Goal: Task Accomplishment & Management: Use online tool/utility

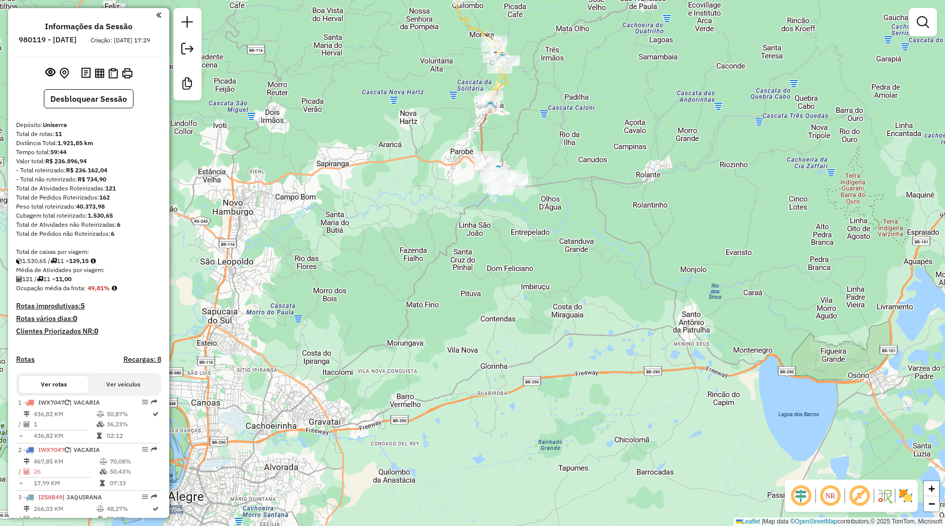
scroll to position [492, 0]
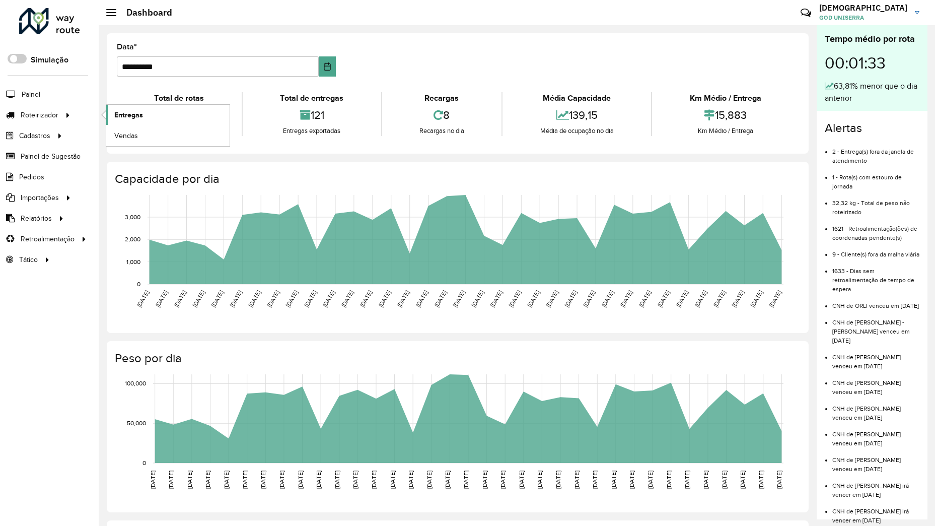
click at [133, 112] on span "Entregas" at bounding box center [128, 115] width 29 height 11
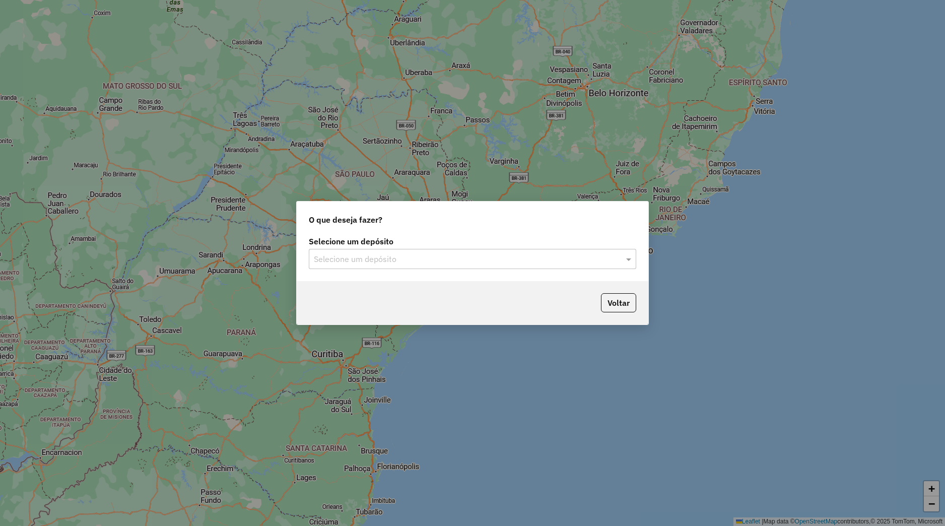
click at [347, 261] on input "text" at bounding box center [462, 259] width 297 height 12
drag, startPoint x: 364, startPoint y: 293, endPoint x: 372, endPoint y: 296, distance: 9.3
click at [365, 293] on div "Uniserra" at bounding box center [472, 288] width 326 height 17
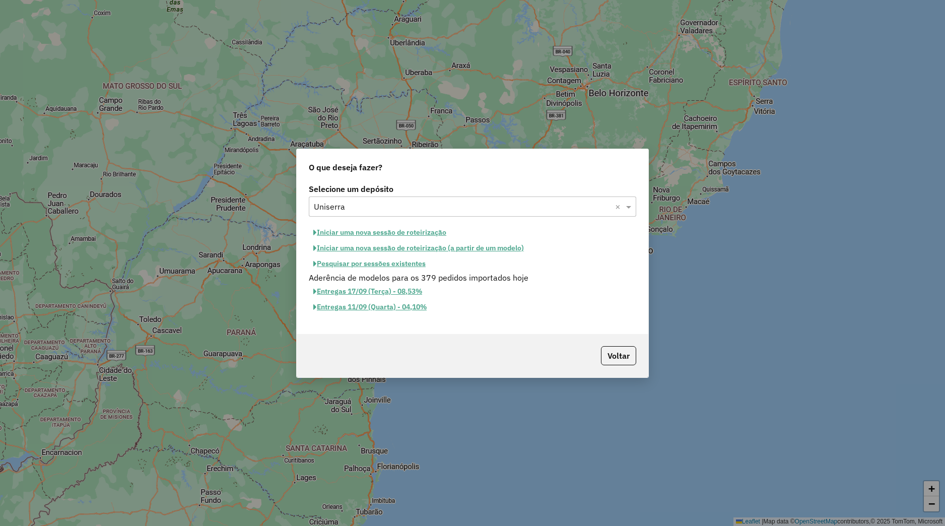
click at [394, 232] on button "Iniciar uma nova sessão de roteirização" at bounding box center [380, 233] width 142 height 16
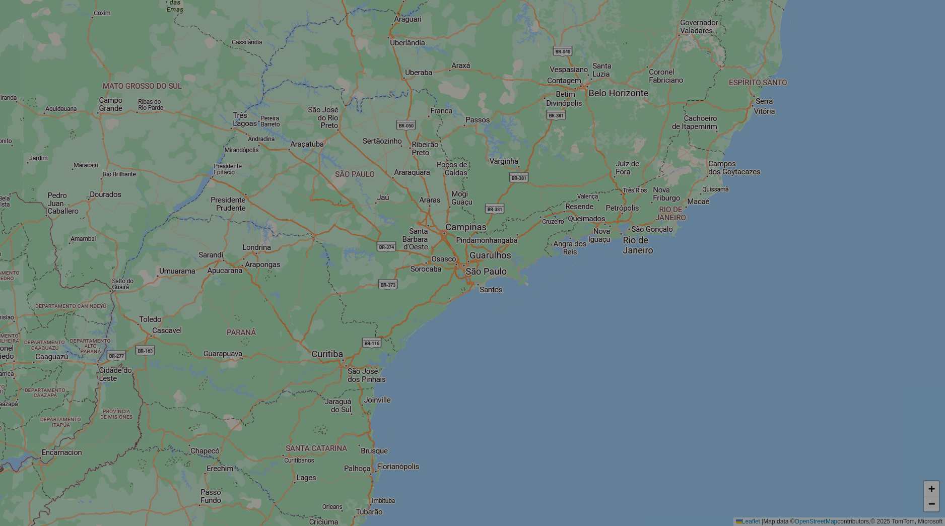
select select "*"
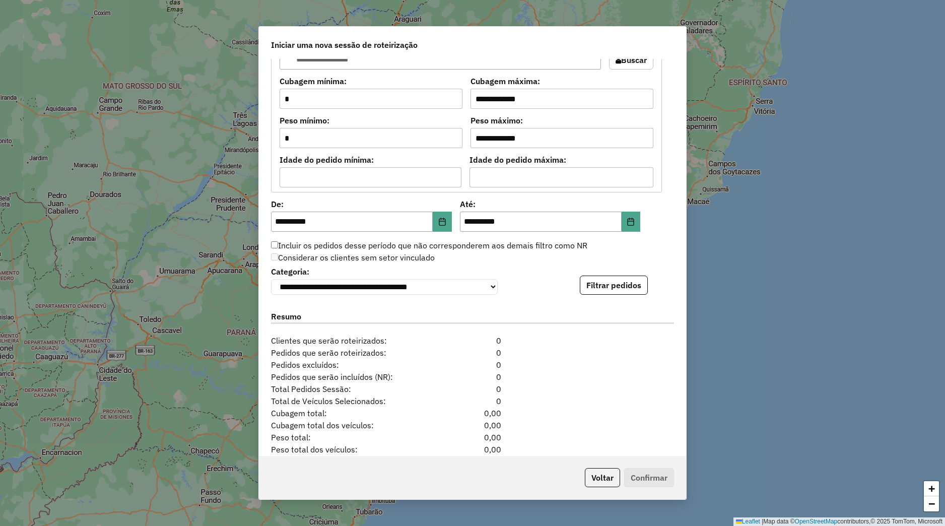
scroll to position [879, 0]
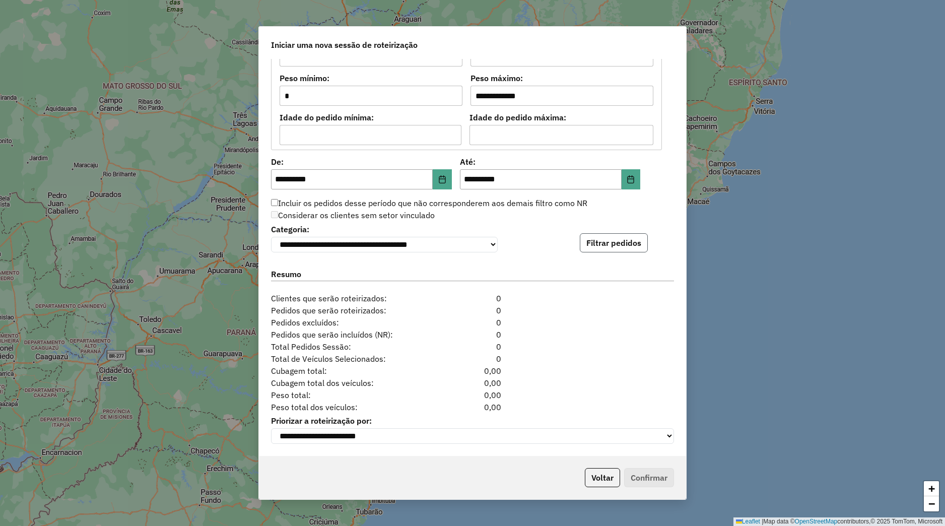
click at [583, 243] on button "Filtrar pedidos" at bounding box center [614, 242] width 68 height 19
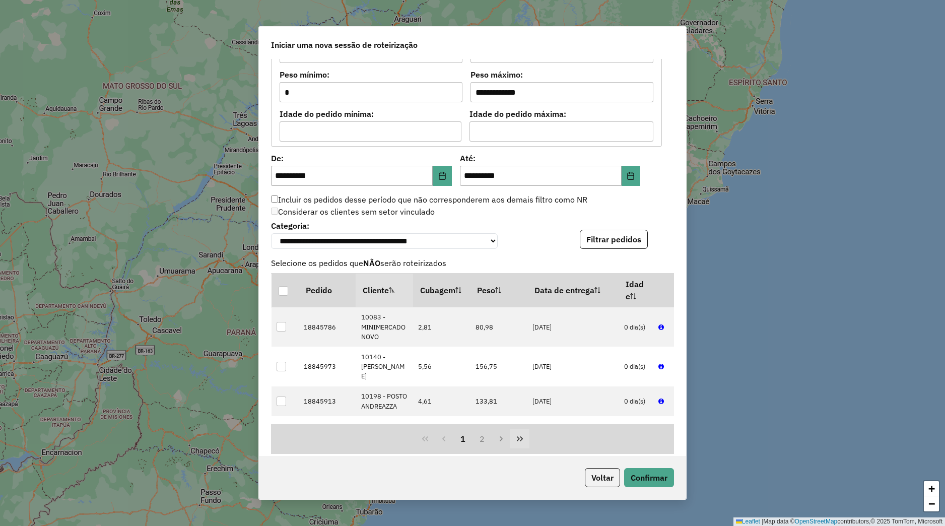
scroll to position [1086, 0]
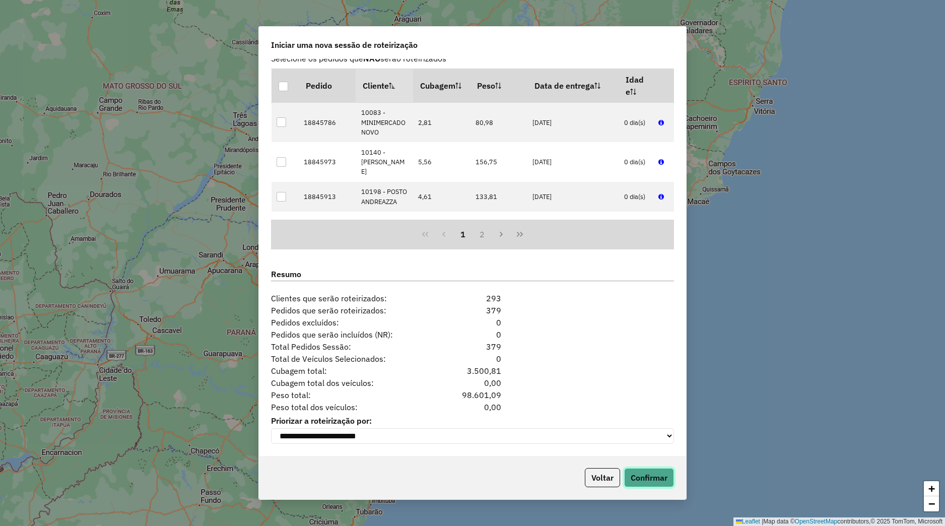
click at [634, 474] on button "Confirmar" at bounding box center [649, 477] width 50 height 19
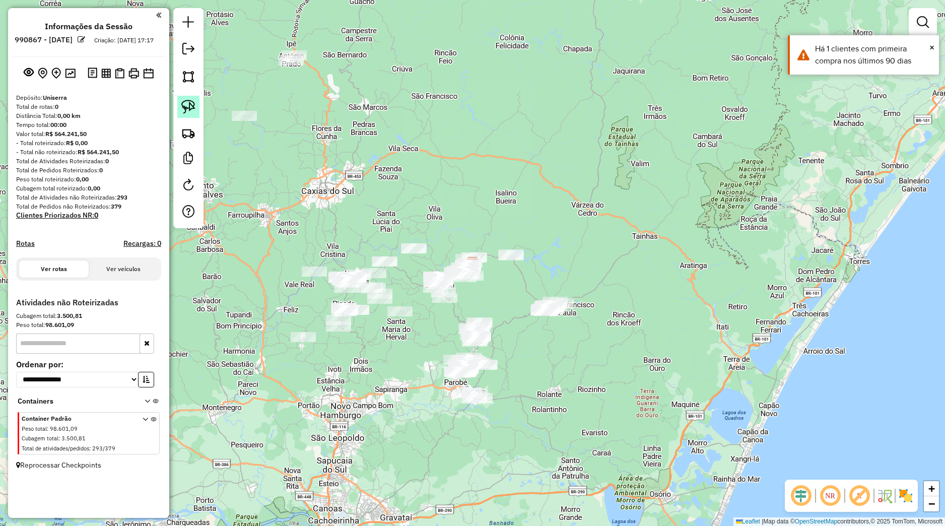
click at [193, 100] on link at bounding box center [188, 107] width 22 height 22
drag, startPoint x: 502, startPoint y: 216, endPoint x: 628, endPoint y: 330, distance: 170.1
click at [628, 330] on div "Janela de atendimento Grade de atendimento Capacidade Transportadoras Veículos …" at bounding box center [472, 263] width 945 height 526
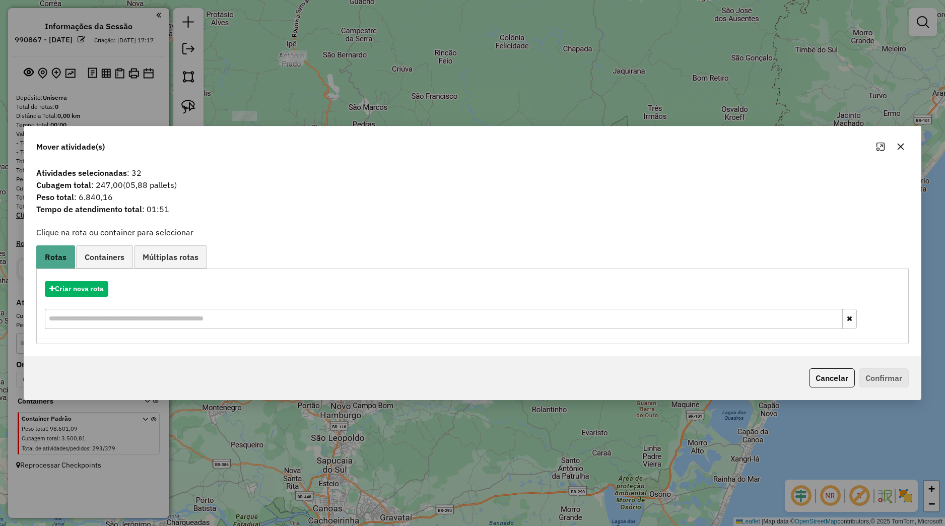
click at [895, 147] on button "button" at bounding box center [901, 147] width 16 height 16
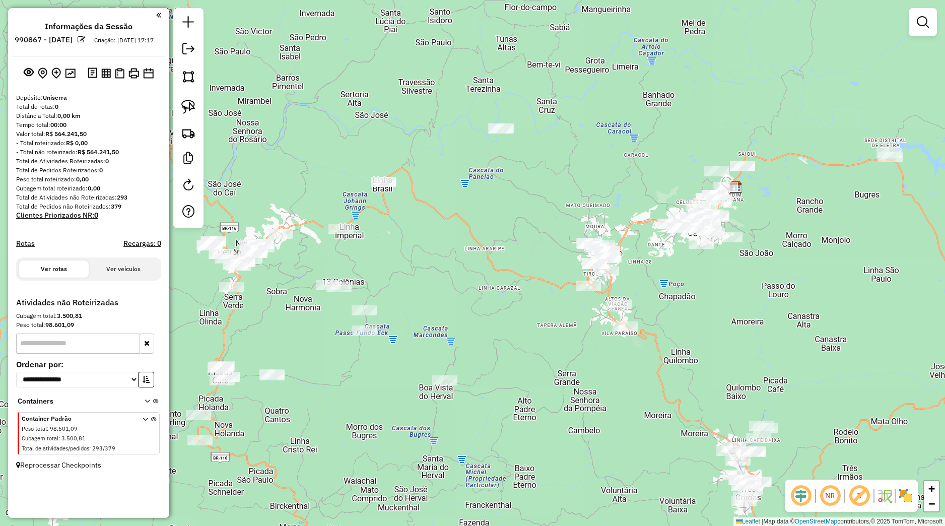
drag, startPoint x: 404, startPoint y: 351, endPoint x: 444, endPoint y: 419, distance: 79.0
click at [438, 425] on div "Janela de atendimento Grade de atendimento Capacidade Transportadoras Veículos …" at bounding box center [472, 263] width 945 height 526
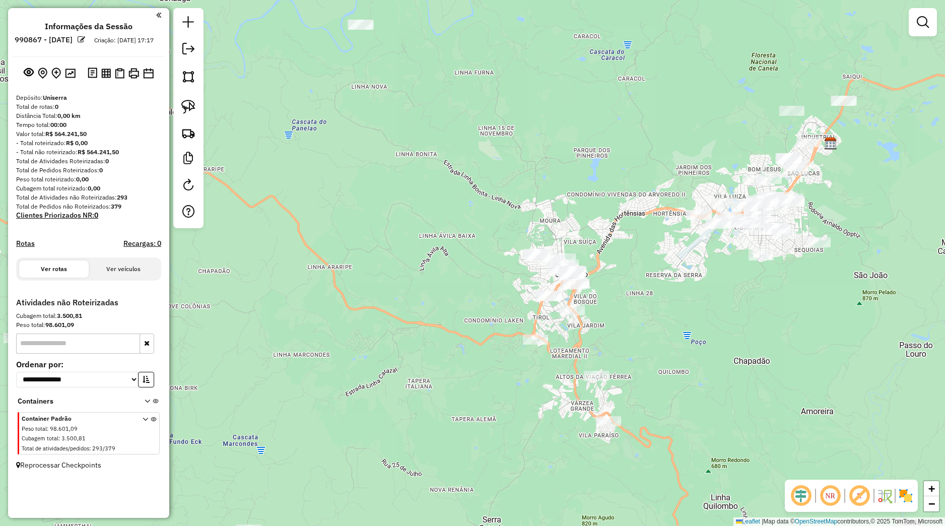
drag, startPoint x: 403, startPoint y: 190, endPoint x: 437, endPoint y: 248, distance: 67.3
click at [438, 247] on div "Janela de atendimento Grade de atendimento Capacidade Transportadoras Veículos …" at bounding box center [472, 263] width 945 height 526
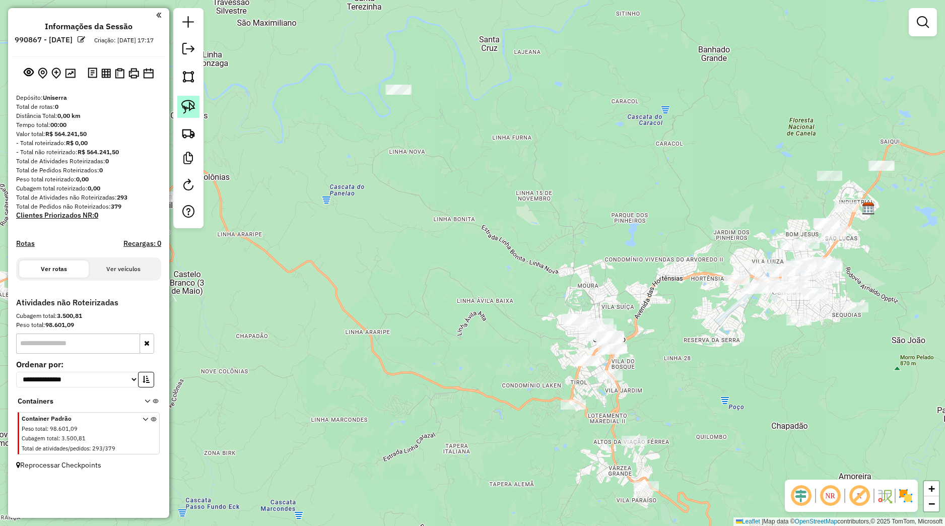
click at [198, 101] on link at bounding box center [188, 107] width 22 height 22
drag, startPoint x: 311, startPoint y: 71, endPoint x: 454, endPoint y: 72, distance: 142.5
click at [454, 72] on div "Janela de atendimento Grade de atendimento Capacidade Transportadoras Veículos …" at bounding box center [472, 263] width 945 height 526
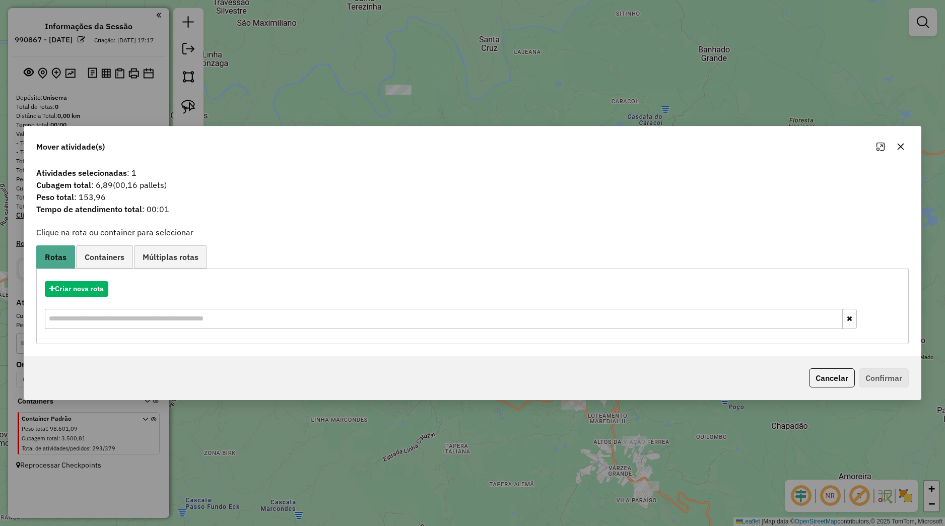
click at [913, 141] on div "Mover atividade(s)" at bounding box center [472, 144] width 897 height 36
drag, startPoint x: 907, startPoint y: 147, endPoint x: 903, endPoint y: 152, distance: 6.9
click at [906, 149] on button "button" at bounding box center [901, 147] width 16 height 16
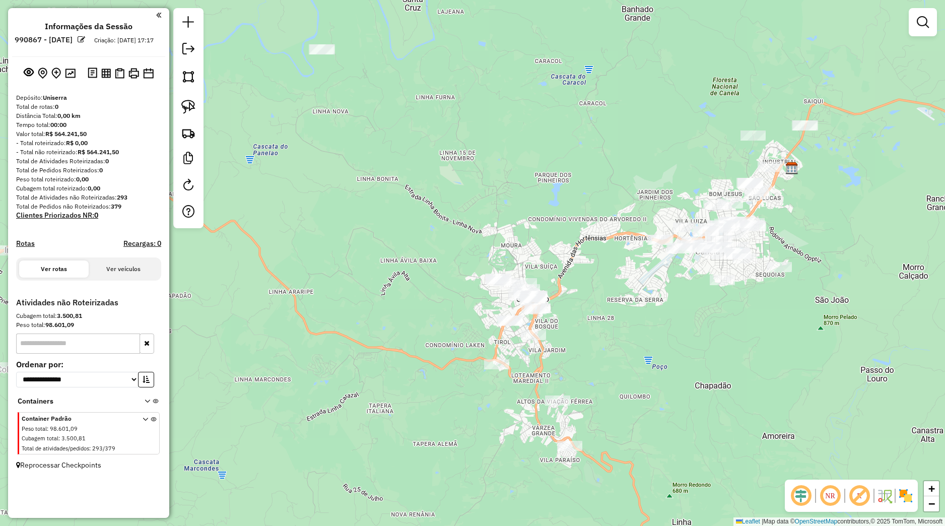
drag, startPoint x: 645, startPoint y: 299, endPoint x: 367, endPoint y: 211, distance: 291.0
click at [593, 281] on div "Janela de atendimento Grade de atendimento Capacidade Transportadoras Veículos …" at bounding box center [472, 263] width 945 height 526
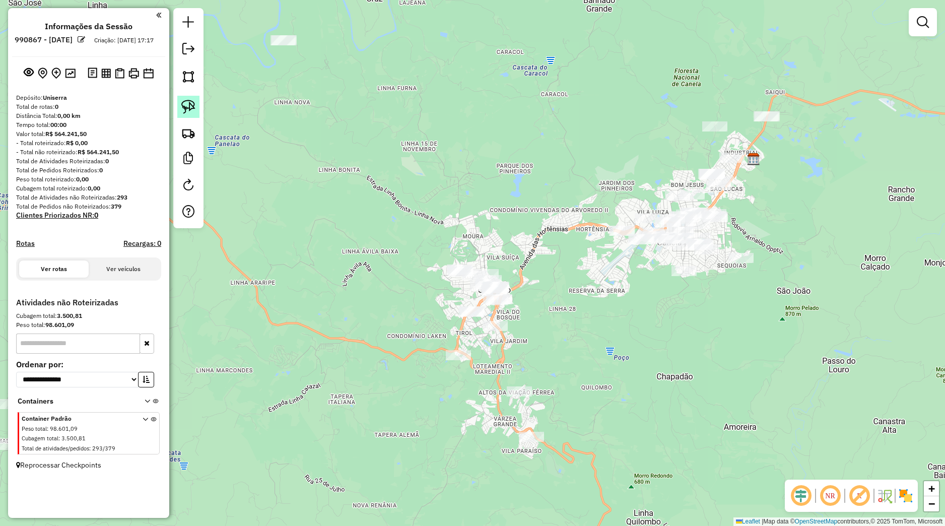
click at [197, 110] on link at bounding box center [188, 107] width 22 height 22
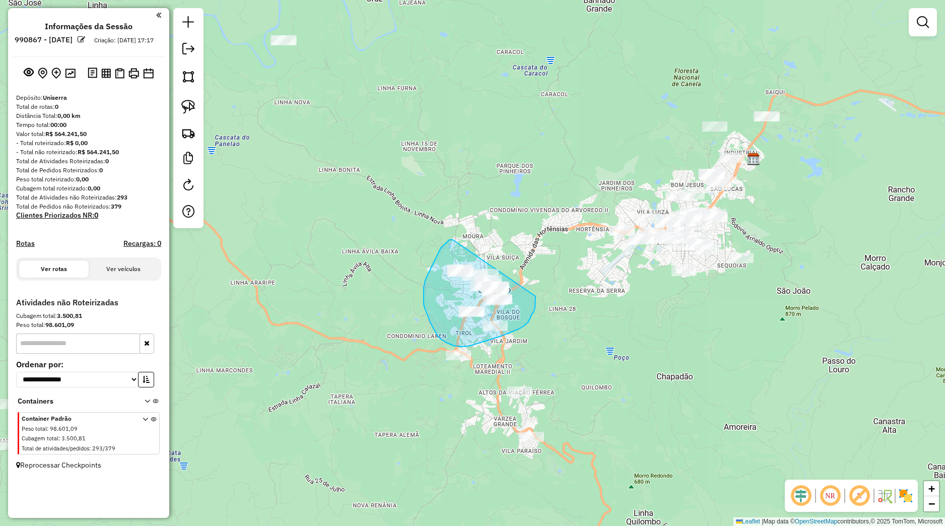
drag, startPoint x: 445, startPoint y: 244, endPoint x: 535, endPoint y: 296, distance: 104.7
click at [535, 296] on div "Janela de atendimento Grade de atendimento Capacidade Transportadoras Veículos …" at bounding box center [472, 263] width 945 height 526
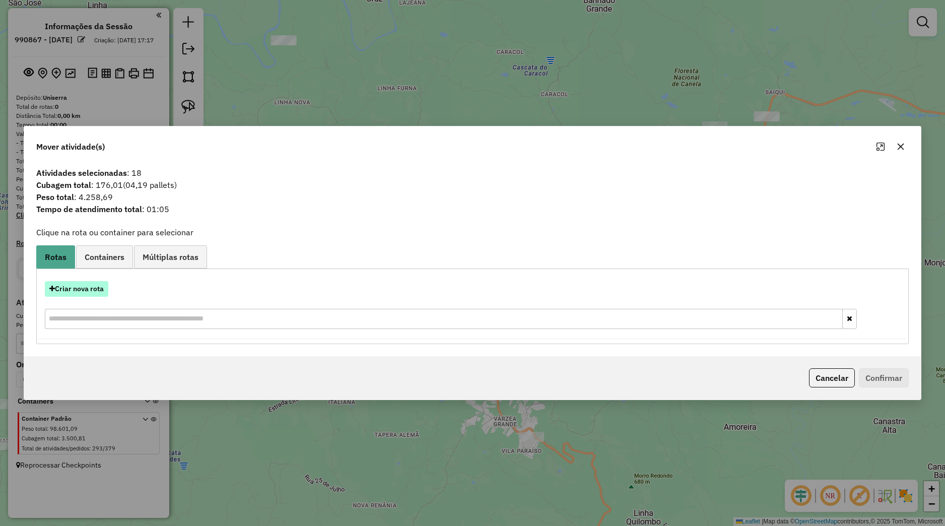
click at [106, 286] on button "Criar nova rota" at bounding box center [76, 289] width 63 height 16
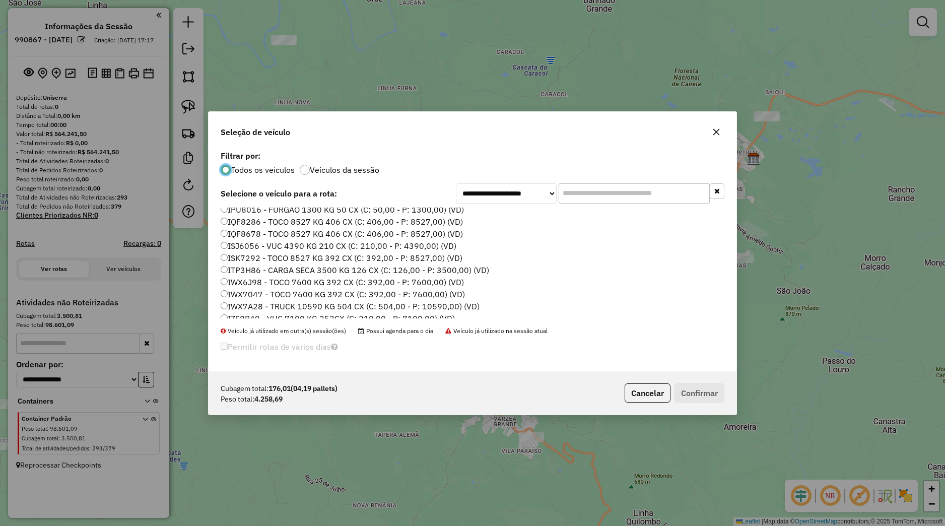
scroll to position [128, 0]
click at [264, 278] on label "IZS8B75 - VUC 7100 KG 252CX (C: 210,00 - P: 7100,00) (VD)" at bounding box center [338, 278] width 234 height 12
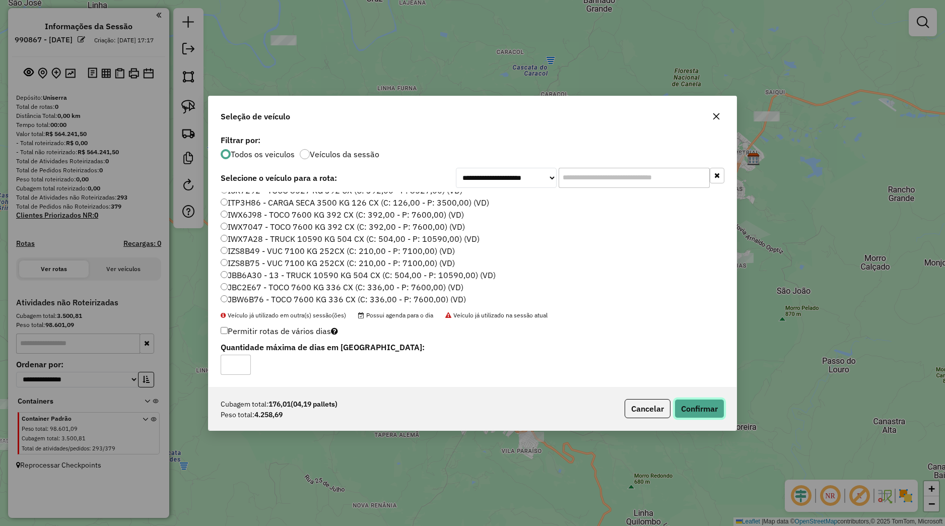
click at [696, 405] on button "Confirmar" at bounding box center [699, 408] width 50 height 19
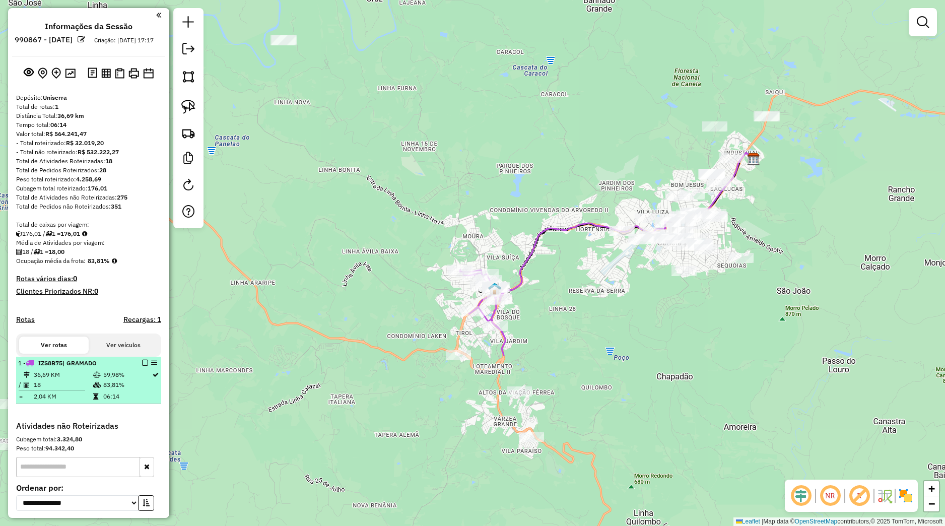
click at [142, 366] on em at bounding box center [145, 363] width 6 height 6
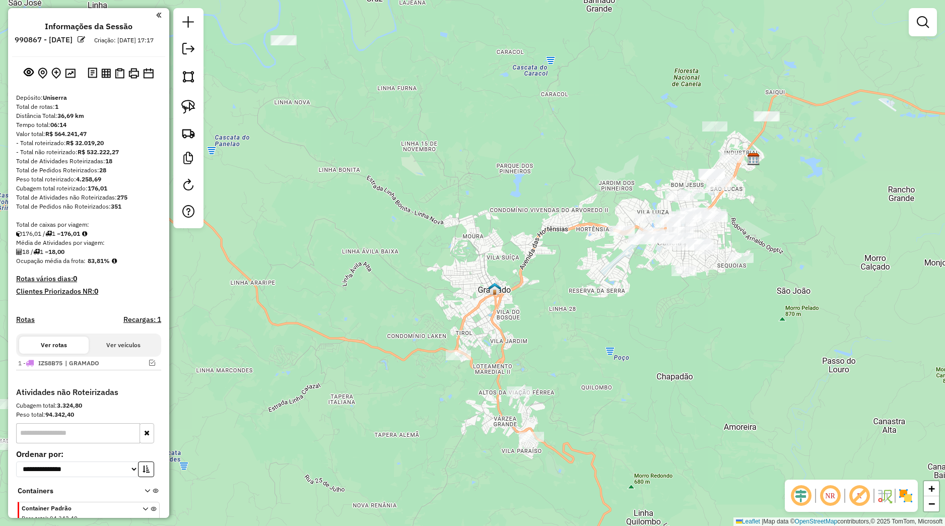
drag, startPoint x: 579, startPoint y: 290, endPoint x: 568, endPoint y: 242, distance: 48.7
click at [568, 242] on div "Janela de atendimento Grade de atendimento Capacidade Transportadoras Veículos …" at bounding box center [472, 263] width 945 height 526
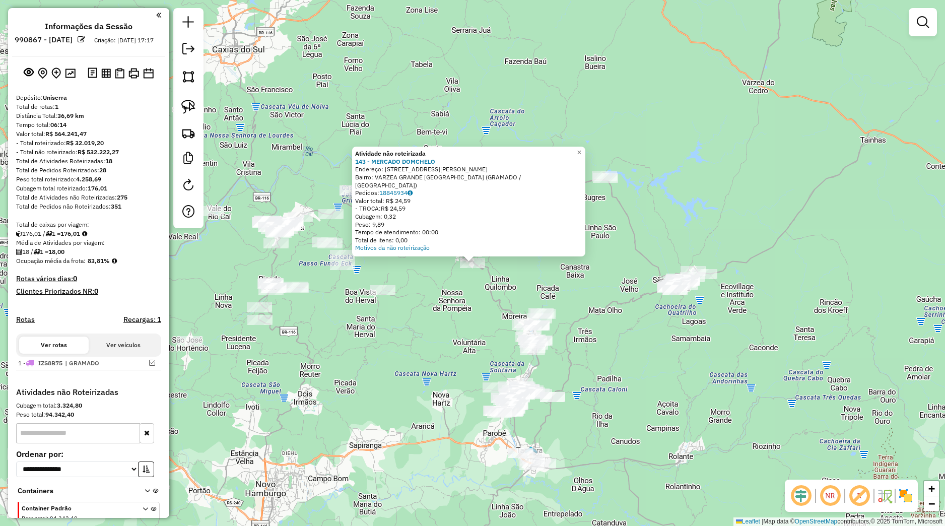
drag, startPoint x: 459, startPoint y: 297, endPoint x: 462, endPoint y: 305, distance: 8.0
click at [459, 298] on div "Atividade não roteirizada 143 - MERCADO DOMCHELO Endereço: Rua Luiz Tissot 06 B…" at bounding box center [472, 263] width 945 height 526
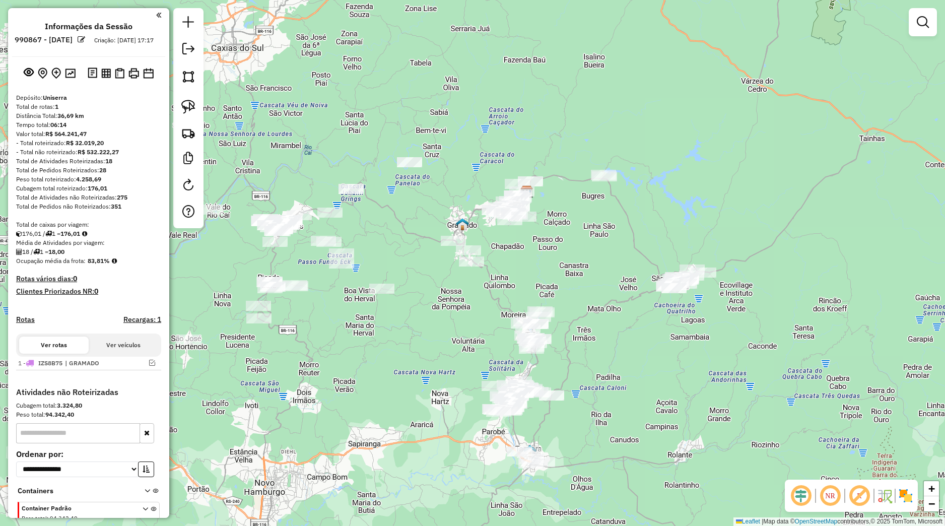
drag, startPoint x: 497, startPoint y: 339, endPoint x: 481, endPoint y: 324, distance: 22.1
click at [481, 324] on div "Janela de atendimento Grade de atendimento Capacidade Transportadoras Veículos …" at bounding box center [472, 263] width 945 height 526
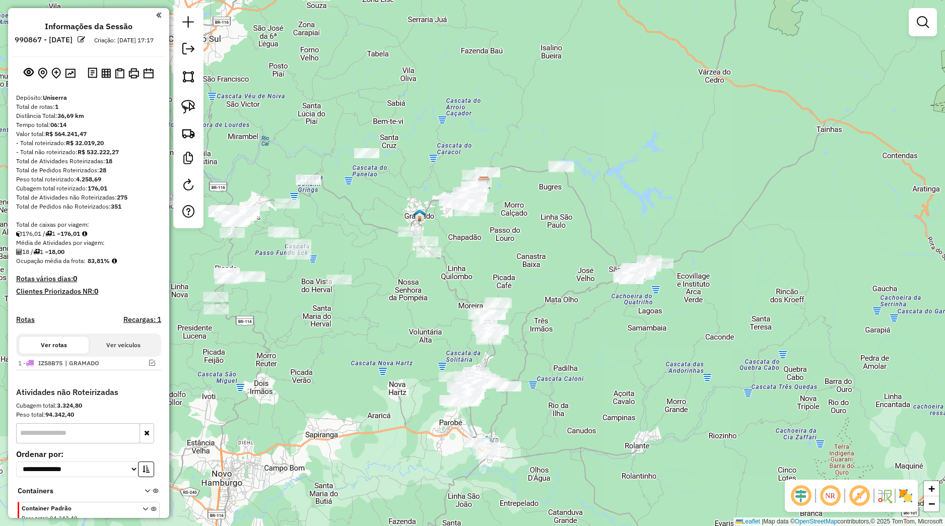
drag, startPoint x: 484, startPoint y: 326, endPoint x: 446, endPoint y: 329, distance: 37.9
click at [446, 329] on div "Janela de atendimento Grade de atendimento Capacidade Transportadoras Veículos …" at bounding box center [472, 263] width 945 height 526
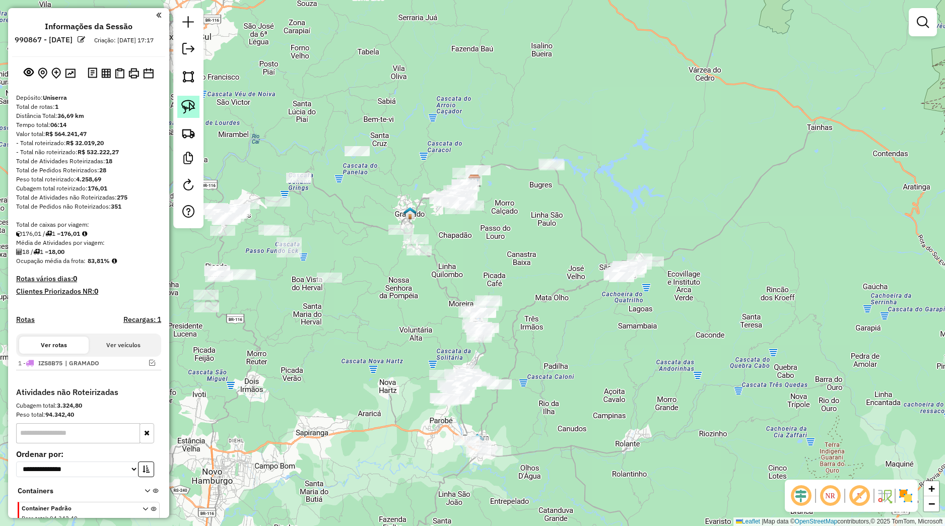
click at [196, 107] on link at bounding box center [188, 107] width 22 height 22
drag, startPoint x: 437, startPoint y: 317, endPoint x: 525, endPoint y: 315, distance: 88.2
click at [525, 315] on div "Janela de atendimento Grade de atendimento Capacidade Transportadoras Veículos …" at bounding box center [472, 263] width 945 height 526
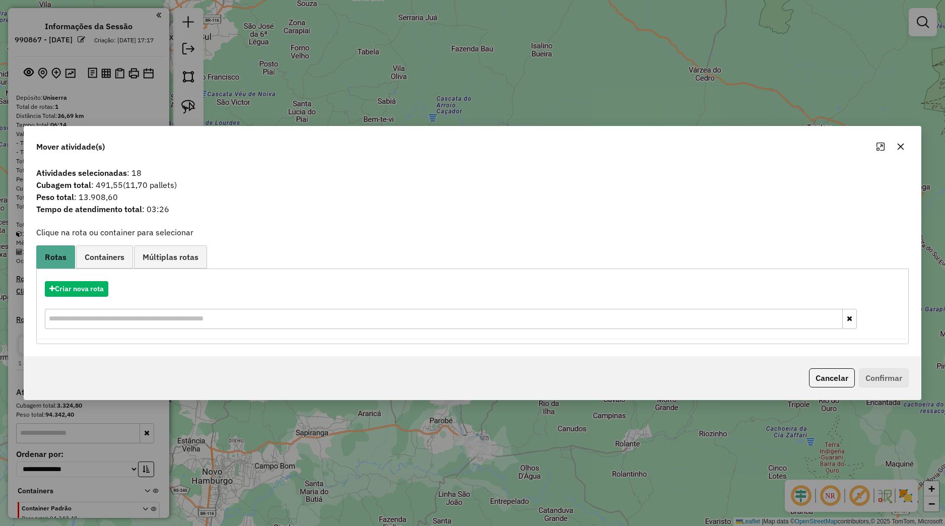
click at [910, 152] on div "Mover atividade(s)" at bounding box center [472, 144] width 897 height 36
click at [903, 145] on icon "button" at bounding box center [901, 146] width 7 height 7
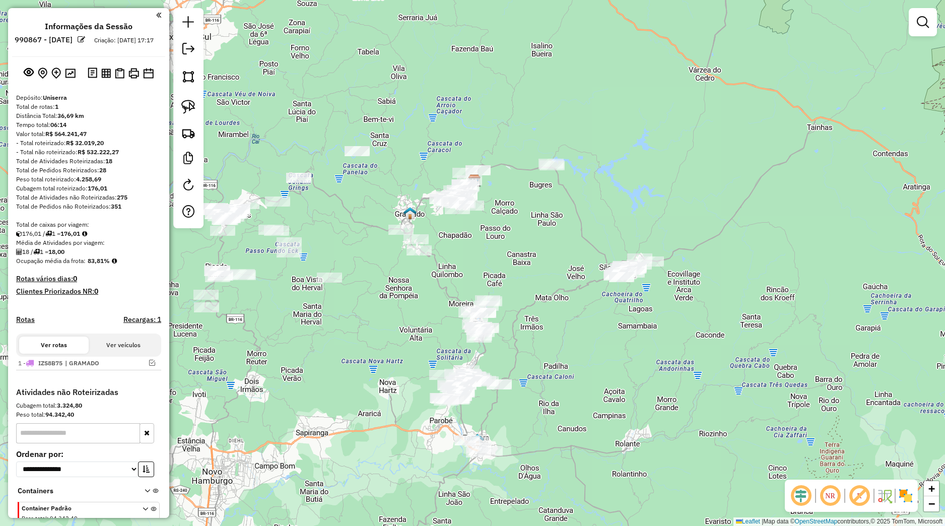
drag, startPoint x: 515, startPoint y: 433, endPoint x: 515, endPoint y: 406, distance: 26.2
click at [517, 407] on div "Janela de atendimento Grade de atendimento Capacidade Transportadoras Veículos …" at bounding box center [472, 263] width 945 height 526
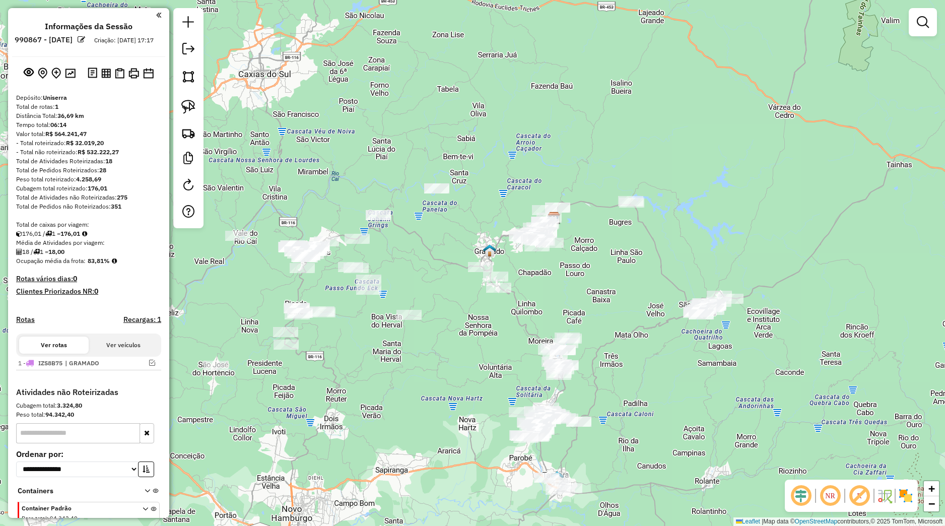
drag, startPoint x: 331, startPoint y: 226, endPoint x: 479, endPoint y: 342, distance: 187.6
click at [477, 340] on div "Janela de atendimento Grade de atendimento Capacidade Transportadoras Veículos …" at bounding box center [472, 263] width 945 height 526
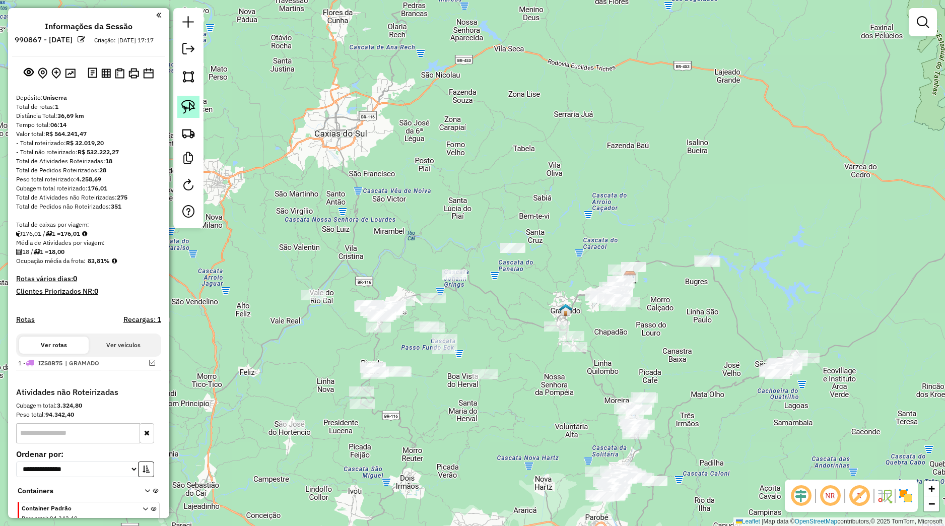
click at [191, 107] on img at bounding box center [188, 107] width 14 height 14
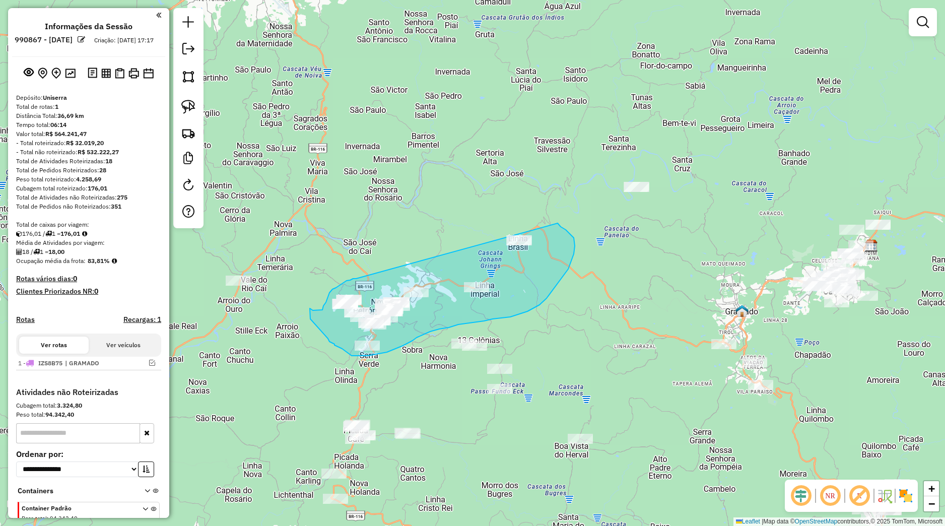
drag, startPoint x: 356, startPoint y: 279, endPoint x: 536, endPoint y: 216, distance: 190.8
click at [536, 216] on div "Janela de atendimento Grade de atendimento Capacidade Transportadoras Veículos …" at bounding box center [472, 263] width 945 height 526
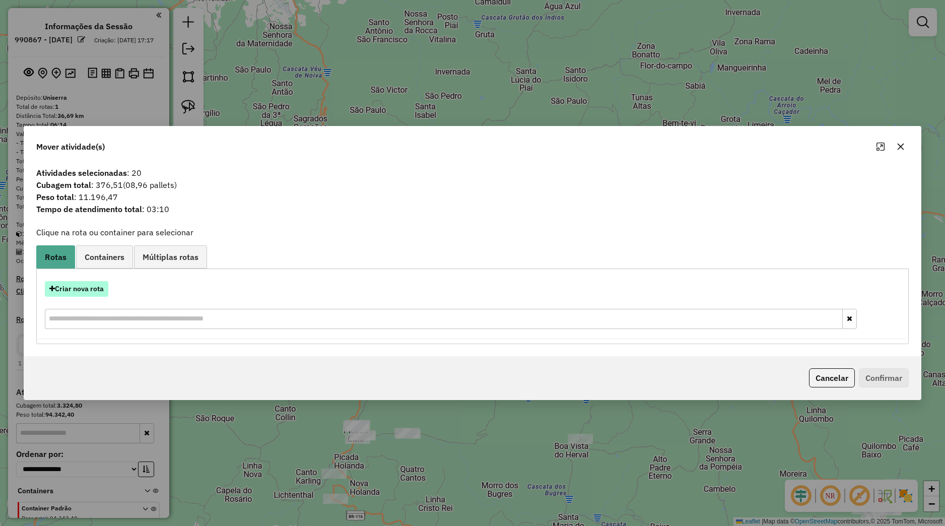
click at [105, 293] on button "Criar nova rota" at bounding box center [76, 289] width 63 height 16
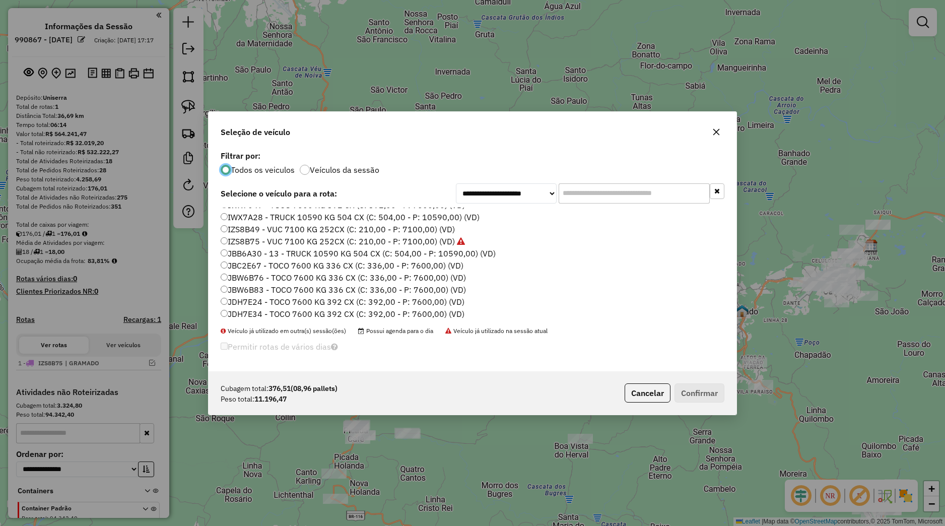
scroll to position [192, 0]
click at [260, 279] on label "JDH7E24 - TOCO 7600 KG 392 CX (C: 392,00 - P: 7600,00) (VD)" at bounding box center [343, 275] width 244 height 12
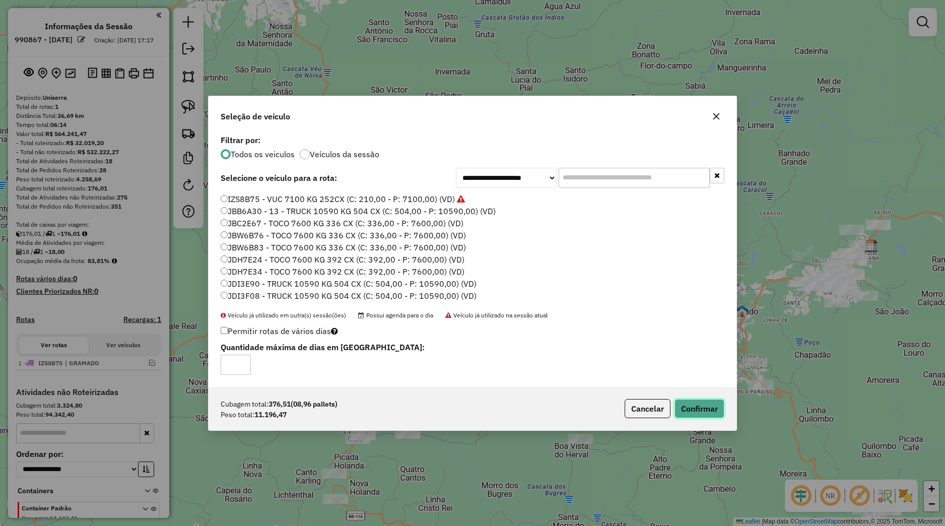
click at [701, 404] on button "Confirmar" at bounding box center [699, 408] width 50 height 19
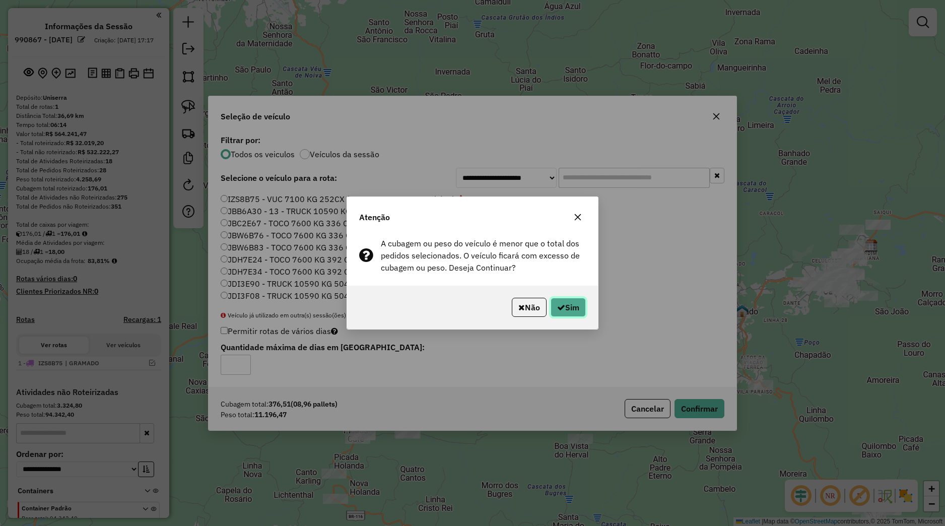
click at [582, 302] on button "Sim" at bounding box center [568, 307] width 35 height 19
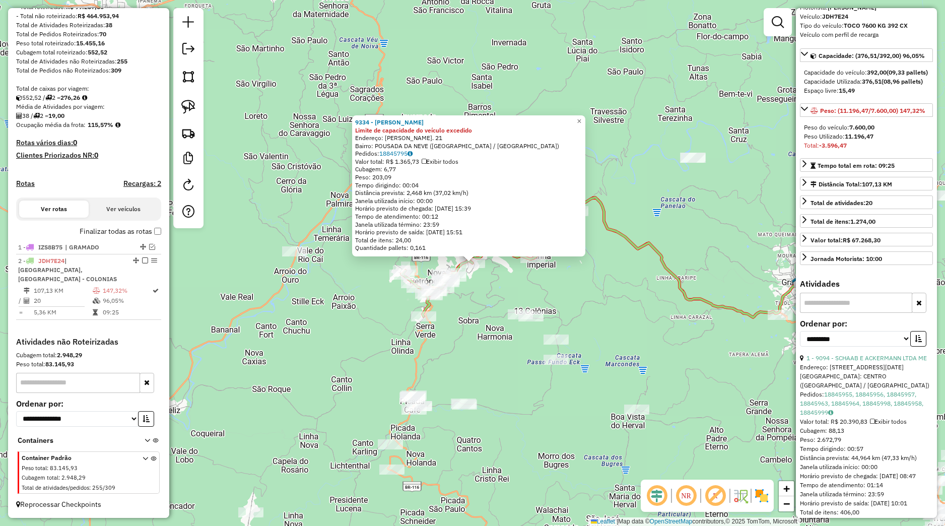
scroll to position [94, 0]
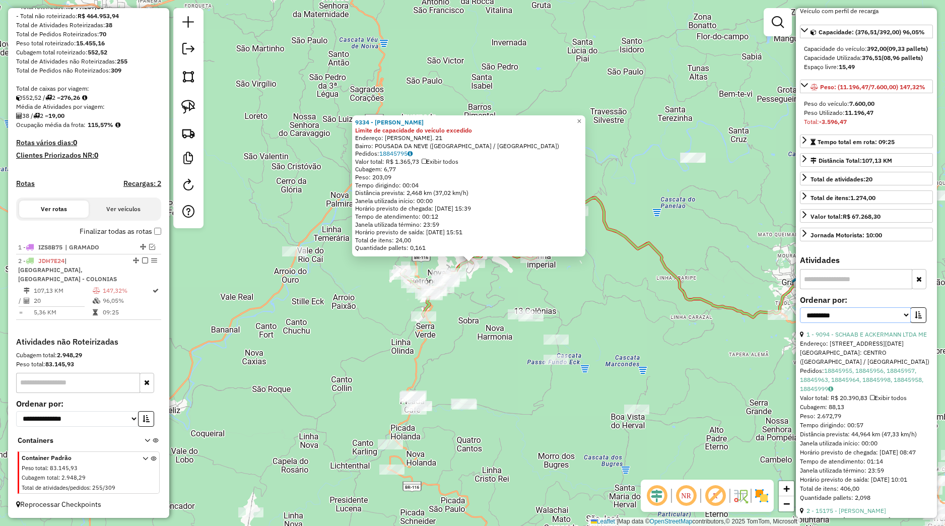
click at [800, 307] on select "**********" at bounding box center [855, 315] width 111 height 16
select select "*********"
click option "****" at bounding box center [0, 0] width 0 height 0
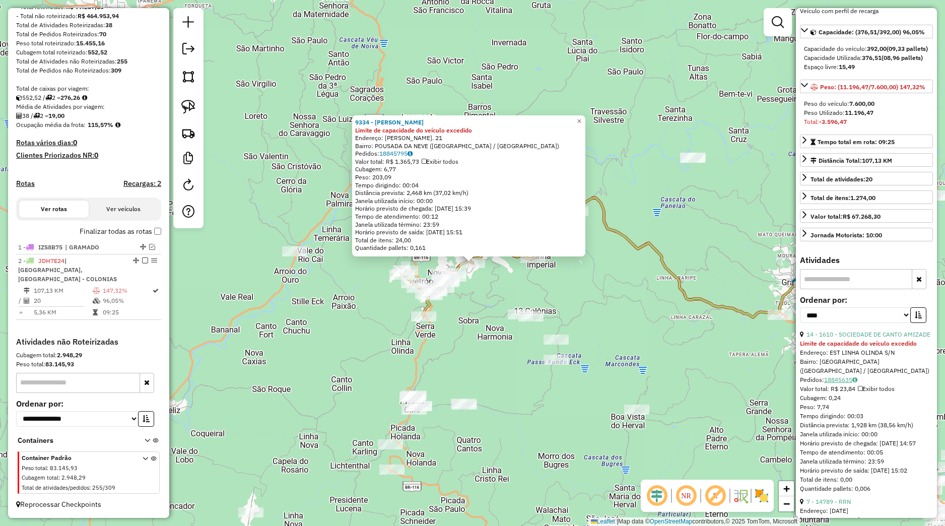
click at [834, 383] on link "18845635" at bounding box center [840, 380] width 33 height 8
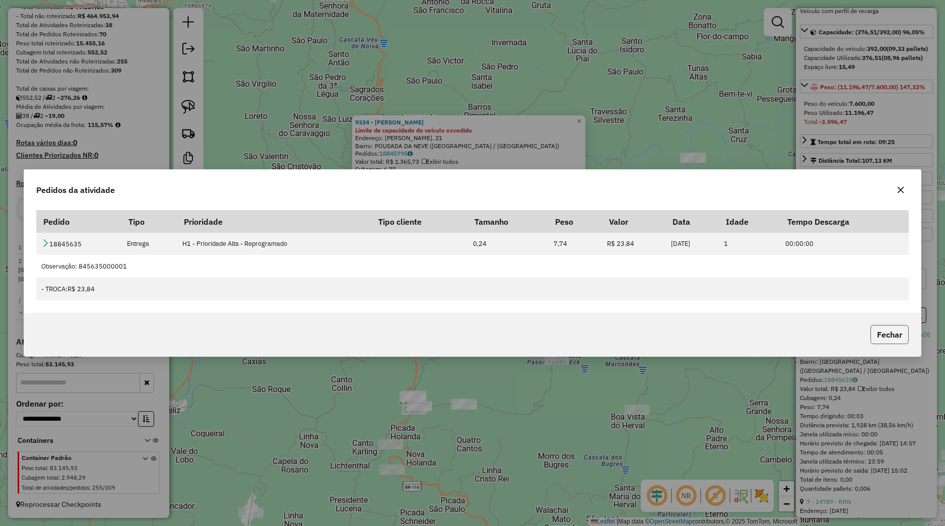
click at [874, 331] on button "Fechar" at bounding box center [889, 334] width 38 height 19
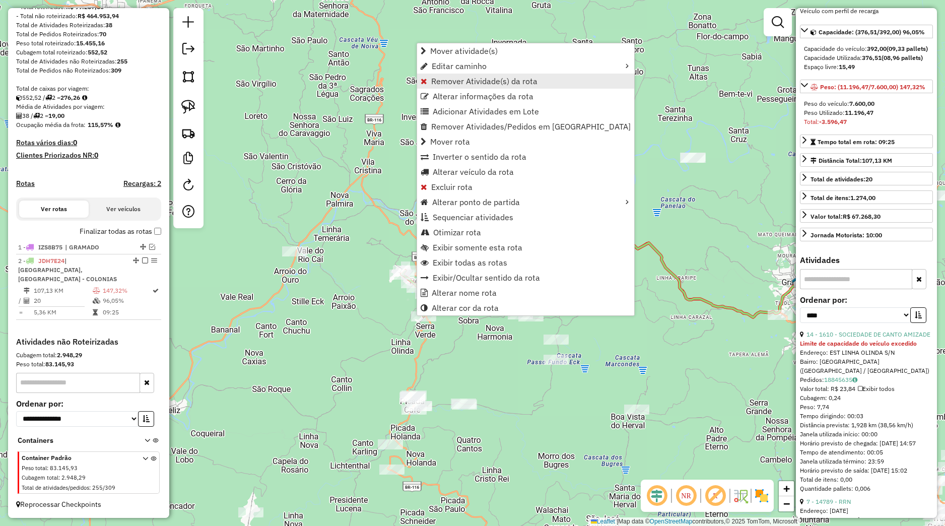
click at [469, 79] on span "Remover Atividade(s) da rota" at bounding box center [484, 81] width 106 height 8
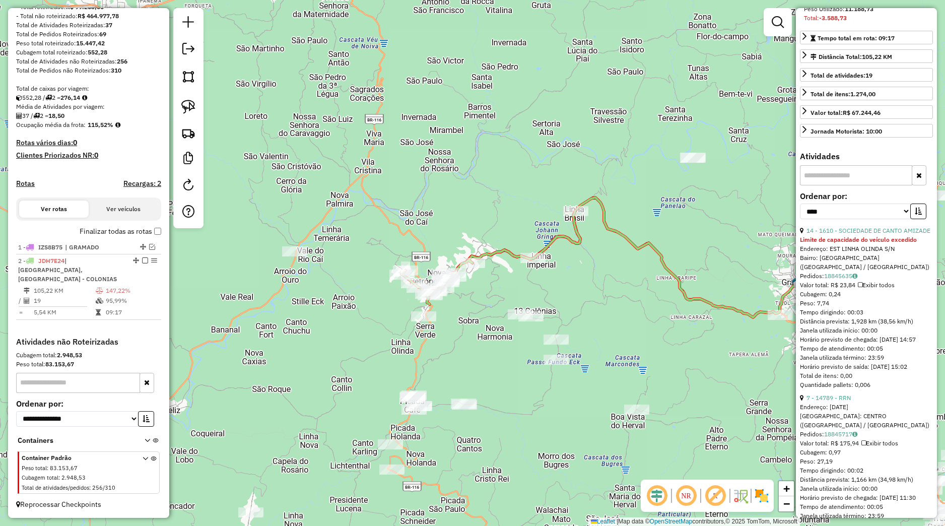
scroll to position [236, 0]
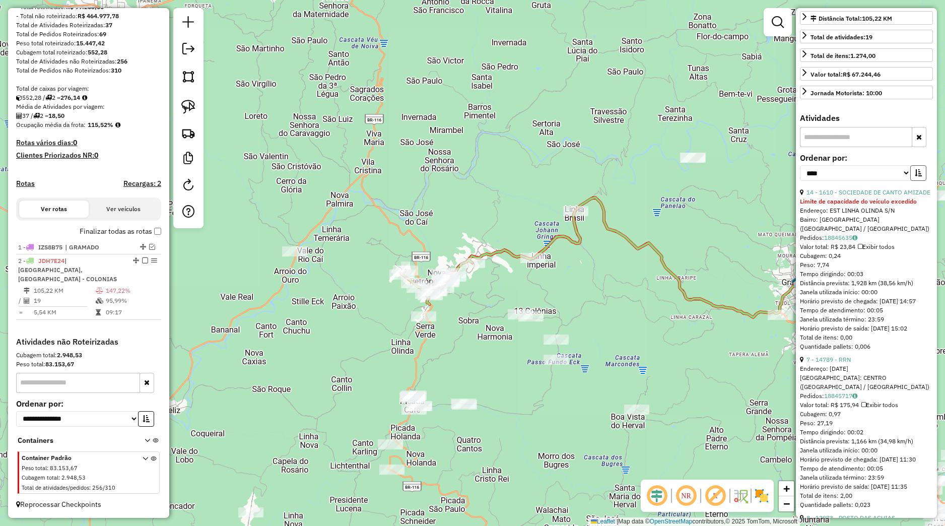
click at [912, 181] on button "button" at bounding box center [918, 173] width 16 height 16
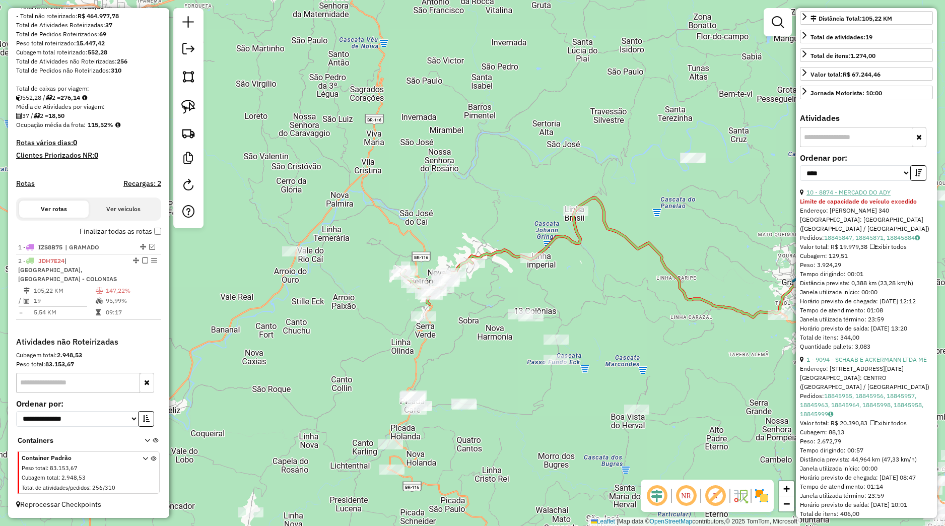
click at [872, 196] on link "10 - 8874 - MERCADO DO ADY" at bounding box center [848, 192] width 84 height 8
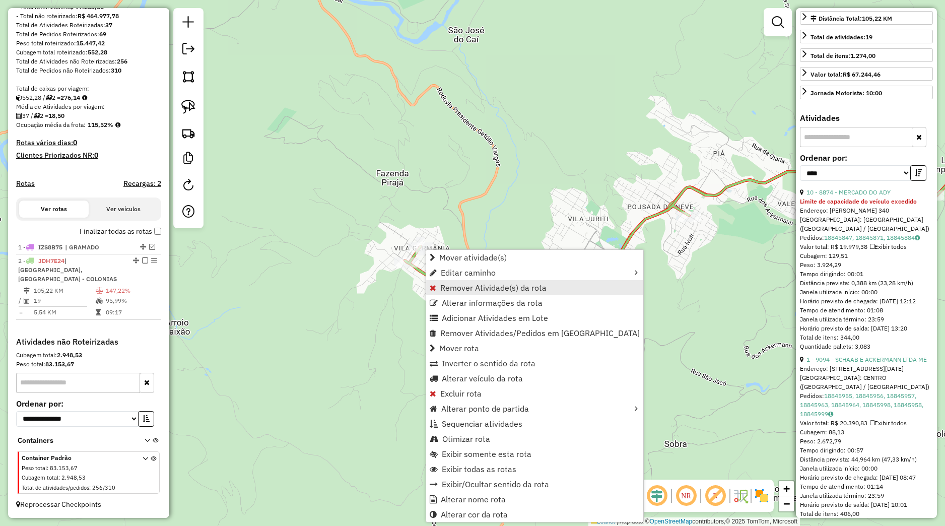
click at [465, 284] on span "Remover Atividade(s) da rota" at bounding box center [493, 288] width 106 height 8
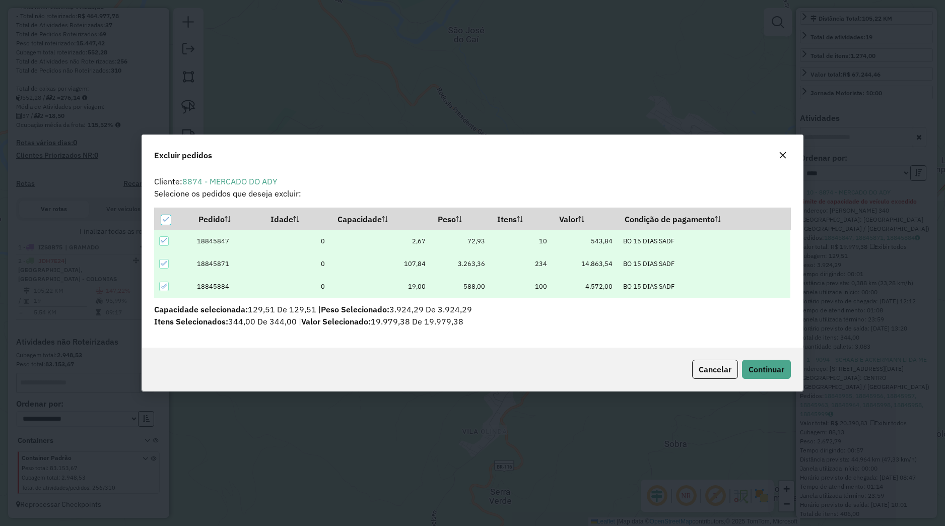
scroll to position [6, 3]
click at [760, 366] on span "Continuar" at bounding box center [766, 369] width 36 height 10
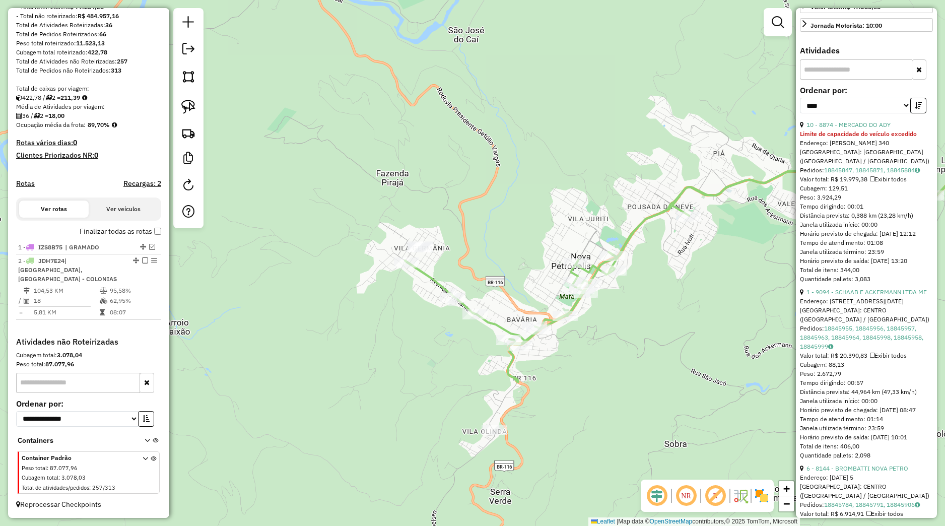
scroll to position [369, 0]
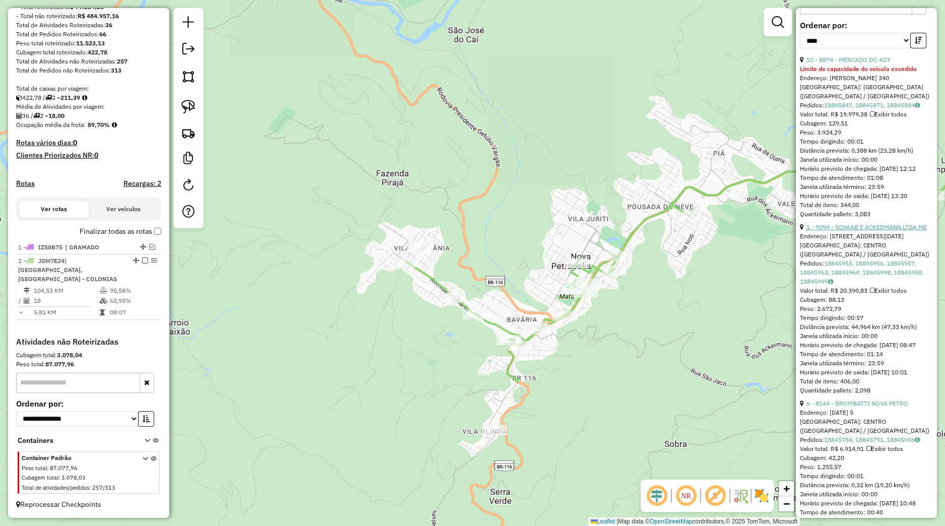
click at [876, 231] on link "1 - 9094 - SCHAAB E ACKERMANN LTDA ME" at bounding box center [866, 227] width 120 height 8
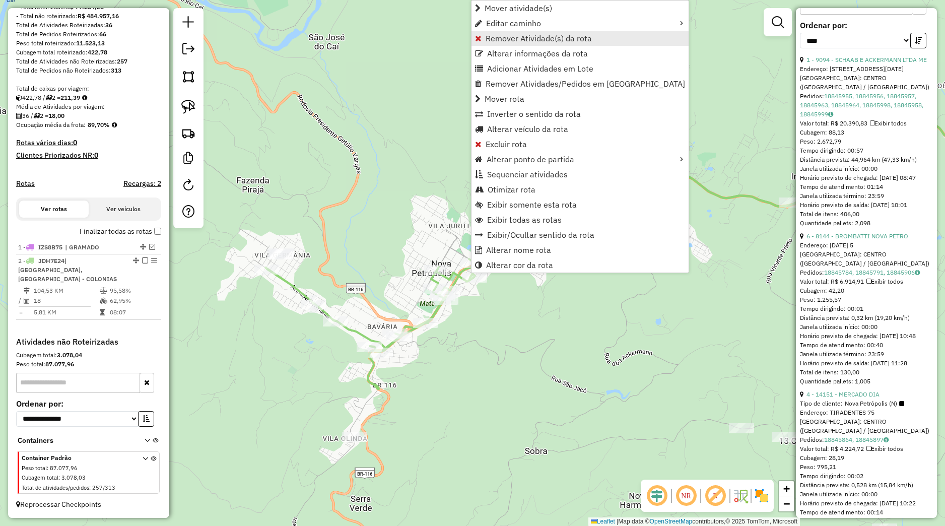
click at [520, 36] on span "Remover Atividade(s) da rota" at bounding box center [539, 38] width 106 height 8
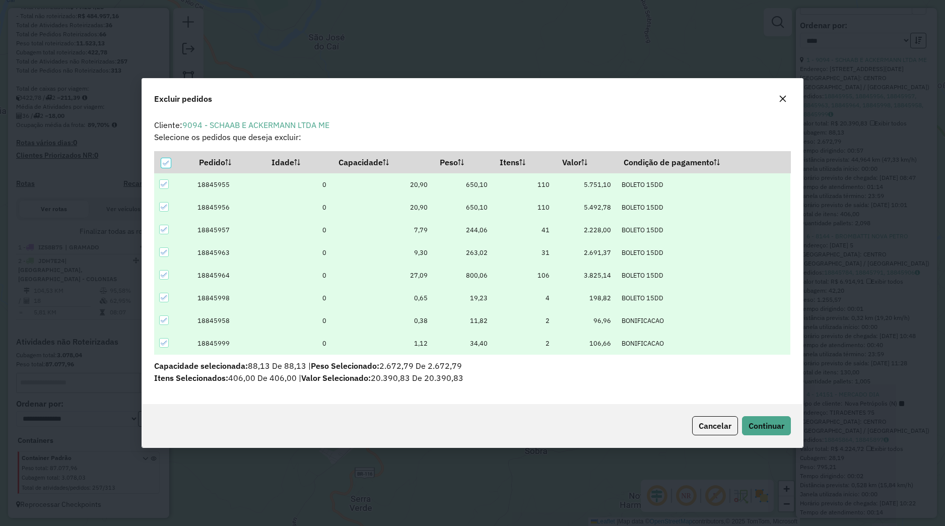
scroll to position [6, 3]
click at [761, 419] on button "Continuar" at bounding box center [766, 425] width 49 height 19
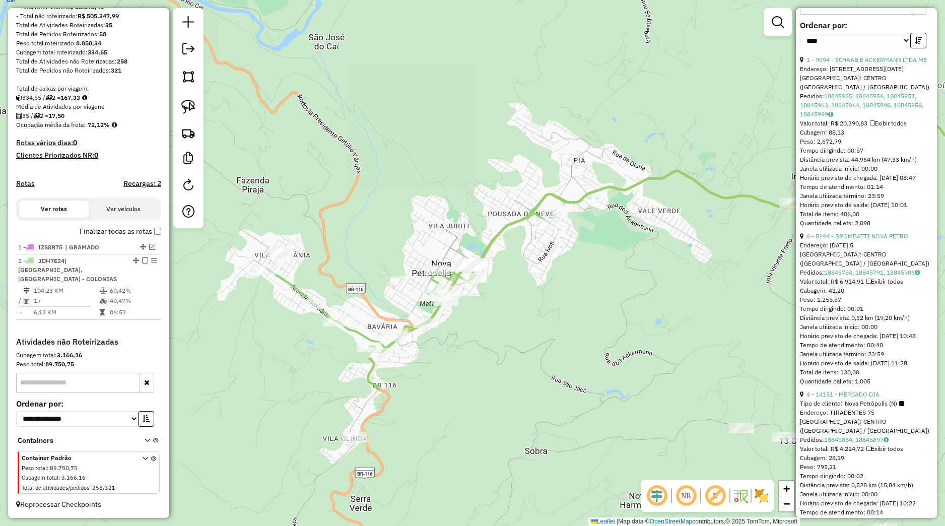
drag, startPoint x: 682, startPoint y: 406, endPoint x: 603, endPoint y: 373, distance: 85.8
click at [594, 379] on div "Janela de atendimento Grade de atendimento Capacidade Transportadoras Veículos …" at bounding box center [472, 263] width 945 height 526
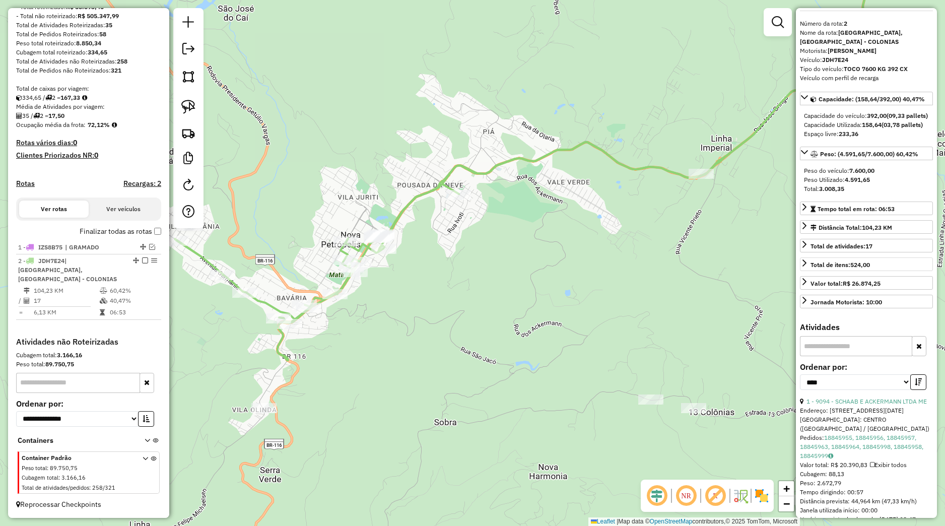
scroll to position [0, 0]
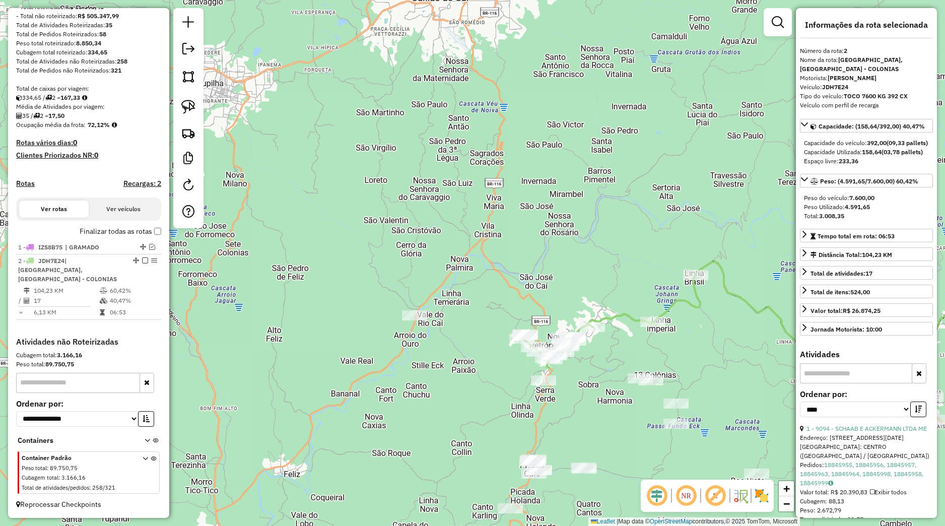
drag, startPoint x: 638, startPoint y: 429, endPoint x: 491, endPoint y: 293, distance: 201.0
click at [546, 327] on div "Janela de atendimento Grade de atendimento Capacidade Transportadoras Veículos …" at bounding box center [472, 263] width 945 height 526
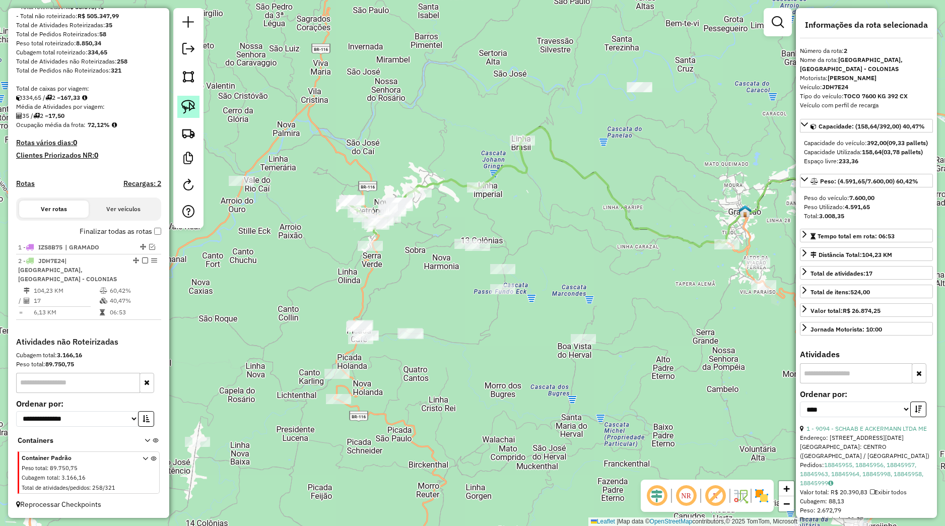
click at [189, 111] on img at bounding box center [188, 107] width 14 height 14
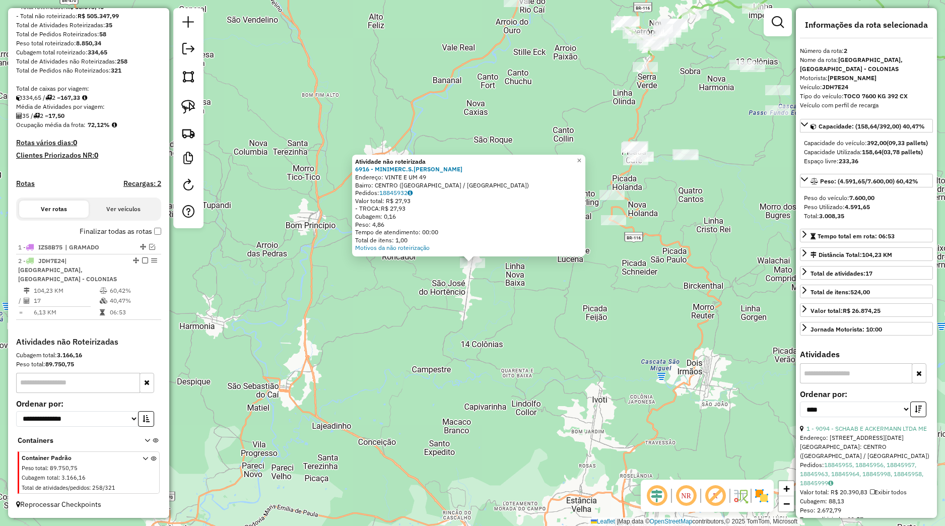
click at [466, 377] on div "Atividade não roteirizada 6916 - MINIMERC.S.JOSE HORT Endereço: VINTE E UM 49 B…" at bounding box center [472, 263] width 945 height 526
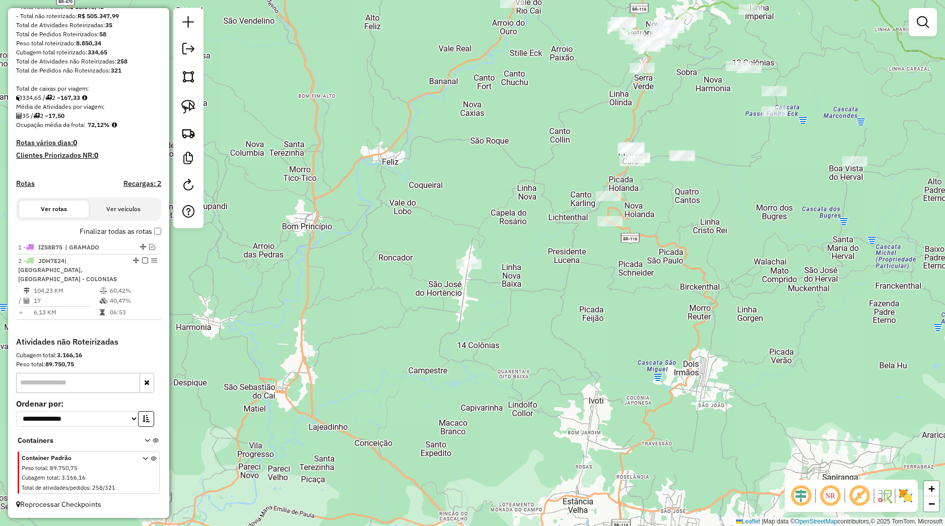
drag, startPoint x: 647, startPoint y: 309, endPoint x: 602, endPoint y: 322, distance: 46.1
click at [602, 322] on div "Janela de atendimento Grade de atendimento Capacidade Transportadoras Veículos …" at bounding box center [472, 263] width 945 height 526
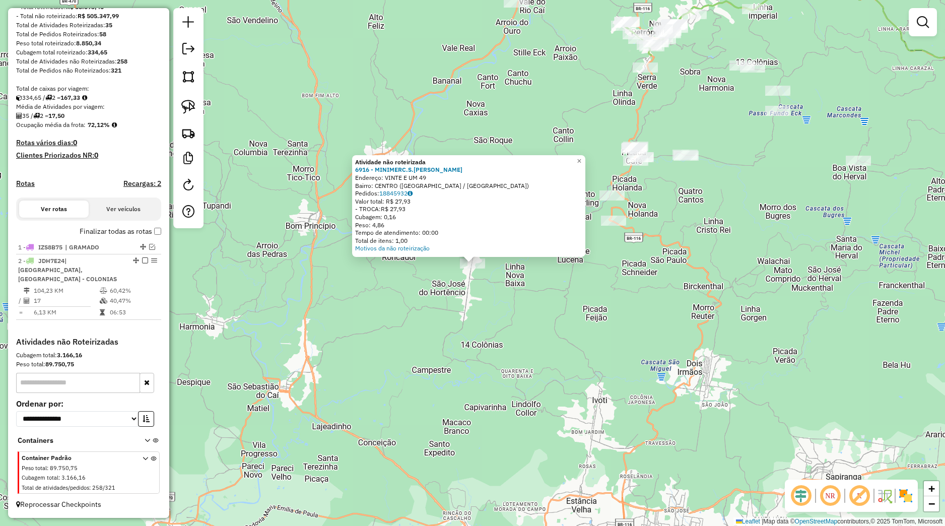
drag, startPoint x: 541, startPoint y: 313, endPoint x: 547, endPoint y: 313, distance: 5.1
click at [545, 313] on div "Atividade não roteirizada 6916 - MINIMERC.S.JOSE HORT Endereço: VINTE E UM 49 B…" at bounding box center [472, 263] width 945 height 526
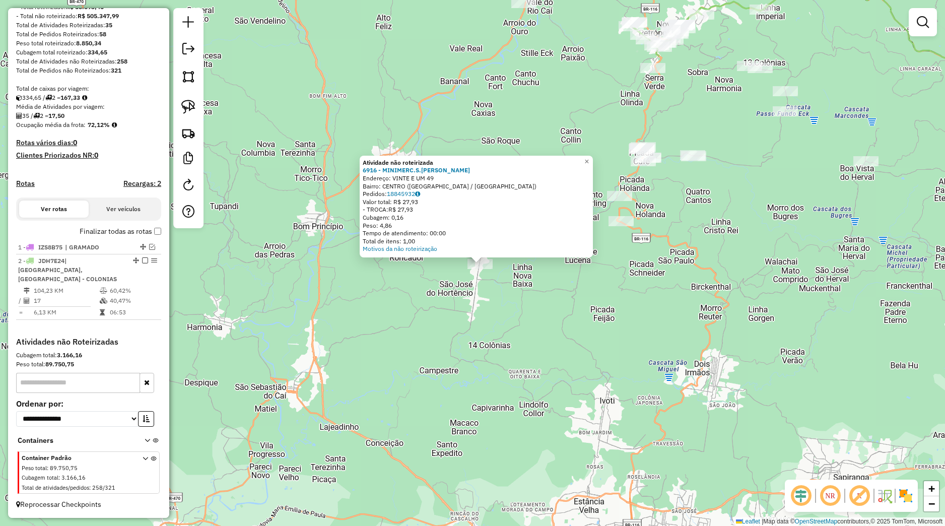
click at [669, 281] on div "Atividade não roteirizada 6916 - MINIMERC.S.JOSE HORT Endereço: VINTE E UM 49 B…" at bounding box center [472, 263] width 945 height 526
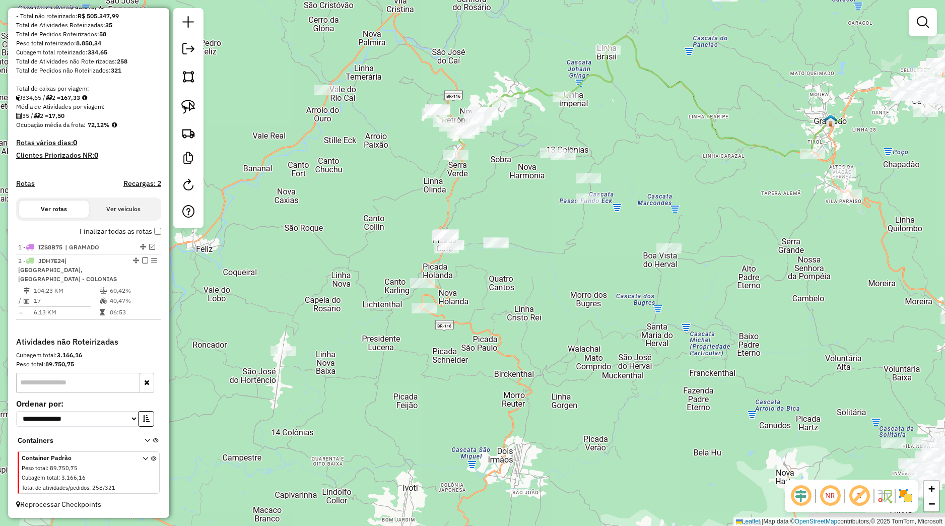
drag, startPoint x: 718, startPoint y: 266, endPoint x: 498, endPoint y: 370, distance: 244.0
click at [503, 367] on div "Janela de atendimento Grade de atendimento Capacidade Transportadoras Veículos …" at bounding box center [472, 263] width 945 height 526
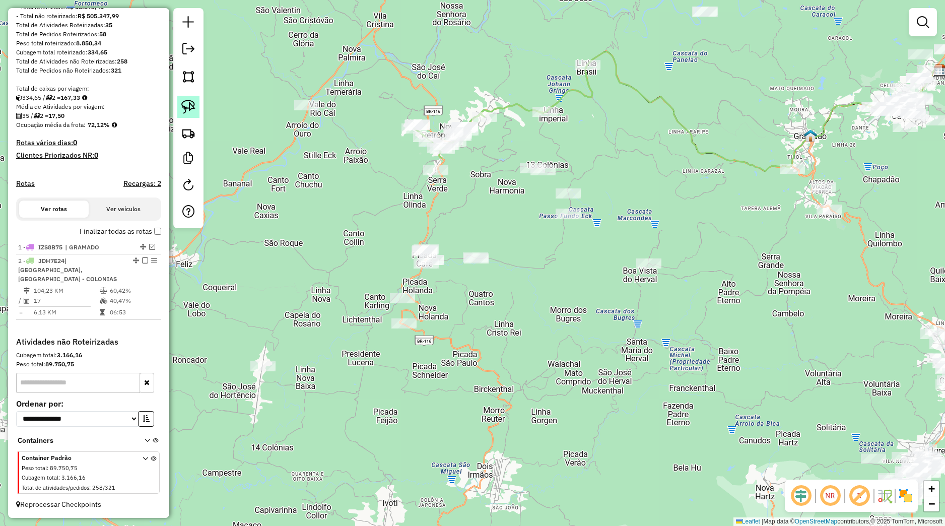
click at [196, 114] on link at bounding box center [188, 107] width 22 height 22
drag, startPoint x: 560, startPoint y: 153, endPoint x: 556, endPoint y: 159, distance: 7.6
click at [550, 156] on div "Janela de atendimento Grade de atendimento Capacidade Transportadoras Veículos …" at bounding box center [472, 263] width 945 height 526
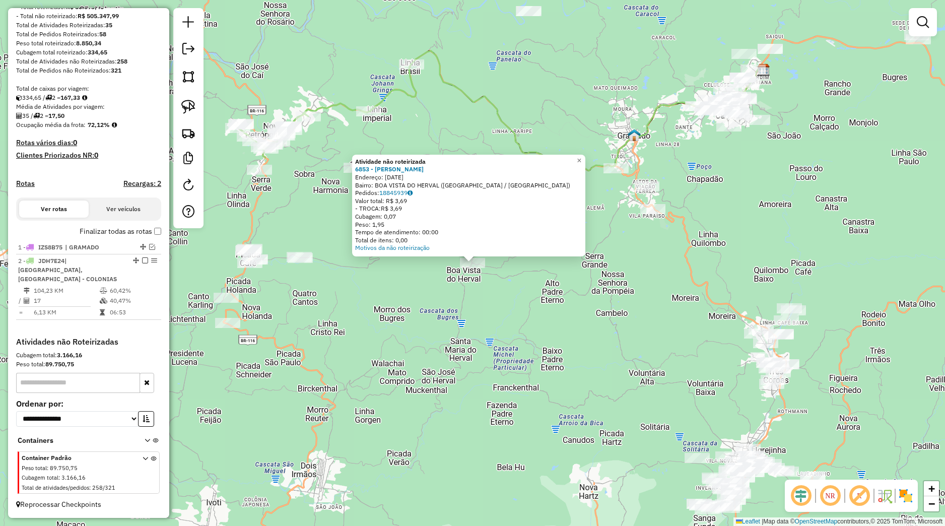
click at [520, 330] on div "Atividade não roteirizada 6853 - MERCADO HANSEN Endereço: 25 DE JULHO, 759 Bair…" at bounding box center [472, 263] width 945 height 526
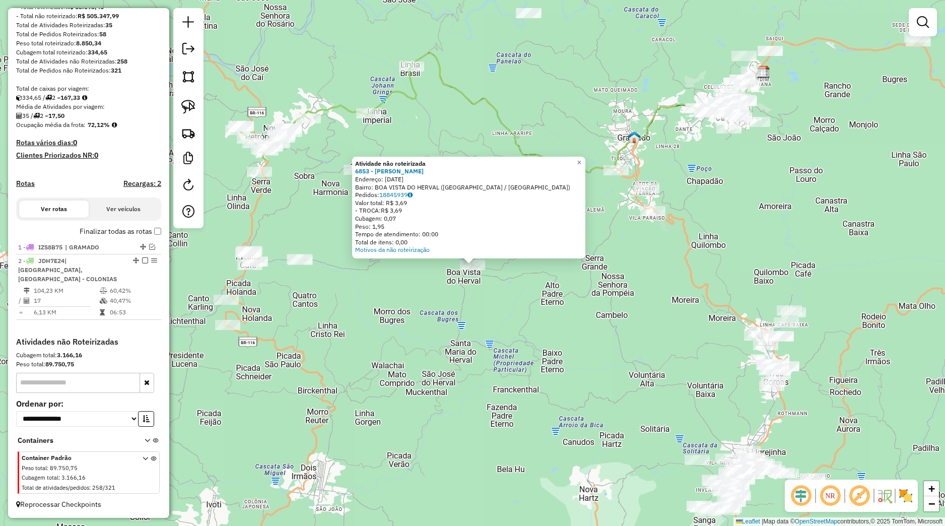
click at [388, 361] on div "Atividade não roteirizada 6853 - MERCADO HANSEN Endereço: 25 DE JULHO, 759 Bair…" at bounding box center [472, 263] width 945 height 526
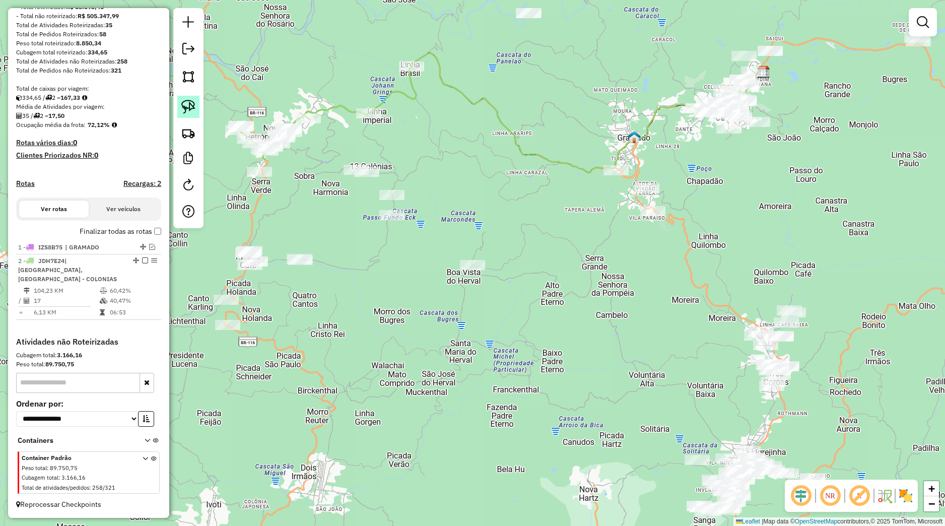
click at [196, 105] on link at bounding box center [188, 107] width 22 height 22
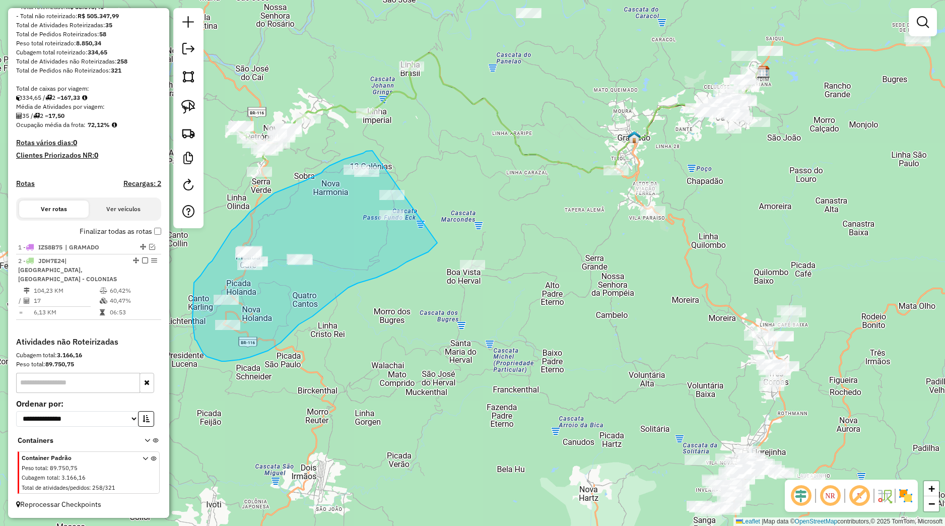
drag, startPoint x: 372, startPoint y: 151, endPoint x: 438, endPoint y: 243, distance: 113.1
click at [438, 243] on div "Janela de atendimento Grade de atendimento Capacidade Transportadoras Veículos …" at bounding box center [472, 263] width 945 height 526
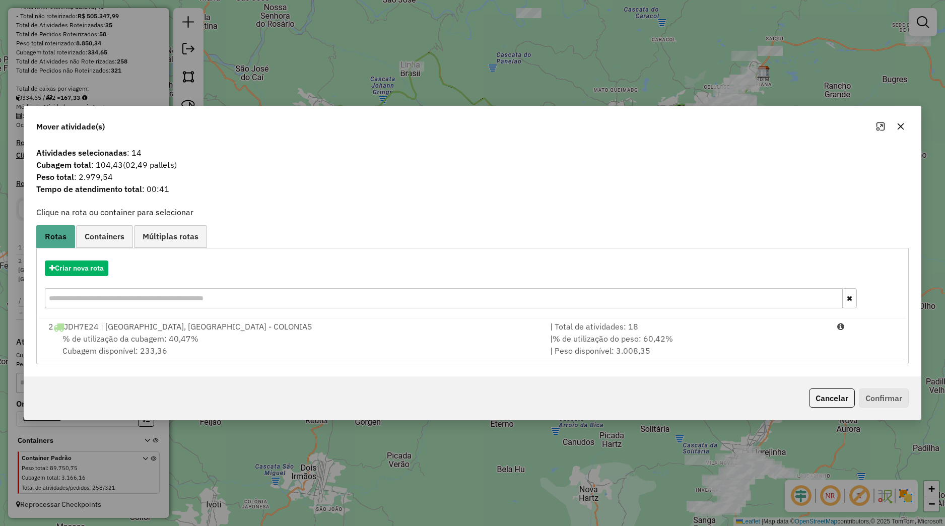
click at [900, 133] on button "button" at bounding box center [901, 126] width 16 height 16
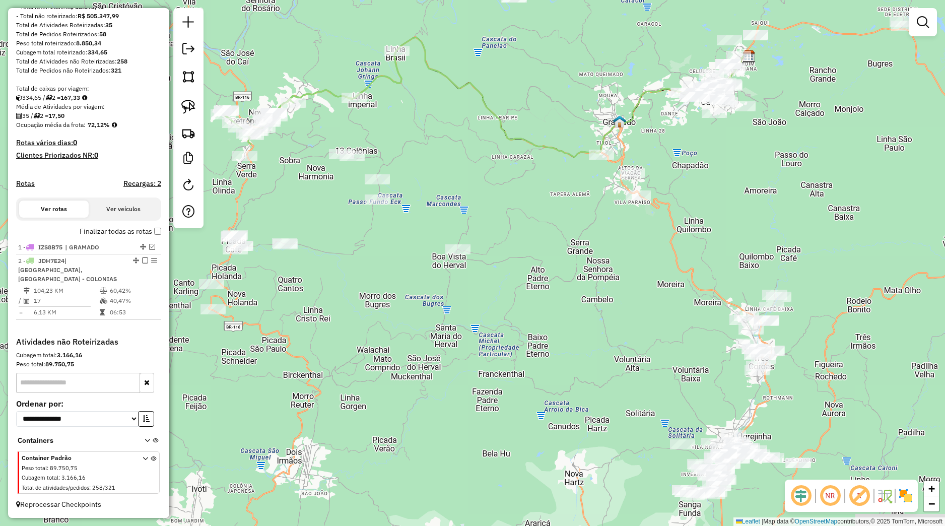
drag, startPoint x: 566, startPoint y: 404, endPoint x: 535, endPoint y: 382, distance: 37.9
click at [535, 382] on div "Janela de atendimento Grade de atendimento Capacidade Transportadoras Veículos …" at bounding box center [472, 263] width 945 height 526
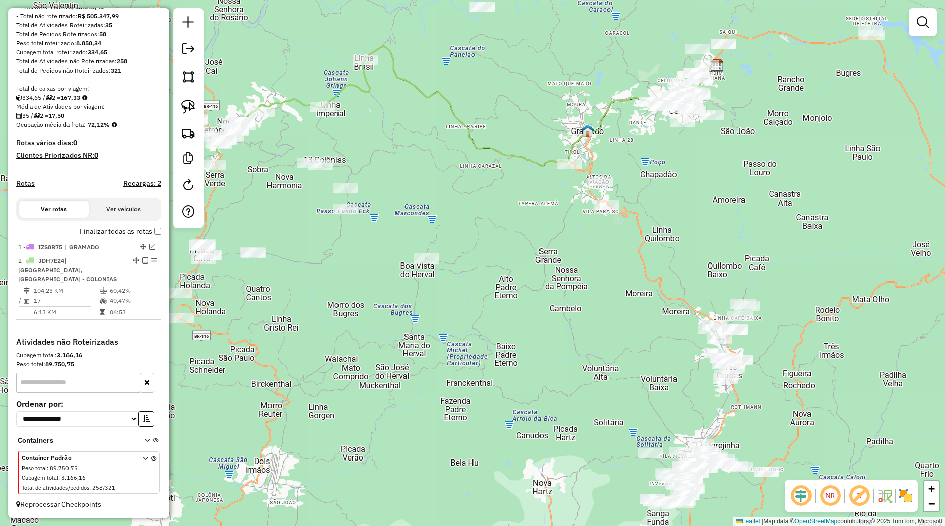
drag, startPoint x: 579, startPoint y: 337, endPoint x: 535, endPoint y: 416, distance: 89.7
click at [520, 390] on div "Janela de atendimento Grade de atendimento Capacidade Transportadoras Veículos …" at bounding box center [472, 263] width 945 height 526
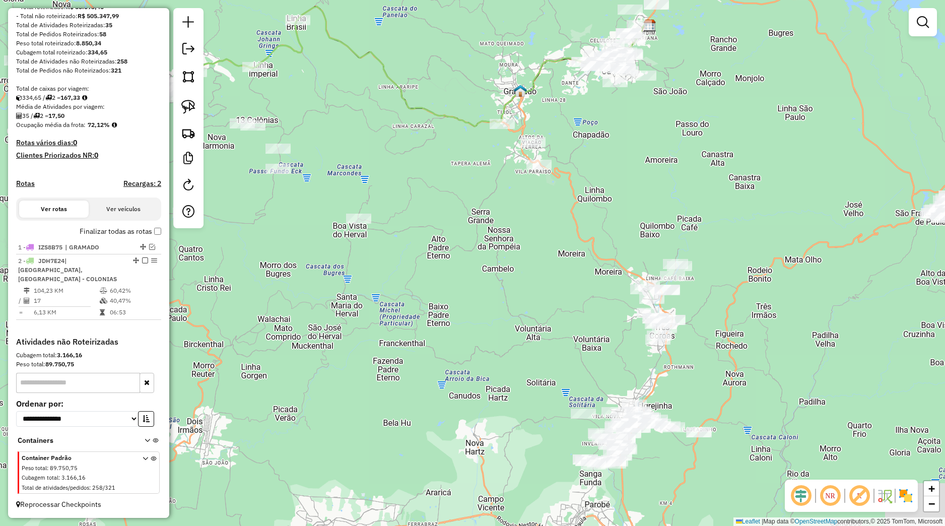
drag, startPoint x: 548, startPoint y: 429, endPoint x: 488, endPoint y: 277, distance: 163.8
click at [489, 276] on div "Janela de atendimento Grade de atendimento Capacidade Transportadoras Veículos …" at bounding box center [472, 263] width 945 height 526
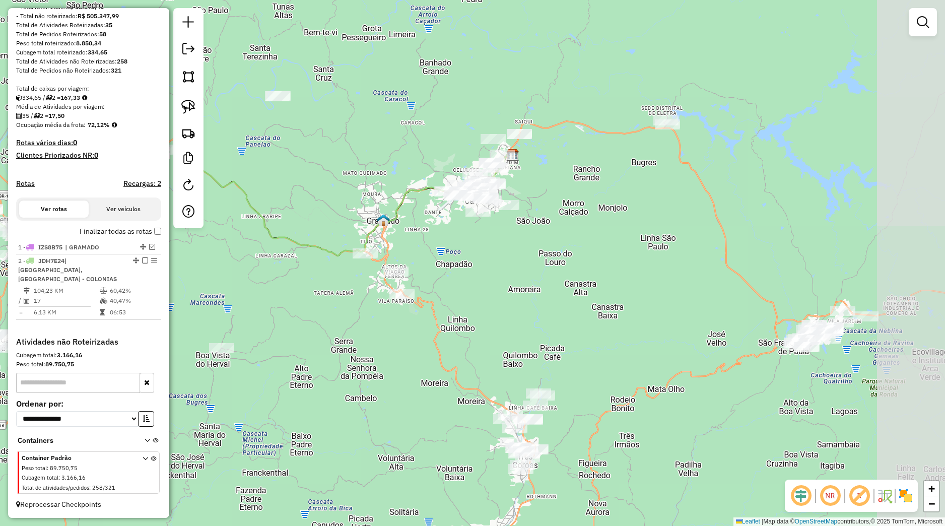
drag, startPoint x: 549, startPoint y: 228, endPoint x: 420, endPoint y: 420, distance: 231.2
click at [419, 423] on div "Janela de atendimento Grade de atendimento Capacidade Transportadoras Veículos …" at bounding box center [472, 263] width 945 height 526
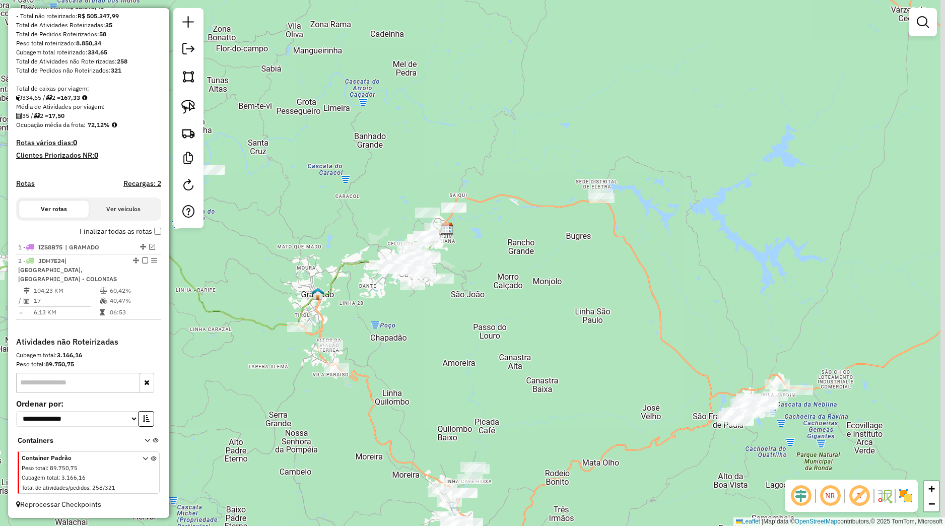
drag, startPoint x: 518, startPoint y: 341, endPoint x: 503, endPoint y: 351, distance: 18.2
click at [503, 351] on div "Janela de atendimento Grade de atendimento Capacidade Transportadoras Veículos …" at bounding box center [472, 263] width 945 height 526
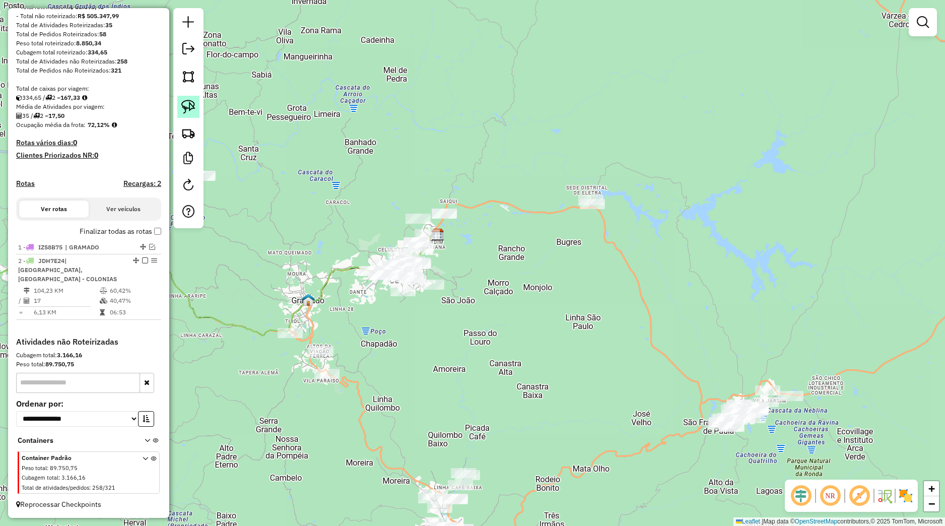
click at [189, 114] on link at bounding box center [188, 107] width 22 height 22
drag, startPoint x: 494, startPoint y: 298, endPoint x: 511, endPoint y: 299, distance: 17.7
click at [511, 299] on div "Janela de atendimento Grade de atendimento Capacidade Transportadoras Veículos …" at bounding box center [472, 263] width 945 height 526
click at [198, 102] on link at bounding box center [188, 107] width 22 height 22
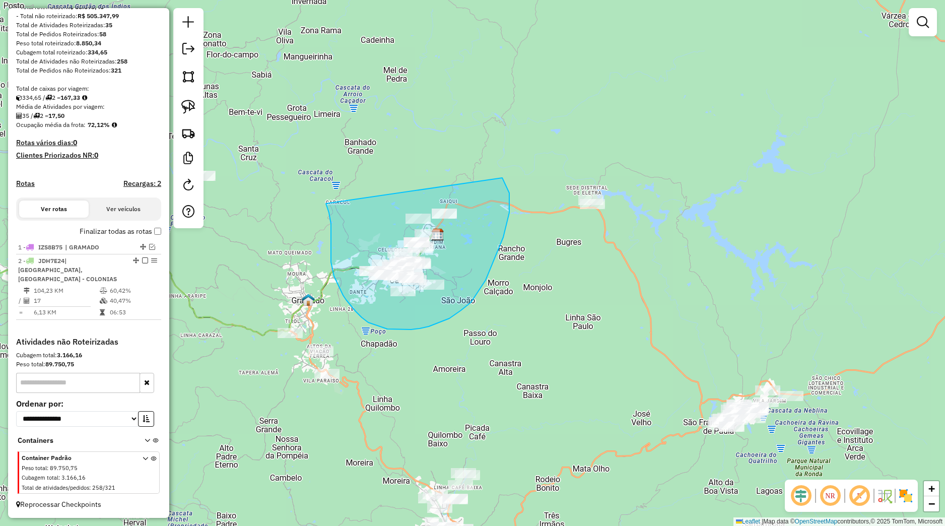
drag, startPoint x: 327, startPoint y: 206, endPoint x: 473, endPoint y: 153, distance: 155.3
click at [473, 153] on div "Janela de atendimento Grade de atendimento Capacidade Transportadoras Veículos …" at bounding box center [472, 263] width 945 height 526
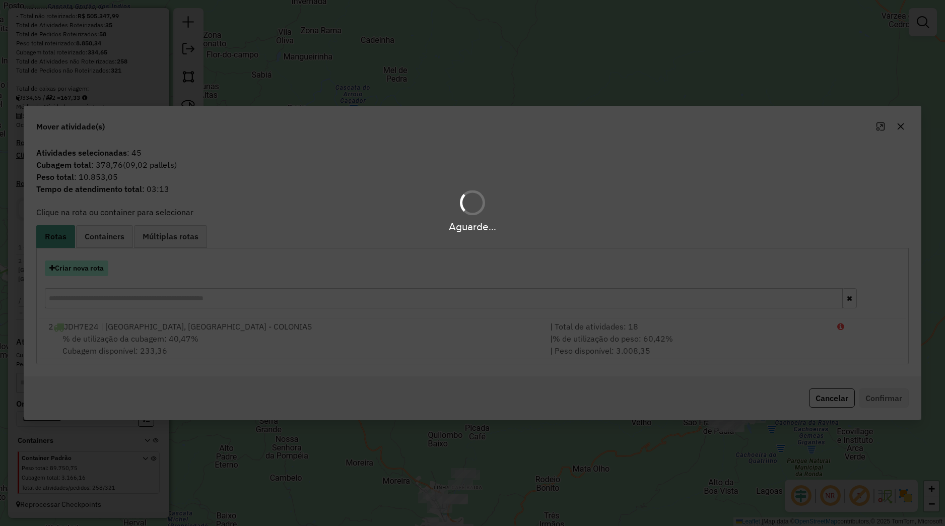
click at [93, 265] on hb-app "Aguarde... Pop-up bloqueado! Seu navegador bloqueou automáticamente a abertura …" at bounding box center [472, 263] width 945 height 526
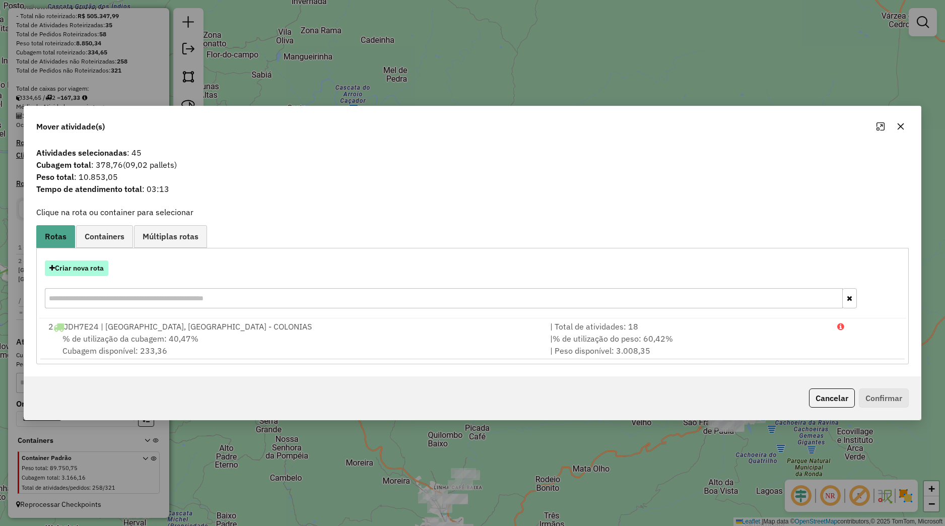
click at [95, 267] on button "Criar nova rota" at bounding box center [76, 268] width 63 height 16
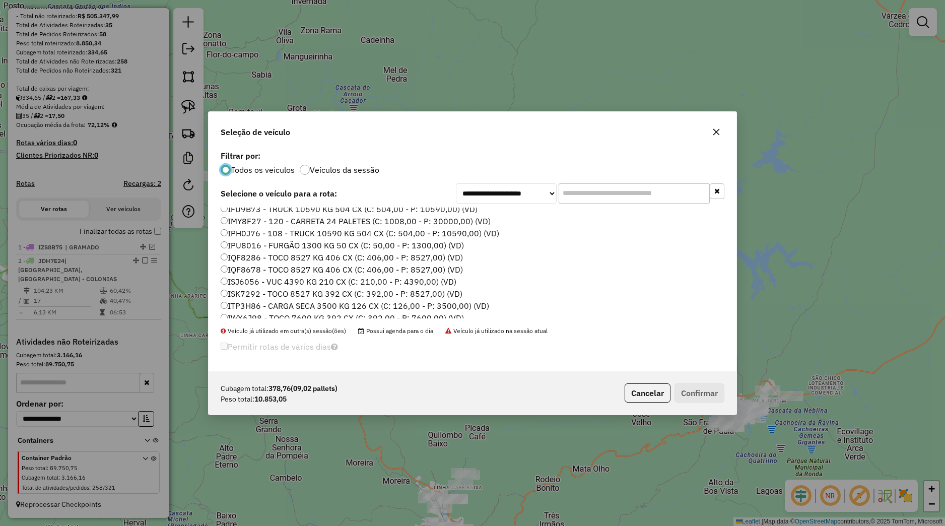
scroll to position [64, 0]
click at [256, 281] on label "ITP3H86 - CARGA SECA 3500 KG 126 CX (C: 126,00 - P: 3500,00) (VD)" at bounding box center [355, 282] width 268 height 12
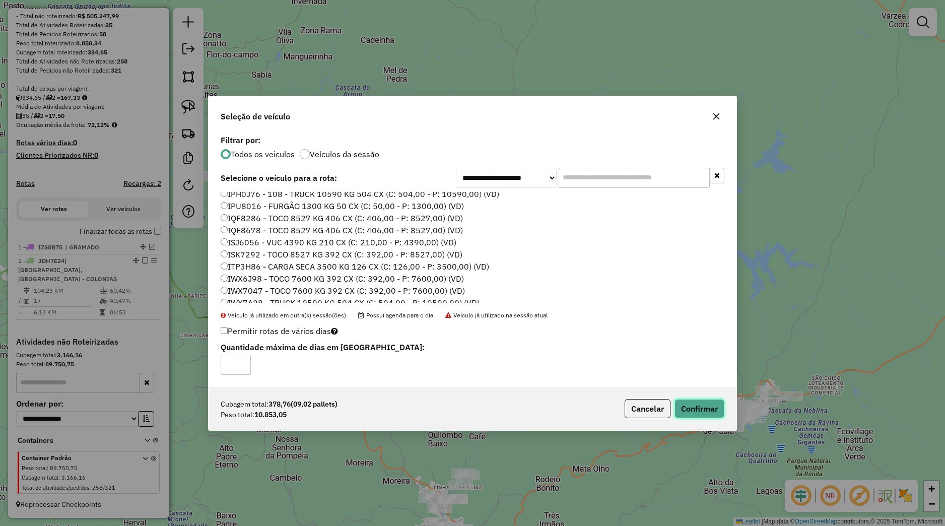
click at [690, 405] on button "Confirmar" at bounding box center [699, 408] width 50 height 19
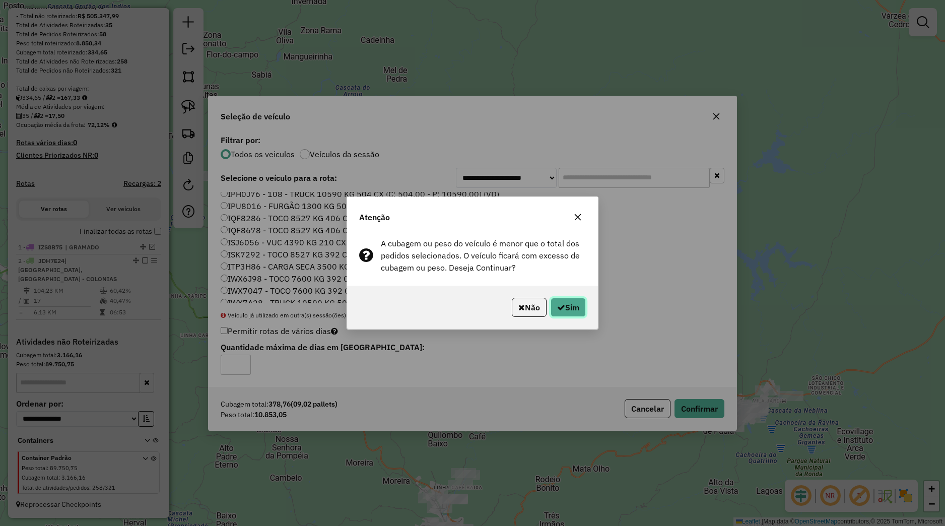
click at [564, 313] on button "Sim" at bounding box center [568, 307] width 35 height 19
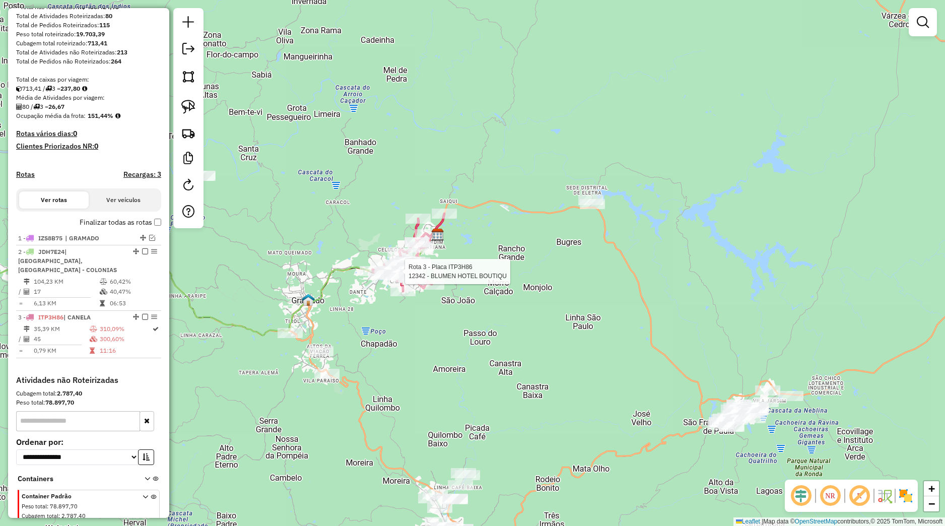
select select "*********"
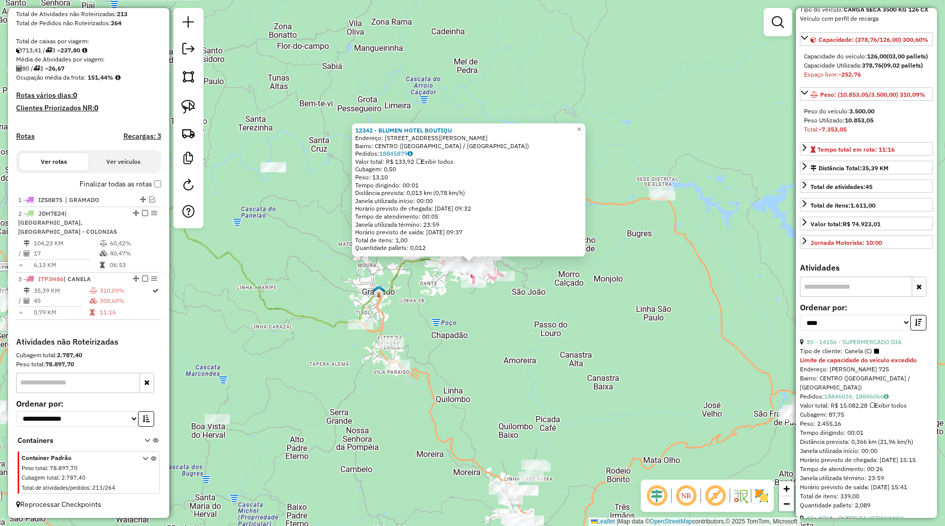
scroll to position [94, 0]
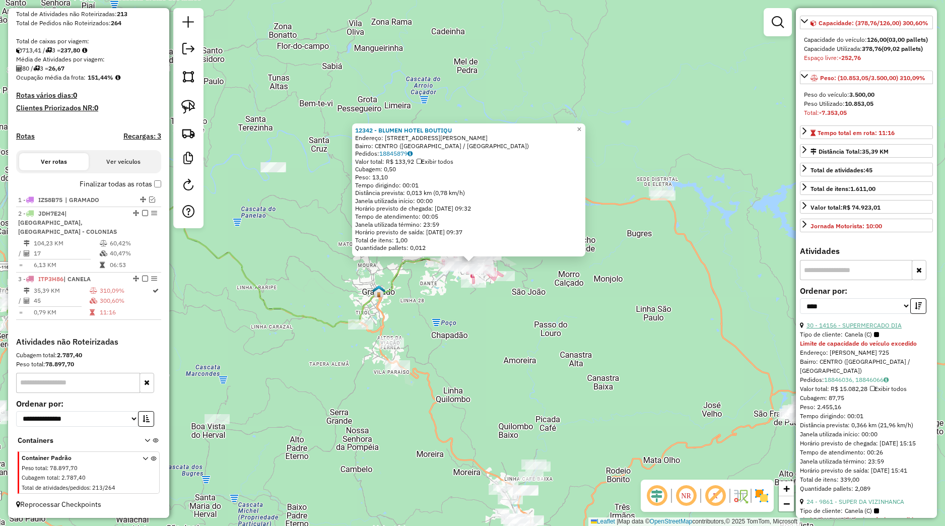
click at [862, 329] on link "30 - 14156 - SUPERMERCADO DIA" at bounding box center [853, 325] width 95 height 8
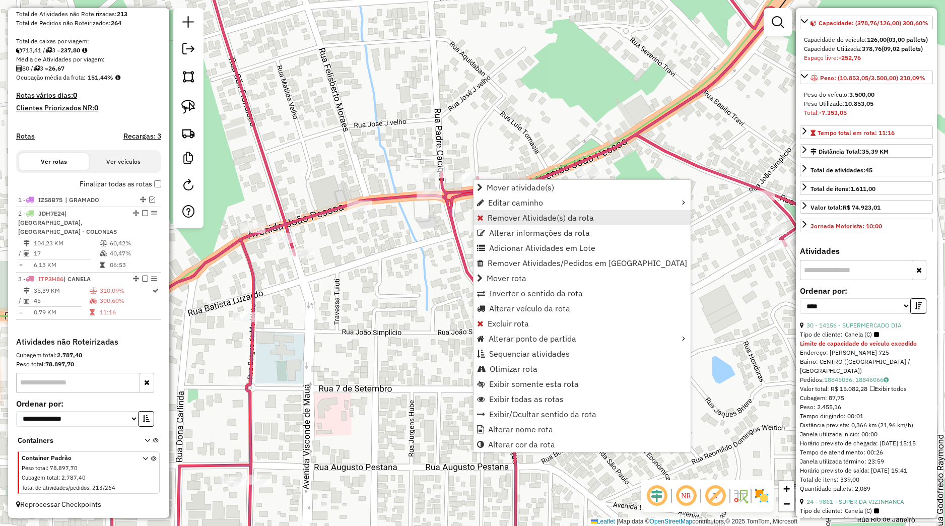
click at [498, 216] on span "Remover Atividade(s) da rota" at bounding box center [541, 218] width 106 height 8
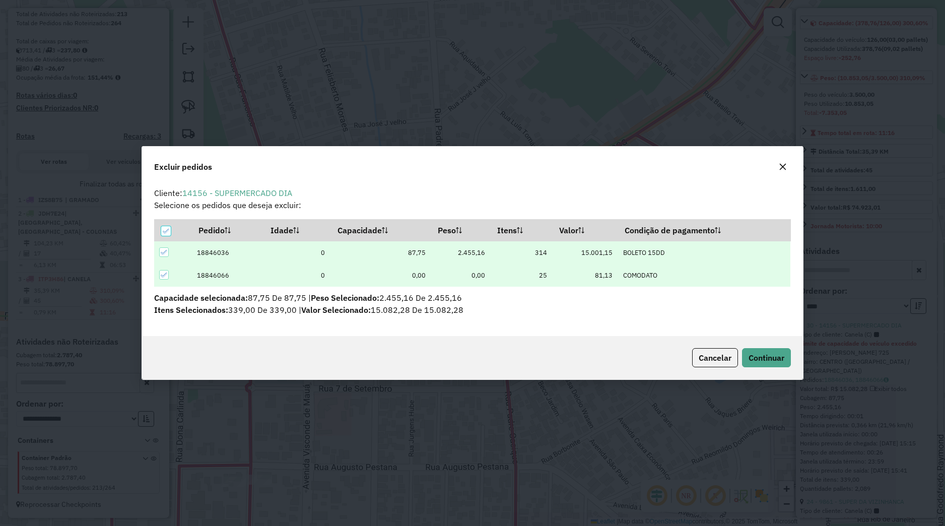
scroll to position [6, 3]
click at [779, 355] on span "Continuar" at bounding box center [766, 358] width 36 height 10
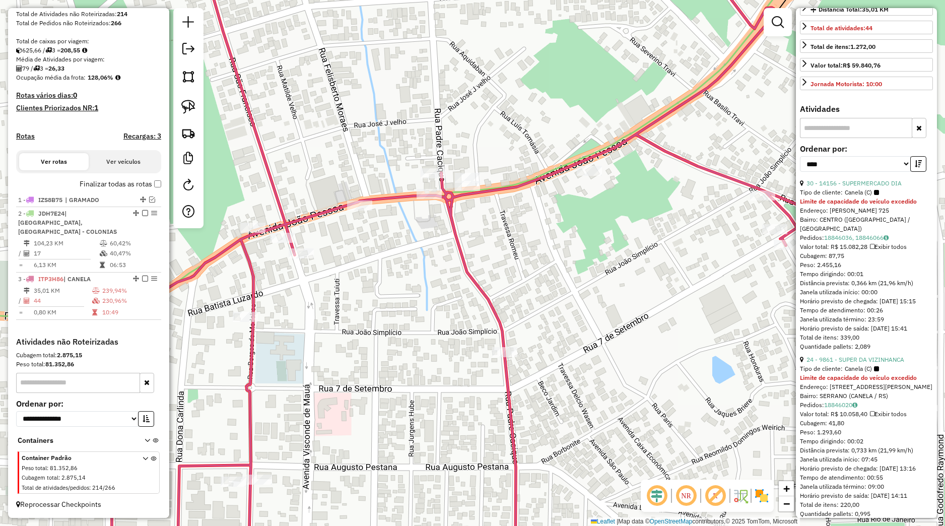
scroll to position [330, 0]
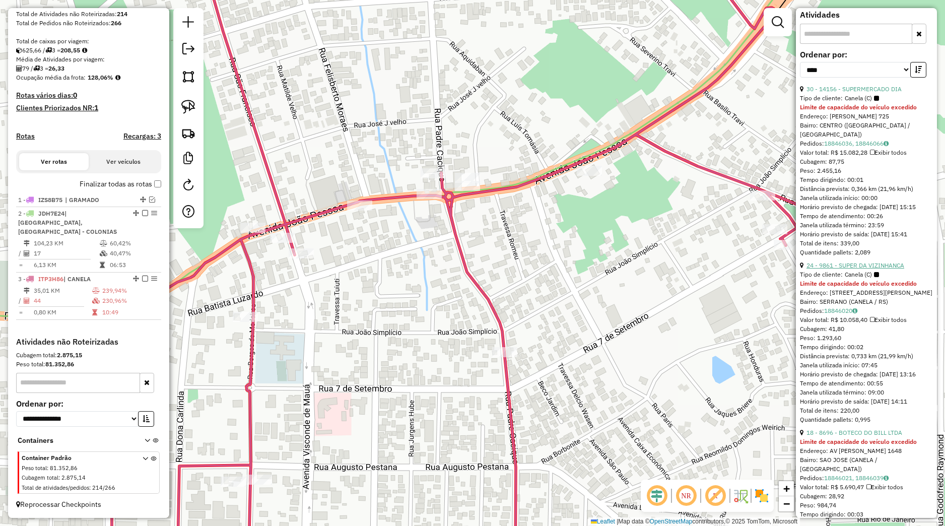
click at [854, 269] on link "24 - 9861 - SUPER DA VIZINHANCA" at bounding box center [855, 265] width 98 height 8
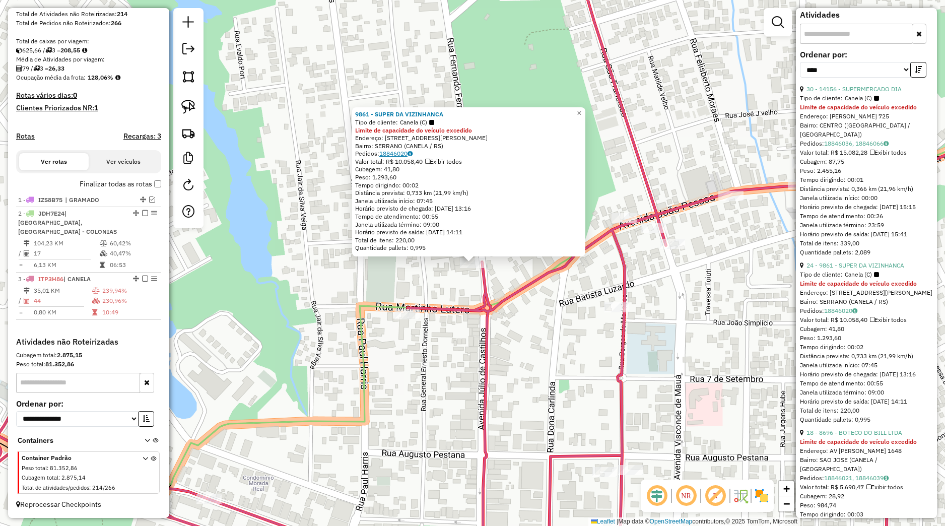
click at [406, 153] on link "18846020" at bounding box center [395, 154] width 33 height 8
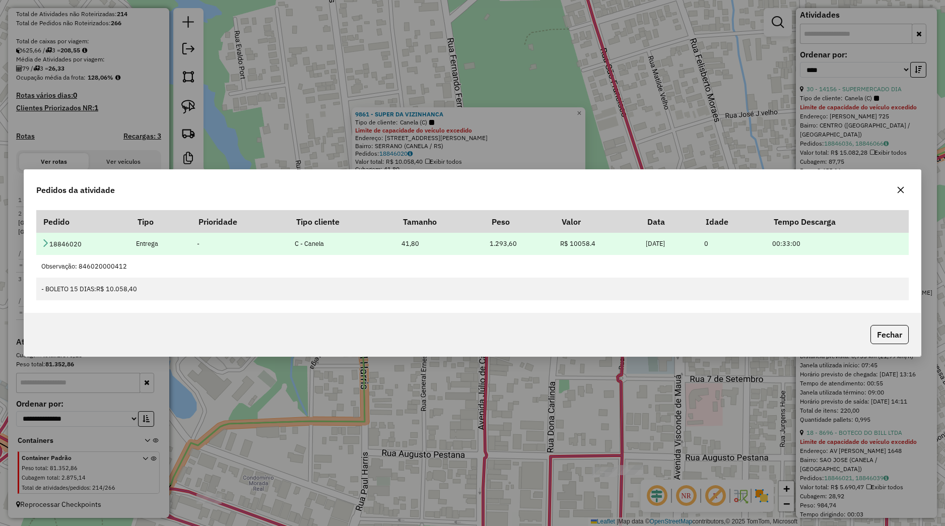
click at [43, 249] on td "18846020" at bounding box center [83, 243] width 94 height 23
click at [43, 247] on link at bounding box center [45, 244] width 8 height 9
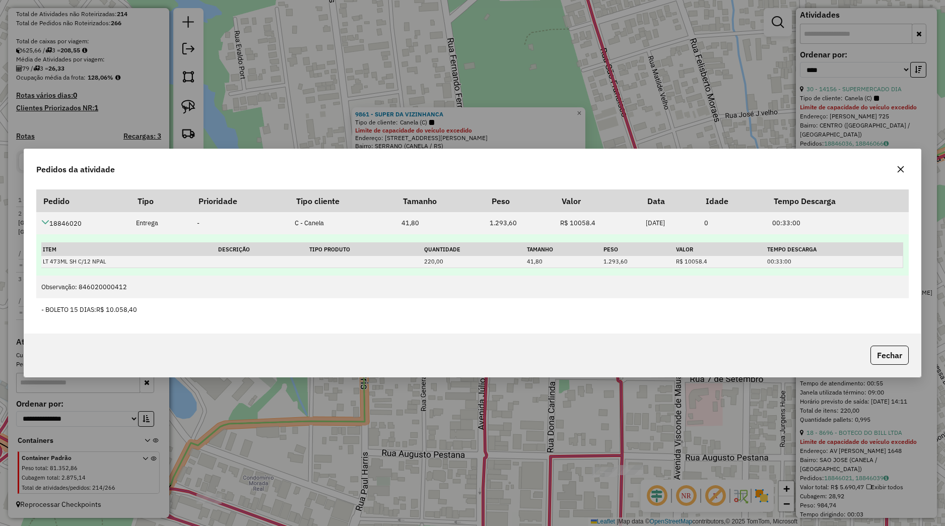
click at [43, 241] on td "Item Descrição Tipo Produto Quantidade Tamanho Peso Valor Tempo Descarga LT 473…" at bounding box center [472, 254] width 872 height 41
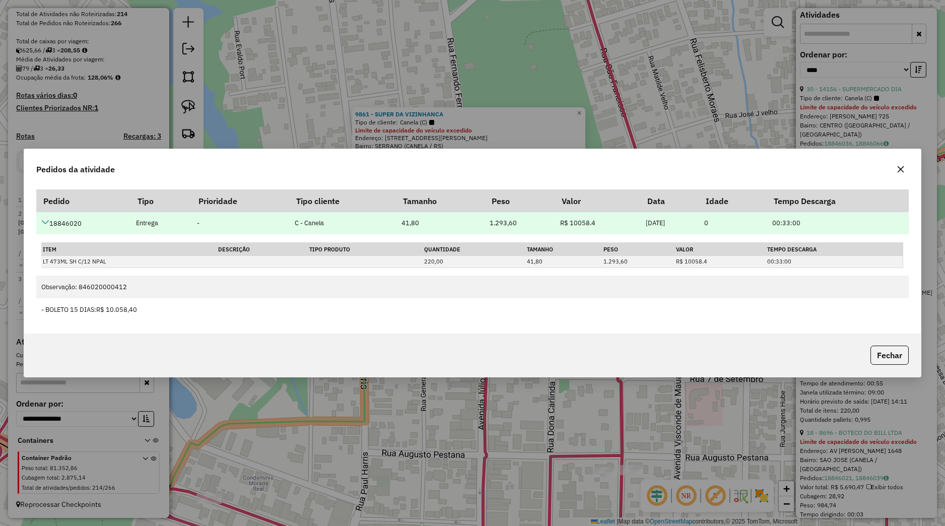
click at [44, 222] on icon at bounding box center [45, 222] width 8 height 8
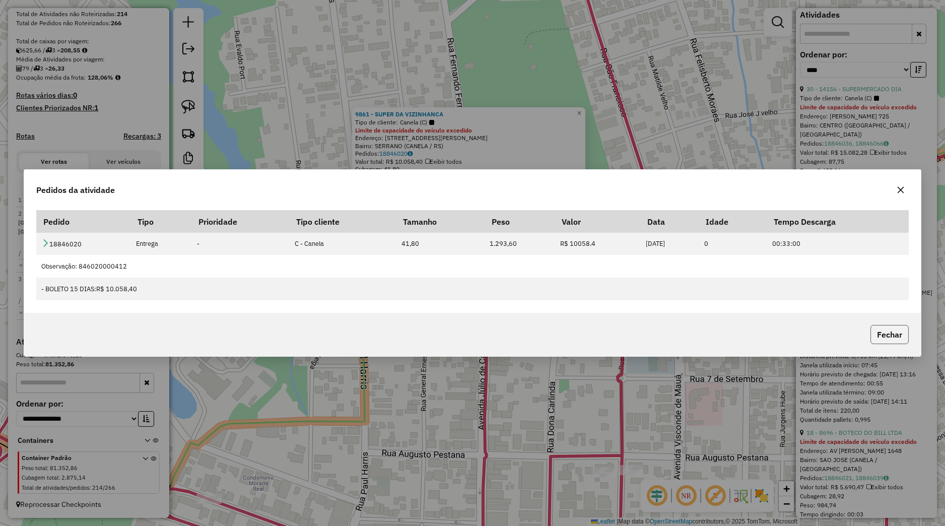
click at [883, 327] on button "Fechar" at bounding box center [889, 334] width 38 height 19
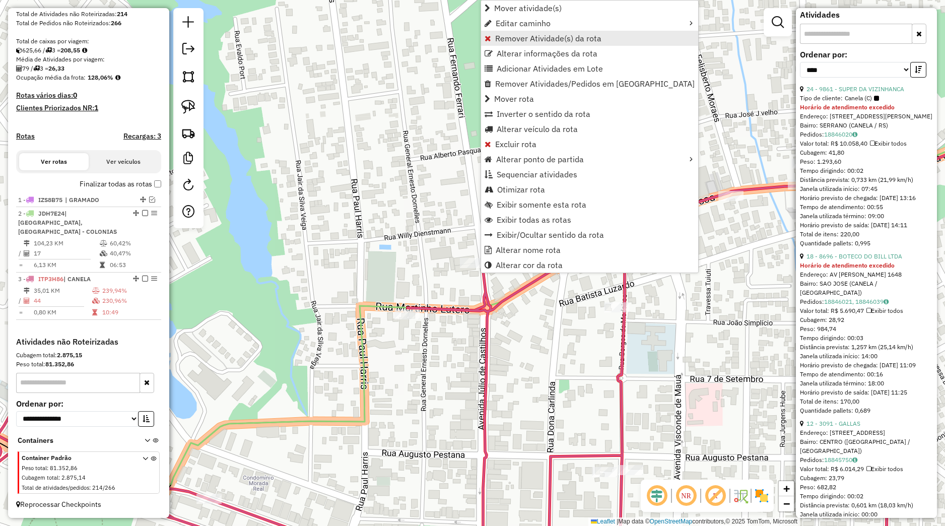
click at [553, 35] on span "Remover Atividade(s) da rota" at bounding box center [548, 38] width 106 height 8
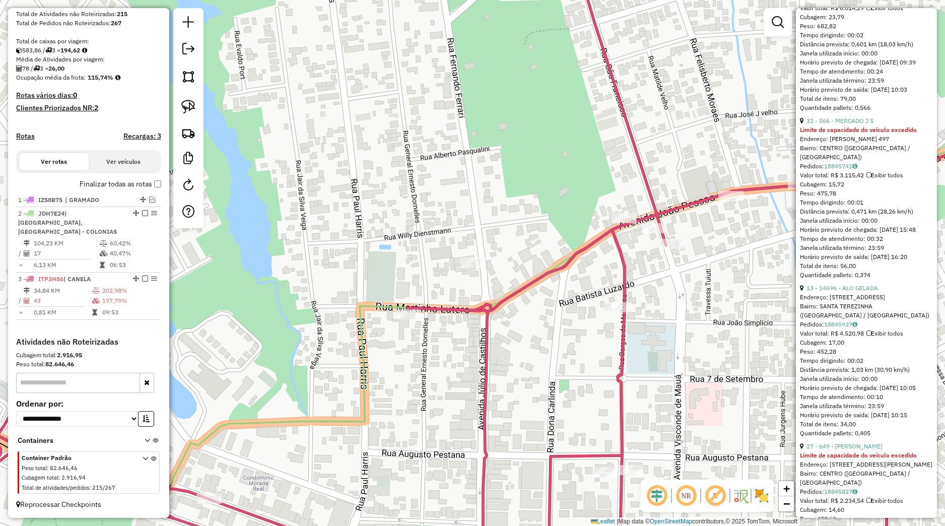
scroll to position [803, 0]
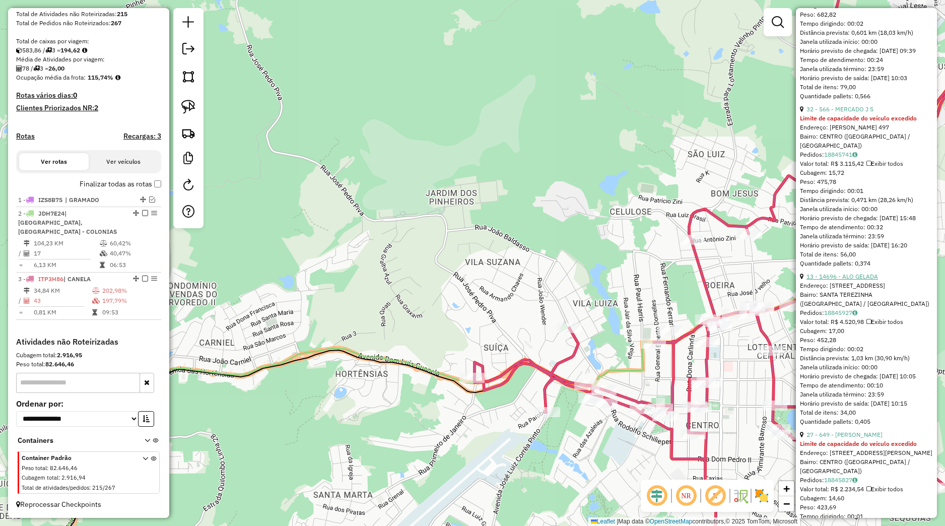
click at [831, 280] on link "13 - 14696 - ALO GELADA" at bounding box center [842, 276] width 72 height 8
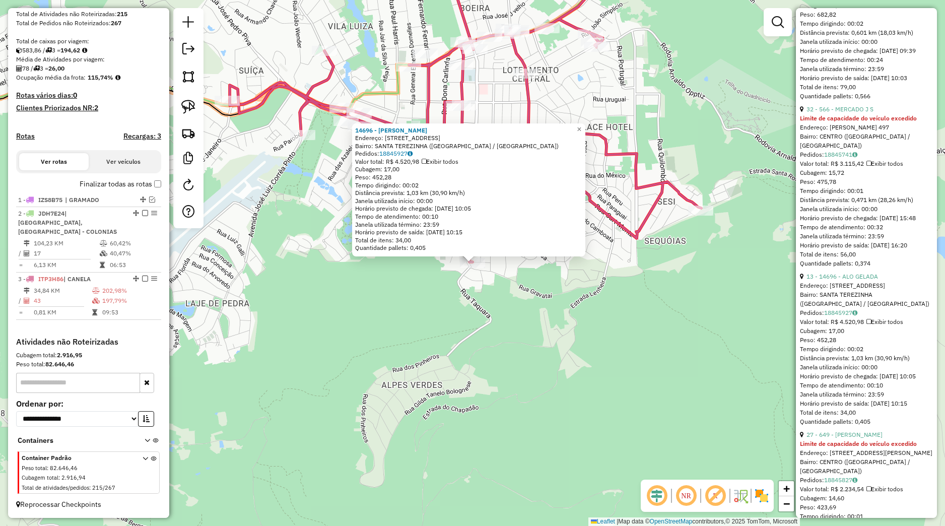
click at [539, 279] on div "14696 - ALO GELADA Endereço: ESTRADA DO CHAPADAO 10 Bairro: SANTA TEREZINHA (CA…" at bounding box center [472, 263] width 945 height 526
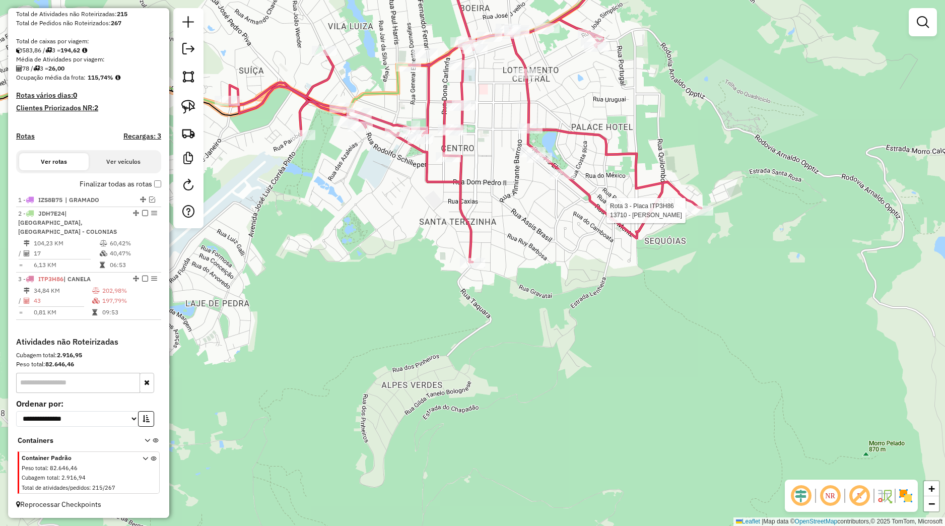
select select "*********"
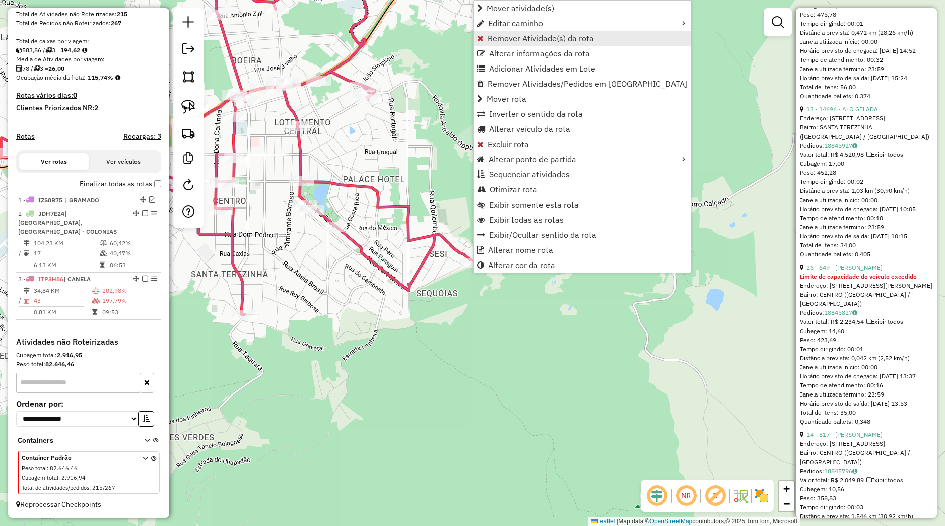
click at [516, 39] on span "Remover Atividade(s) da rota" at bounding box center [541, 38] width 106 height 8
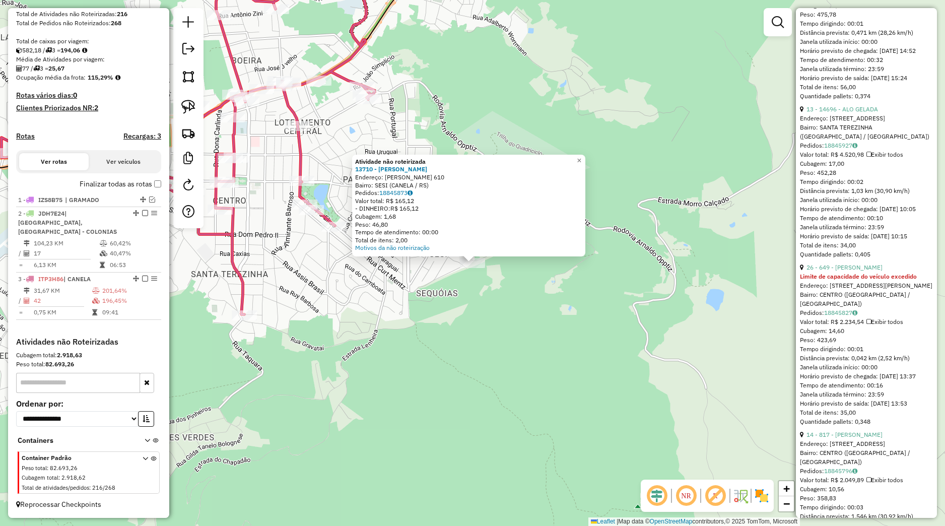
click at [448, 309] on div "Atividade não roteirizada 13710 - ANDRE MARSCHNER Endereço: Gustavo Muller 610 …" at bounding box center [472, 263] width 945 height 526
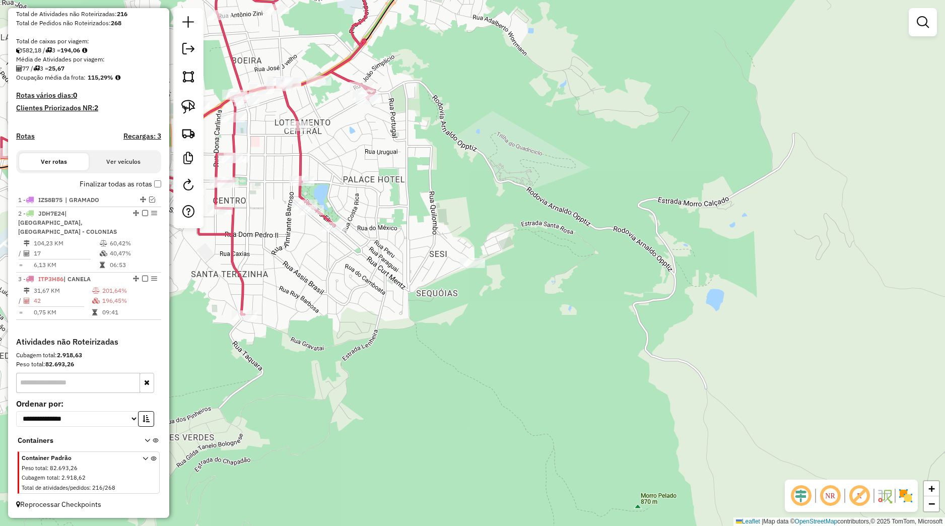
drag, startPoint x: 389, startPoint y: 289, endPoint x: 407, endPoint y: 296, distance: 19.0
click at [407, 296] on div "Janela de atendimento Grade de atendimento Capacidade Transportadoras Veículos …" at bounding box center [472, 263] width 945 height 526
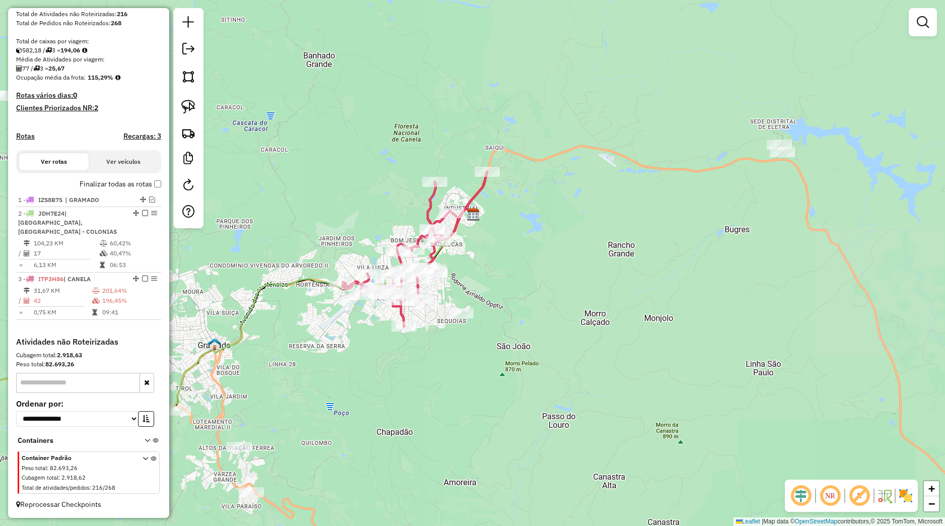
drag, startPoint x: 427, startPoint y: 337, endPoint x: 440, endPoint y: 342, distance: 14.0
click at [440, 342] on div "Janela de atendimento Grade de atendimento Capacidade Transportadoras Veículos …" at bounding box center [472, 263] width 945 height 526
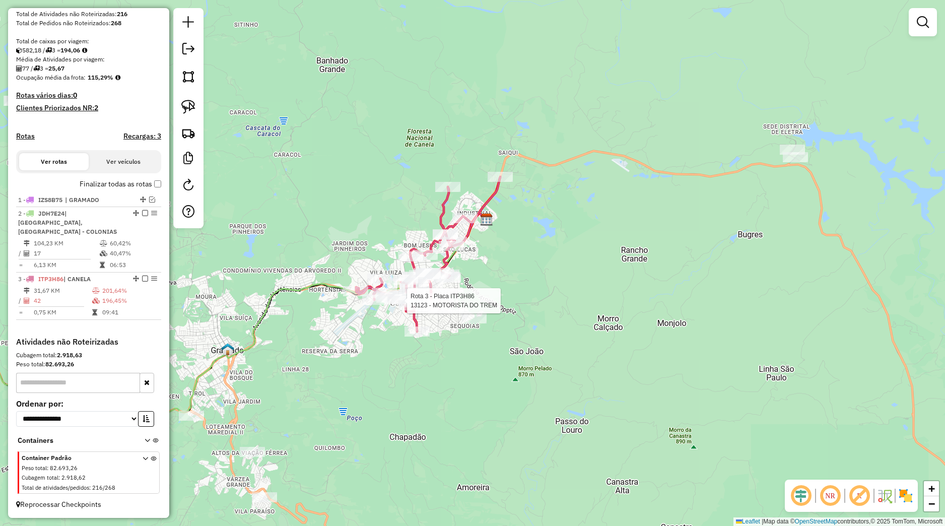
select select "*********"
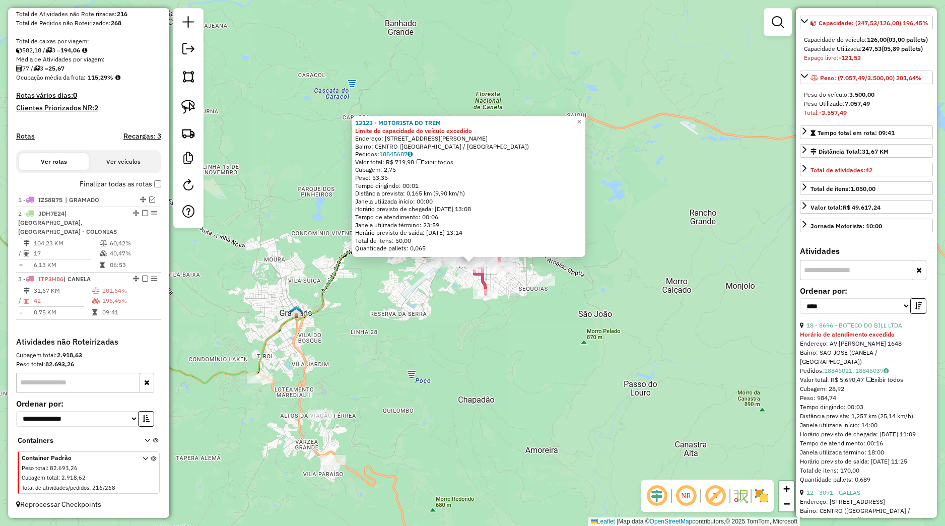
scroll to position [236, 0]
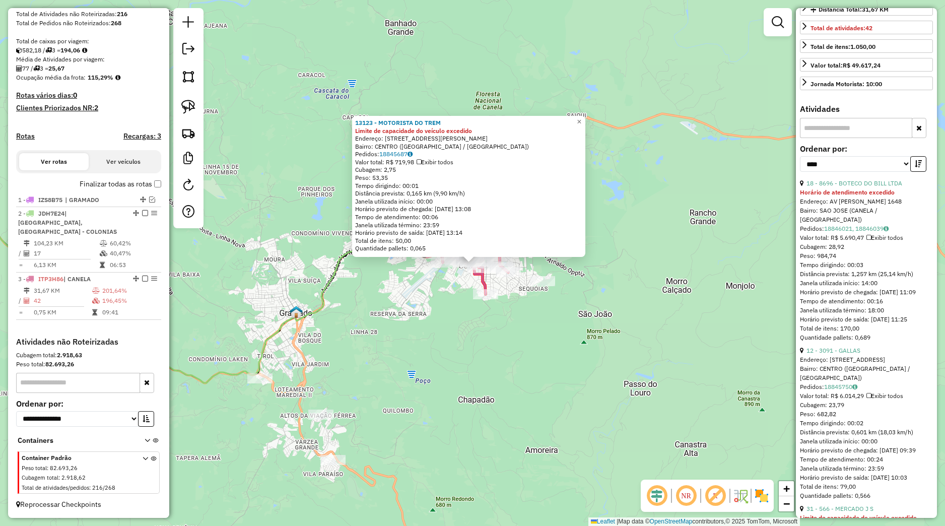
drag, startPoint x: 651, startPoint y: 380, endPoint x: 594, endPoint y: 396, distance: 59.6
click at [645, 382] on div "13123 - MOTORISTA DO TREM Limite de capacidade do veículo excedido Endereço: Ru…" at bounding box center [472, 263] width 945 height 526
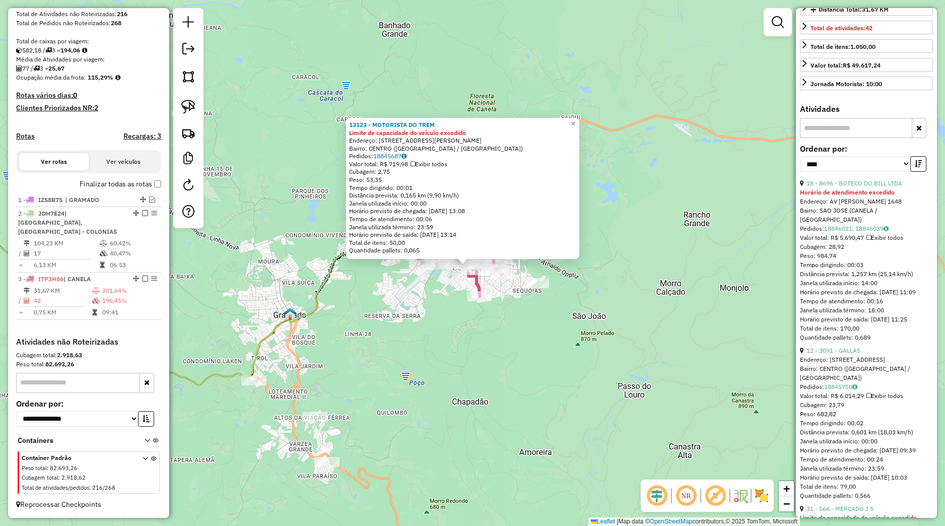
drag, startPoint x: 584, startPoint y: 400, endPoint x: 573, endPoint y: 296, distance: 104.3
click at [573, 298] on div "13123 - MOTORISTA DO TREM Limite de capacidade do veículo excedido Endereço: Ru…" at bounding box center [472, 263] width 945 height 526
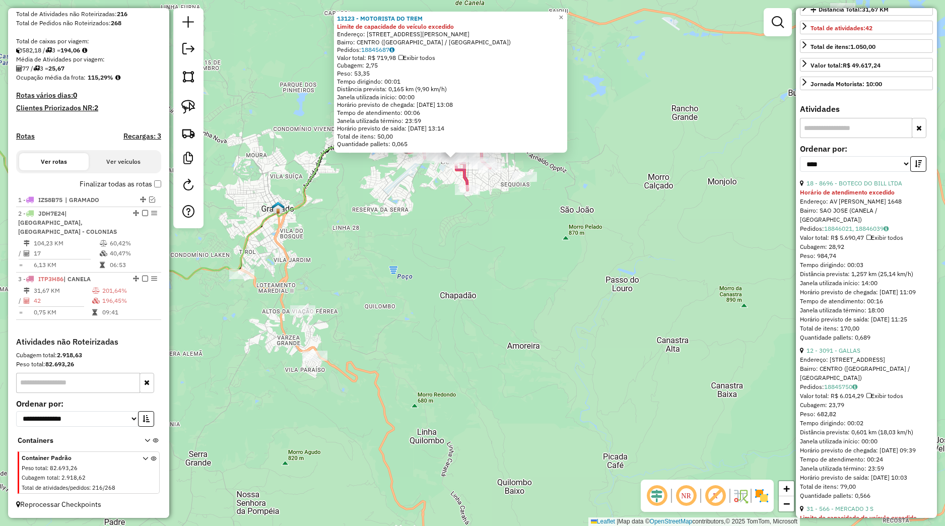
click at [567, 304] on div "13123 - MOTORISTA DO TREM Limite de capacidade do veículo excedido Endereço: Ru…" at bounding box center [472, 263] width 945 height 526
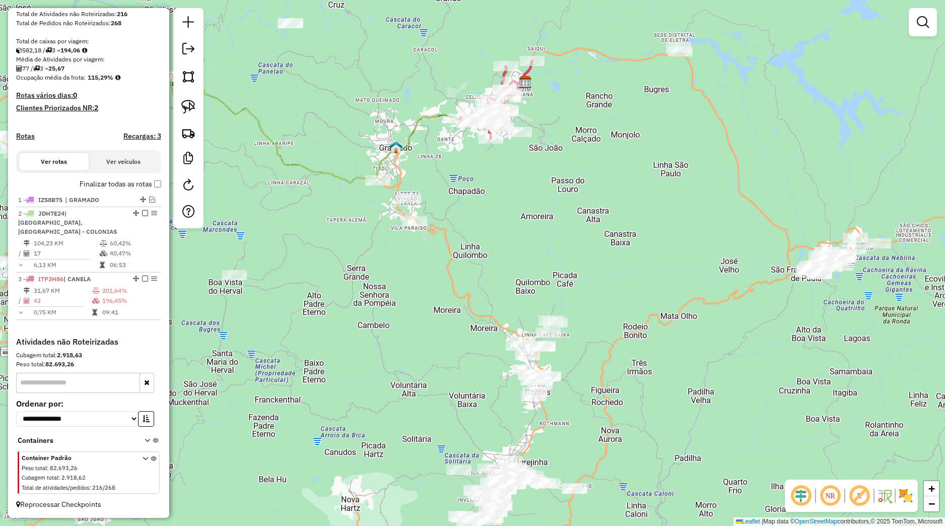
drag, startPoint x: 572, startPoint y: 318, endPoint x: 560, endPoint y: 280, distance: 40.1
click at [561, 275] on div "Janela de atendimento Grade de atendimento Capacidade Transportadoras Veículos …" at bounding box center [472, 263] width 945 height 526
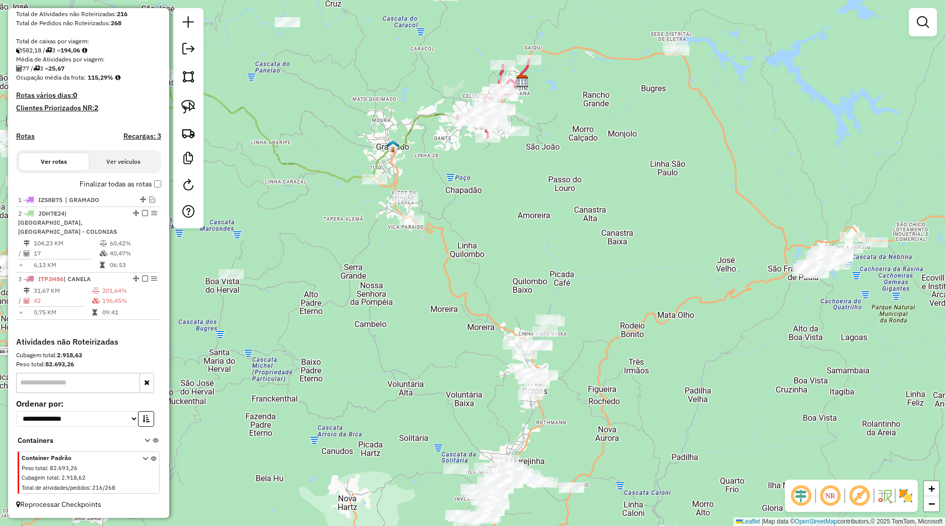
drag, startPoint x: 625, startPoint y: 360, endPoint x: 521, endPoint y: 379, distance: 105.0
click at [521, 379] on div "Janela de atendimento Grade de atendimento Capacidade Transportadoras Veículos …" at bounding box center [472, 263] width 945 height 526
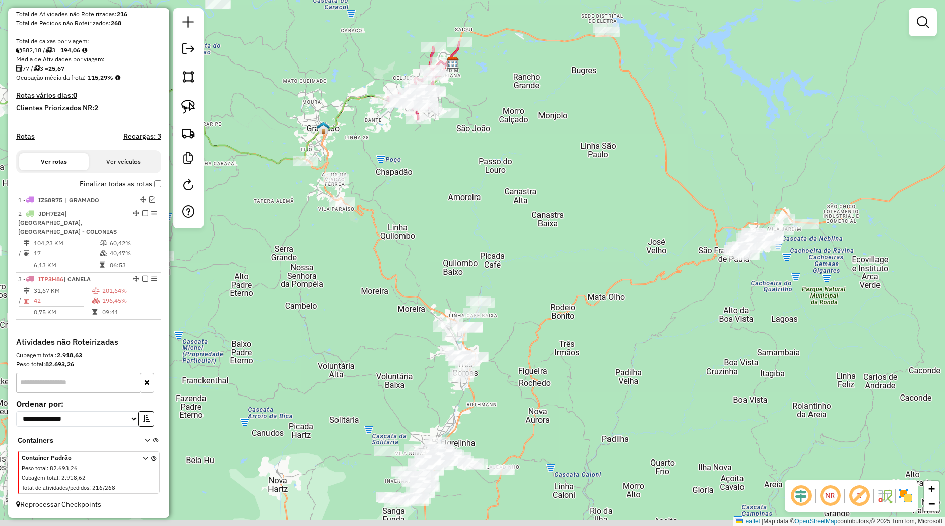
drag, startPoint x: 577, startPoint y: 367, endPoint x: 594, endPoint y: 309, distance: 60.4
click at [599, 314] on div "Janela de atendimento Grade de atendimento Capacidade Transportadoras Veículos …" at bounding box center [472, 263] width 945 height 526
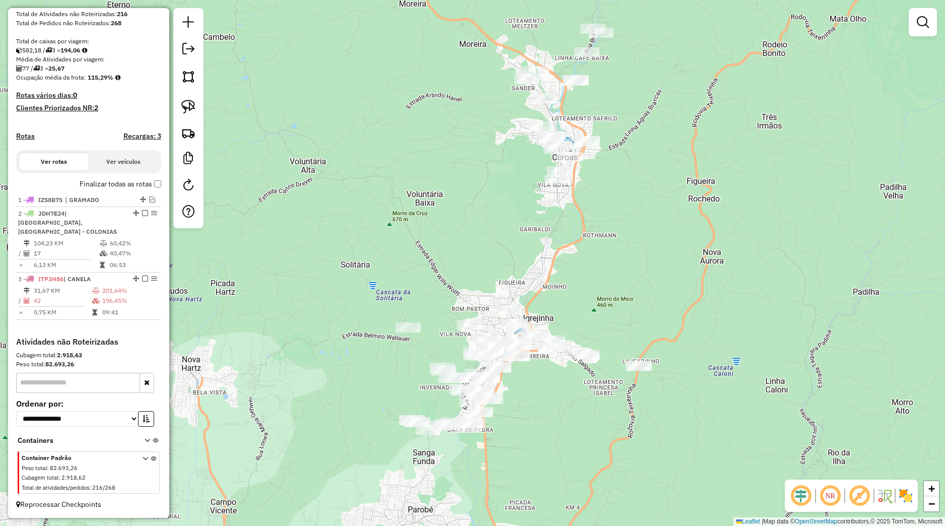
drag, startPoint x: 530, startPoint y: 427, endPoint x: 525, endPoint y: 358, distance: 69.7
click at [549, 370] on div "Janela de atendimento Grade de atendimento Capacidade Transportadoras Veículos …" at bounding box center [472, 263] width 945 height 526
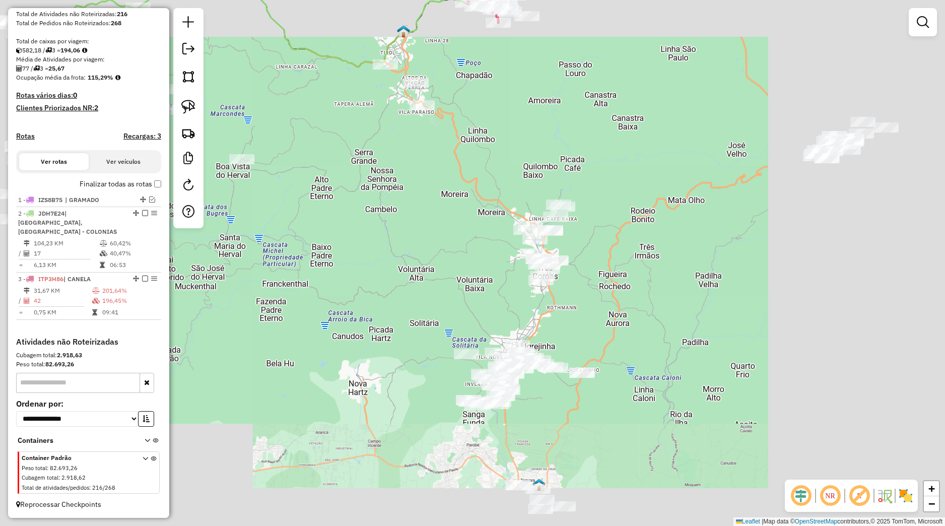
drag, startPoint x: 545, startPoint y: 431, endPoint x: 511, endPoint y: 308, distance: 127.6
click at [526, 313] on div "Janela de atendimento Grade de atendimento Capacidade Transportadoras Veículos …" at bounding box center [472, 263] width 945 height 526
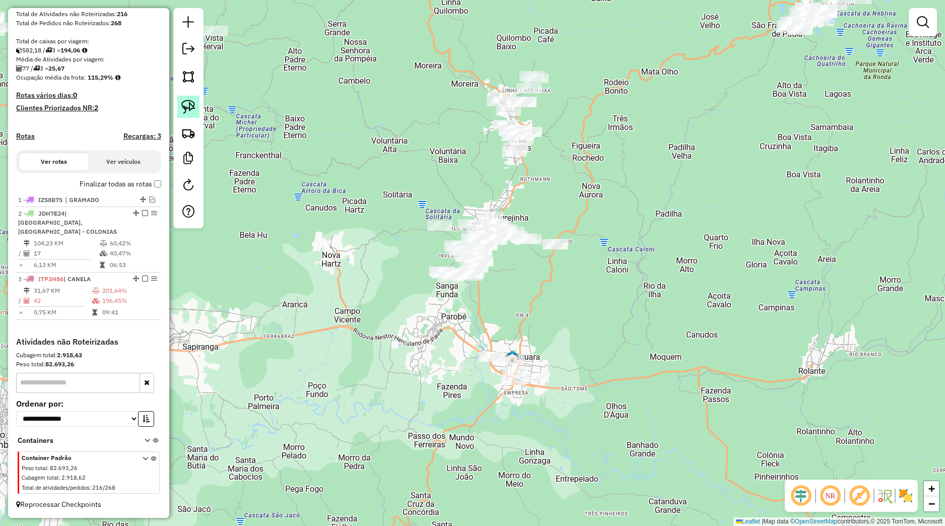
click at [194, 102] on img at bounding box center [188, 107] width 14 height 14
drag, startPoint x: 507, startPoint y: 324, endPoint x: 596, endPoint y: 411, distance: 124.0
click at [596, 411] on div "Janela de atendimento Grade de atendimento Capacidade Transportadoras Veículos …" at bounding box center [472, 263] width 945 height 526
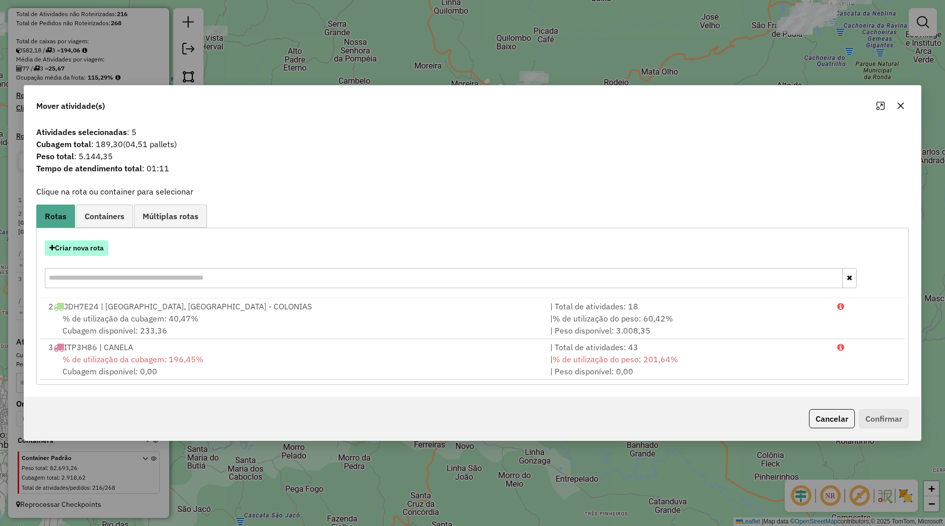
click at [87, 250] on button "Criar nova rota" at bounding box center [76, 248] width 63 height 16
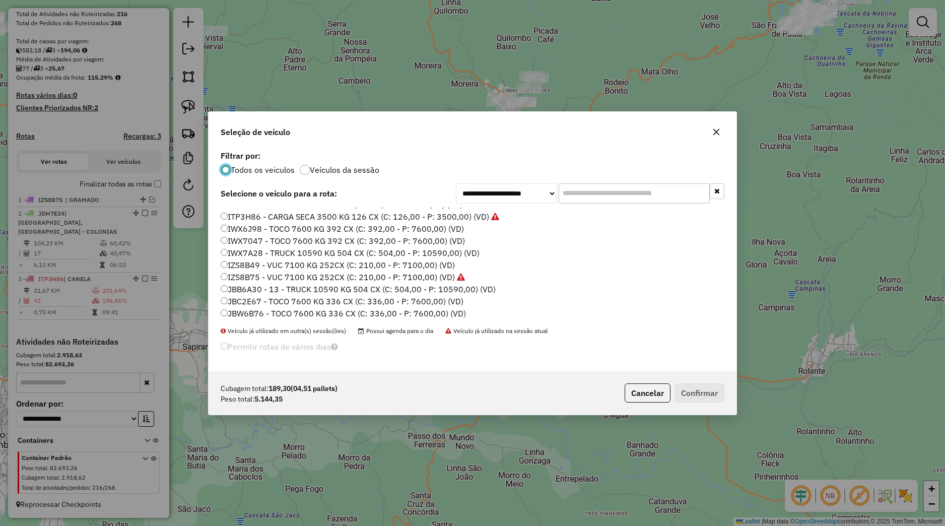
scroll to position [192, 0]
click at [255, 300] on label "JDI3E90 - TRUCK 10590 KG 504 CX (C: 504,00 - P: 10590,00) (VD)" at bounding box center [349, 299] width 256 height 12
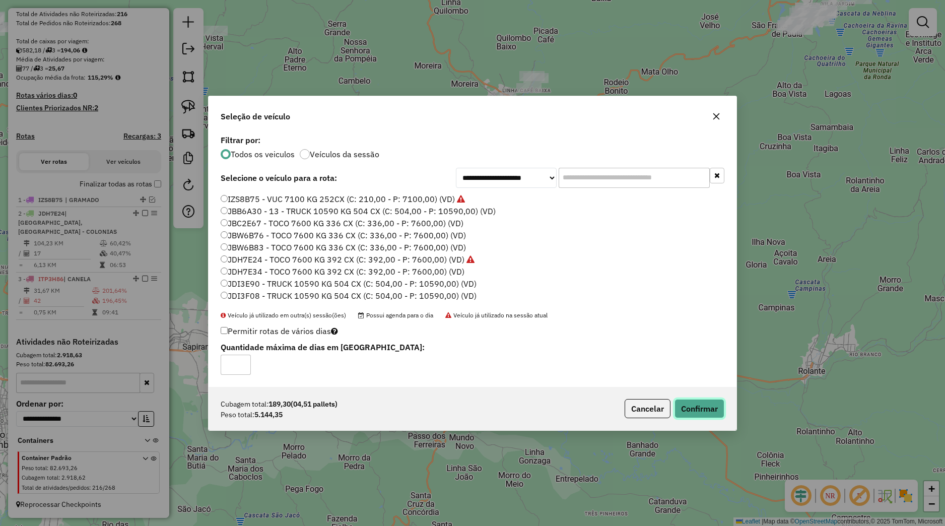
click at [696, 408] on button "Confirmar" at bounding box center [699, 408] width 50 height 19
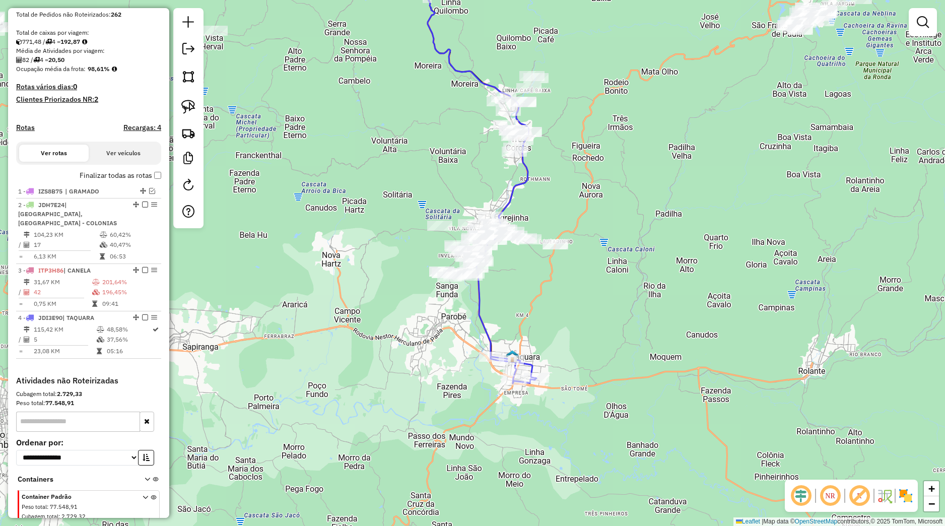
click at [508, 366] on icon at bounding box center [453, 160] width 150 height 424
select select "*********"
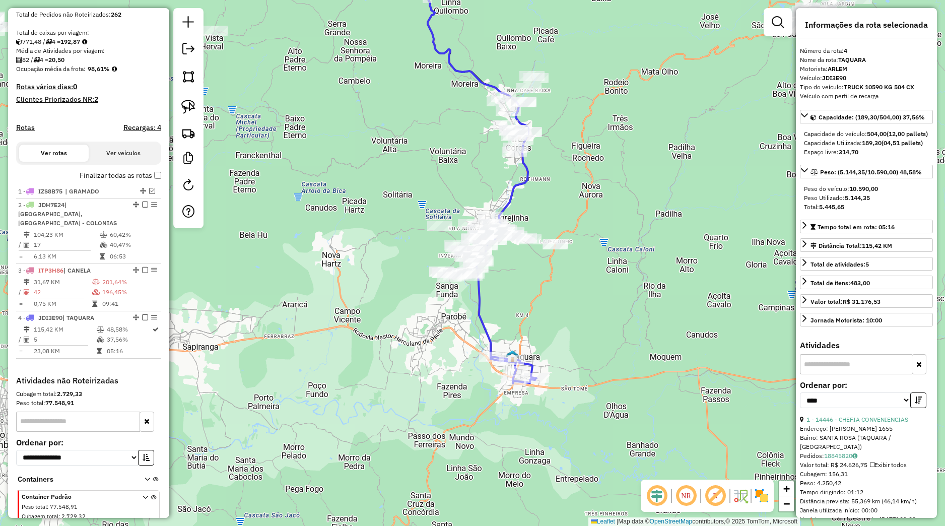
scroll to position [239, 0]
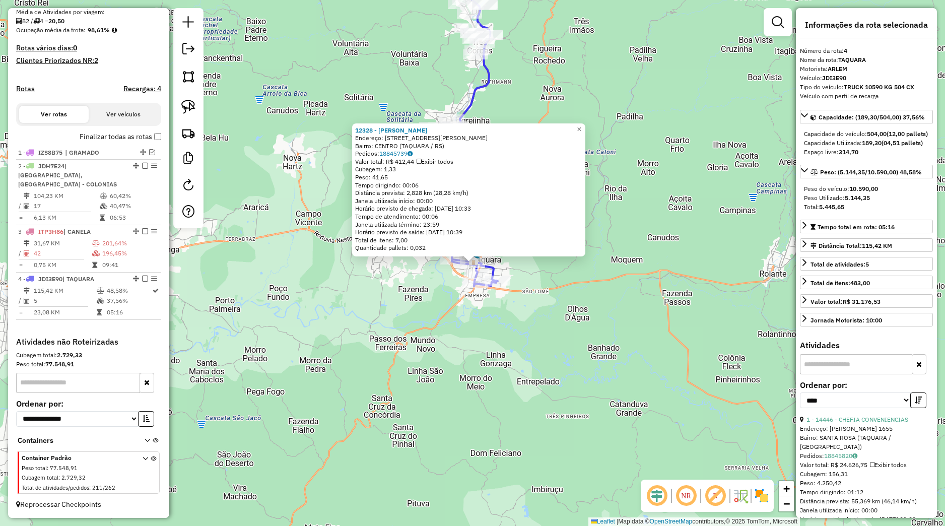
click at [403, 310] on div "12328 - ABAST NASCIMENTO Endereço: Rua Marechal Floriano 1477 Bairro: CENTRO (T…" at bounding box center [472, 263] width 945 height 526
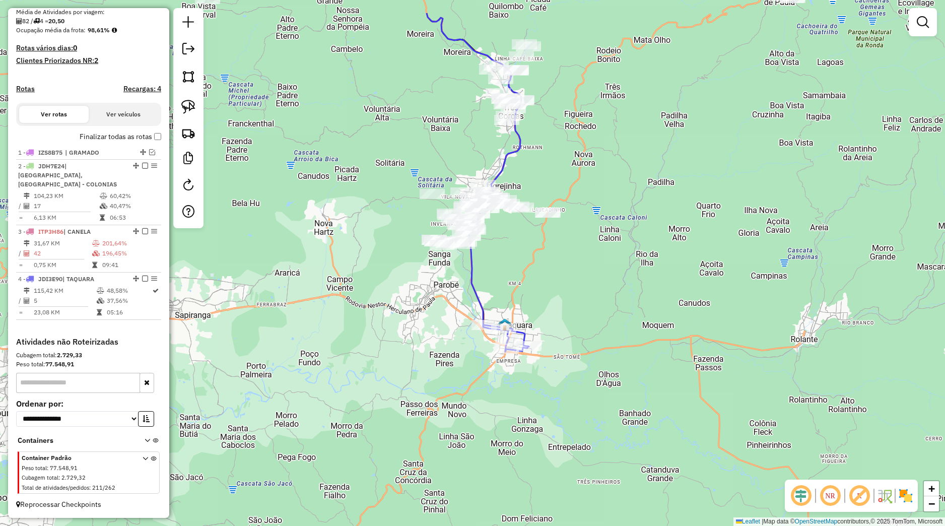
drag, startPoint x: 420, startPoint y: 283, endPoint x: 450, endPoint y: 343, distance: 67.1
click at [450, 343] on div "Janela de atendimento Grade de atendimento Capacidade Transportadoras Veículos …" at bounding box center [472, 263] width 945 height 526
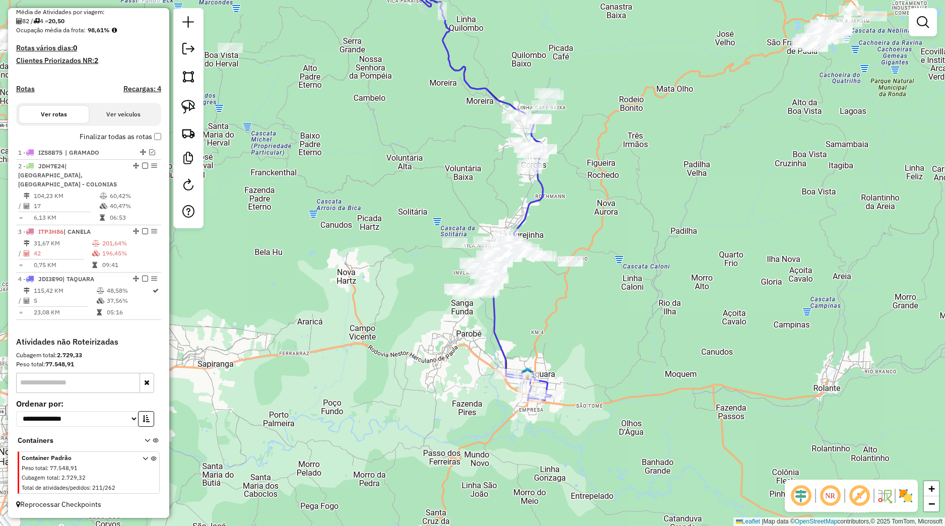
drag, startPoint x: 490, startPoint y: 309, endPoint x: 506, endPoint y: 349, distance: 42.7
click at [506, 349] on icon at bounding box center [471, 188] width 144 height 402
click at [191, 115] on link at bounding box center [188, 107] width 22 height 22
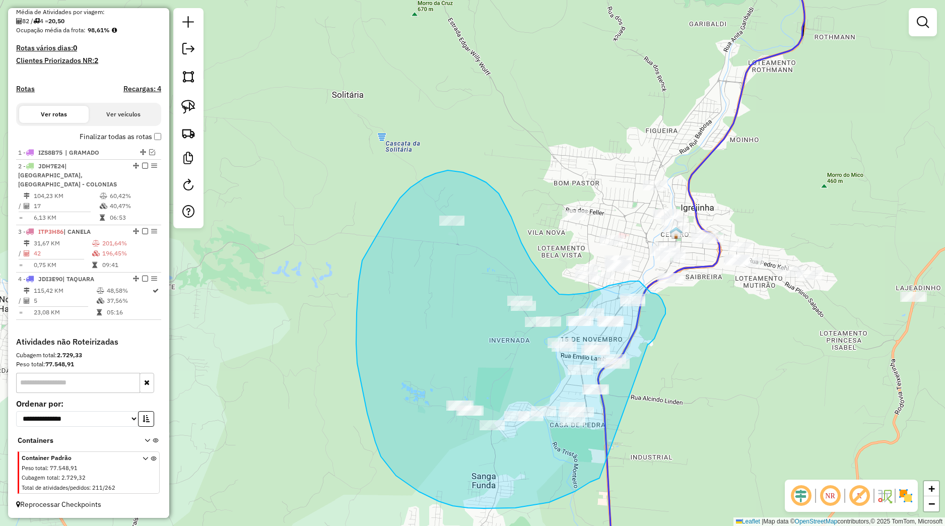
drag, startPoint x: 648, startPoint y: 344, endPoint x: 611, endPoint y: 468, distance: 129.6
click at [611, 468] on div "Janela de atendimento Grade de atendimento Capacidade Transportadoras Veículos …" at bounding box center [472, 263] width 945 height 526
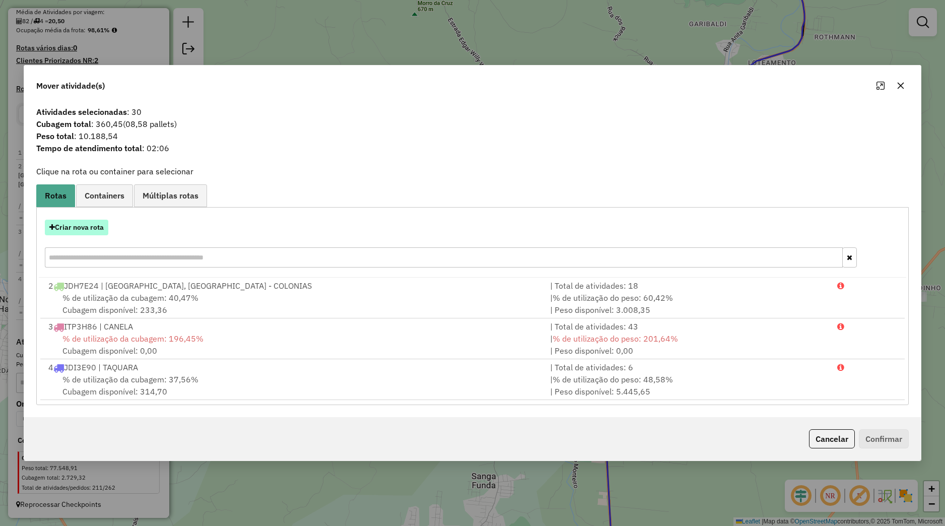
click at [96, 230] on button "Criar nova rota" at bounding box center [76, 228] width 63 height 16
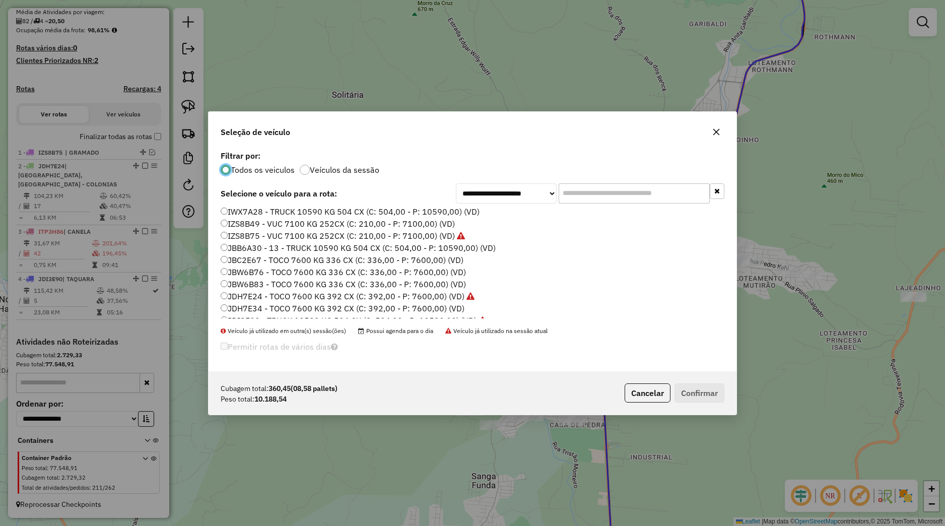
scroll to position [192, 0]
click at [265, 286] on label "JDH7E34 - TOCO 7600 KG 392 CX (C: 392,00 - P: 7600,00) (VD)" at bounding box center [343, 287] width 244 height 12
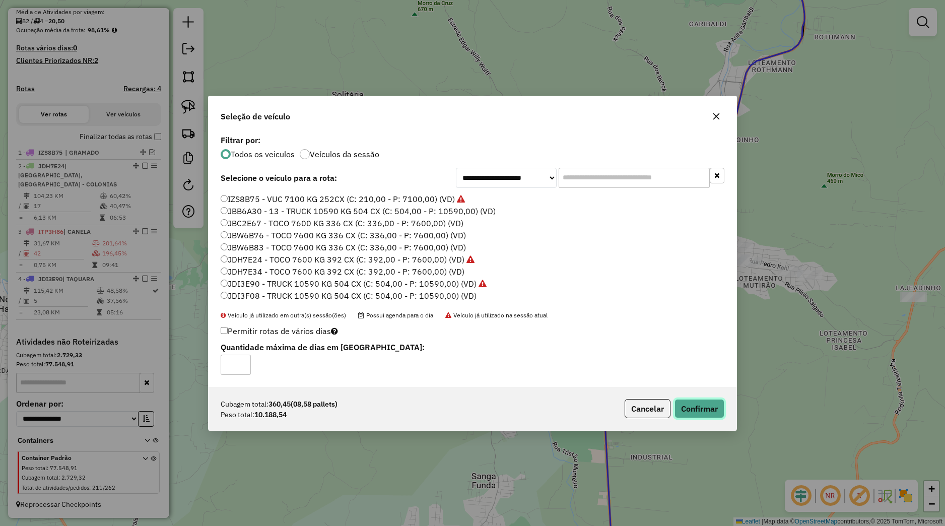
click at [693, 406] on button "Confirmar" at bounding box center [699, 408] width 50 height 19
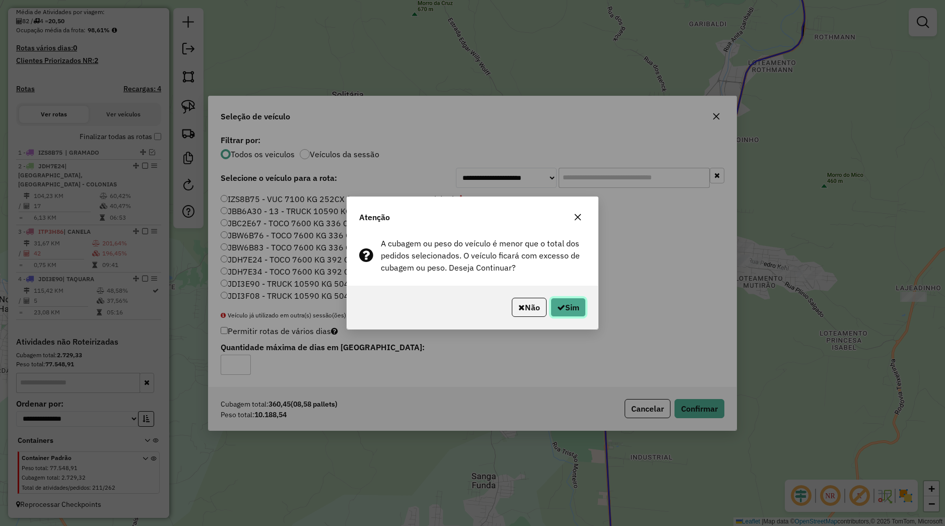
click at [575, 304] on button "Sim" at bounding box center [568, 307] width 35 height 19
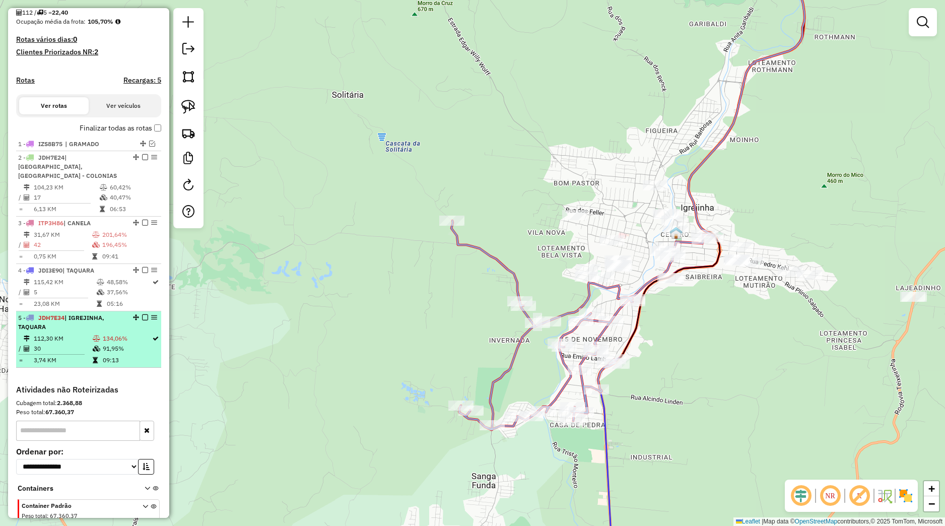
click at [142, 320] on em at bounding box center [145, 317] width 6 height 6
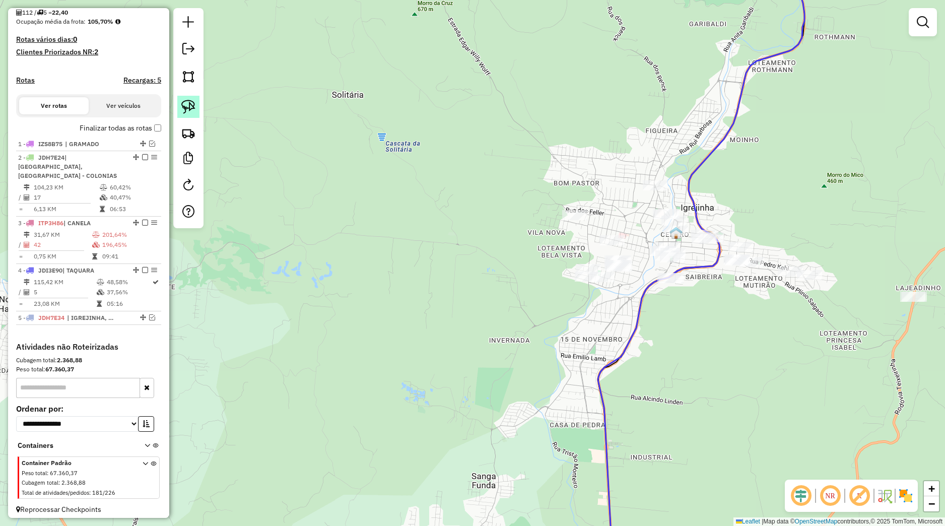
click at [194, 101] on img at bounding box center [188, 107] width 14 height 14
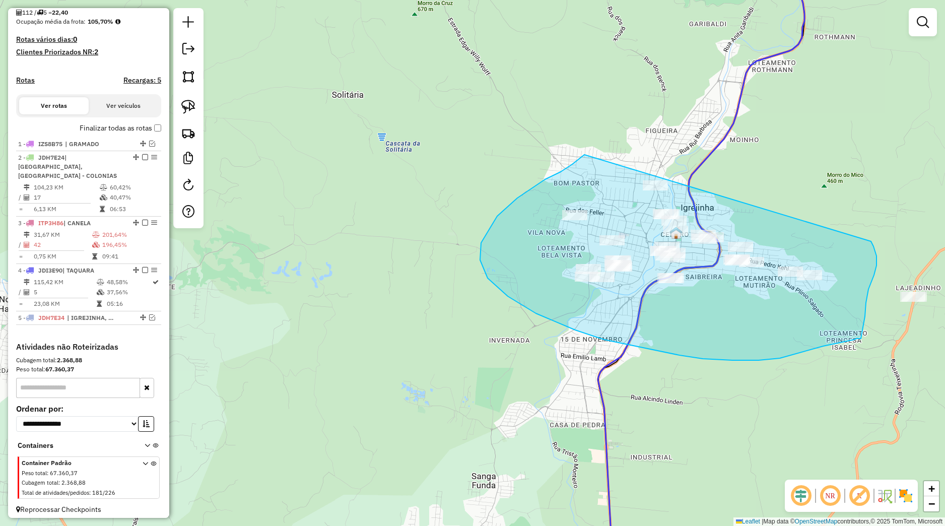
drag, startPoint x: 584, startPoint y: 155, endPoint x: 860, endPoint y: 228, distance: 285.0
click at [860, 228] on div "Janela de atendimento Grade de atendimento Capacidade Transportadoras Veículos …" at bounding box center [472, 263] width 945 height 526
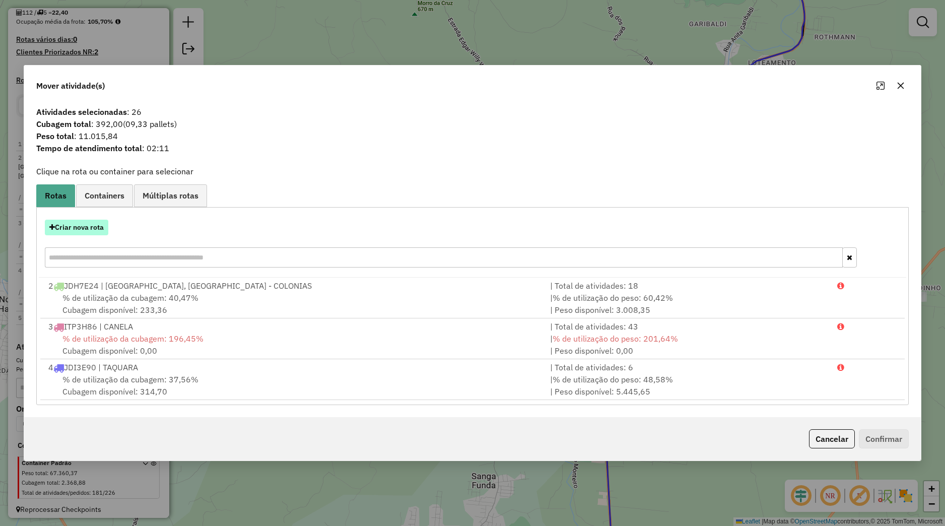
click at [94, 231] on button "Criar nova rota" at bounding box center [76, 228] width 63 height 16
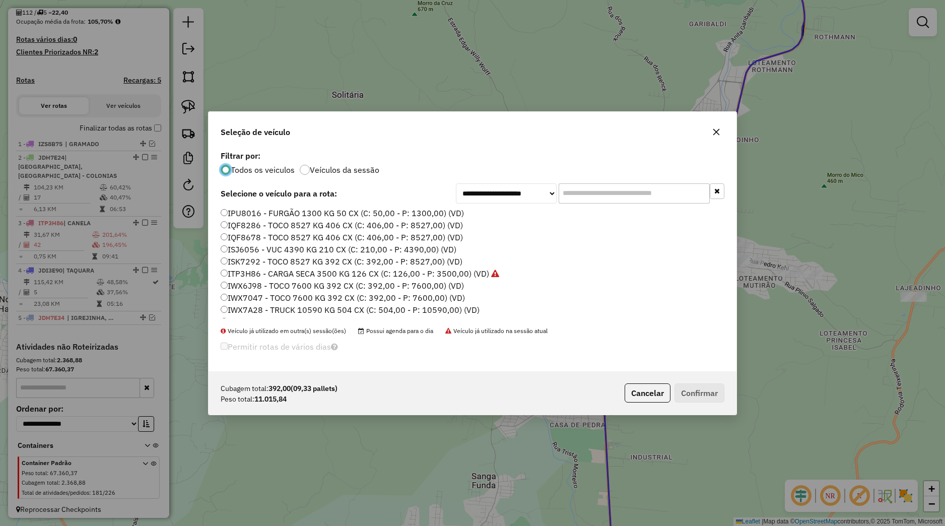
scroll to position [128, 0]
click at [640, 392] on button "Cancelar" at bounding box center [648, 392] width 46 height 19
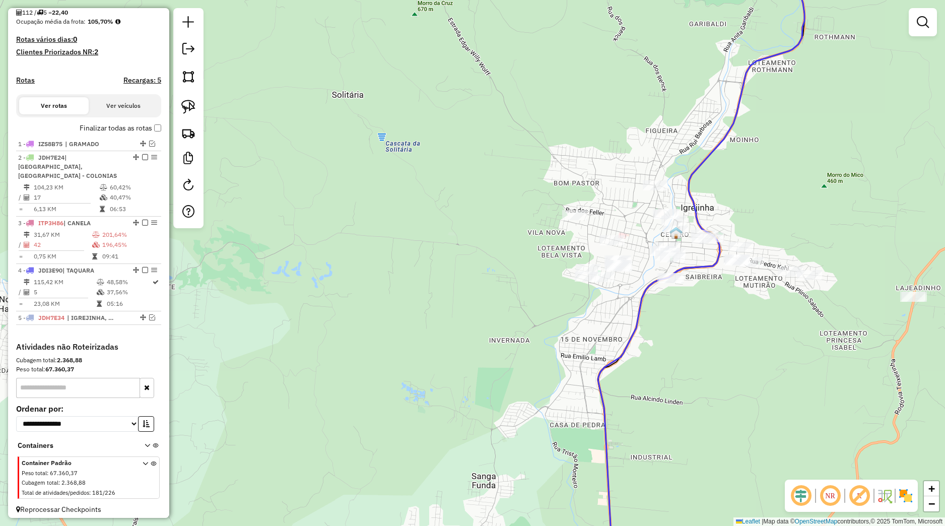
drag, startPoint x: 521, startPoint y: 117, endPoint x: 533, endPoint y: 326, distance: 209.4
click at [532, 324] on div "Janela de atendimento Grade de atendimento Capacidade Transportadoras Veículos …" at bounding box center [472, 263] width 945 height 526
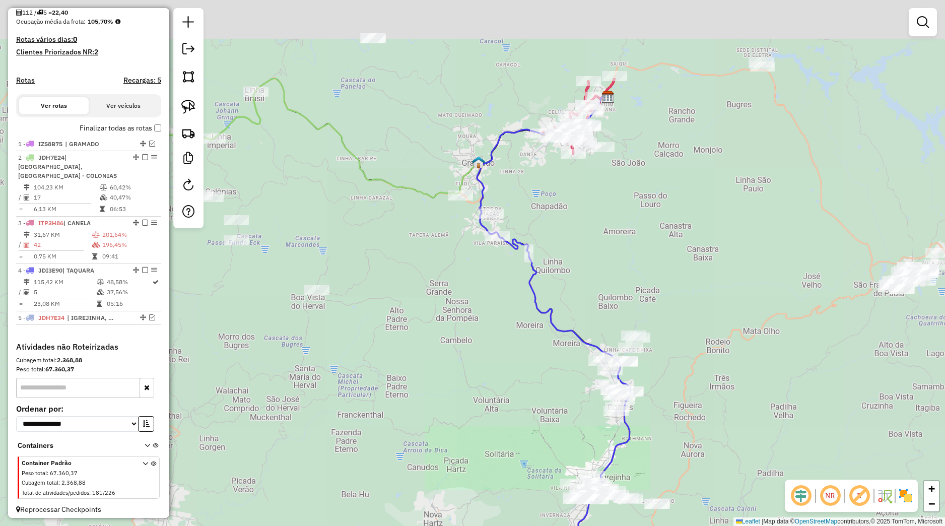
drag, startPoint x: 524, startPoint y: 366, endPoint x: 532, endPoint y: 385, distance: 20.1
click at [532, 385] on div "Janela de atendimento Grade de atendimento Capacidade Transportadoras Veículos …" at bounding box center [472, 263] width 945 height 526
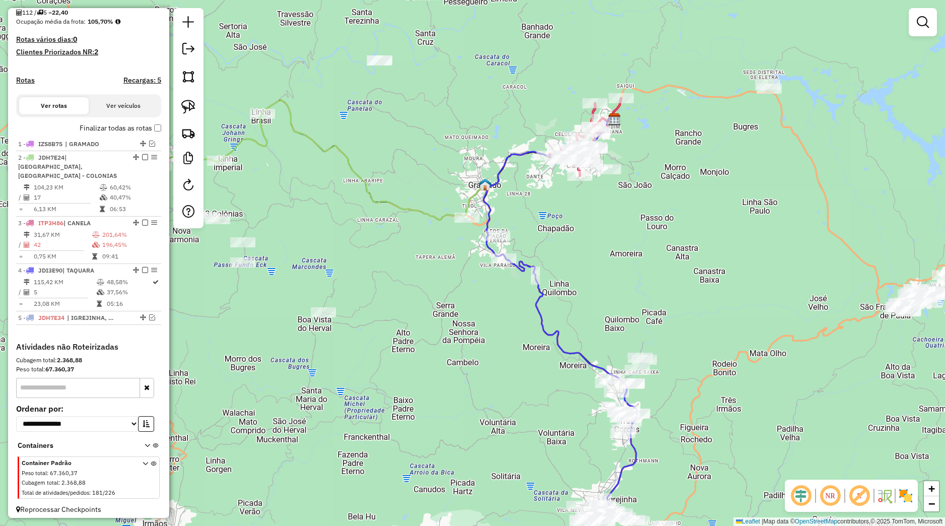
drag, startPoint x: 438, startPoint y: 314, endPoint x: 426, endPoint y: 337, distance: 25.7
click at [426, 337] on div "Janela de atendimento Grade de atendimento Capacidade Transportadoras Veículos …" at bounding box center [472, 263] width 945 height 526
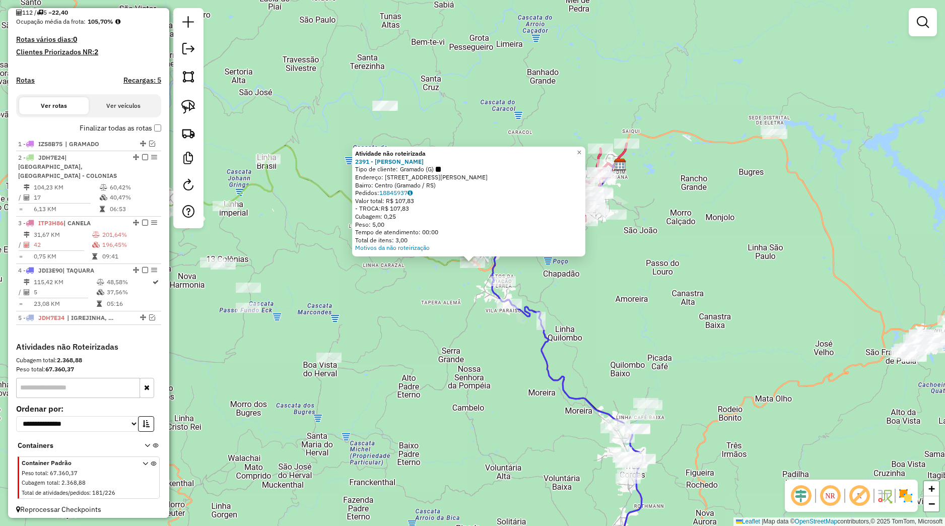
click at [441, 295] on div "Atividade não roteirizada 2391 - VALDETI DA SILVA PIRES Tipo de cliente: Gramad…" at bounding box center [472, 263] width 945 height 526
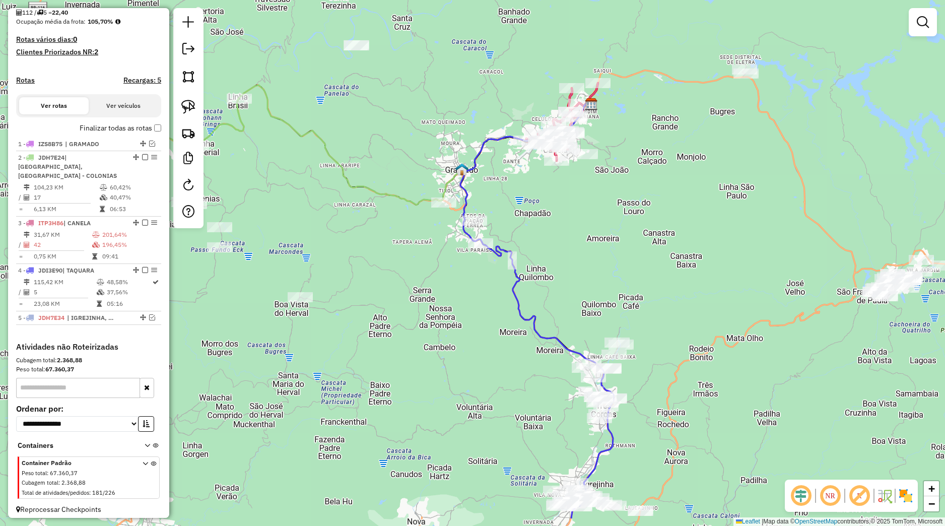
drag, startPoint x: 468, startPoint y: 321, endPoint x: 448, endPoint y: 308, distance: 24.0
click at [439, 276] on div "Janela de atendimento Grade de atendimento Capacidade Transportadoras Veículos …" at bounding box center [472, 263] width 945 height 526
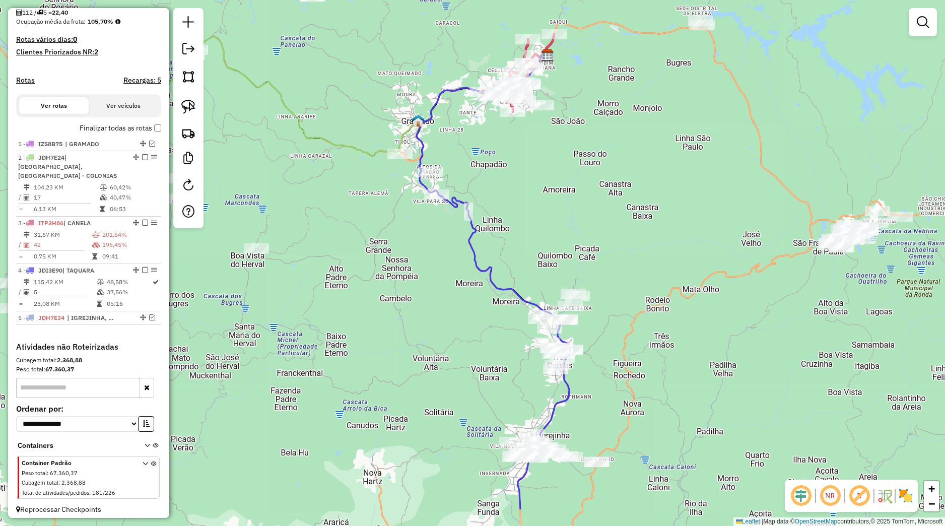
drag, startPoint x: 476, startPoint y: 347, endPoint x: 407, endPoint y: 211, distance: 152.1
click at [406, 213] on div "Janela de atendimento Grade de atendimento Capacidade Transportadoras Veículos …" at bounding box center [472, 263] width 945 height 526
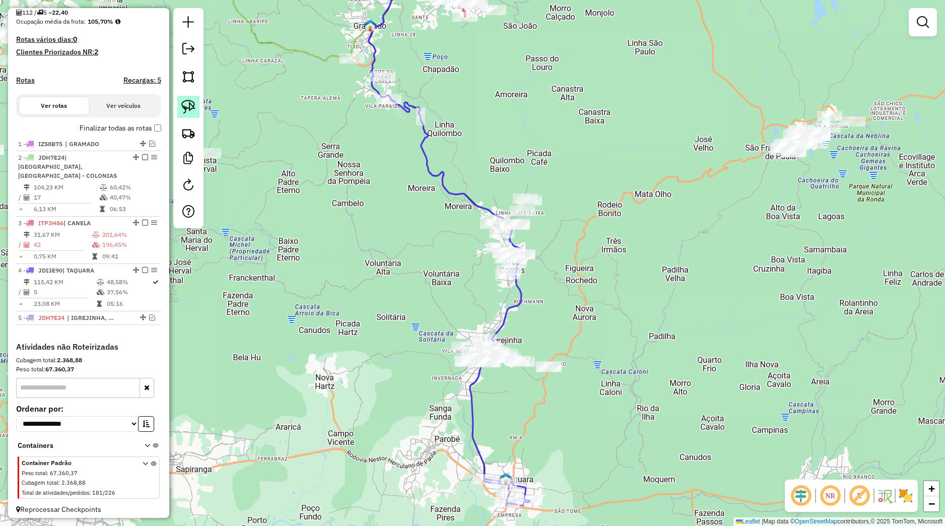
click at [196, 112] on link at bounding box center [188, 107] width 22 height 22
click at [423, 295] on div "Janela de atendimento Grade de atendimento Capacidade Transportadoras Veículos …" at bounding box center [472, 263] width 945 height 526
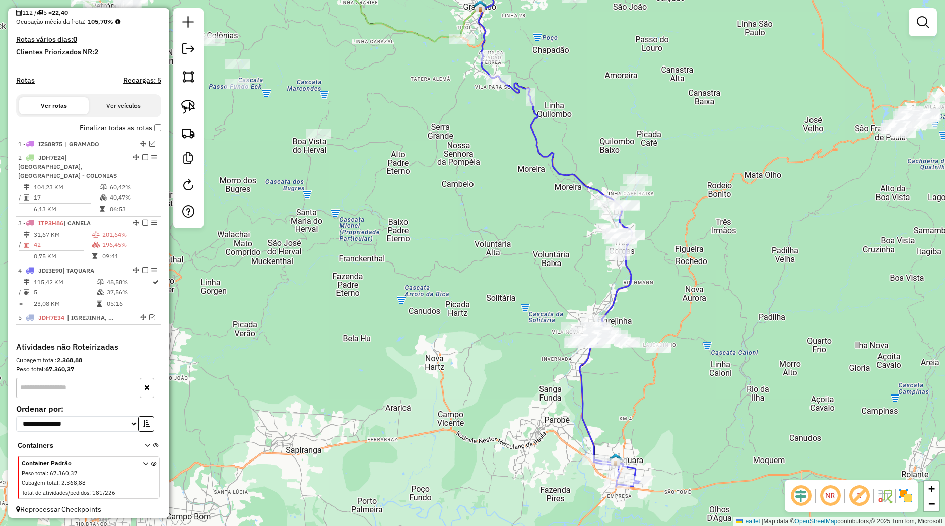
drag, startPoint x: 413, startPoint y: 296, endPoint x: 508, endPoint y: 271, distance: 98.7
click at [514, 270] on div "Janela de atendimento Grade de atendimento Capacidade Transportadoras Veículos …" at bounding box center [472, 263] width 945 height 526
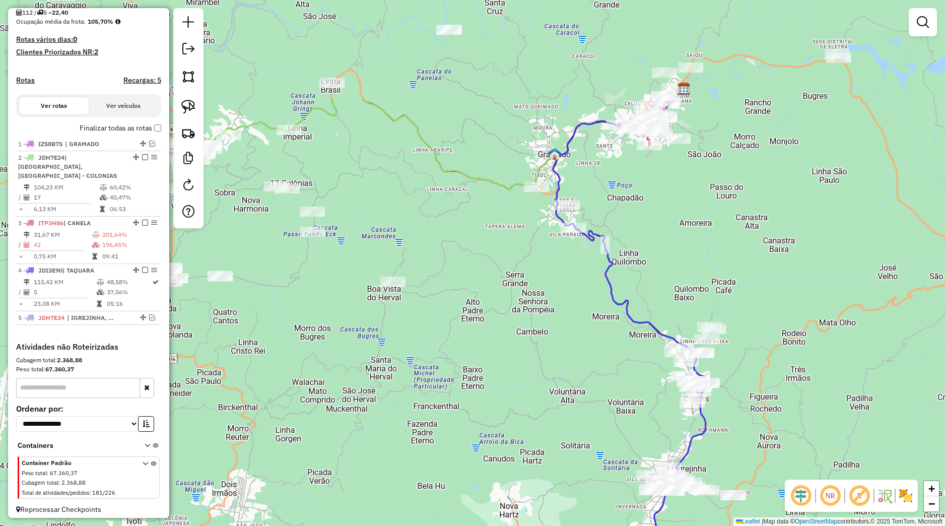
drag, startPoint x: 375, startPoint y: 271, endPoint x: 443, endPoint y: 429, distance: 172.2
click at [443, 433] on div "Janela de atendimento Grade de atendimento Capacidade Transportadoras Veículos …" at bounding box center [472, 263] width 945 height 526
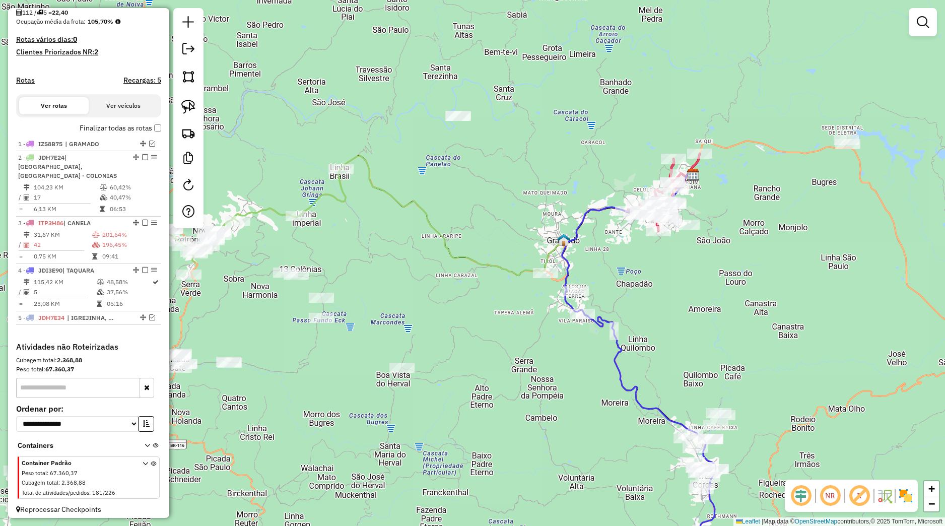
drag, startPoint x: 495, startPoint y: 351, endPoint x: 449, endPoint y: 298, distance: 69.6
click at [495, 355] on div "Janela de atendimento Grade de atendimento Capacidade Transportadoras Veículos …" at bounding box center [472, 263] width 945 height 526
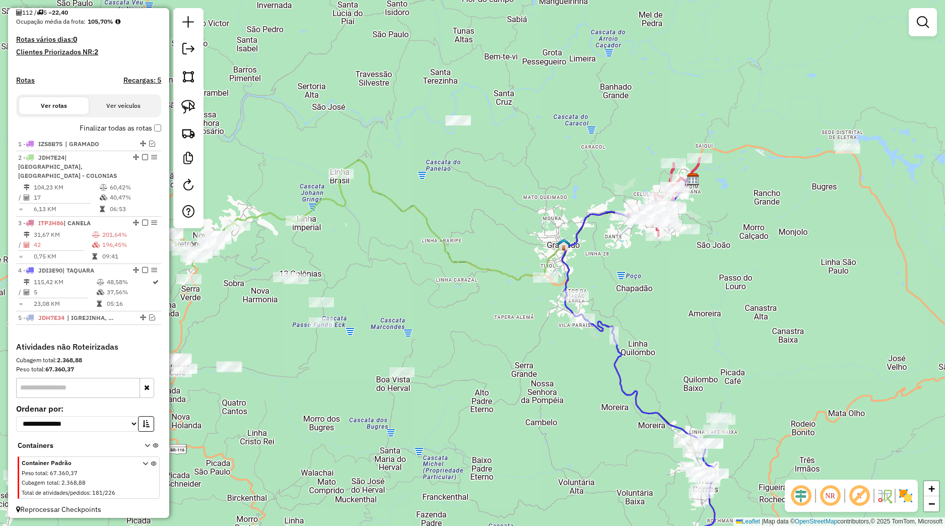
click at [199, 108] on div at bounding box center [188, 118] width 30 height 220
click at [197, 102] on div at bounding box center [188, 118] width 30 height 220
drag, startPoint x: 186, startPoint y: 105, endPoint x: 257, endPoint y: 114, distance: 72.0
click at [186, 105] on img at bounding box center [188, 107] width 14 height 14
select select "*********"
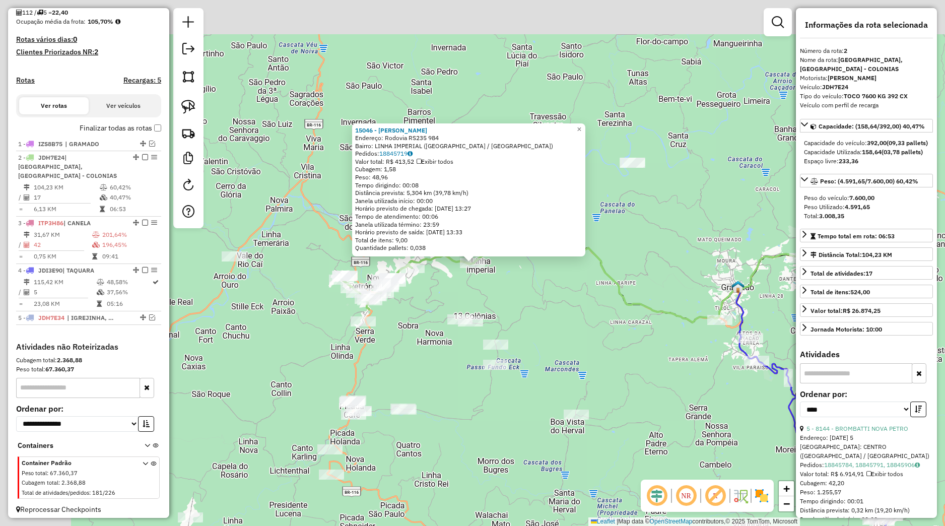
scroll to position [253, 0]
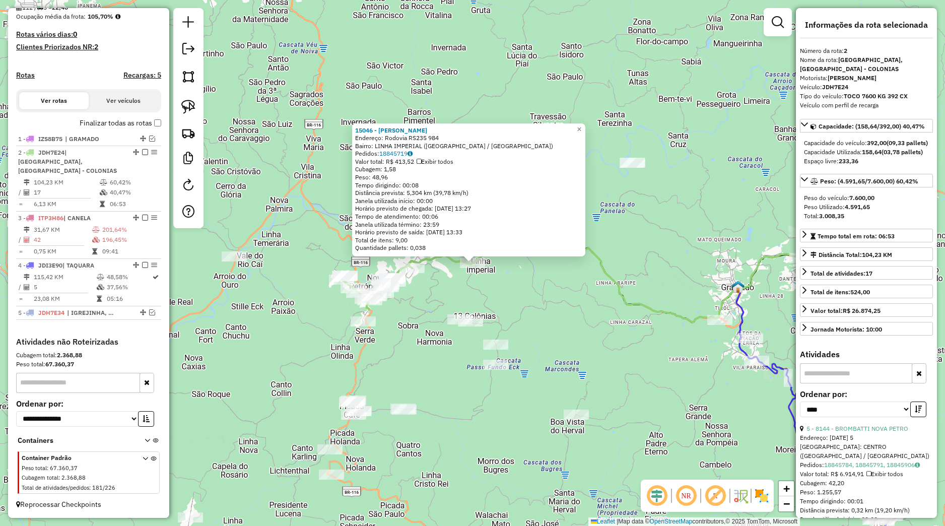
click at [534, 291] on div "15046 - LOURIVAL INACIO Endereço: Rodovia RS235 984 Bairro: LINHA IMPERIAL (NOV…" at bounding box center [472, 263] width 945 height 526
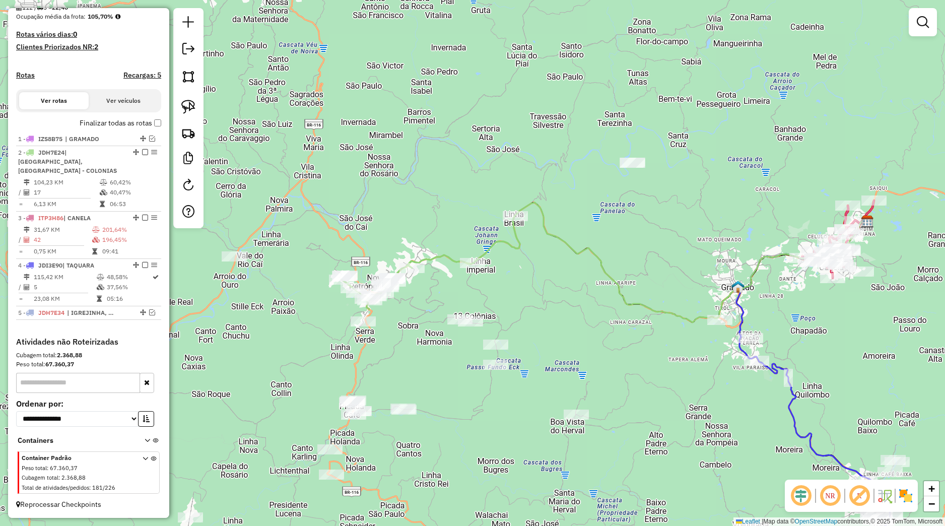
drag, startPoint x: 578, startPoint y: 281, endPoint x: 523, endPoint y: 294, distance: 55.8
click at [525, 294] on div "Janela de atendimento Grade de atendimento Capacidade Transportadoras Veículos …" at bounding box center [472, 263] width 945 height 526
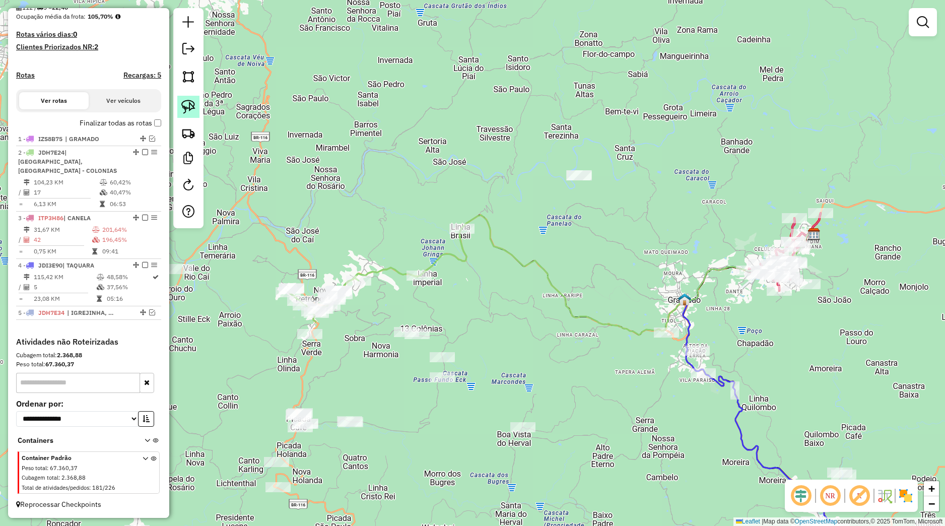
click at [190, 110] on img at bounding box center [188, 107] width 14 height 14
drag, startPoint x: 554, startPoint y: 207, endPoint x: 607, endPoint y: 166, distance: 67.6
click at [610, 164] on div "Janela de atendimento Grade de atendimento Capacidade Transportadoras Veículos …" at bounding box center [472, 263] width 945 height 526
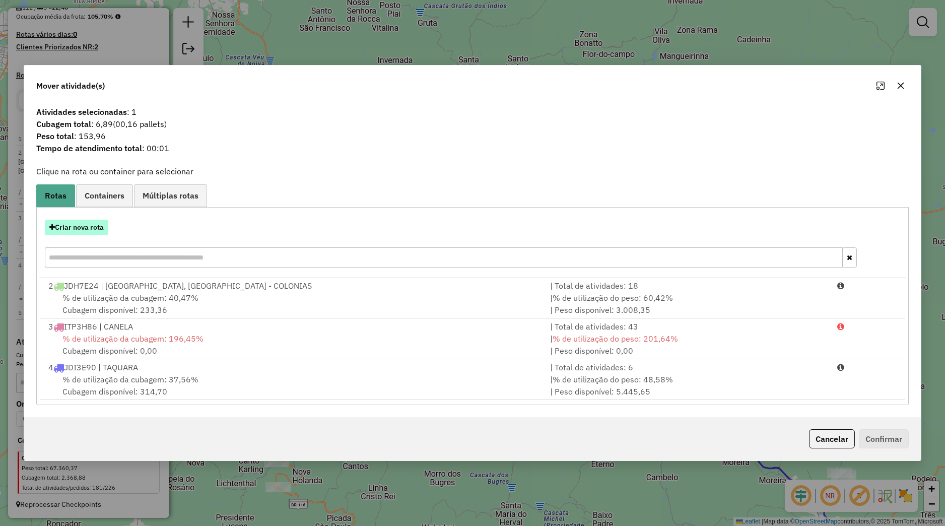
click at [96, 232] on button "Criar nova rota" at bounding box center [76, 228] width 63 height 16
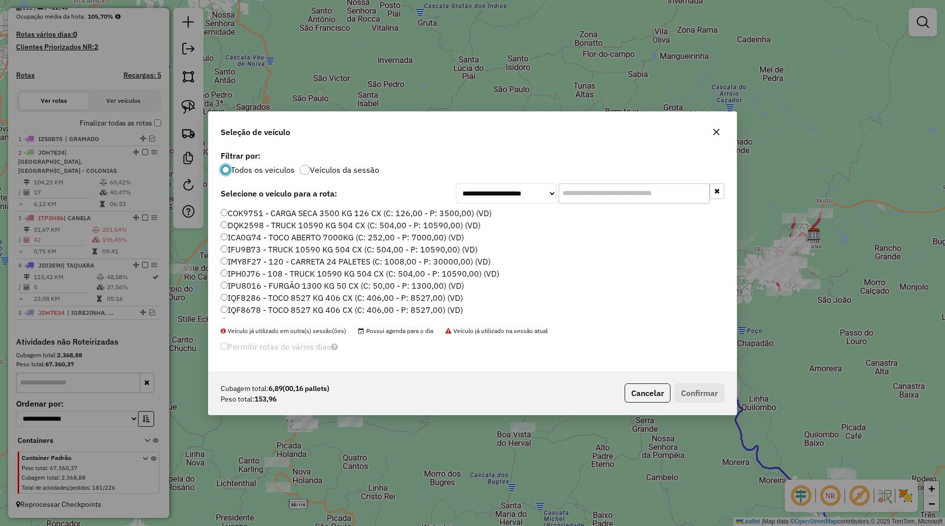
scroll to position [192, 0]
click at [270, 261] on label "JBW6B83 - TOCO 7600 KG 336 CX (C: 336,00 - P: 7600,00) (VD)" at bounding box center [343, 263] width 245 height 12
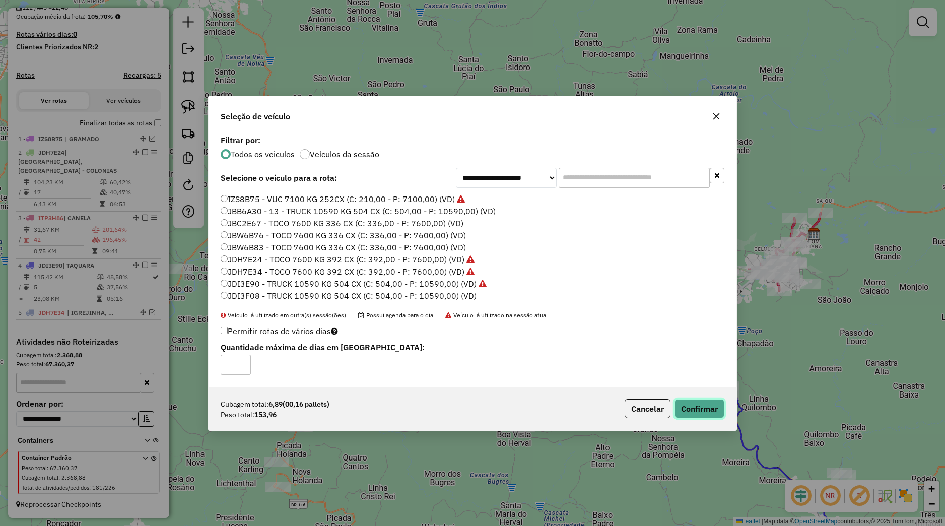
click at [676, 401] on button "Confirmar" at bounding box center [699, 408] width 50 height 19
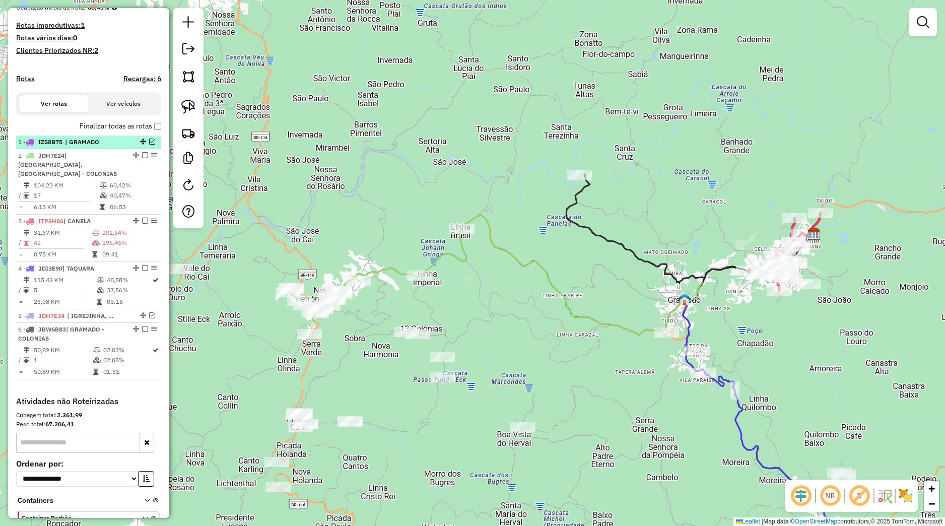
click at [149, 145] on em at bounding box center [152, 142] width 6 height 6
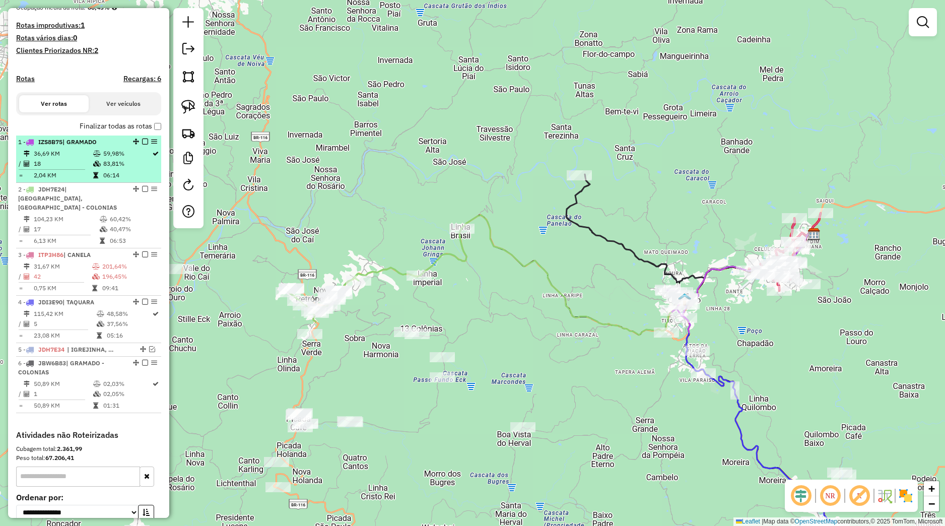
click at [127, 159] on td "59,98%" at bounding box center [127, 154] width 49 height 10
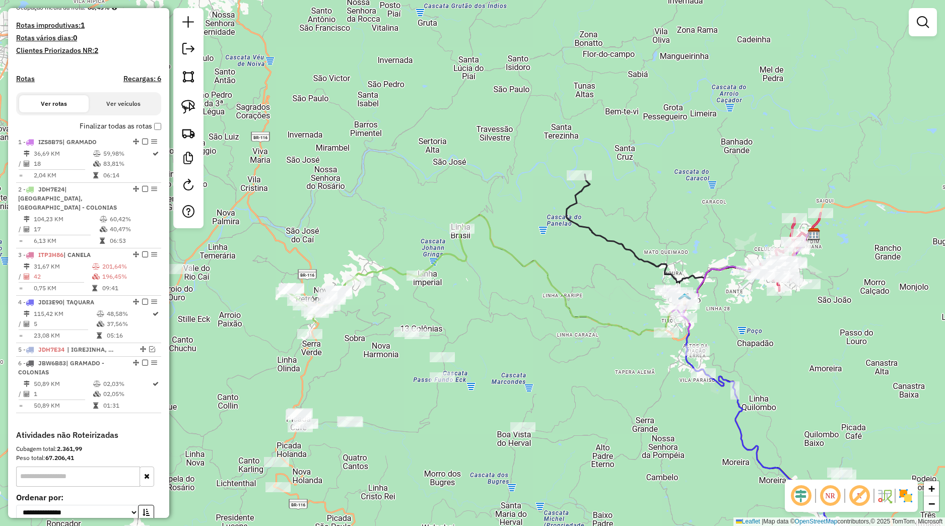
select select "*********"
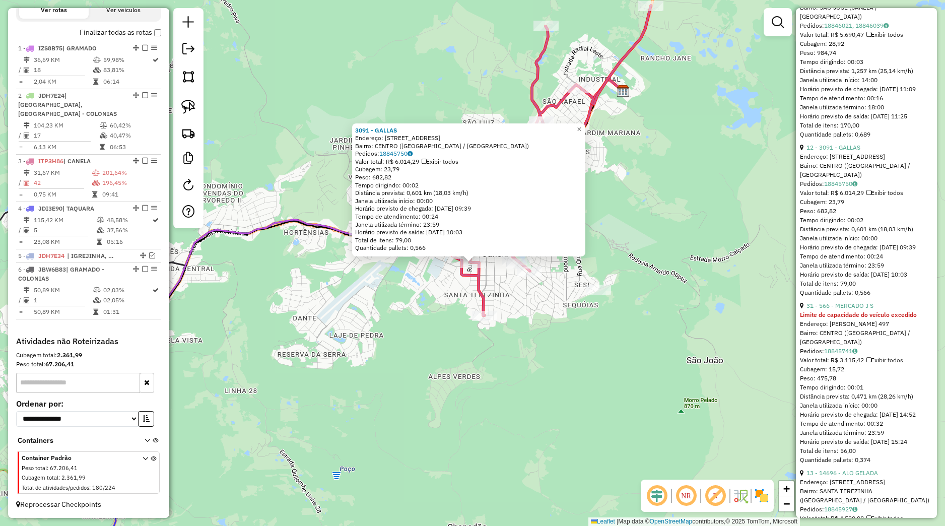
scroll to position [108, 0]
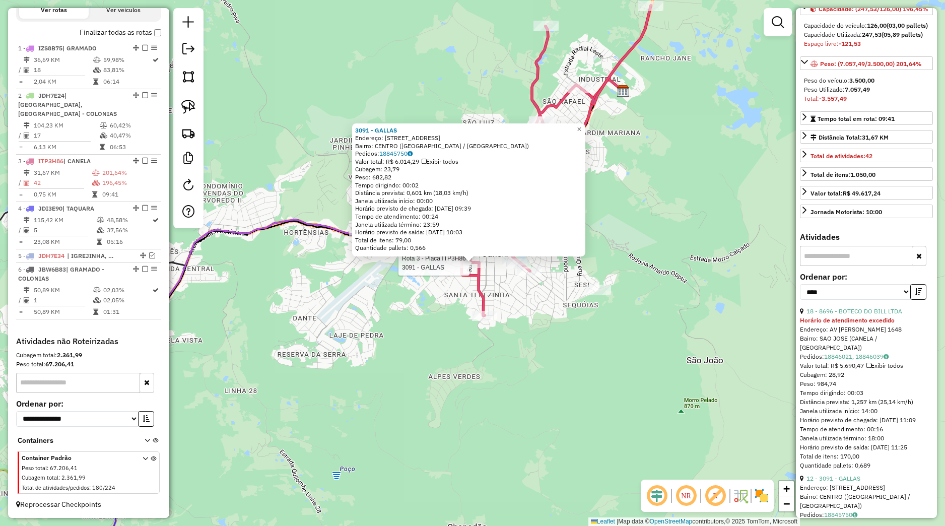
click at [327, 201] on div "Rota 3 - Placa ITP3H86 3091 - GALLAS 3091 - GALLAS Endereço: Rua Coronel Diniz …" at bounding box center [472, 263] width 945 height 526
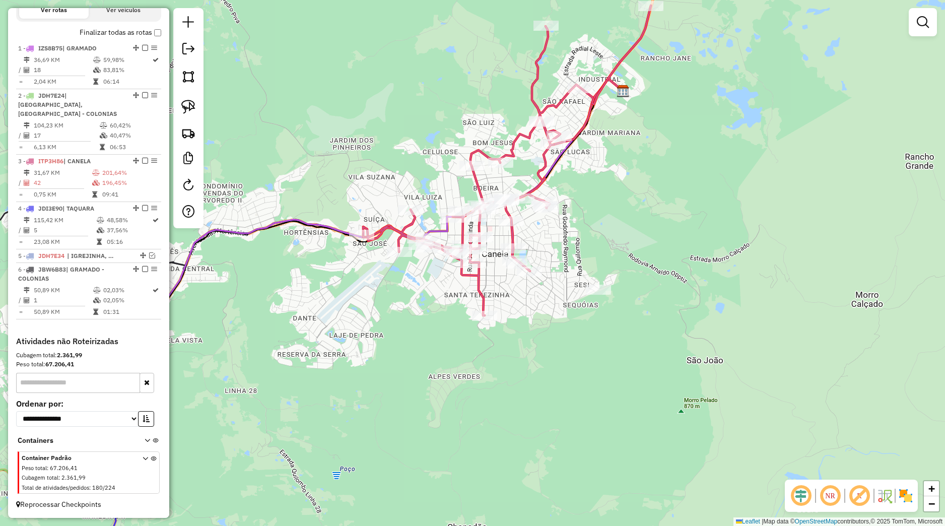
drag, startPoint x: 395, startPoint y: 349, endPoint x: 474, endPoint y: 306, distance: 90.2
click at [474, 309] on div "Rota 3 - Placa ITP3H86 13123 - MOTORISTA DO TREM Janela de atendimento Grade de…" at bounding box center [472, 263] width 945 height 526
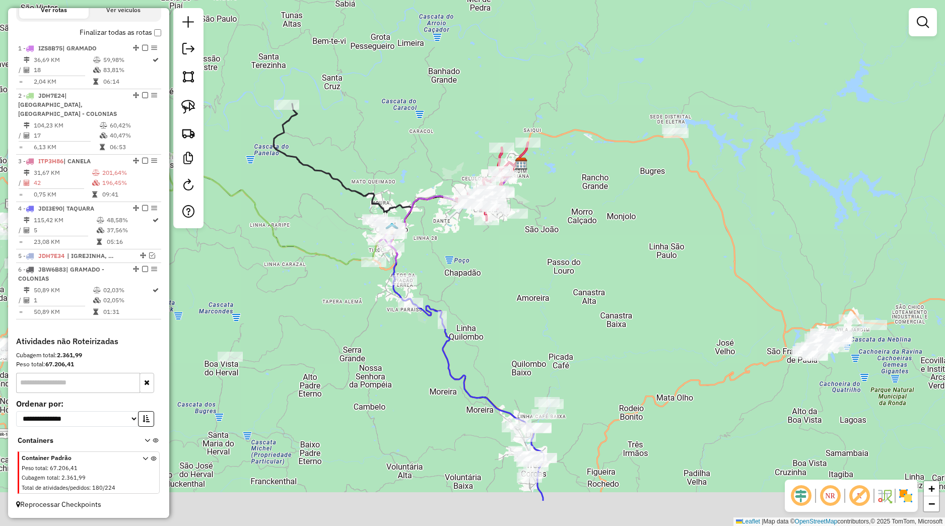
drag, startPoint x: 576, startPoint y: 311, endPoint x: 565, endPoint y: 252, distance: 60.5
click at [565, 252] on div "Janela de atendimento Grade de atendimento Capacidade Transportadoras Veículos …" at bounding box center [472, 263] width 945 height 526
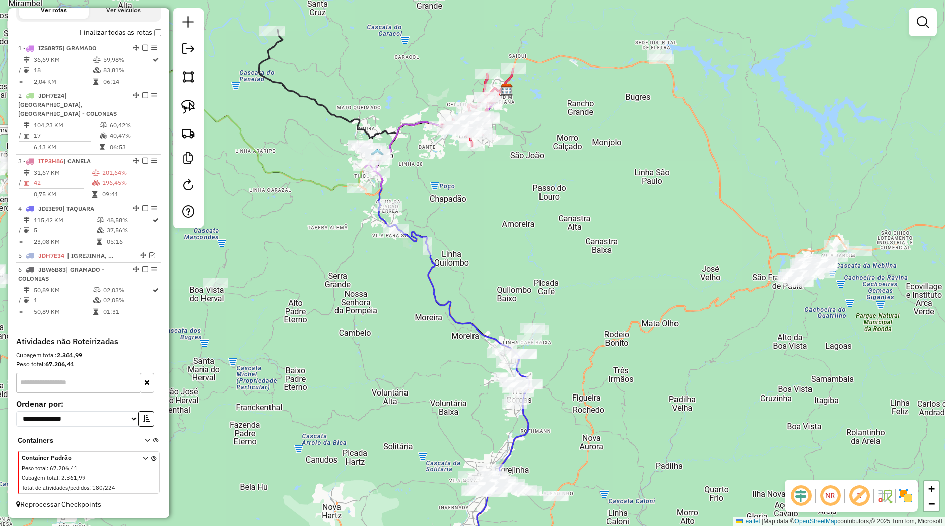
drag, startPoint x: 600, startPoint y: 374, endPoint x: 551, endPoint y: 318, distance: 74.2
click at [583, 338] on div "Janela de atendimento Grade de atendimento Capacidade Transportadoras Veículos …" at bounding box center [472, 263] width 945 height 526
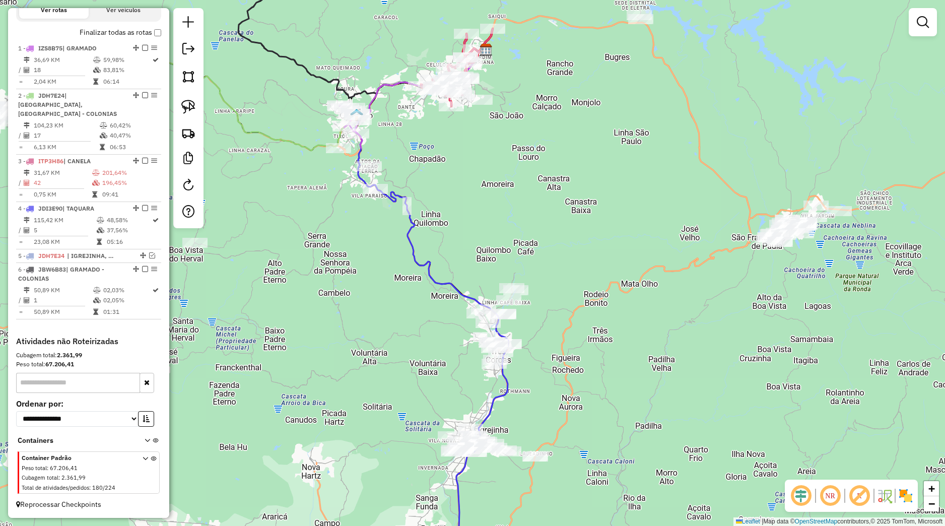
drag, startPoint x: 435, startPoint y: 368, endPoint x: 405, endPoint y: 302, distance: 72.4
click at [406, 303] on div "Janela de atendimento Grade de atendimento Capacidade Transportadoras Veículos …" at bounding box center [472, 263] width 945 height 526
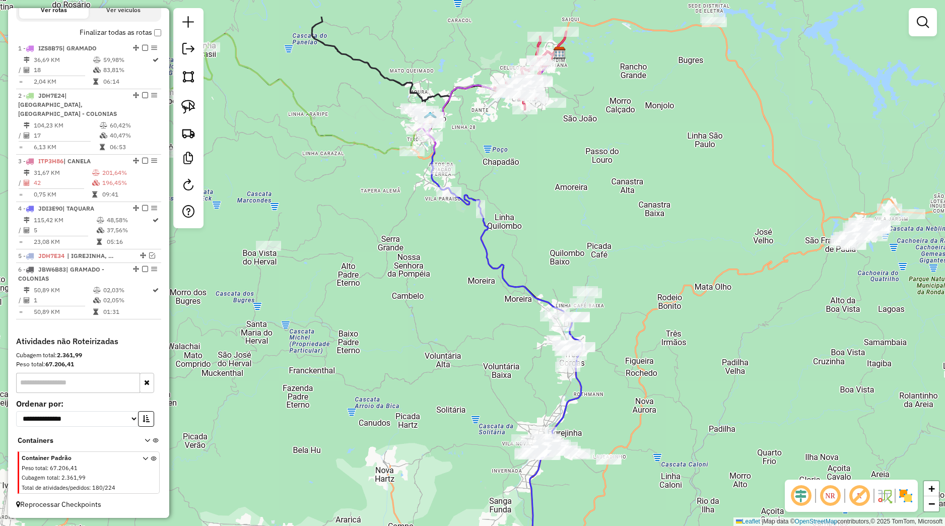
drag, startPoint x: 333, startPoint y: 253, endPoint x: 323, endPoint y: 209, distance: 45.5
click at [360, 225] on div "Janela de atendimento Grade de atendimento Capacidade Transportadoras Veículos …" at bounding box center [472, 263] width 945 height 526
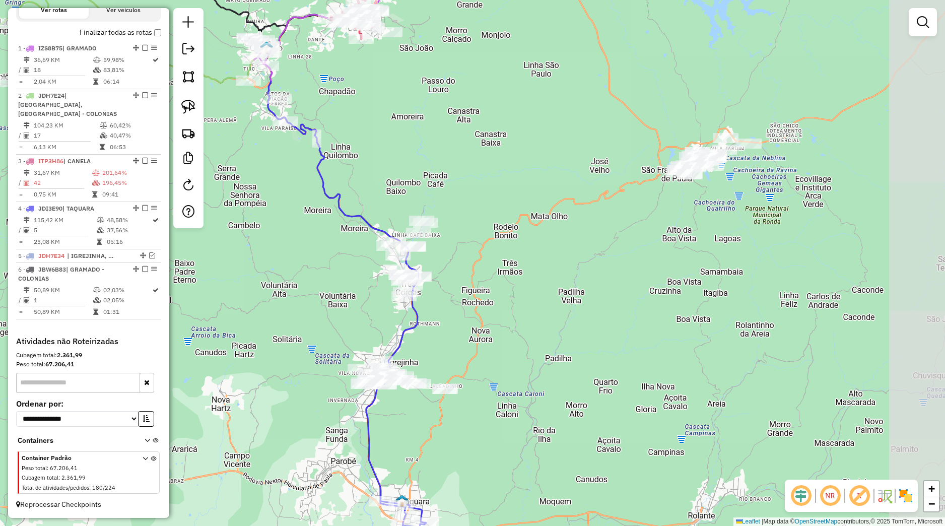
drag, startPoint x: 600, startPoint y: 269, endPoint x: 479, endPoint y: 299, distance: 124.4
click at [479, 299] on div "Janela de atendimento Grade de atendimento Capacidade Transportadoras Veículos …" at bounding box center [472, 263] width 945 height 526
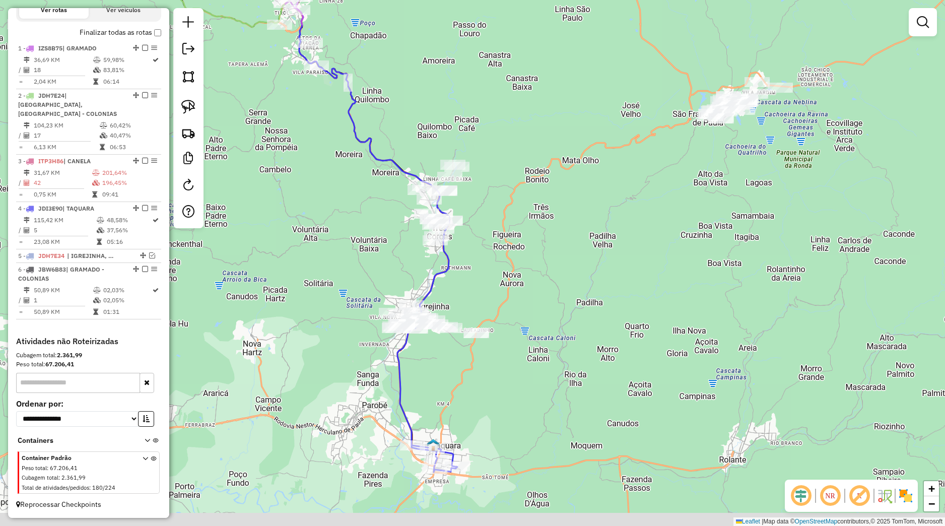
drag, startPoint x: 511, startPoint y: 296, endPoint x: 546, endPoint y: 207, distance: 95.2
click at [549, 212] on div "Janela de atendimento Grade de atendimento Capacidade Transportadoras Veículos …" at bounding box center [472, 263] width 945 height 526
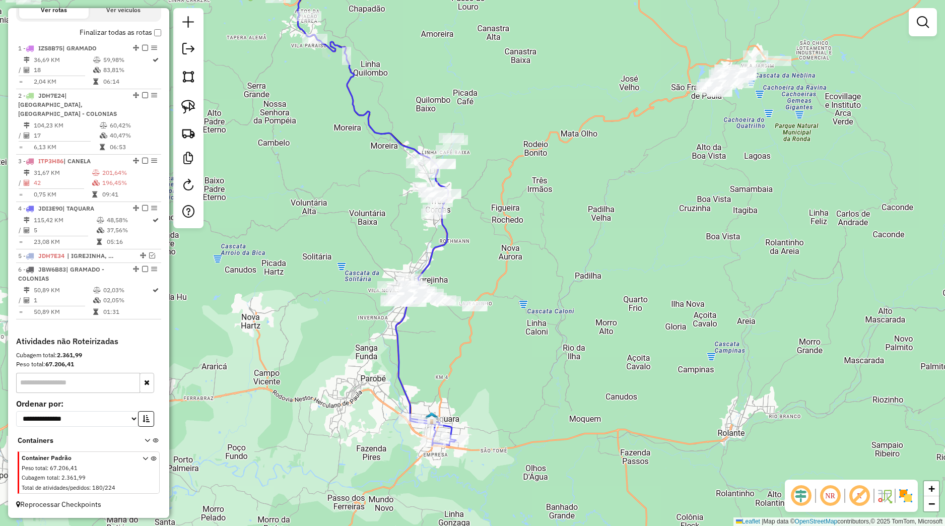
drag, startPoint x: 194, startPoint y: 105, endPoint x: 221, endPoint y: 138, distance: 42.6
click at [194, 105] on img at bounding box center [188, 107] width 14 height 14
drag, startPoint x: 368, startPoint y: 252, endPoint x: 496, endPoint y: 303, distance: 138.0
click at [496, 303] on div "Janela de atendimento Grade de atendimento Capacidade Transportadoras Veículos …" at bounding box center [472, 263] width 945 height 526
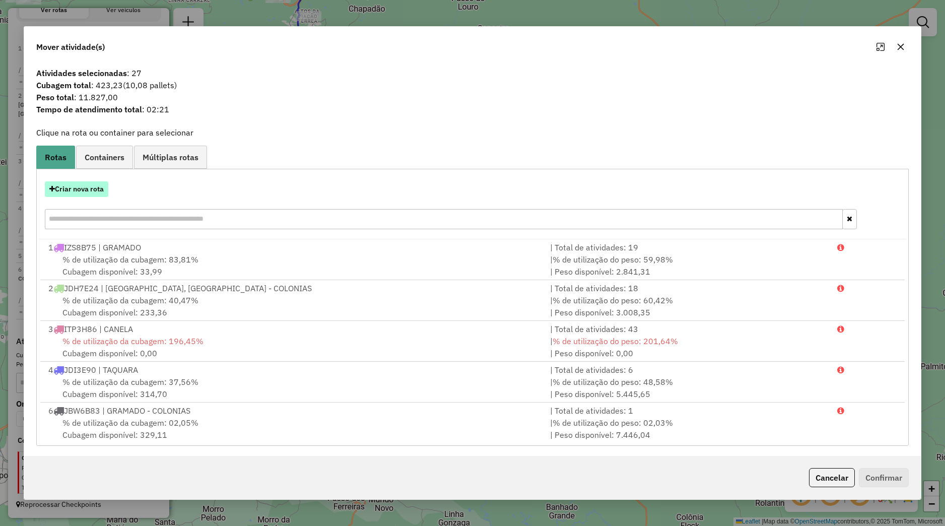
click at [104, 186] on button "Criar nova rota" at bounding box center [76, 189] width 63 height 16
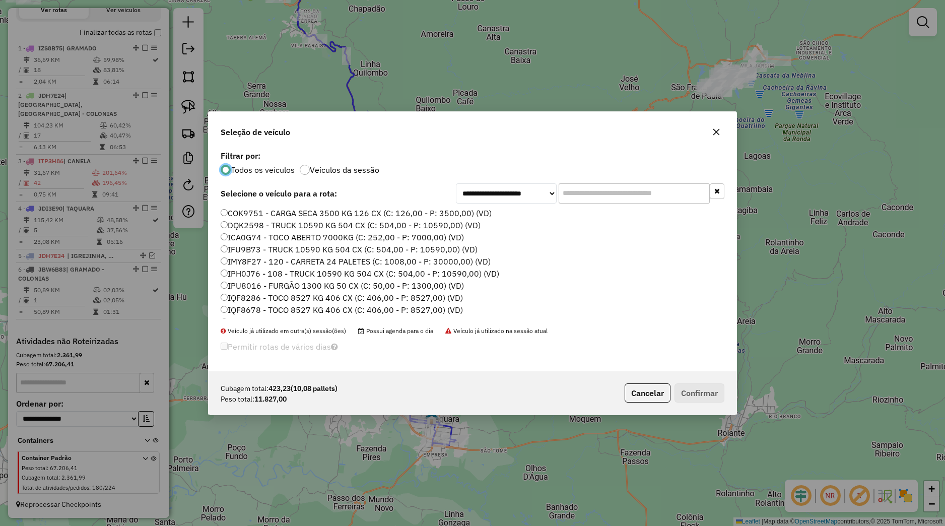
scroll to position [192, 0]
drag, startPoint x: 252, startPoint y: 246, endPoint x: 255, endPoint y: 250, distance: 5.4
click at [252, 246] on label "JBW6B76 - TOCO 7600 KG 336 CX (C: 336,00 - P: 7600,00) (VD)" at bounding box center [343, 251] width 245 height 12
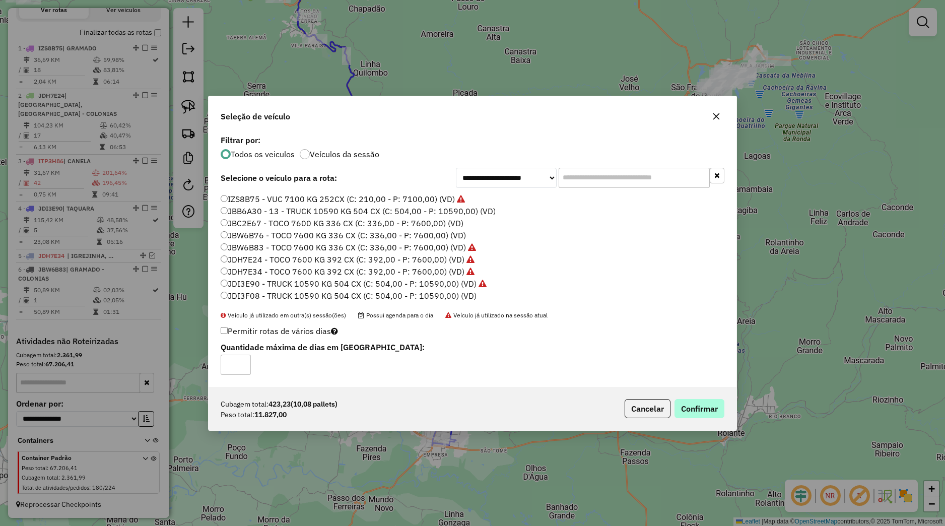
click at [691, 402] on div "Cubagem total: 423,23 (10,08 pallets) Peso total: 11.827,00 Cancelar Confirmar" at bounding box center [473, 408] width 528 height 43
click at [694, 405] on button "Confirmar" at bounding box center [699, 408] width 50 height 19
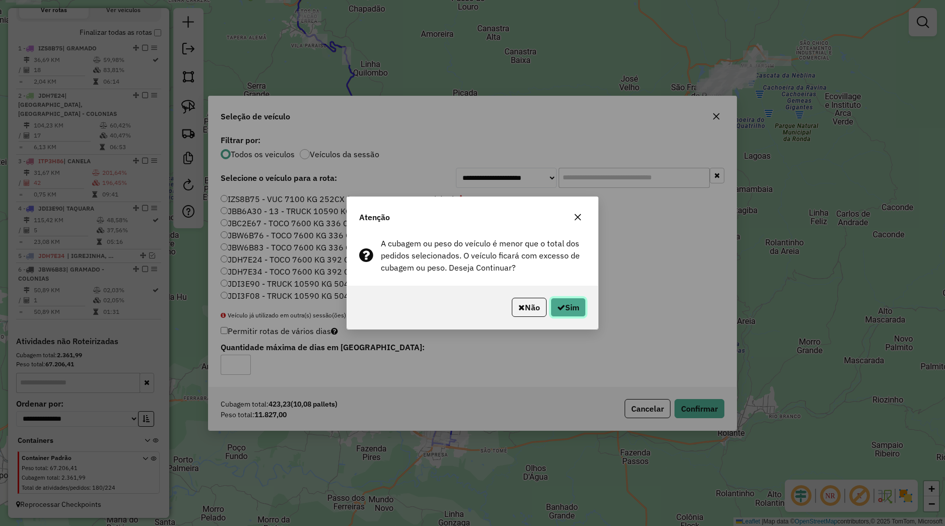
click at [570, 304] on button "Sim" at bounding box center [568, 307] width 35 height 19
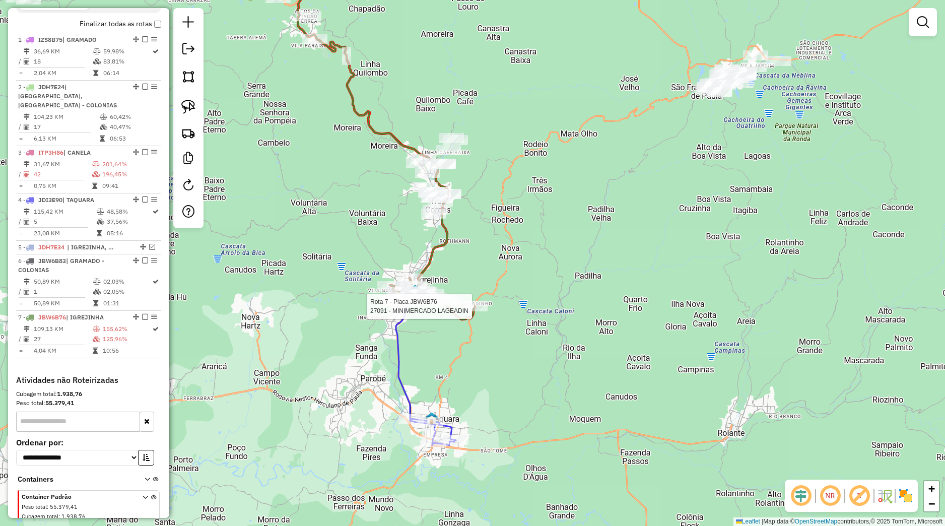
select select "*********"
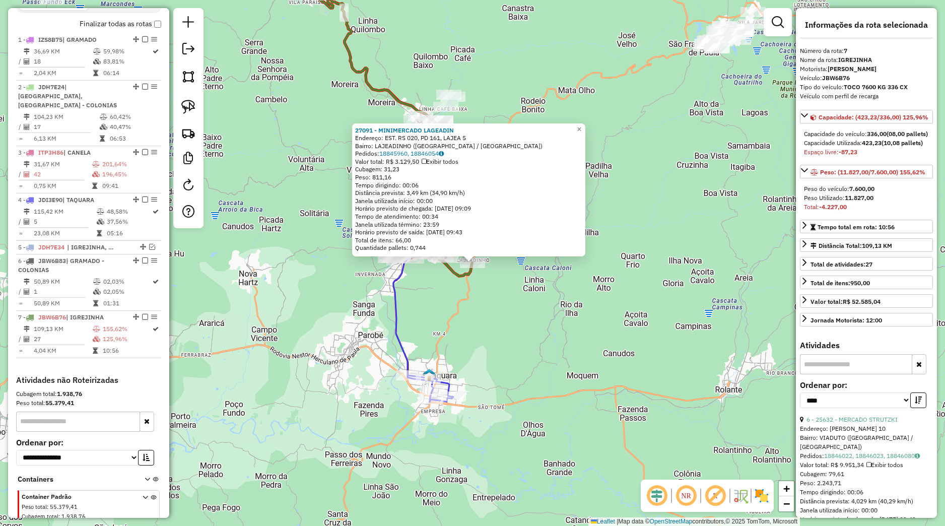
scroll to position [403, 0]
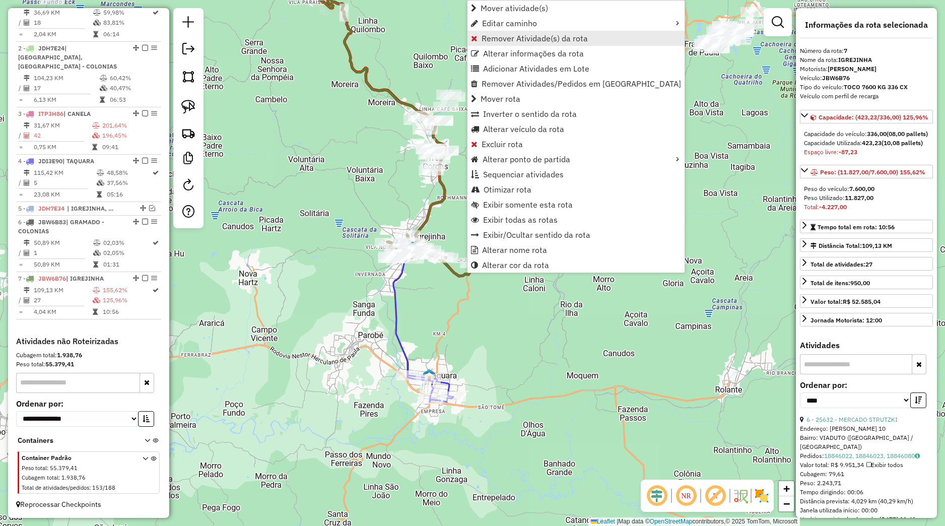
click at [484, 38] on span "Remover Atividade(s) da rota" at bounding box center [535, 38] width 106 height 8
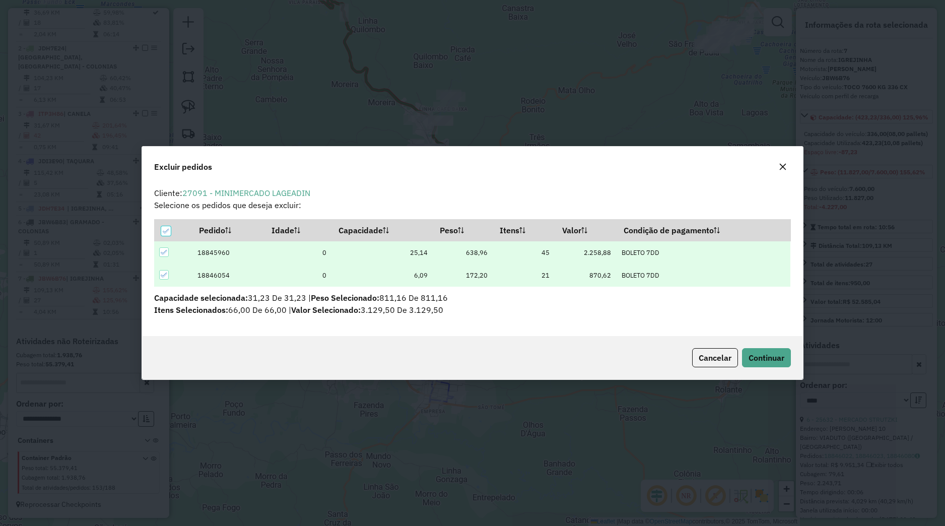
scroll to position [6, 3]
click at [768, 364] on button "Continuar" at bounding box center [766, 357] width 49 height 19
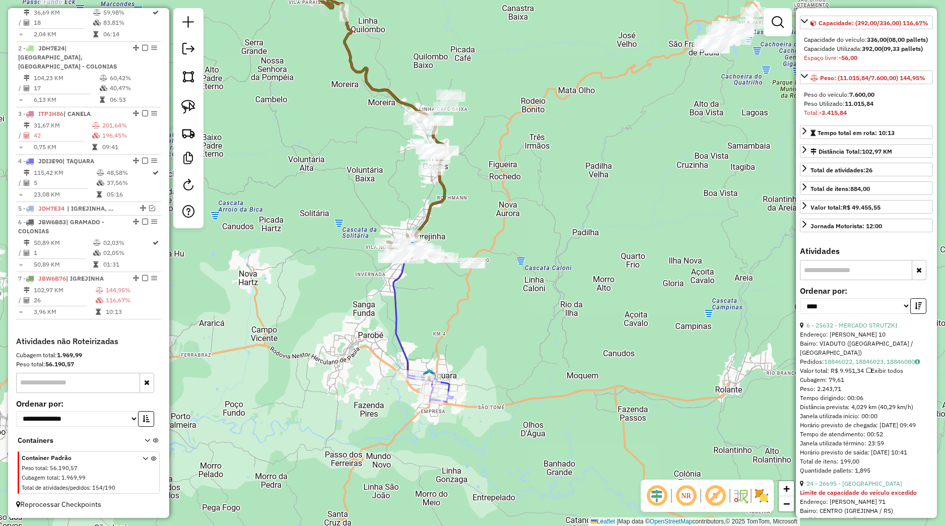
scroll to position [283, 0]
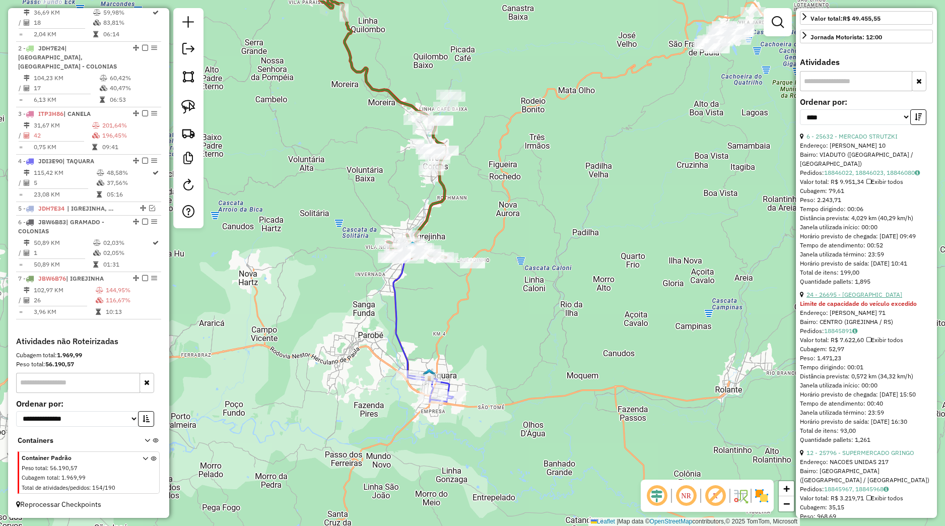
click at [863, 298] on link "24 - 26695 - BAR DO WALDIR" at bounding box center [854, 295] width 96 height 8
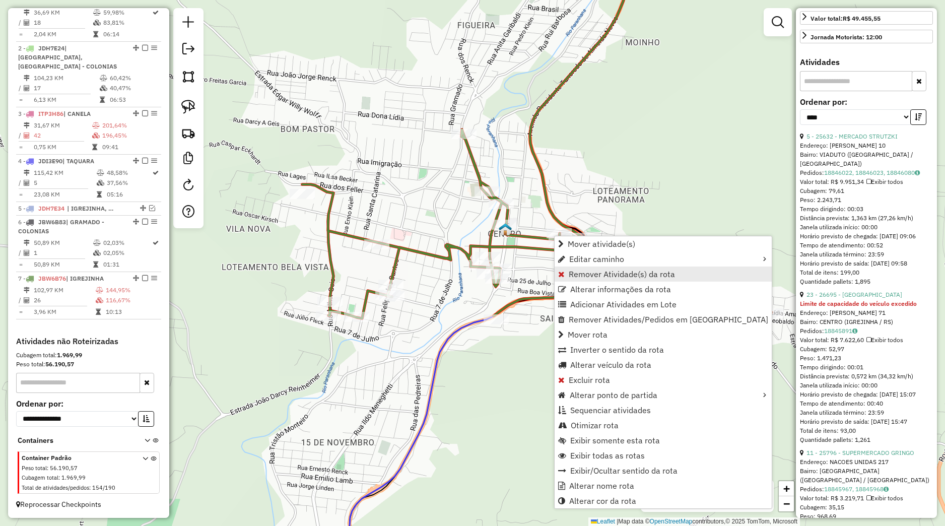
click at [577, 270] on span "Remover Atividade(s) da rota" at bounding box center [622, 274] width 106 height 8
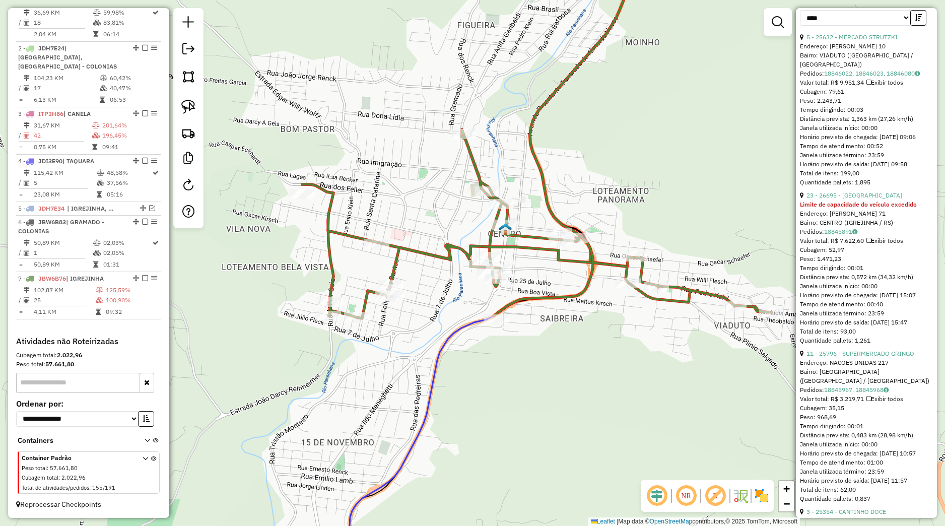
scroll to position [472, 0]
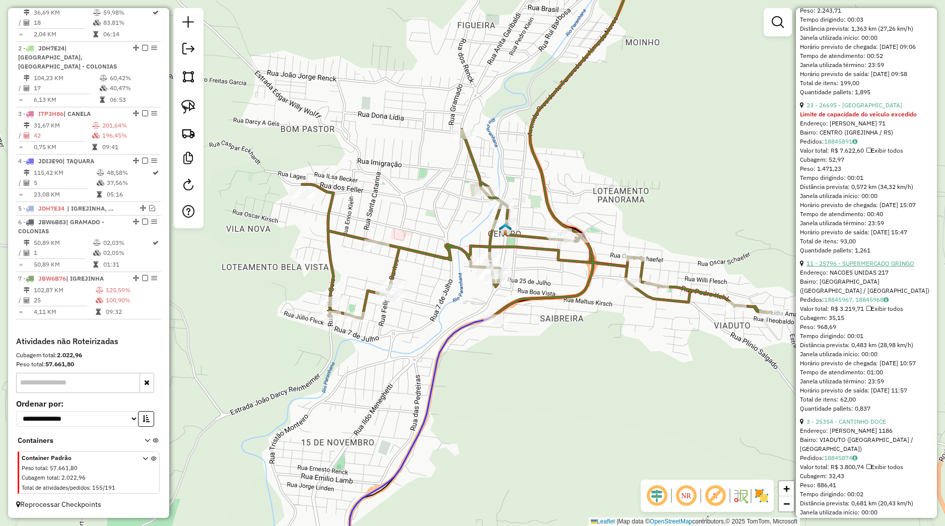
click at [839, 267] on link "11 - 25796 - SUPERMERCADO GRINGO" at bounding box center [860, 263] width 108 height 8
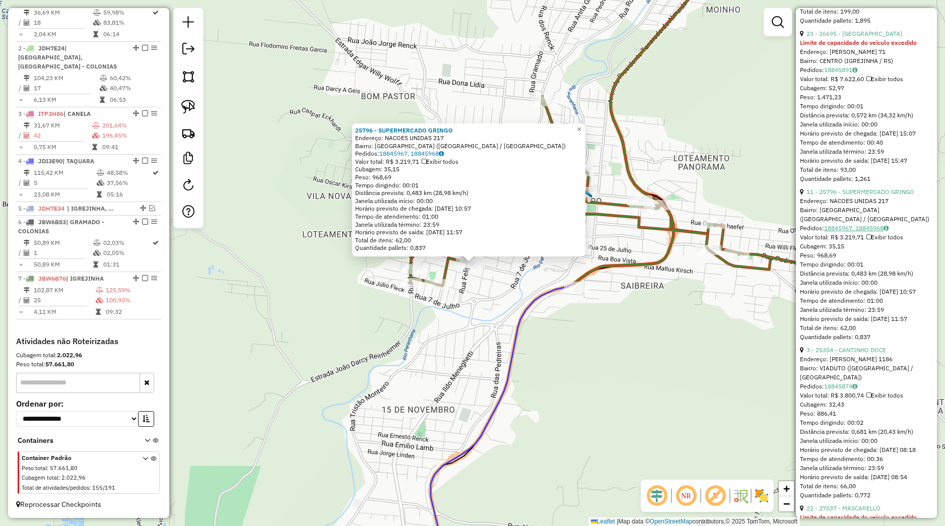
scroll to position [614, 0]
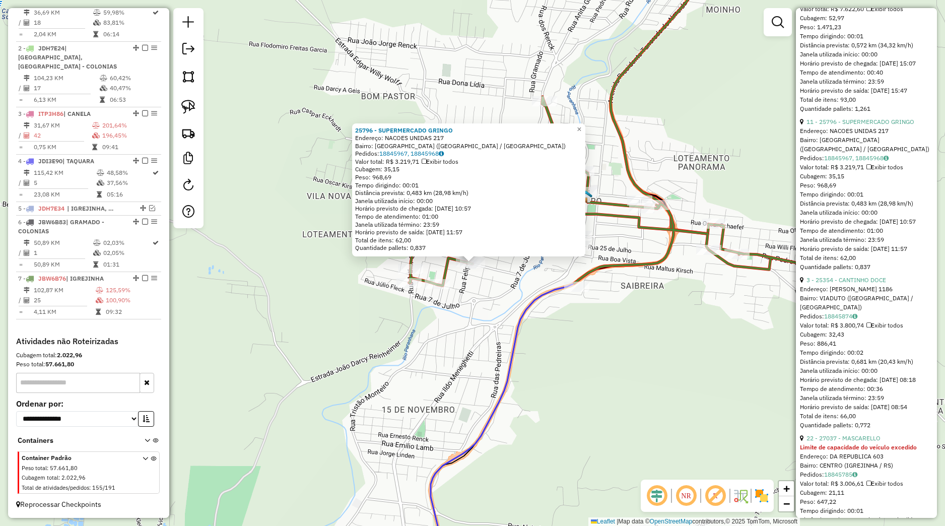
click at [844, 285] on div "3 - 25354 - CANTINHO DOCE" at bounding box center [866, 280] width 133 height 9
click at [842, 284] on link "3 - 25354 - CANTINHO DOCE" at bounding box center [846, 280] width 80 height 8
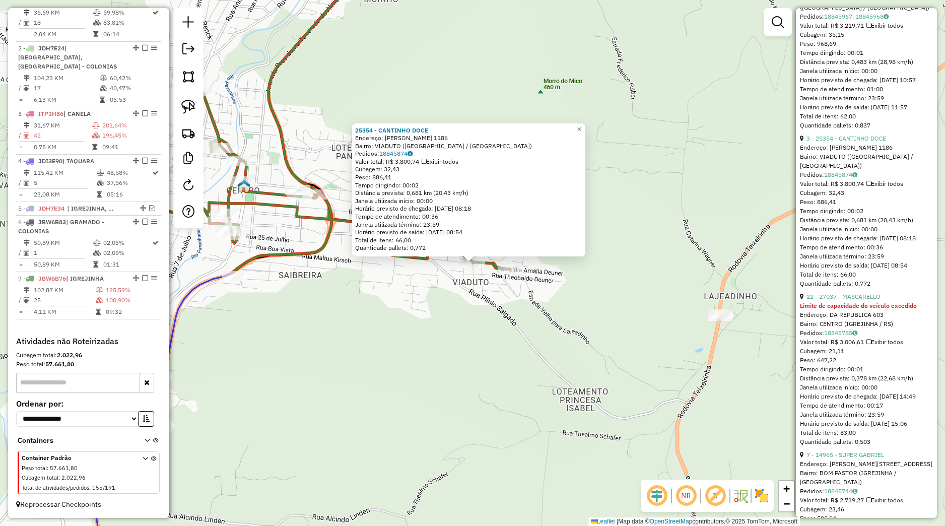
scroll to position [945, 0]
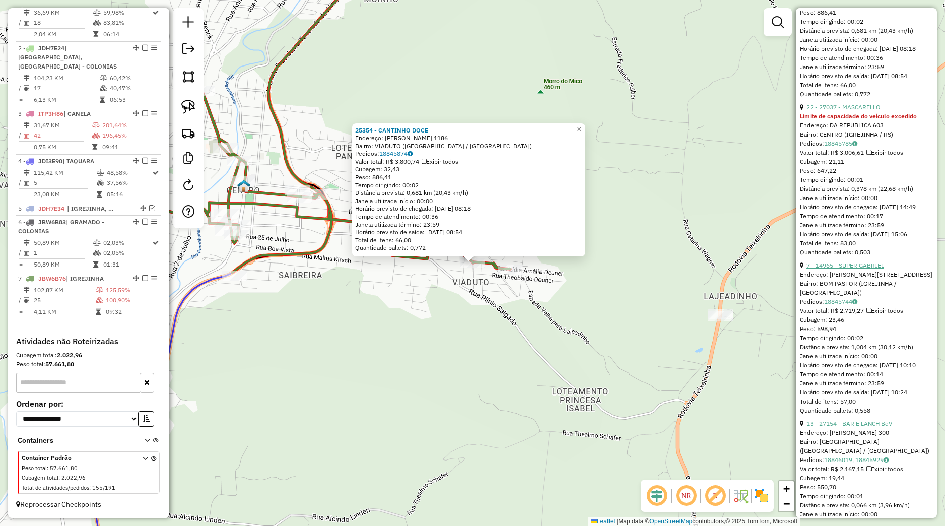
click at [846, 269] on link "7 - 14965 - SUPER GABRIEL" at bounding box center [845, 265] width 78 height 8
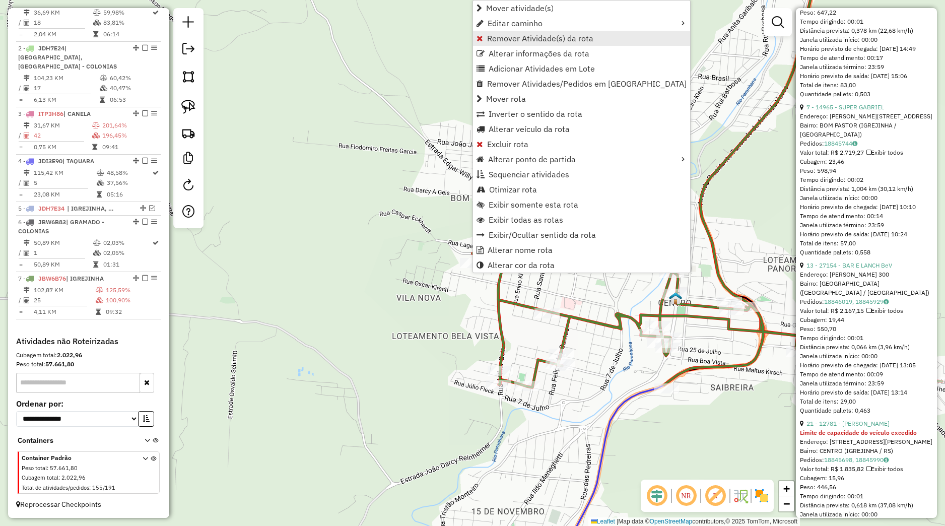
click at [503, 41] on span "Remover Atividade(s) da rota" at bounding box center [540, 38] width 106 height 8
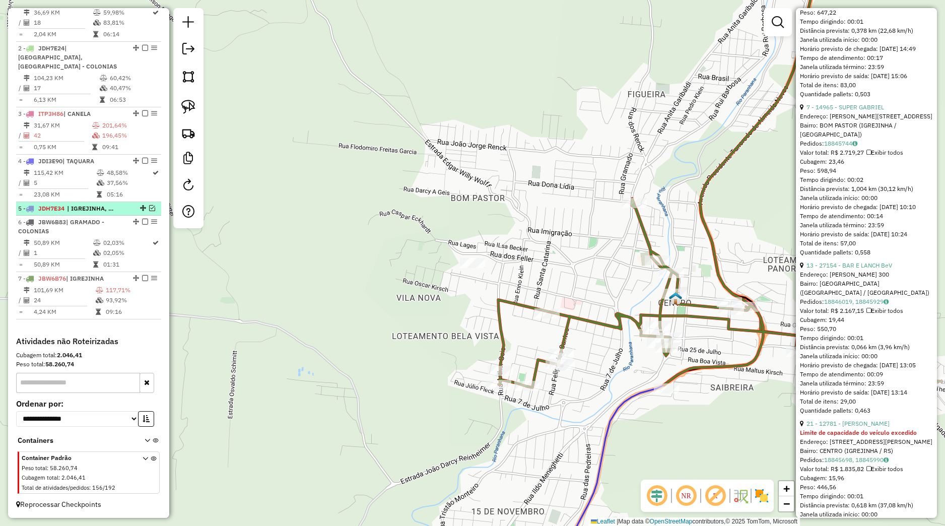
click at [149, 209] on em at bounding box center [152, 208] width 6 height 6
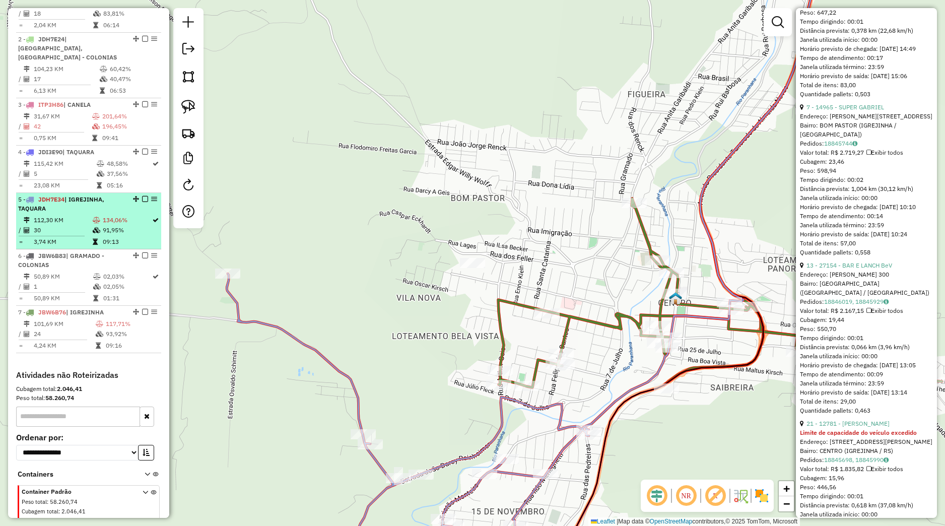
click at [132, 213] on div "5 - JDH7E34 | IGREJINHA, TAQUARA" at bounding box center [88, 204] width 141 height 18
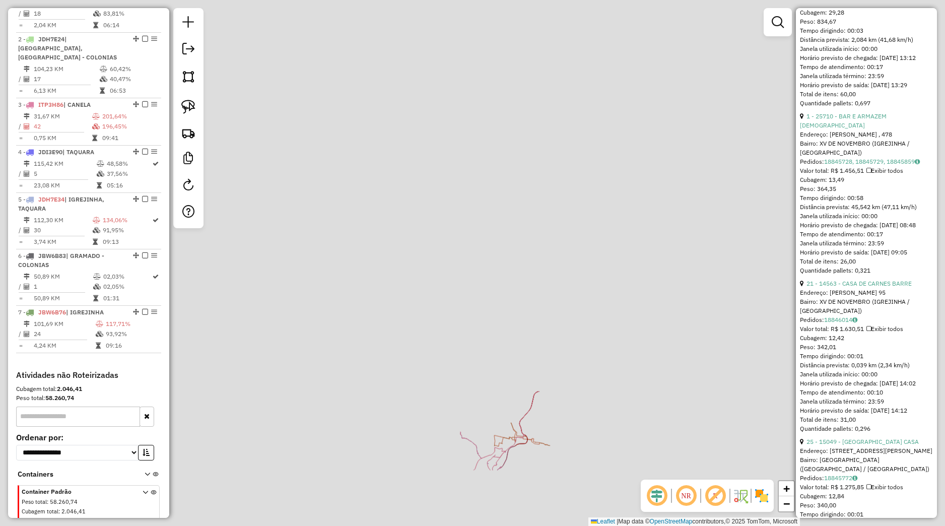
scroll to position [936, 0]
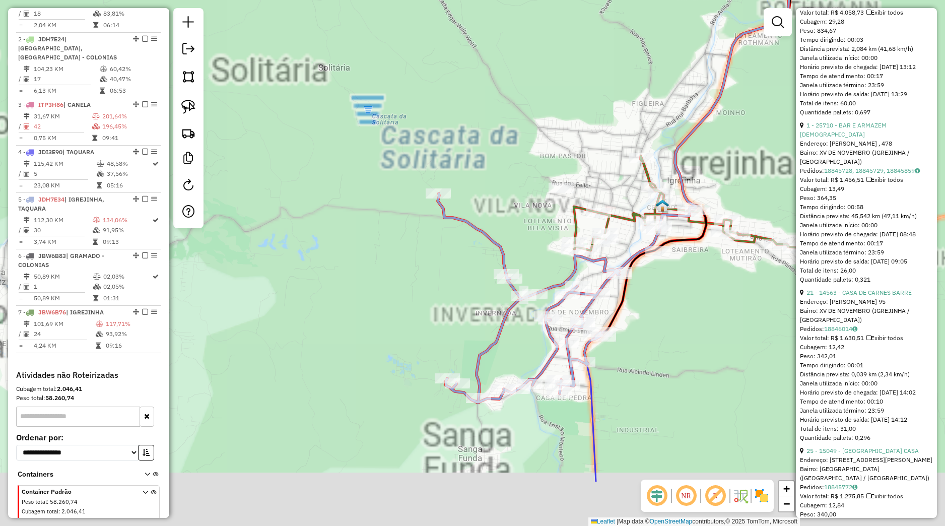
drag, startPoint x: 471, startPoint y: 471, endPoint x: 423, endPoint y: 368, distance: 113.3
click at [407, 362] on div "Janela de atendimento Grade de atendimento Capacidade Transportadoras Veículos …" at bounding box center [472, 263] width 945 height 526
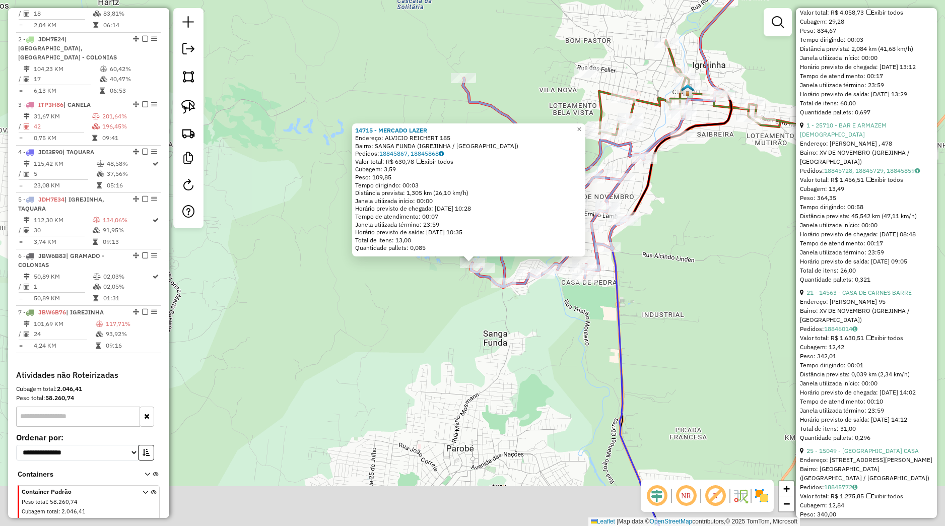
scroll to position [446, 0]
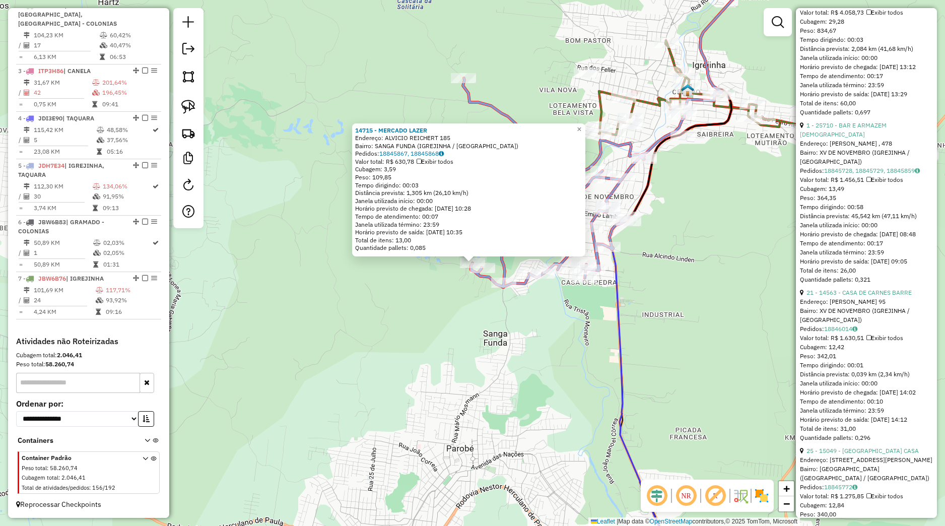
click at [452, 334] on div "14715 - MERCADO LAZER Endereço: ALVICIO REICHERT 185 Bairro: SANGA FUNDA (IGREJ…" at bounding box center [472, 263] width 945 height 526
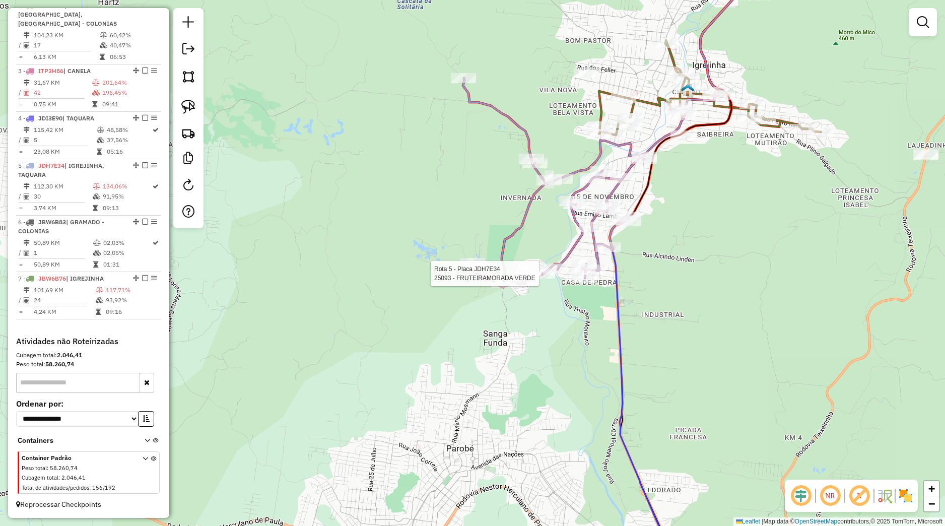
select select "*********"
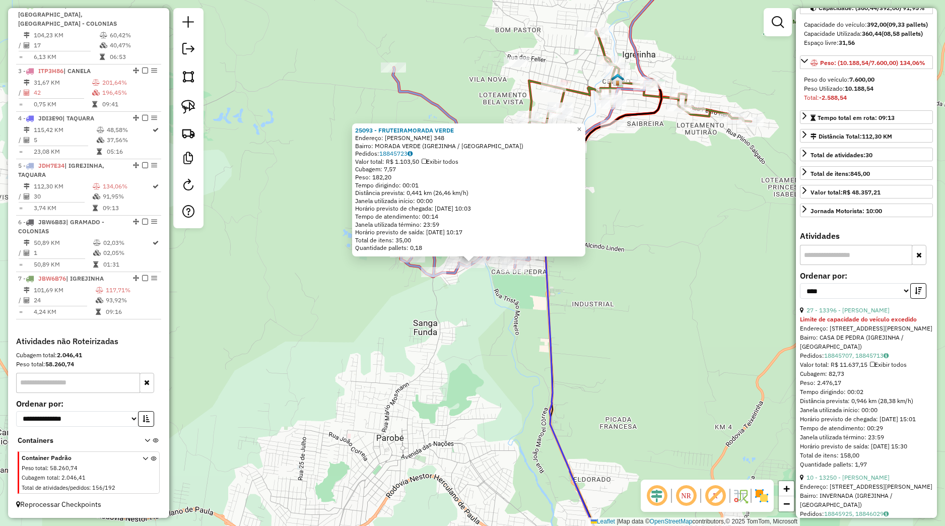
scroll to position [94, 0]
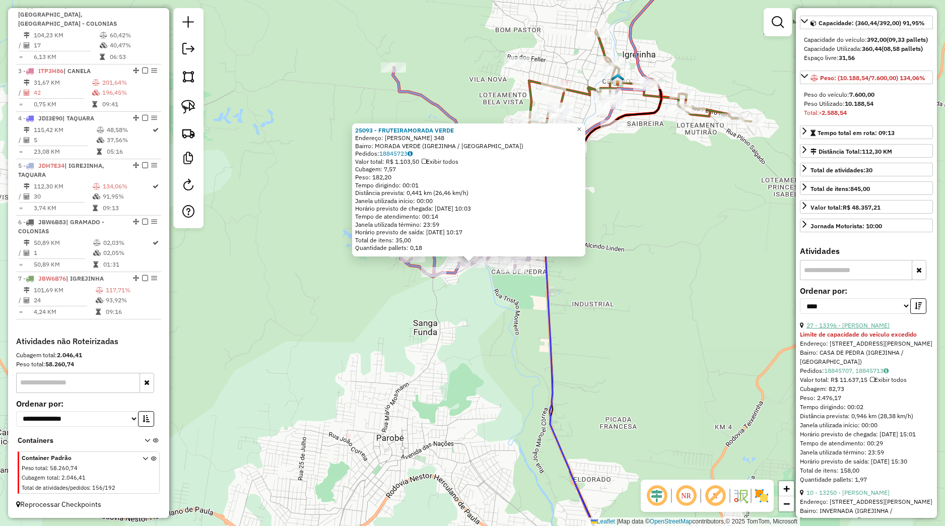
click at [851, 329] on link "27 - 13396 - NILSON OTTO" at bounding box center [847, 325] width 83 height 8
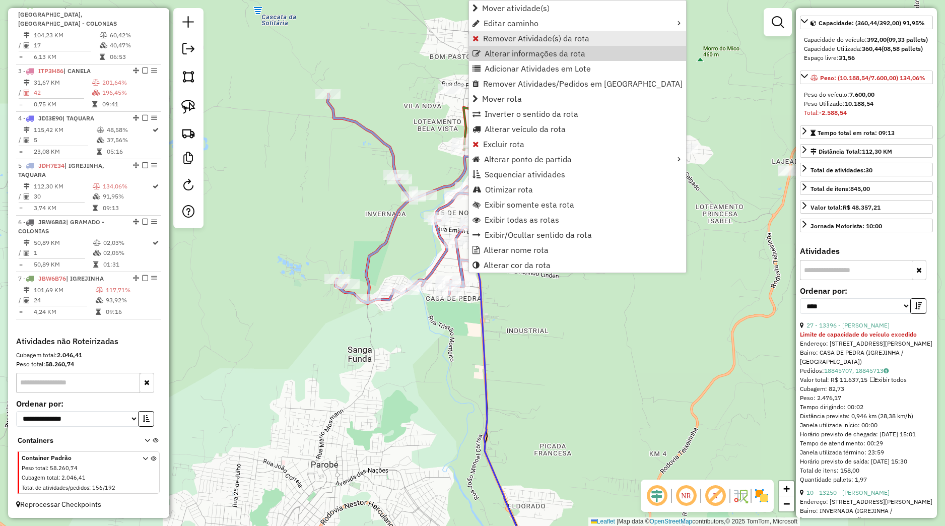
click at [486, 39] on span "Remover Atividade(s) da rota" at bounding box center [536, 38] width 106 height 8
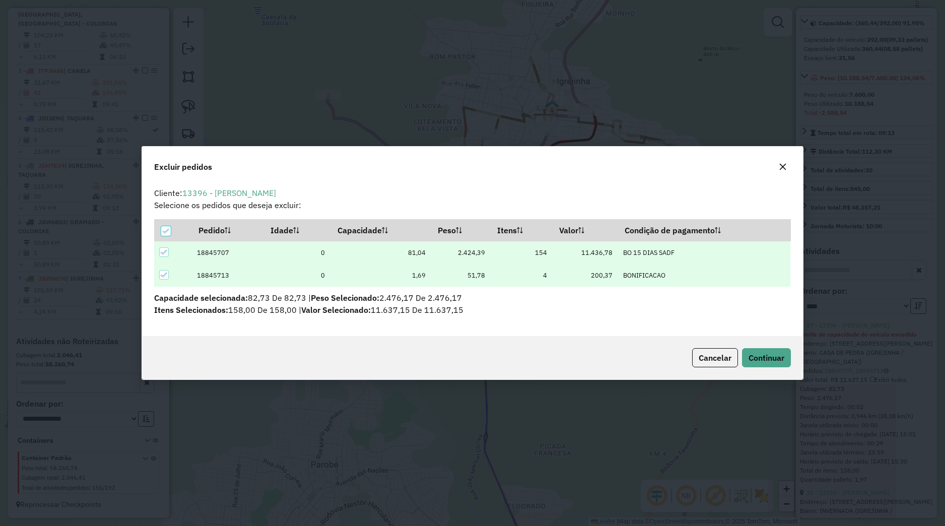
scroll to position [6, 3]
click at [763, 356] on span "Continuar" at bounding box center [766, 358] width 36 height 10
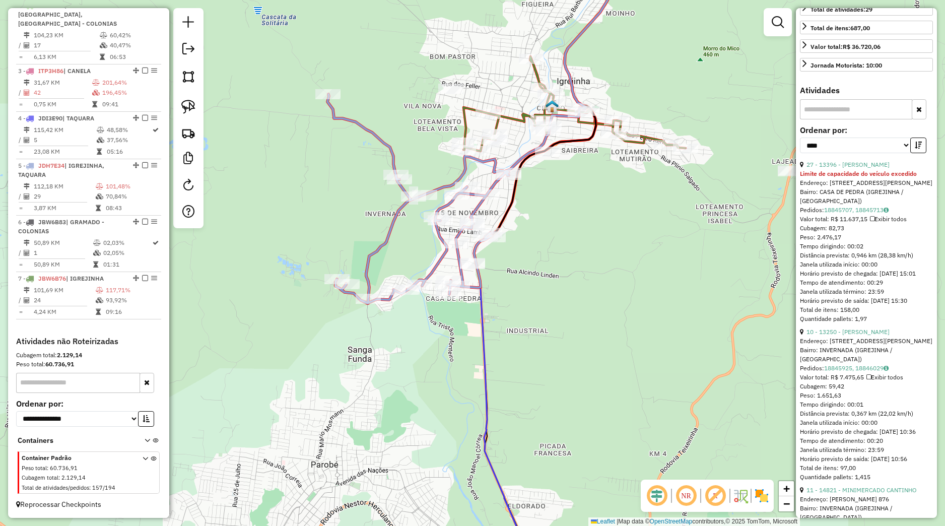
scroll to position [283, 0]
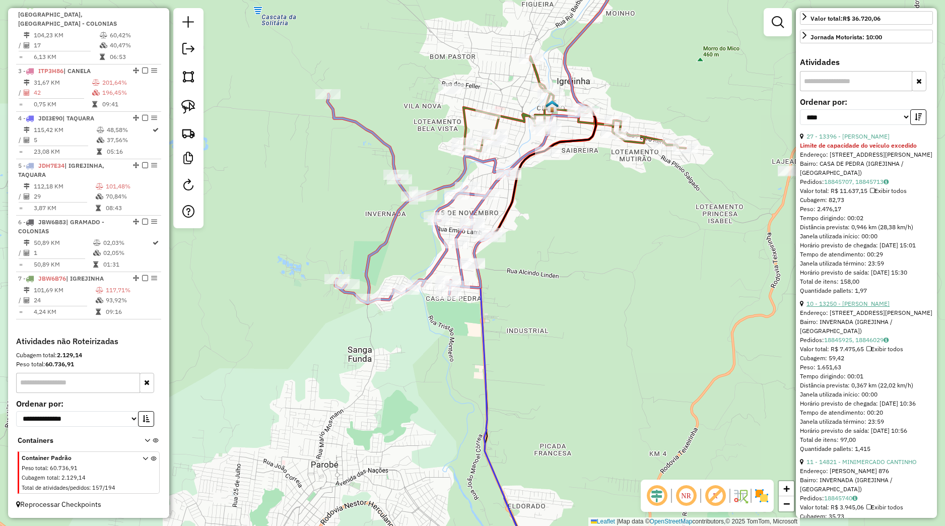
click at [857, 307] on link "10 - 13250 - LANCHER ZIMMER" at bounding box center [847, 304] width 83 height 8
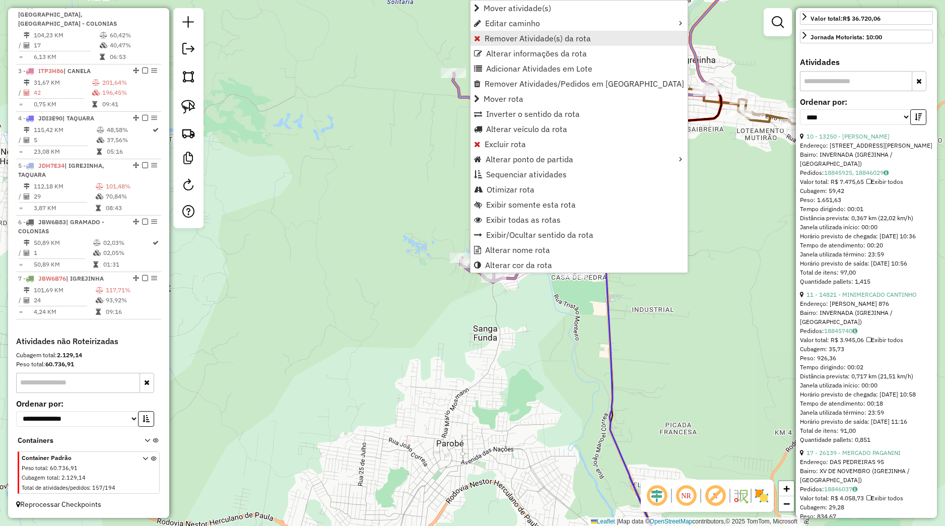
click at [524, 37] on span "Remover Atividade(s) da rota" at bounding box center [538, 38] width 106 height 8
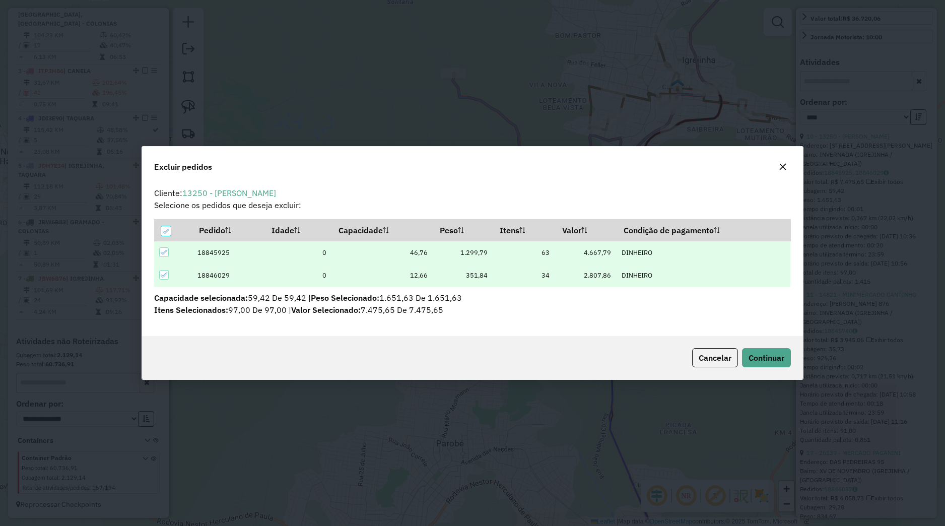
scroll to position [6, 3]
click at [766, 354] on span "Continuar" at bounding box center [766, 358] width 36 height 10
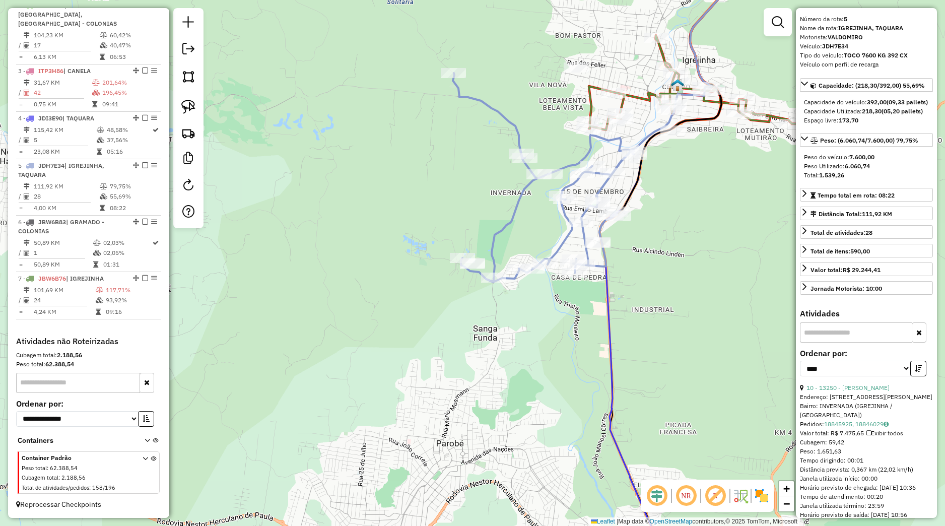
scroll to position [47, 0]
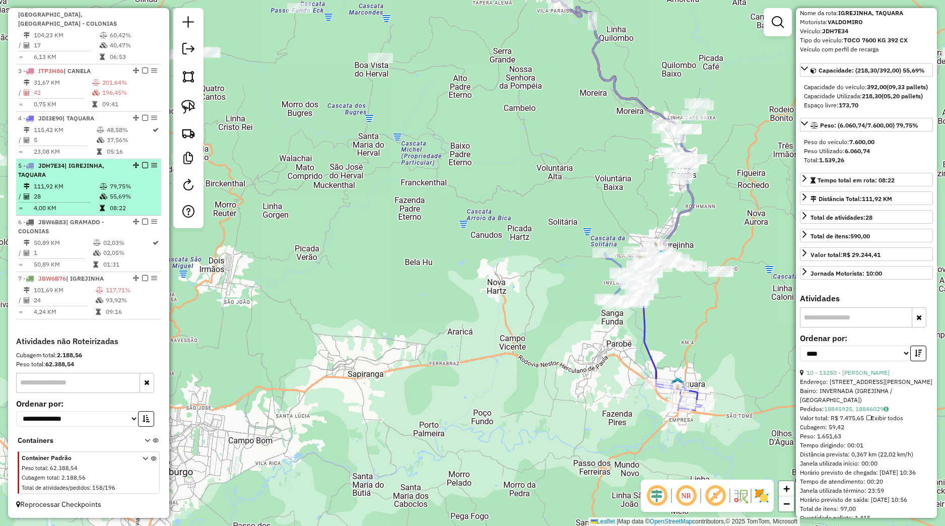
click at [126, 179] on li "5 - JDH7E34 | IGREJINHA, TAQUARA 111,92 KM 79,75% / 28 55,69% = 4,00 KM 08:22" at bounding box center [88, 187] width 145 height 56
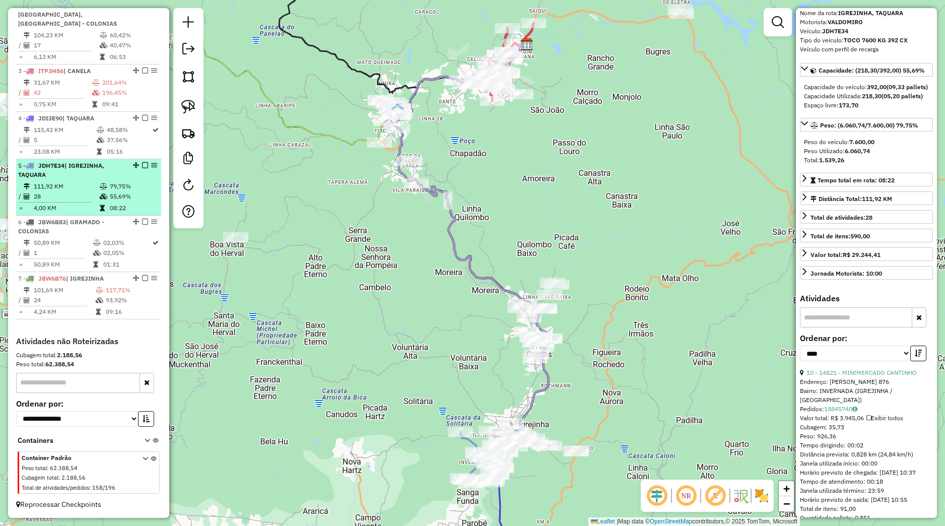
click at [142, 165] on em at bounding box center [145, 165] width 6 height 6
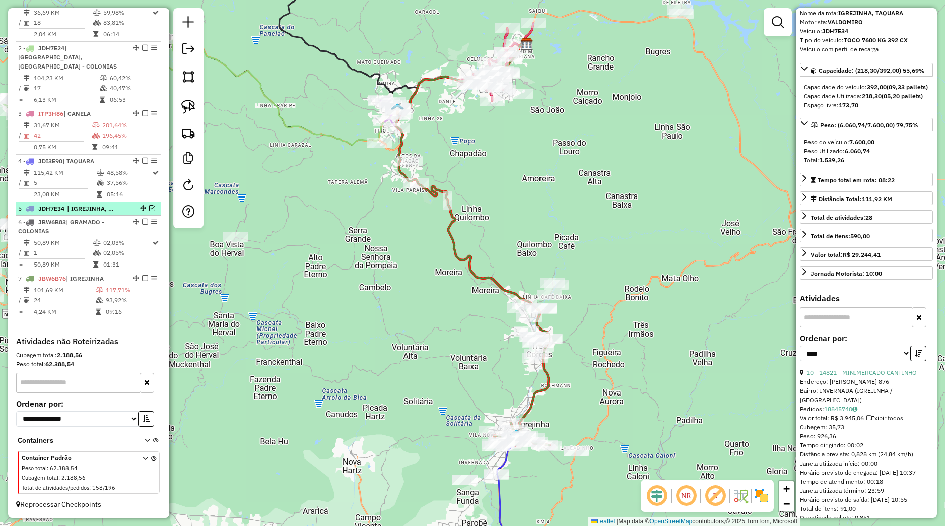
scroll to position [403, 0]
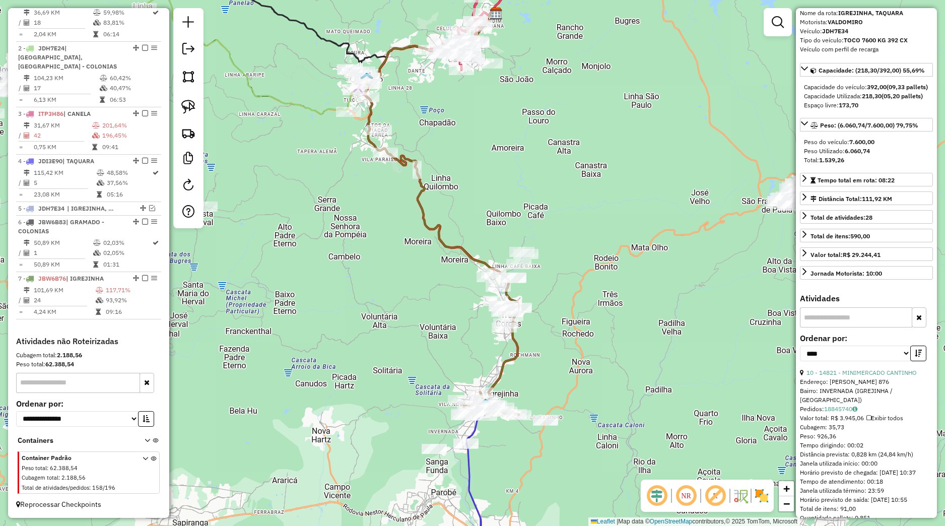
drag, startPoint x: 466, startPoint y: 356, endPoint x: 427, endPoint y: 300, distance: 67.6
click at [427, 300] on div "Janela de atendimento Grade de atendimento Capacidade Transportadoras Veículos …" at bounding box center [472, 263] width 945 height 526
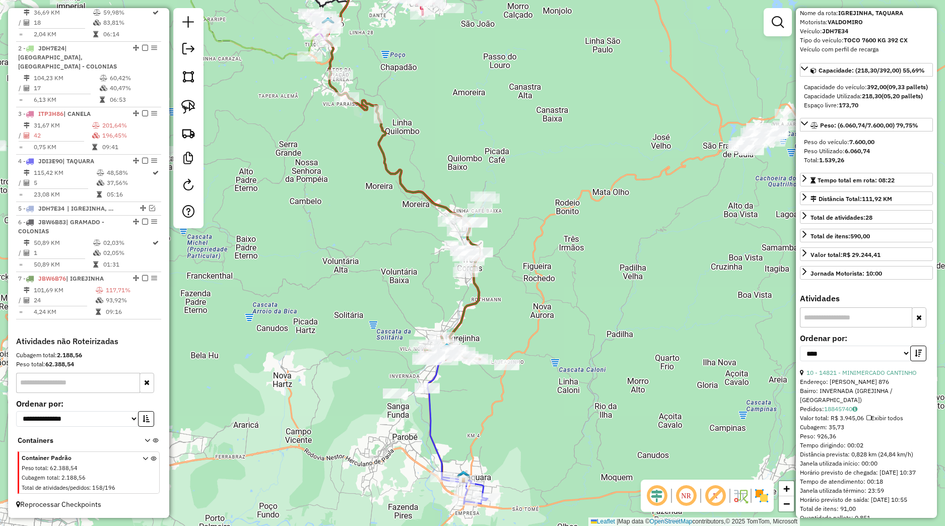
click at [449, 366] on div "Janela de atendimento Grade de atendimento Capacidade Transportadoras Veículos …" at bounding box center [472, 263] width 945 height 526
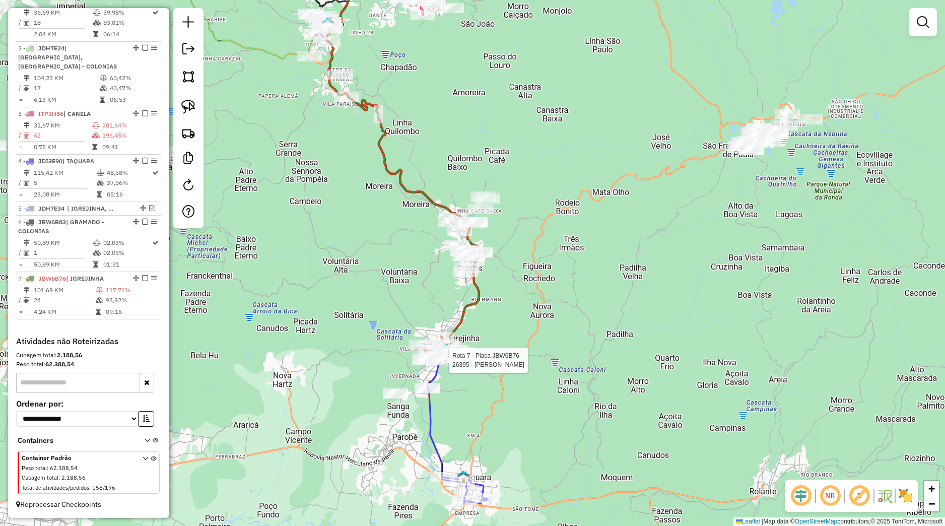
select select "*********"
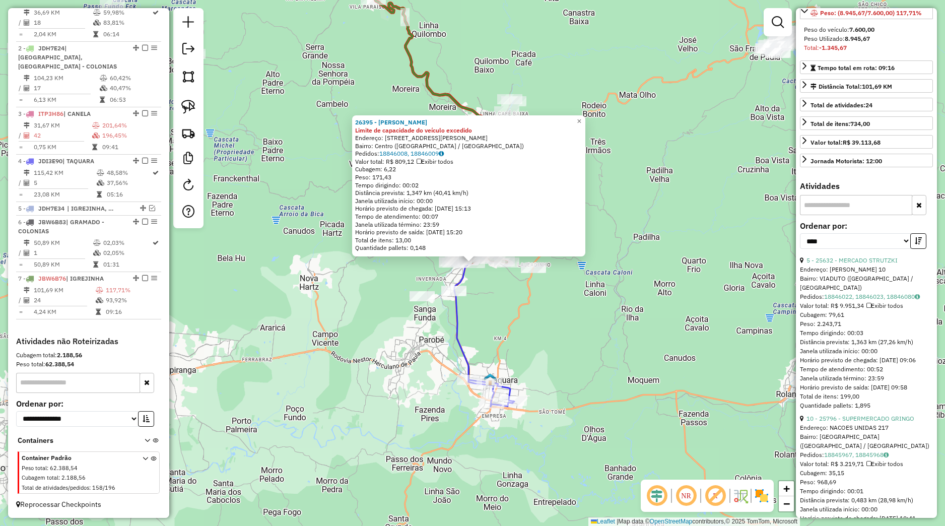
scroll to position [189, 0]
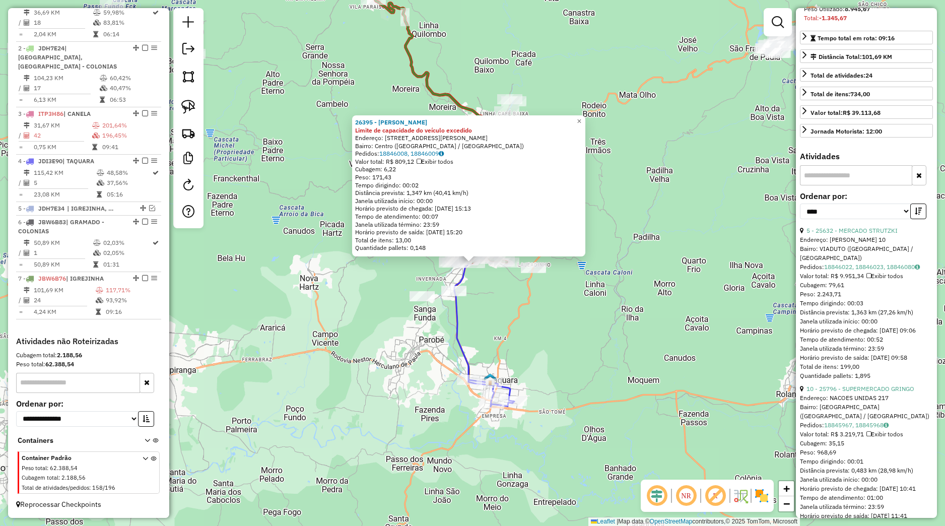
drag, startPoint x: 597, startPoint y: 316, endPoint x: 543, endPoint y: 307, distance: 54.7
click at [596, 316] on div "26395 - MANUEL NUNES BAR Limite de capacidade do veículo excedido Endereço: Ave…" at bounding box center [472, 263] width 945 height 526
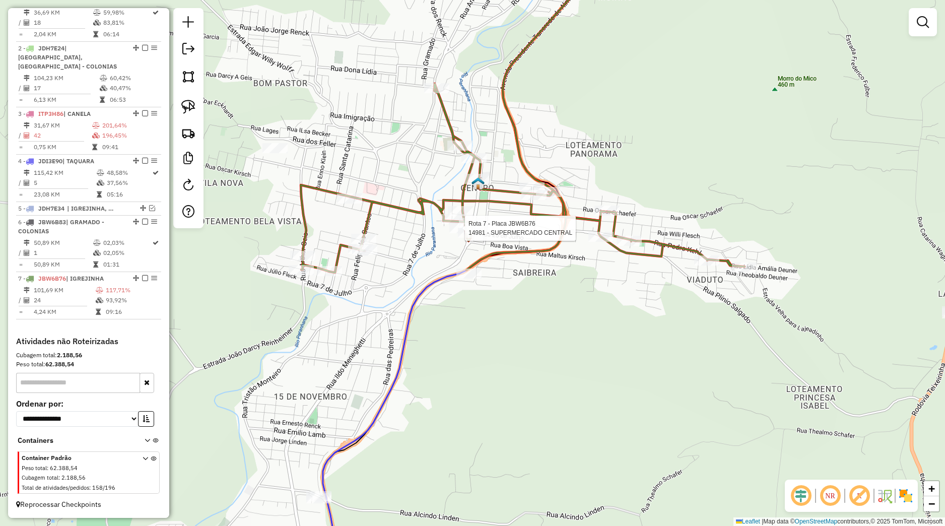
select select "*********"
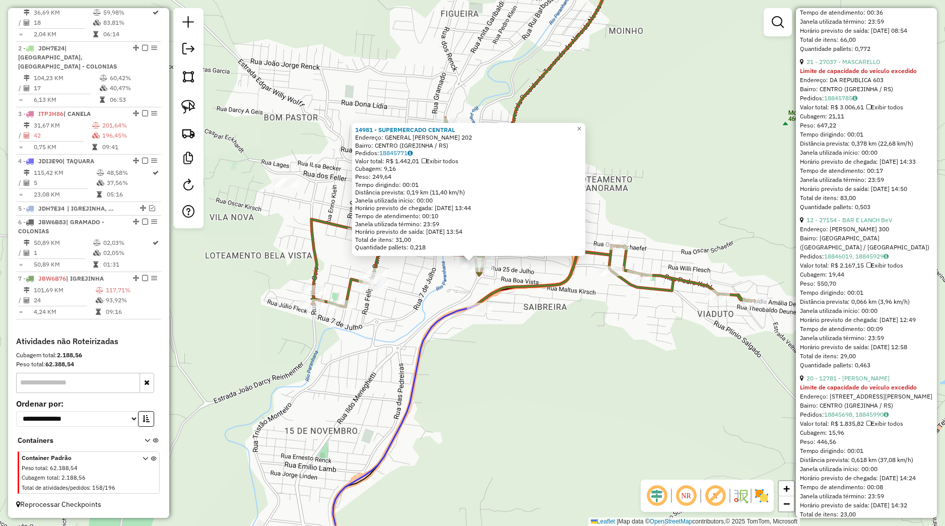
scroll to position [850, 0]
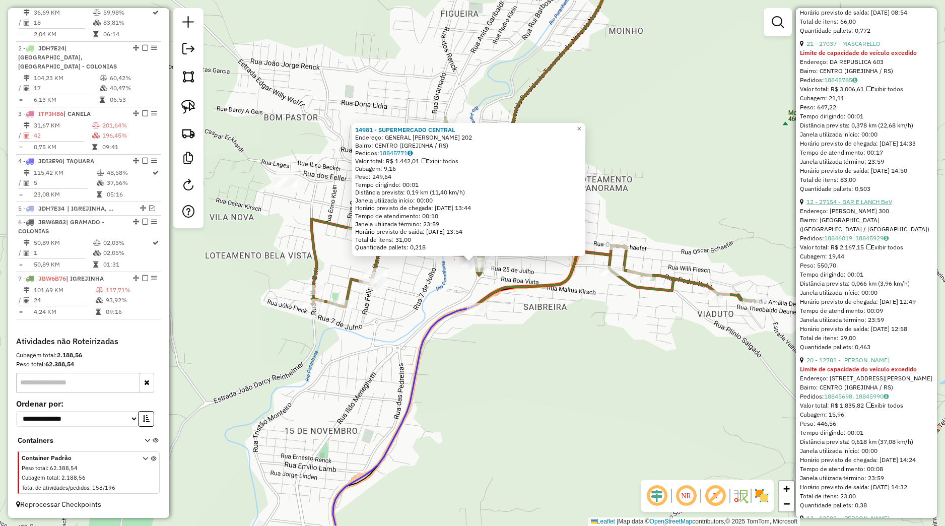
click at [850, 206] on link "12 - 27154 - BAR E LANCH BeV" at bounding box center [849, 202] width 86 height 8
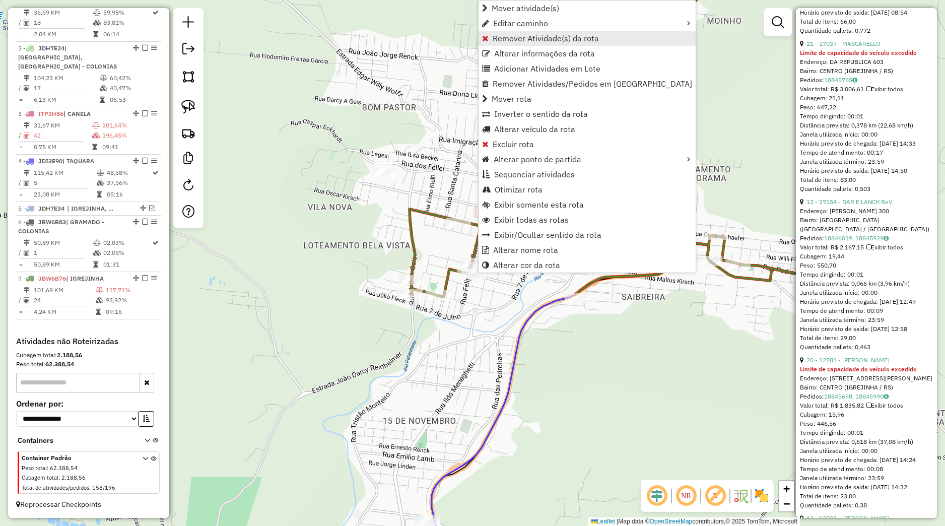
click at [513, 41] on span "Remover Atividade(s) da rota" at bounding box center [546, 38] width 106 height 8
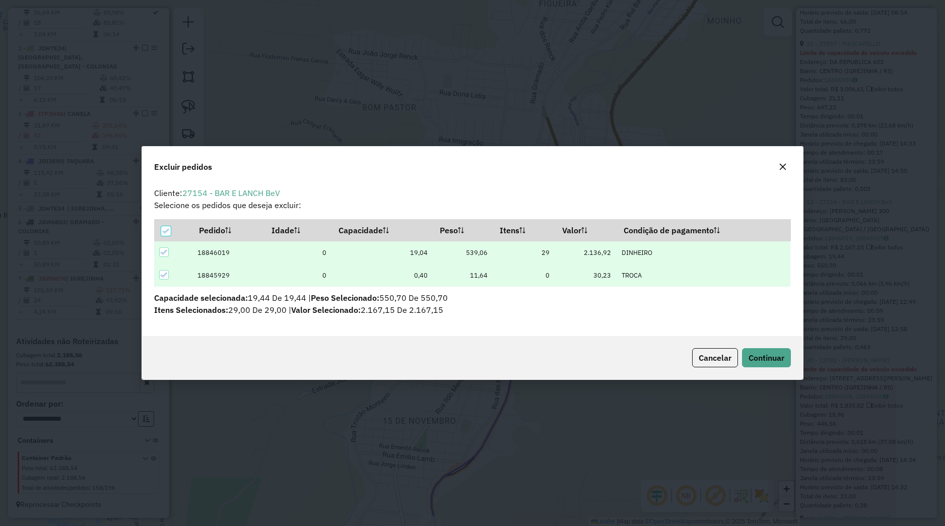
scroll to position [6, 3]
click at [777, 355] on span "Continuar" at bounding box center [766, 358] width 36 height 10
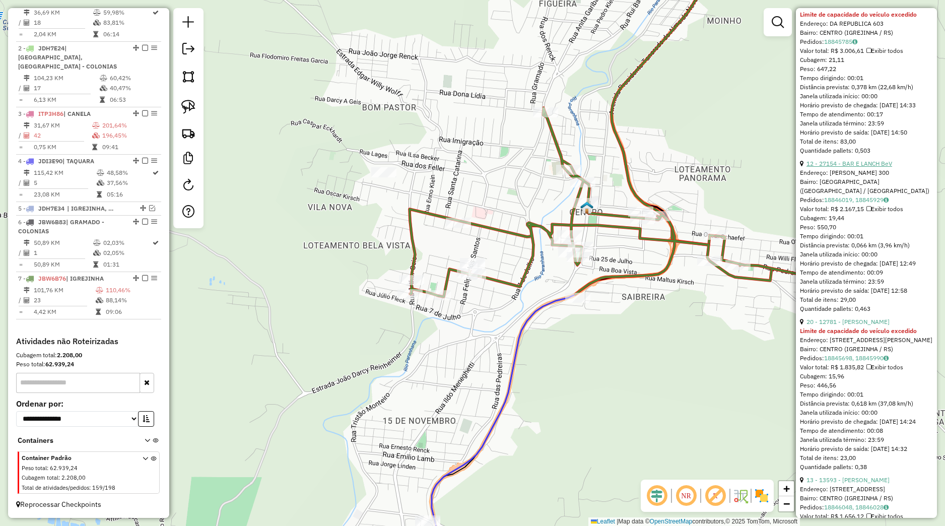
scroll to position [945, 0]
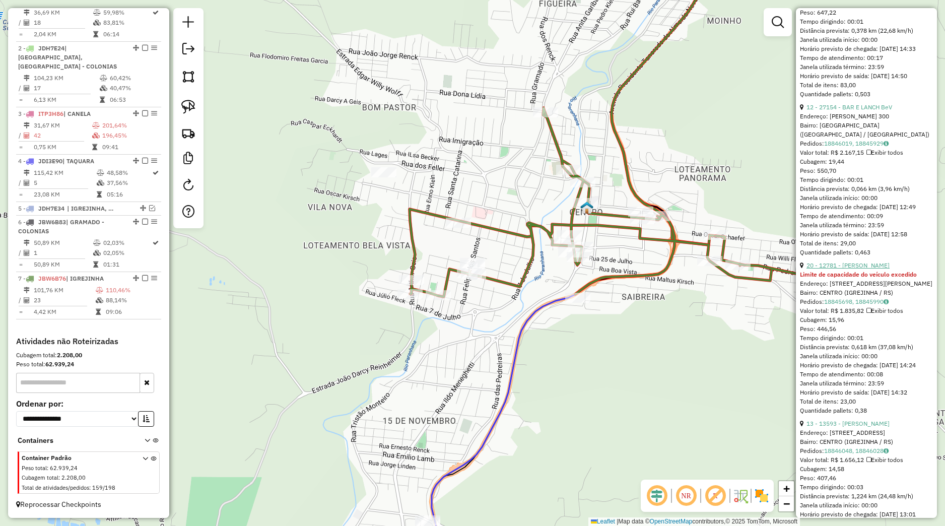
click at [848, 269] on link "20 - 12781 - RENATO DOS SANTOS" at bounding box center [847, 265] width 83 height 8
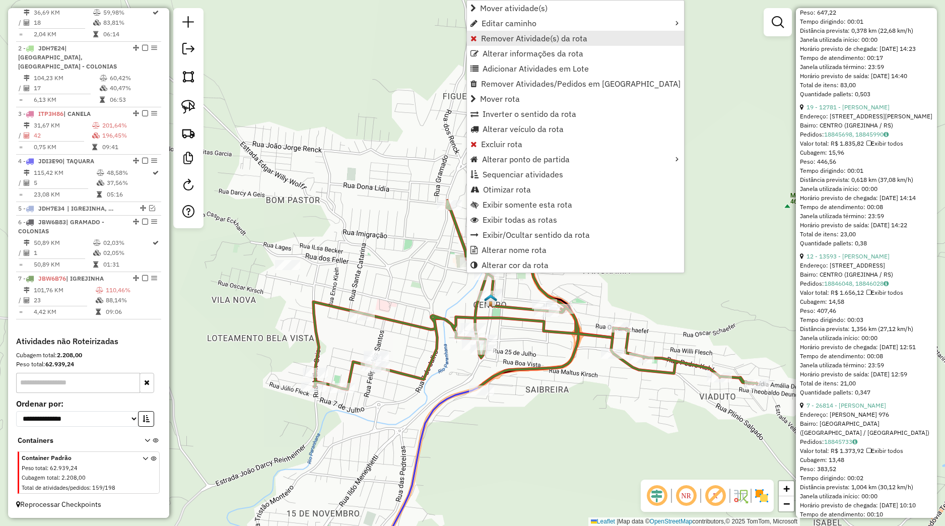
click at [502, 42] on span "Remover Atividade(s) da rota" at bounding box center [534, 38] width 106 height 8
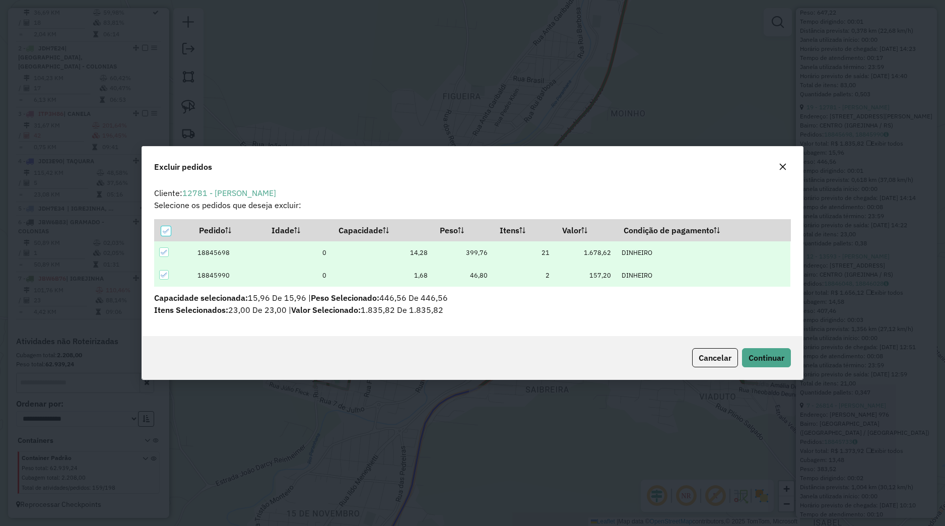
scroll to position [6, 3]
click at [777, 353] on button "Continuar" at bounding box center [766, 357] width 49 height 19
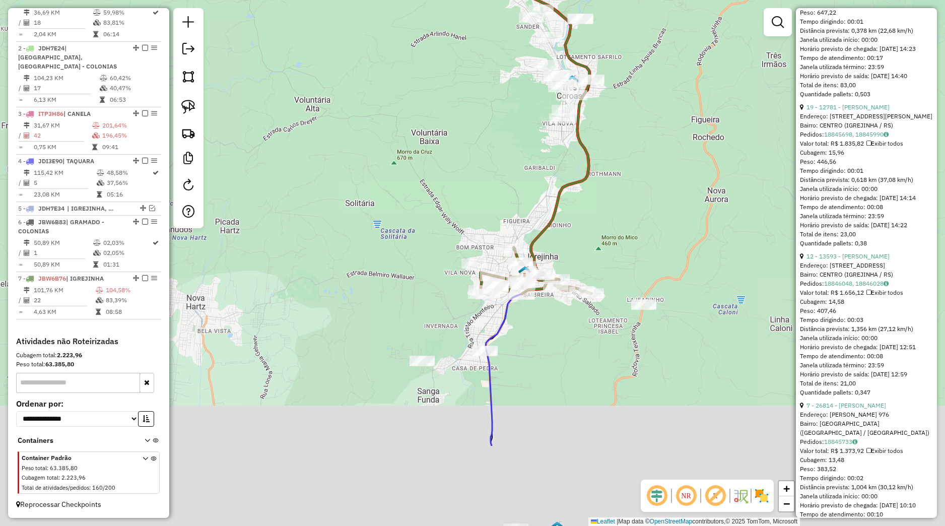
drag, startPoint x: 561, startPoint y: 477, endPoint x: 561, endPoint y: 315, distance: 162.2
click at [564, 314] on div "Janela de atendimento Grade de atendimento Capacidade Transportadoras Veículos …" at bounding box center [472, 263] width 945 height 526
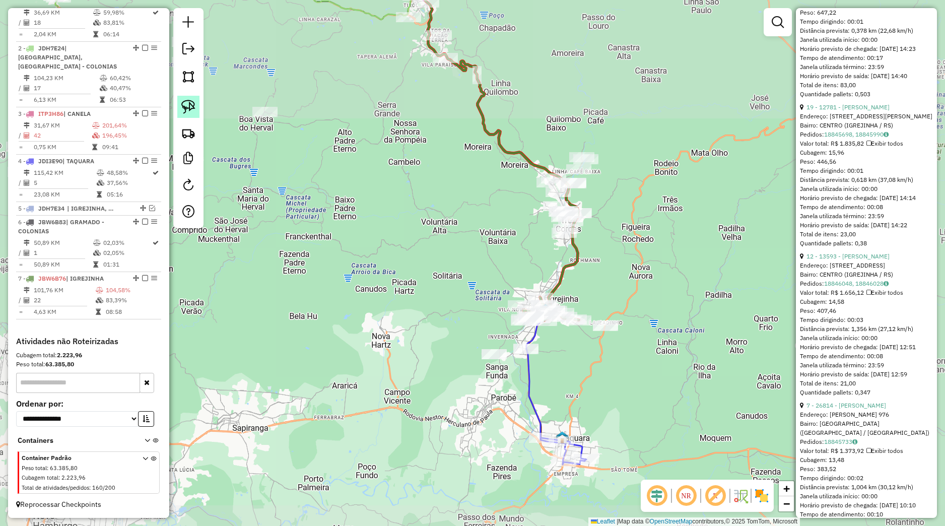
click at [187, 113] on img at bounding box center [188, 107] width 14 height 14
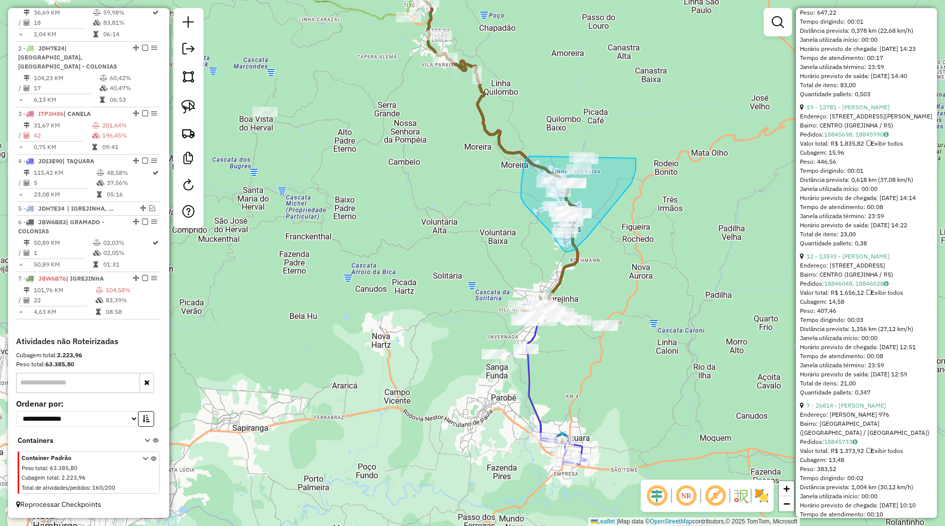
drag, startPoint x: 523, startPoint y: 168, endPoint x: 623, endPoint y: 133, distance: 105.8
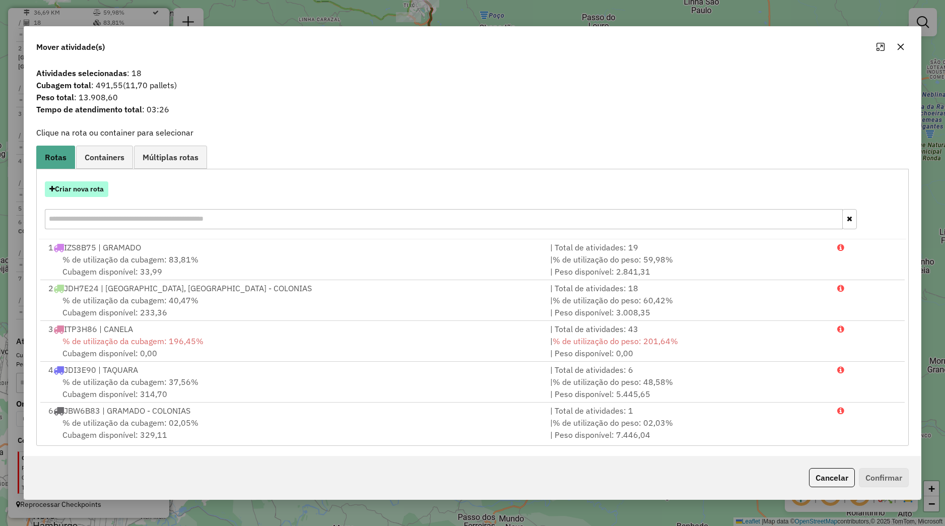
click at [102, 192] on button "Criar nova rota" at bounding box center [76, 189] width 63 height 16
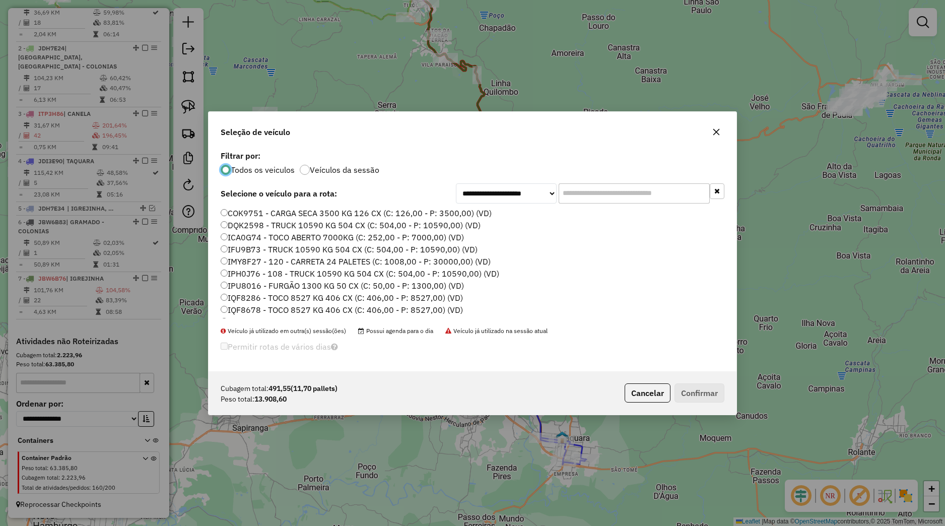
scroll to position [192, 0]
click at [257, 298] on label "JDI3E90 - TRUCK 10590 KG 504 CX (C: 504,00 - P: 10590,00) (VD)" at bounding box center [354, 299] width 266 height 12
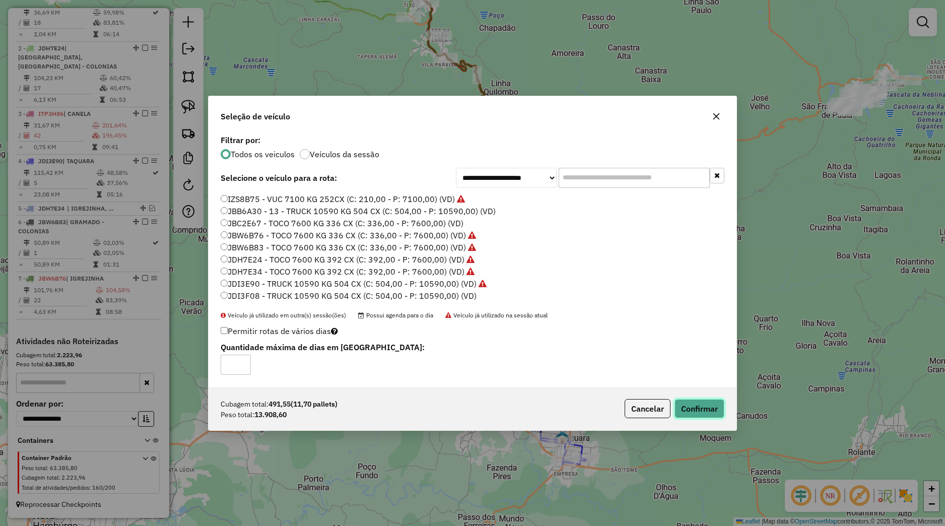
click at [689, 408] on button "Confirmar" at bounding box center [699, 408] width 50 height 19
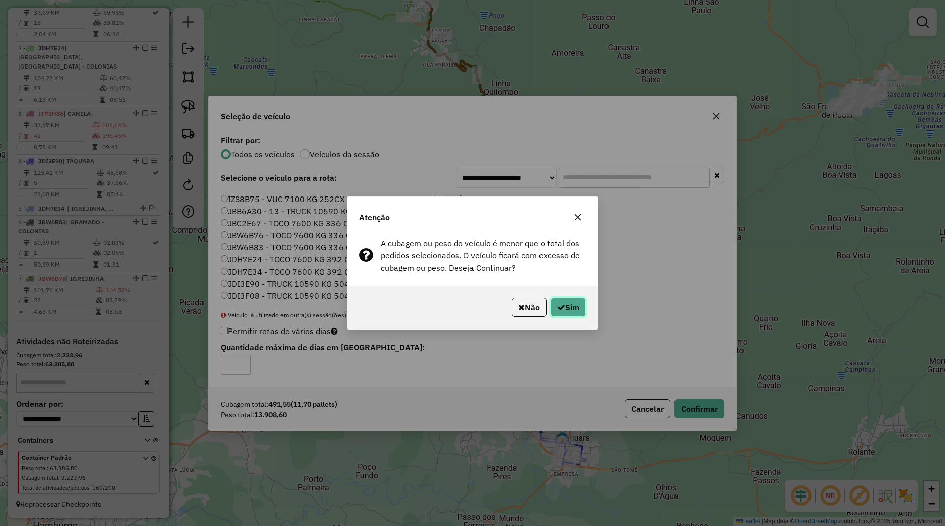
click at [582, 312] on button "Sim" at bounding box center [568, 307] width 35 height 19
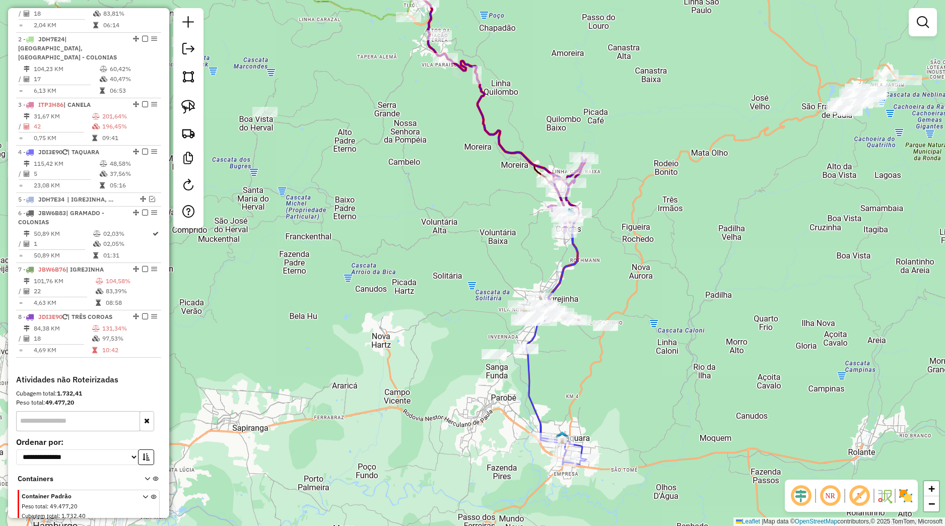
click at [188, 103] on img at bounding box center [188, 107] width 14 height 14
drag, startPoint x: 458, startPoint y: 356, endPoint x: 540, endPoint y: 337, distance: 84.1
click at [540, 337] on div "Janela de atendimento Grade de atendimento Capacidade Transportadoras Veículos …" at bounding box center [472, 263] width 945 height 526
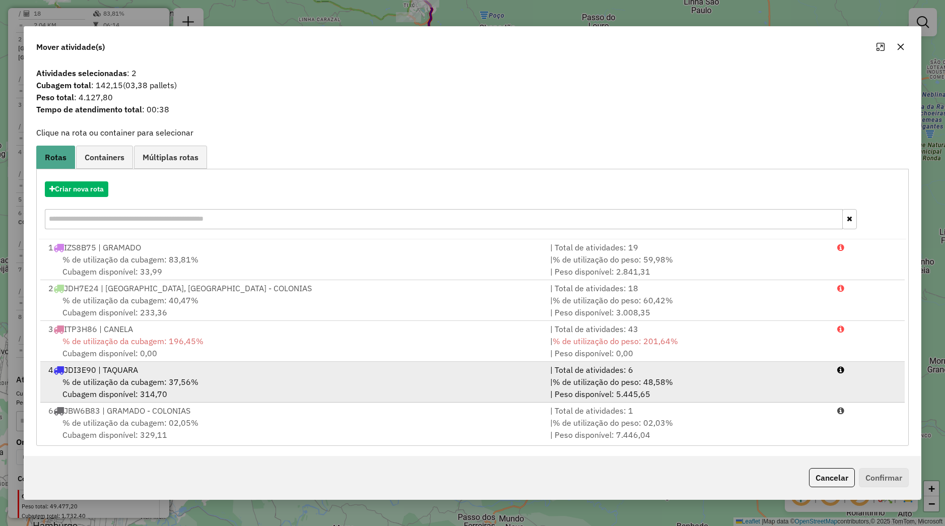
click at [139, 376] on li "4 JDI3E90 | TAQUARA | Total de atividades: 6 % de utilização da cubagem: 37,56%…" at bounding box center [472, 382] width 864 height 41
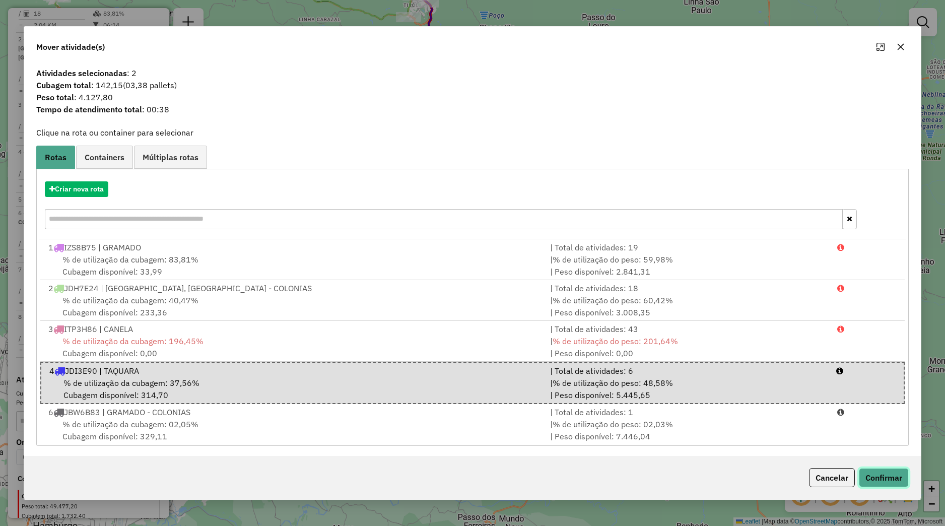
click at [873, 475] on button "Confirmar" at bounding box center [884, 477] width 50 height 19
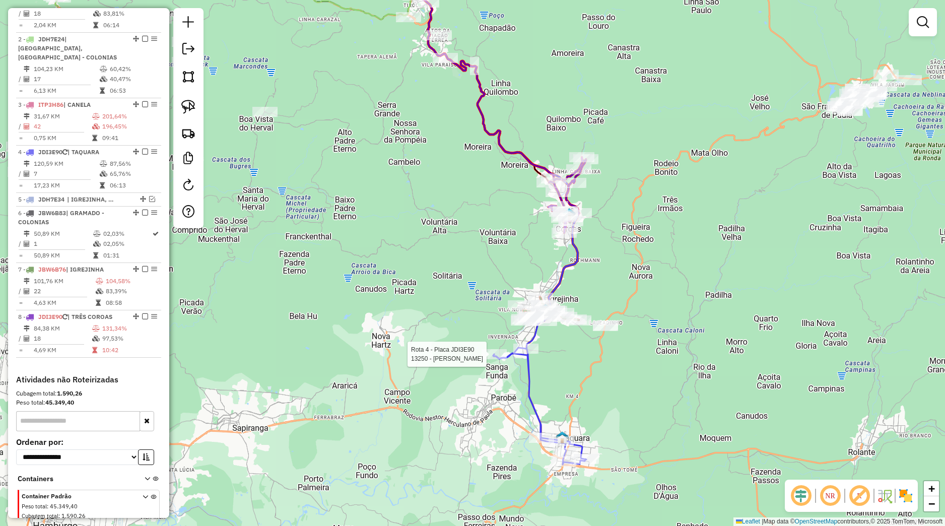
select select "*********"
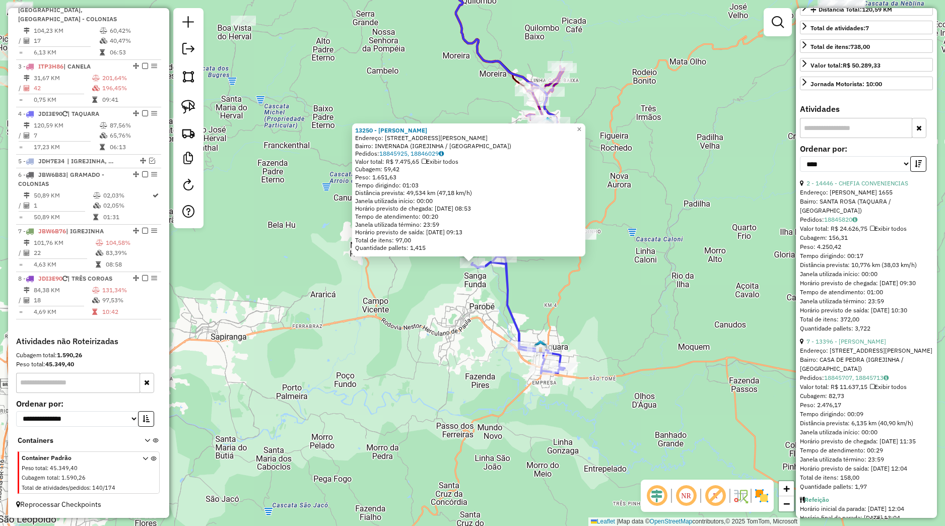
scroll to position [0, 0]
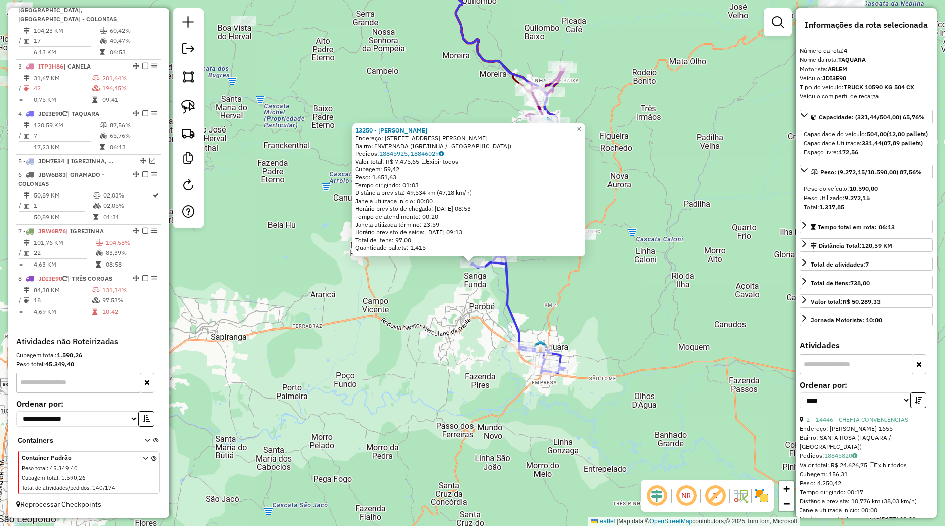
click at [681, 308] on div "13250 - LANCHER ZIMMER Endereço: Rua Emilio Alberto Bahns 160 Bairro: INVERNADA…" at bounding box center [472, 263] width 945 height 526
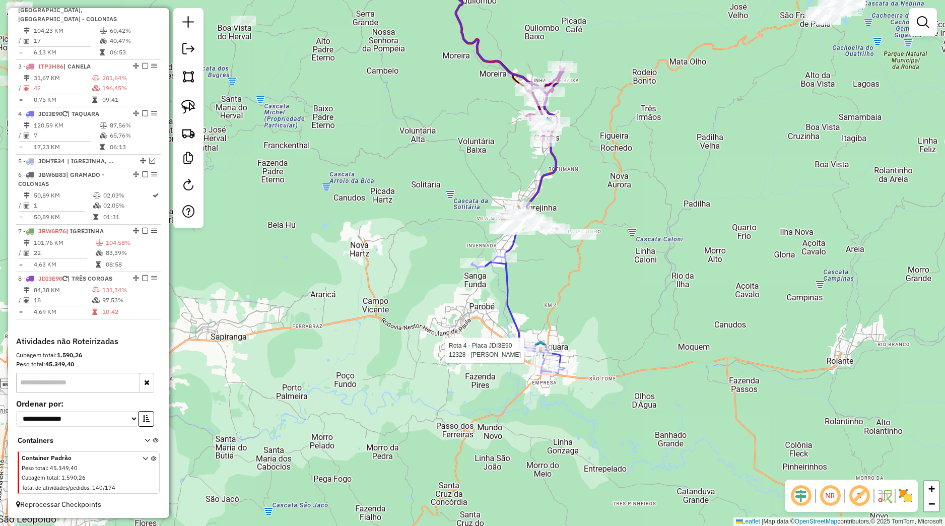
select select "*********"
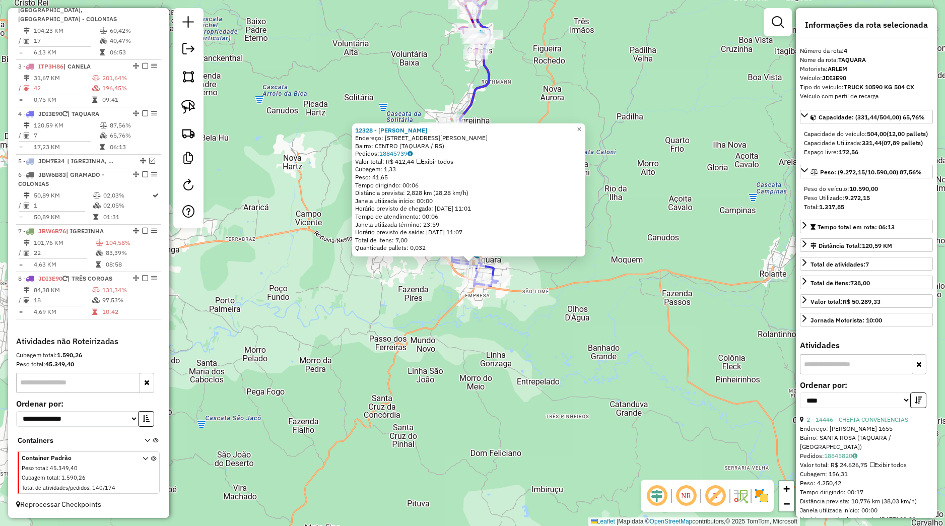
click at [564, 343] on div "12328 - ABAST NASCIMENTO Endereço: Rua Marechal Floriano 1477 Bairro: CENTRO (T…" at bounding box center [472, 263] width 945 height 526
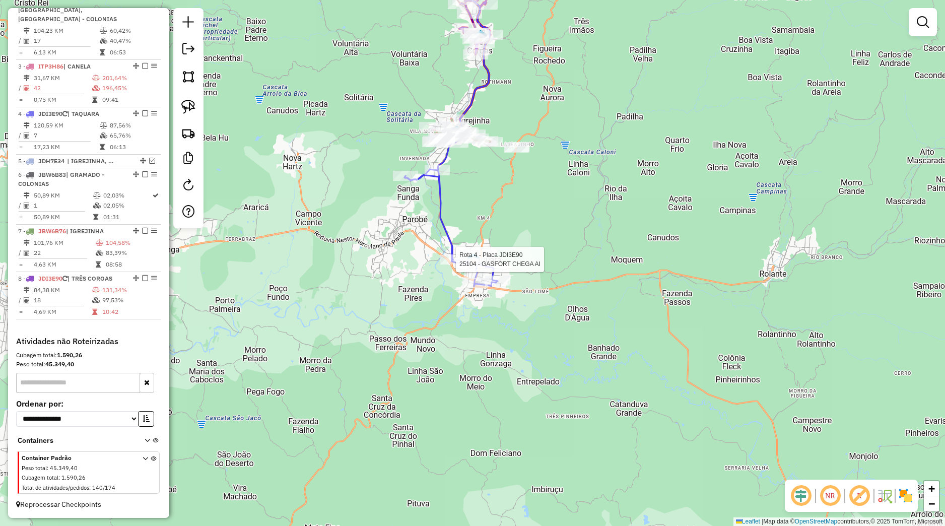
select select "*********"
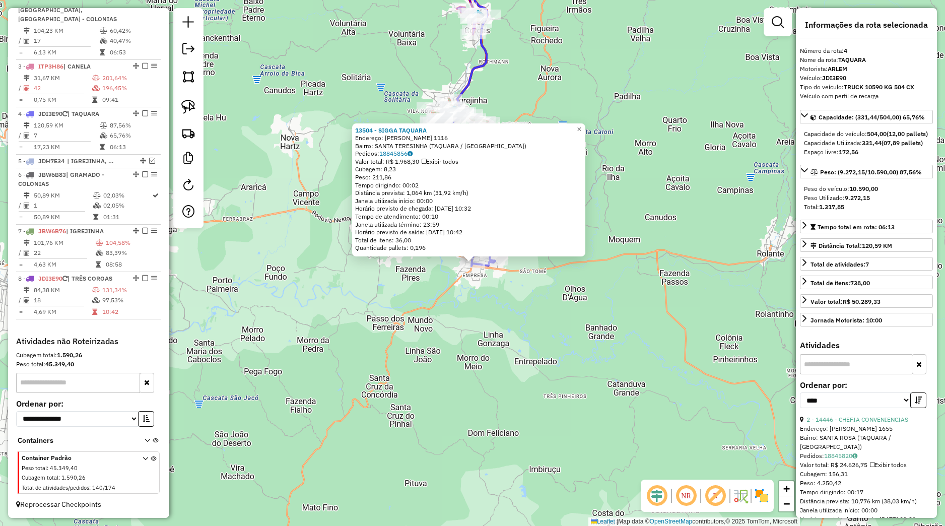
click at [473, 275] on div "13504 - SIGGA TAQUARA Endereço: SEBASTIAO AMORETTI 1116 Bairro: SANTA TERESINHA…" at bounding box center [472, 263] width 945 height 526
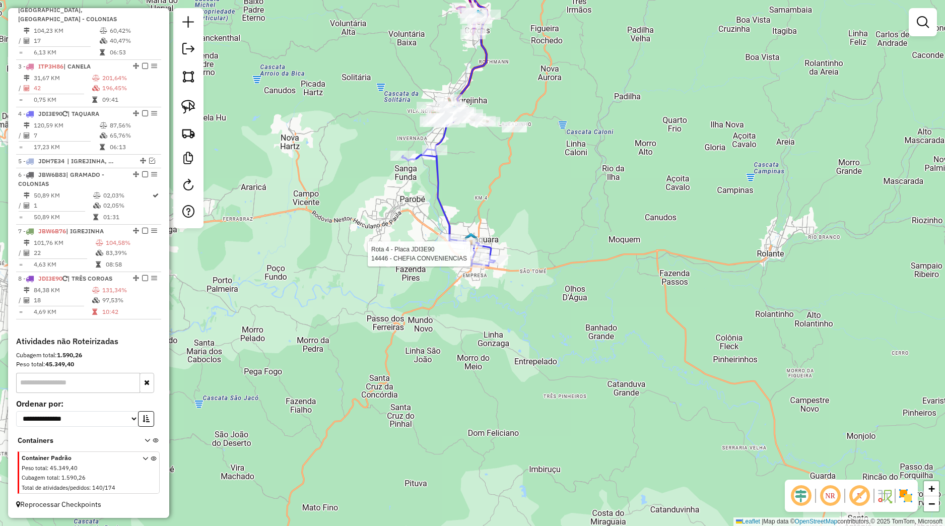
select select "*********"
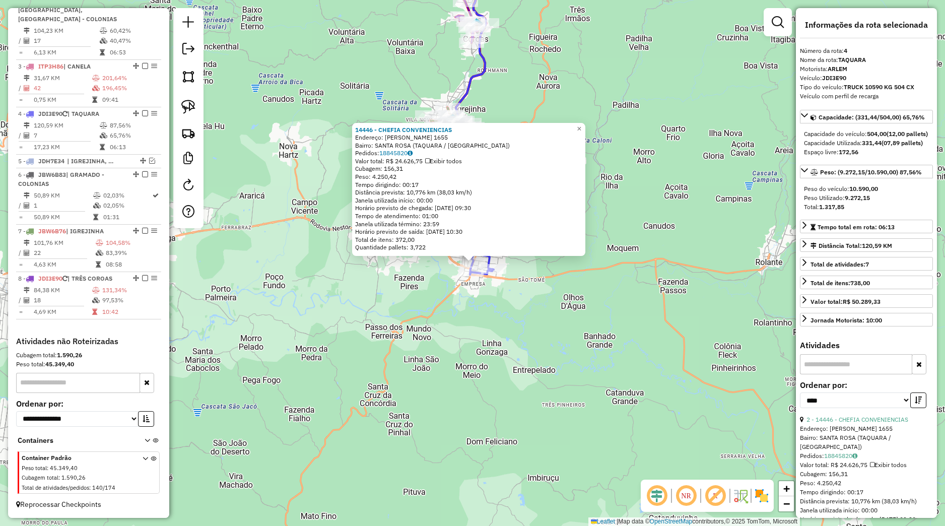
click at [481, 275] on icon at bounding box center [446, 217] width 93 height 116
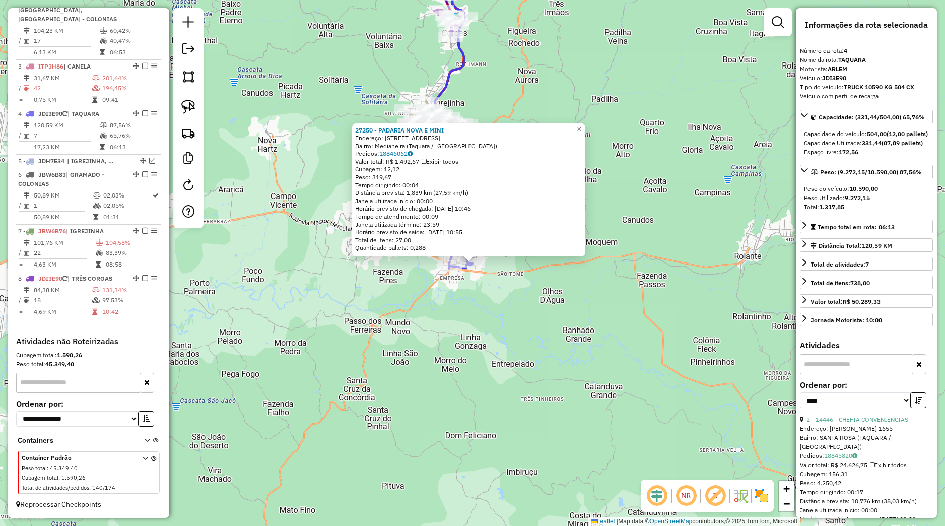
click at [469, 287] on div "27250 - PADARIA NOVA E MINI Endereço: Rua Santo Antônio, 385 Bairro: Medianeira…" at bounding box center [472, 263] width 945 height 526
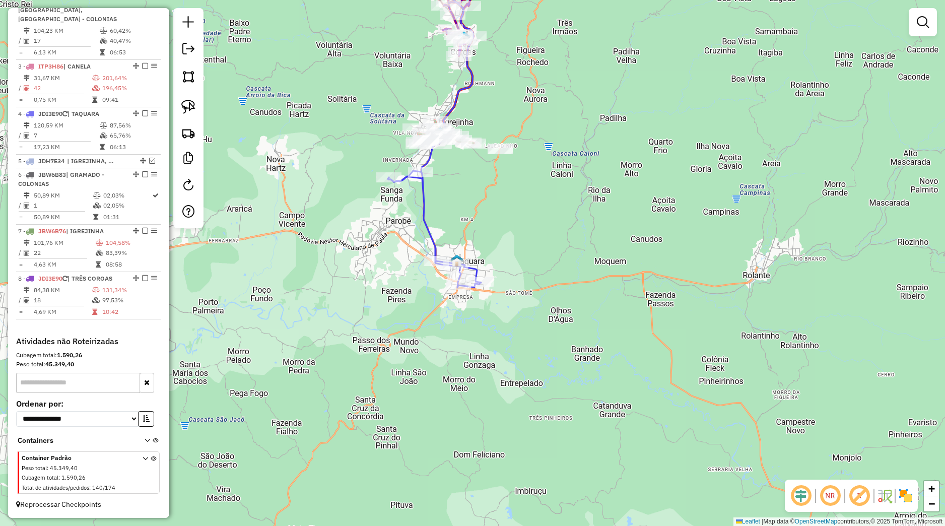
drag, startPoint x: 465, startPoint y: 284, endPoint x: 473, endPoint y: 303, distance: 21.0
click at [473, 303] on div "Janela de atendimento Grade de atendimento Capacidade Transportadoras Veículos …" at bounding box center [472, 263] width 945 height 526
select select "*********"
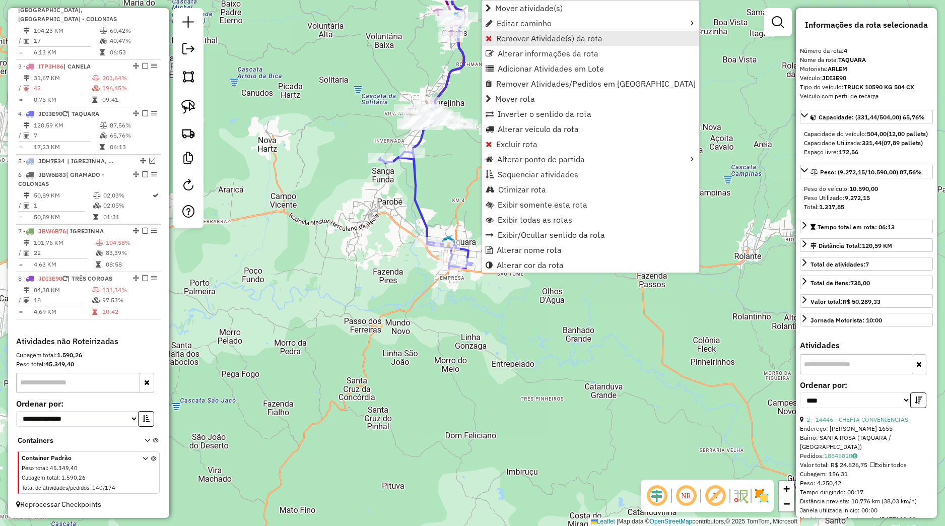
click at [527, 41] on span "Remover Atividade(s) da rota" at bounding box center [549, 38] width 106 height 8
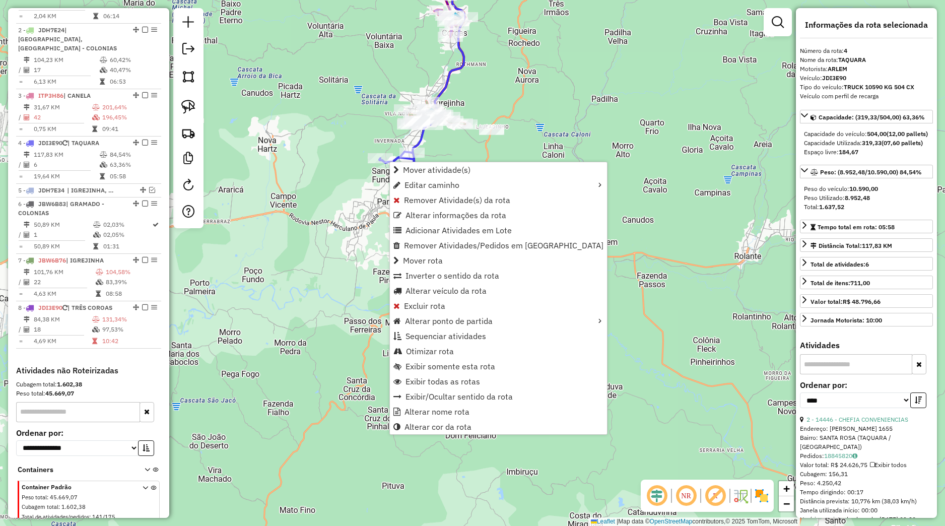
scroll to position [460, 0]
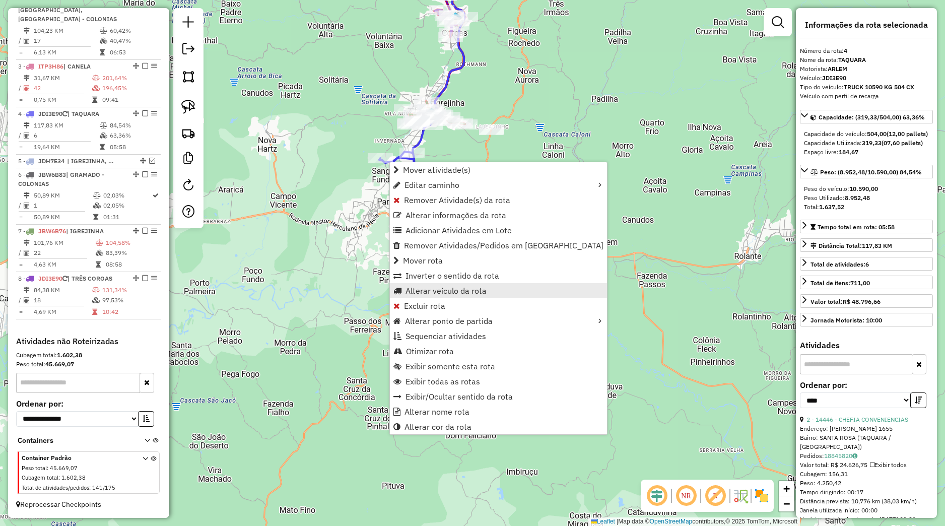
click at [443, 287] on span "Alterar veículo da rota" at bounding box center [445, 291] width 81 height 8
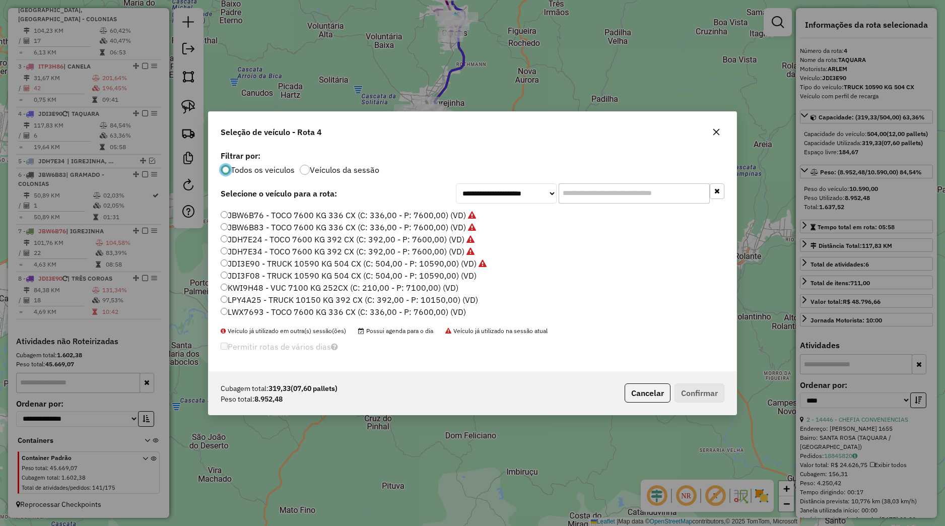
scroll to position [163, 0]
click at [269, 256] on label "JBB6A30 - 13 - TRUCK 10590 KG 504 CX (C: 504,00 - P: 10590,00) (VD)" at bounding box center [358, 255] width 275 height 12
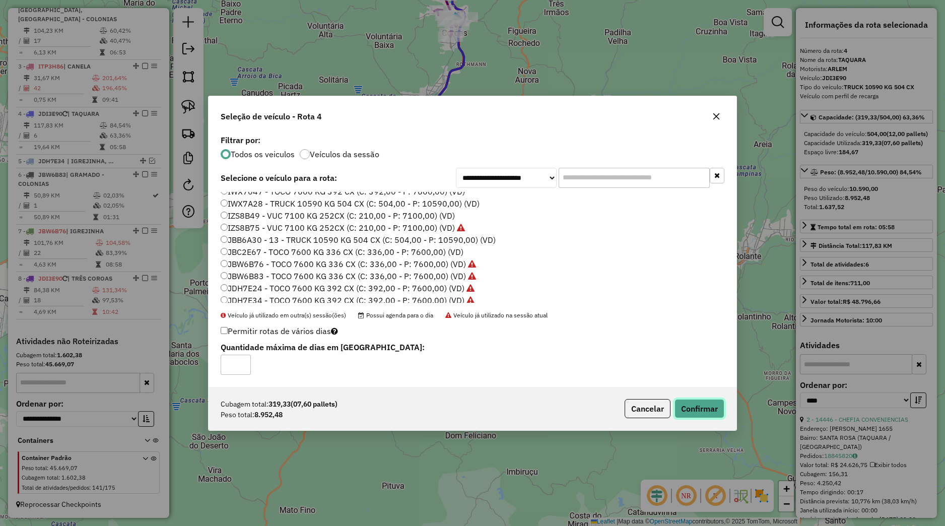
click at [687, 416] on button "Confirmar" at bounding box center [699, 408] width 50 height 19
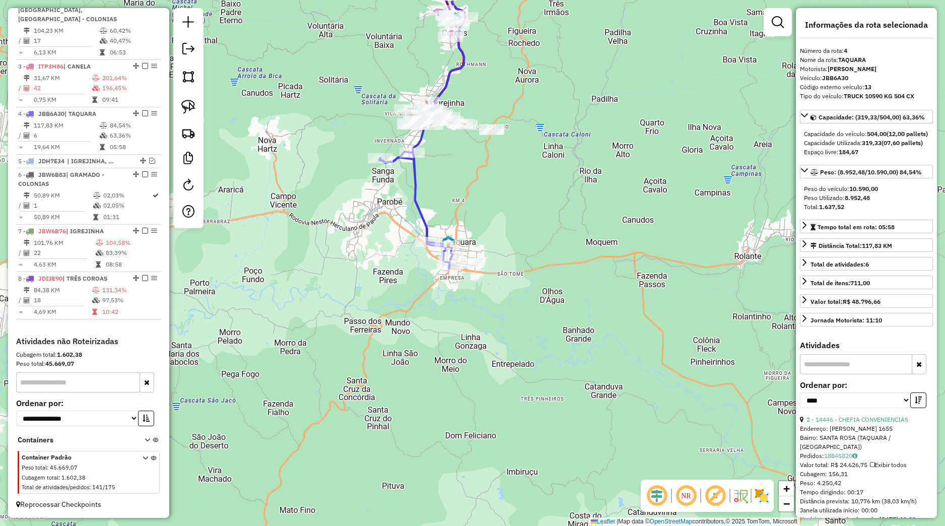
scroll to position [463, 0]
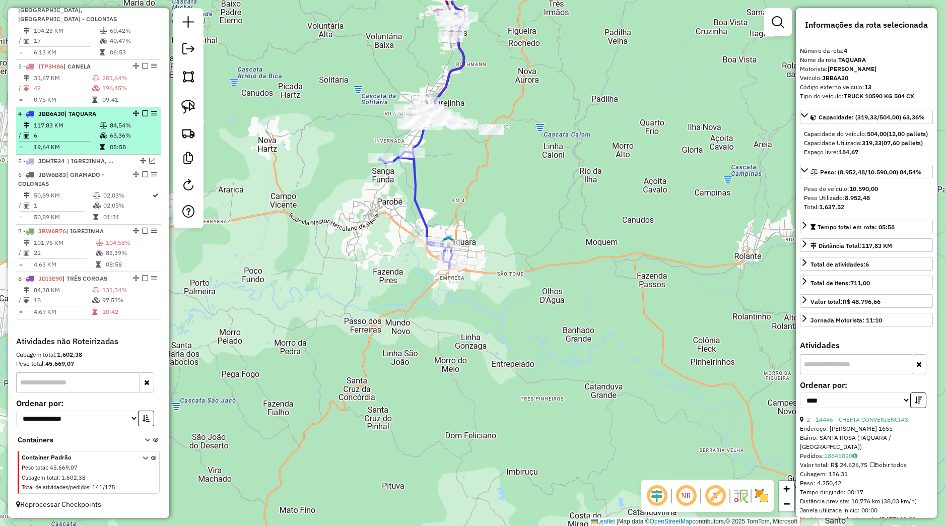
click at [142, 115] on em at bounding box center [145, 113] width 6 height 6
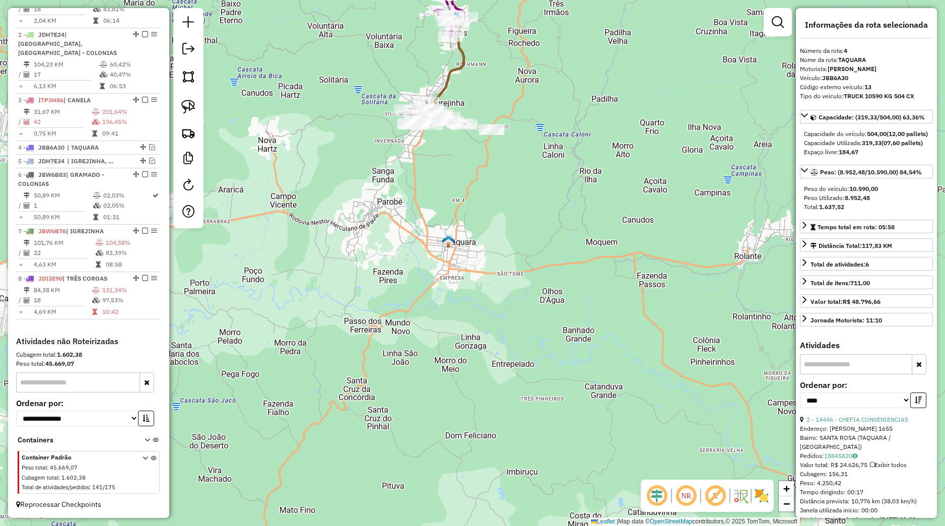
scroll to position [430, 0]
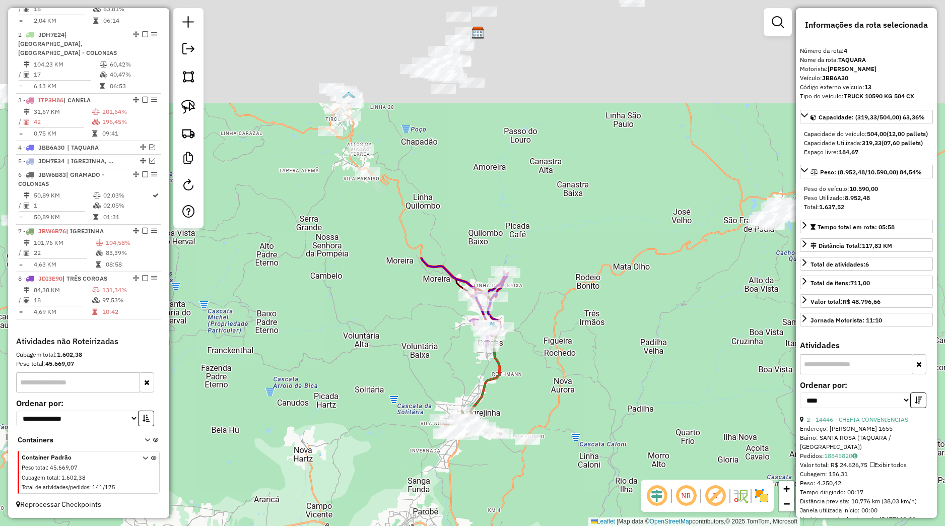
drag, startPoint x: 355, startPoint y: 177, endPoint x: 393, endPoint y: 481, distance: 305.6
click at [392, 493] on div "Janela de atendimento Grade de atendimento Capacidade Transportadoras Veículos …" at bounding box center [472, 263] width 945 height 526
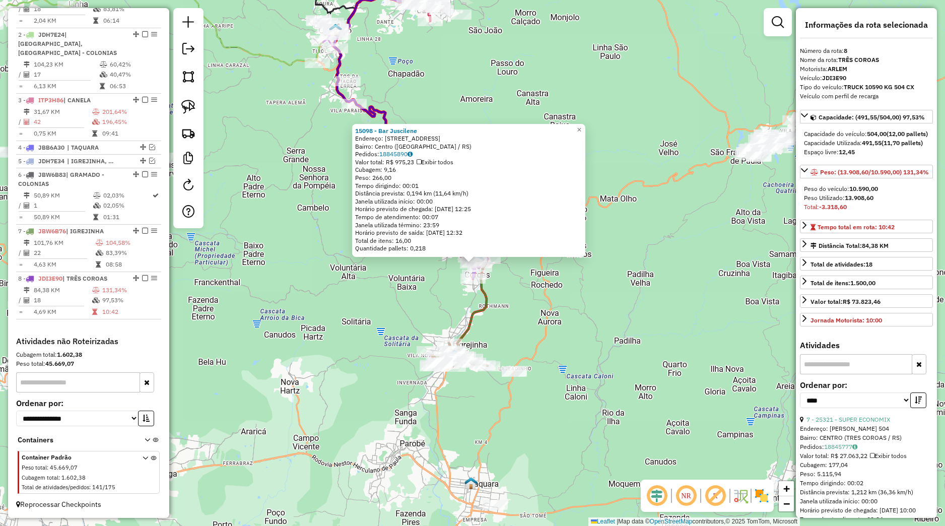
click at [472, 279] on icon at bounding box center [476, 241] width 38 height 76
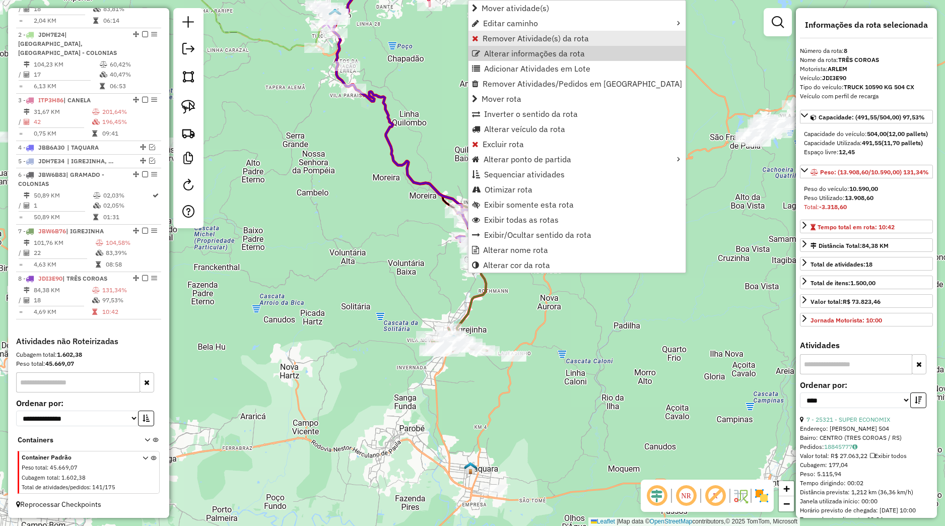
click at [516, 39] on span "Remover Atividade(s) da rota" at bounding box center [536, 38] width 106 height 8
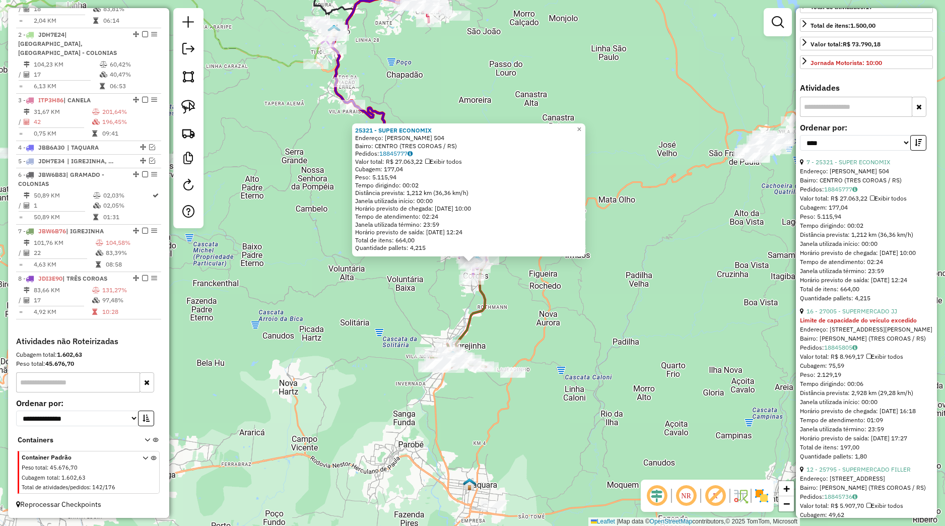
scroll to position [283, 0]
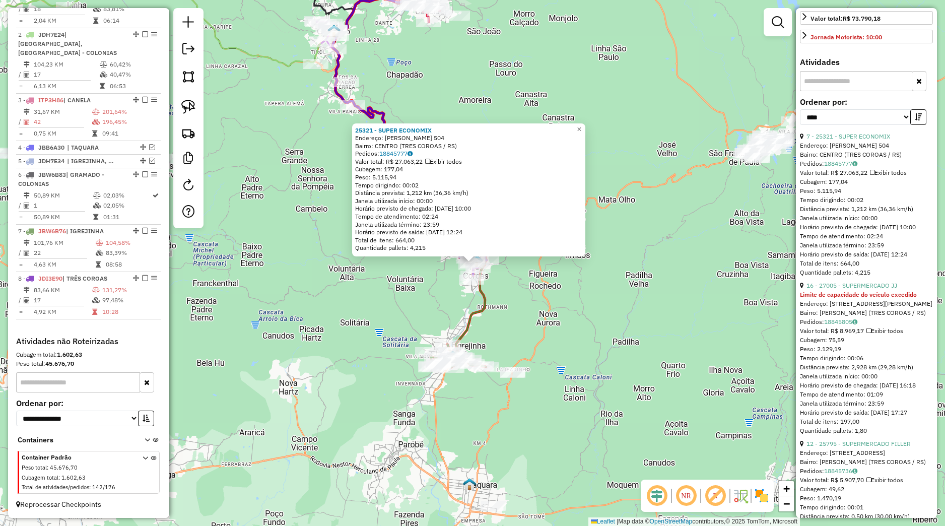
click at [712, 351] on div "25321 - SUPER ECONOMIX Endereço: JOAO CORREA 504 Bairro: CENTRO (TRES COROAS / …" at bounding box center [472, 263] width 945 height 526
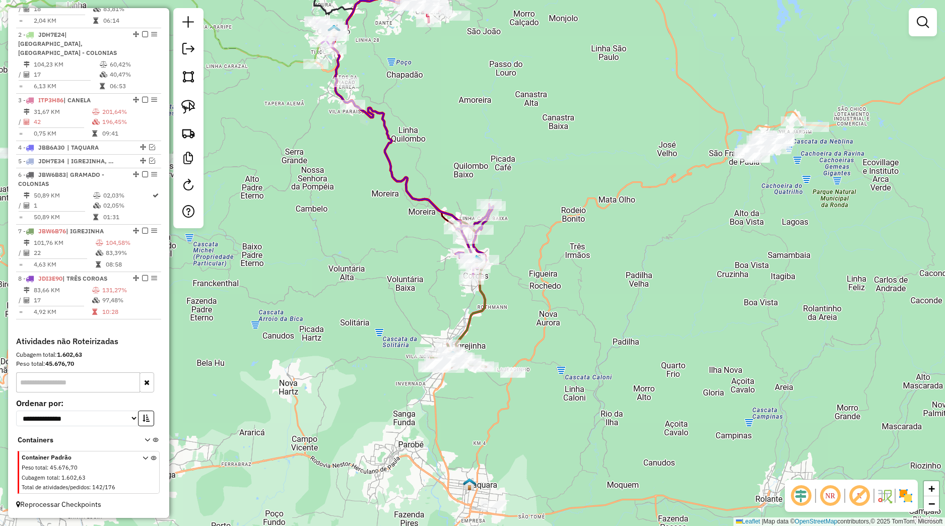
drag, startPoint x: 619, startPoint y: 317, endPoint x: 649, endPoint y: 423, distance: 110.0
click at [649, 423] on div "Janela de atendimento Grade de atendimento Capacidade Transportadoras Veículos …" at bounding box center [472, 263] width 945 height 526
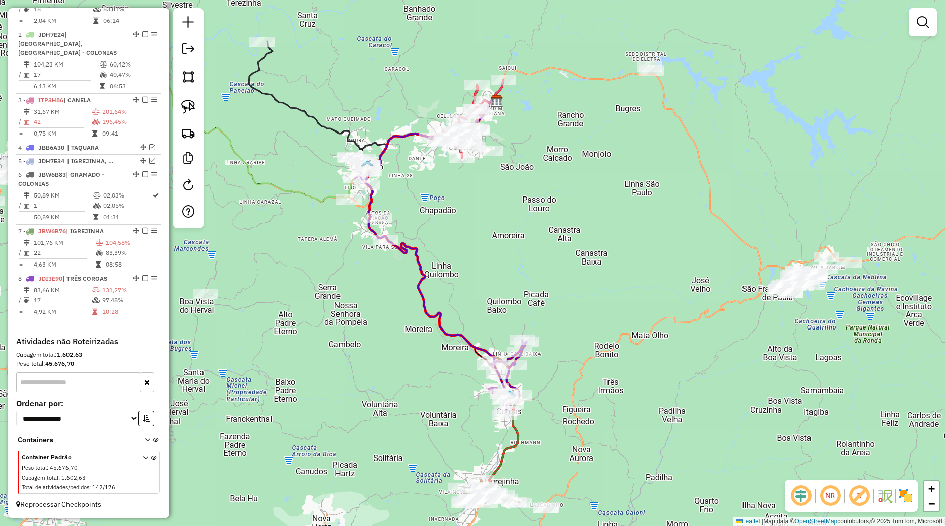
drag, startPoint x: 435, startPoint y: 292, endPoint x: 519, endPoint y: 360, distance: 107.8
click at [519, 360] on div "Janela de atendimento Grade de atendimento Capacidade Transportadoras Veículos …" at bounding box center [472, 263] width 945 height 526
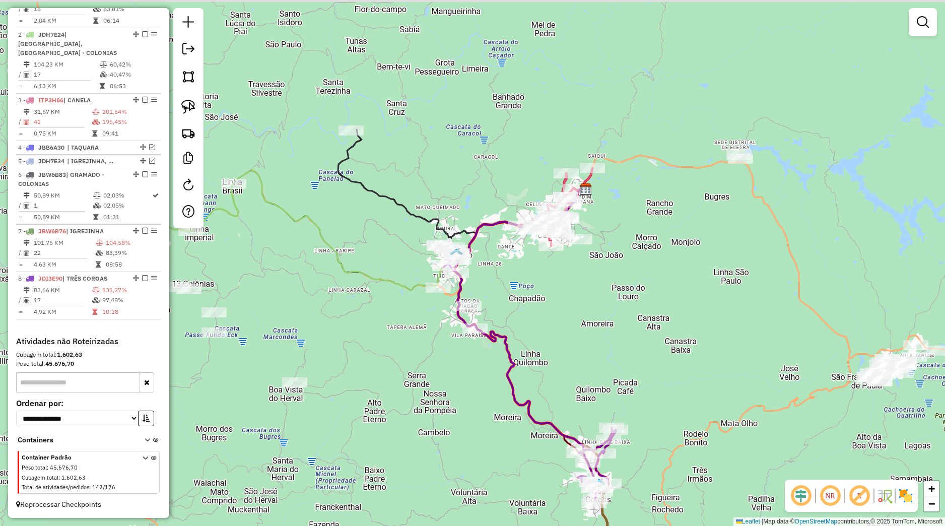
drag, startPoint x: 519, startPoint y: 346, endPoint x: 526, endPoint y: 387, distance: 42.4
click at [526, 387] on div "Janela de atendimento Grade de atendimento Capacidade Transportadoras Veículos …" at bounding box center [472, 263] width 945 height 526
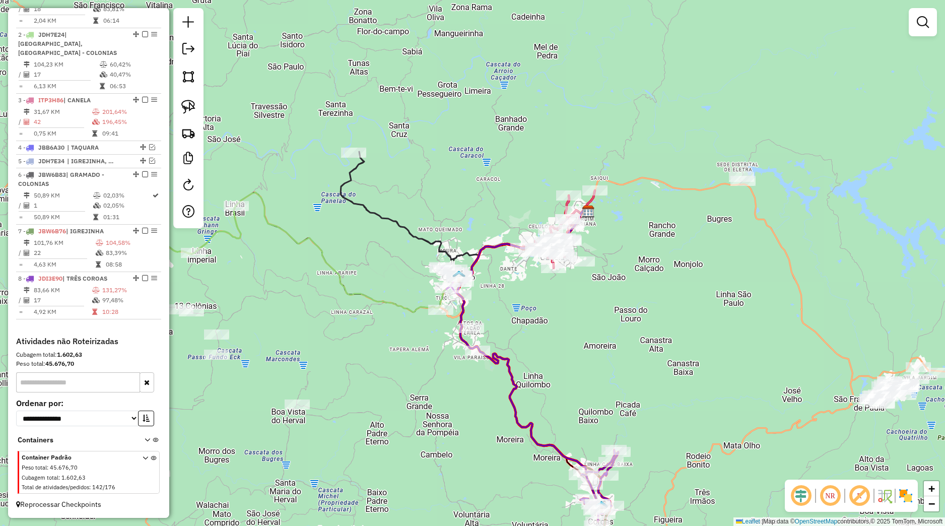
drag, startPoint x: 410, startPoint y: 352, endPoint x: 603, endPoint y: 331, distance: 194.5
click at [603, 331] on div "Janela de atendimento Grade de atendimento Capacidade Transportadoras Veículos …" at bounding box center [472, 263] width 945 height 526
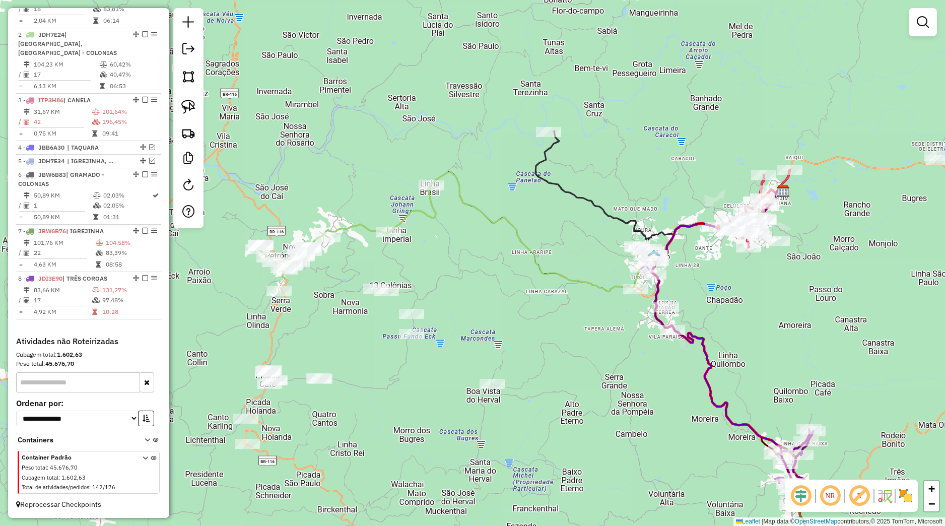
click at [540, 281] on div "Janela de atendimento Grade de atendimento Capacidade Transportadoras Veículos …" at bounding box center [472, 263] width 945 height 526
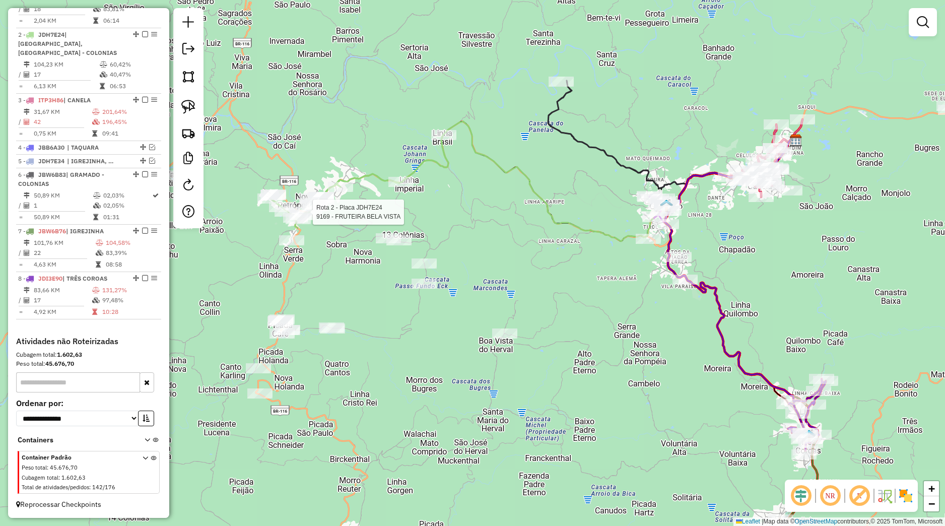
select select "*********"
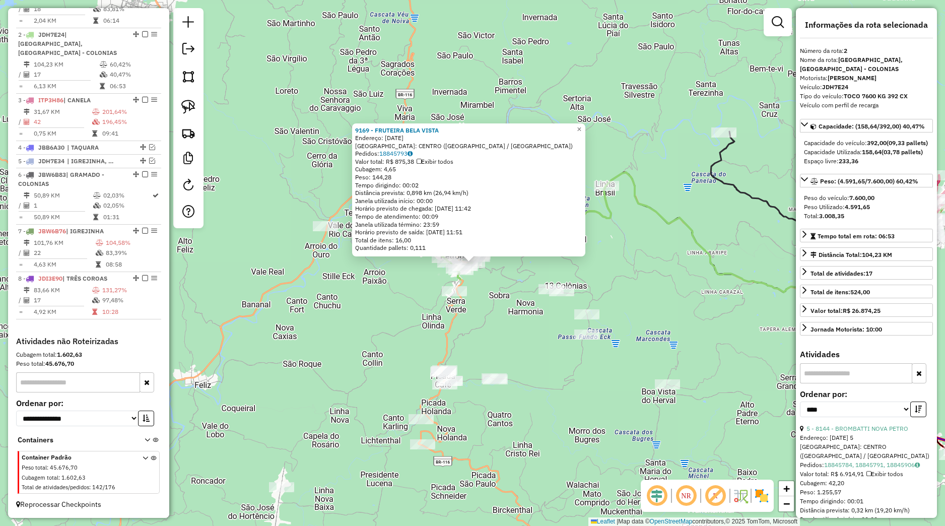
click at [495, 297] on div "9169 - FRUTEIRA BELA VISTA Endereço: 15 DE NOVEMBRO, 480 Bairro: CENTRO (NOVA P…" at bounding box center [472, 263] width 945 height 526
click at [424, 284] on div "Rota 2 - Placa JDH7E24 14551 - SUPER RINELE 9169 - FRUTEIRA BELA VISTA Endereço…" at bounding box center [472, 263] width 945 height 526
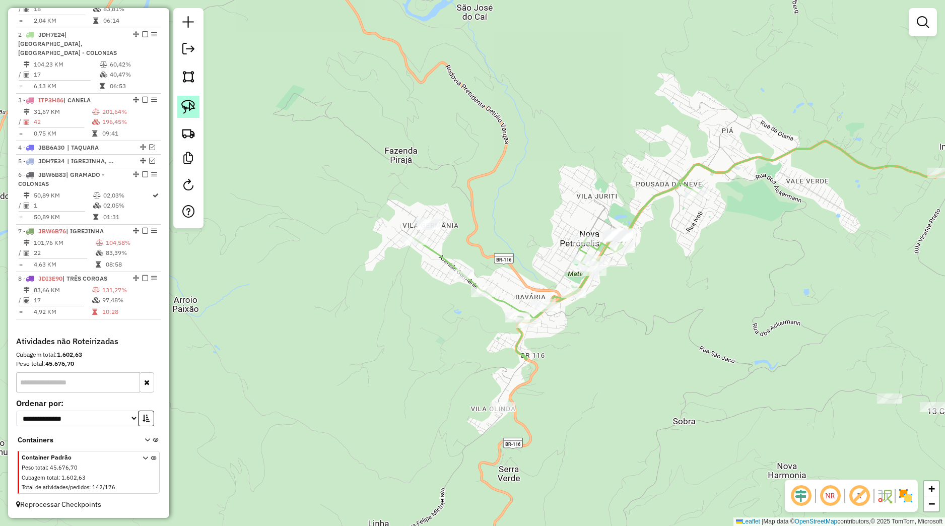
click at [194, 110] on img at bounding box center [188, 107] width 14 height 14
drag, startPoint x: 744, startPoint y: 162, endPoint x: 619, endPoint y: 184, distance: 127.3
drag, startPoint x: 684, startPoint y: 318, endPoint x: 598, endPoint y: 290, distance: 90.8
click at [603, 291] on div "Janela de atendimento Grade de atendimento Capacidade Transportadoras Veículos …" at bounding box center [472, 263] width 945 height 526
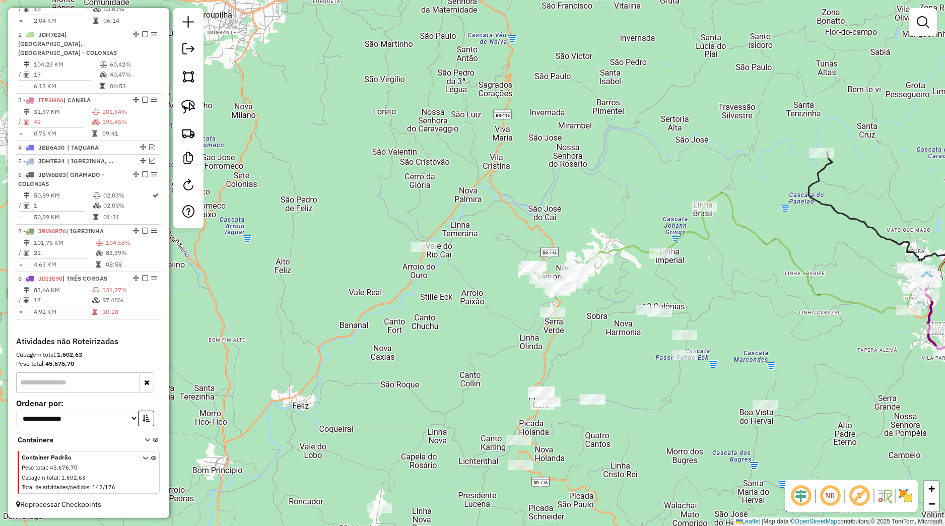
drag, startPoint x: 595, startPoint y: 353, endPoint x: 464, endPoint y: 285, distance: 147.1
click at [500, 296] on div "Janela de atendimento Grade de atendimento Capacidade Transportadoras Veículos …" at bounding box center [472, 263] width 945 height 526
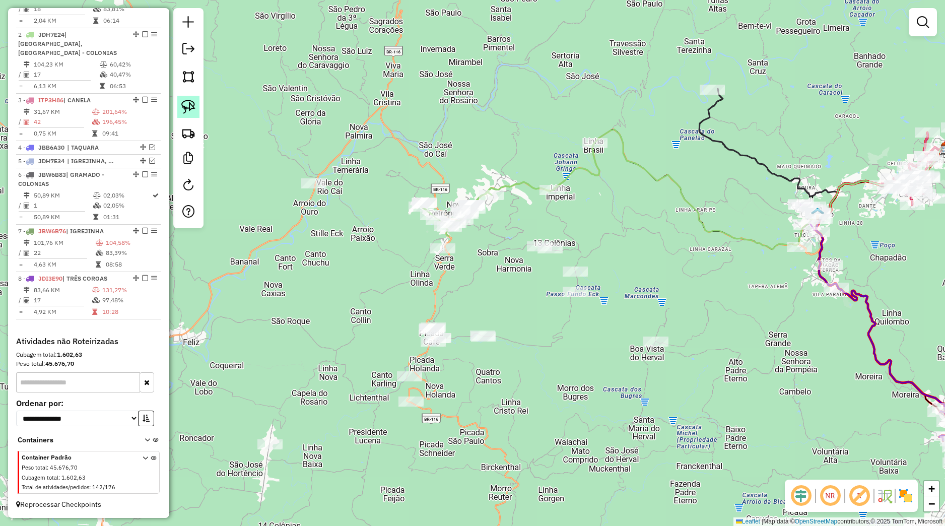
click at [196, 111] on link at bounding box center [188, 107] width 22 height 22
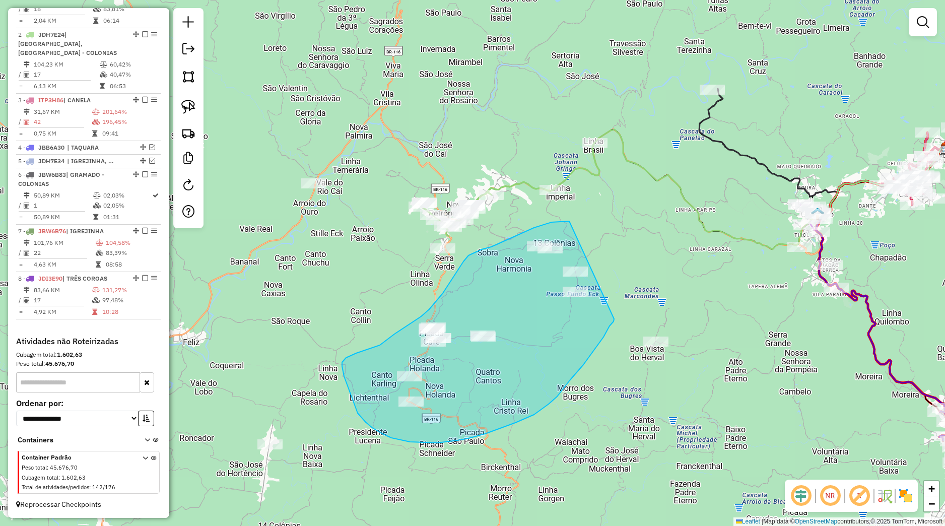
drag, startPoint x: 569, startPoint y: 221, endPoint x: 614, endPoint y: 319, distance: 107.5
click at [614, 319] on div "Janela de atendimento Grade de atendimento Capacidade Transportadoras Veículos …" at bounding box center [472, 263] width 945 height 526
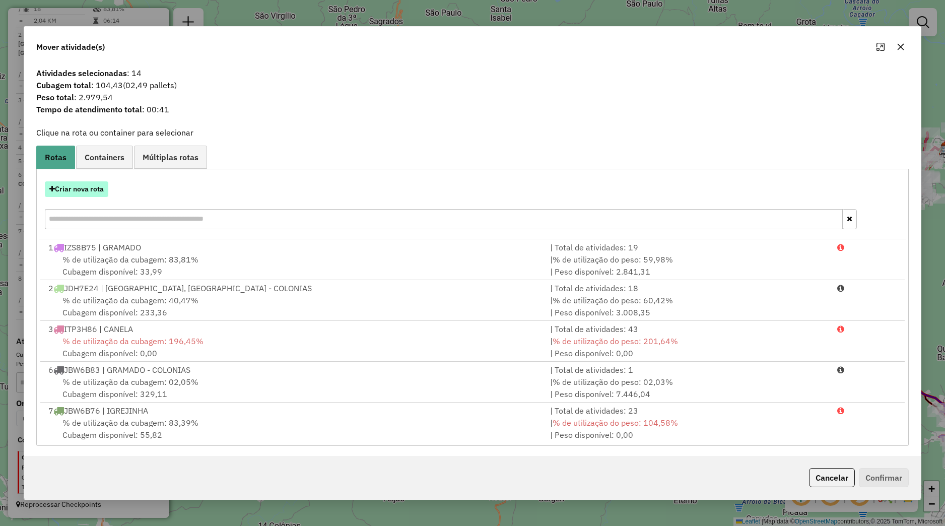
click at [74, 192] on button "Criar nova rota" at bounding box center [76, 189] width 63 height 16
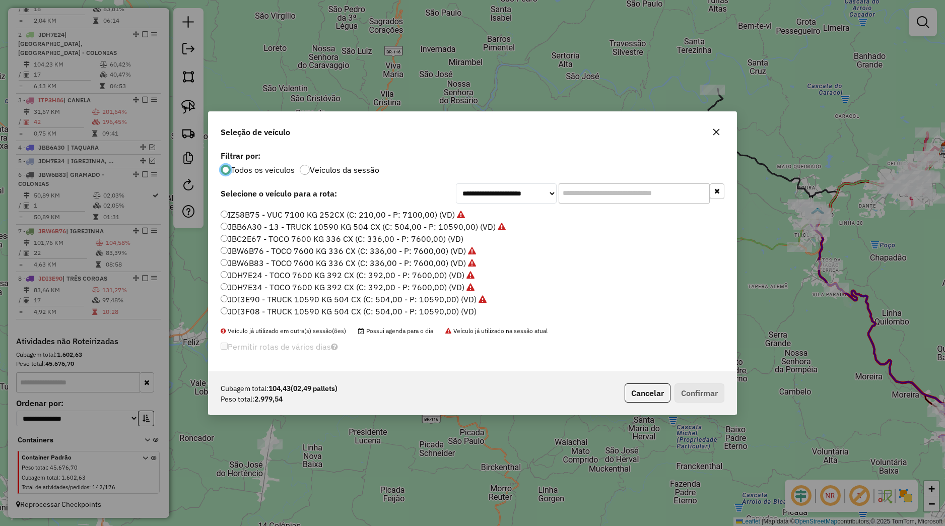
scroll to position [64, 0]
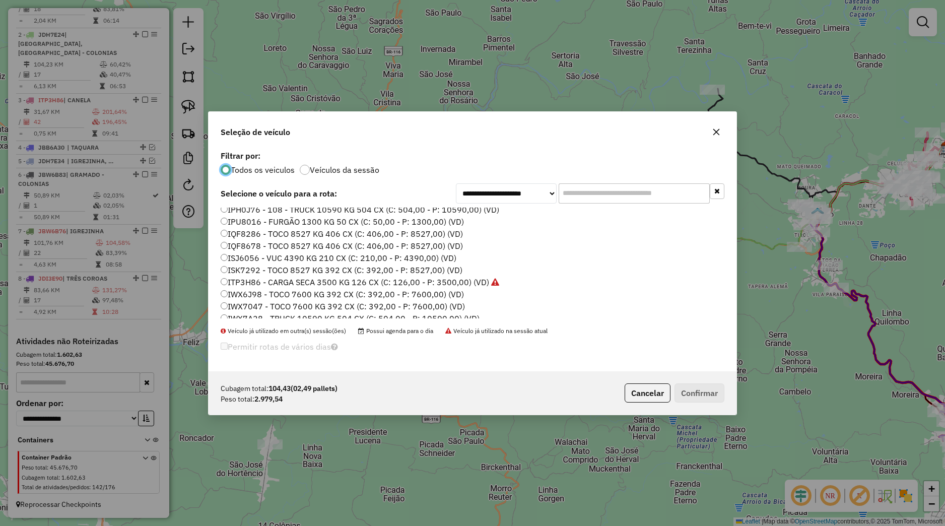
click at [258, 251] on li "IQF8678 - TOCO 8527 KG 406 CX (C: 406,00 - P: 8527,00) (VD)" at bounding box center [473, 246] width 504 height 12
click at [260, 257] on label "ISJ6056 - VUC 4390 KG 210 CX (C: 210,00 - P: 4390,00) (VD)" at bounding box center [339, 258] width 236 height 12
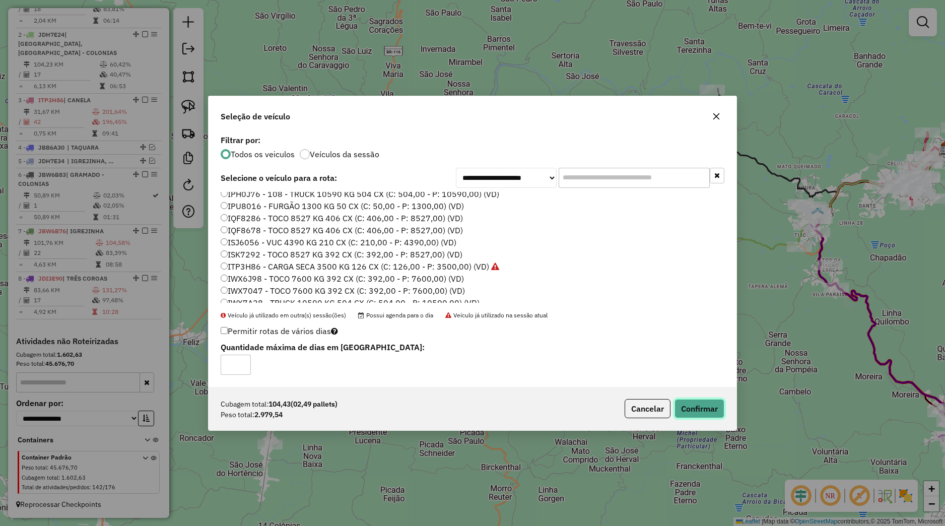
click at [697, 405] on button "Confirmar" at bounding box center [699, 408] width 50 height 19
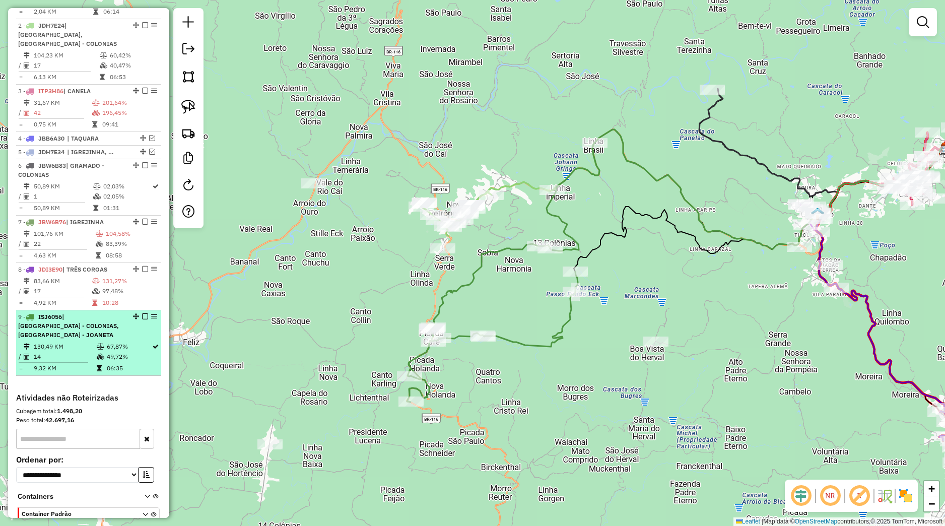
click at [142, 319] on em at bounding box center [145, 316] width 6 height 6
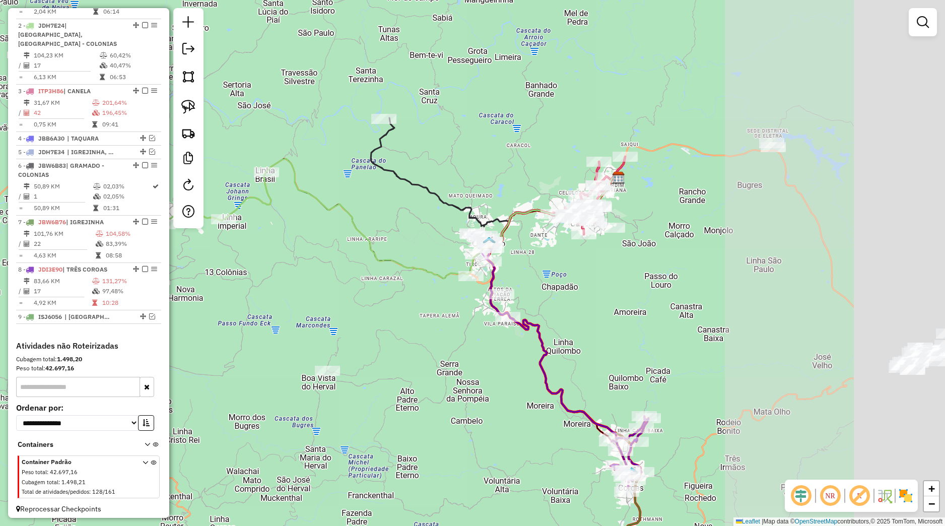
drag, startPoint x: 673, startPoint y: 308, endPoint x: 371, endPoint y: 359, distance: 306.5
click at [360, 353] on div "Janela de atendimento Grade de atendimento Capacidade Transportadoras Veículos …" at bounding box center [472, 263] width 945 height 526
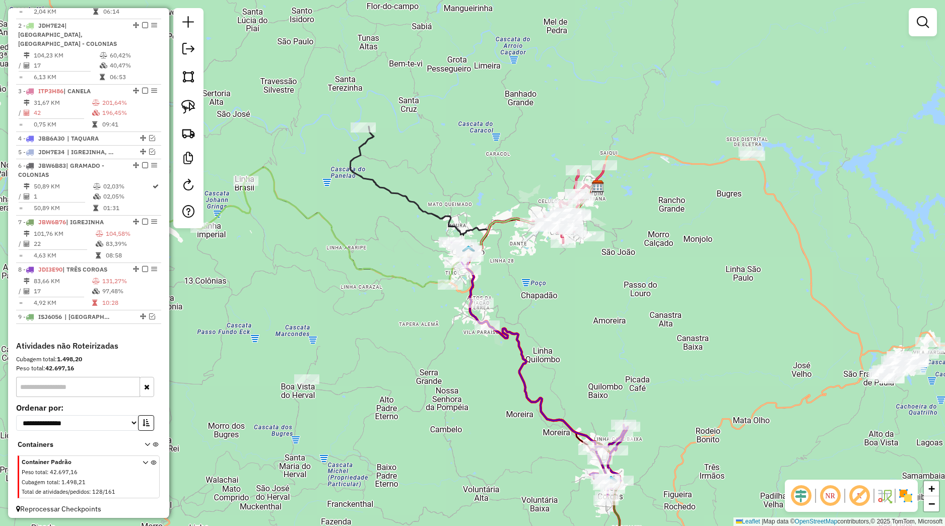
drag, startPoint x: 652, startPoint y: 389, endPoint x: 496, endPoint y: 346, distance: 161.7
click at [505, 347] on div "Janela de atendimento Grade de atendimento Capacidade Transportadoras Veículos …" at bounding box center [472, 263] width 945 height 526
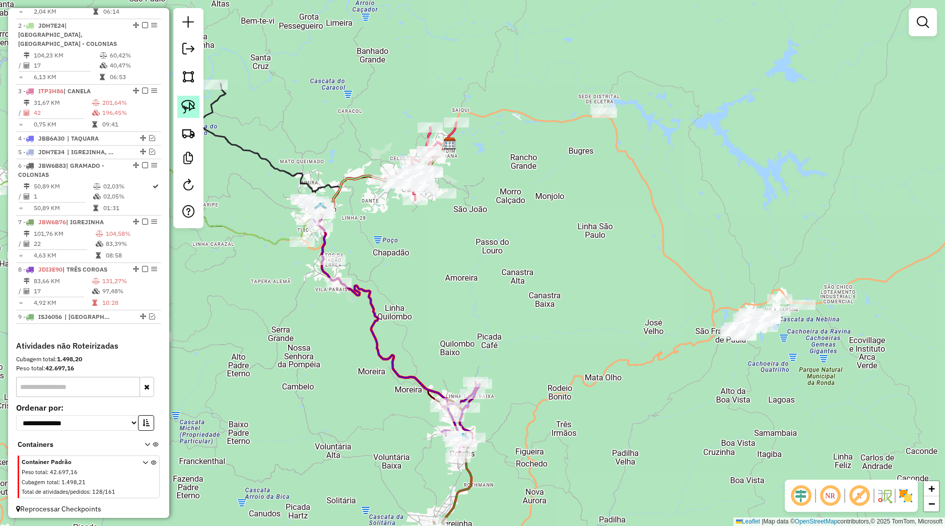
click at [197, 111] on link at bounding box center [188, 107] width 22 height 22
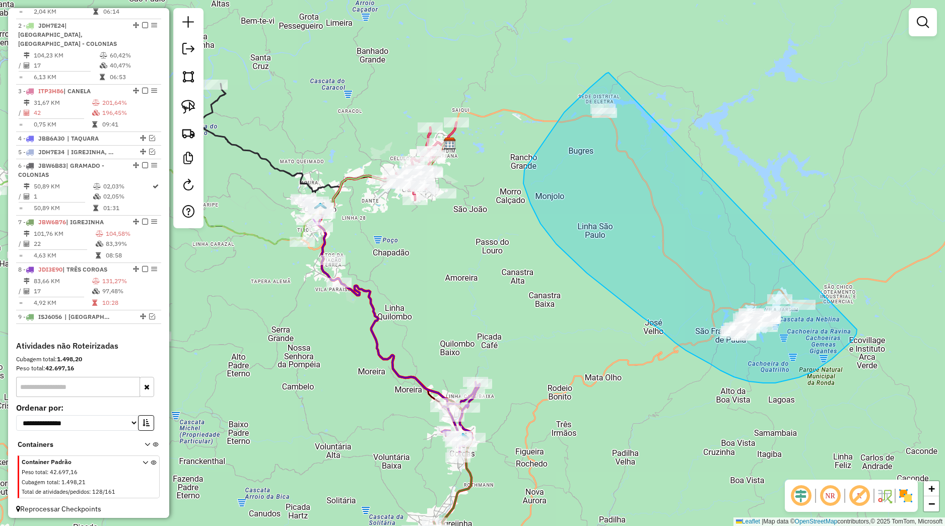
drag, startPoint x: 608, startPoint y: 73, endPoint x: 857, endPoint y: 329, distance: 357.3
click at [857, 329] on div "Janela de atendimento Grade de atendimento Capacidade Transportadoras Veículos …" at bounding box center [472, 263] width 945 height 526
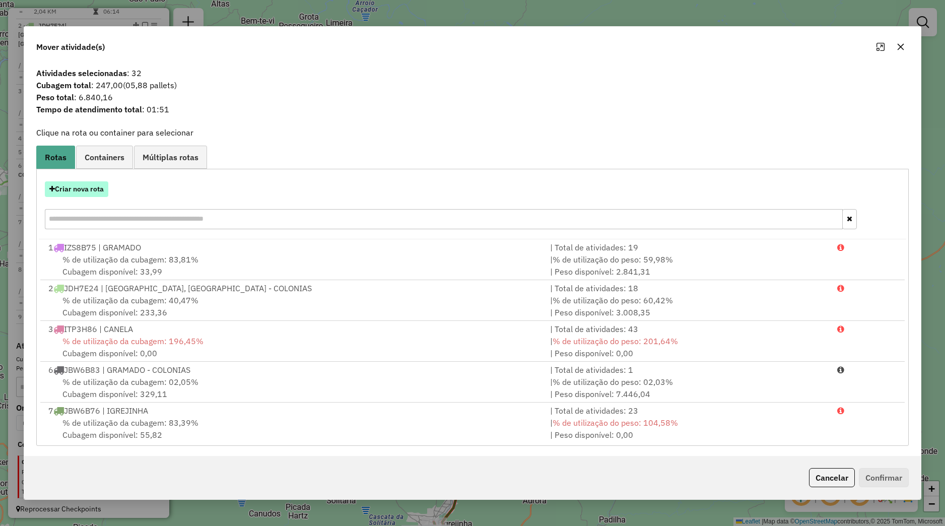
click at [98, 192] on button "Criar nova rota" at bounding box center [76, 189] width 63 height 16
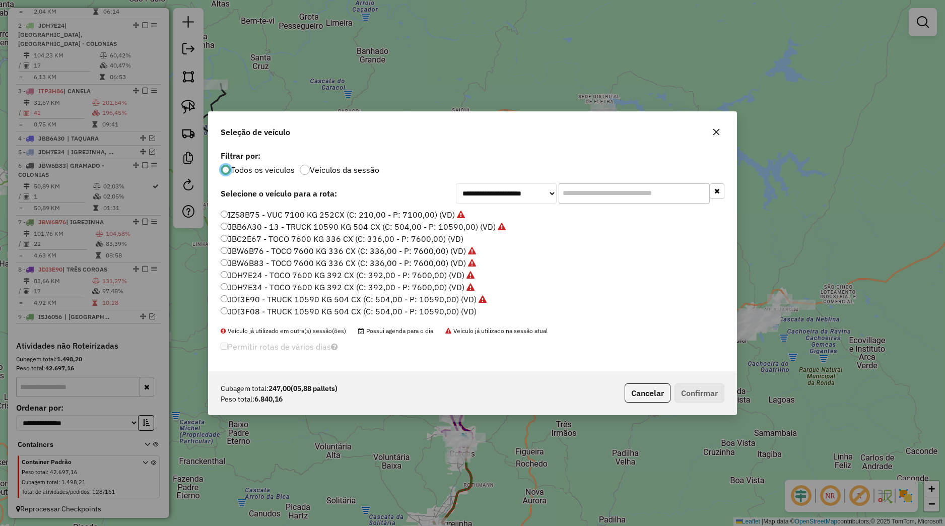
scroll to position [128, 0]
click at [256, 270] on label "IZS8B49 - VUC 7100 KG 252CX (C: 210,00 - P: 7100,00) (VD)" at bounding box center [338, 266] width 234 height 12
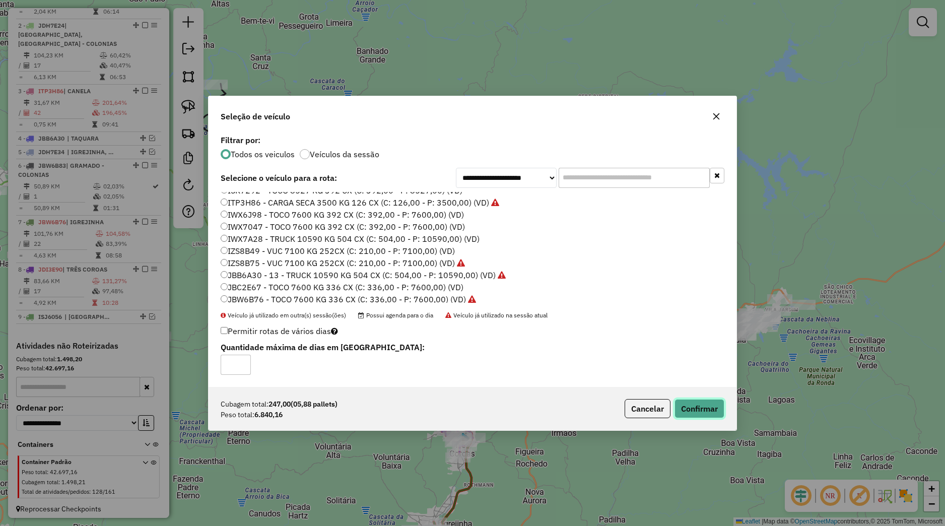
click at [686, 411] on button "Confirmar" at bounding box center [699, 408] width 50 height 19
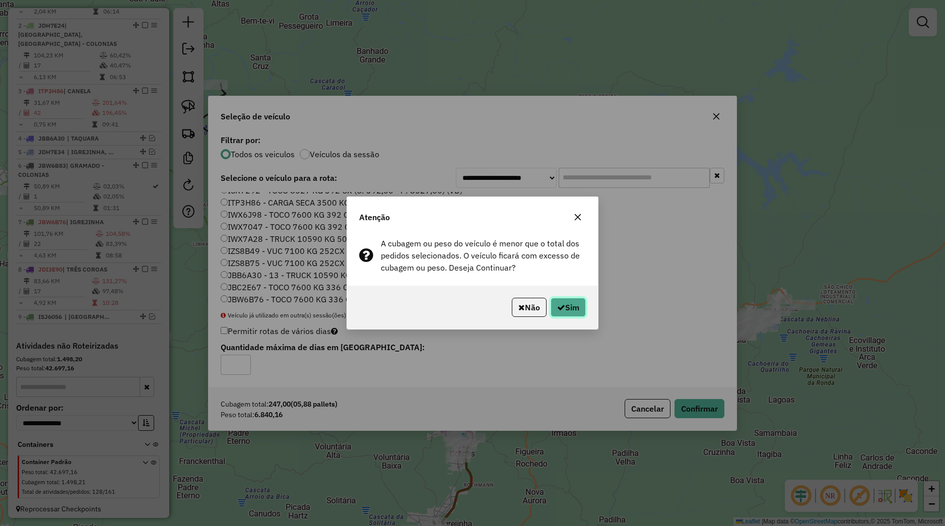
click at [569, 309] on button "Sim" at bounding box center [568, 307] width 35 height 19
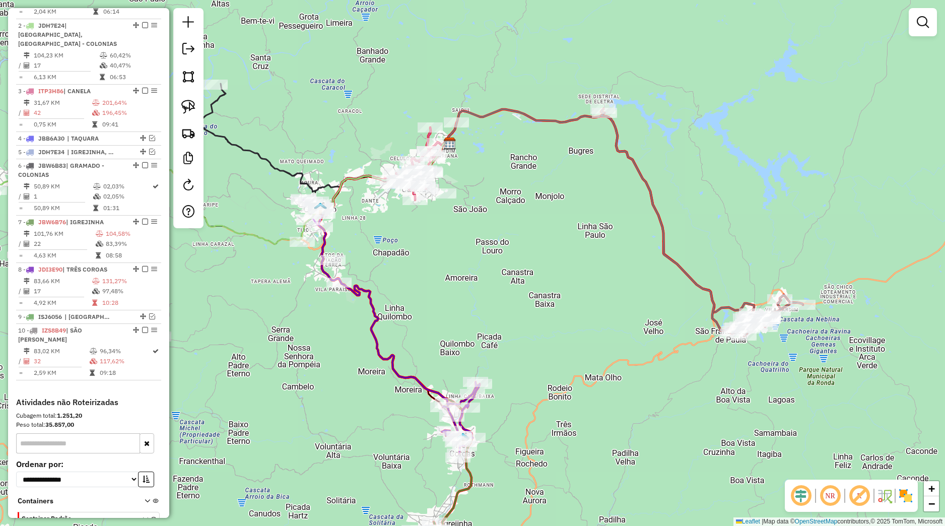
click at [727, 338] on div "Janela de atendimento Grade de atendimento Capacidade Transportadoras Veículos …" at bounding box center [472, 263] width 945 height 526
select select "*********"
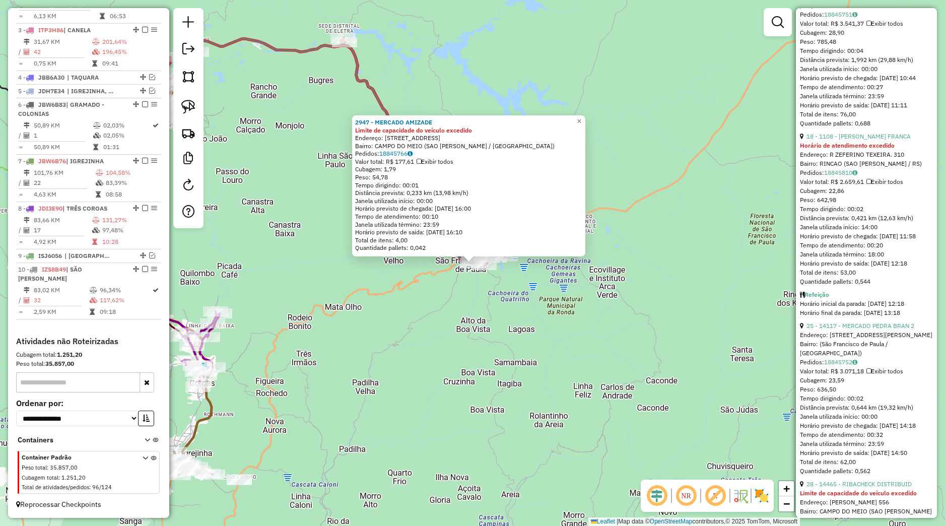
scroll to position [472, 0]
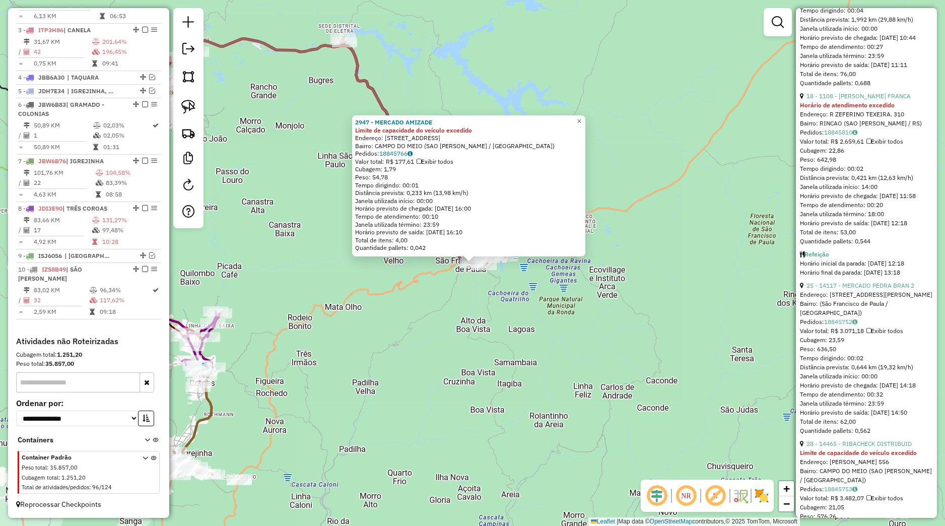
click at [738, 383] on div "2947 - MERCADO AMIZADE Limite de capacidade do veículo excedido Endereço: BELA …" at bounding box center [472, 263] width 945 height 526
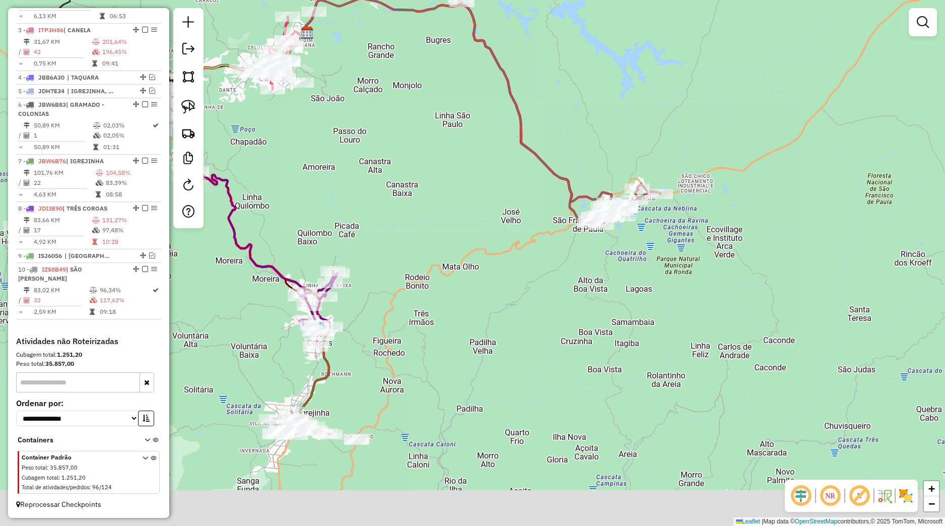
drag, startPoint x: 406, startPoint y: 268, endPoint x: 608, endPoint y: 192, distance: 215.8
click at [608, 192] on div "Janela de atendimento Grade de atendimento Capacidade Transportadoras Veículos …" at bounding box center [472, 263] width 945 height 526
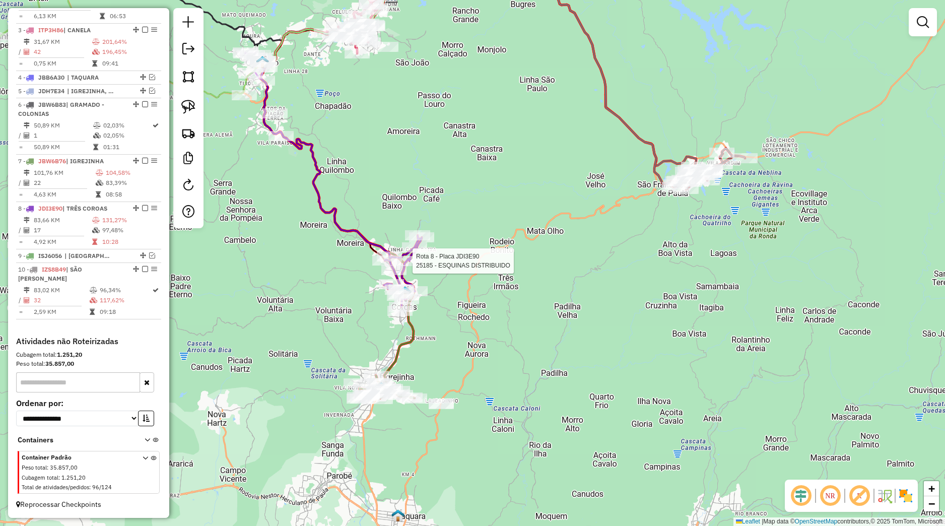
select select "*********"
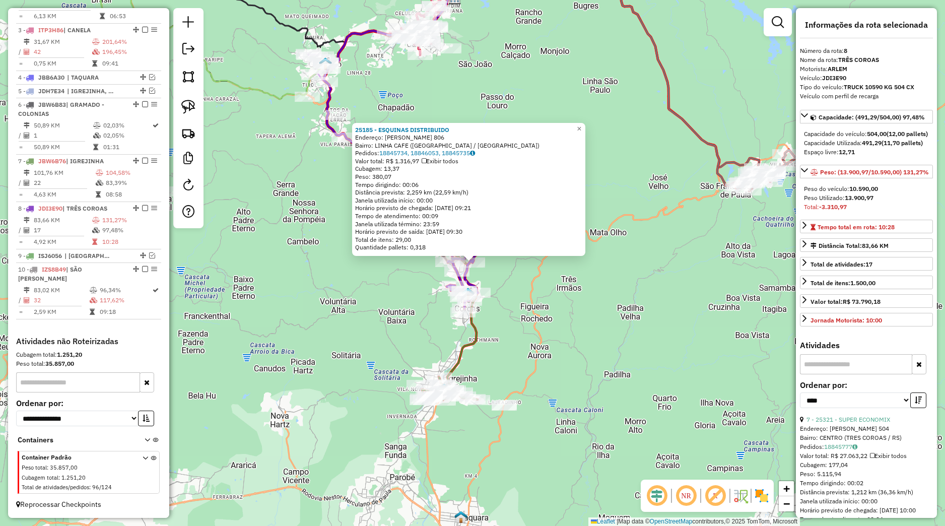
drag, startPoint x: 665, startPoint y: 327, endPoint x: 649, endPoint y: 332, distance: 17.0
click at [664, 327] on div "25185 - ESQUINAS DISTRIBUIDO Endereço: ARI DEECKEN 806 Bairro: LINHA CAFE (TRES…" at bounding box center [472, 263] width 945 height 526
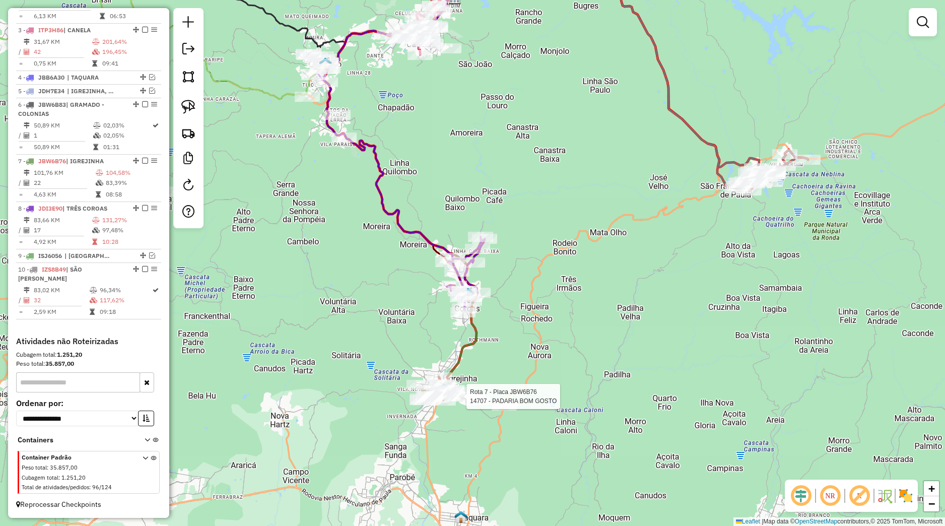
select select "*********"
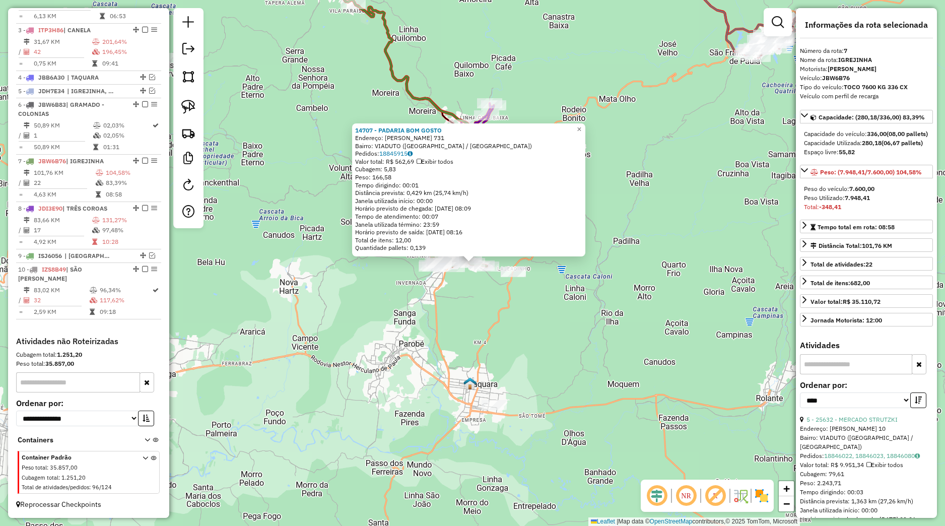
click at [657, 330] on div "14707 - PADARIA BOM GOSTO Endereço: PEDRO KEHL 731 Bairro: VIADUTO (IGREJINHA /…" at bounding box center [472, 263] width 945 height 526
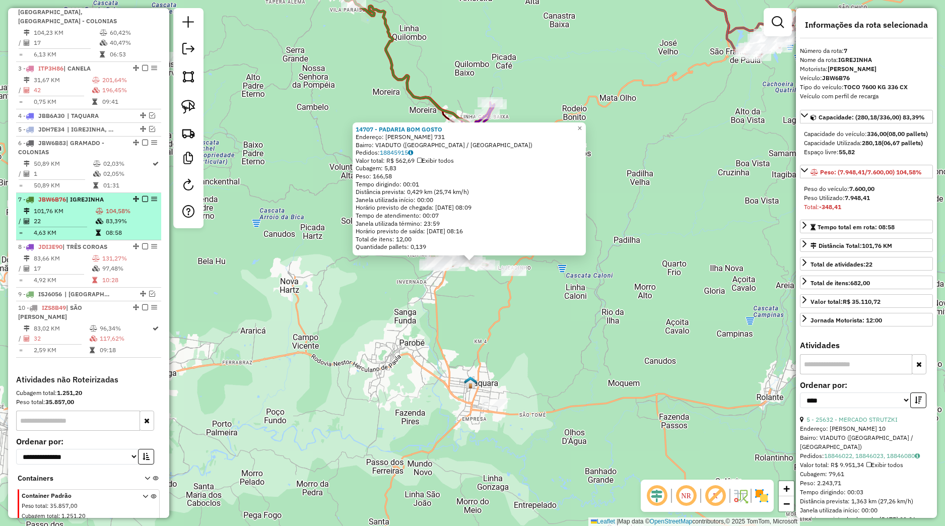
scroll to position [358, 0]
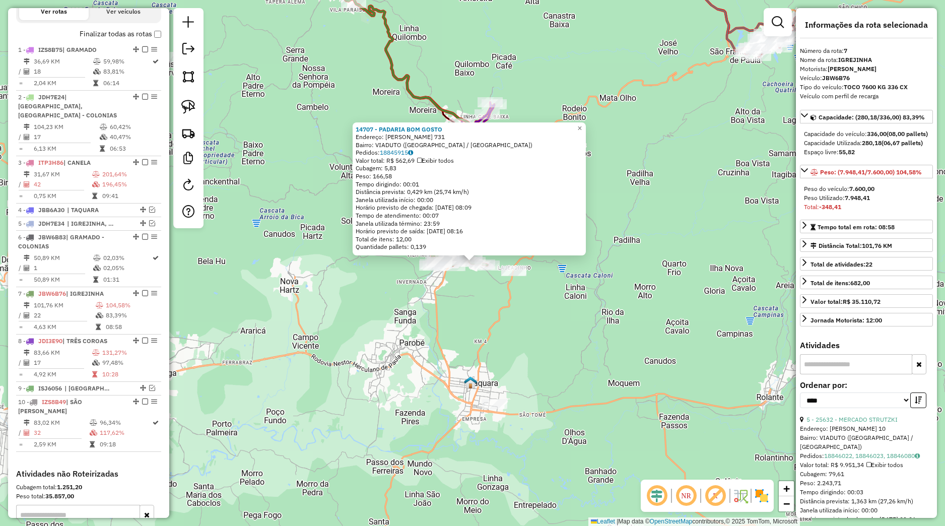
click at [370, 322] on div "14707 - PADARIA BOM GOSTO Endereço: PEDRO KEHL 731 Bairro: VIADUTO (IGREJINHA /…" at bounding box center [472, 263] width 945 height 526
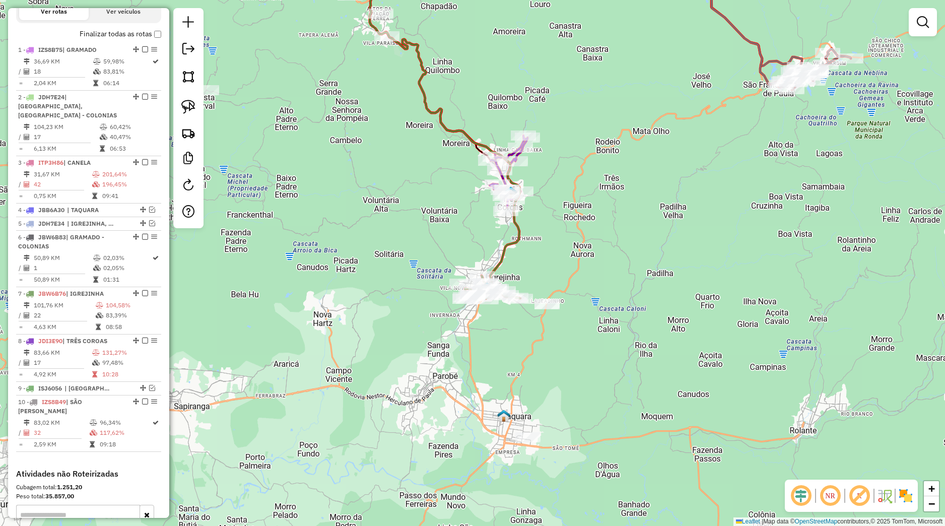
drag, startPoint x: 532, startPoint y: 385, endPoint x: 558, endPoint y: 421, distance: 44.0
click at [561, 425] on div "Janela de atendimento Grade de atendimento Capacidade Transportadoras Veículos …" at bounding box center [472, 263] width 945 height 526
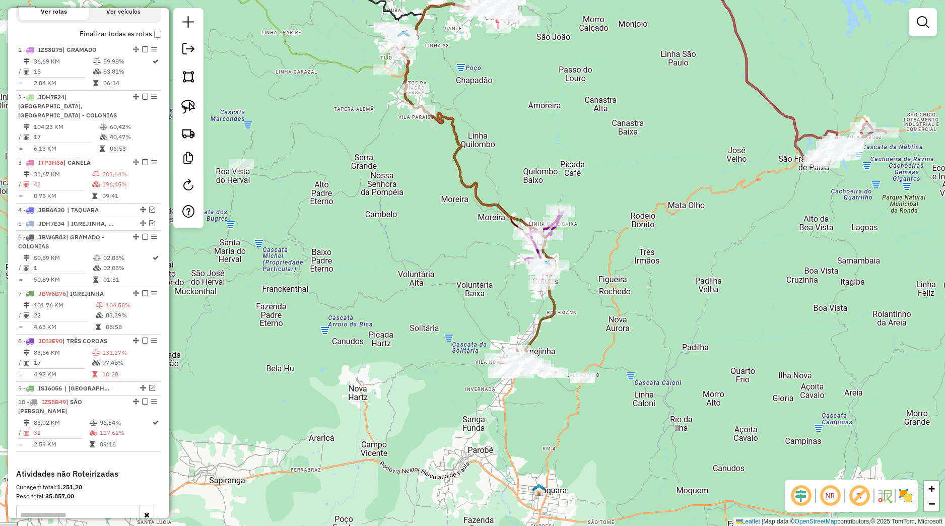
drag, startPoint x: 367, startPoint y: 230, endPoint x: 389, endPoint y: 366, distance: 137.3
click at [389, 365] on div "Janela de atendimento Grade de atendimento Capacidade Transportadoras Veículos …" at bounding box center [472, 263] width 945 height 526
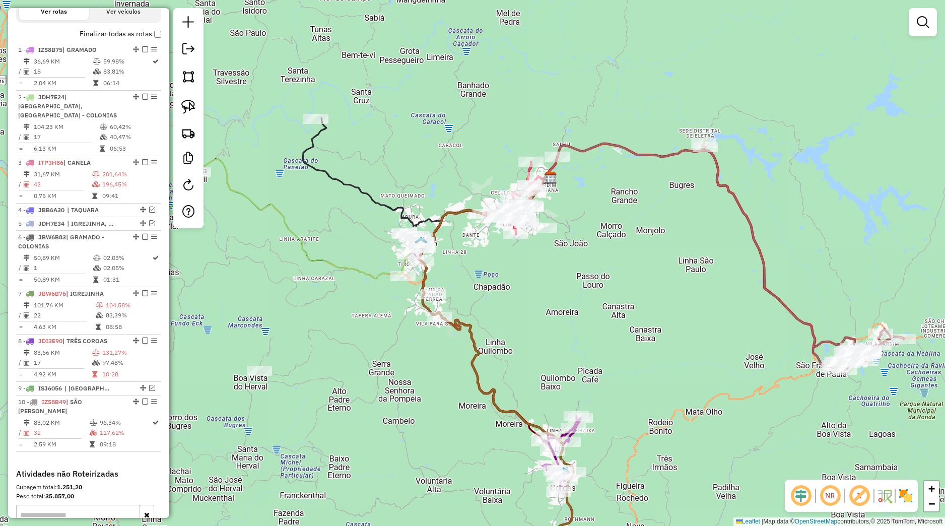
drag, startPoint x: 457, startPoint y: 302, endPoint x: 464, endPoint y: 376, distance: 74.8
click at [464, 382] on div "Janela de atendimento Grade de atendimento Capacidade Transportadoras Veículos …" at bounding box center [472, 263] width 945 height 526
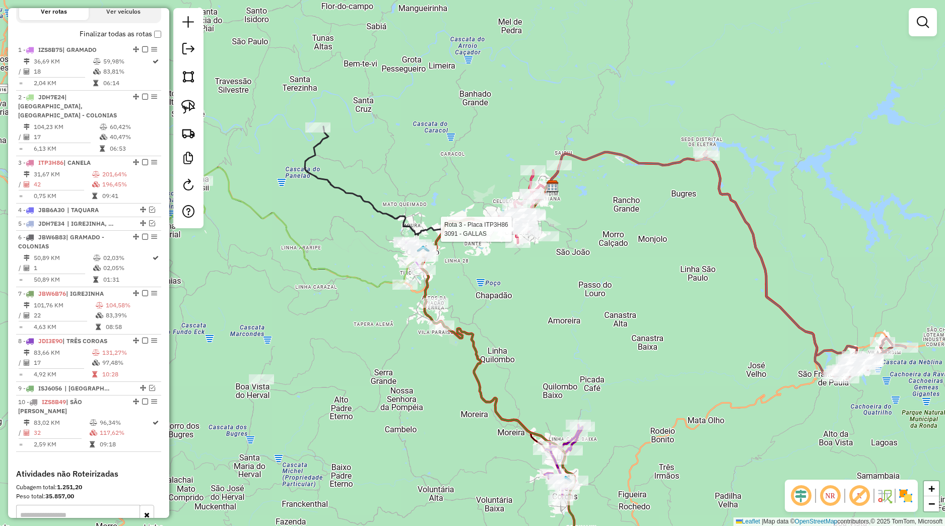
select select "*********"
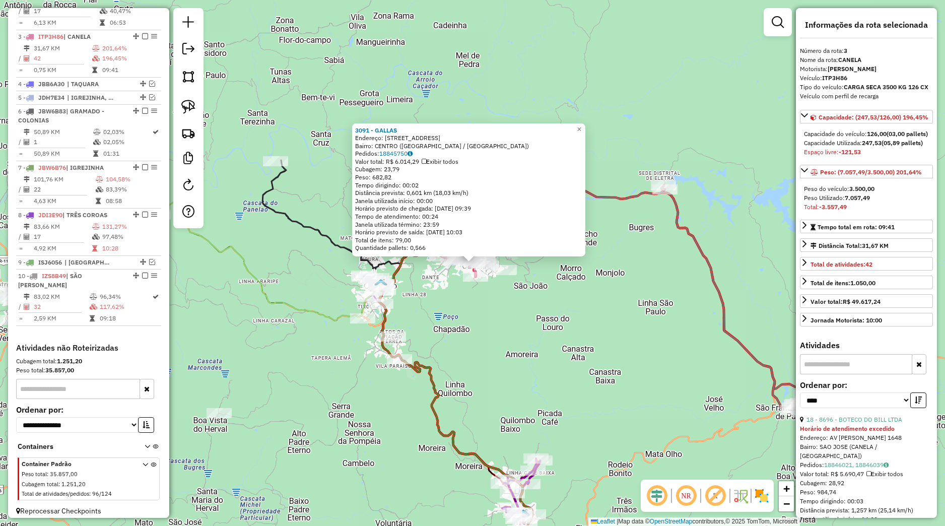
click at [436, 288] on div "3091 - GALLAS Endereço: Rua Coronel Diniz 40 Bairro: CENTRO (CANELA / RS) Pedid…" at bounding box center [472, 263] width 945 height 526
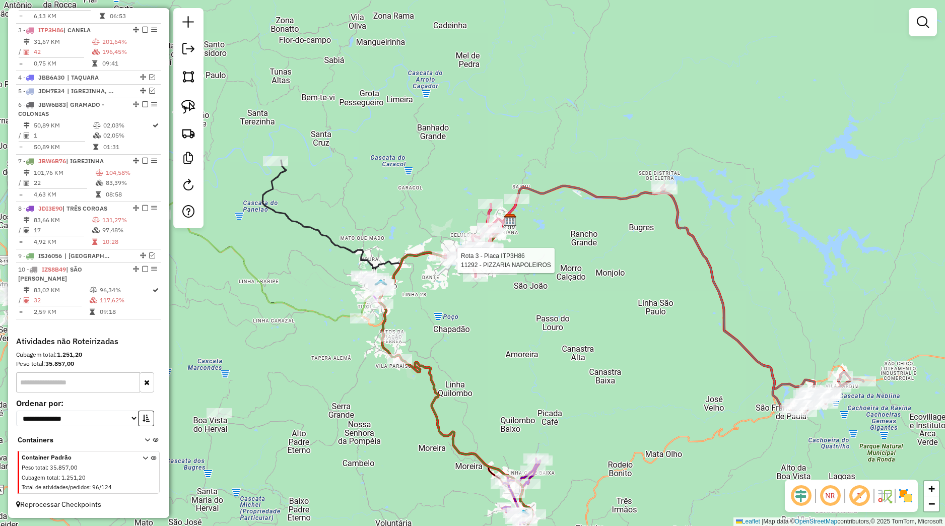
select select "*********"
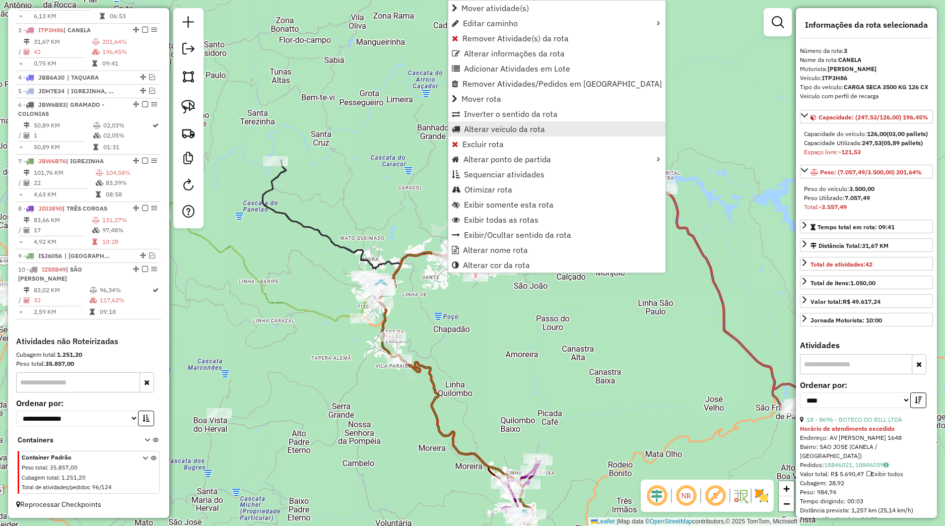
click at [490, 129] on span "Alterar veículo da rota" at bounding box center [504, 129] width 81 height 8
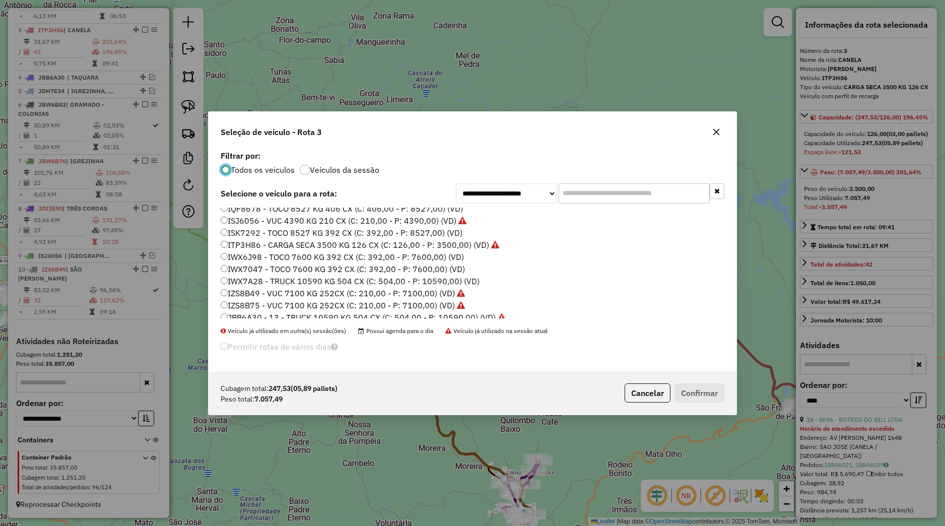
scroll to position [128, 0]
click at [264, 304] on label "JBC2E67 - TOCO 7600 KG 336 CX (C: 336,00 - P: 7600,00) (VD)" at bounding box center [342, 303] width 243 height 12
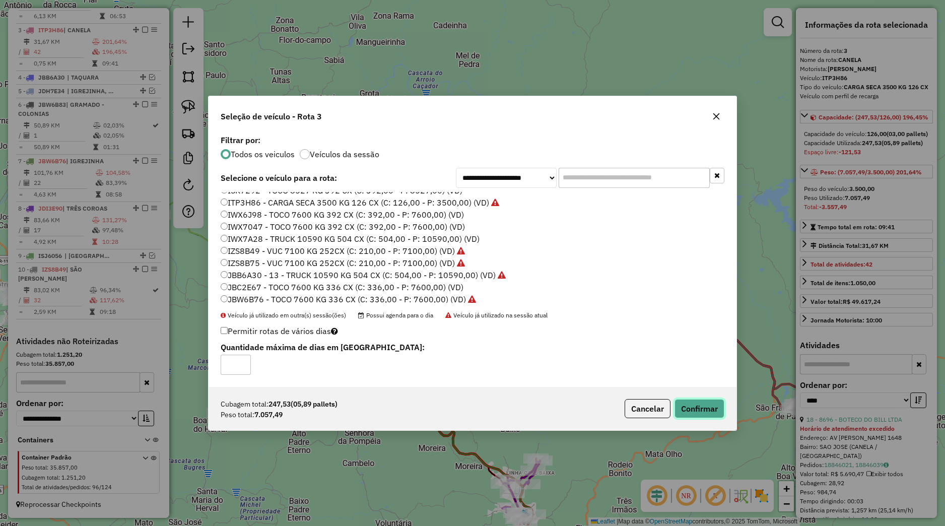
click at [690, 411] on button "Confirmar" at bounding box center [699, 408] width 50 height 19
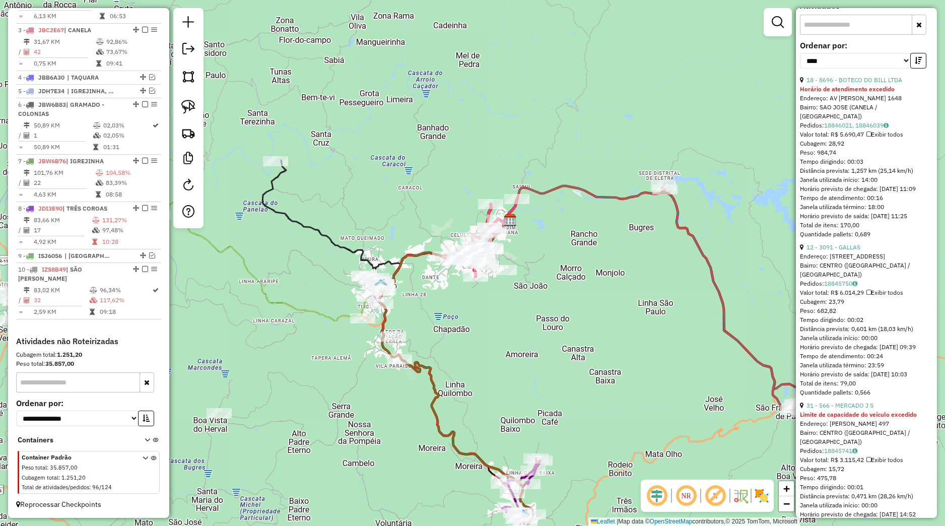
scroll to position [236, 0]
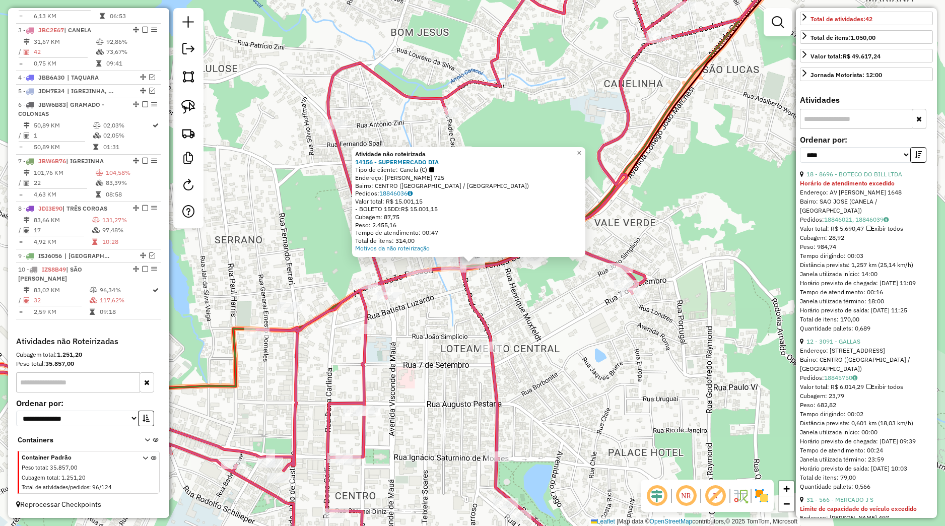
click at [471, 272] on icon at bounding box center [295, 263] width 781 height 631
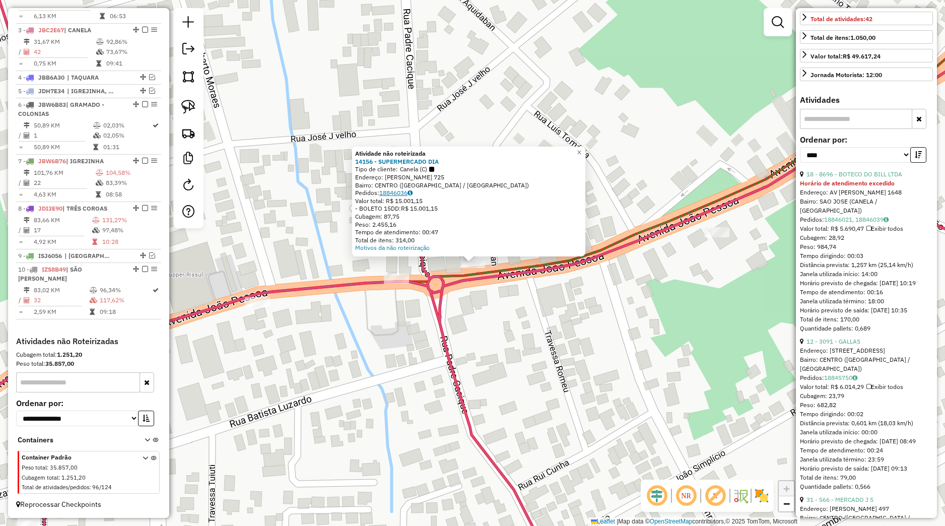
click at [397, 192] on link "18846036" at bounding box center [395, 193] width 33 height 8
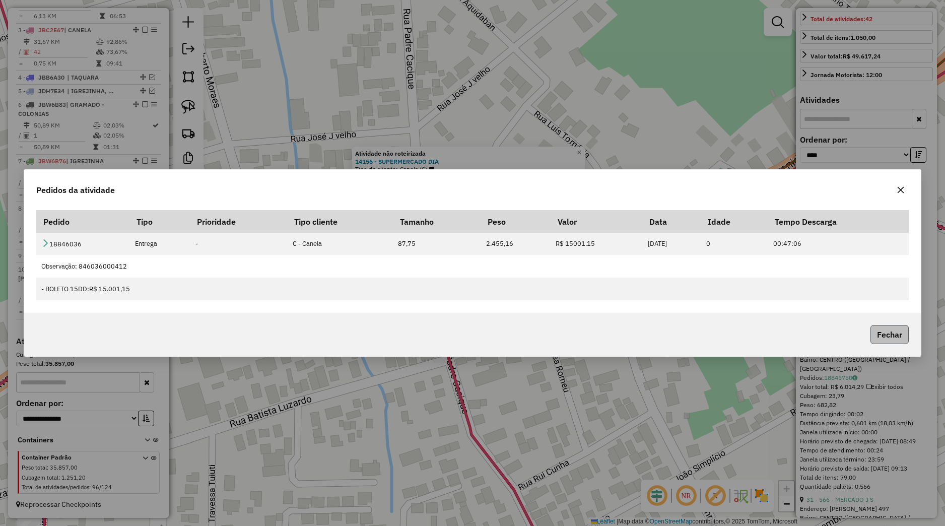
click at [878, 331] on button "Fechar" at bounding box center [889, 334] width 38 height 19
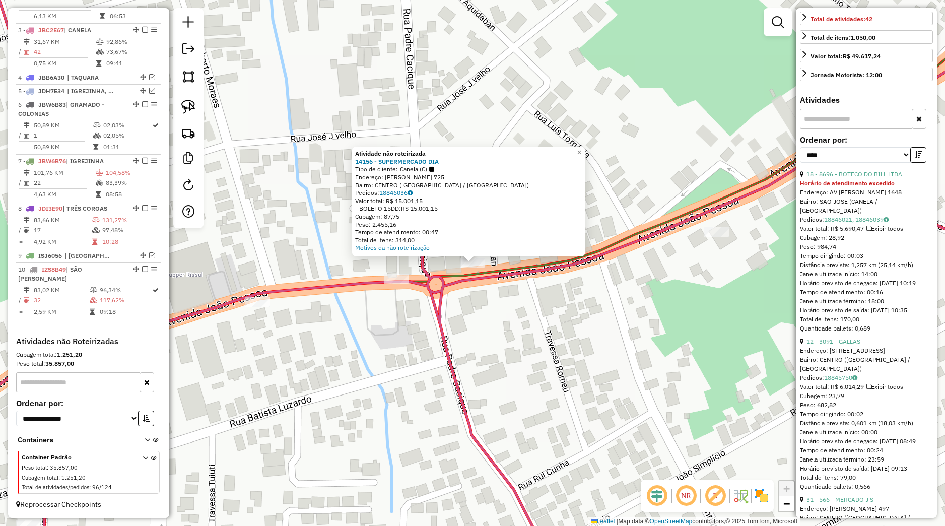
drag, startPoint x: 563, startPoint y: 284, endPoint x: 542, endPoint y: 270, distance: 25.1
click at [563, 285] on div "Atividade não roteirizada 14156 - SUPERMERCADO DIA Tipo de cliente: Canela (C) …" at bounding box center [472, 263] width 945 height 526
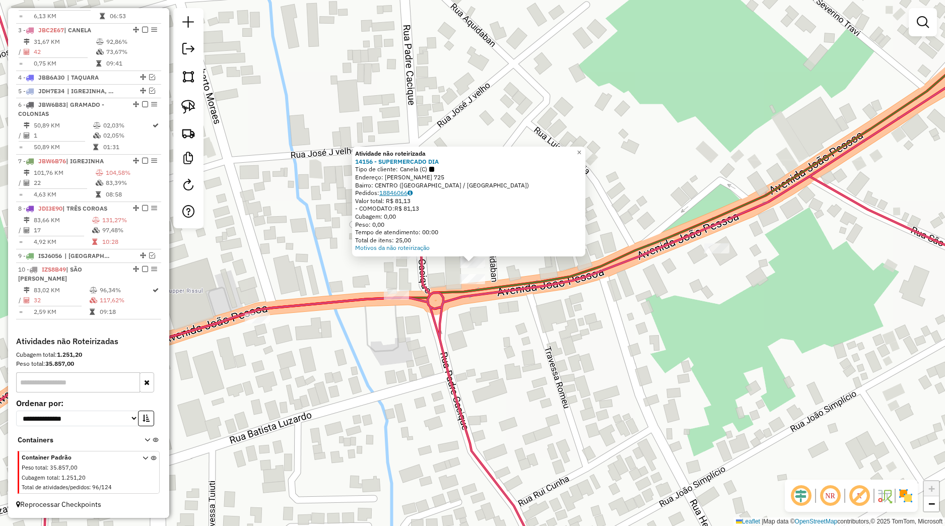
click at [404, 192] on link "18846066" at bounding box center [395, 193] width 33 height 8
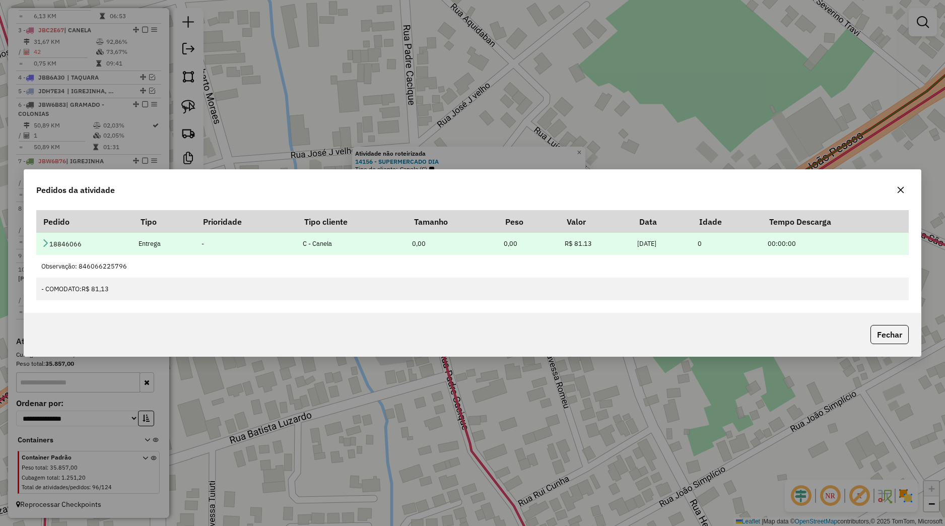
click at [40, 244] on td "18846066" at bounding box center [84, 243] width 97 height 23
click at [41, 244] on td "18846066" at bounding box center [84, 243] width 97 height 23
click at [43, 244] on icon at bounding box center [45, 243] width 8 height 8
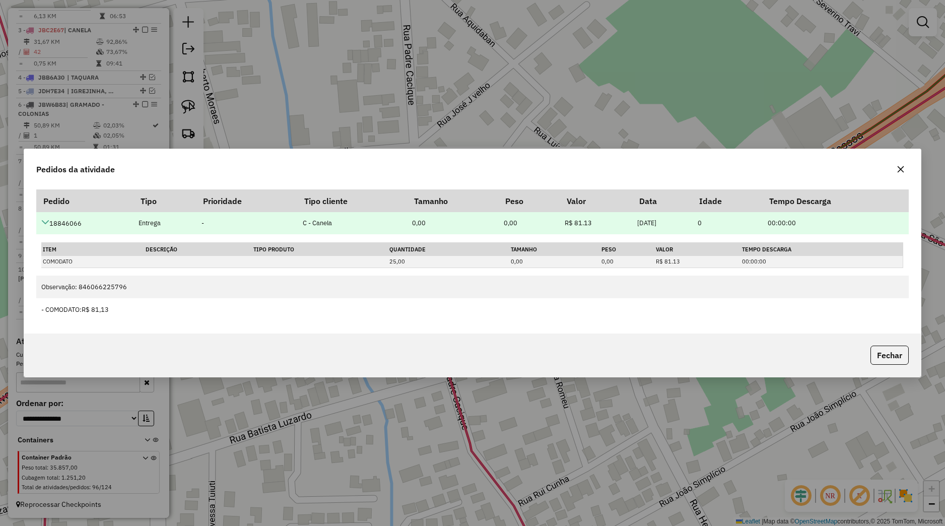
click at [43, 226] on link at bounding box center [45, 223] width 8 height 9
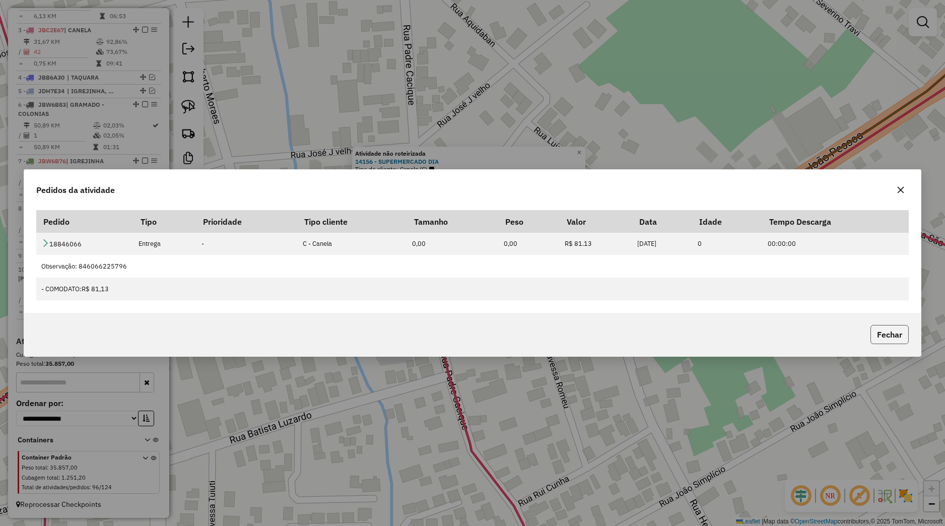
click at [895, 331] on button "Fechar" at bounding box center [889, 334] width 38 height 19
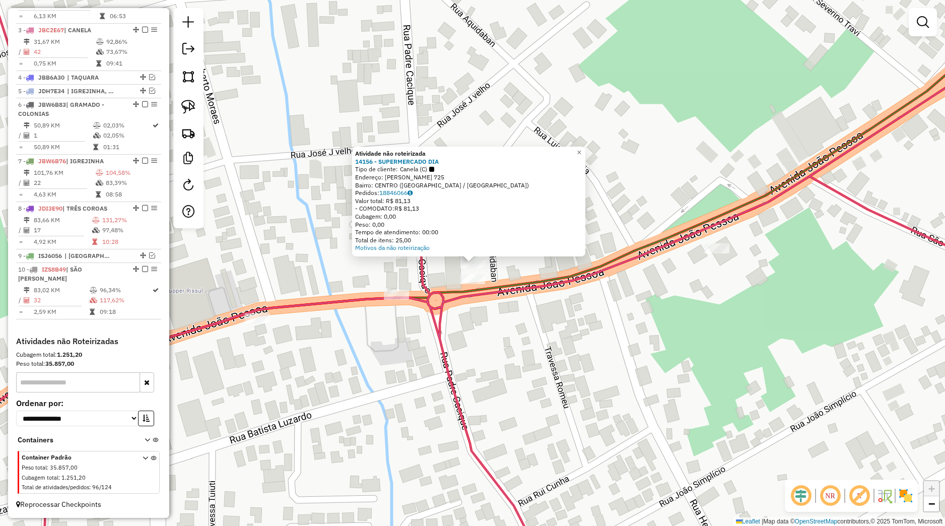
click at [712, 362] on div "Atividade não roteirizada 14156 - SUPERMERCADO DIA Tipo de cliente: Canela (C) …" at bounding box center [472, 263] width 945 height 526
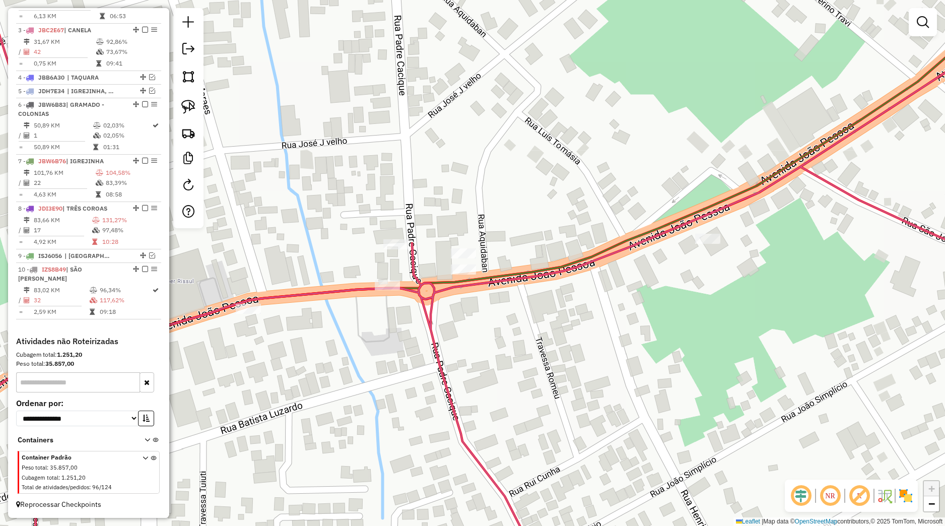
drag, startPoint x: 728, startPoint y: 353, endPoint x: 668, endPoint y: 295, distance: 83.4
click at [669, 295] on div "Janela de atendimento Grade de atendimento Capacidade Transportadoras Veículos …" at bounding box center [472, 263] width 945 height 526
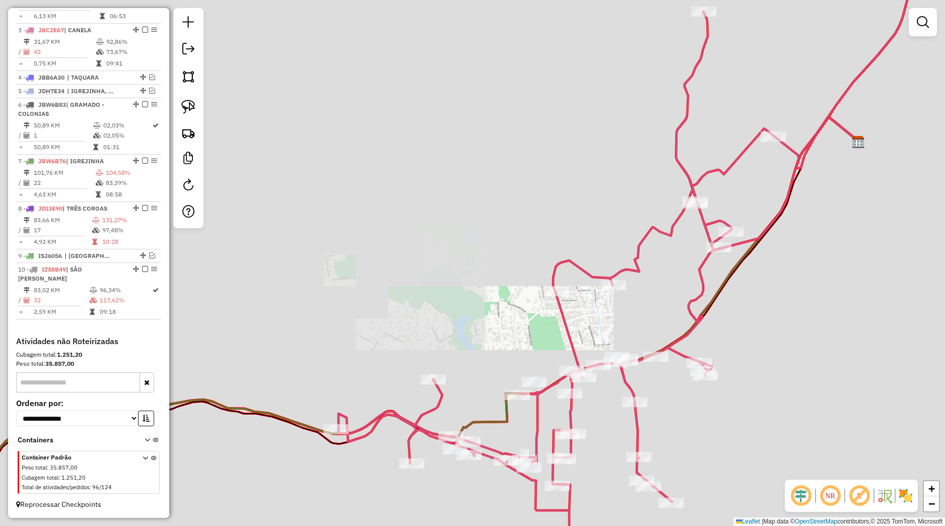
drag, startPoint x: 691, startPoint y: 434, endPoint x: 667, endPoint y: 385, distance: 54.3
click at [670, 354] on div "Janela de atendimento Grade de atendimento Capacidade Transportadoras Veículos …" at bounding box center [472, 263] width 945 height 526
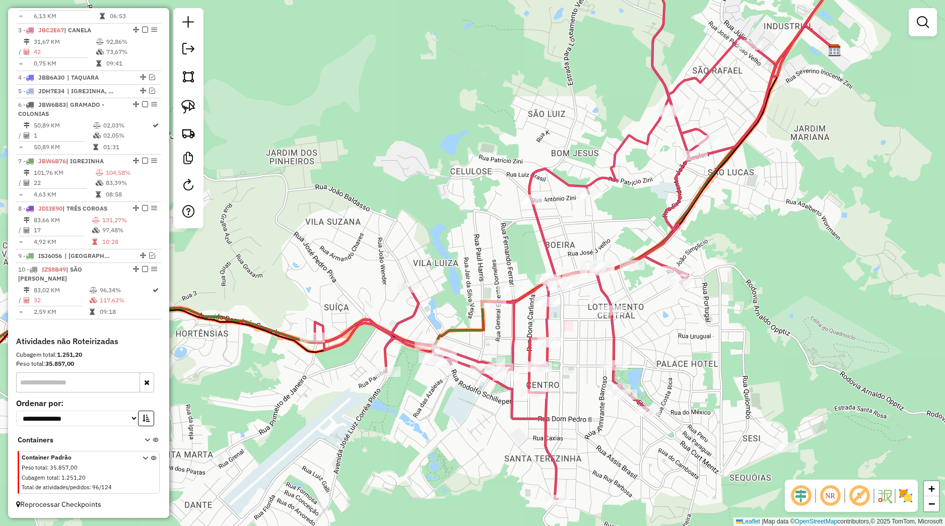
drag, startPoint x: 707, startPoint y: 469, endPoint x: 681, endPoint y: 350, distance: 121.6
click at [681, 350] on div "Janela de atendimento Grade de atendimento Capacidade Transportadoras Veículos …" at bounding box center [472, 263] width 945 height 526
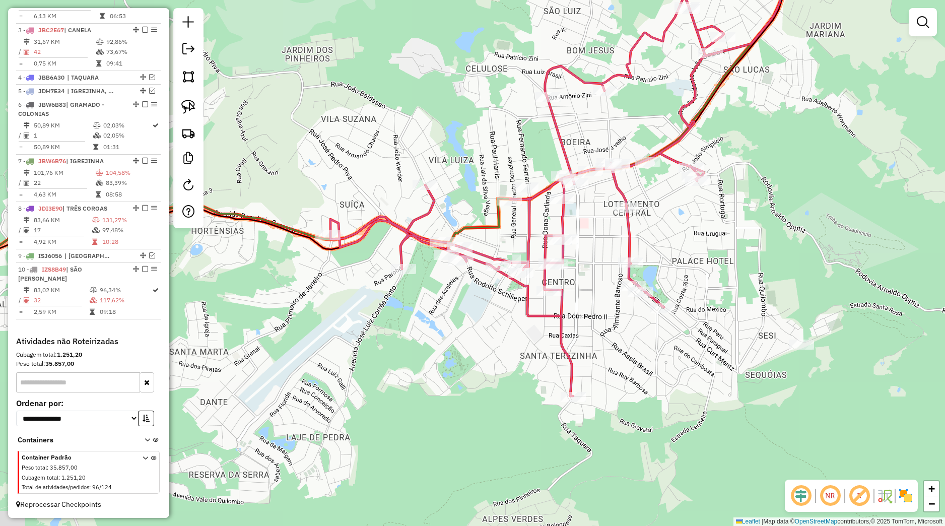
drag, startPoint x: 314, startPoint y: 306, endPoint x: 845, endPoint y: 218, distance: 538.2
click at [901, 206] on div "Janela de atendimento Grade de atendimento Capacidade Transportadoras Veículos …" at bounding box center [472, 263] width 945 height 526
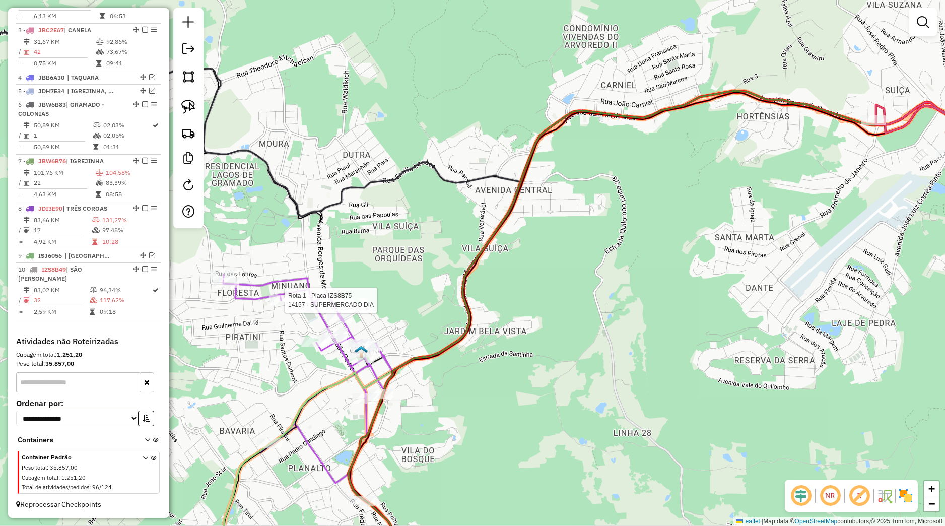
select select "*********"
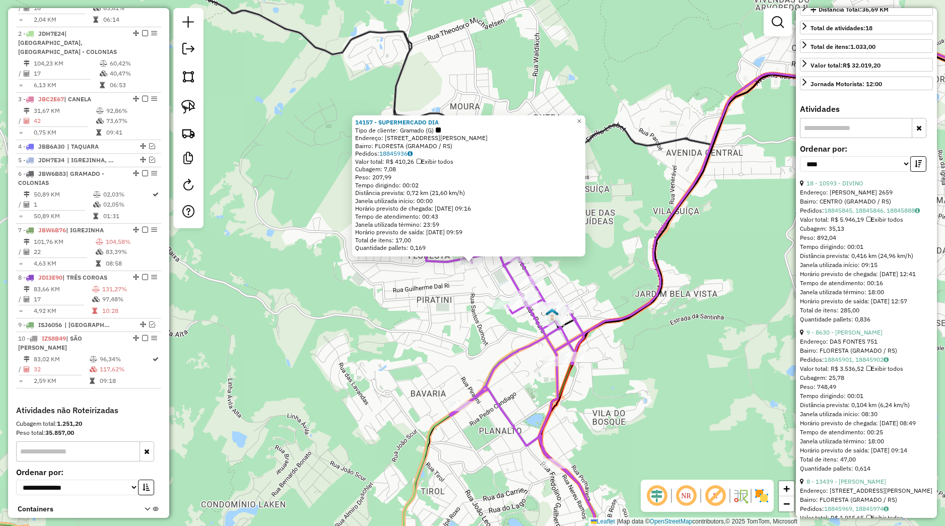
scroll to position [402, 0]
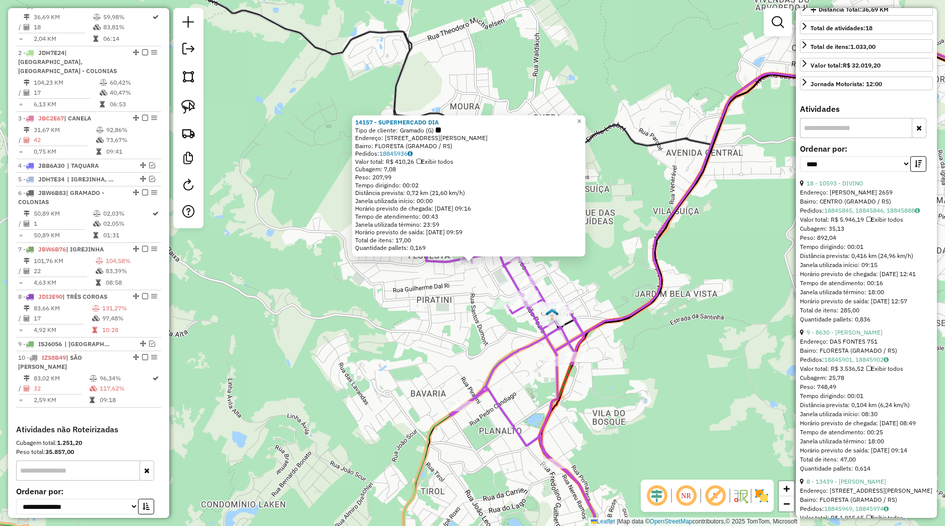
click at [453, 305] on div "Rota 1 - Placa IZS8B75 14157 - SUPERMERCADO DIA 14157 - SUPERMERCADO DIA Tipo d…" at bounding box center [472, 263] width 945 height 526
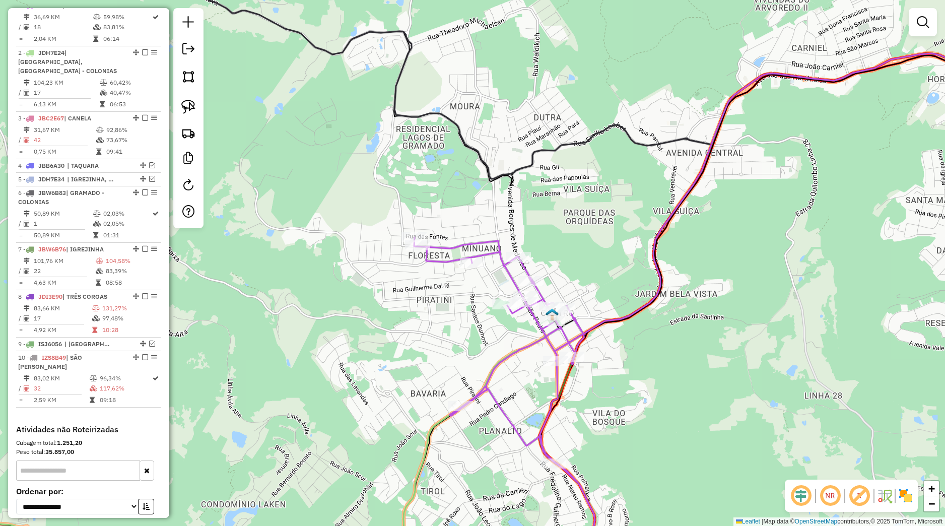
click at [477, 269] on div "Janela de atendimento Grade de atendimento Capacidade Transportadoras Veículos …" at bounding box center [472, 263] width 945 height 526
select select "*********"
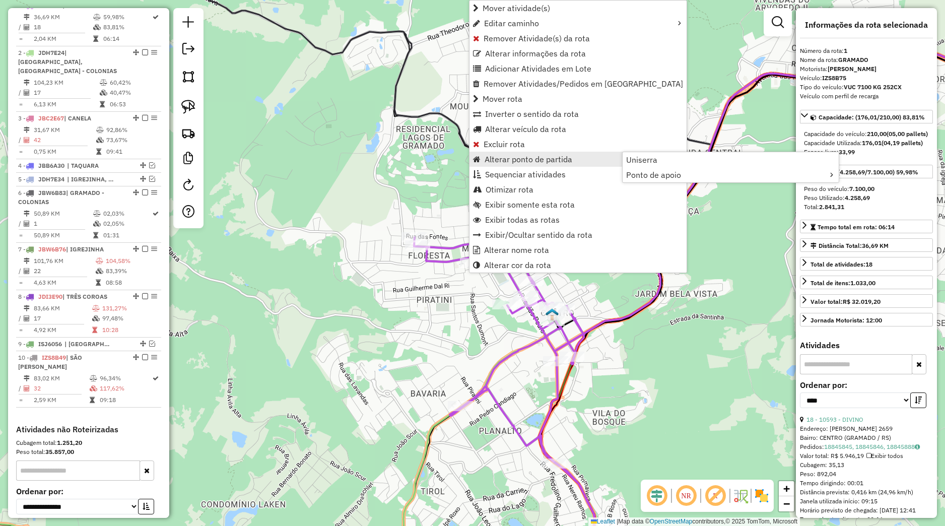
click at [434, 230] on div "Janela de atendimento Grade de atendimento Capacidade Transportadoras Veículos …" at bounding box center [472, 263] width 945 height 526
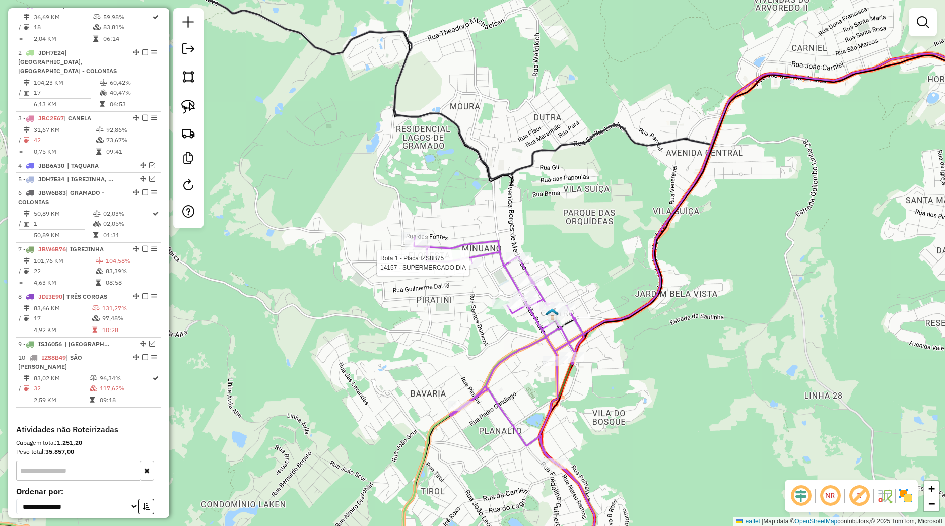
select select "*********"
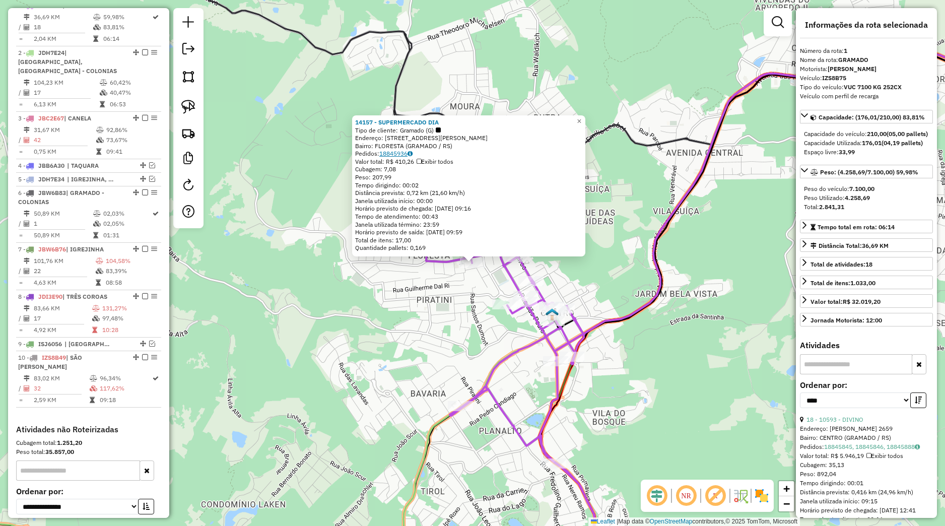
click at [401, 152] on link "18845936" at bounding box center [395, 154] width 33 height 8
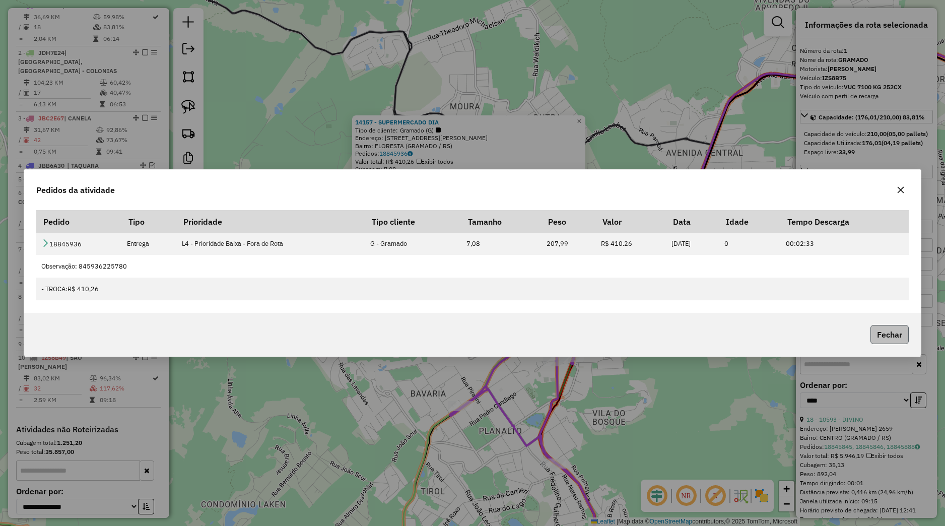
click at [881, 337] on button "Fechar" at bounding box center [889, 334] width 38 height 19
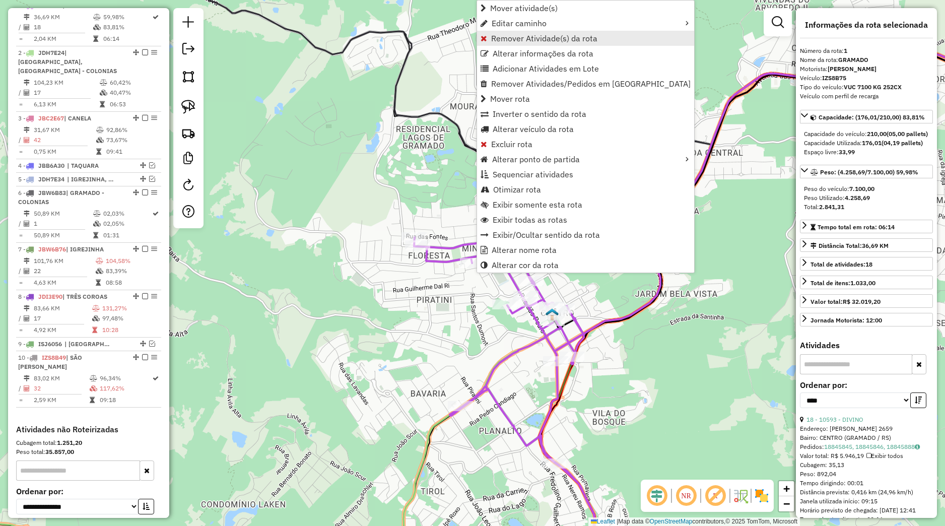
click at [509, 34] on span "Remover Atividade(s) da rota" at bounding box center [544, 38] width 106 height 8
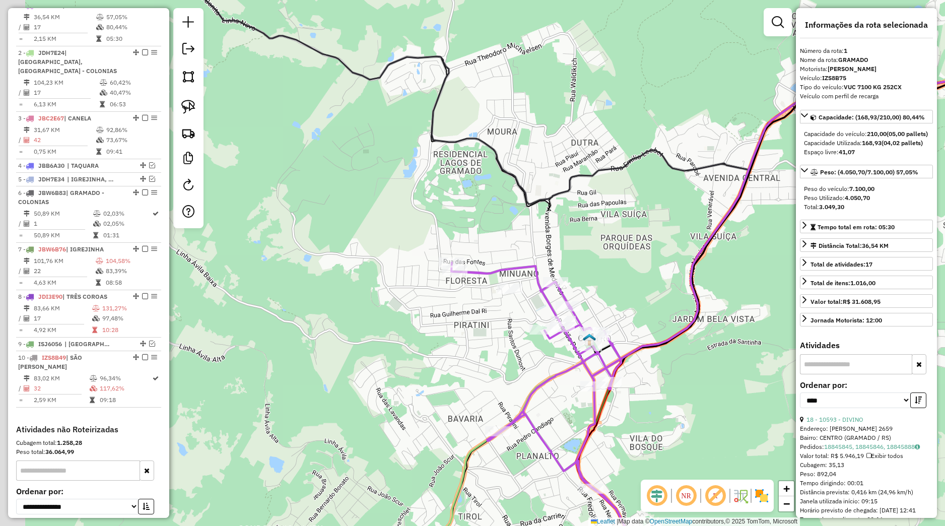
drag, startPoint x: 587, startPoint y: 259, endPoint x: 645, endPoint y: 303, distance: 72.3
click at [645, 303] on div "Janela de atendimento Grade de atendimento Capacidade Transportadoras Veículos …" at bounding box center [472, 263] width 945 height 526
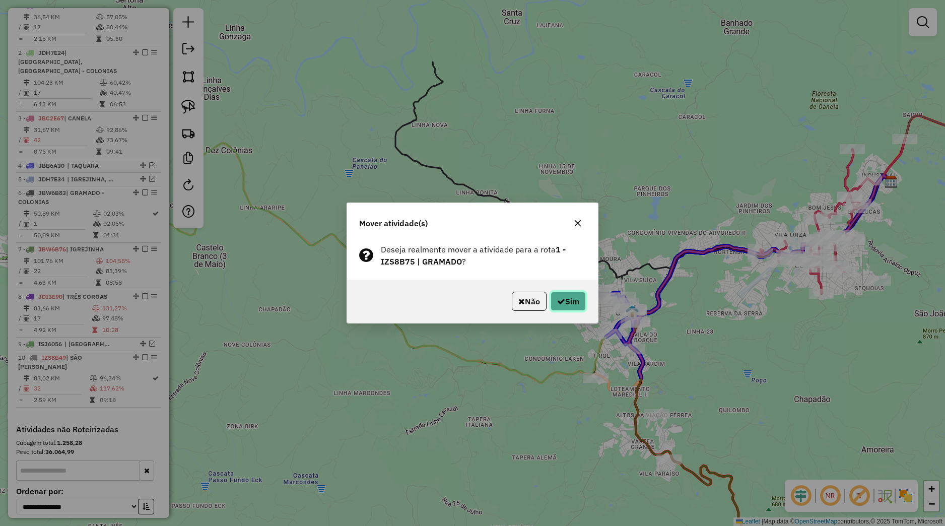
click at [575, 298] on button "Sim" at bounding box center [568, 301] width 35 height 19
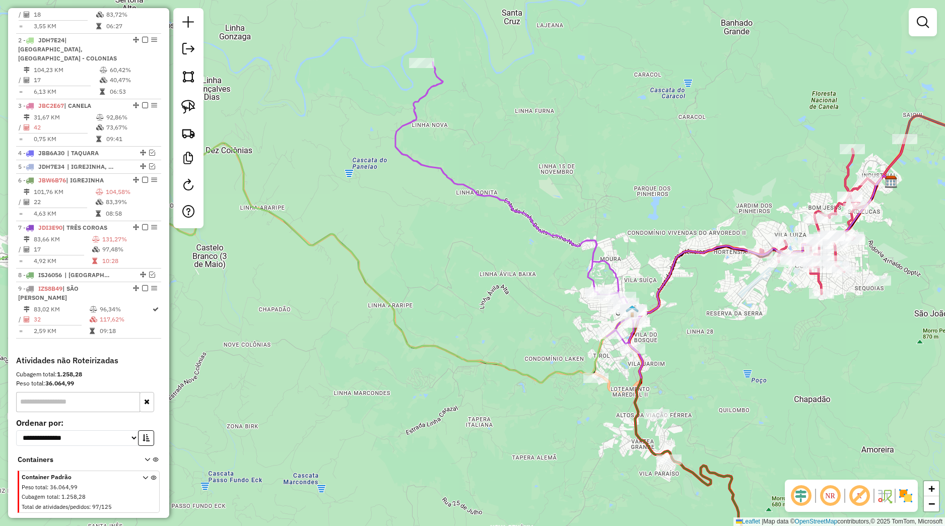
scroll to position [390, 0]
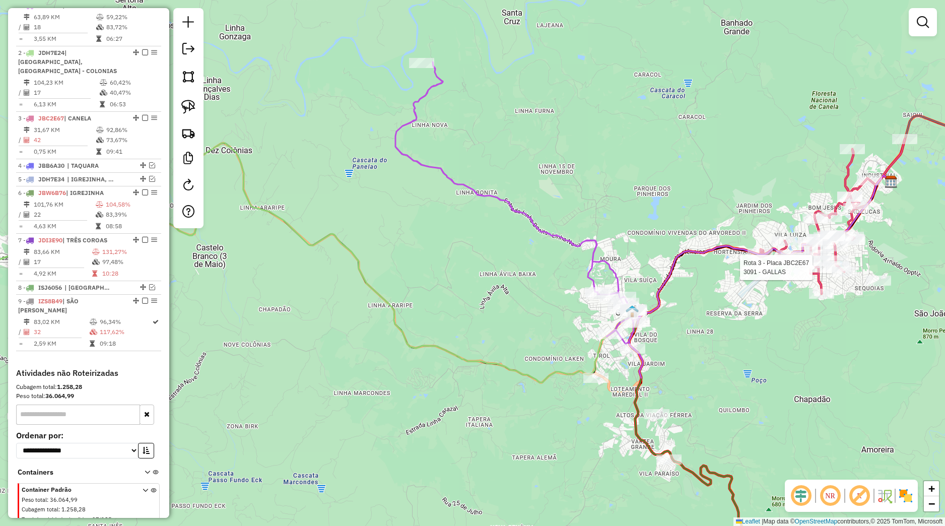
select select "*********"
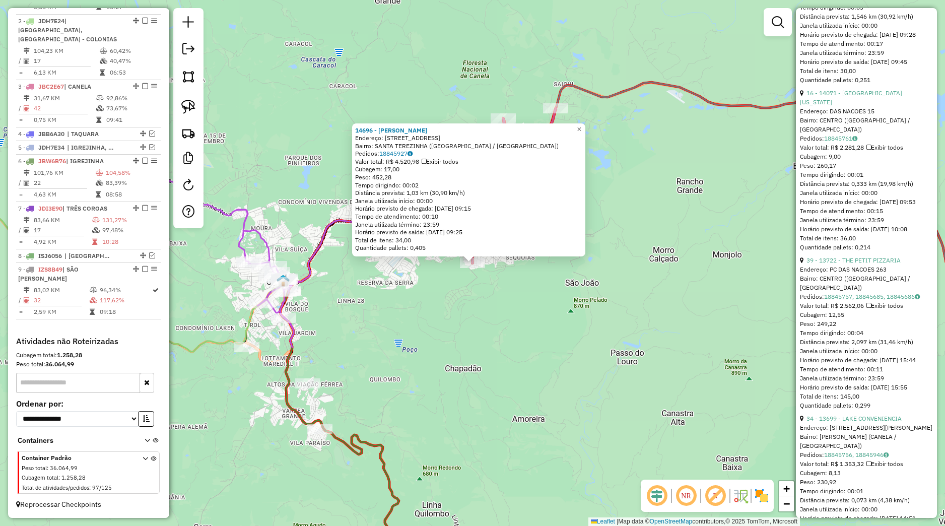
scroll to position [1417, 0]
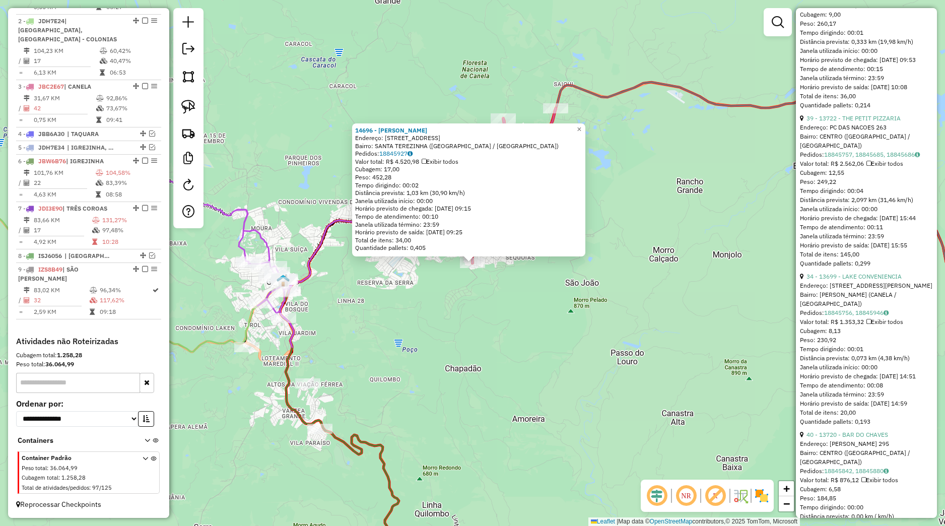
drag, startPoint x: 514, startPoint y: 346, endPoint x: 412, endPoint y: 344, distance: 102.3
click at [511, 348] on div "14696 - ALO GELADA Endereço: ESTRADA DO CHAPADAO 10 Bairro: SANTA TEREZINHA (CA…" at bounding box center [472, 263] width 945 height 526
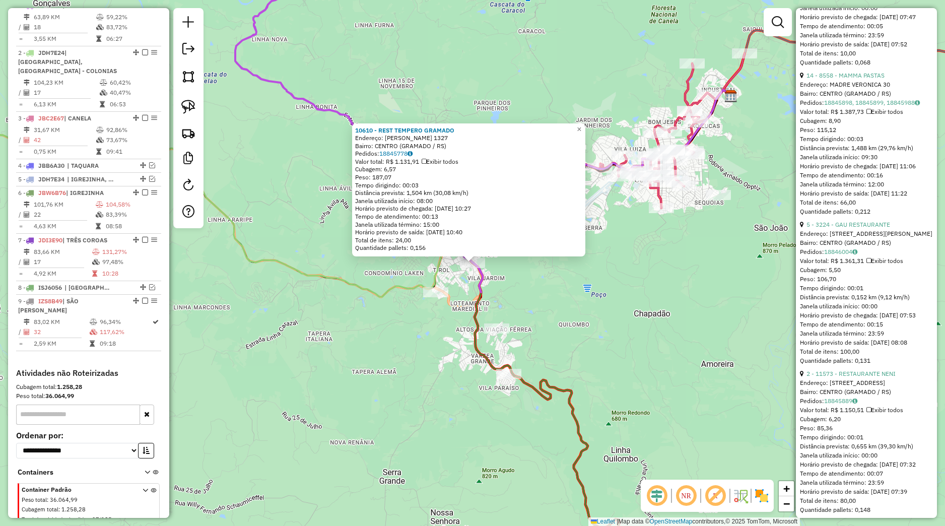
scroll to position [2229, 0]
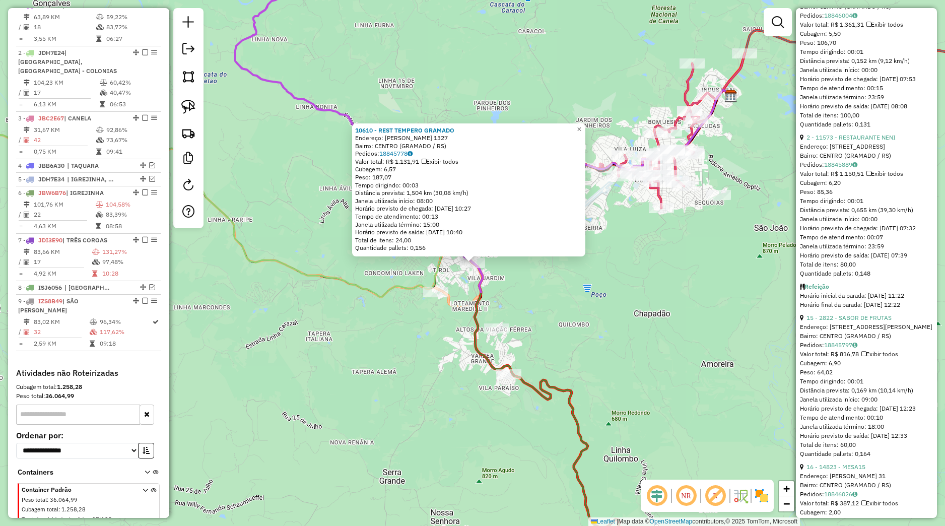
click at [584, 330] on div "10610 - REST TEMPERO GRAMADO Endereço: BORGES DE MEDEIROS 1327 Bairro: CENTRO (…" at bounding box center [472, 263] width 945 height 526
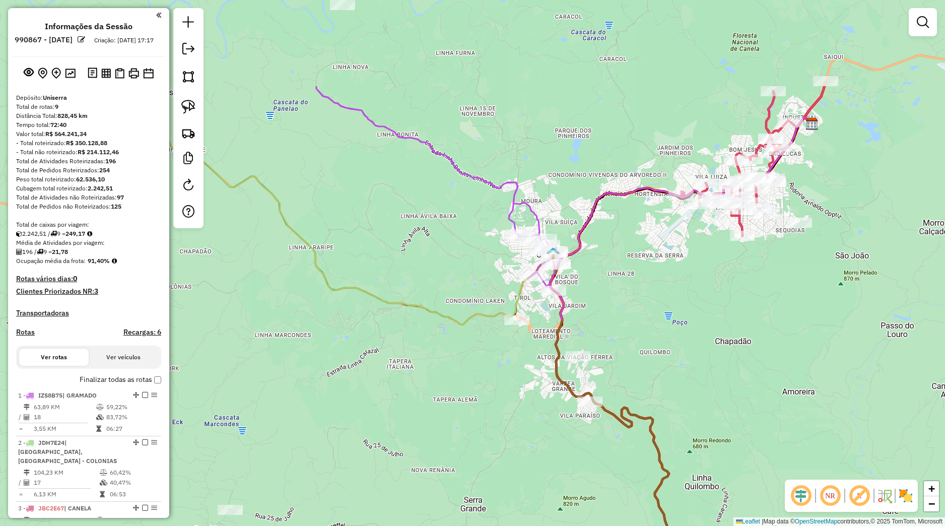
drag, startPoint x: 473, startPoint y: 319, endPoint x: 591, endPoint y: 458, distance: 182.3
click at [591, 458] on div "Janela de atendimento Grade de atendimento Capacidade Transportadoras Veículos …" at bounding box center [472, 263] width 945 height 526
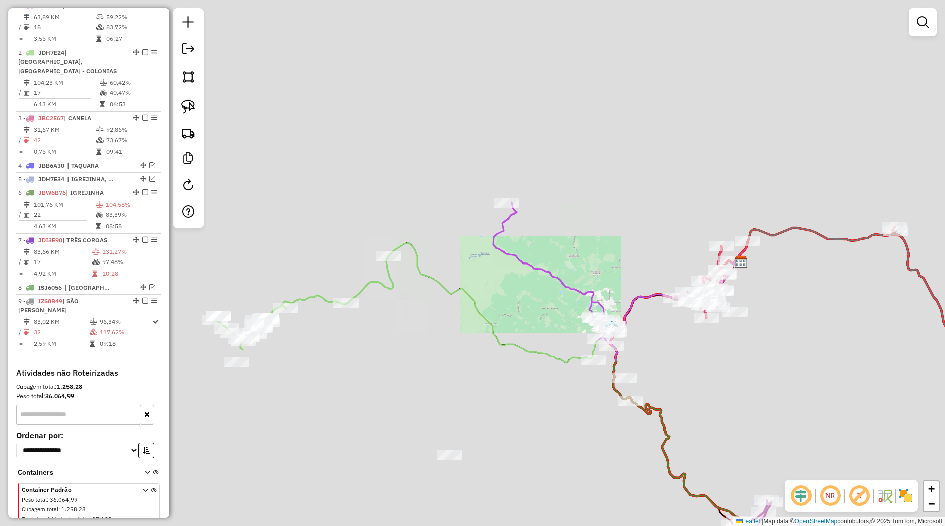
click at [673, 347] on div "Janela de atendimento Grade de atendimento Capacidade Transportadoras Veículos …" at bounding box center [472, 263] width 945 height 526
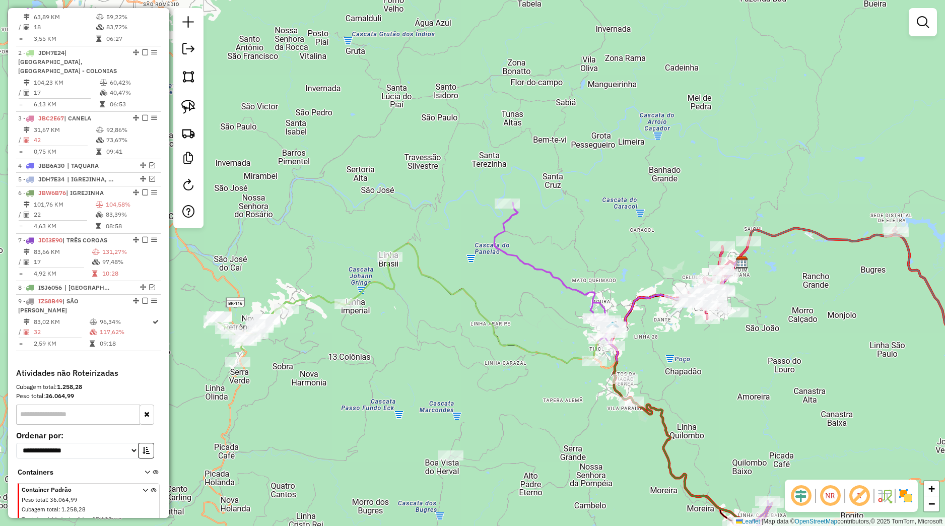
drag, startPoint x: 377, startPoint y: 337, endPoint x: 392, endPoint y: 332, distance: 16.1
click at [392, 332] on div "Rota 2 - Placa JDH7E24 15046 - LOURIVAL INACIO Janela de atendimento Grade de a…" at bounding box center [472, 263] width 945 height 526
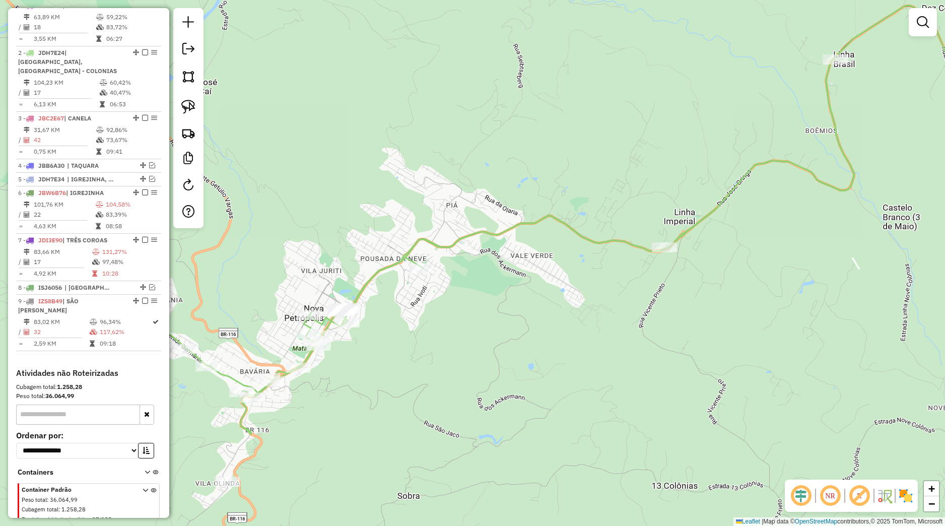
click at [474, 342] on div "Janela de atendimento Grade de atendimento Capacidade Transportadoras Veículos …" at bounding box center [472, 263] width 945 height 526
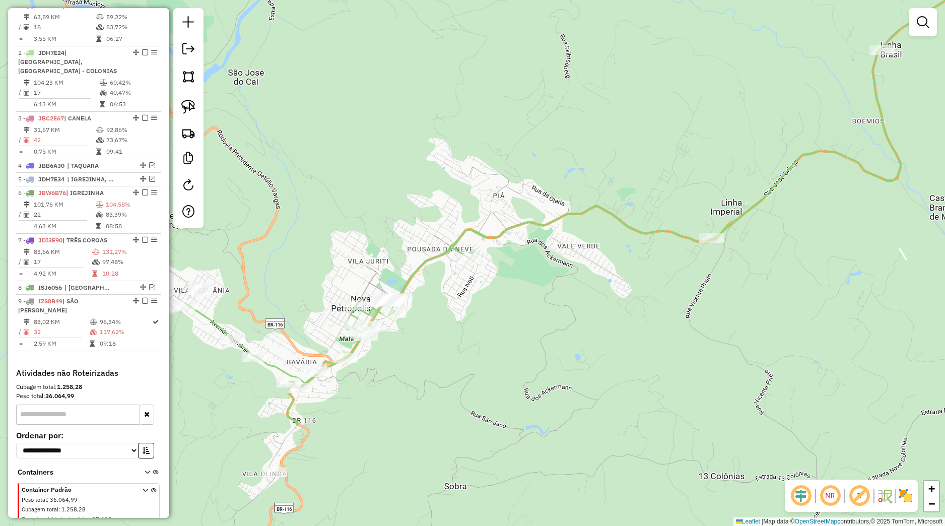
drag, startPoint x: 375, startPoint y: 350, endPoint x: 406, endPoint y: 341, distance: 32.5
click at [406, 341] on div "Rota 2 - Placa JDH7E24 9169 - FRUTEIRA BELA VISTA Janela de atendimento Grade d…" at bounding box center [472, 263] width 945 height 526
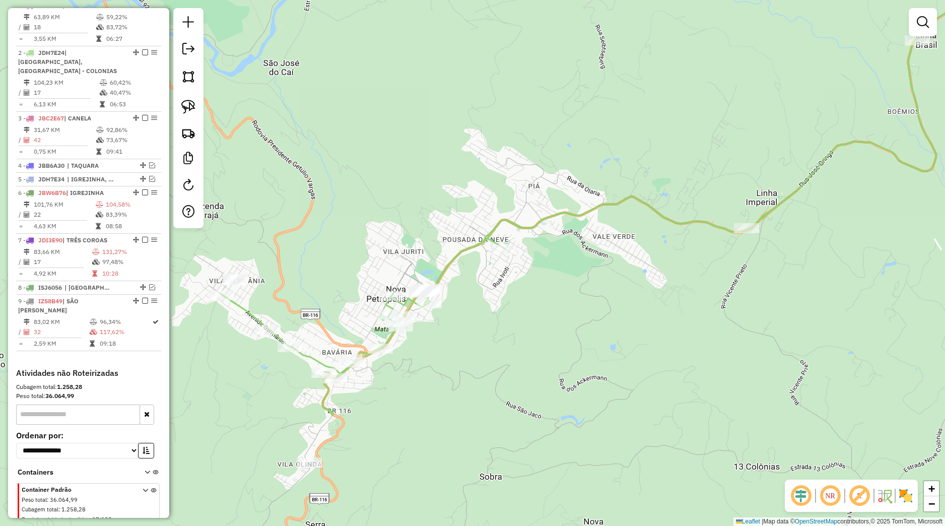
click at [389, 301] on icon at bounding box center [578, 226] width 716 height 375
select select "*********"
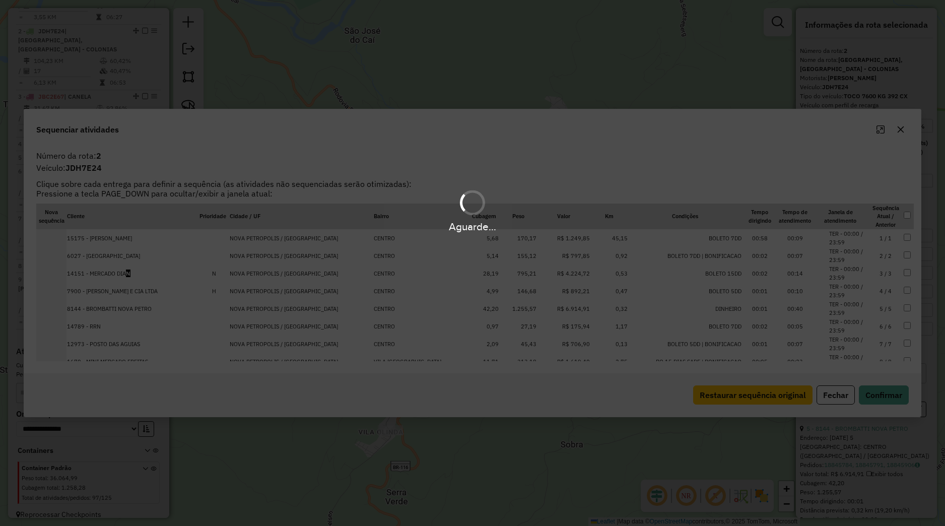
scroll to position [431, 0]
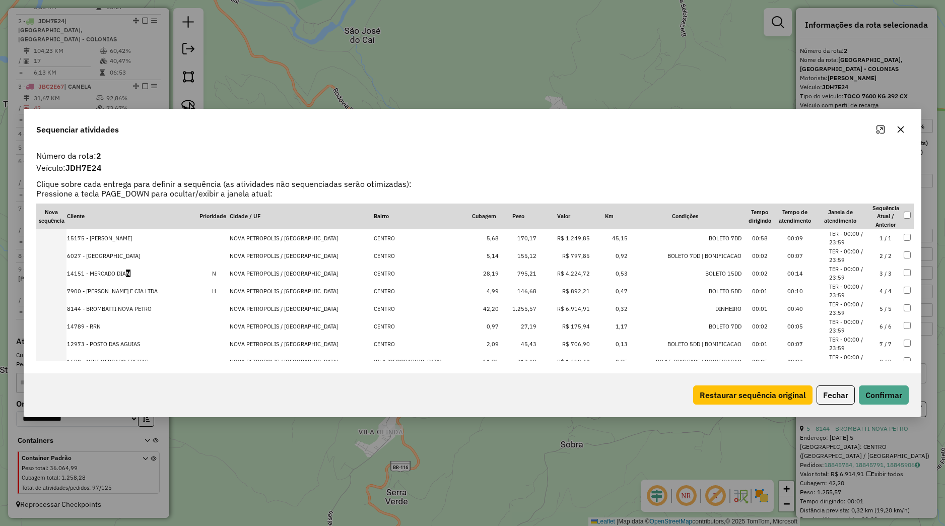
click at [903, 134] on button "button" at bounding box center [901, 129] width 16 height 16
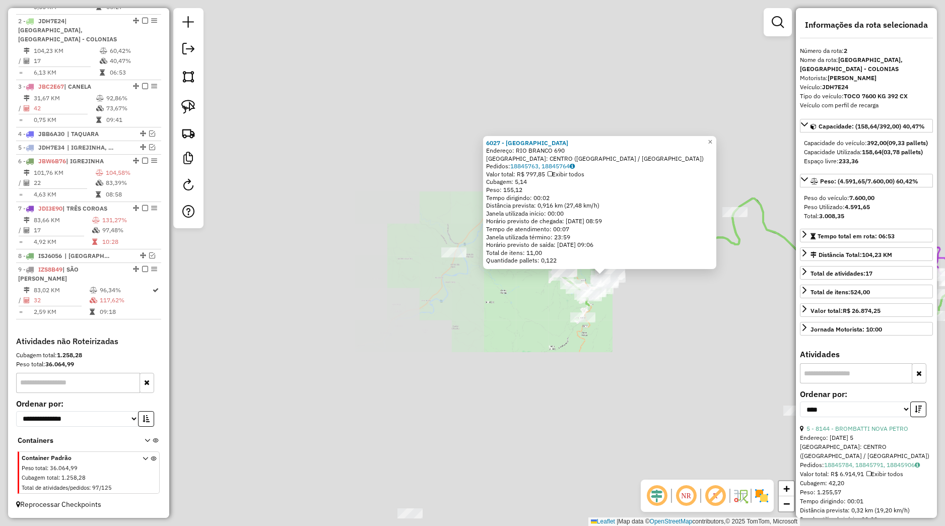
click at [650, 344] on div "6027 - CAMPO NOVA PETROP Endereço: RIO BRANCO 690 Bairro: CENTRO (NOVA PETROPOL…" at bounding box center [472, 263] width 945 height 526
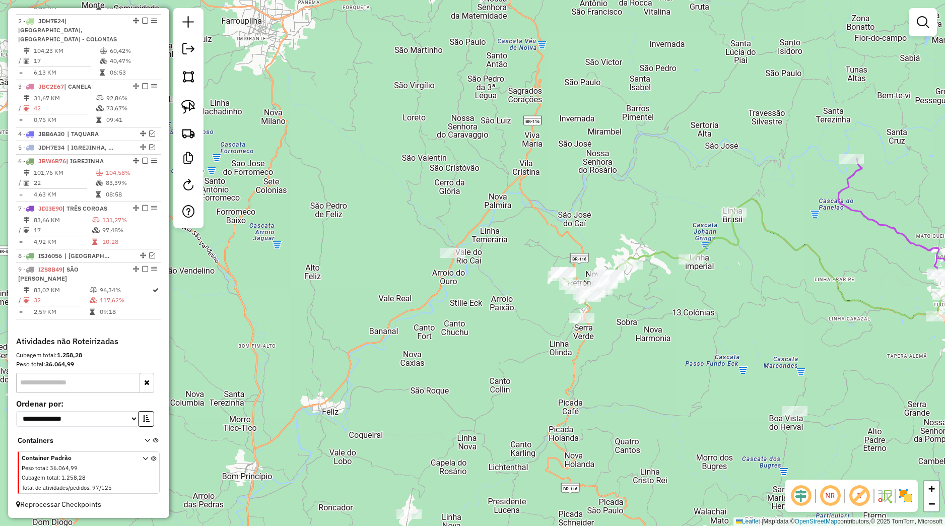
drag, startPoint x: 676, startPoint y: 324, endPoint x: 496, endPoint y: 326, distance: 180.8
click at [545, 343] on div "Janela de atendimento Grade de atendimento Capacidade Transportadoras Veículos …" at bounding box center [472, 263] width 945 height 526
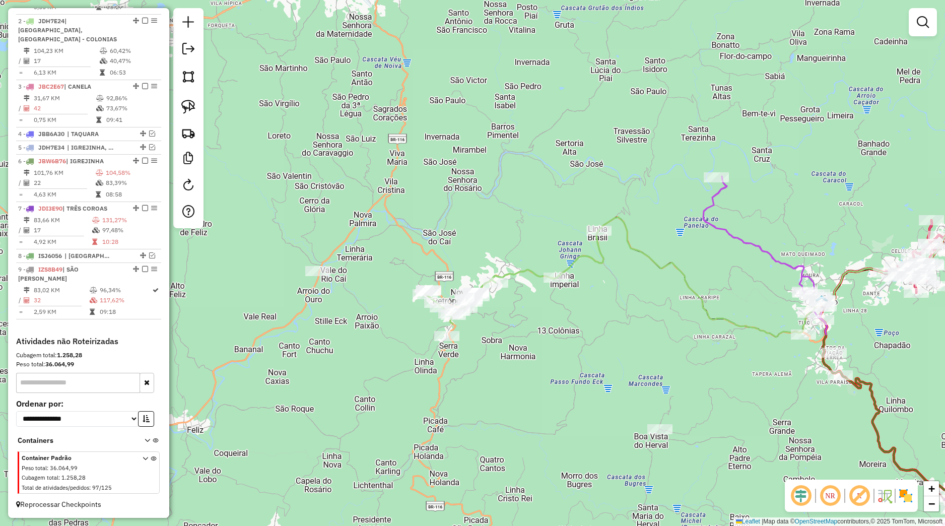
click at [194, 115] on link at bounding box center [188, 107] width 22 height 22
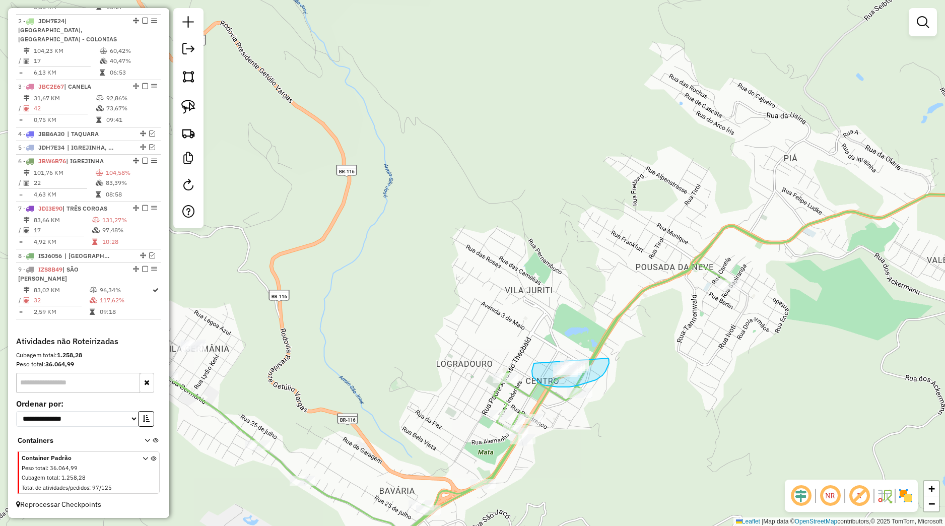
drag, startPoint x: 534, startPoint y: 363, endPoint x: 599, endPoint y: 351, distance: 66.2
click at [599, 351] on div "Janela de atendimento Grade de atendimento Capacidade Transportadoras Veículos …" at bounding box center [472, 263] width 945 height 526
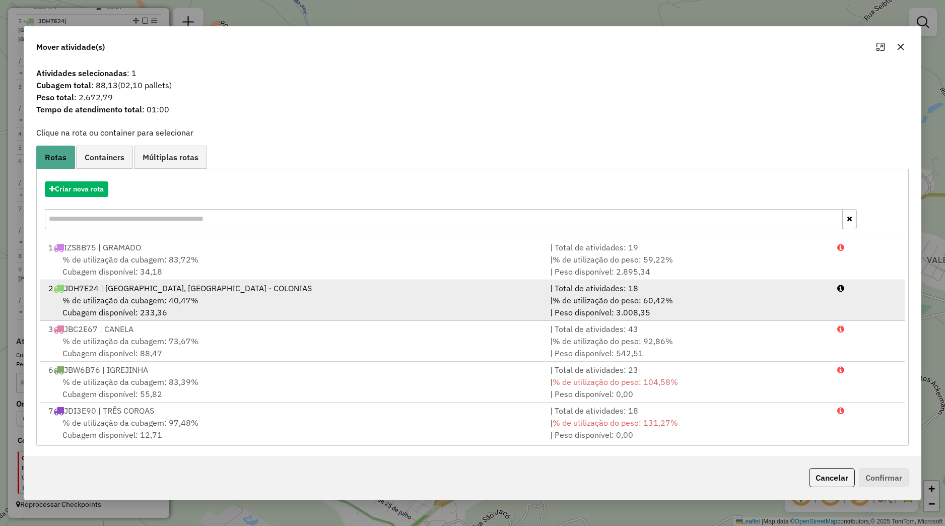
click at [177, 305] on span "% de utilização da cubagem: 40,47%" at bounding box center [130, 300] width 136 height 10
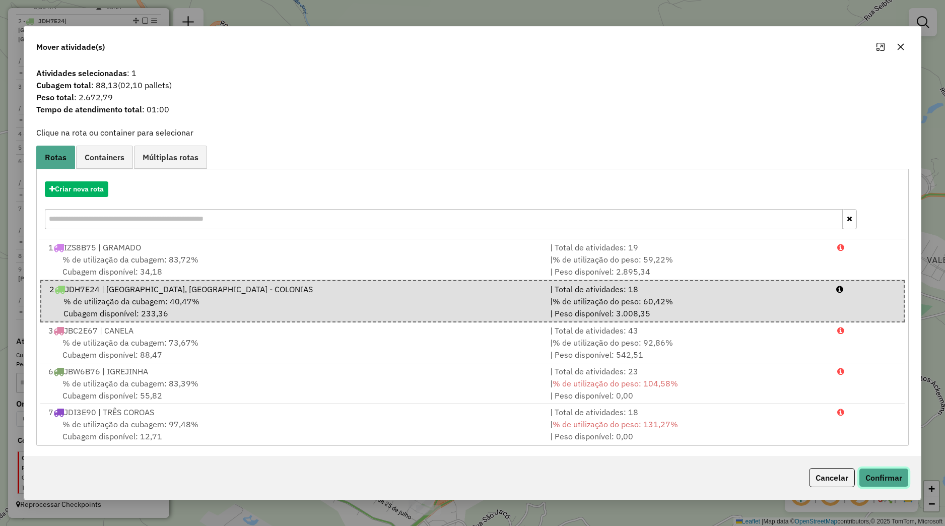
click at [901, 479] on button "Confirmar" at bounding box center [884, 477] width 50 height 19
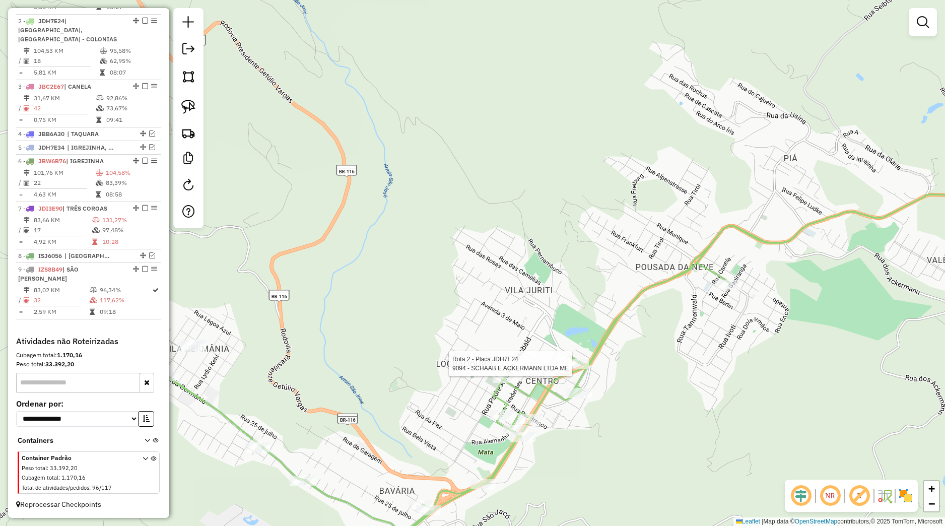
select select "*********"
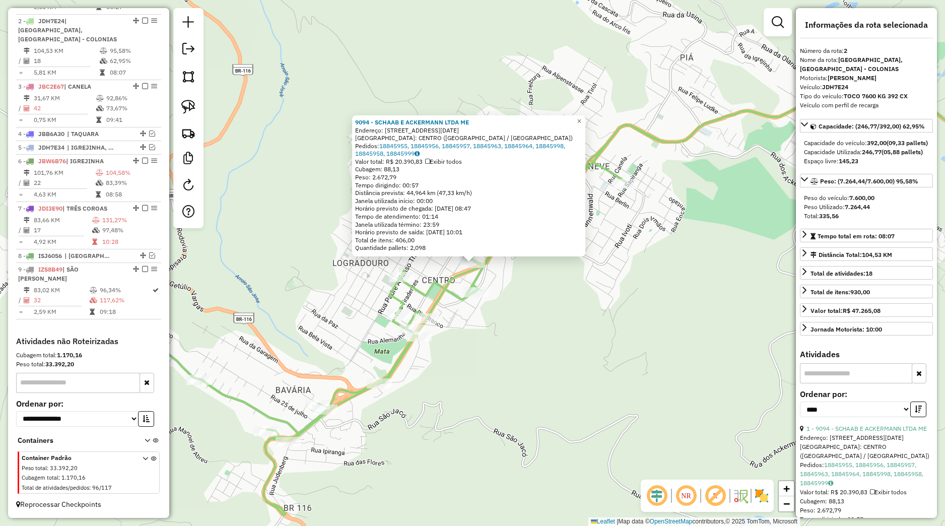
click at [609, 367] on div "9094 - SCHAAB E ACKERMANN LTDA ME Endereço: AV 3 DE MAIO 218 Bairro: CENTRO (NO…" at bounding box center [472, 263] width 945 height 526
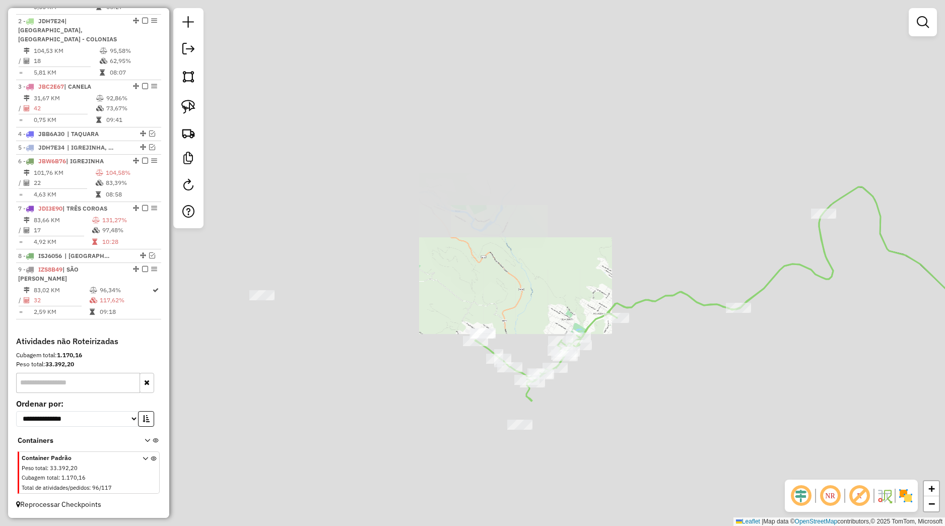
drag, startPoint x: 698, startPoint y: 402, endPoint x: 444, endPoint y: 317, distance: 268.2
click at [444, 317] on div "Janela de atendimento Grade de atendimento Capacidade Transportadoras Veículos …" at bounding box center [472, 263] width 945 height 526
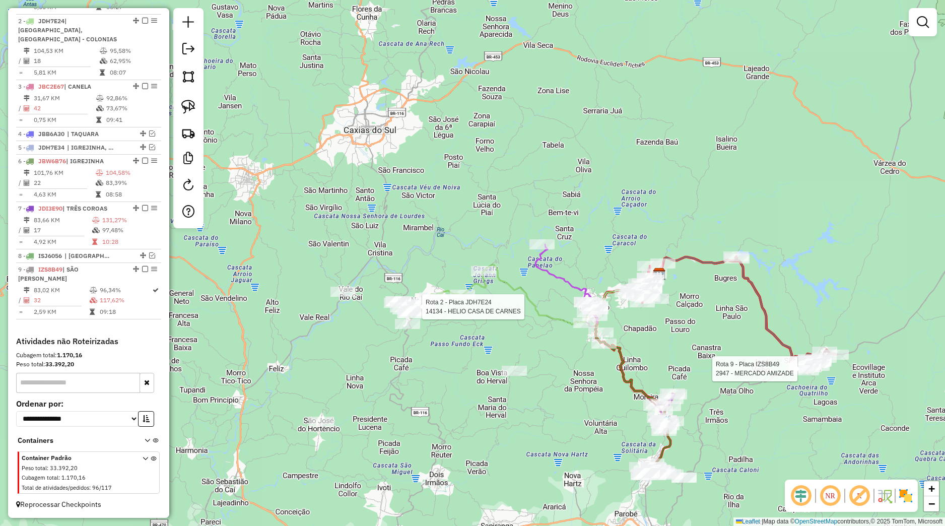
select select "*********"
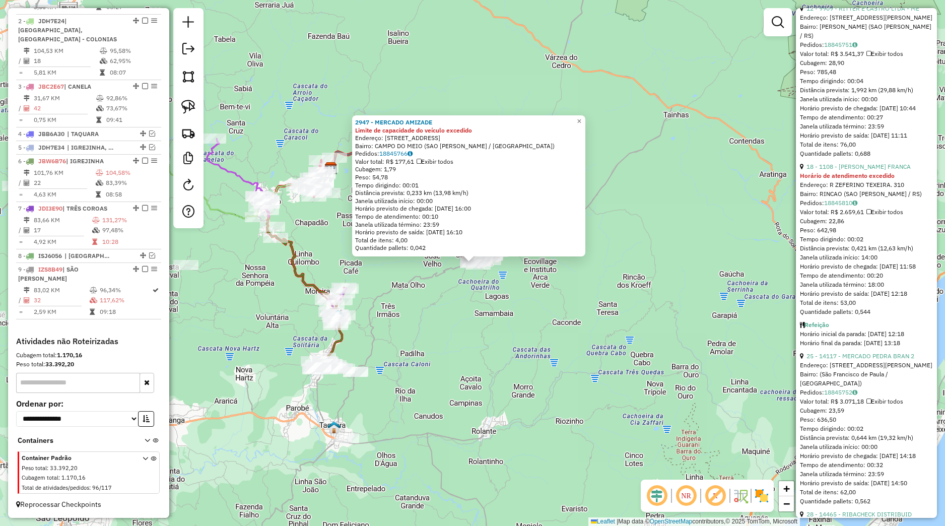
scroll to position [425, 0]
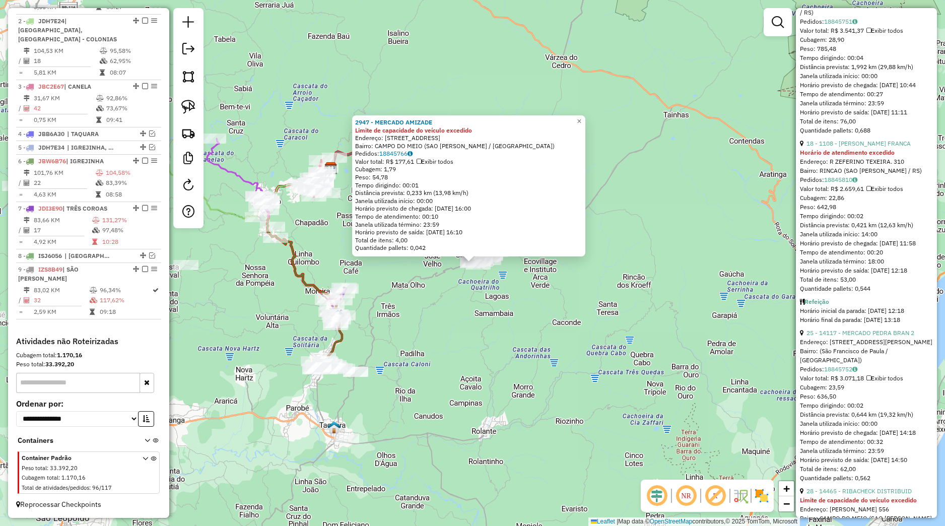
click at [839, 156] on strong "Horário de atendimento excedido" at bounding box center [847, 153] width 95 height 8
click at [838, 147] on link "18 - 1108 - OLINDA FERREIRA FRANCA" at bounding box center [858, 144] width 104 height 8
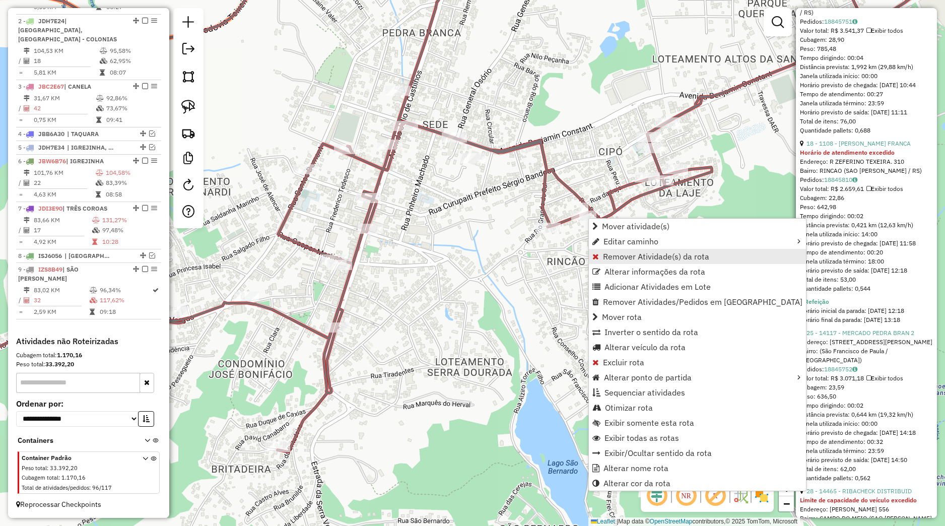
click at [604, 257] on span "Remover Atividade(s) da rota" at bounding box center [656, 256] width 106 height 8
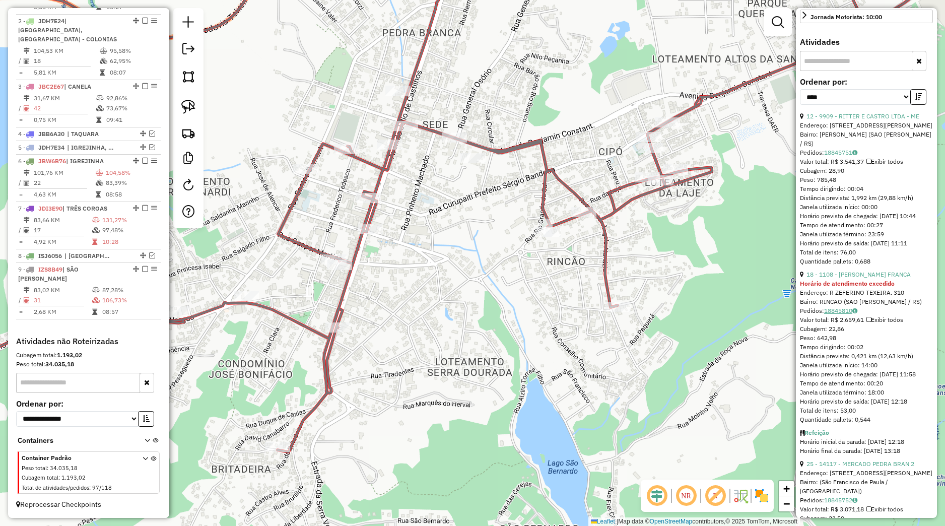
scroll to position [283, 0]
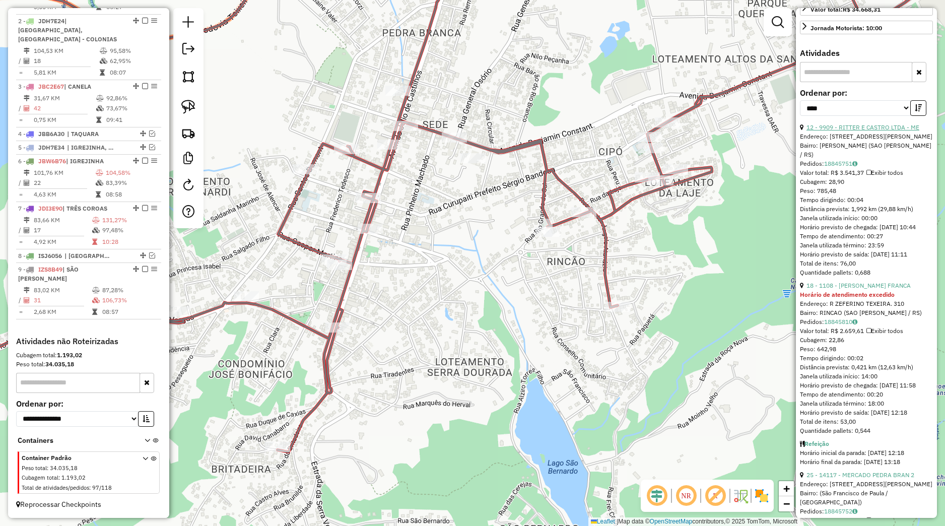
click at [848, 131] on link "12 - 9909 - RITTER E CASTRO LTDA - ME" at bounding box center [862, 127] width 113 height 8
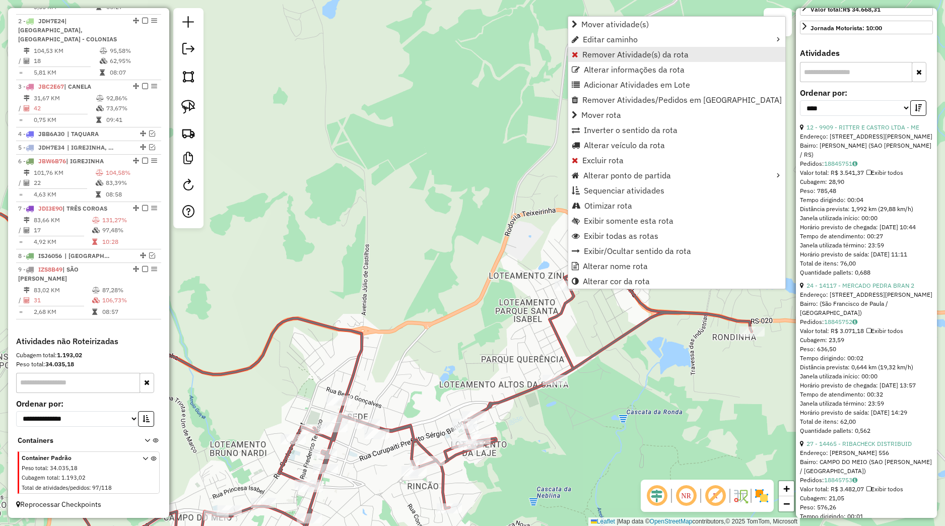
click at [596, 57] on span "Remover Atividade(s) da rota" at bounding box center [635, 54] width 106 height 8
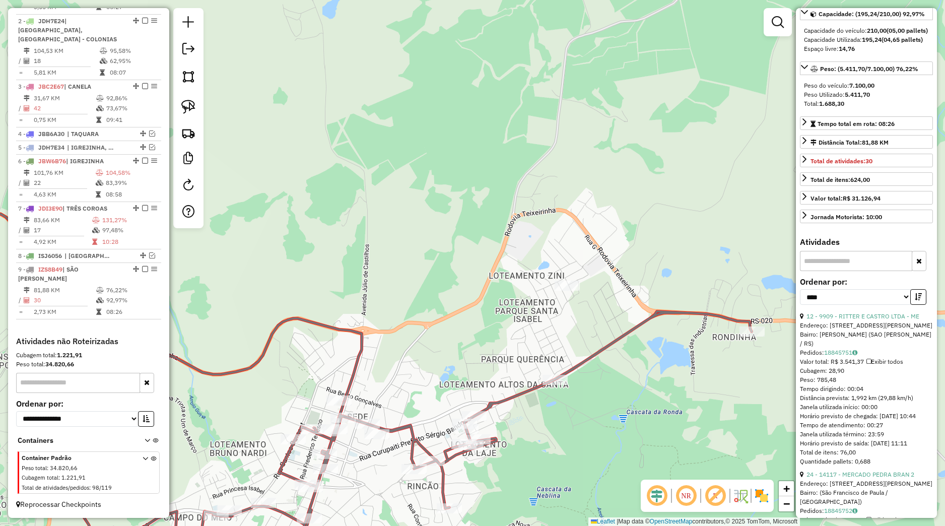
scroll to position [330, 0]
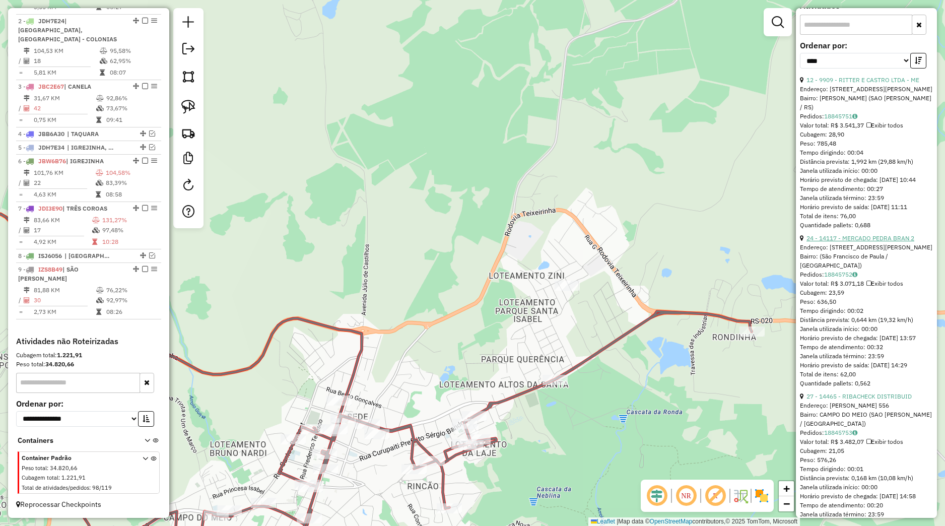
click at [850, 242] on link "24 - 14117 - MERCADO PEDRA BRAN 2" at bounding box center [860, 238] width 108 height 8
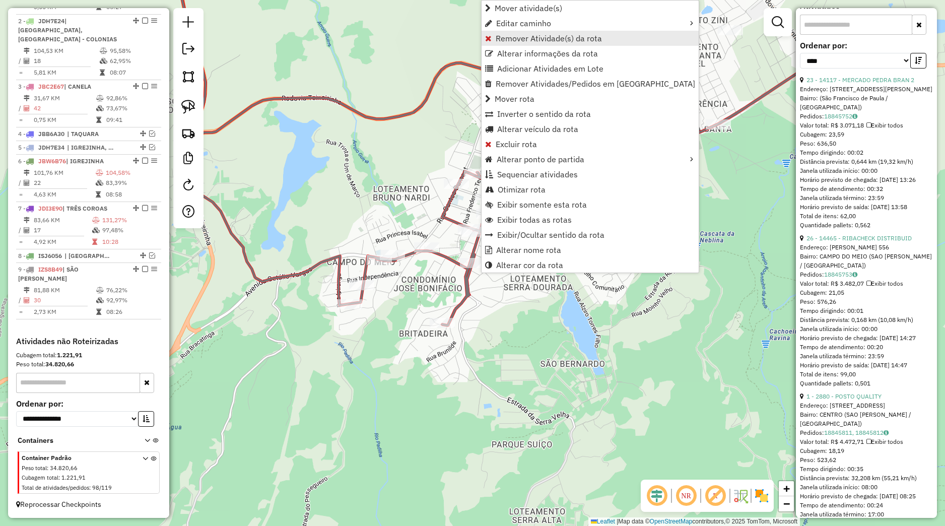
click at [510, 42] on span "Remover Atividade(s) da rota" at bounding box center [549, 38] width 106 height 8
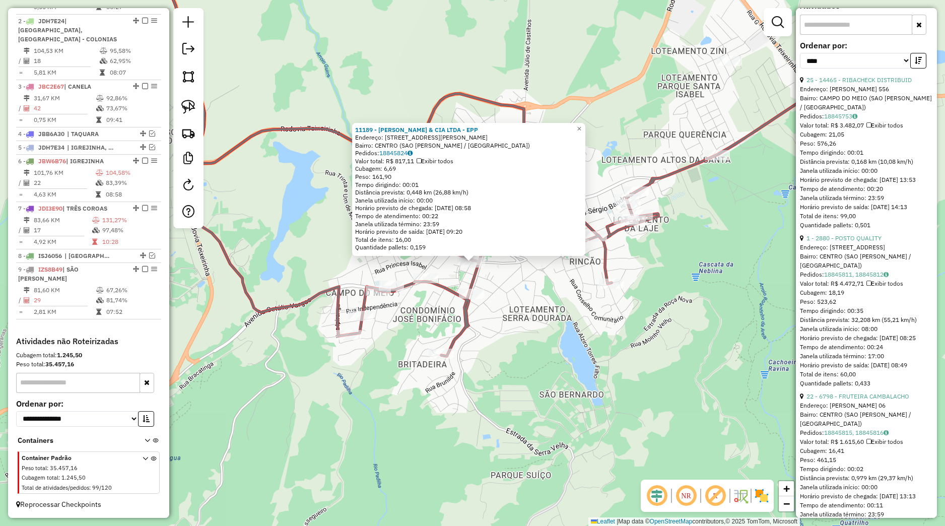
click at [491, 283] on div "Rota 9 - Placa IZS8B49 11189 - LAURI R DA SILVEIRA & CIA LTDA - EPP 11189 - LAU…" at bounding box center [472, 263] width 945 height 526
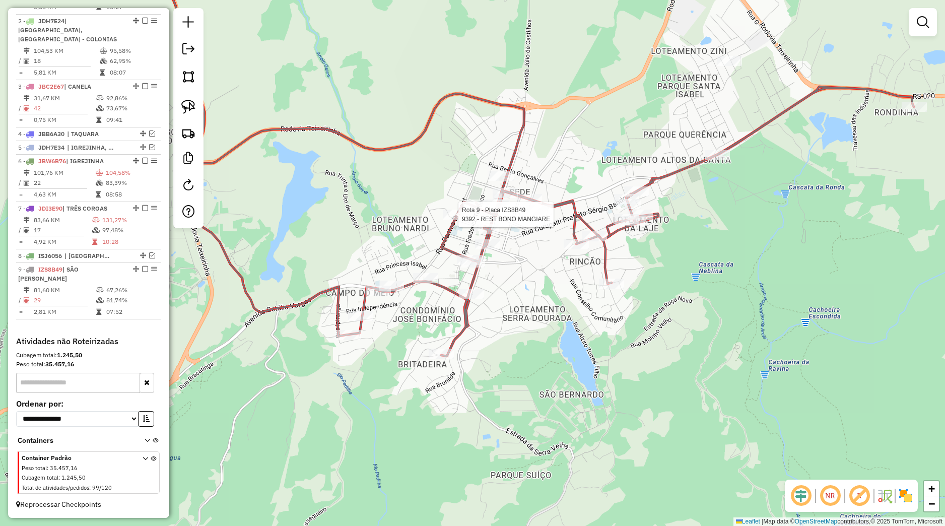
select select "*********"
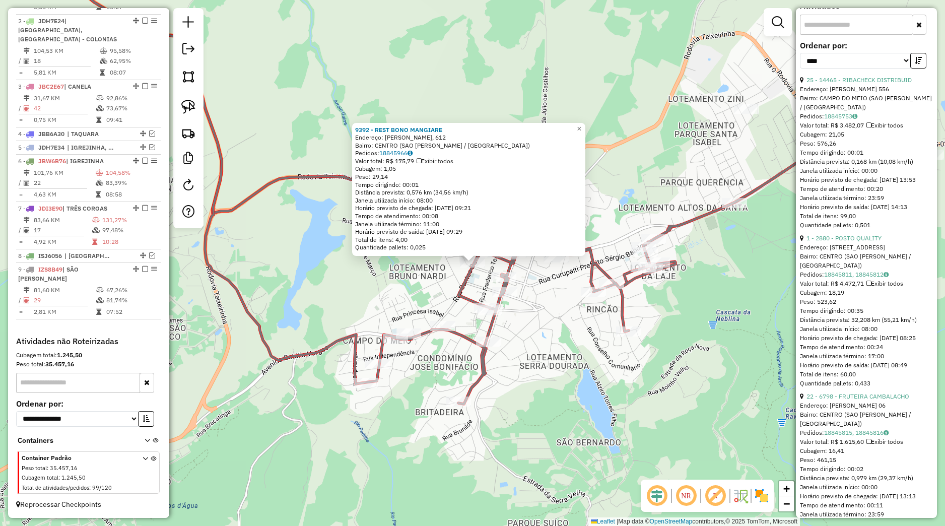
scroll to position [47, 0]
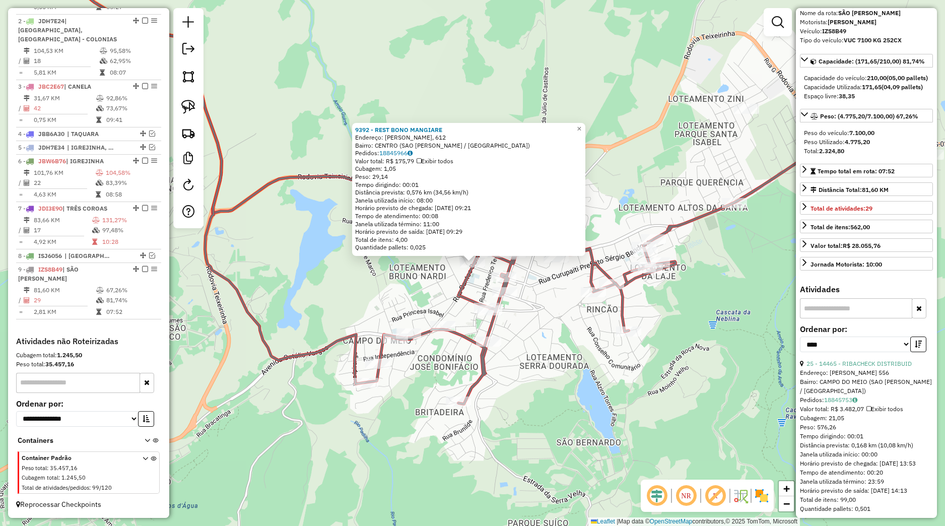
drag, startPoint x: 647, startPoint y: 380, endPoint x: 595, endPoint y: 372, distance: 52.5
click at [645, 381] on div "9392 - REST BONO MANGIARE Endereço: SANTOS DUMONT, 612 Bairro: CENTRO (SAO FRAN…" at bounding box center [472, 263] width 945 height 526
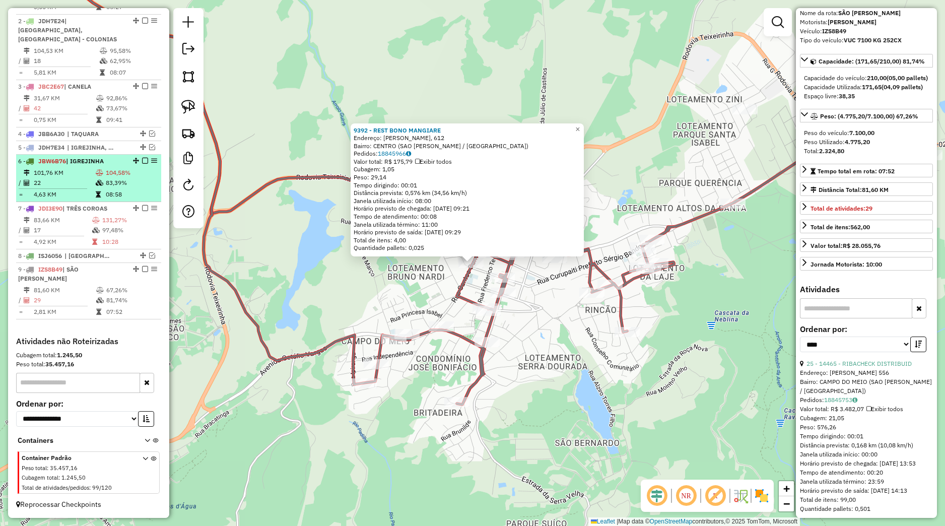
scroll to position [289, 0]
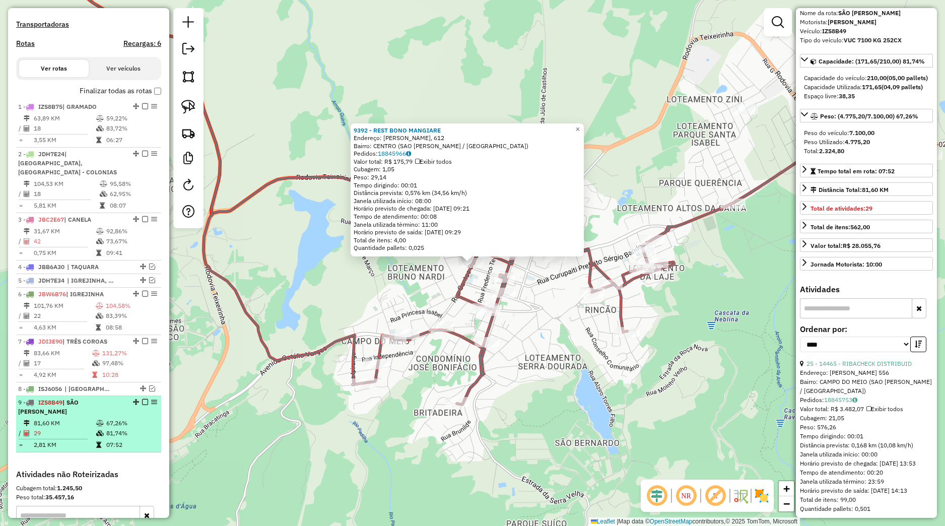
click at [142, 405] on em at bounding box center [145, 402] width 6 height 6
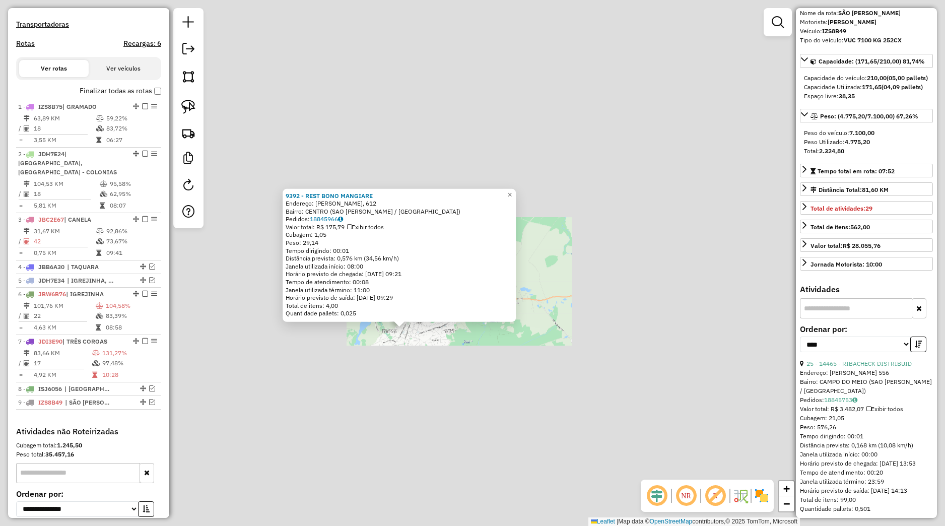
click at [364, 389] on div "9392 - REST BONO MANGIARE Endereço: SANTOS DUMONT, 612 Bairro: CENTRO (SAO FRAN…" at bounding box center [472, 263] width 945 height 526
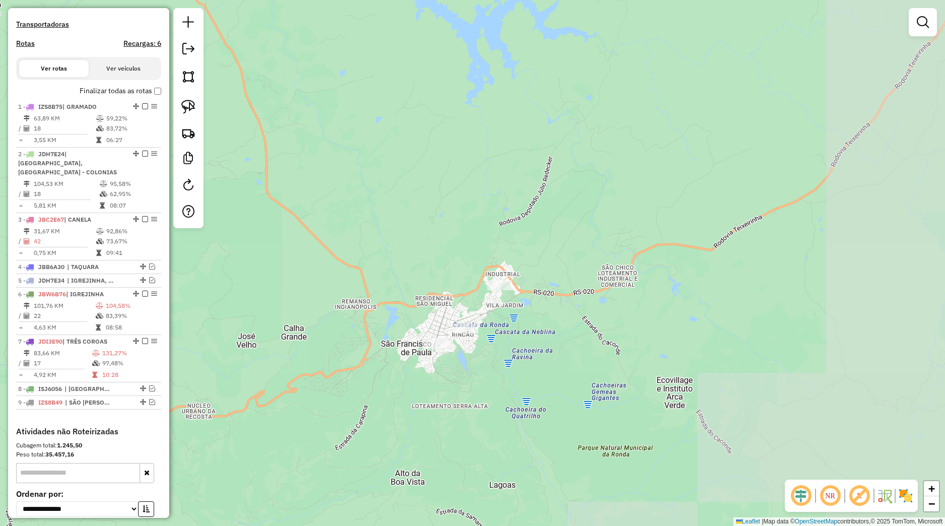
drag, startPoint x: 408, startPoint y: 423, endPoint x: 629, endPoint y: 331, distance: 238.9
click at [629, 331] on div "Janela de atendimento Grade de atendimento Capacidade Transportadoras Veículos …" at bounding box center [472, 263] width 945 height 526
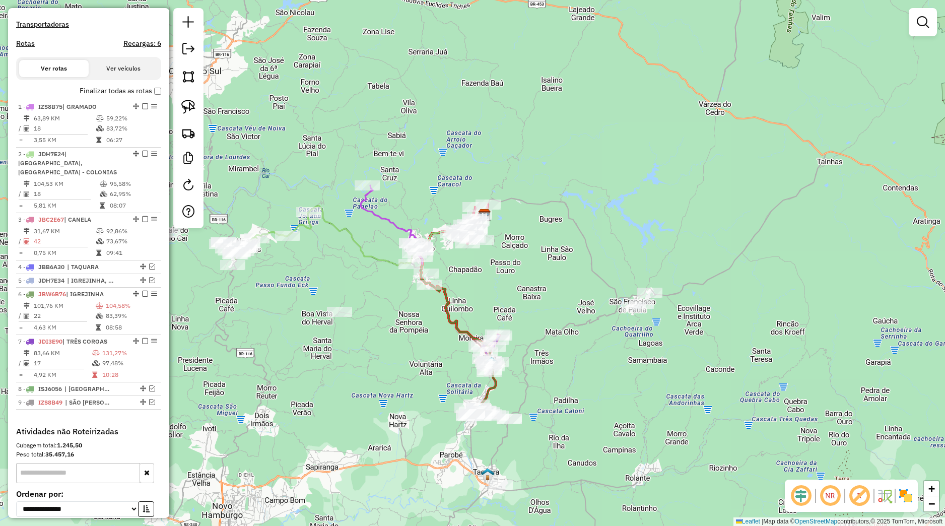
drag, startPoint x: 579, startPoint y: 368, endPoint x: 565, endPoint y: 347, distance: 25.4
click at [585, 331] on div "Janela de atendimento Grade de atendimento Capacidade Transportadoras Veículos …" at bounding box center [472, 263] width 945 height 526
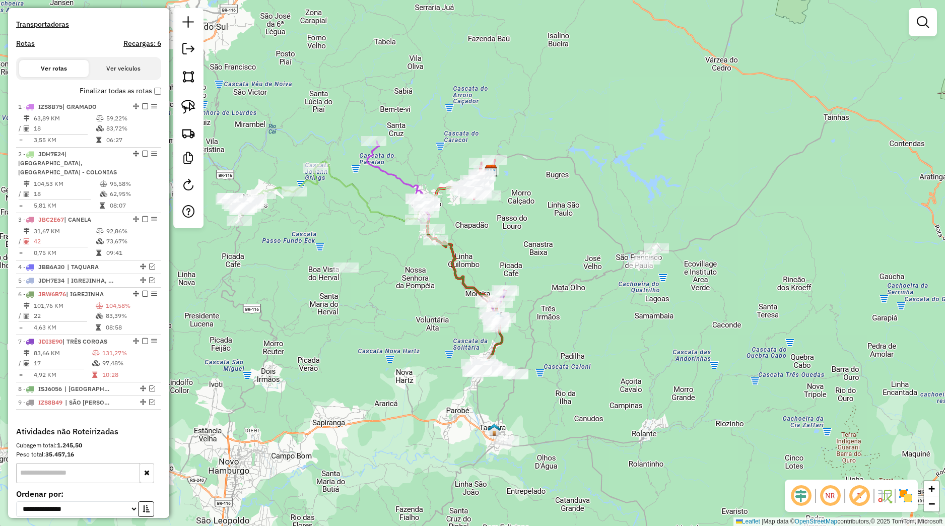
drag, startPoint x: 426, startPoint y: 298, endPoint x: 431, endPoint y: 360, distance: 62.7
click at [431, 362] on div "Janela de atendimento Grade de atendimento Capacidade Transportadoras Veículos …" at bounding box center [472, 263] width 945 height 526
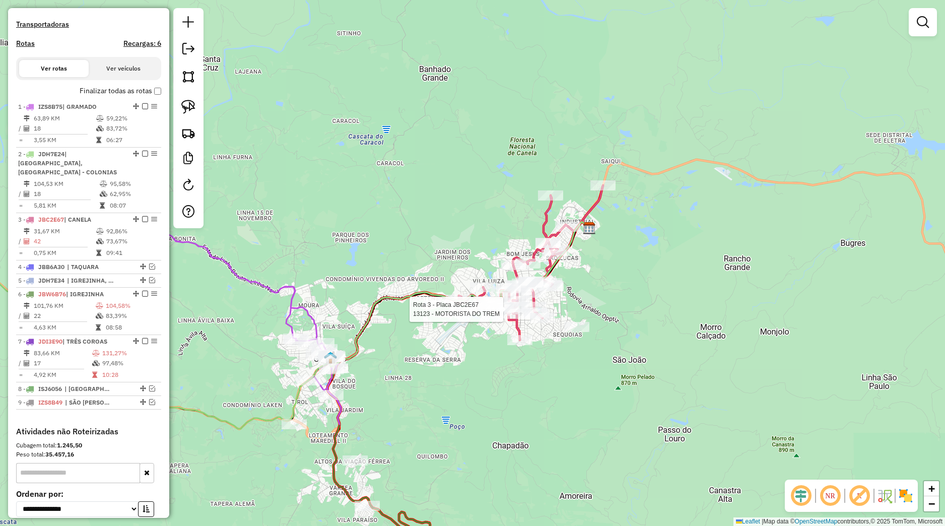
select select "*********"
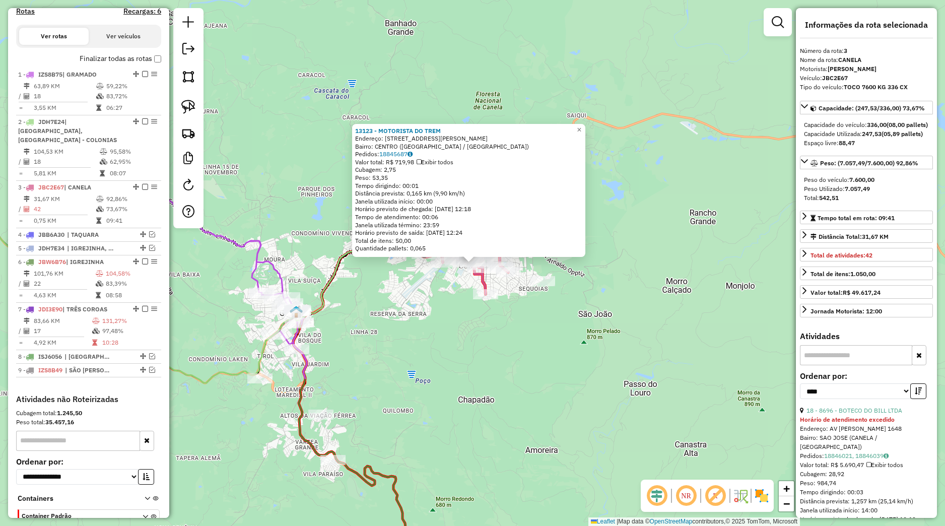
scroll to position [388, 0]
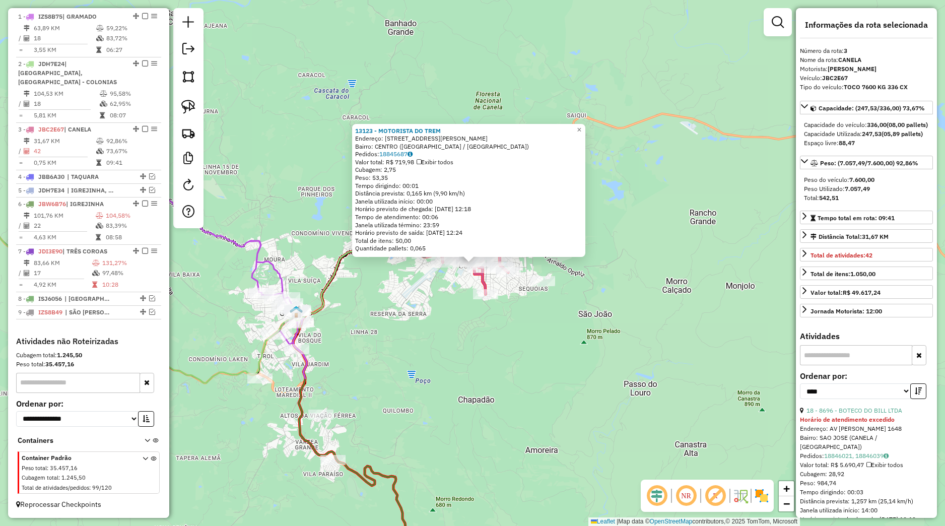
click at [549, 347] on div "13123 - MOTORISTA DO TREM Endereço: Rua Ernesto Urbani 7 Bairro: CENTRO (CANELA…" at bounding box center [472, 263] width 945 height 526
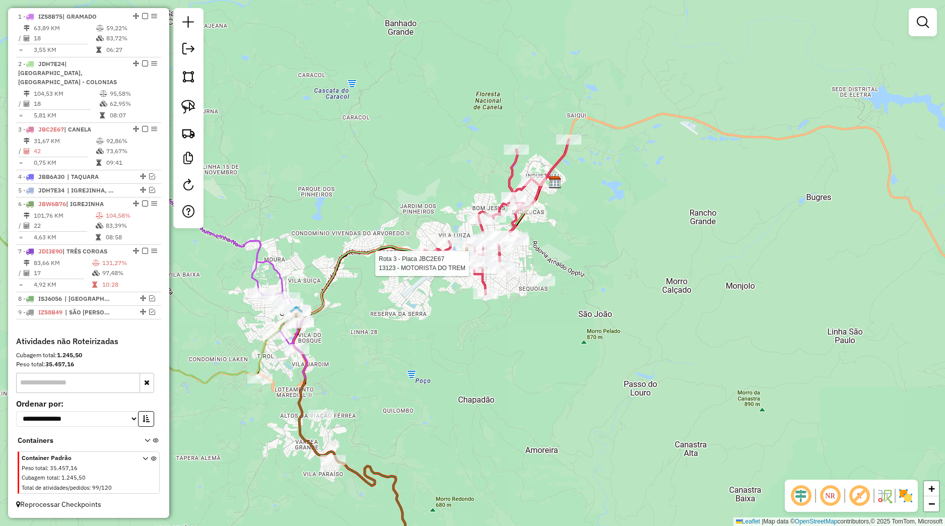
select select "*********"
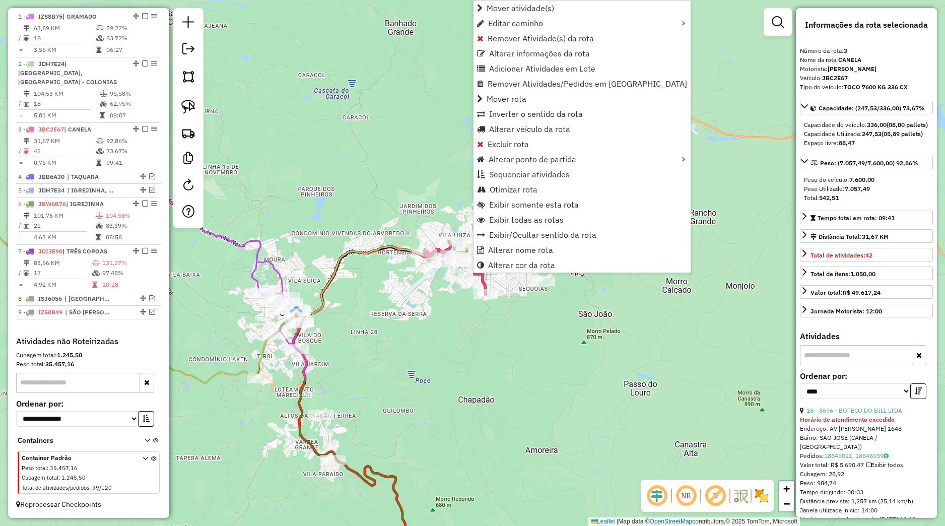
click at [423, 192] on div "Janela de atendimento Grade de atendimento Capacidade Transportadoras Veículos …" at bounding box center [472, 263] width 945 height 526
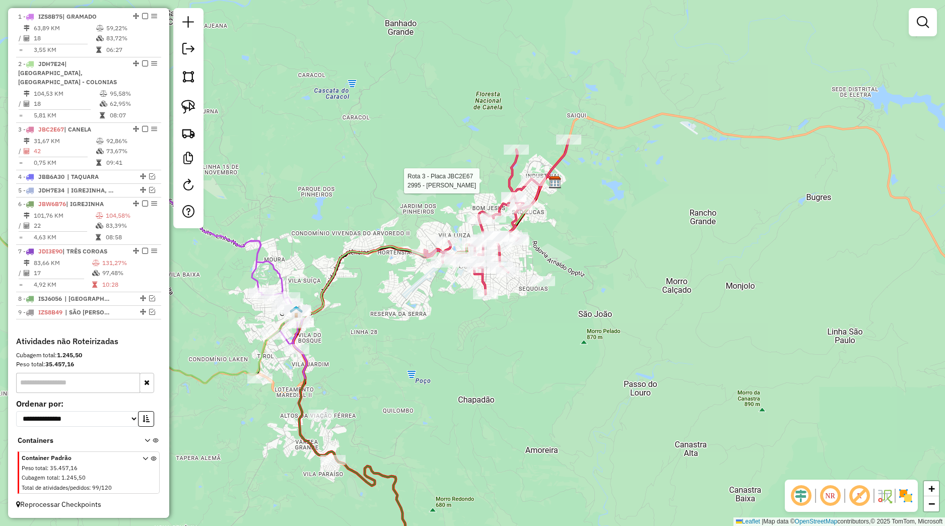
select select "*********"
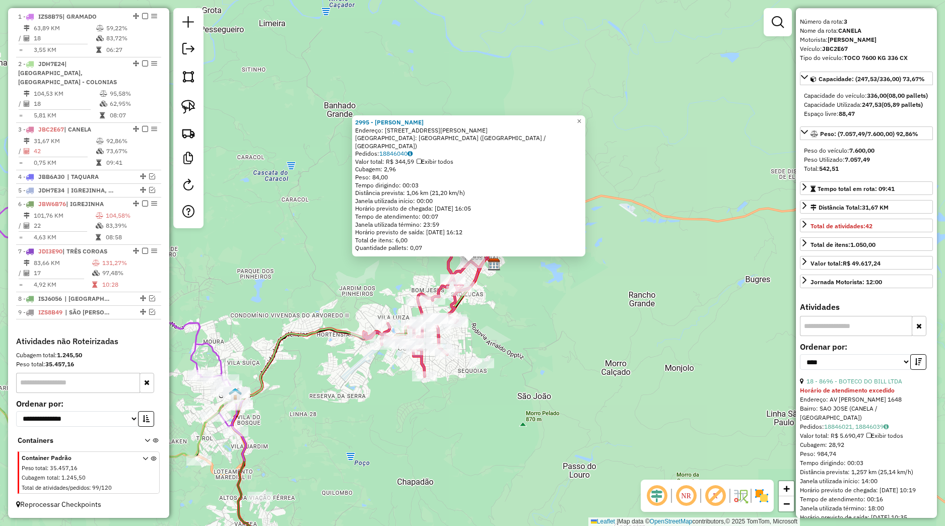
scroll to position [47, 0]
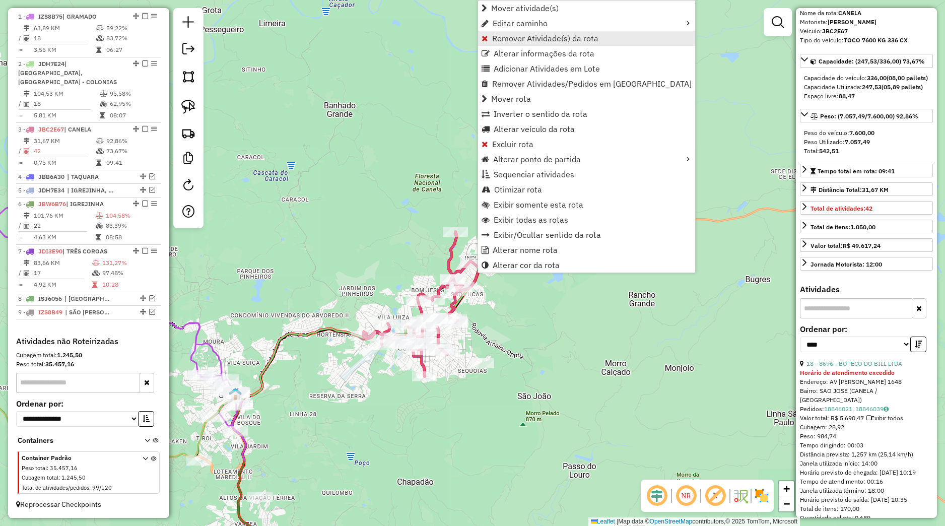
click at [520, 37] on span "Remover Atividade(s) da rota" at bounding box center [545, 38] width 106 height 8
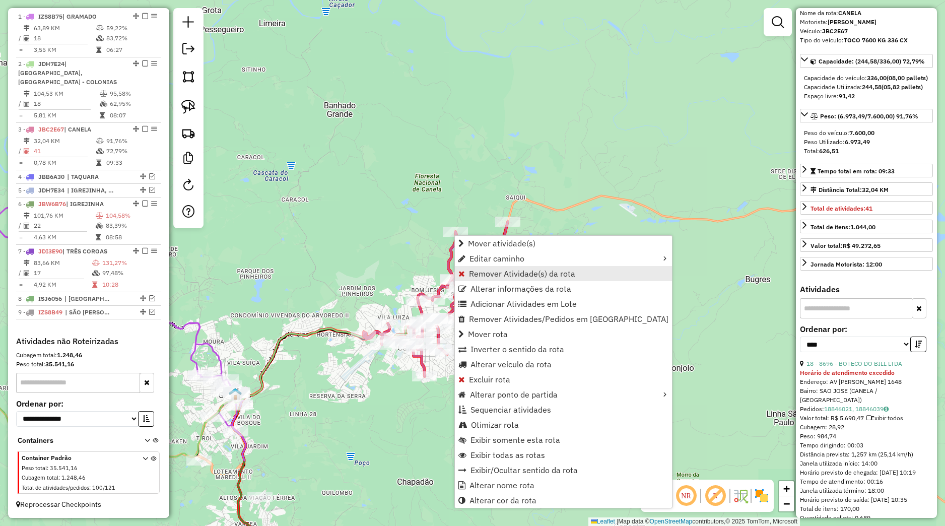
click at [483, 273] on span "Remover Atividade(s) da rota" at bounding box center [522, 273] width 106 height 8
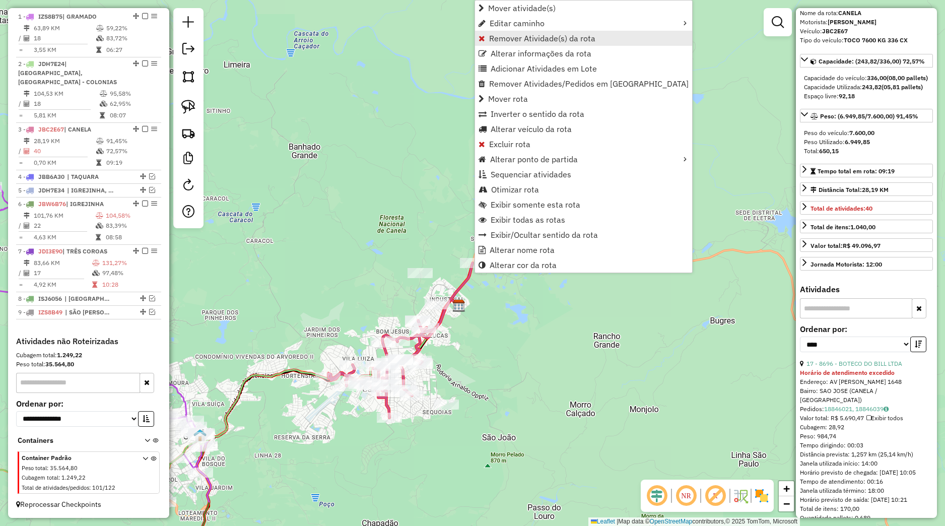
click at [517, 41] on span "Remover Atividade(s) da rota" at bounding box center [542, 38] width 106 height 8
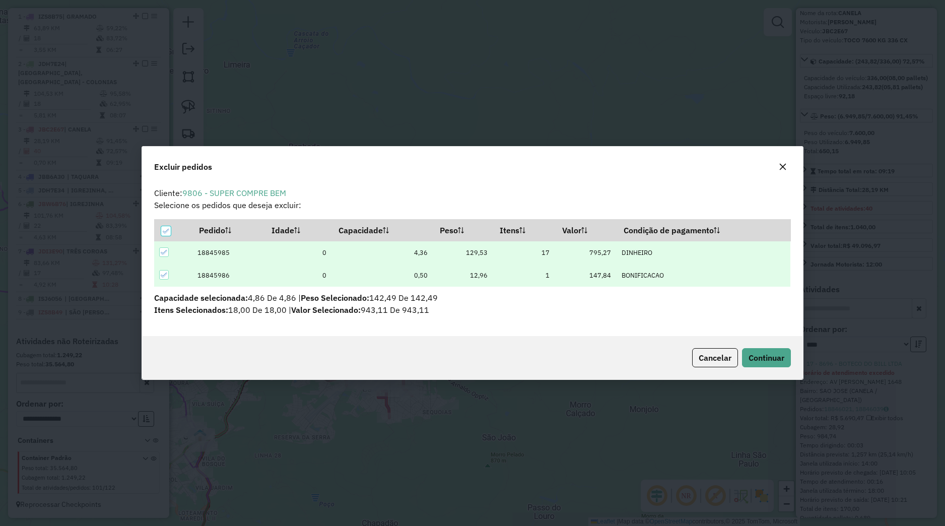
scroll to position [6, 3]
click at [742, 354] on button "Continuar" at bounding box center [766, 357] width 49 height 19
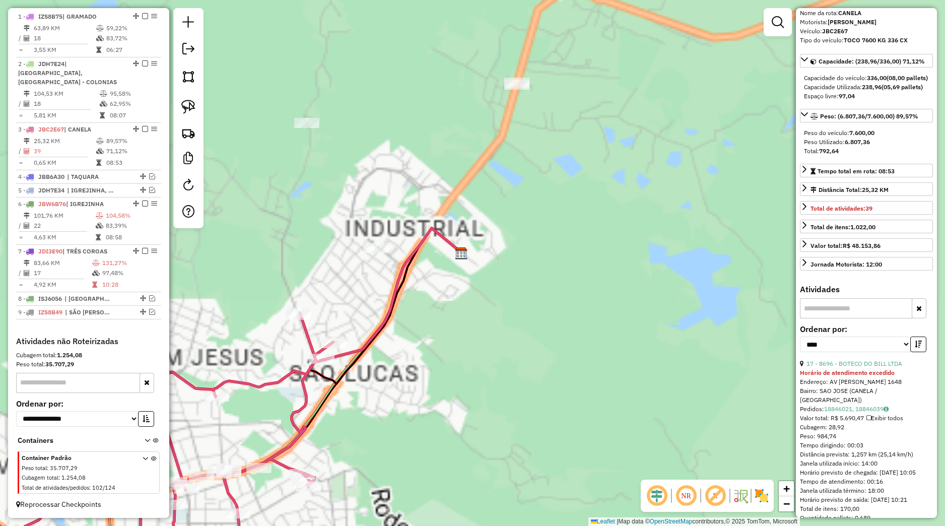
drag, startPoint x: 456, startPoint y: 350, endPoint x: 517, endPoint y: 322, distance: 66.5
click at [582, 308] on div "Janela de atendimento Grade de atendimento Capacidade Transportadoras Veículos …" at bounding box center [472, 263] width 945 height 526
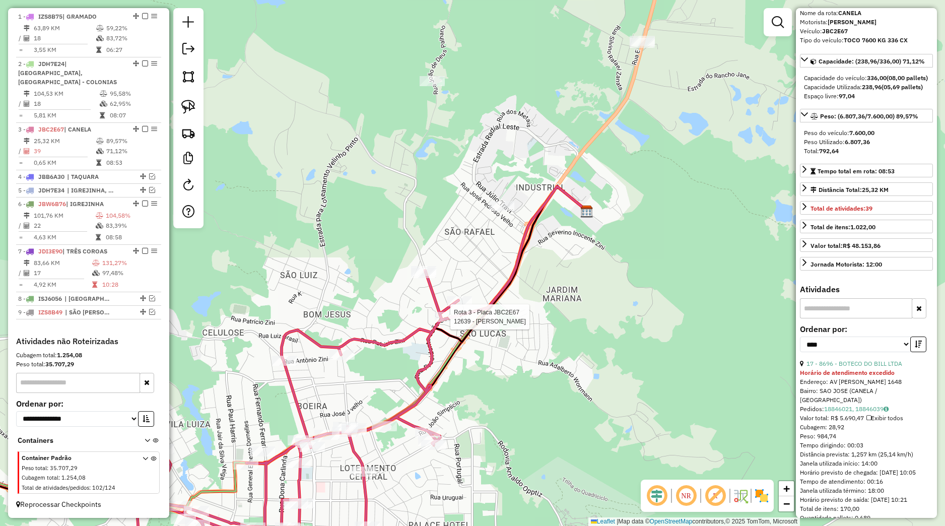
click at [452, 311] on icon at bounding box center [262, 424] width 391 height 308
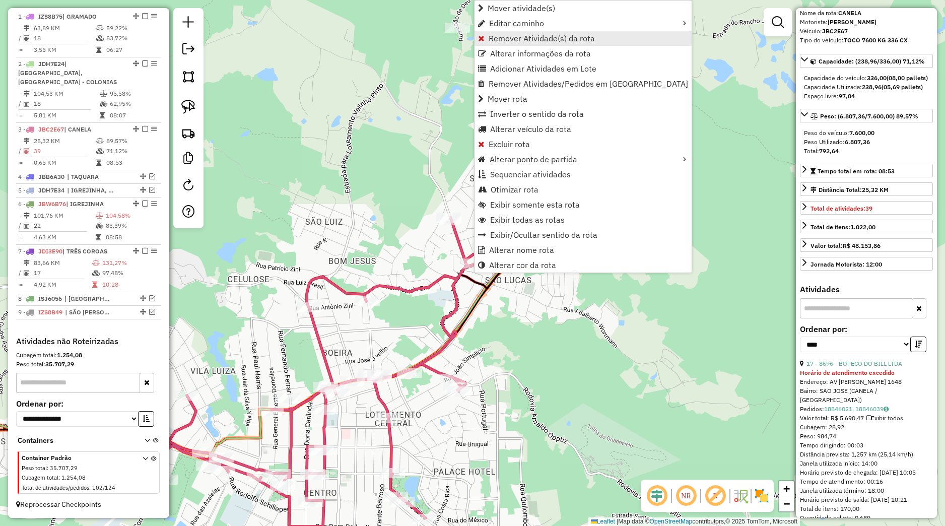
click at [518, 37] on span "Remover Atividade(s) da rota" at bounding box center [542, 38] width 106 height 8
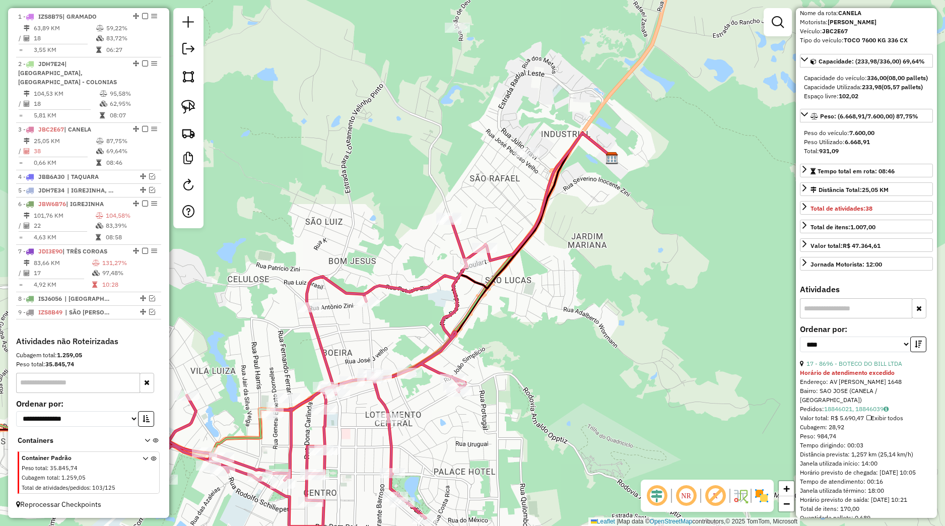
scroll to position [142, 0]
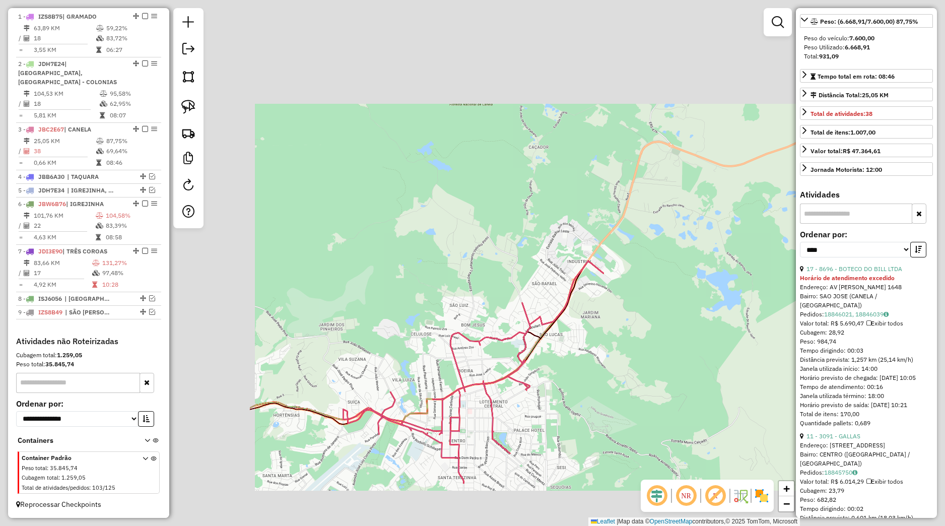
click at [593, 421] on div "Janela de atendimento Grade de atendimento Capacidade Transportadoras Veículos …" at bounding box center [472, 263] width 945 height 526
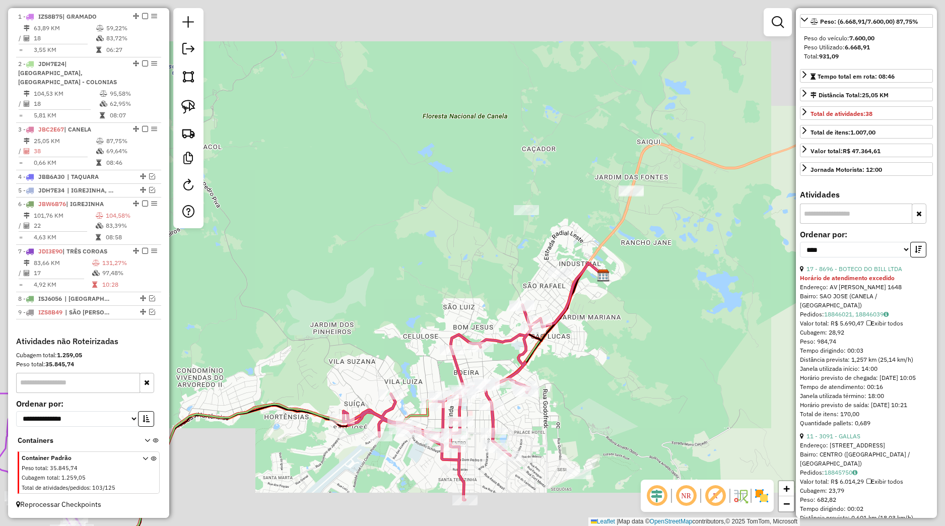
drag, startPoint x: 592, startPoint y: 434, endPoint x: 630, endPoint y: 336, distance: 104.5
click at [630, 338] on div "Janela de atendimento Grade de atendimento Capacidade Transportadoras Veículos …" at bounding box center [472, 263] width 945 height 526
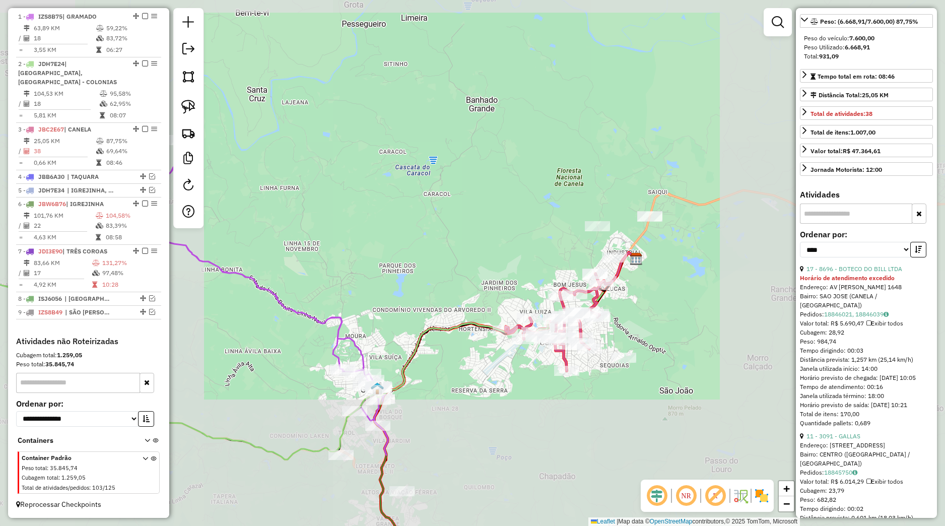
click at [612, 412] on div "Janela de atendimento Grade de atendimento Capacidade Transportadoras Veículos …" at bounding box center [472, 263] width 945 height 526
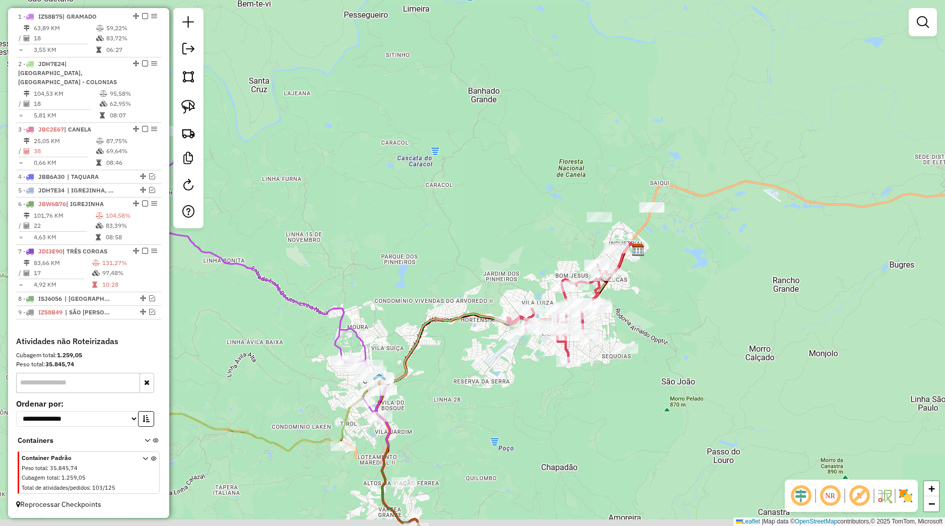
drag, startPoint x: 584, startPoint y: 425, endPoint x: 547, endPoint y: 340, distance: 92.7
click at [627, 333] on div "Janela de atendimento Grade de atendimento Capacidade Transportadoras Veículos …" at bounding box center [472, 263] width 945 height 526
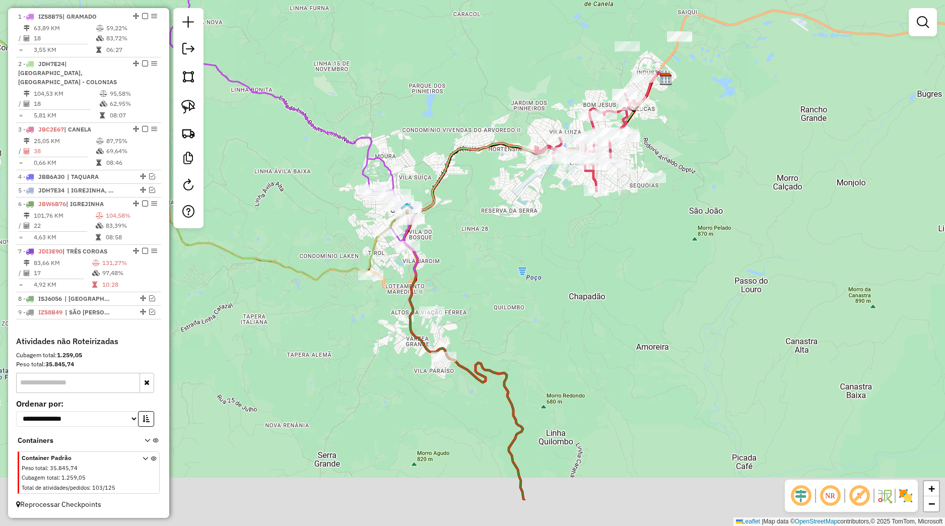
drag, startPoint x: 598, startPoint y: 366, endPoint x: 543, endPoint y: 230, distance: 146.9
click at [544, 228] on div "Janela de atendimento Grade de atendimento Capacidade Transportadoras Veículos …" at bounding box center [472, 263] width 945 height 526
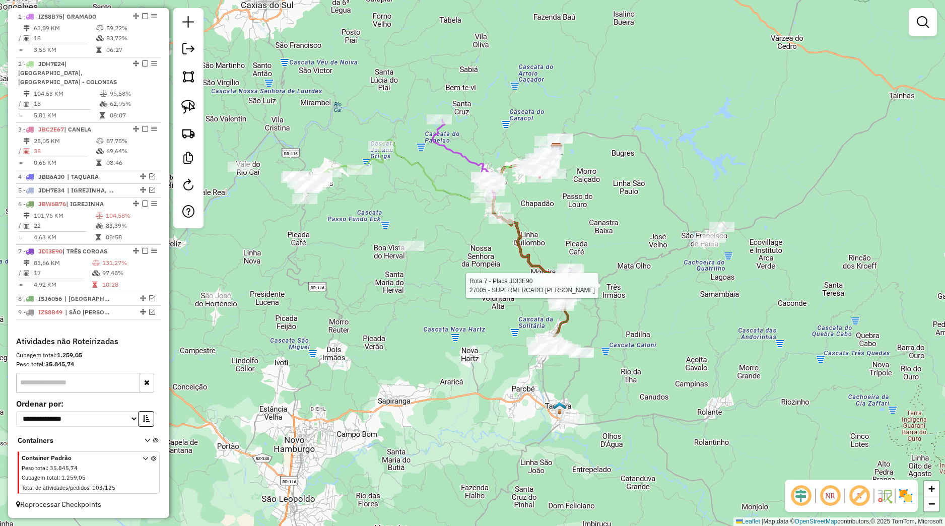
select select "*********"
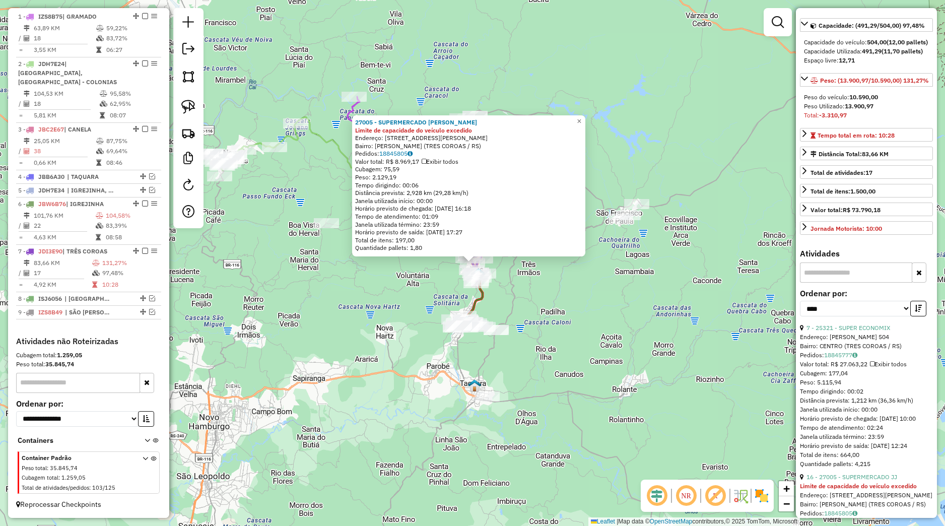
scroll to position [94, 0]
click at [854, 329] on link "7 - 25321 - SUPER ECONOMIX" at bounding box center [848, 325] width 84 height 8
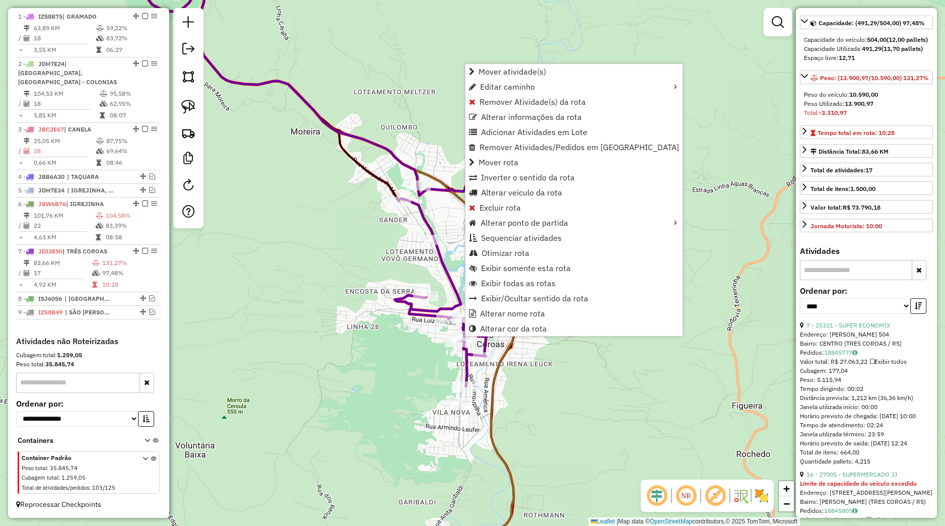
drag, startPoint x: 506, startPoint y: 103, endPoint x: 509, endPoint y: 142, distance: 38.9
click at [506, 103] on span "Remover Atividade(s) da rota" at bounding box center [533, 102] width 106 height 8
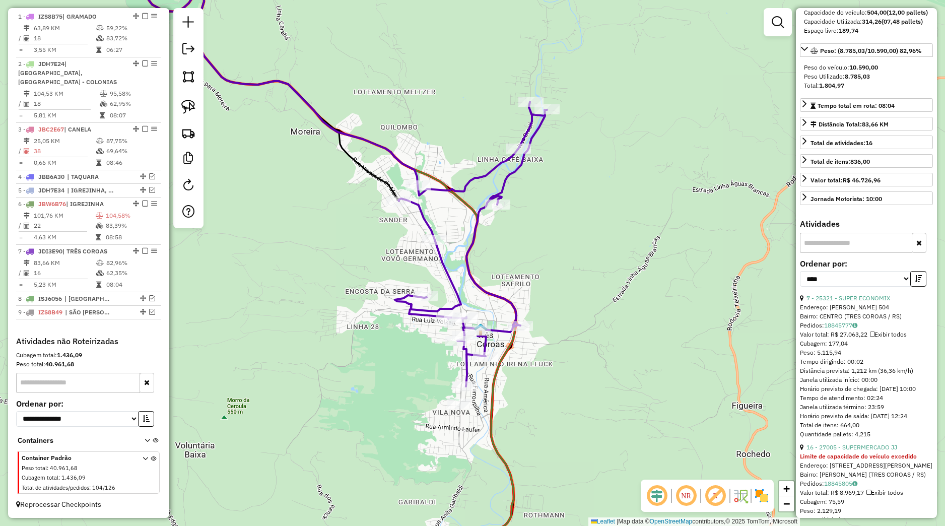
scroll to position [142, 0]
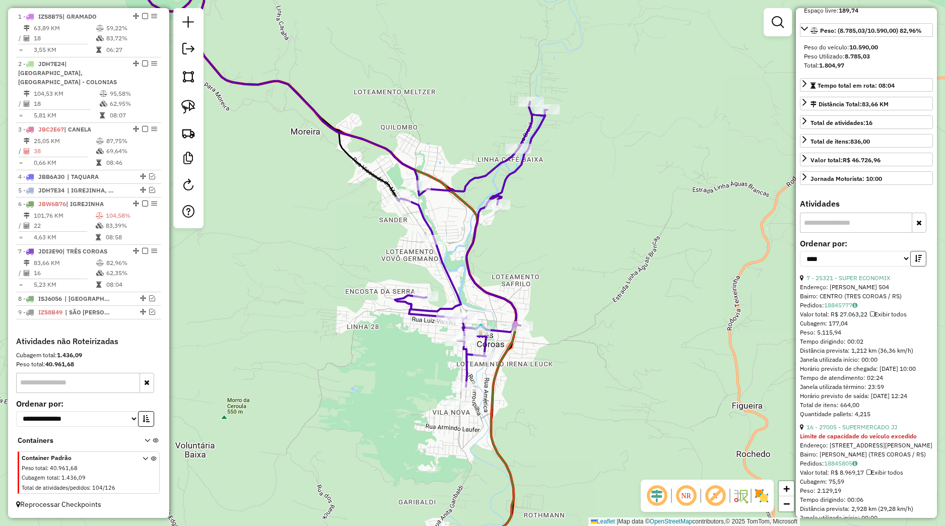
click at [915, 262] on icon "button" at bounding box center [918, 258] width 7 height 7
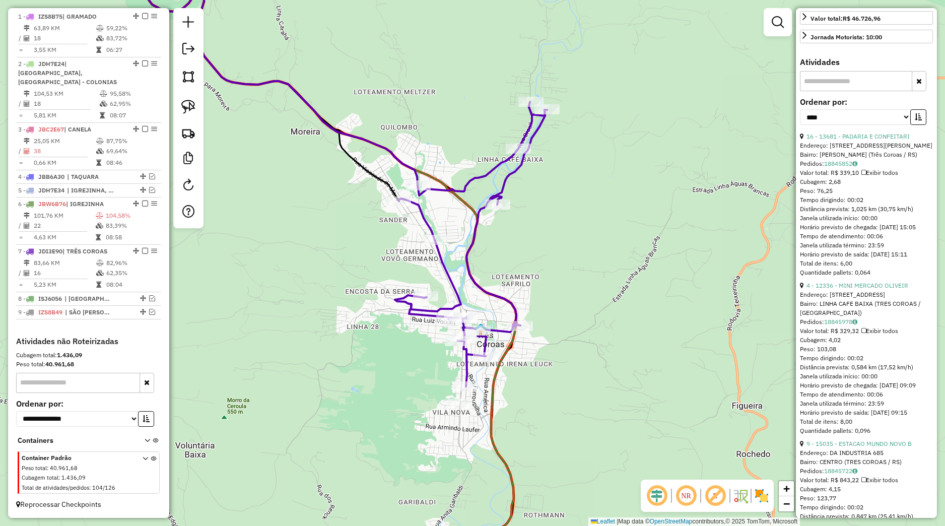
scroll to position [94, 0]
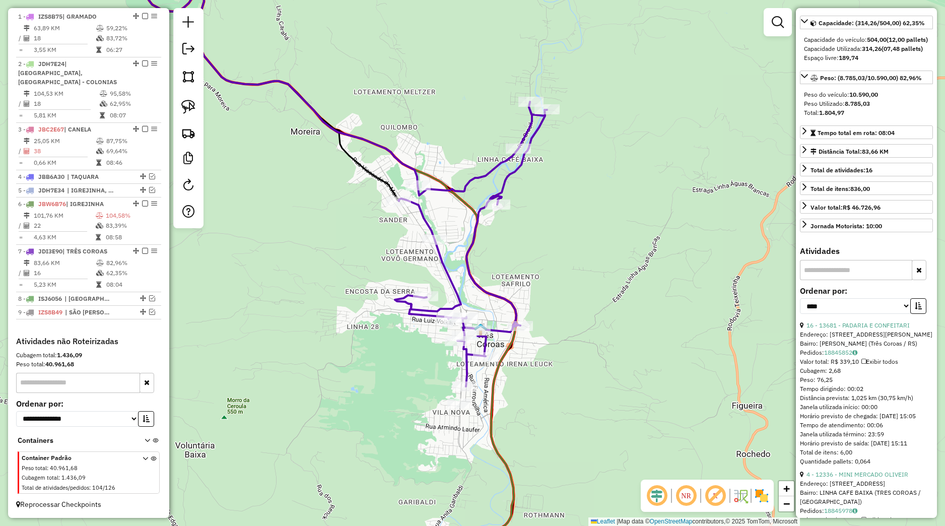
drag, startPoint x: 641, startPoint y: 330, endPoint x: 624, endPoint y: 345, distance: 23.2
click at [641, 331] on div "Janela de atendimento Grade de atendimento Capacidade Transportadoras Veículos …" at bounding box center [472, 263] width 945 height 526
click at [565, 386] on div "Rota 7 - Placa JDI3E90 27206 - CASA LIBRE ESTUDIO B Janela de atendimento Grade…" at bounding box center [472, 263] width 945 height 526
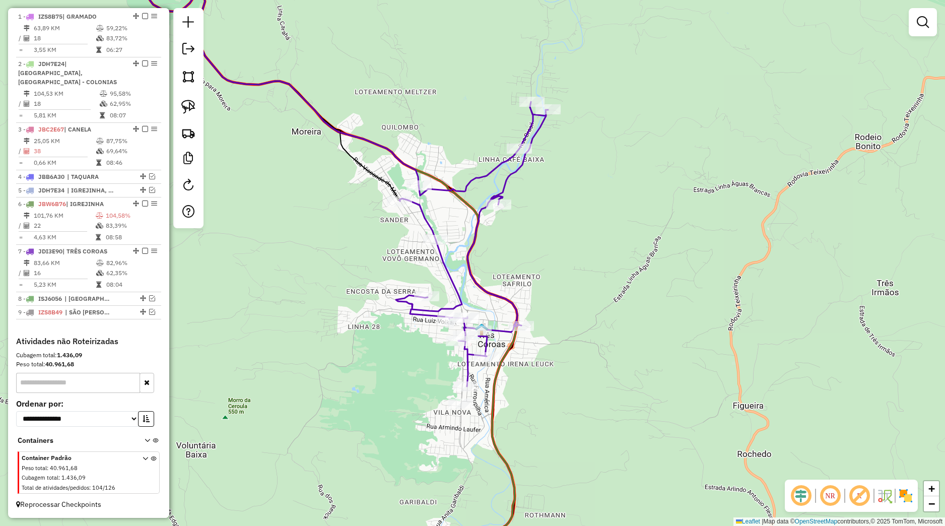
drag, startPoint x: 578, startPoint y: 392, endPoint x: 555, endPoint y: 233, distance: 160.3
click at [555, 233] on div "Janela de atendimento Grade de atendimento Capacidade Transportadoras Veículos …" at bounding box center [472, 263] width 945 height 526
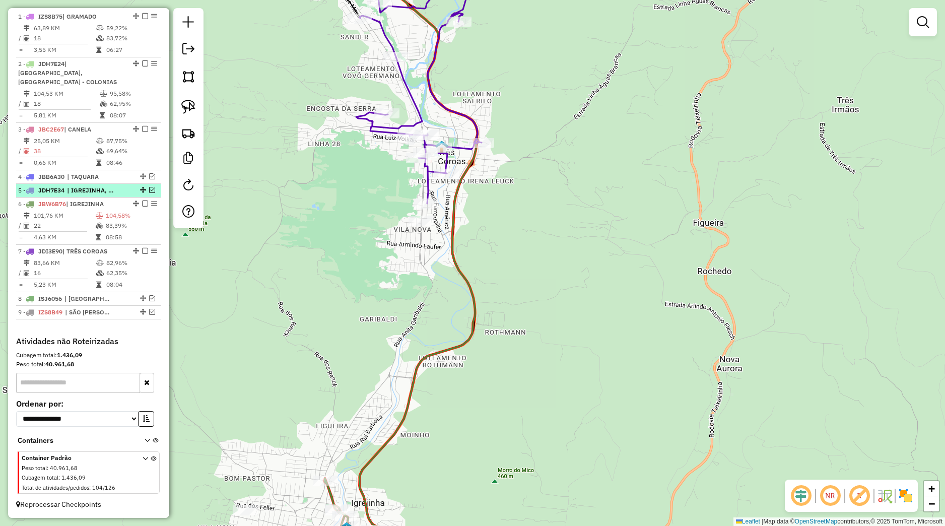
drag, startPoint x: 135, startPoint y: 202, endPoint x: 136, endPoint y: 220, distance: 17.7
click at [142, 204] on em at bounding box center [145, 203] width 6 height 6
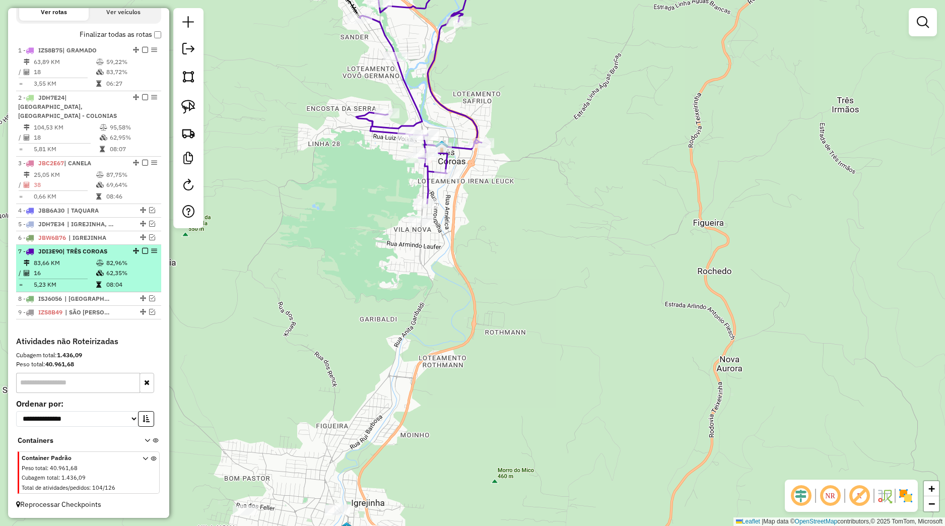
click at [142, 251] on em at bounding box center [145, 251] width 6 height 6
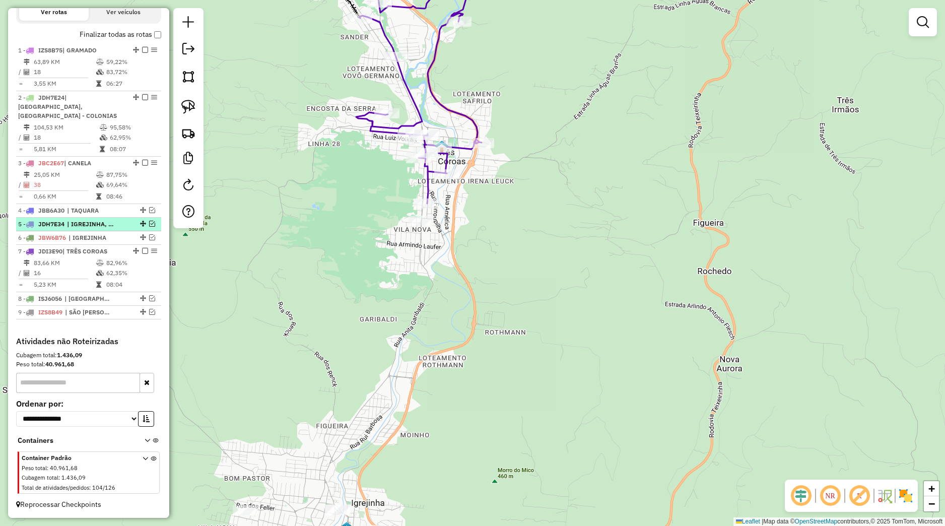
scroll to position [320, 0]
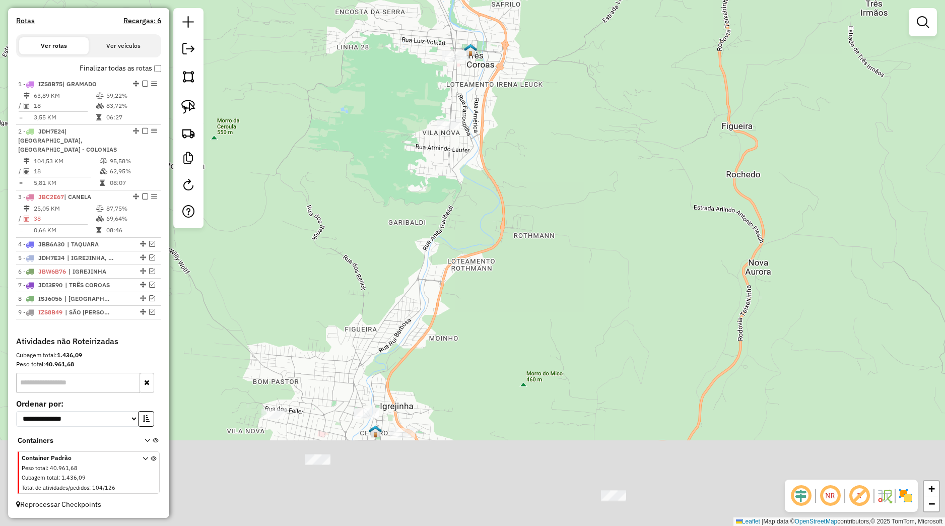
drag, startPoint x: 355, startPoint y: 318, endPoint x: 382, endPoint y: 206, distance: 115.6
click at [384, 212] on div "Janela de atendimento Grade de atendimento Capacidade Transportadoras Veículos …" at bounding box center [472, 263] width 945 height 526
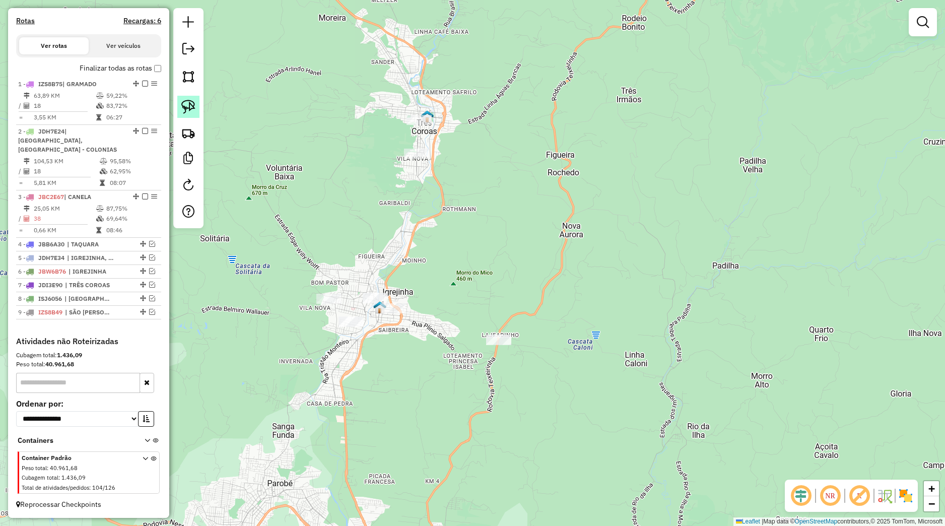
click at [193, 112] on img at bounding box center [188, 107] width 14 height 14
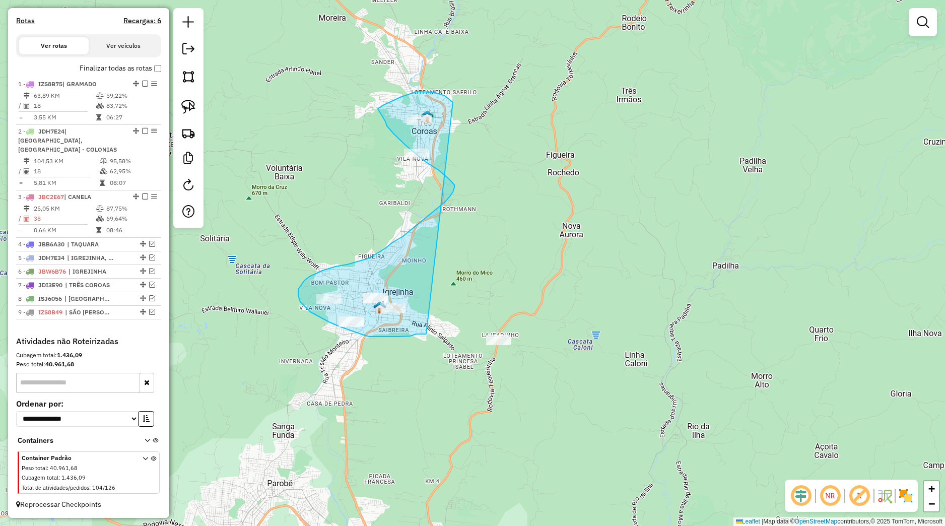
drag, startPoint x: 447, startPoint y: 97, endPoint x: 428, endPoint y: 334, distance: 237.5
click at [428, 334] on div "Janela de atendimento Grade de atendimento Capacidade Transportadoras Veículos …" at bounding box center [472, 263] width 945 height 526
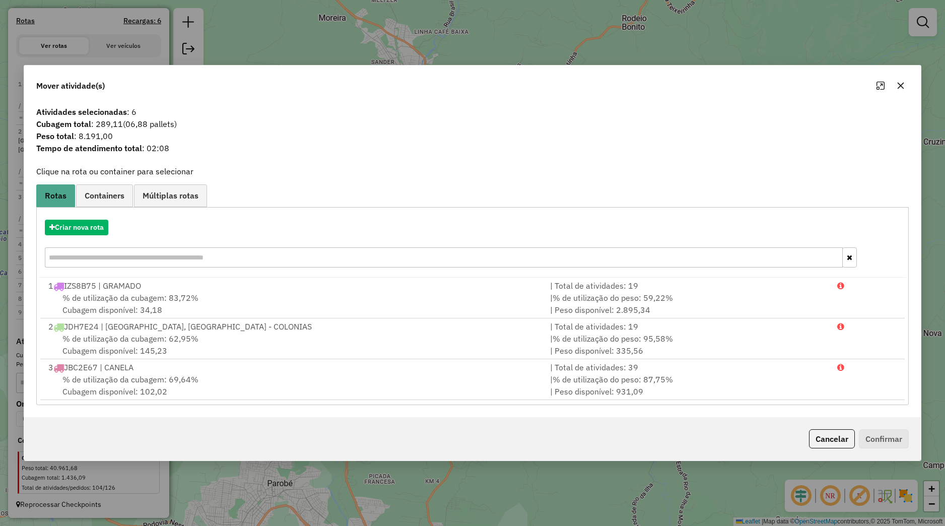
click at [898, 82] on icon "button" at bounding box center [901, 86] width 8 height 8
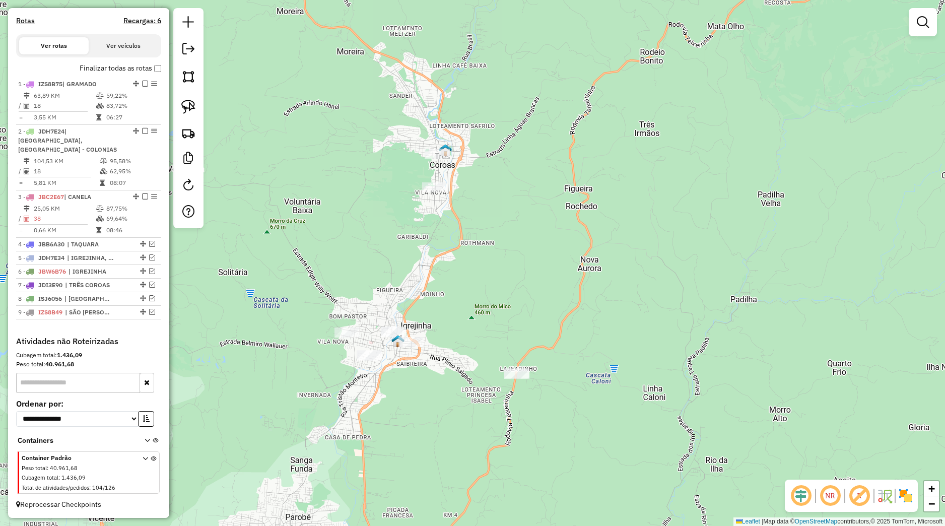
drag, startPoint x: 565, startPoint y: 197, endPoint x: 599, endPoint y: 229, distance: 46.4
click at [649, 304] on div "Janela de atendimento Grade de atendimento Capacidade Transportadoras Veículos …" at bounding box center [472, 263] width 945 height 526
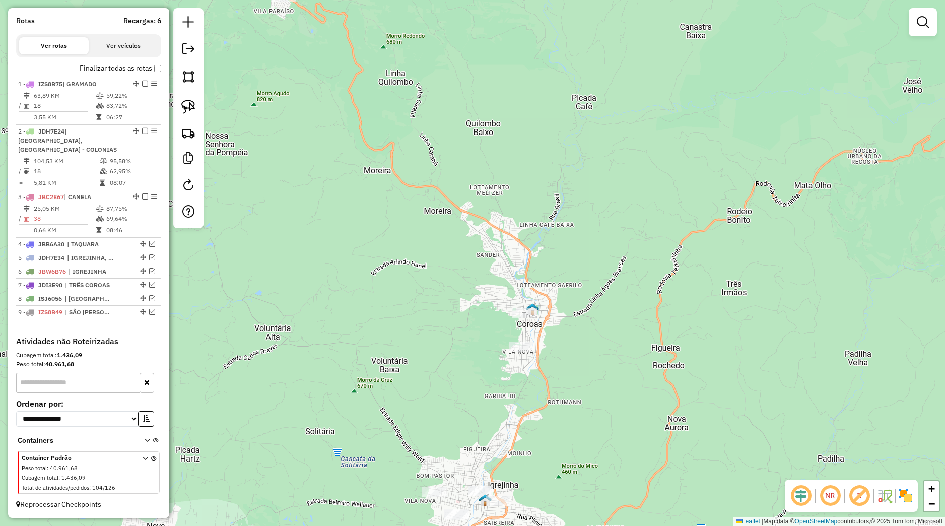
drag, startPoint x: 563, startPoint y: 247, endPoint x: 583, endPoint y: 367, distance: 121.6
click at [584, 373] on div "Janela de atendimento Grade de atendimento Capacidade Transportadoras Veículos …" at bounding box center [472, 263] width 945 height 526
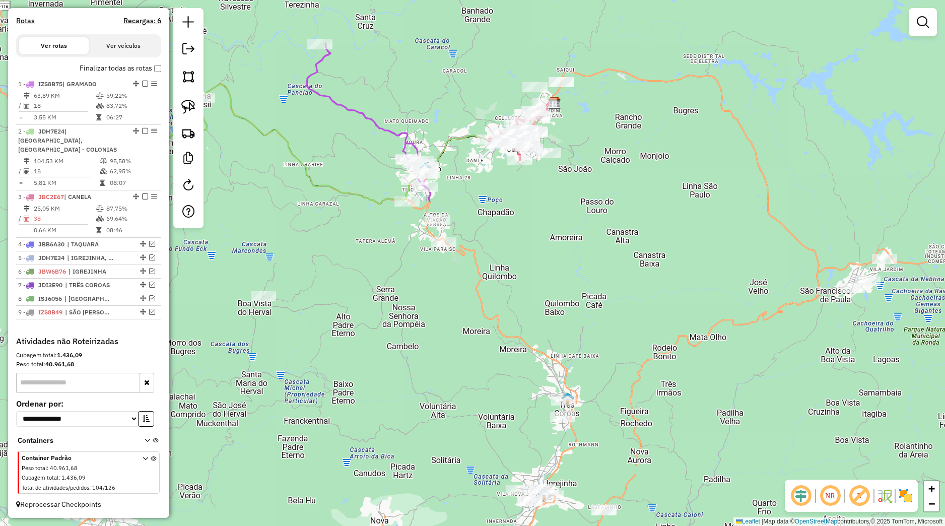
drag, startPoint x: 336, startPoint y: 261, endPoint x: 553, endPoint y: 355, distance: 236.2
click at [553, 355] on div "Janela de atendimento Grade de atendimento Capacidade Transportadoras Veículos …" at bounding box center [472, 263] width 945 height 526
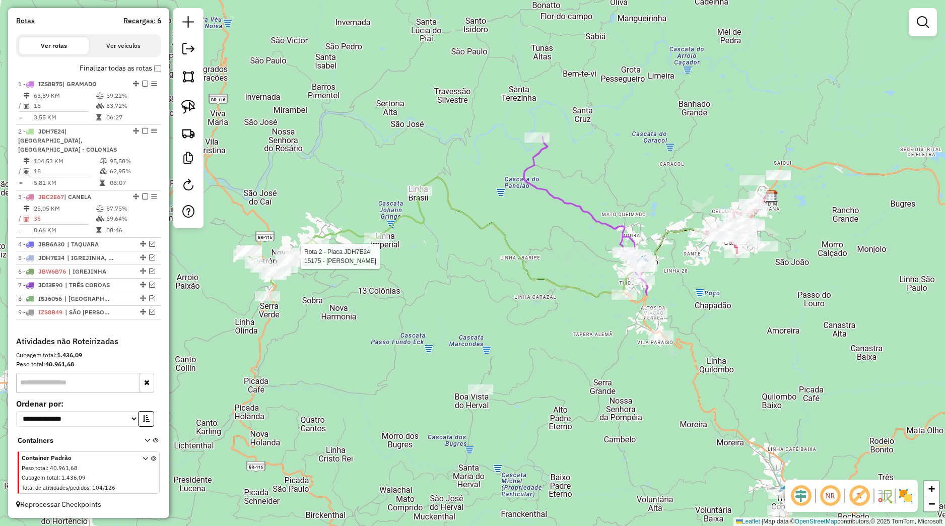
select select "*********"
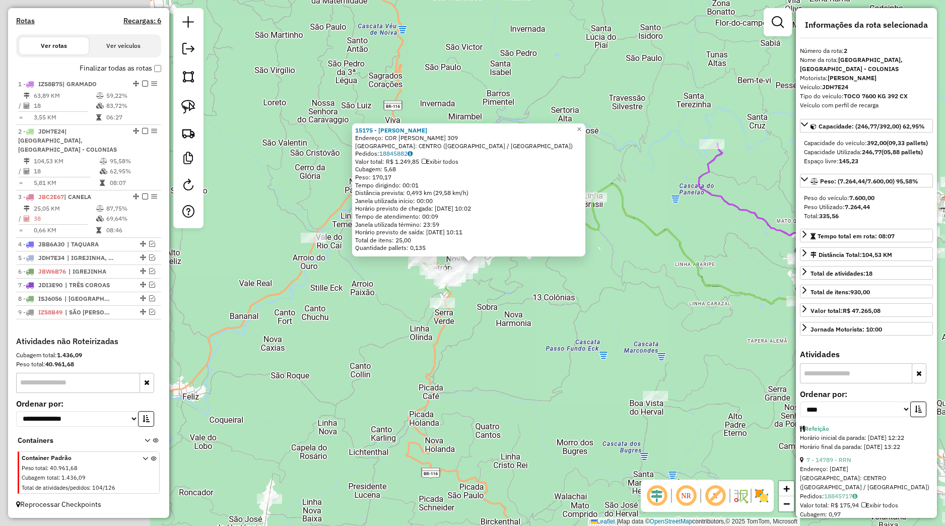
scroll to position [94, 0]
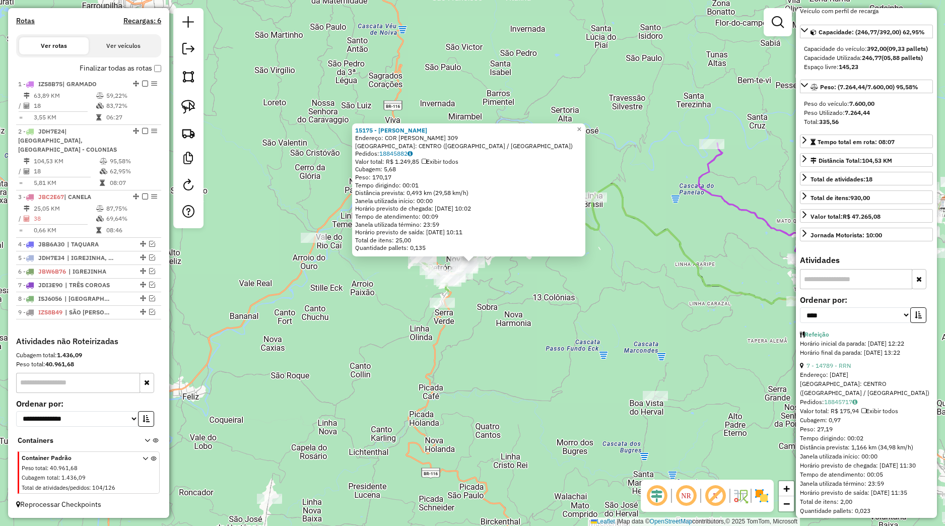
click at [548, 304] on div "15175 - ROLOFF LANCHES Endereço: COR ALFREDO STEIGLICH 309 Bairro: CENTRO (NOVA…" at bounding box center [472, 263] width 945 height 526
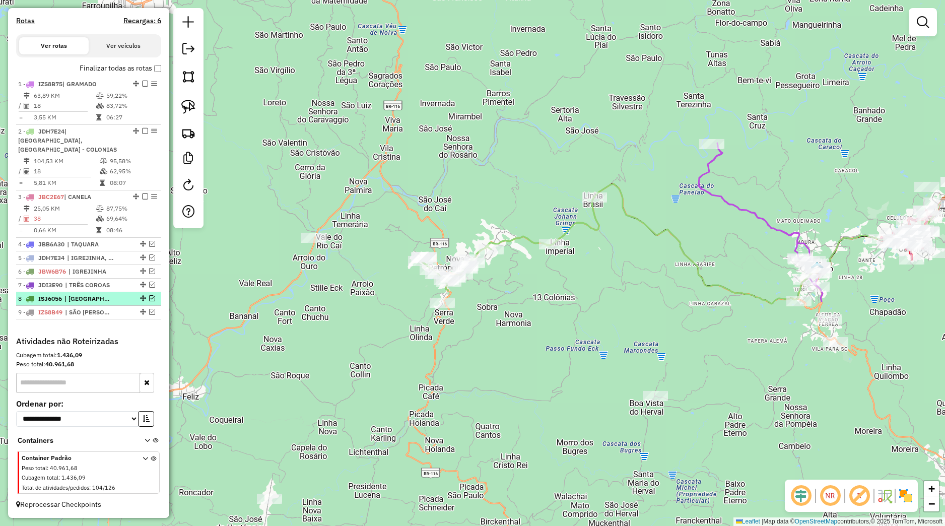
click at [149, 297] on em at bounding box center [152, 298] width 6 height 6
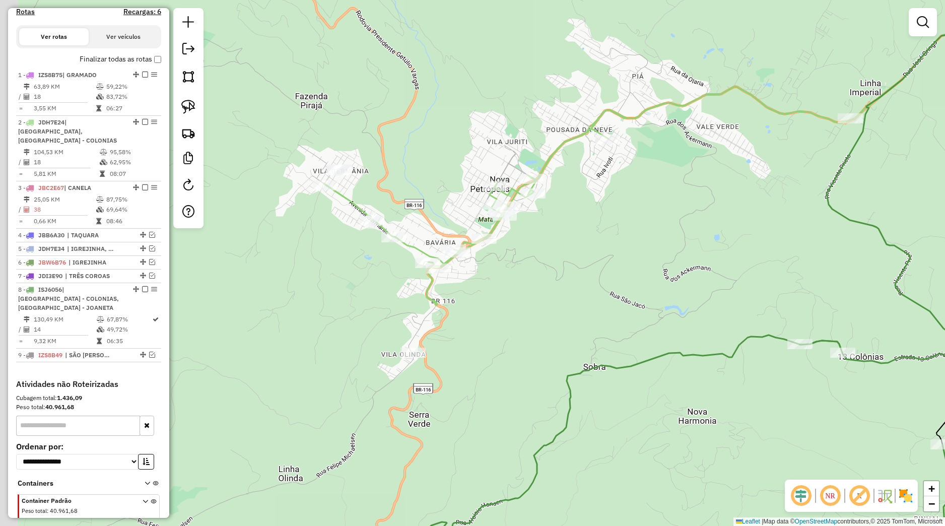
drag, startPoint x: 404, startPoint y: 327, endPoint x: 510, endPoint y: 313, distance: 106.7
click at [510, 313] on div "Janela de atendimento Grade de atendimento Capacidade Transportadoras Veículos …" at bounding box center [472, 263] width 945 height 526
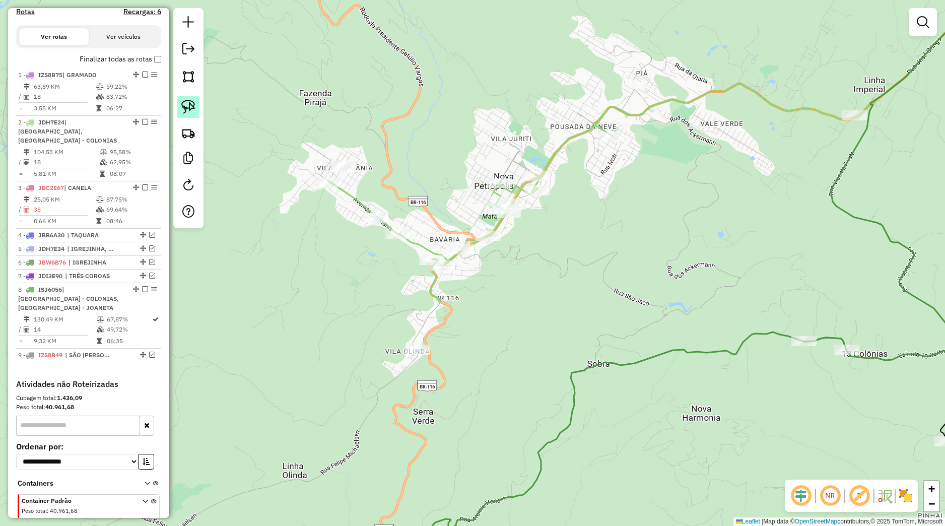
click at [195, 107] on img at bounding box center [188, 107] width 14 height 14
drag, startPoint x: 415, startPoint y: 249, endPoint x: 435, endPoint y: 296, distance: 50.8
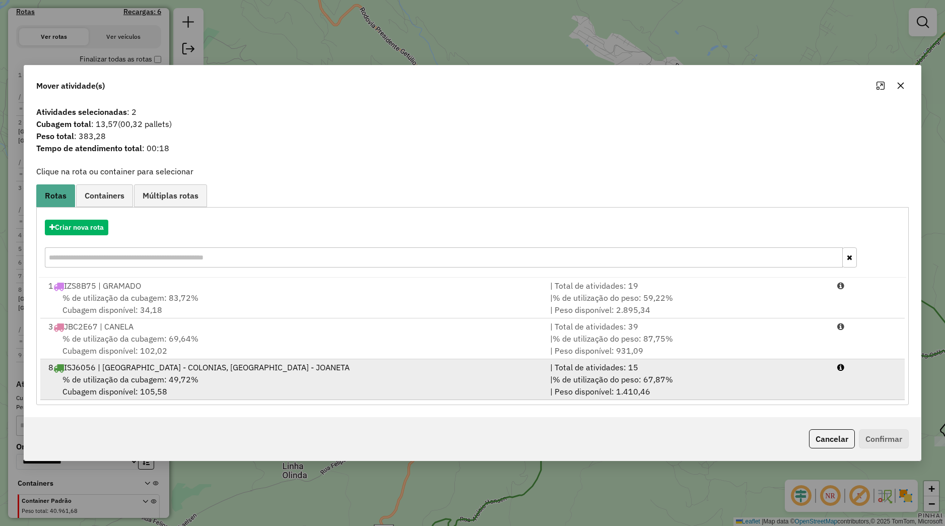
click at [220, 364] on div "8 ISJ6056 | NOVA PETROPOLIS - COLONIAS, PICADA CAFÉ - JOANETA" at bounding box center [293, 367] width 502 height 12
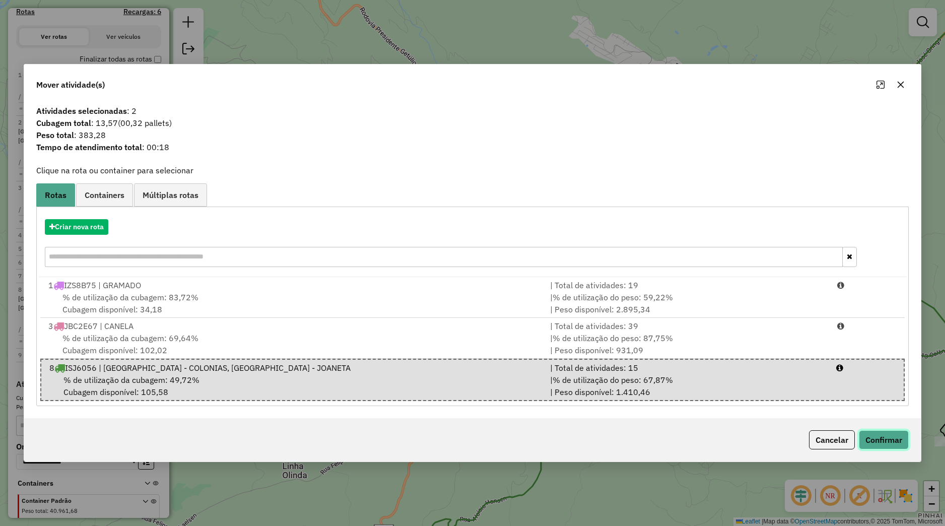
click at [879, 446] on button "Confirmar" at bounding box center [884, 439] width 50 height 19
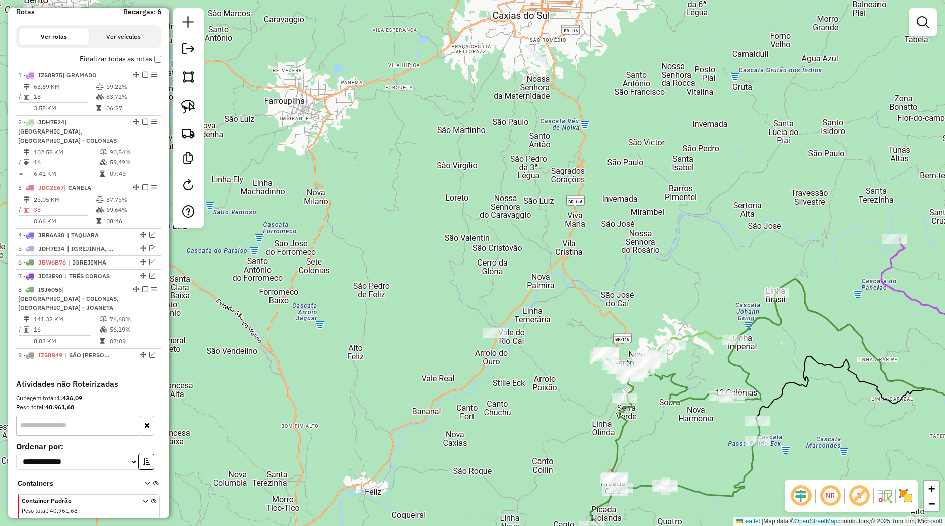
click at [718, 342] on icon at bounding box center [691, 334] width 179 height 85
select select "*********"
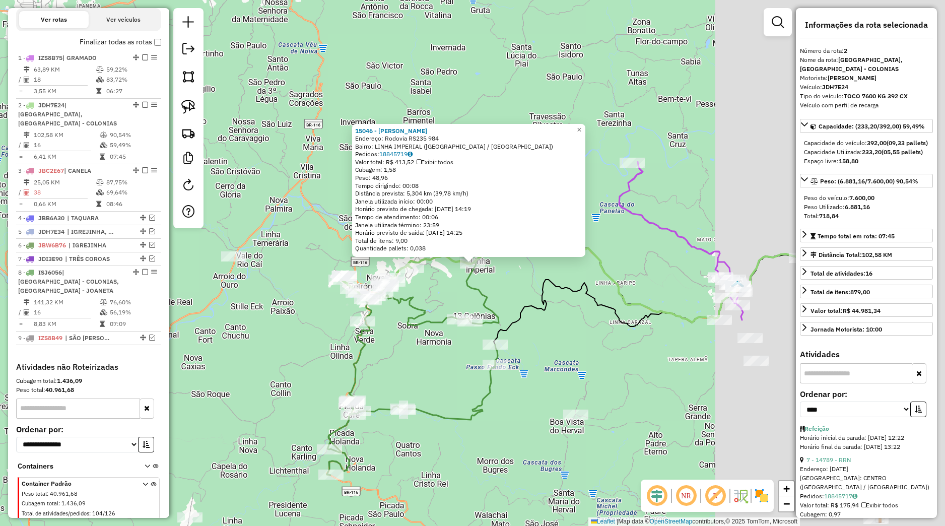
scroll to position [372, 0]
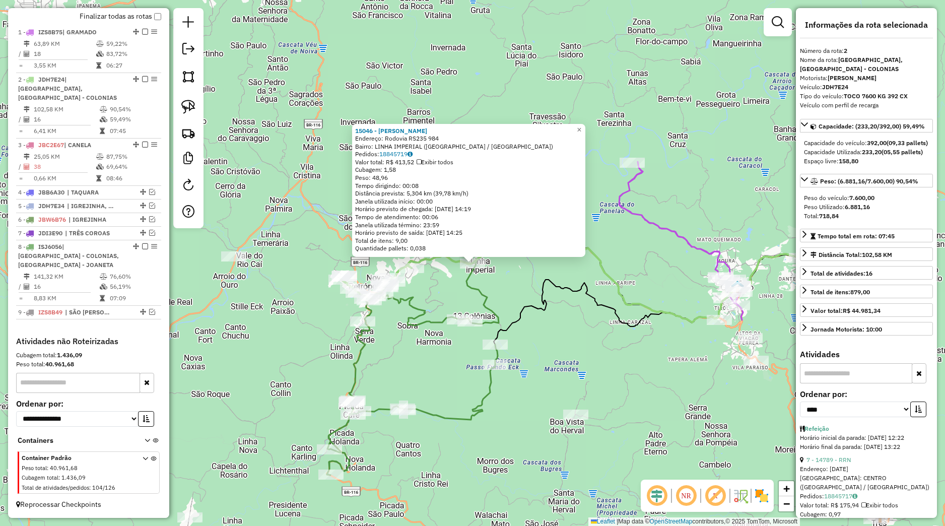
click at [660, 358] on div "15046 - LOURIVAL INACIO Endereço: Rodovia RS235 984 Bairro: LINHA IMPERIAL (NOV…" at bounding box center [472, 263] width 945 height 526
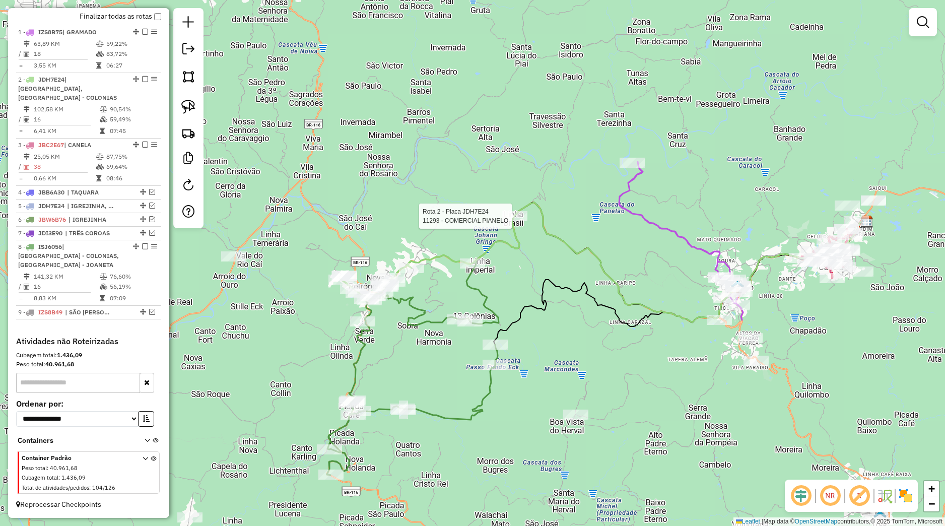
select select "*********"
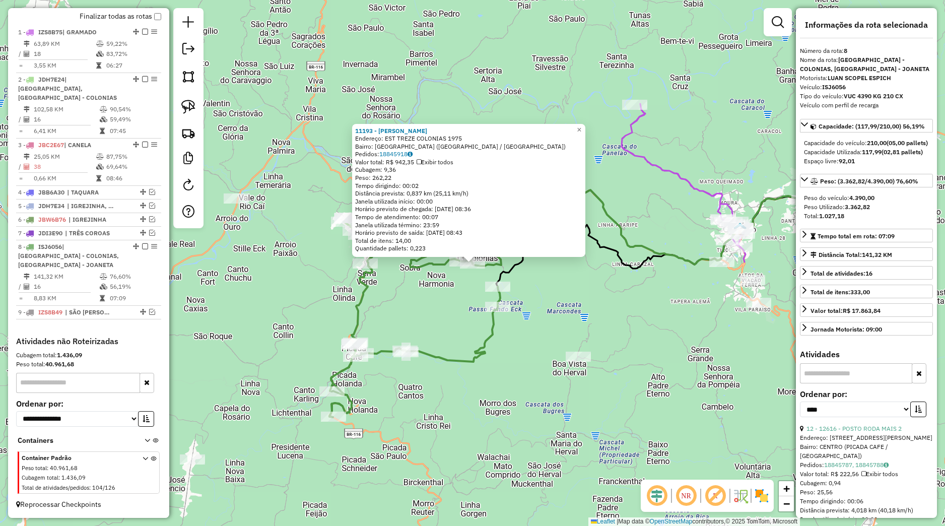
click at [444, 309] on div "11193 - ROSELI MARIA KLEIN LEHMEN Endereço: EST TREZE COLONIAS 1975 Bairro: NOV…" at bounding box center [472, 263] width 945 height 526
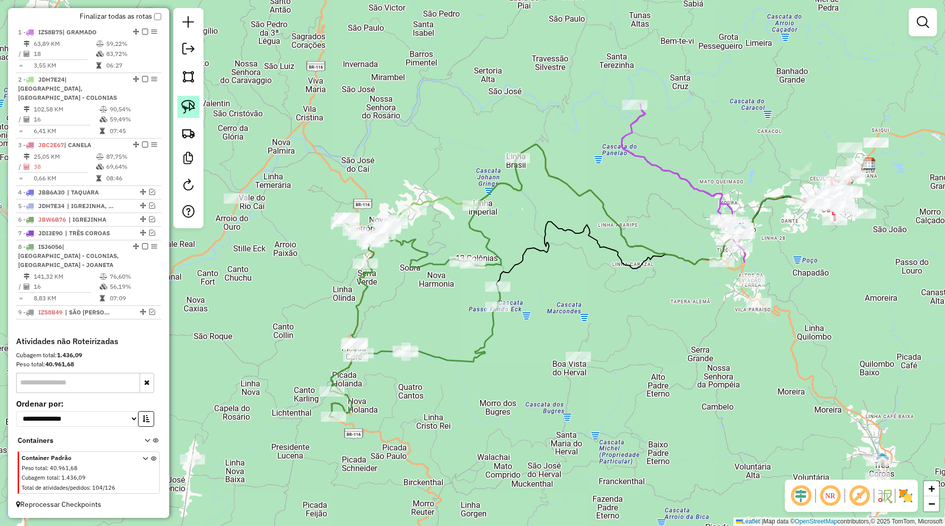
click at [184, 112] on img at bounding box center [188, 107] width 14 height 14
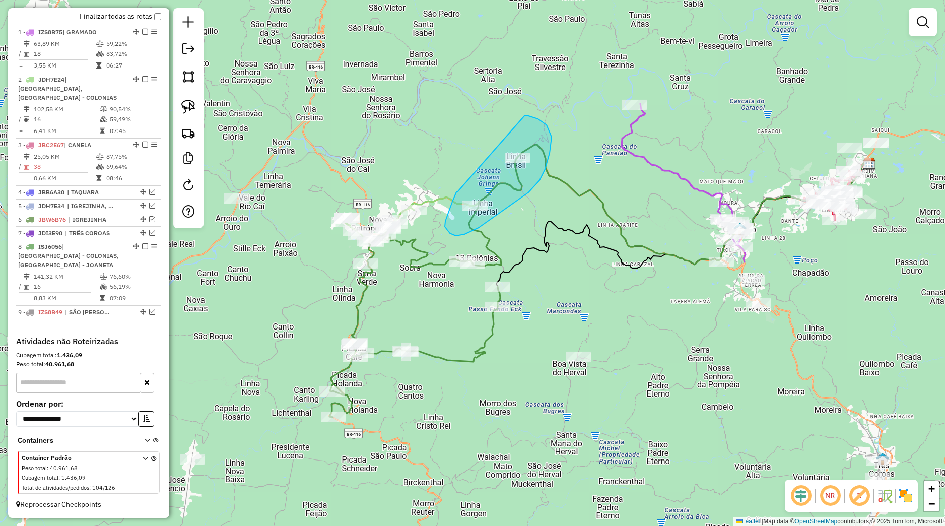
drag, startPoint x: 457, startPoint y: 192, endPoint x: 521, endPoint y: 116, distance: 99.7
click at [521, 116] on div "Janela de atendimento Grade de atendimento Capacidade Transportadoras Veículos …" at bounding box center [472, 263] width 945 height 526
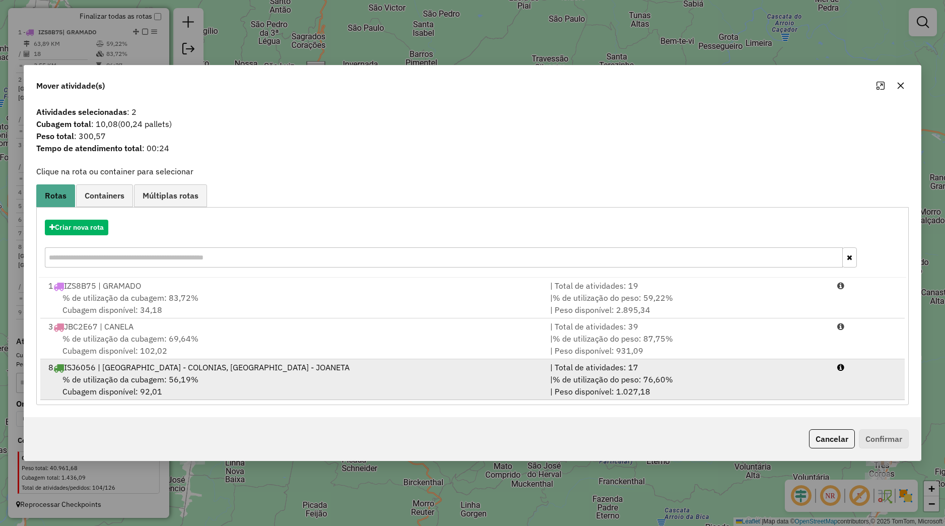
drag, startPoint x: 234, startPoint y: 376, endPoint x: 250, endPoint y: 382, distance: 16.6
click at [234, 377] on div "% de utilização da cubagem: 56,19% Cubagem disponível: 92,01" at bounding box center [293, 385] width 502 height 24
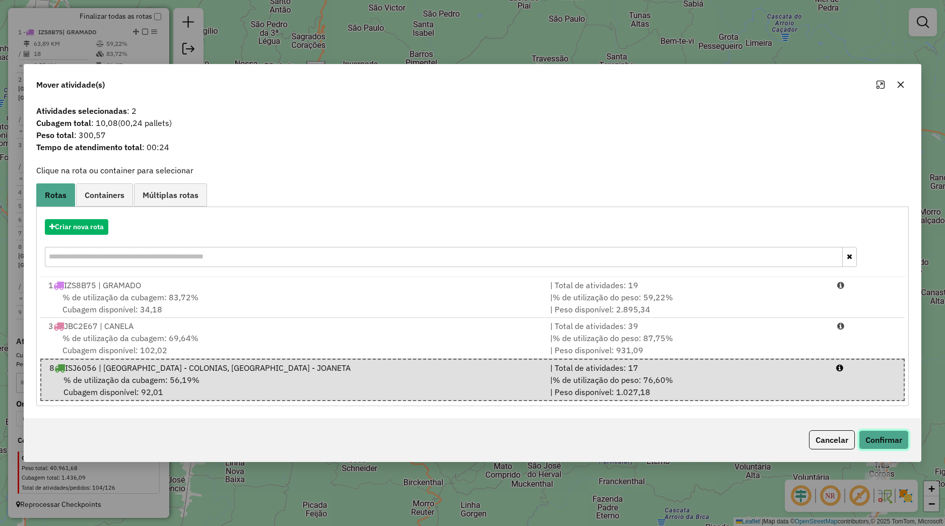
click at [865, 434] on button "Confirmar" at bounding box center [884, 439] width 50 height 19
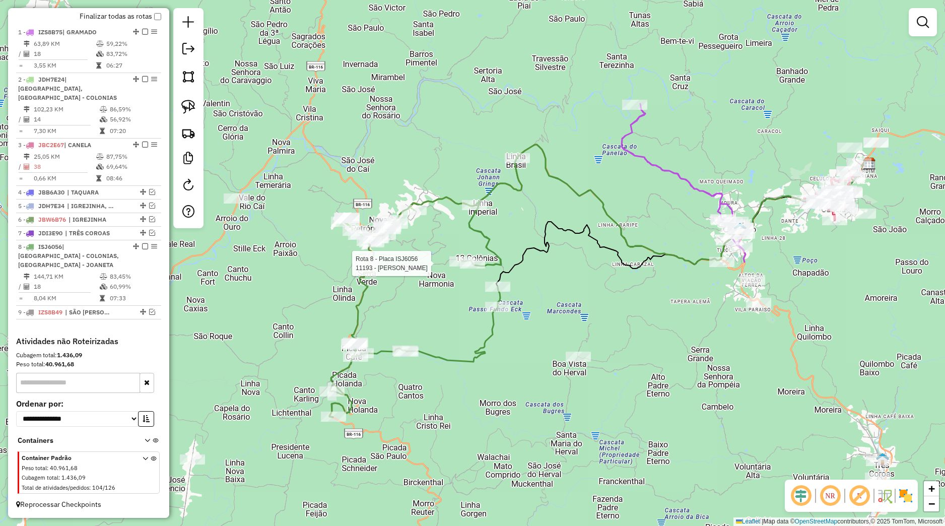
select select "*********"
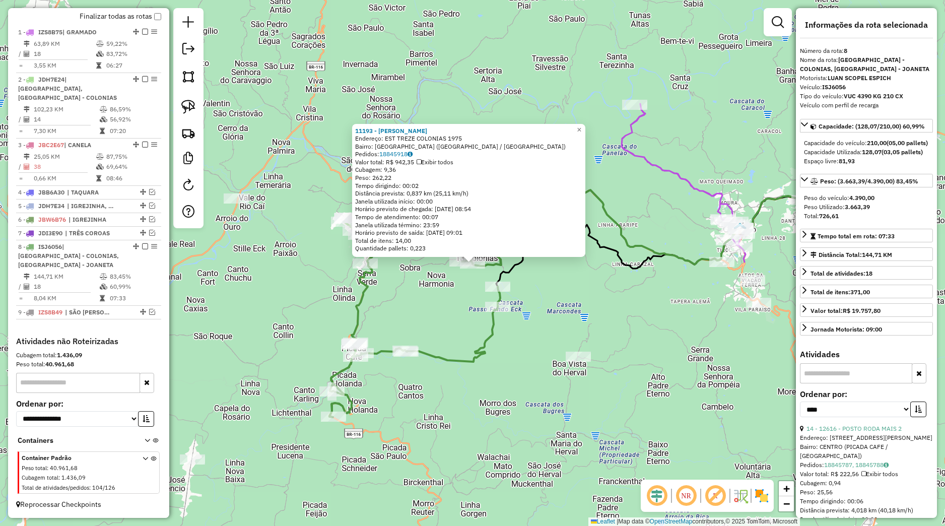
click at [435, 280] on div "11193 - ROSELI MARIA KLEIN LEHMEN Endereço: EST TREZE COLONIAS 1975 Bairro: NOV…" at bounding box center [472, 263] width 945 height 526
click at [418, 302] on div "11193 - ROSELI MARIA KLEIN LEHMEN Endereço: EST TREZE COLONIAS 1975 Bairro: NOV…" at bounding box center [472, 263] width 945 height 526
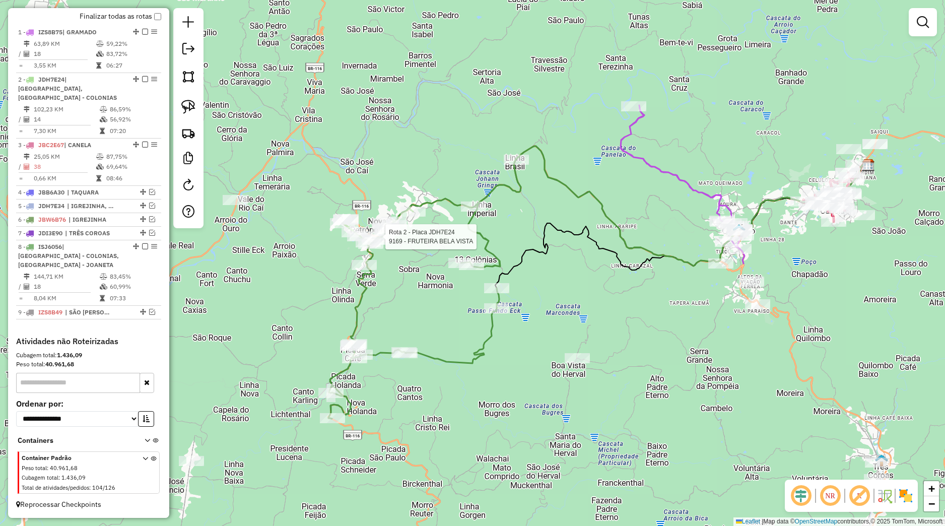
select select "*********"
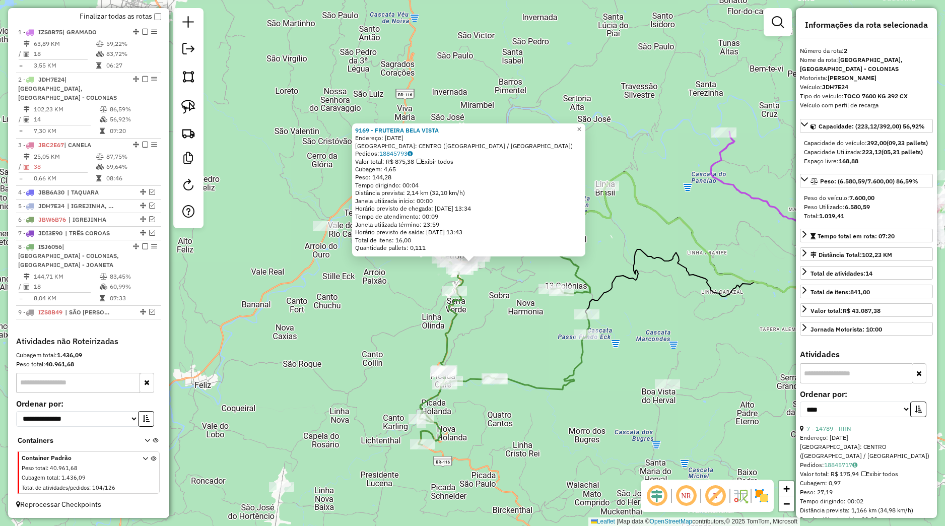
click at [346, 289] on div "9169 - FRUTEIRA BELA VISTA Endereço: 15 DE NOVEMBRO, 480 Bairro: CENTRO (NOVA P…" at bounding box center [472, 263] width 945 height 526
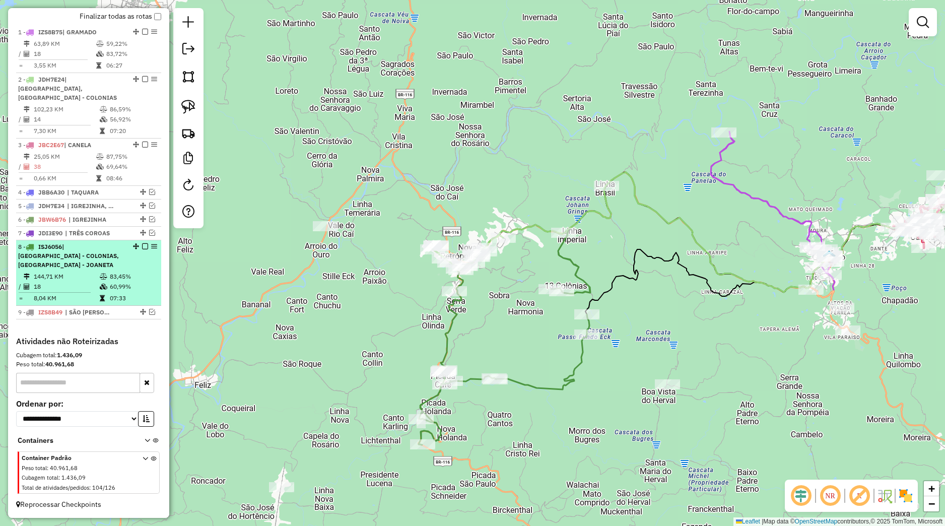
click at [142, 245] on em at bounding box center [145, 246] width 6 height 6
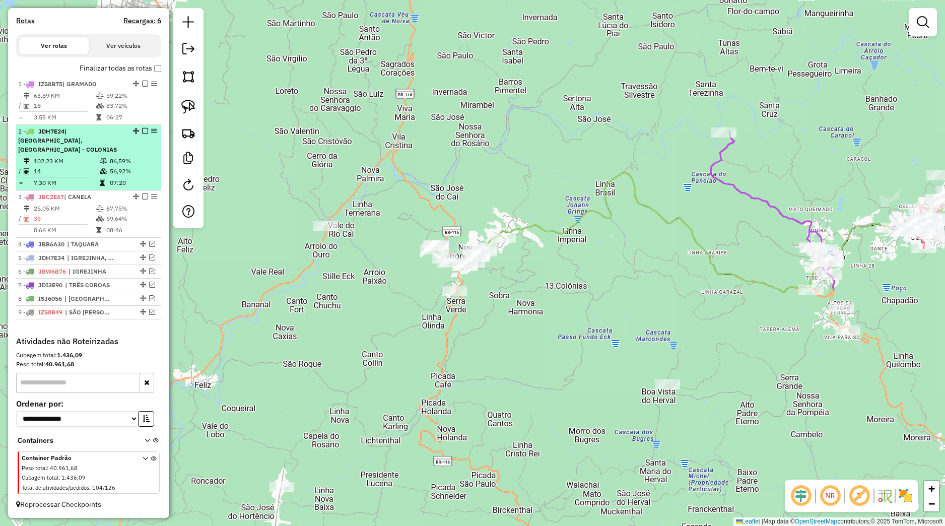
click at [142, 130] on em at bounding box center [145, 131] width 6 height 6
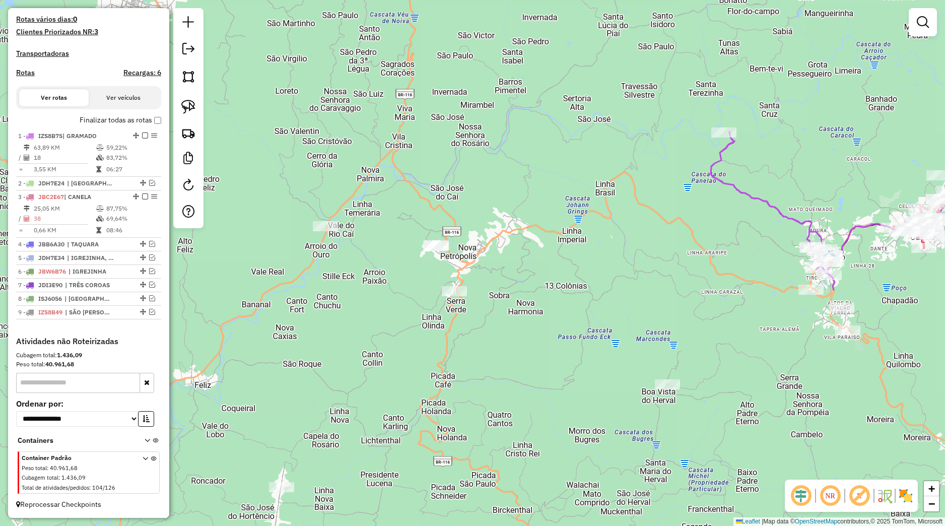
scroll to position [268, 0]
click at [196, 109] on link at bounding box center [188, 107] width 22 height 22
drag, startPoint x: 393, startPoint y: 215, endPoint x: 459, endPoint y: 245, distance: 72.1
click at [459, 245] on div "Janela de atendimento Grade de atendimento Capacidade Transportadoras Veículos …" at bounding box center [472, 263] width 945 height 526
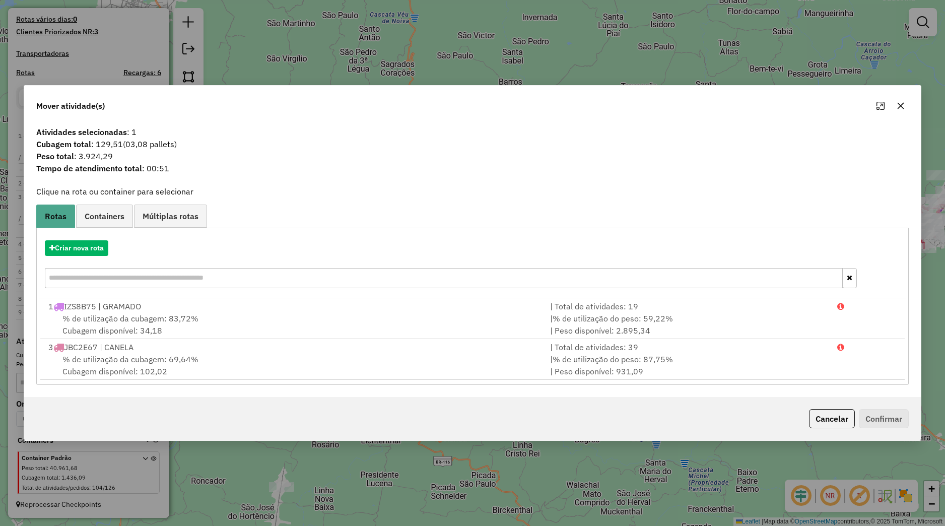
click at [899, 109] on button "button" at bounding box center [901, 106] width 16 height 16
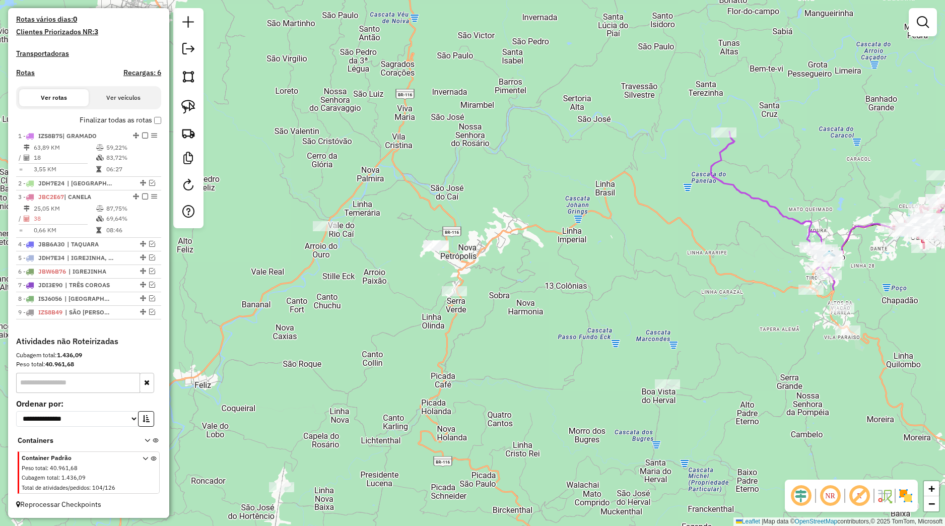
drag, startPoint x: 701, startPoint y: 306, endPoint x: 565, endPoint y: 334, distance: 138.9
click at [565, 334] on div "Janela de atendimento Grade de atendimento Capacidade Transportadoras Veículos …" at bounding box center [472, 263] width 945 height 526
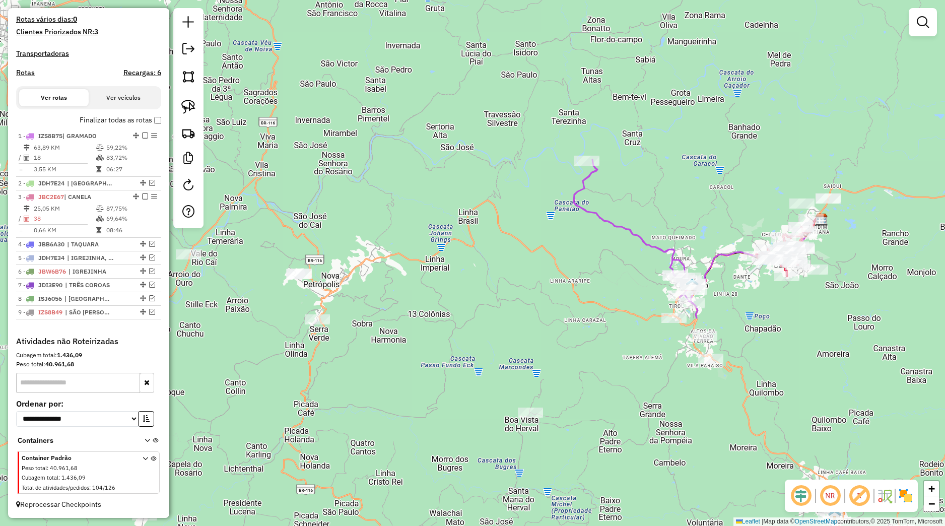
drag, startPoint x: 708, startPoint y: 351, endPoint x: 683, endPoint y: 361, distance: 26.9
click at [683, 360] on div "Janela de atendimento Grade de atendimento Capacidade Transportadoras Veículos …" at bounding box center [472, 263] width 945 height 526
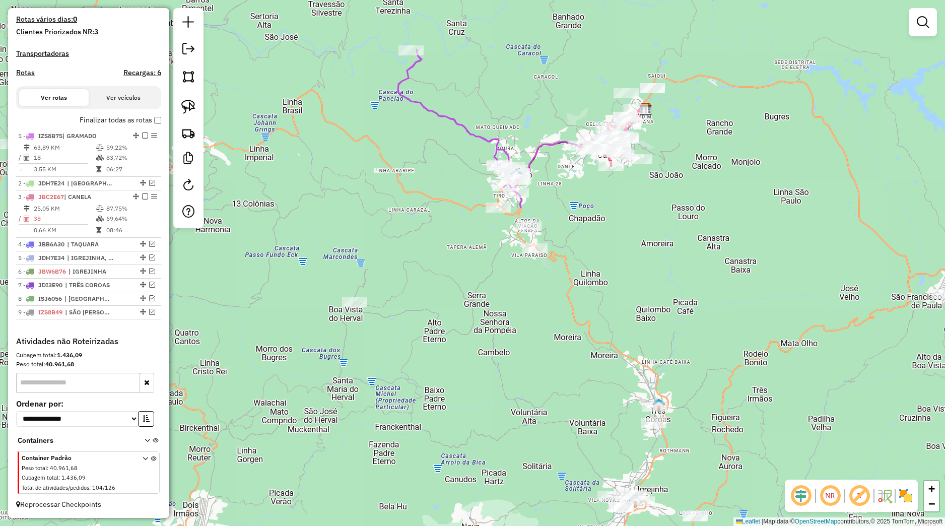
drag, startPoint x: 722, startPoint y: 380, endPoint x: 581, endPoint y: 243, distance: 196.6
click at [614, 252] on div "Janela de atendimento Grade de atendimento Capacidade Transportadoras Veículos …" at bounding box center [472, 263] width 945 height 526
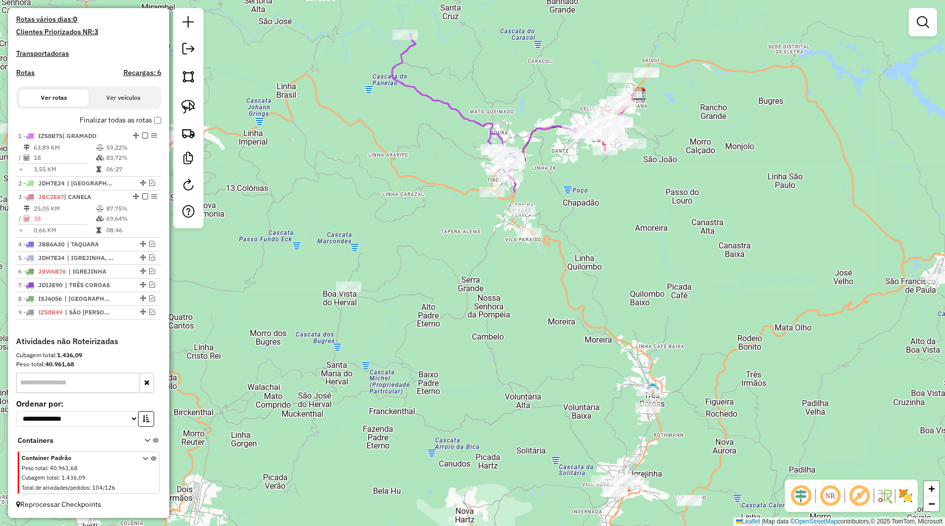
drag, startPoint x: 655, startPoint y: 337, endPoint x: 631, endPoint y: 257, distance: 83.2
click at [637, 253] on div "Janela de atendimento Grade de atendimento Capacidade Transportadoras Veículos …" at bounding box center [472, 263] width 945 height 526
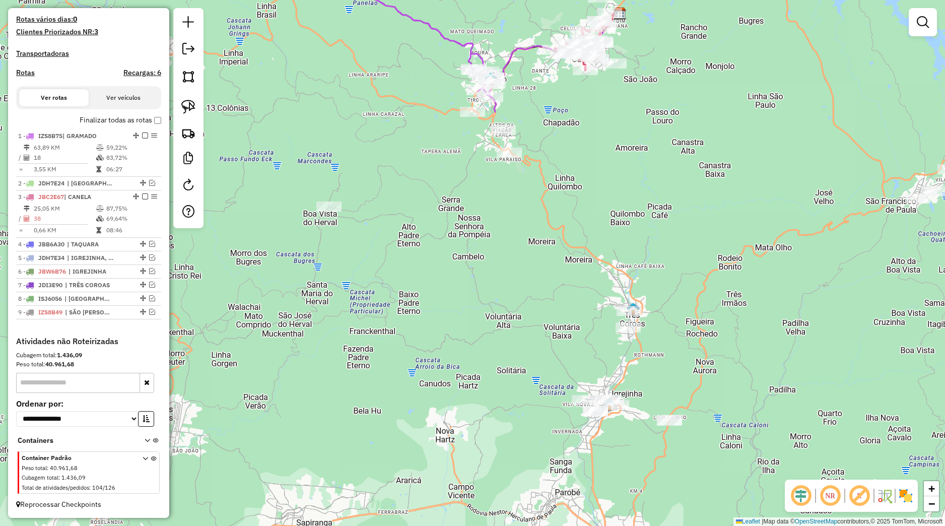
drag, startPoint x: 555, startPoint y: 250, endPoint x: 496, endPoint y: 226, distance: 63.0
click at [545, 255] on div "Janela de atendimento Grade de atendimento Capacidade Transportadoras Veículos …" at bounding box center [472, 263] width 945 height 526
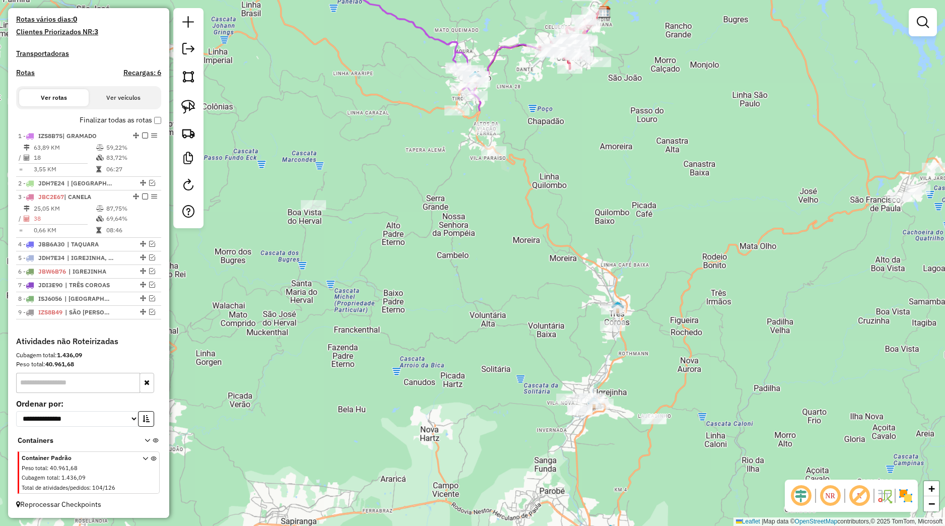
drag, startPoint x: 498, startPoint y: 264, endPoint x: 444, endPoint y: 199, distance: 84.4
click at [490, 217] on div "Janela de atendimento Grade de atendimento Capacidade Transportadoras Veículos …" at bounding box center [472, 263] width 945 height 526
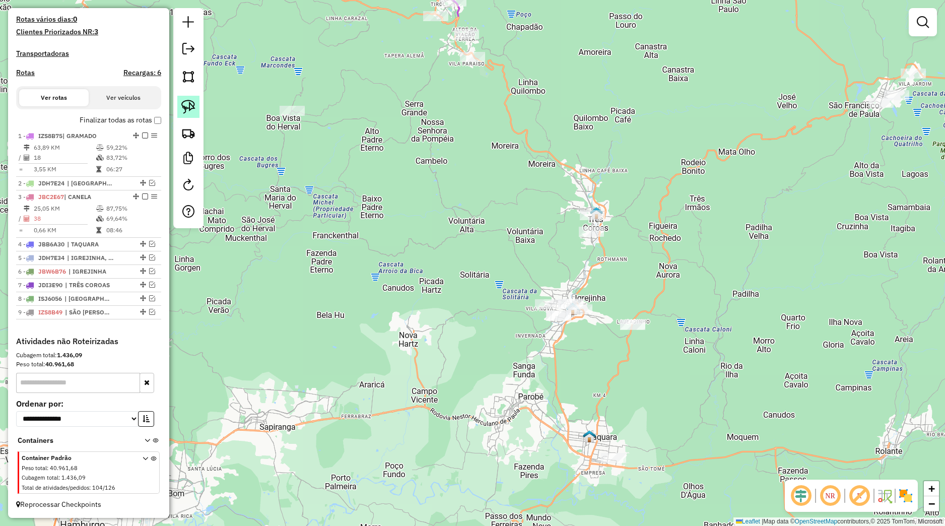
click at [188, 109] on img at bounding box center [188, 107] width 14 height 14
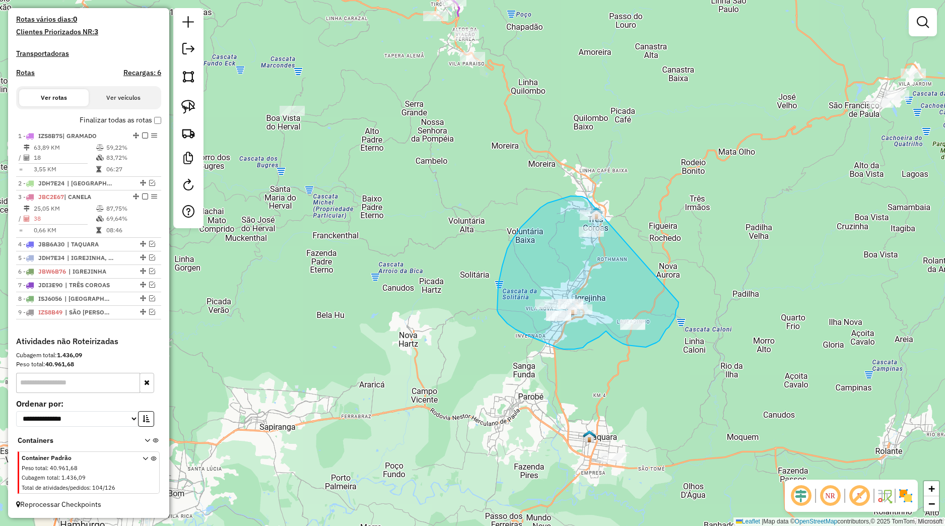
drag, startPoint x: 587, startPoint y: 198, endPoint x: 678, endPoint y: 302, distance: 138.5
click at [678, 302] on div "Janela de atendimento Grade de atendimento Capacidade Transportadoras Veículos …" at bounding box center [472, 263] width 945 height 526
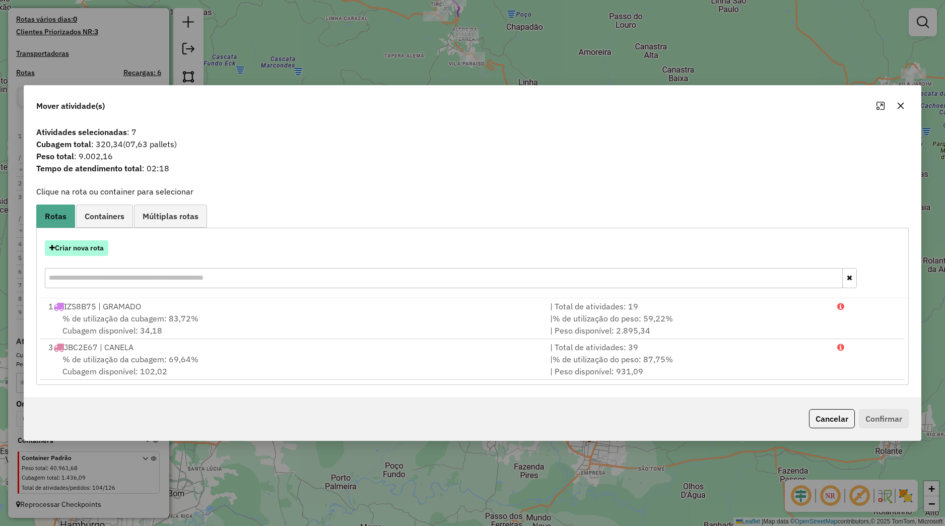
click at [100, 251] on button "Criar nova rota" at bounding box center [76, 248] width 63 height 16
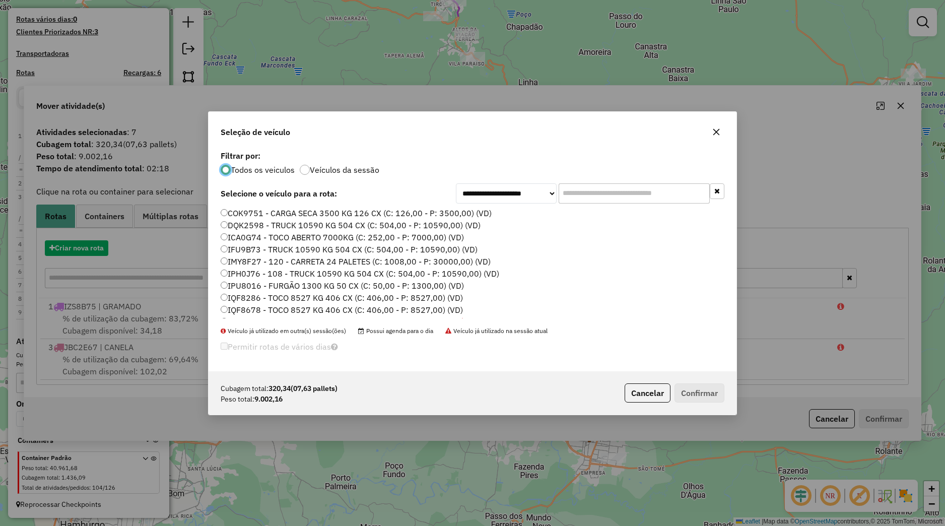
scroll to position [6, 3]
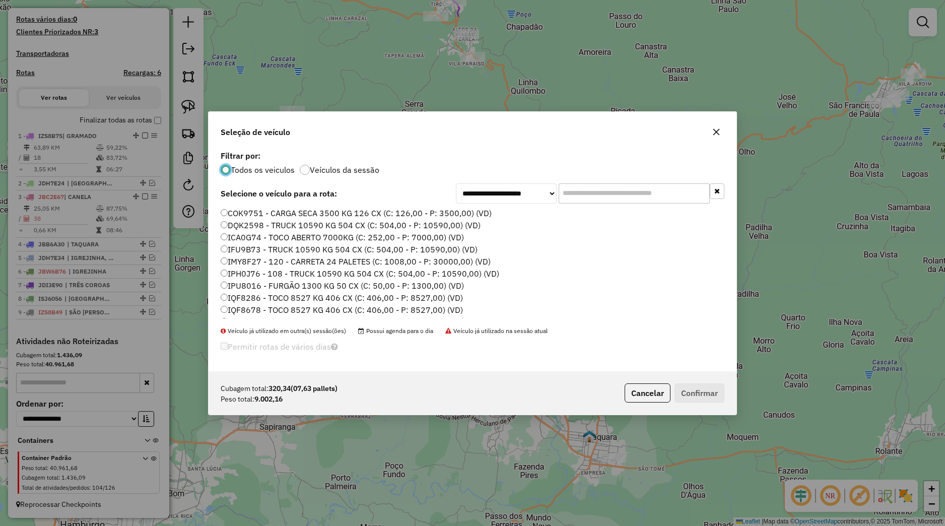
click at [267, 284] on label "IPU8016 - FURGÃO 1300 KG 50 CX (C: 50,00 - P: 1300,00) (VD)" at bounding box center [342, 286] width 243 height 12
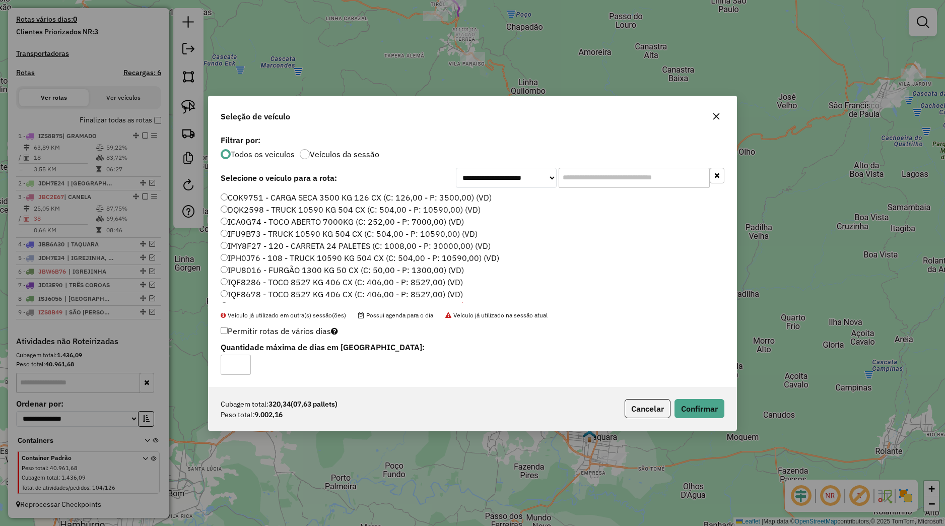
click at [245, 259] on label "IPH0J76 - 108 - TRUCK 10590 KG 504 CX (C: 504,00 - P: 10590,00) (VD)" at bounding box center [360, 258] width 279 height 12
drag, startPoint x: 694, startPoint y: 410, endPoint x: 596, endPoint y: 345, distance: 116.9
click at [693, 410] on button "Confirmar" at bounding box center [699, 408] width 50 height 19
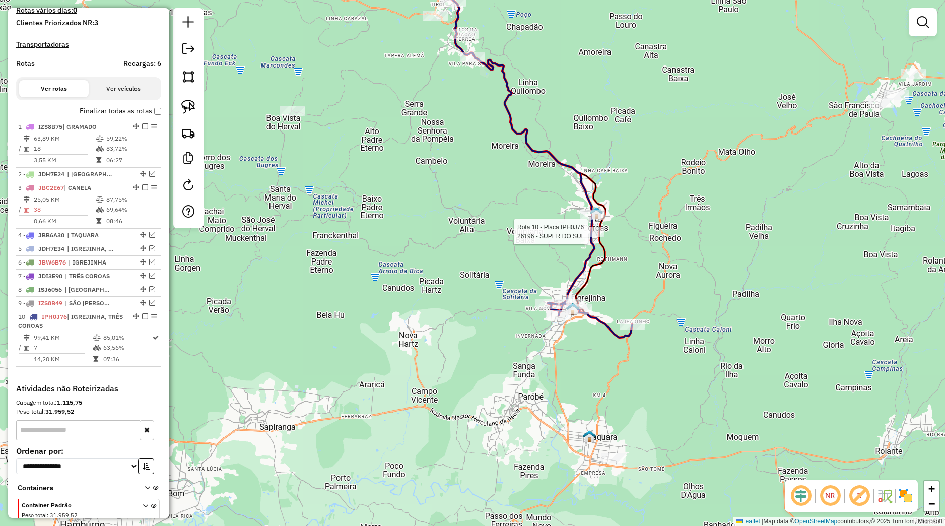
select select "*********"
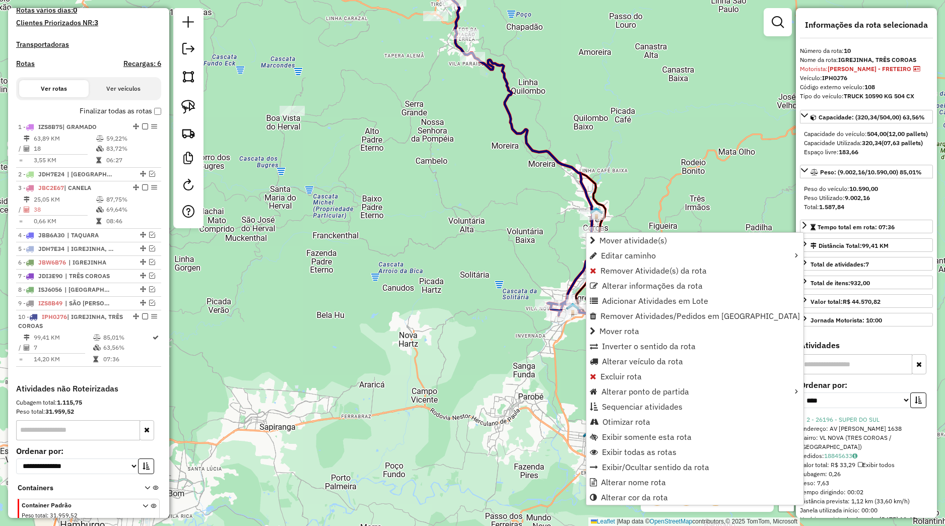
scroll to position [325, 0]
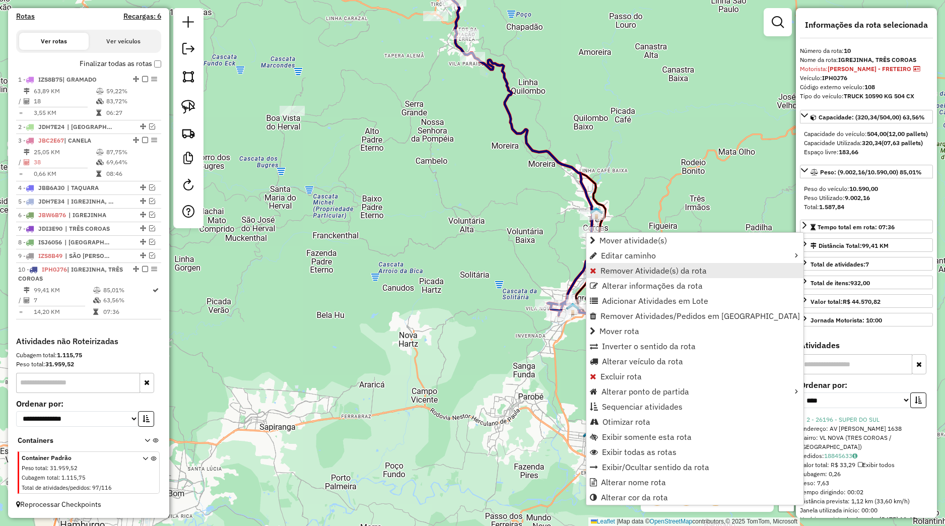
click at [607, 277] on link "Remover Atividade(s) da rota" at bounding box center [694, 270] width 217 height 15
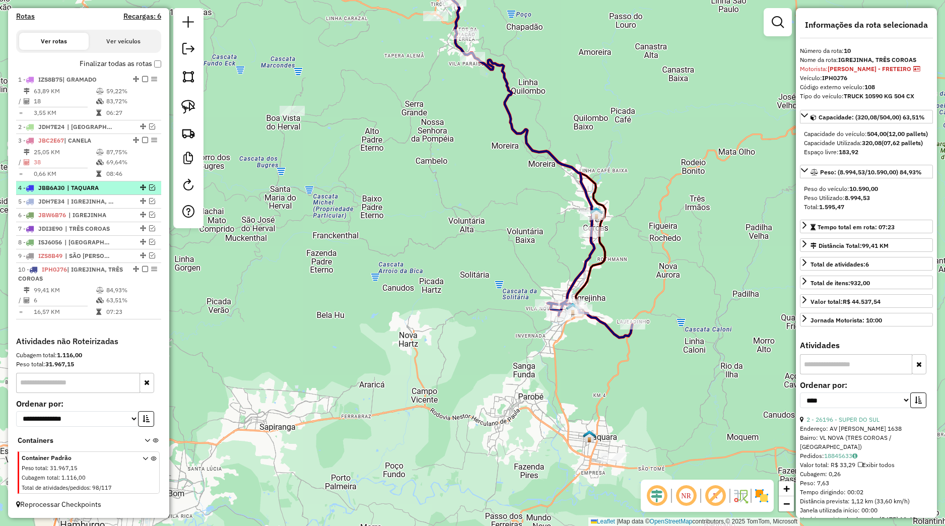
click at [149, 189] on em at bounding box center [152, 187] width 6 height 6
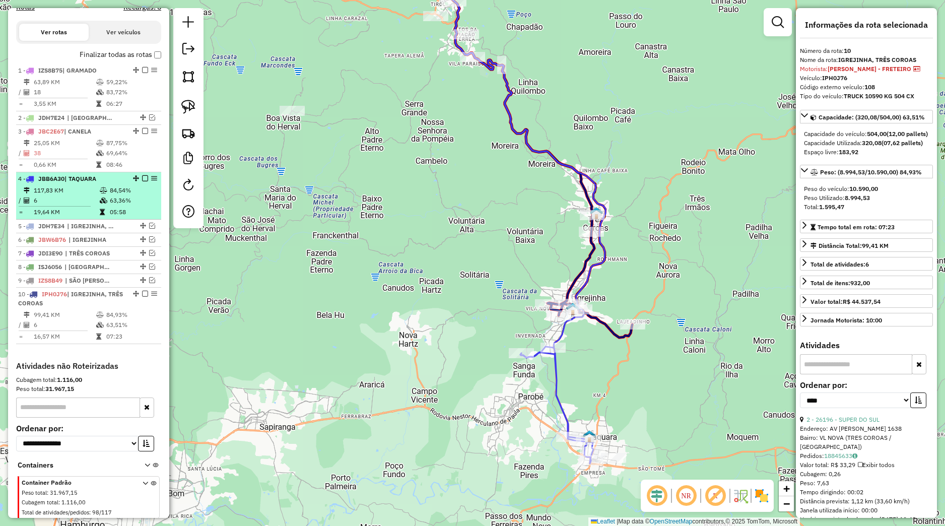
click at [133, 195] on td "84,54%" at bounding box center [133, 190] width 48 height 10
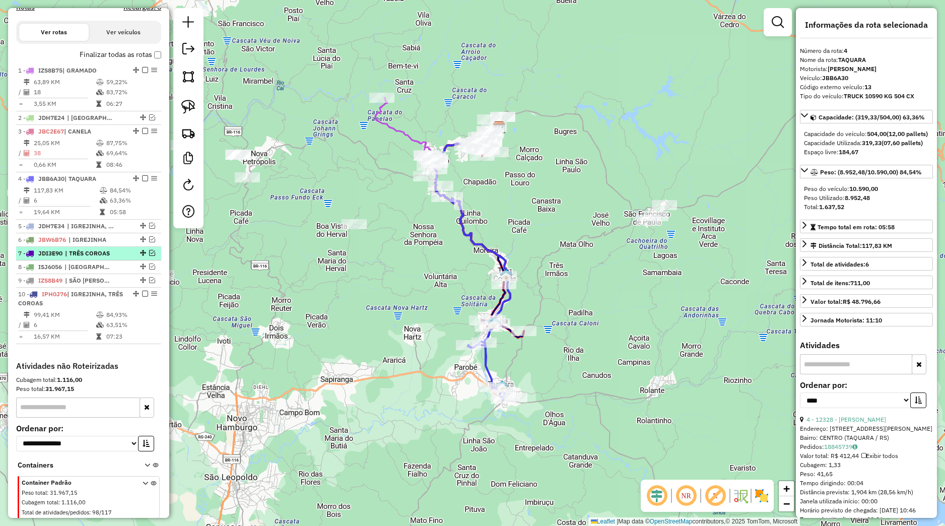
click at [149, 256] on em at bounding box center [152, 253] width 6 height 6
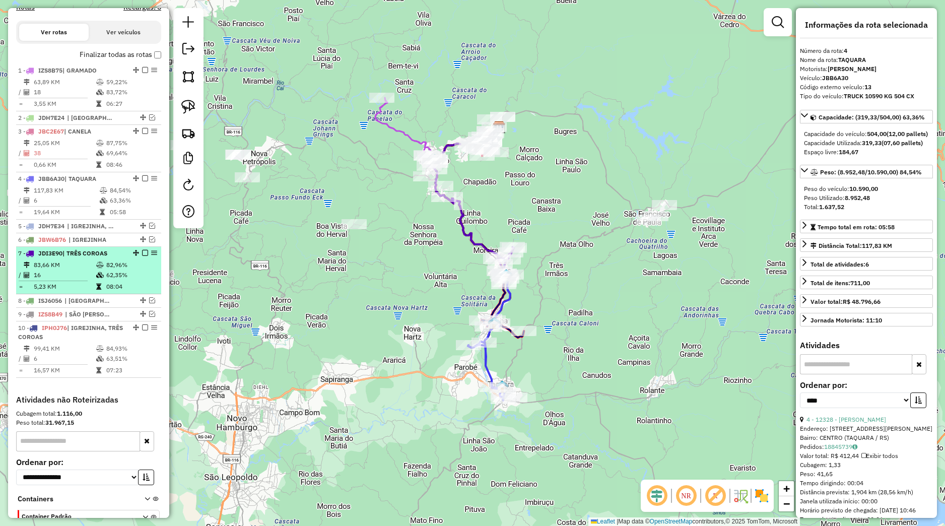
click at [134, 269] on li "7 - JDI3E90 | TRÊS COROAS 83,66 KM 82,96% / 16 62,35% = 5,23 KM 08:04" at bounding box center [88, 270] width 145 height 47
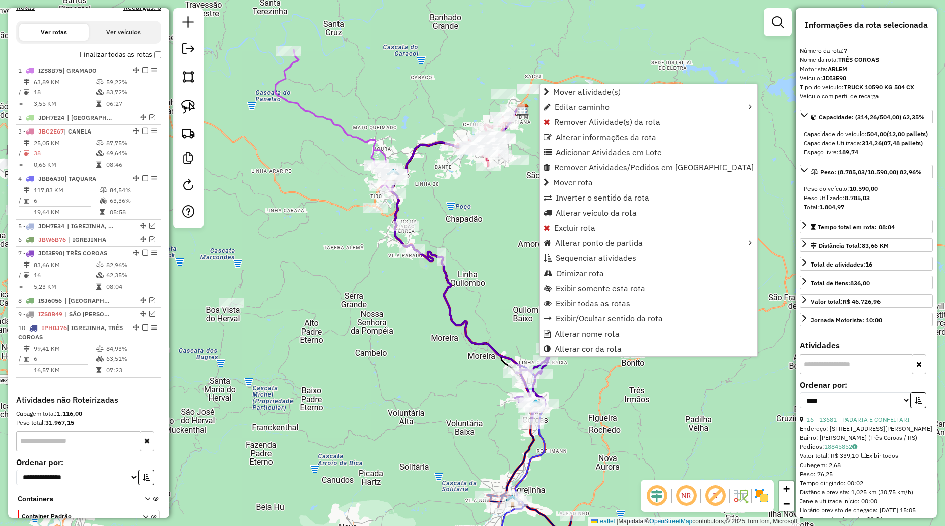
scroll to position [392, 0]
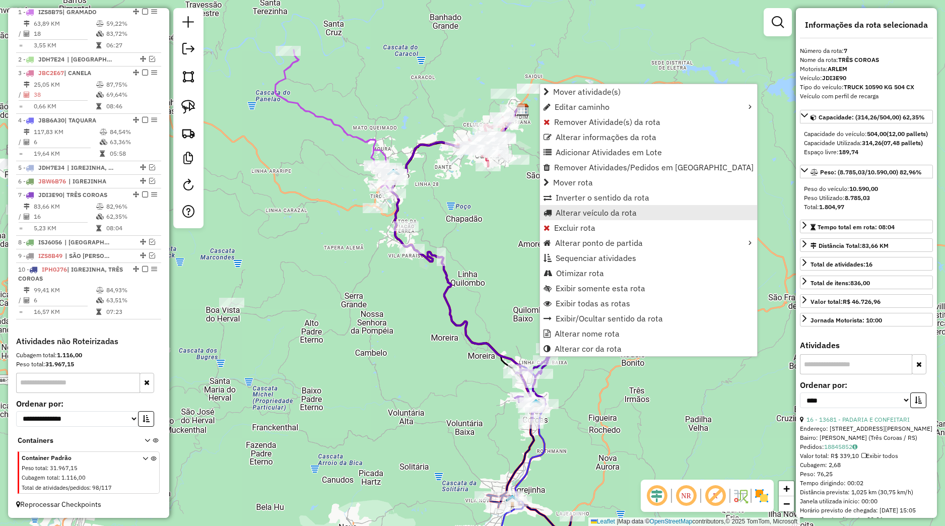
click at [572, 214] on span "Alterar veículo da rota" at bounding box center [596, 213] width 81 height 8
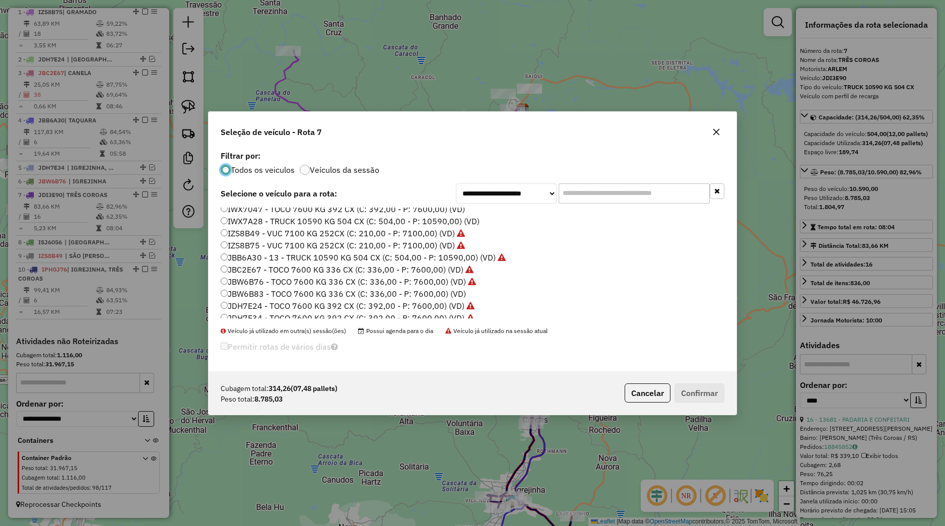
scroll to position [192, 0]
click at [260, 227] on label "JBB6A30 - 13 - TRUCK 10590 KG 504 CX (C: 504,00 - P: 10590,00) (VD)" at bounding box center [363, 227] width 285 height 12
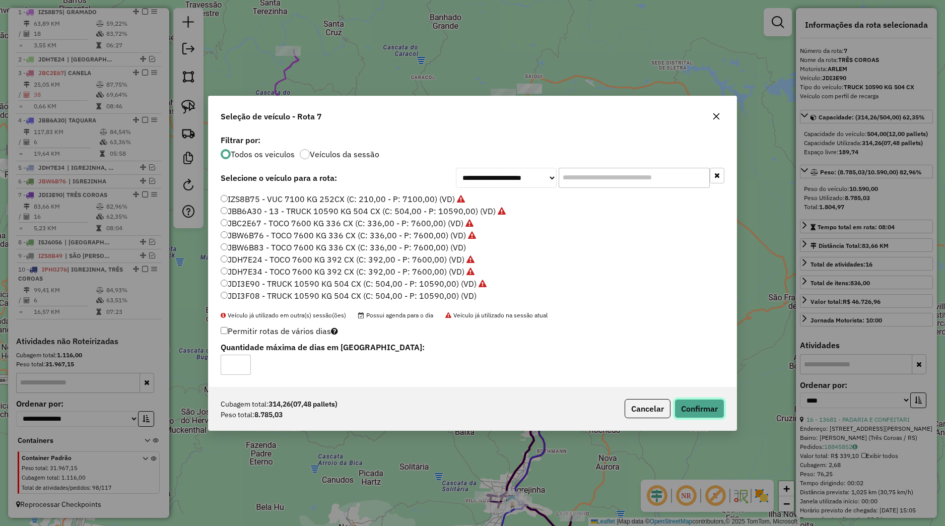
click at [712, 404] on button "Confirmar" at bounding box center [699, 408] width 50 height 19
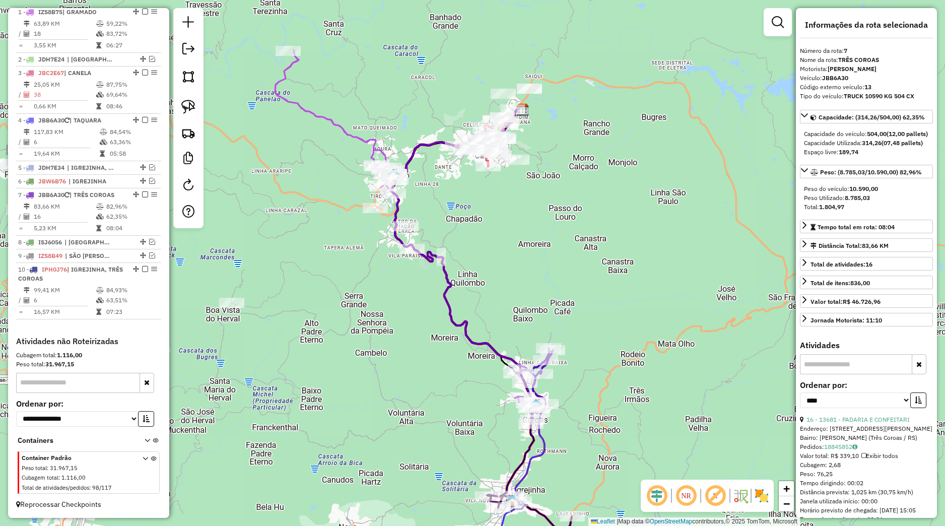
scroll to position [401, 0]
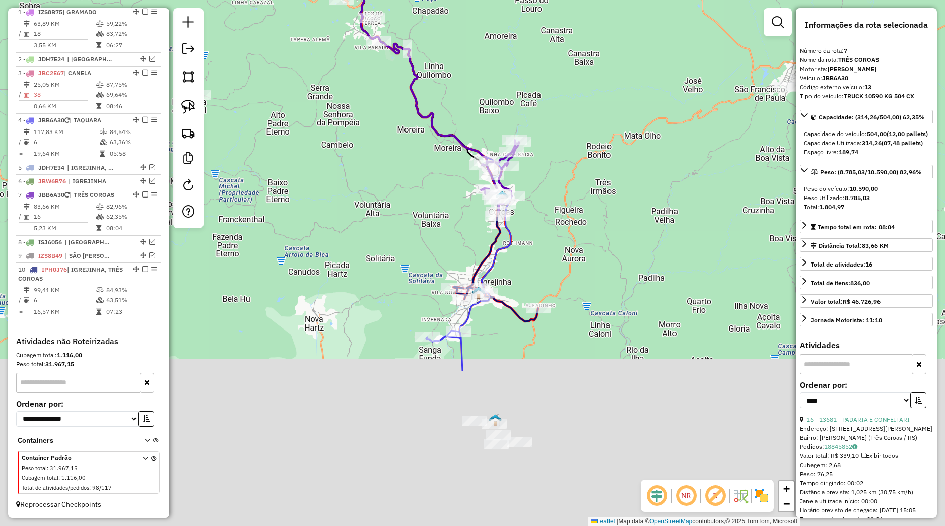
drag, startPoint x: 481, startPoint y: 426, endPoint x: 444, endPoint y: 195, distance: 234.0
click at [444, 195] on div "Janela de atendimento Grade de atendimento Capacidade Transportadoras Veículos …" at bounding box center [472, 263] width 945 height 526
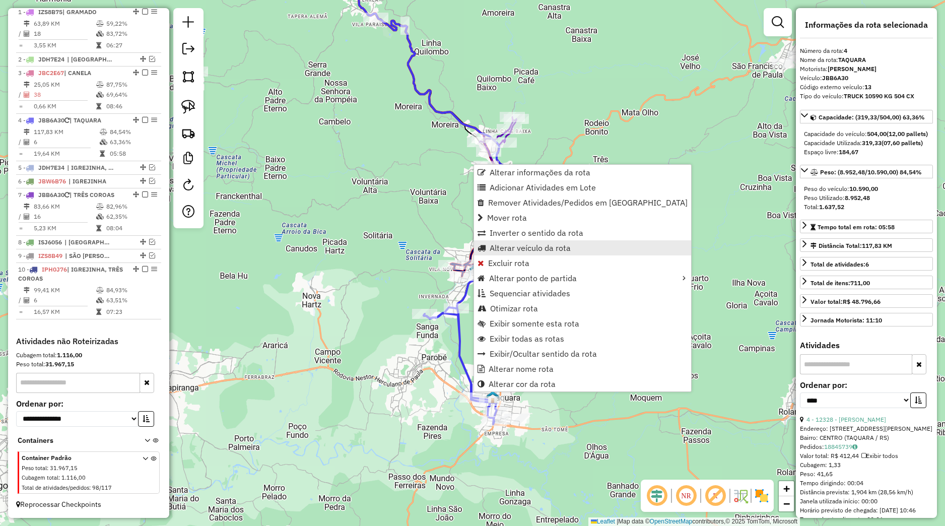
drag, startPoint x: 507, startPoint y: 281, endPoint x: 525, endPoint y: 249, distance: 36.7
click at [525, 249] on ul "Alterar informações da rota Adicionar Atividades em Lote Remover Atividades/Ped…" at bounding box center [582, 278] width 217 height 227
click at [525, 249] on span "Alterar veículo da rota" at bounding box center [530, 248] width 81 height 8
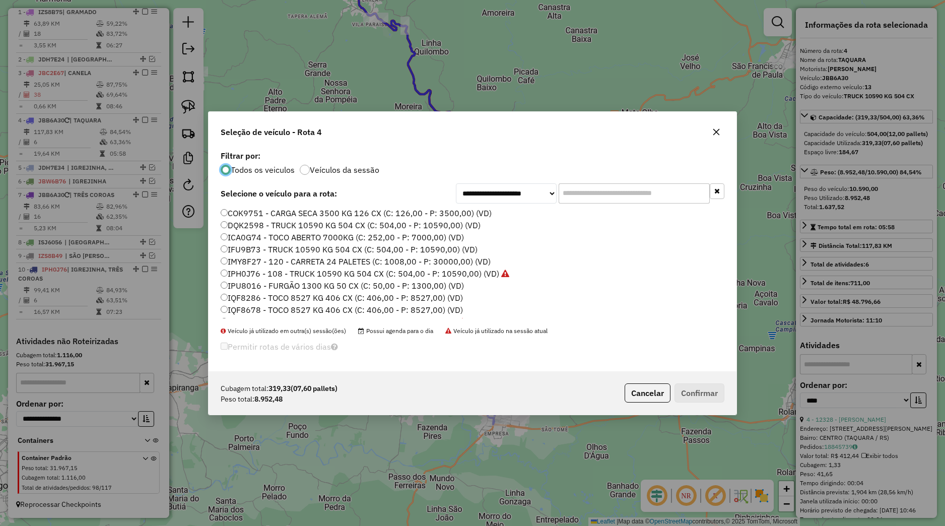
scroll to position [192, 0]
click at [261, 295] on label "JDI3E90 - TRUCK 10590 KG 504 CX (C: 504,00 - P: 10590,00) (VD)" at bounding box center [349, 299] width 256 height 12
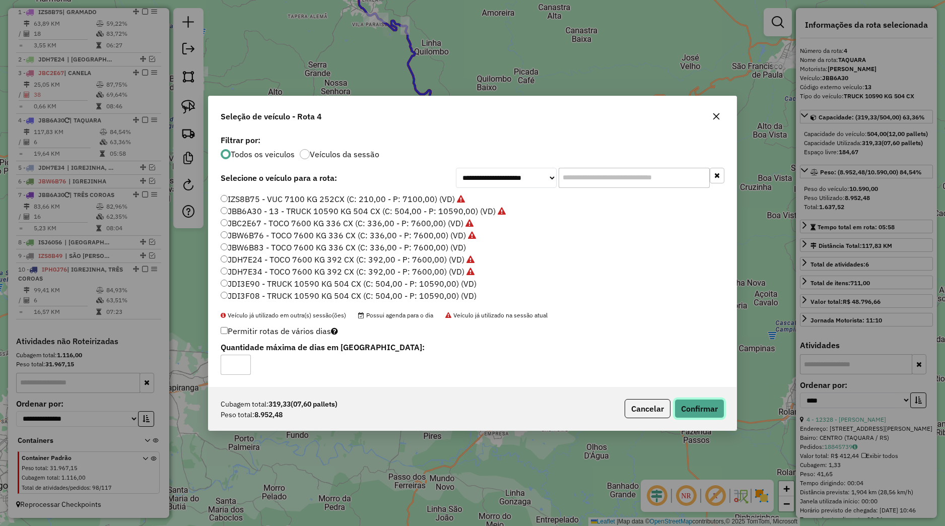
click at [693, 409] on button "Confirmar" at bounding box center [699, 408] width 50 height 19
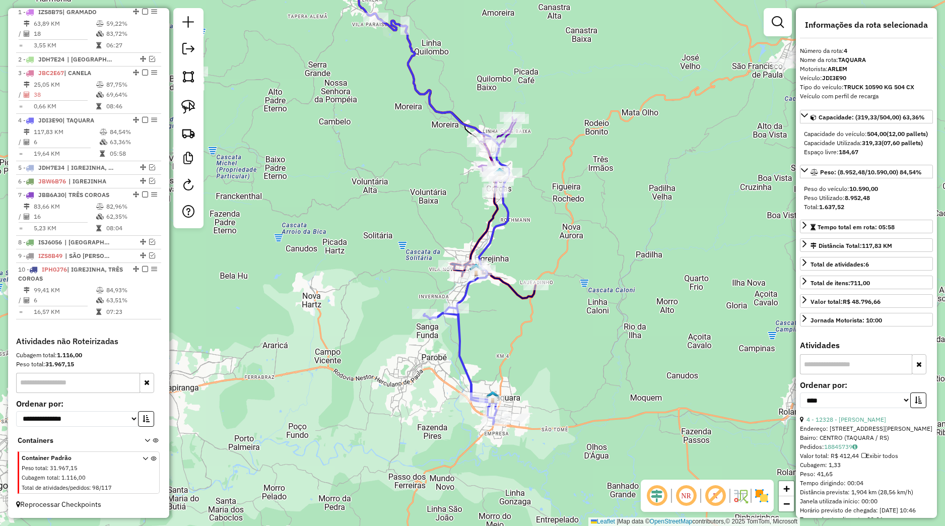
scroll to position [392, 0]
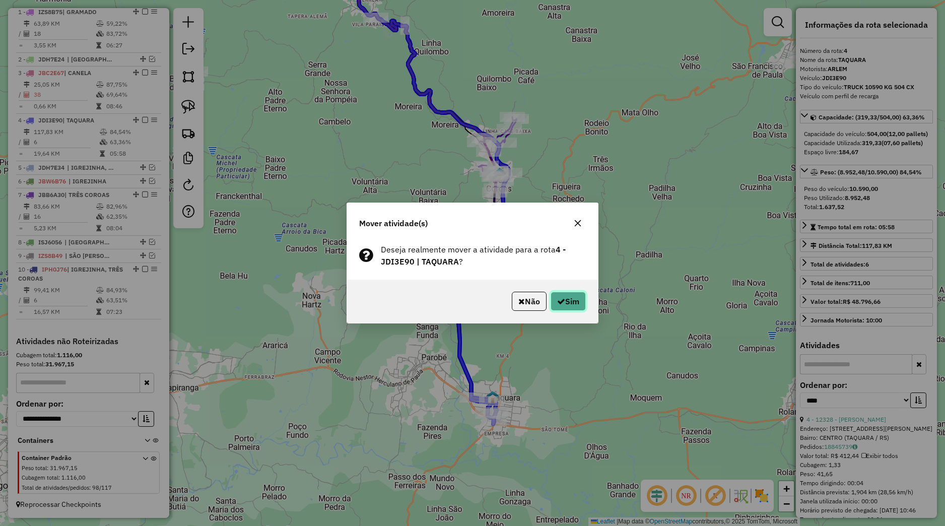
click at [569, 308] on button "Sim" at bounding box center [568, 301] width 35 height 19
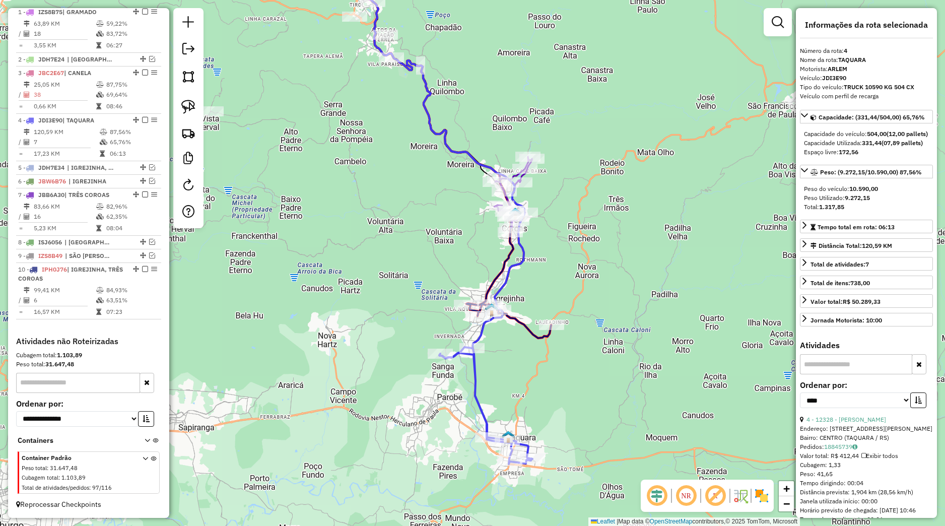
drag, startPoint x: 462, startPoint y: 358, endPoint x: 477, endPoint y: 396, distance: 41.6
click at [477, 396] on icon at bounding box center [485, 406] width 93 height 116
click at [115, 170] on div "5 - JDH7E34 | IGREJINHA, TAQUARA" at bounding box center [71, 167] width 107 height 9
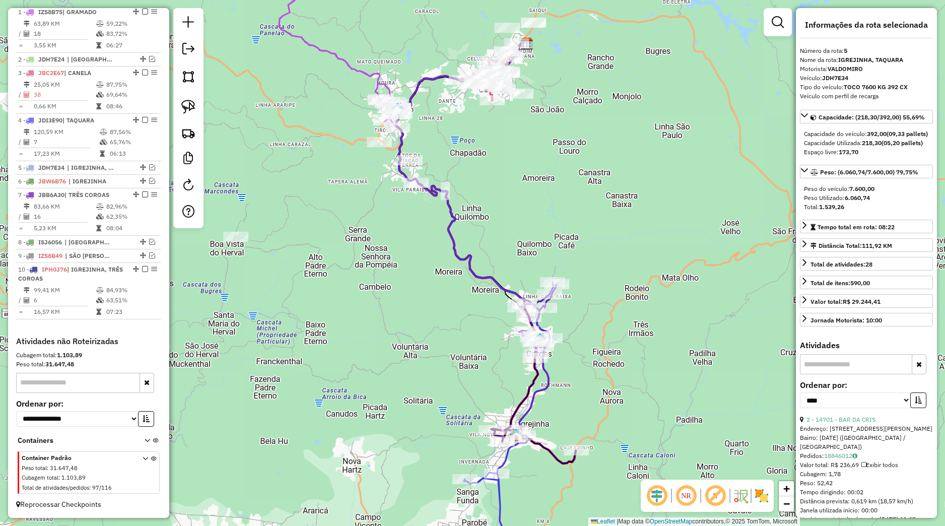
click at [423, 366] on div "Janela de atendimento Grade de atendimento Capacidade Transportadoras Veículos …" at bounding box center [472, 263] width 945 height 526
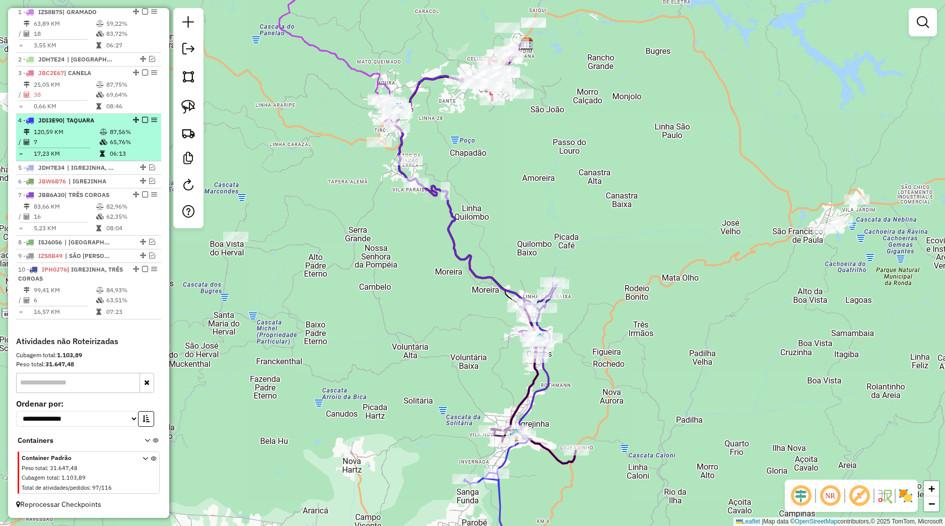
click at [142, 119] on em at bounding box center [145, 120] width 6 height 6
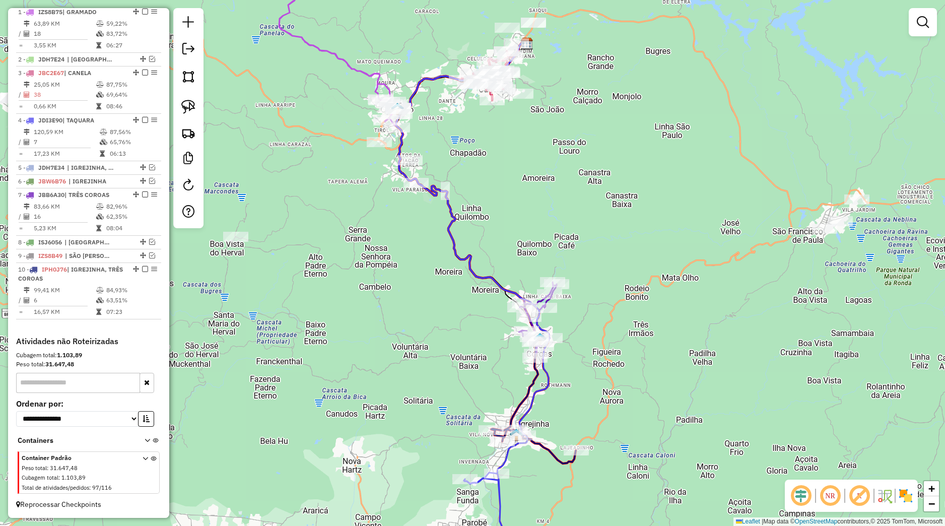
scroll to position [359, 0]
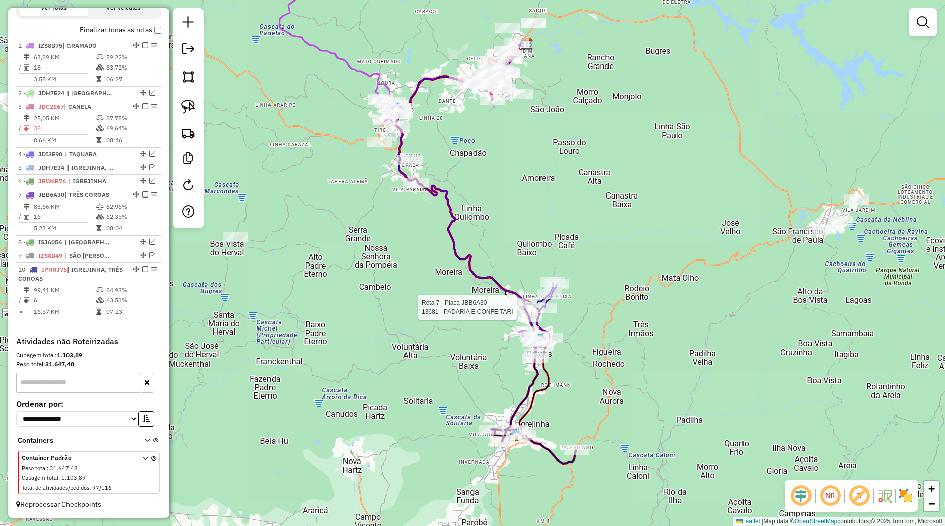
select select "*********"
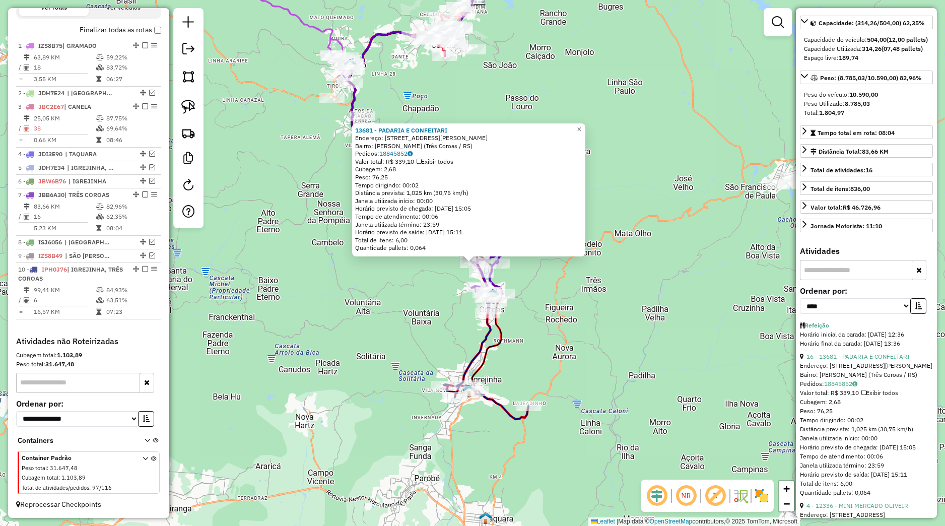
scroll to position [142, 0]
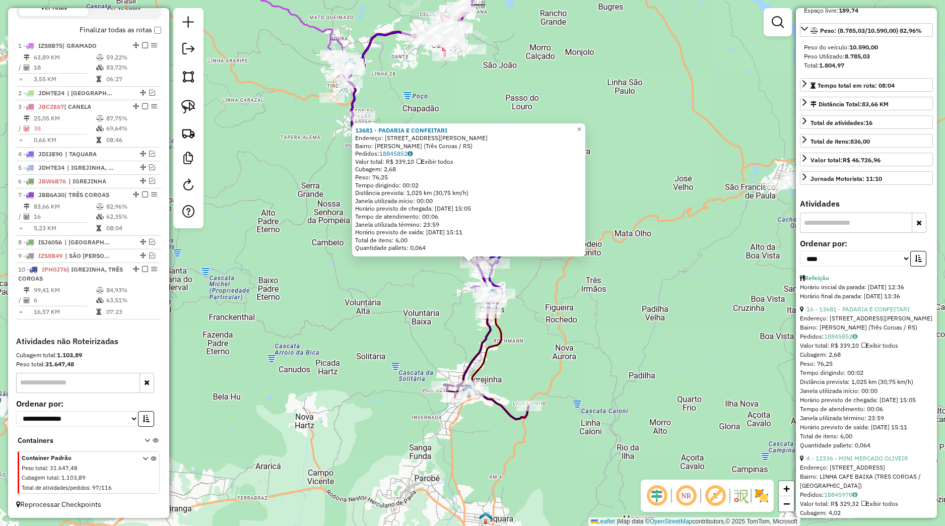
click at [636, 352] on div "13681 - PADARIA E CONFEITARI Endereço: Rua Pedro Sander, 101 Bairro: Sander (Tr…" at bounding box center [472, 263] width 945 height 526
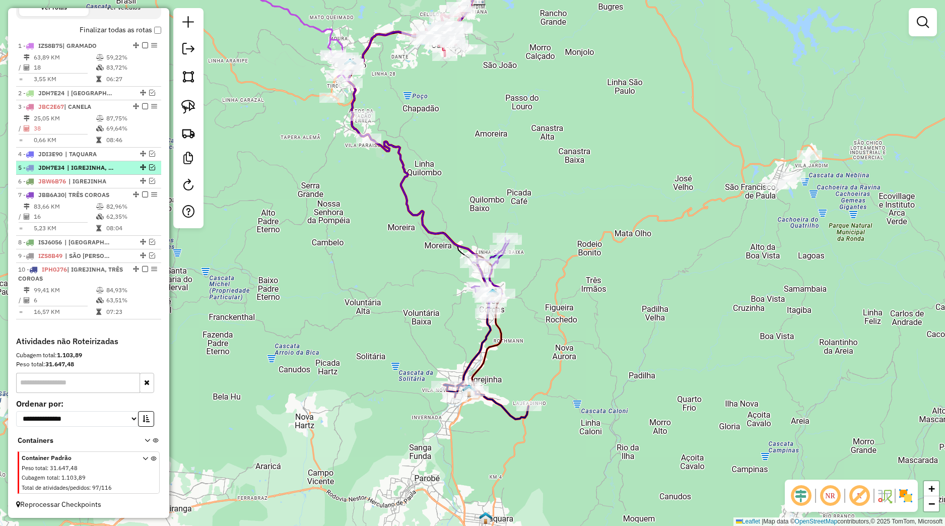
click at [149, 168] on em at bounding box center [152, 167] width 6 height 6
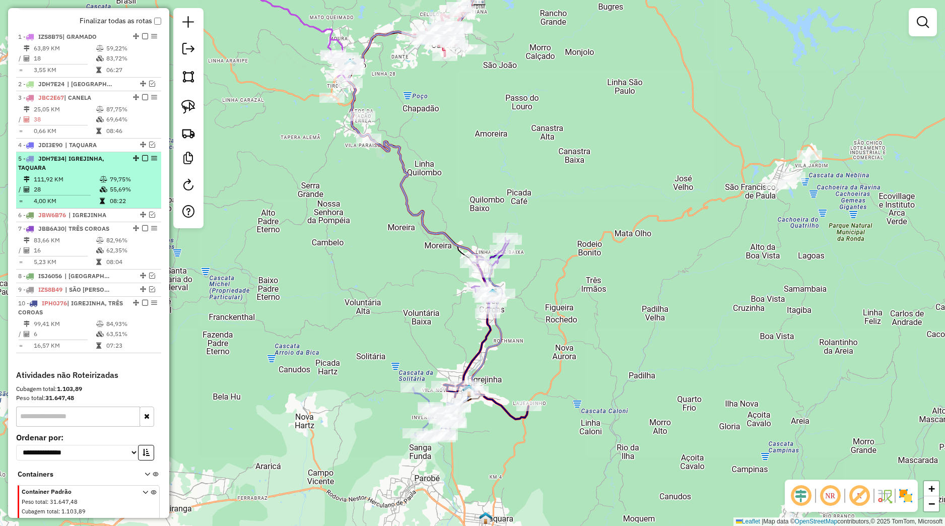
click at [131, 170] on div "5 - JDH7E34 | IGREJINHA, TAQUARA" at bounding box center [88, 163] width 141 height 18
select select "*********"
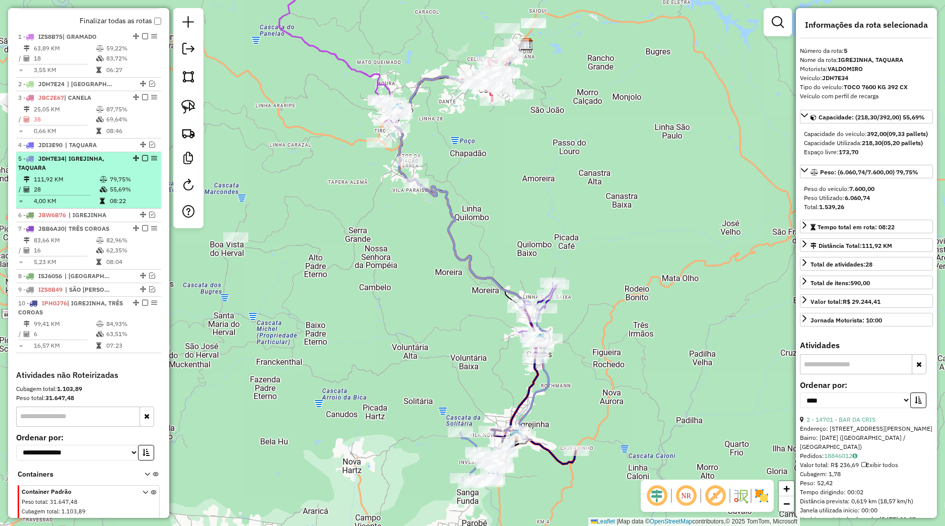
click at [142, 161] on em at bounding box center [145, 158] width 6 height 6
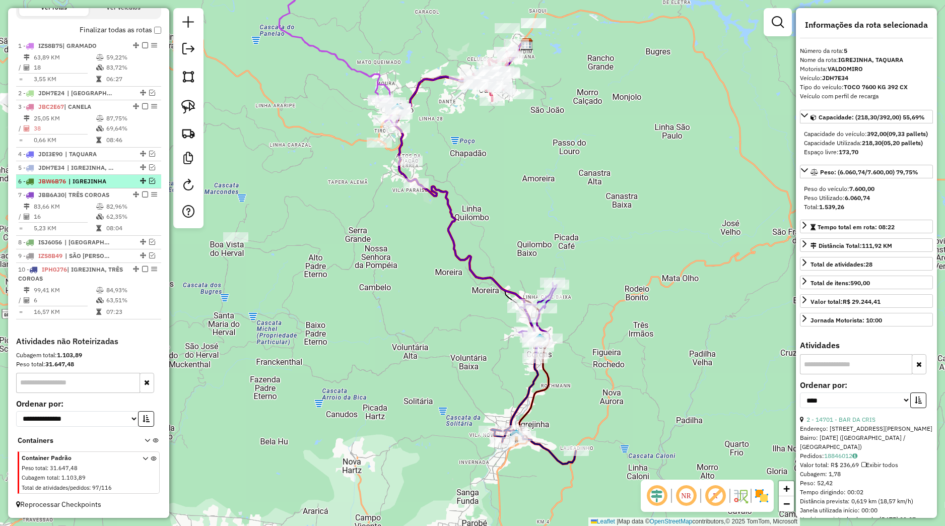
drag, startPoint x: 144, startPoint y: 180, endPoint x: 131, endPoint y: 186, distance: 13.5
click at [149, 180] on em at bounding box center [152, 181] width 6 height 6
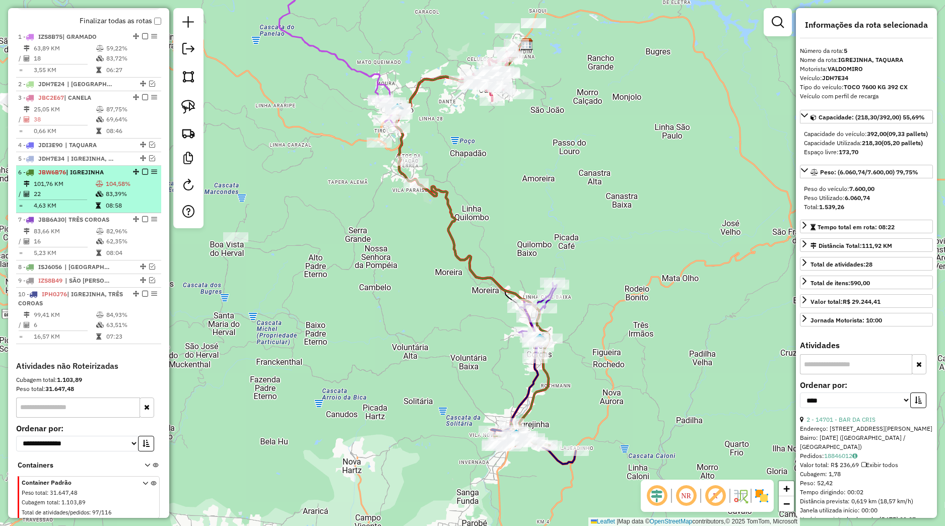
click at [125, 189] on td "104,58%" at bounding box center [131, 184] width 52 height 10
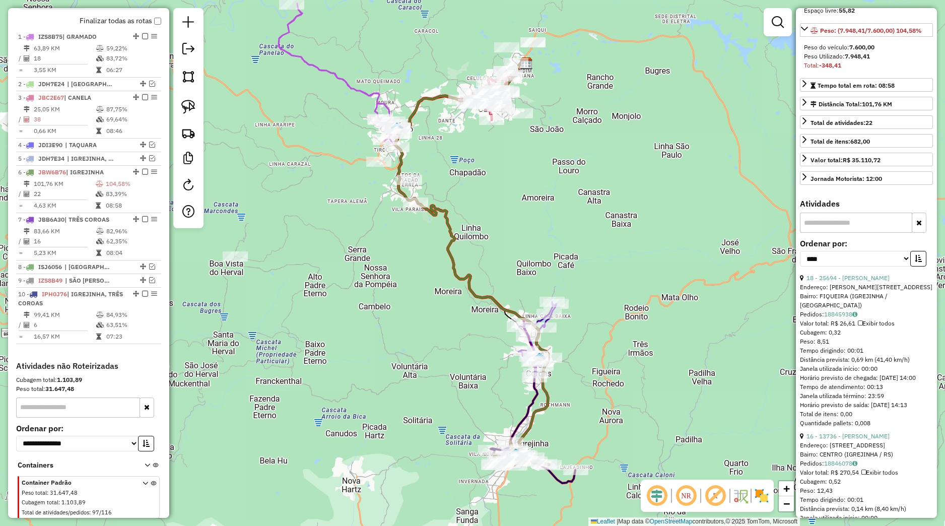
click at [844, 319] on div "Pedidos: 18845938" at bounding box center [866, 314] width 133 height 9
click at [843, 318] on link "18845938" at bounding box center [840, 314] width 33 height 8
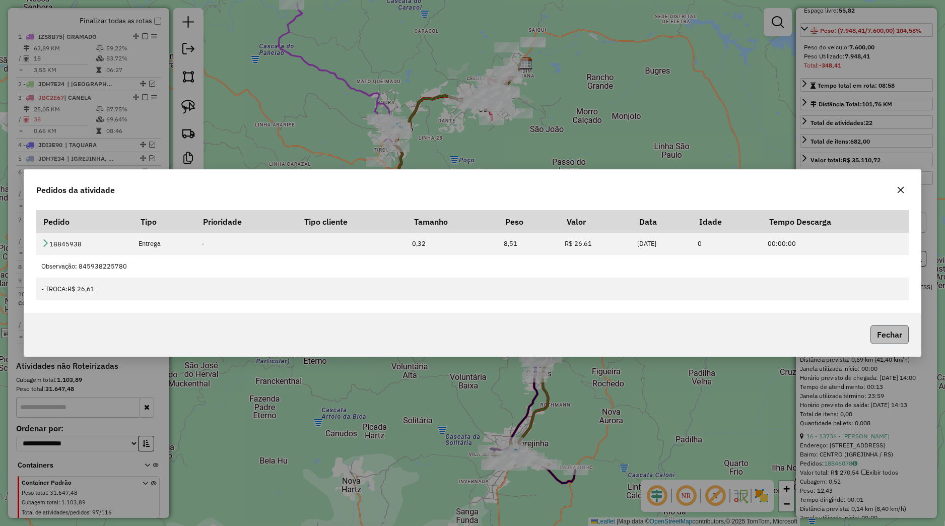
click at [896, 338] on button "Fechar" at bounding box center [889, 334] width 38 height 19
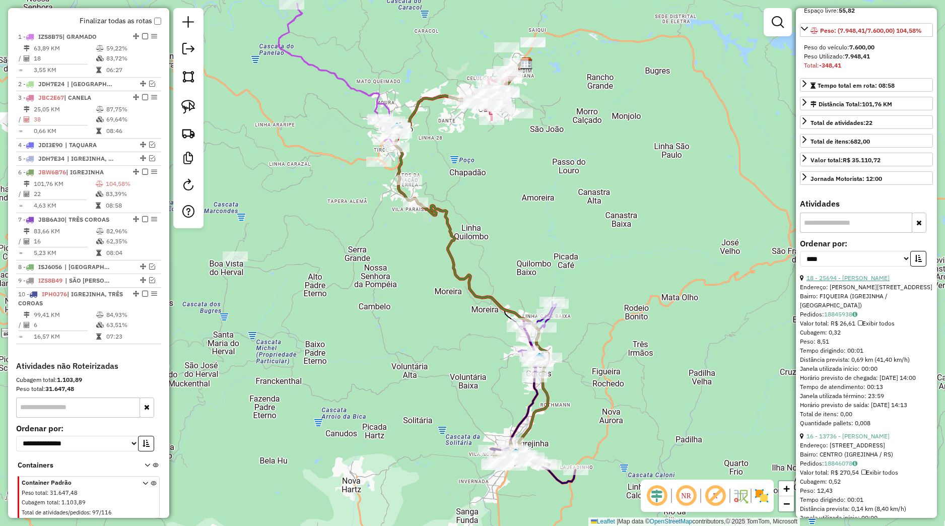
click at [864, 282] on link "18 - 25694 - DARCI DE OLIVEIRA MI" at bounding box center [847, 278] width 83 height 8
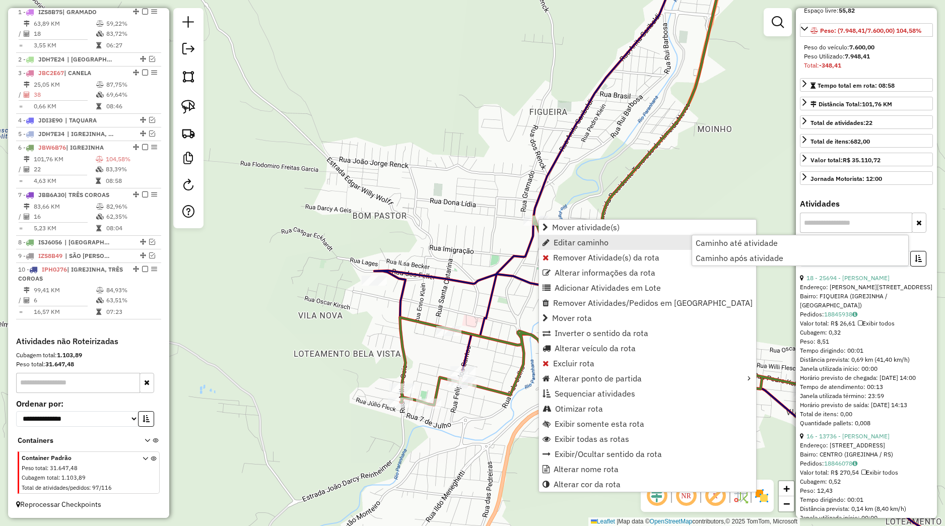
scroll to position [392, 0]
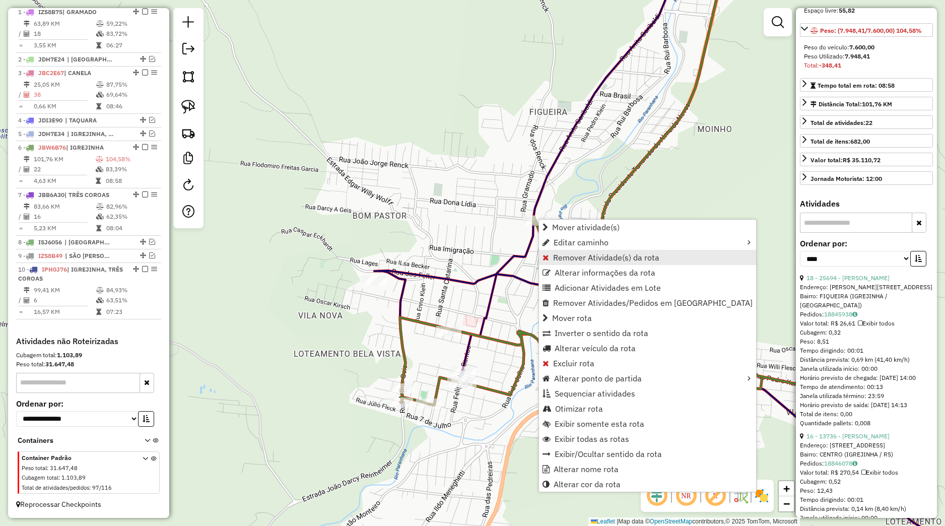
click at [565, 256] on span "Remover Atividade(s) da rota" at bounding box center [606, 257] width 106 height 8
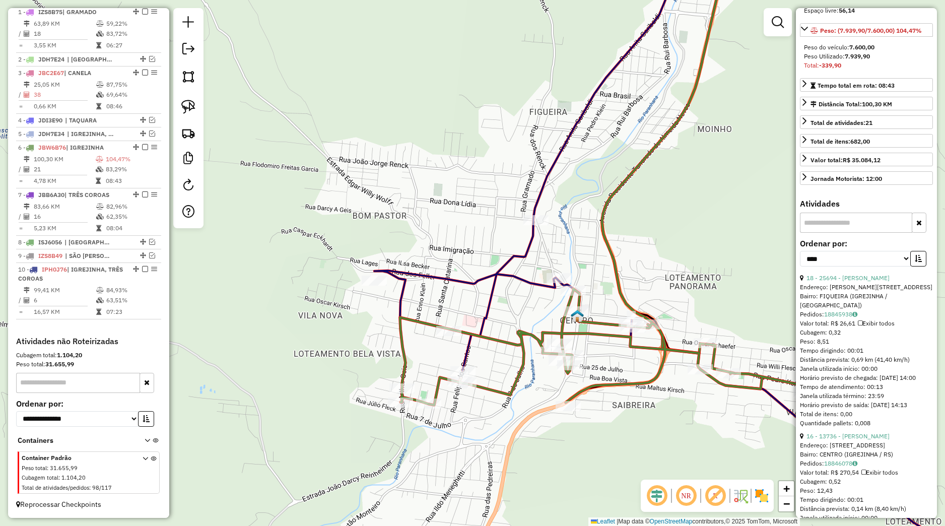
scroll to position [330, 0]
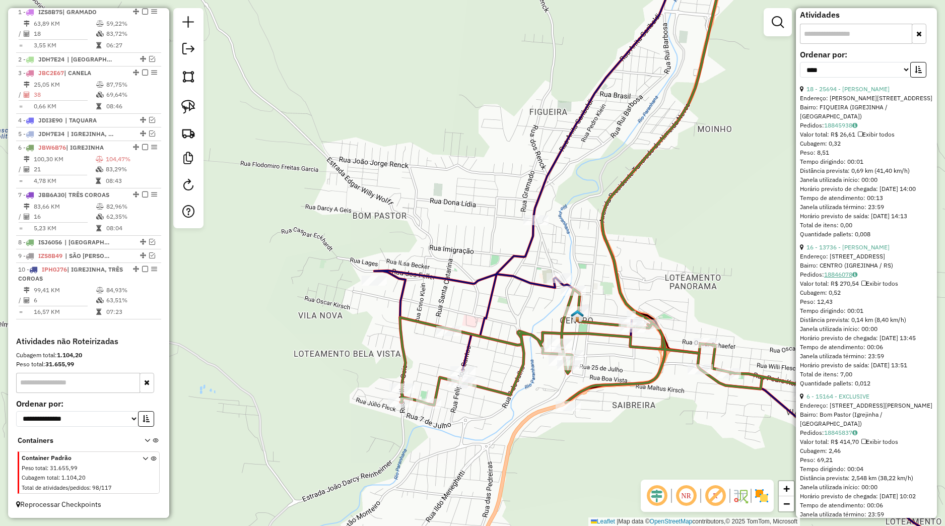
click at [841, 278] on link "18846078" at bounding box center [840, 274] width 33 height 8
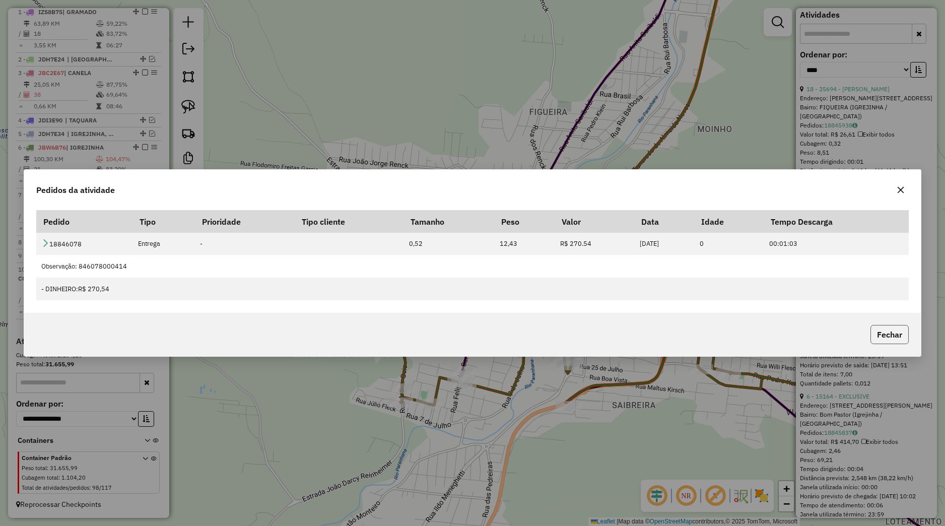
click at [882, 330] on button "Fechar" at bounding box center [889, 334] width 38 height 19
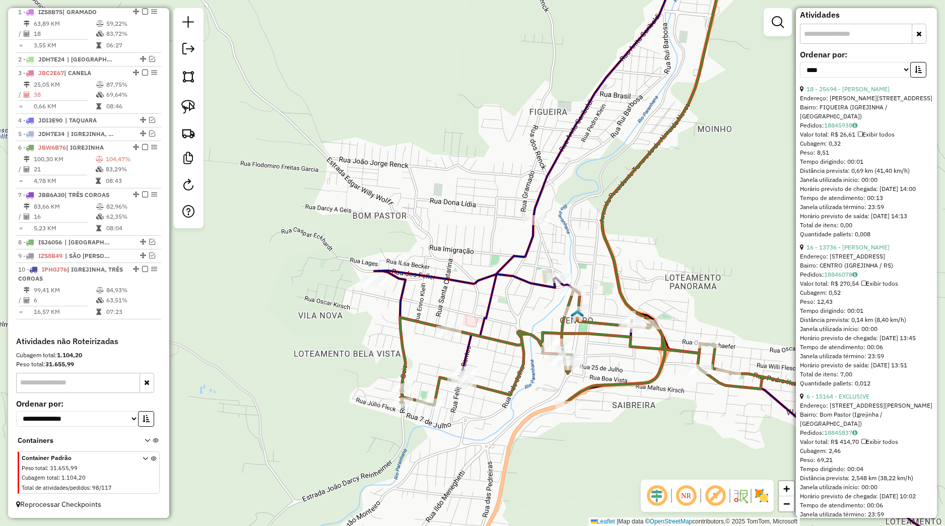
scroll to position [378, 0]
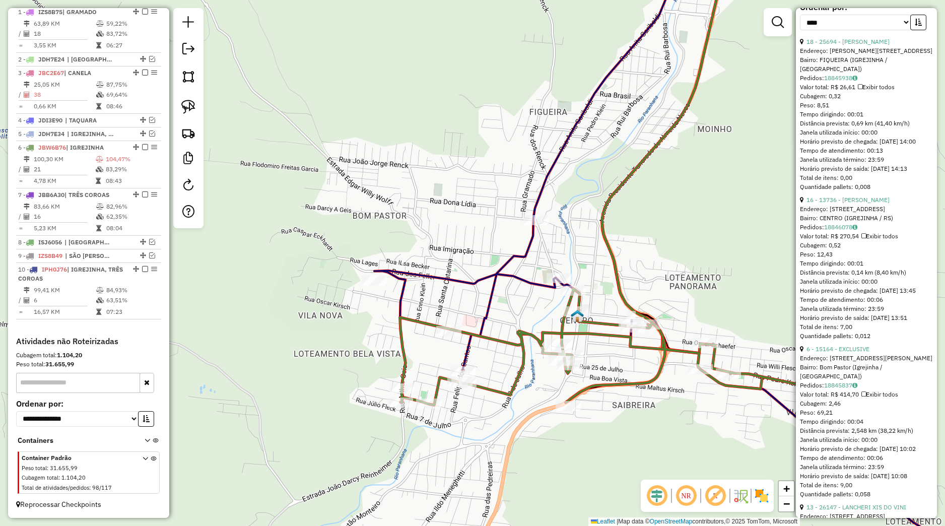
click at [839, 390] on div "Pedidos: 18845837" at bounding box center [866, 385] width 133 height 9
click at [841, 389] on link "18845837" at bounding box center [840, 385] width 33 height 8
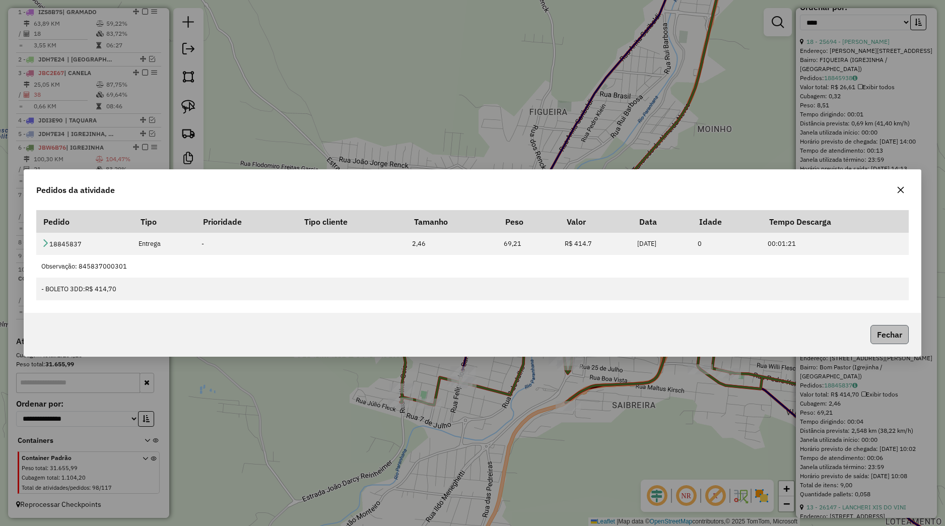
click at [898, 337] on button "Fechar" at bounding box center [889, 334] width 38 height 19
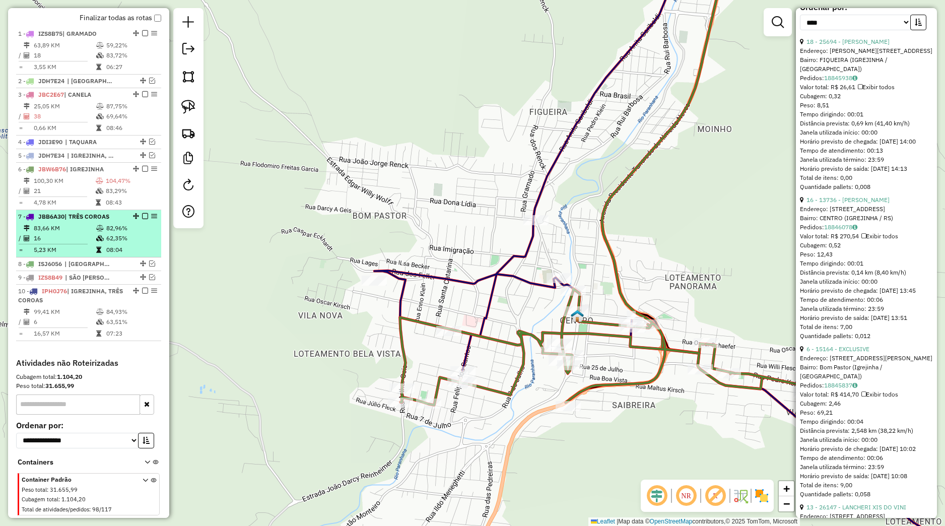
scroll to position [345, 0]
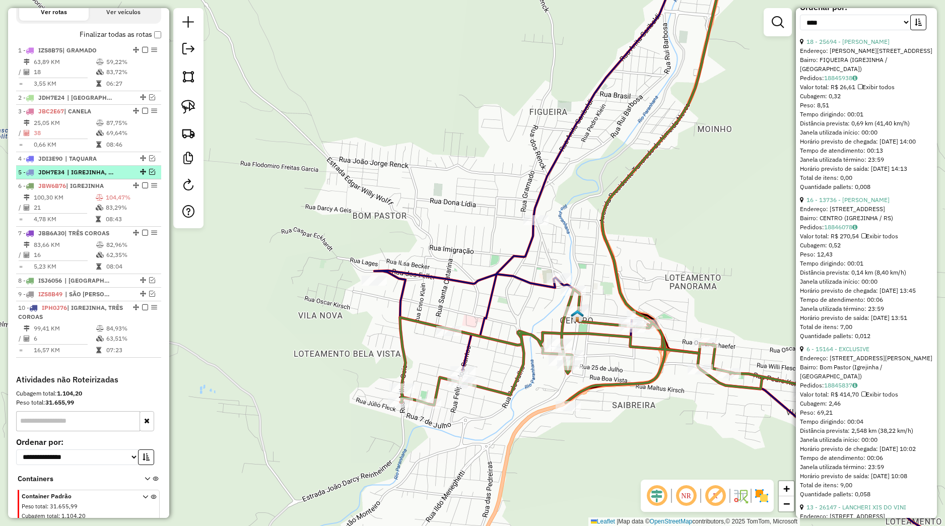
click at [149, 175] on em at bounding box center [152, 172] width 6 height 6
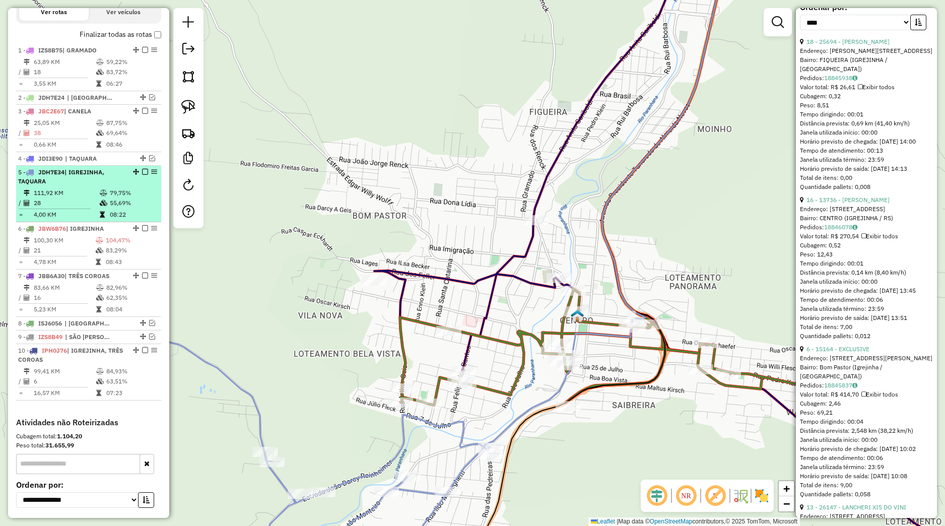
click at [124, 186] on div "5 - JDH7E34 | IGREJINHA, TAQUARA" at bounding box center [88, 177] width 141 height 18
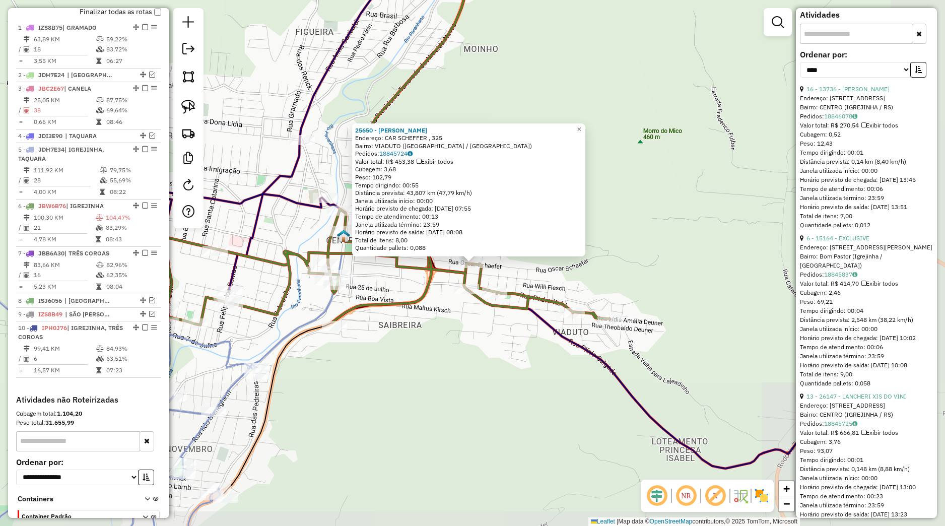
scroll to position [435, 0]
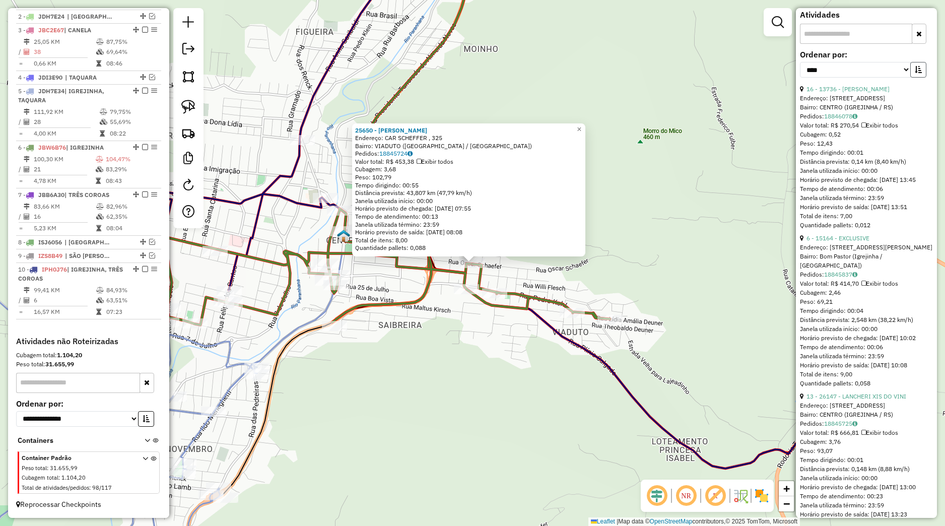
click at [915, 73] on icon "button" at bounding box center [918, 69] width 7 height 7
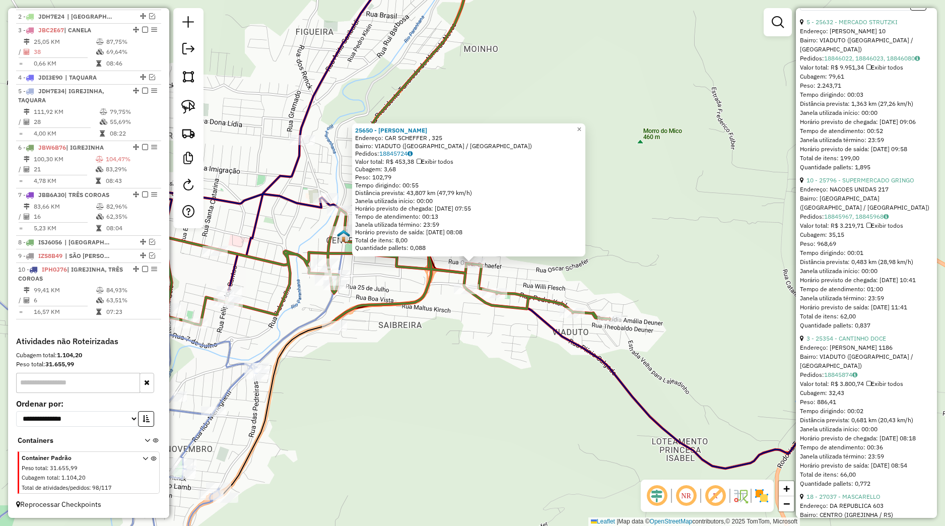
scroll to position [425, 0]
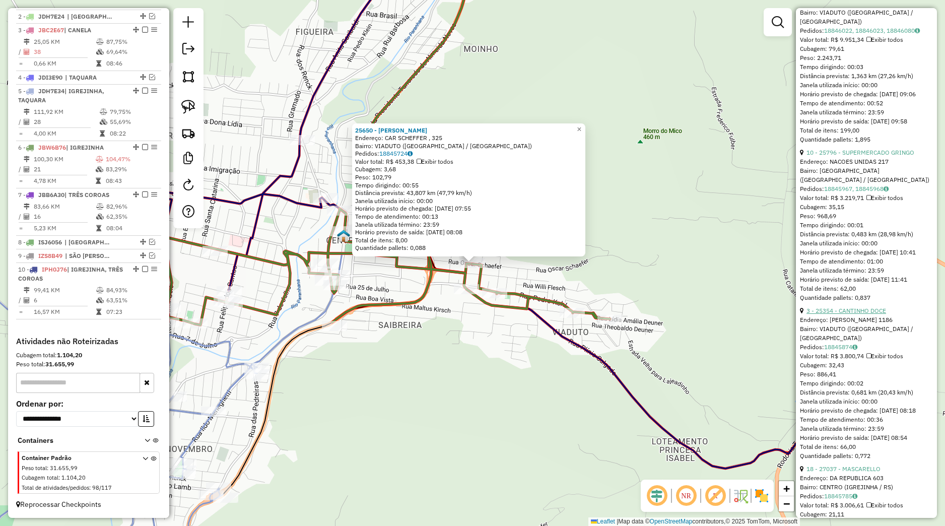
click at [823, 314] on link "3 - 25354 - CANTINHO DOCE" at bounding box center [846, 311] width 80 height 8
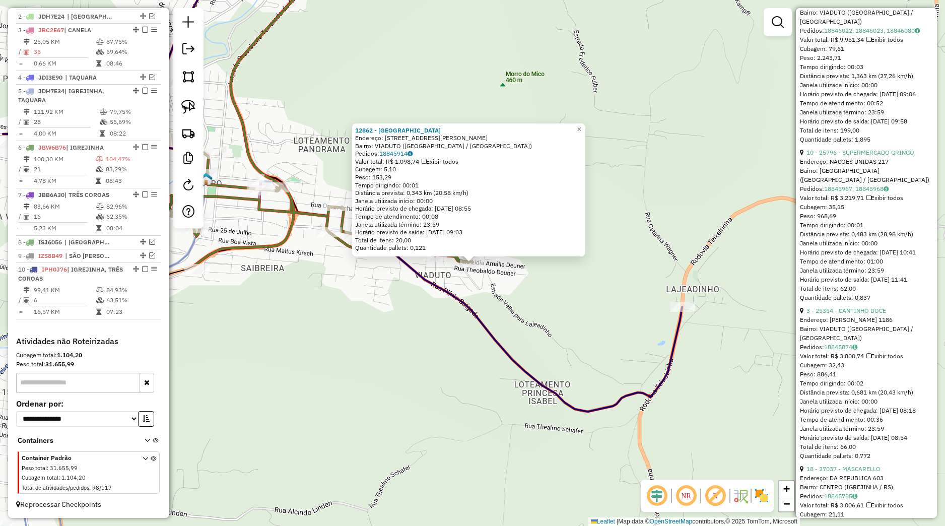
click at [454, 282] on div "12862 - HAAG Endereço: Rua Lidia Amalia Deuner 104 Bairro: VIADUTO (IGREJINHA /…" at bounding box center [472, 263] width 945 height 526
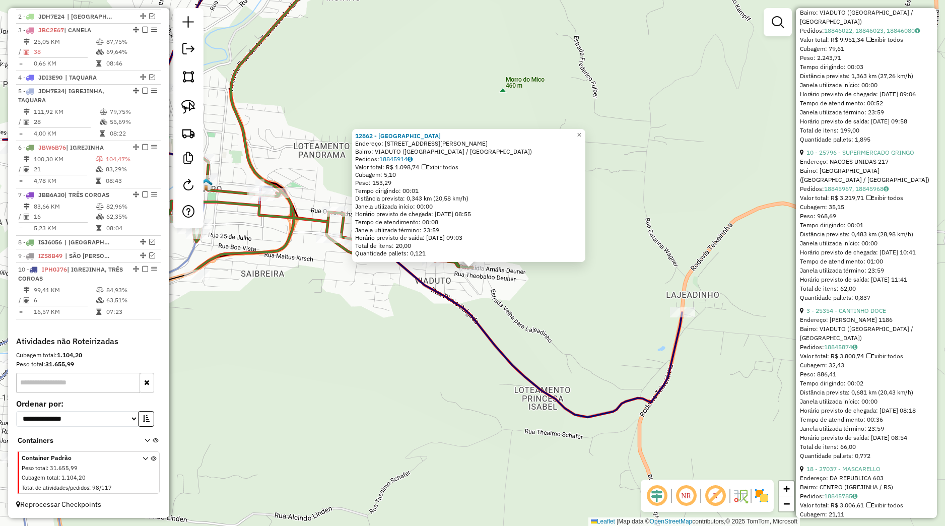
click at [368, 274] on div "12862 - HAAG Endereço: Rua Lidia Amalia Deuner 104 Bairro: VIADUTO (IGREJINHA /…" at bounding box center [472, 263] width 945 height 526
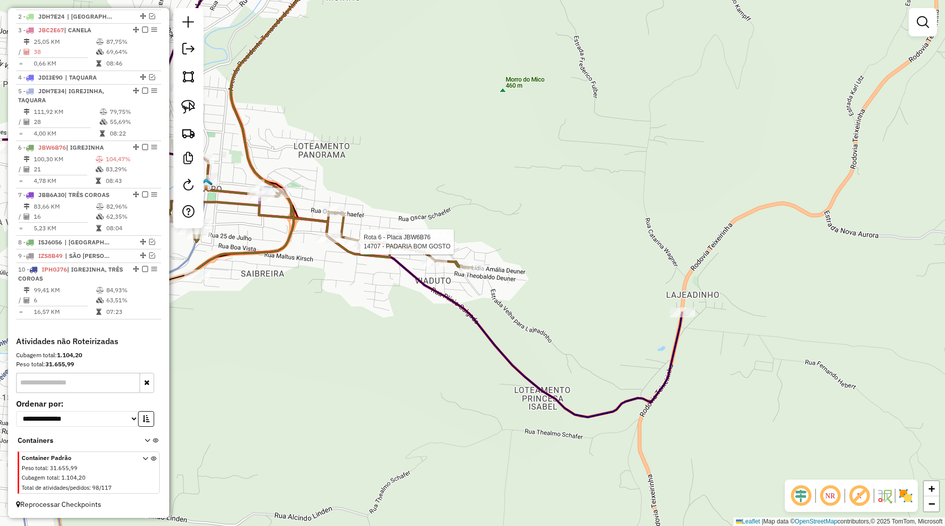
select select "*********"
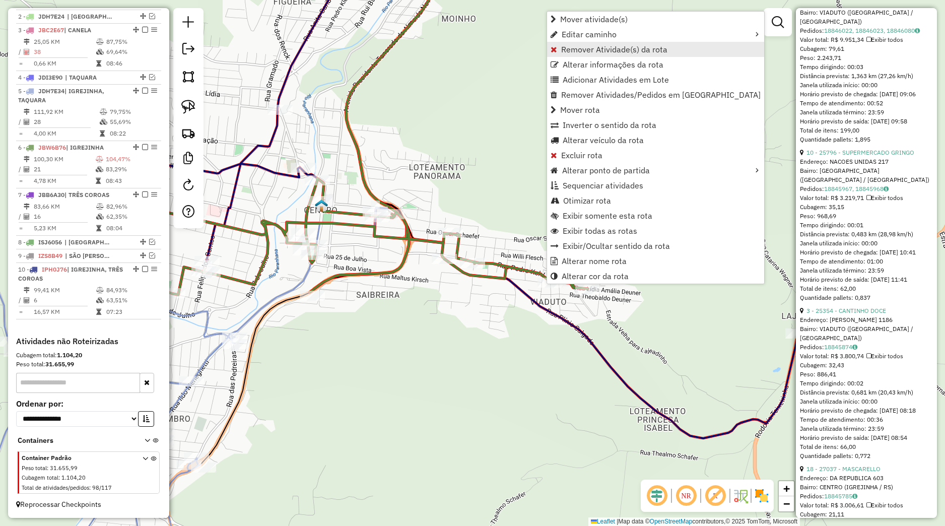
click at [593, 43] on link "Remover Atividade(s) da rota" at bounding box center [655, 49] width 217 height 15
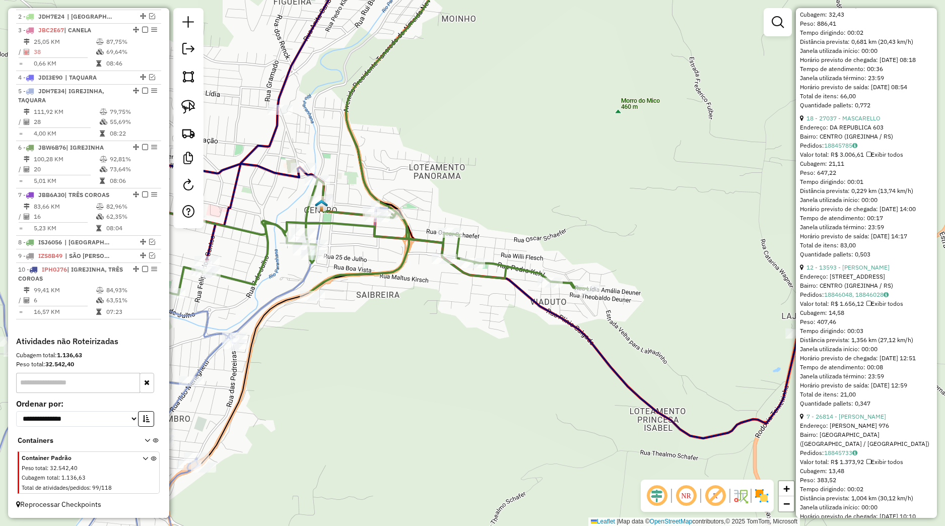
scroll to position [794, 0]
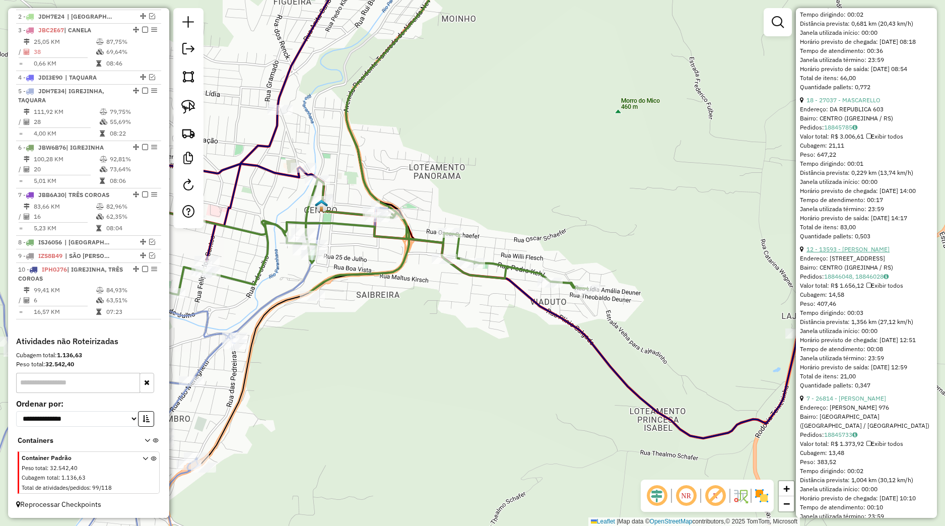
click at [852, 253] on link "12 - 13593 - ANDRE LUIS NANTAL" at bounding box center [847, 249] width 83 height 8
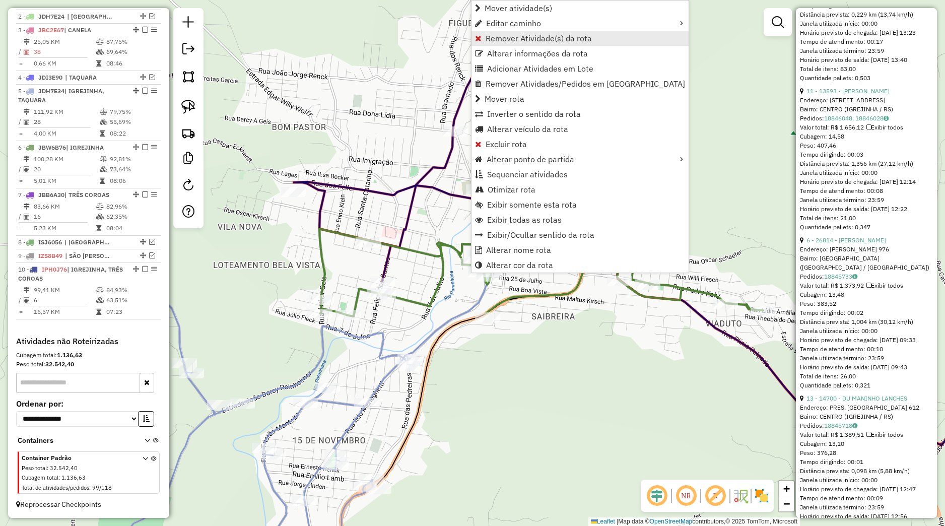
click at [512, 41] on span "Remover Atividade(s) da rota" at bounding box center [539, 38] width 106 height 8
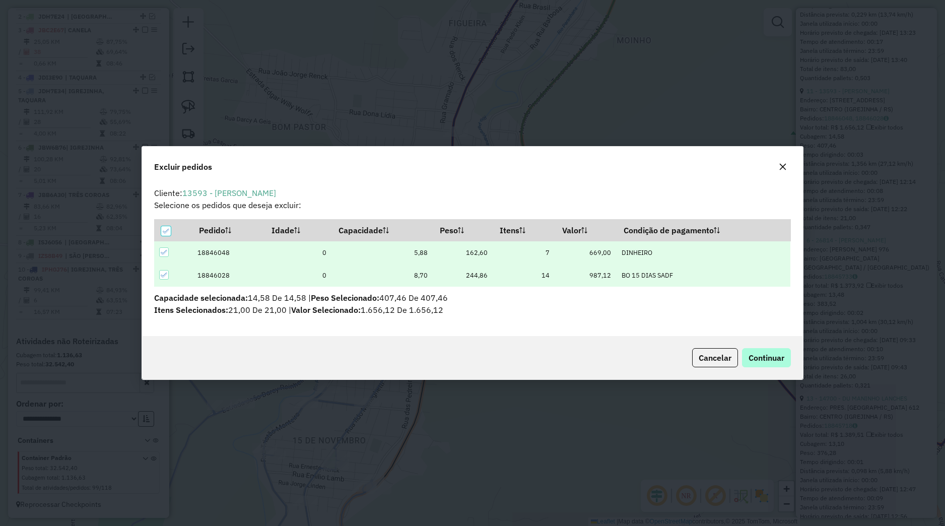
scroll to position [6, 3]
click at [755, 358] on span "Continuar" at bounding box center [766, 358] width 36 height 10
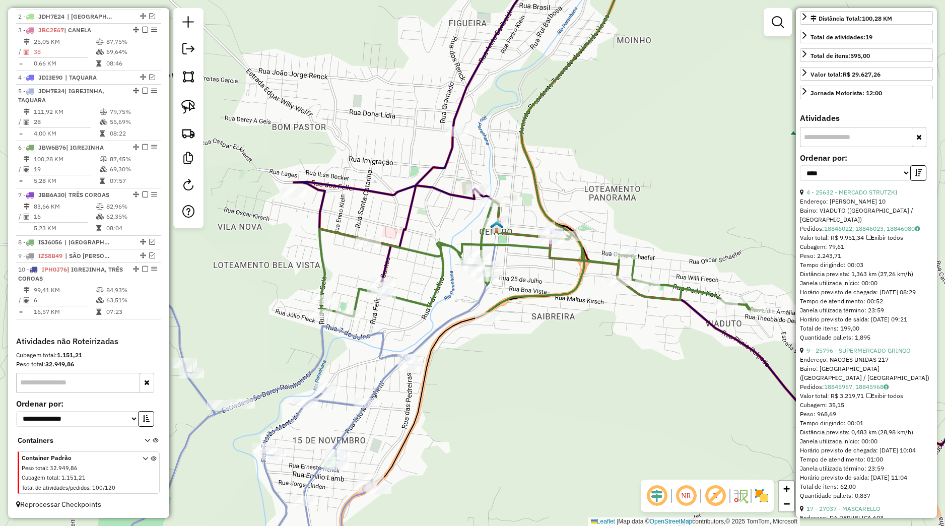
scroll to position [0, 0]
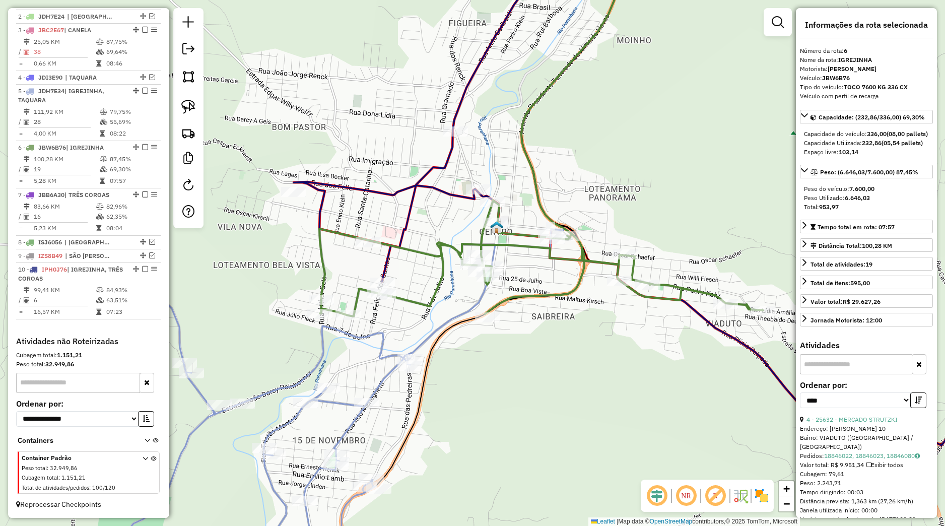
click at [655, 371] on div "Janela de atendimento Grade de atendimento Capacidade Transportadoras Veículos …" at bounding box center [472, 263] width 945 height 526
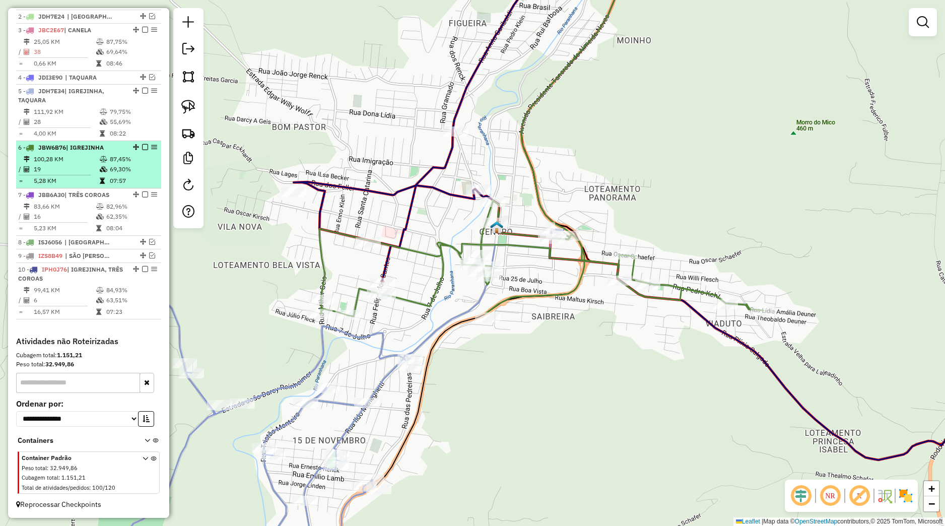
click at [142, 146] on em at bounding box center [145, 147] width 6 height 6
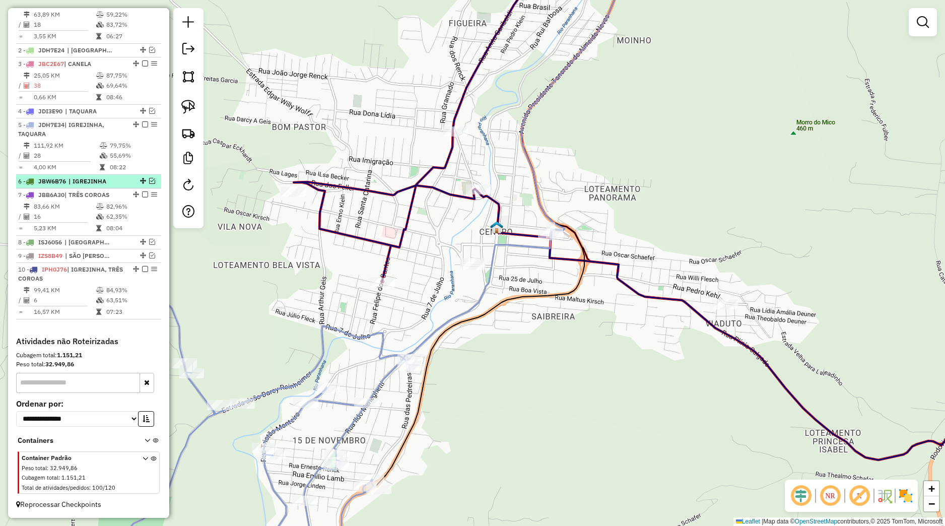
scroll to position [401, 0]
drag, startPoint x: 182, startPoint y: 112, endPoint x: 187, endPoint y: 116, distance: 6.1
click at [183, 112] on img at bounding box center [188, 107] width 14 height 14
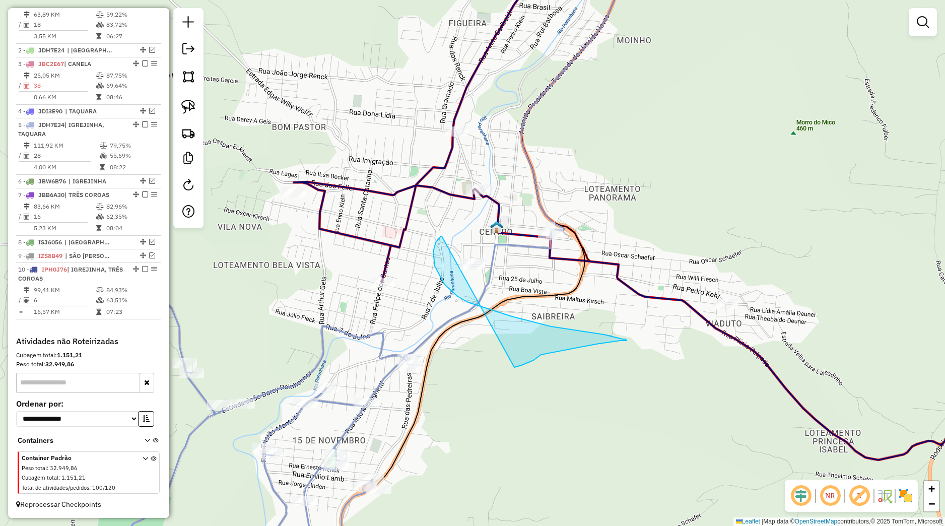
drag, startPoint x: 436, startPoint y: 242, endPoint x: 491, endPoint y: 307, distance: 85.0
click at [503, 365] on div "Janela de atendimento Grade de atendimento Capacidade Transportadoras Veículos …" at bounding box center [472, 263] width 945 height 526
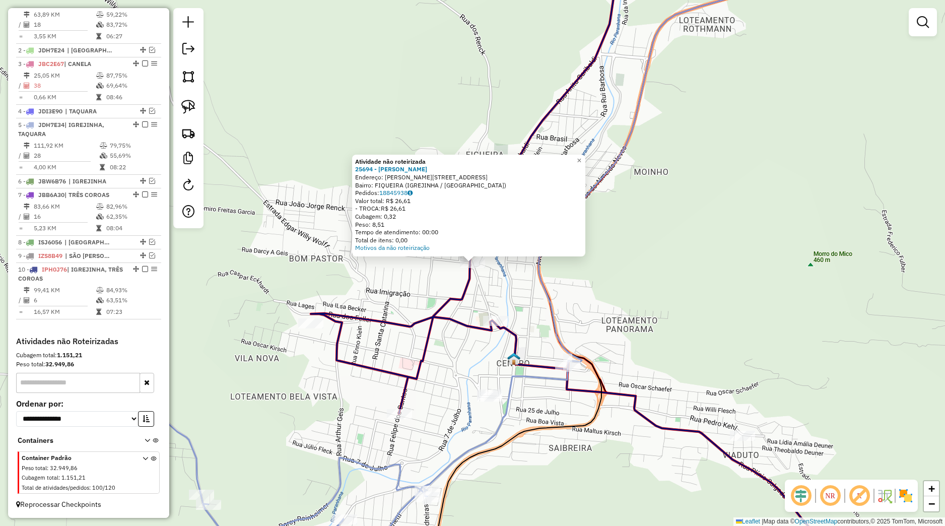
click at [439, 291] on div "Atividade não roteirizada 25694 - DARCI DE OLIVEIRA MI Endereço: ANITA GARIBALD…" at bounding box center [472, 263] width 945 height 526
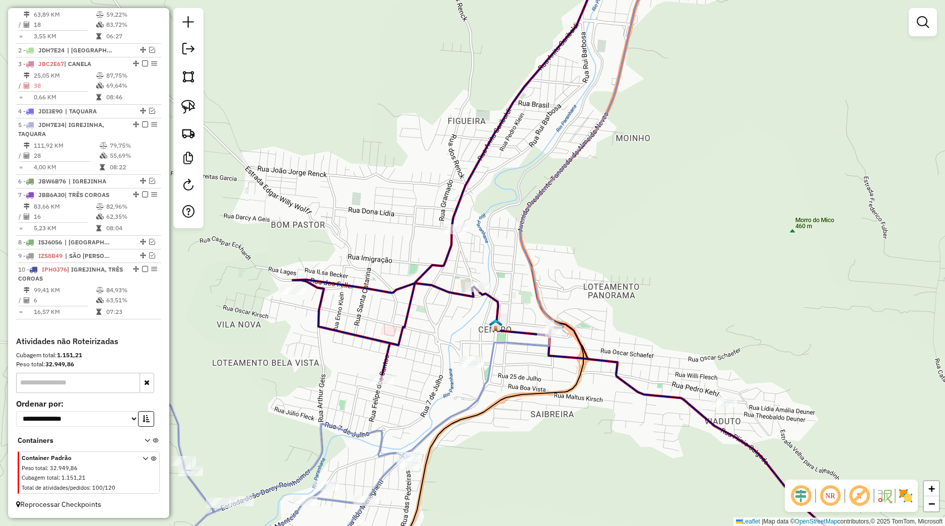
drag, startPoint x: 438, startPoint y: 300, endPoint x: 379, endPoint y: 240, distance: 84.1
click at [415, 266] on icon at bounding box center [632, 229] width 679 height 631
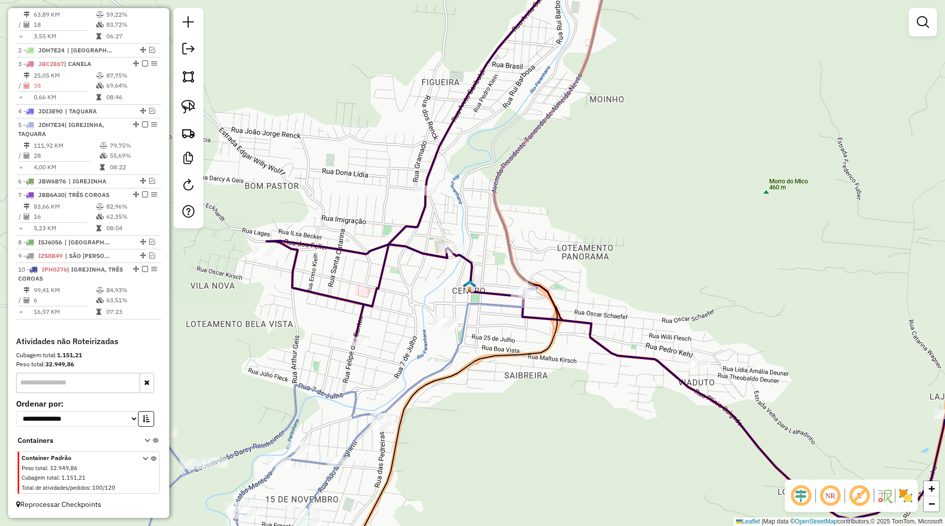
drag, startPoint x: 193, startPoint y: 106, endPoint x: 217, endPoint y: 135, distance: 38.0
click at [193, 106] on img at bounding box center [188, 107] width 14 height 14
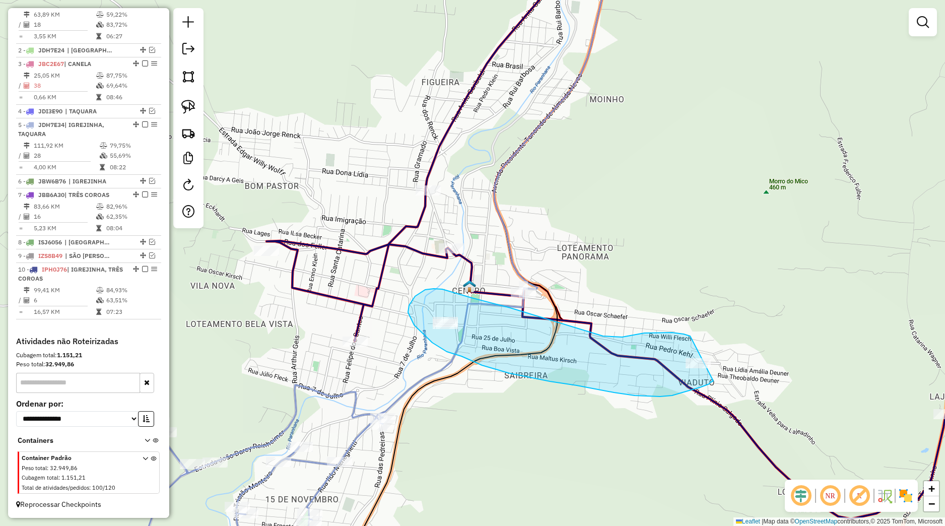
drag, startPoint x: 690, startPoint y: 336, endPoint x: 731, endPoint y: 369, distance: 52.6
click at [731, 369] on div "Janela de atendimento Grade de atendimento Capacidade Transportadoras Veículos …" at bounding box center [472, 263] width 945 height 526
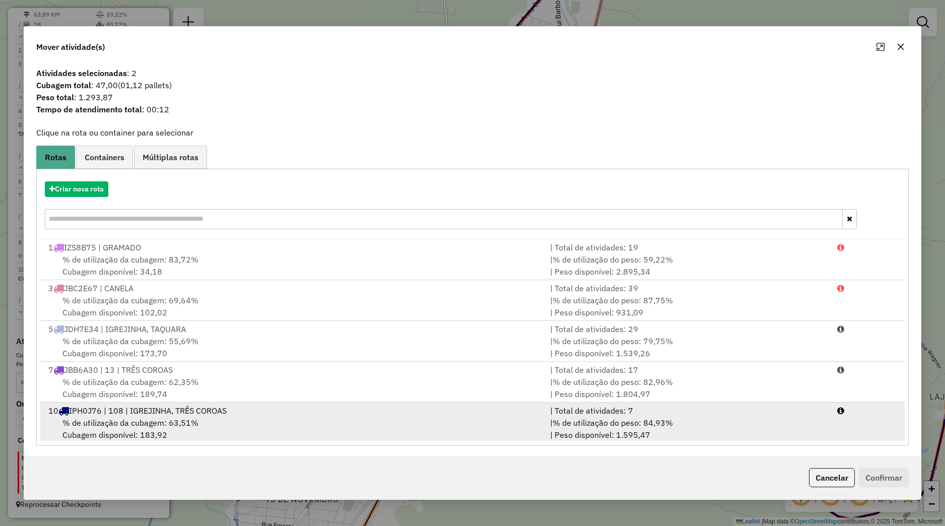
drag, startPoint x: 144, startPoint y: 411, endPoint x: 207, endPoint y: 415, distance: 62.6
click at [144, 413] on span "IPH0J76 | 108 | IGREJINHA, TRÊS COROAS" at bounding box center [148, 410] width 158 height 10
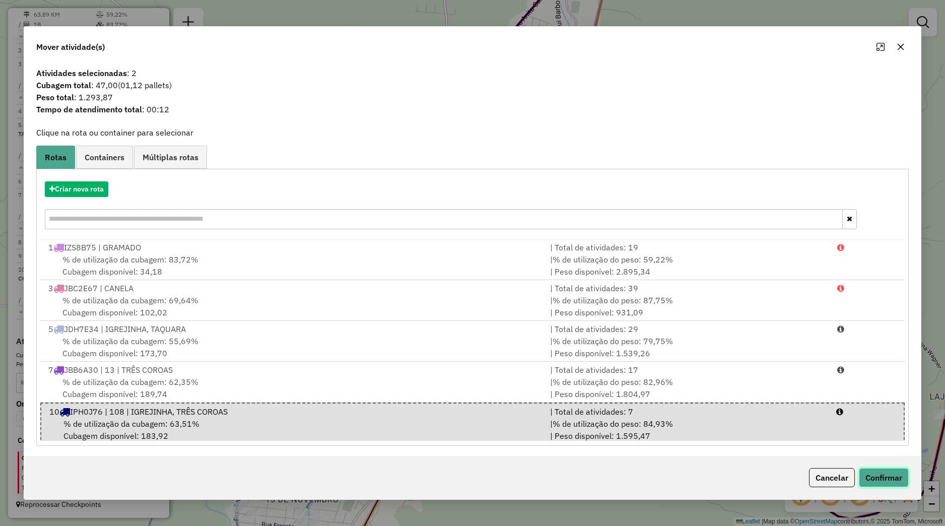
click at [879, 476] on button "Confirmar" at bounding box center [884, 477] width 50 height 19
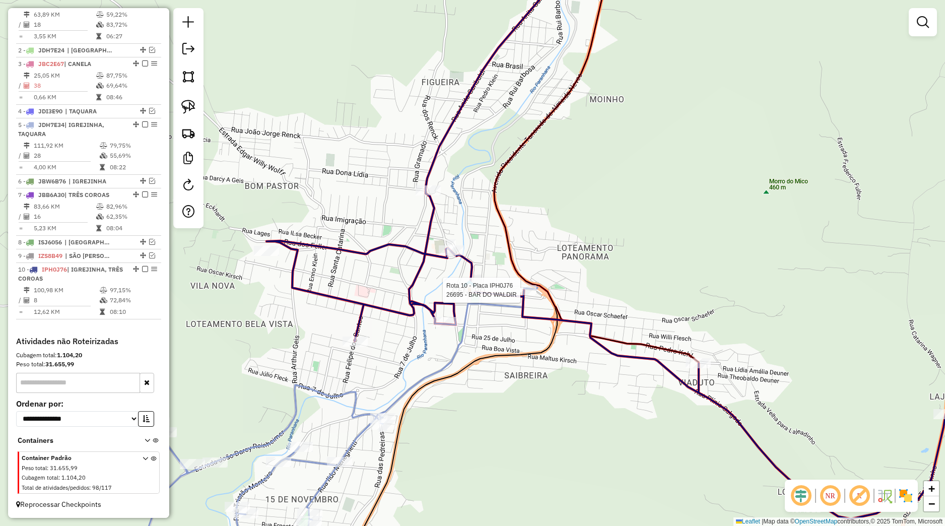
select select "*********"
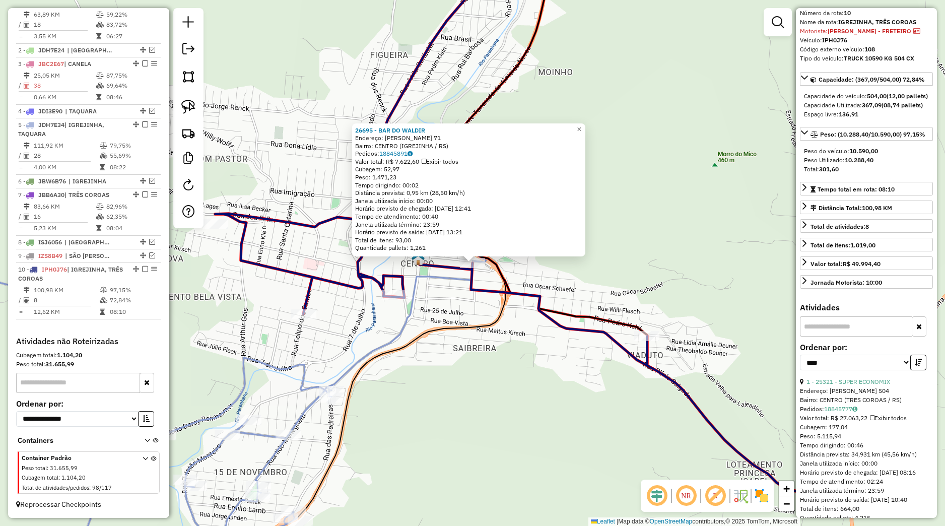
scroll to position [0, 0]
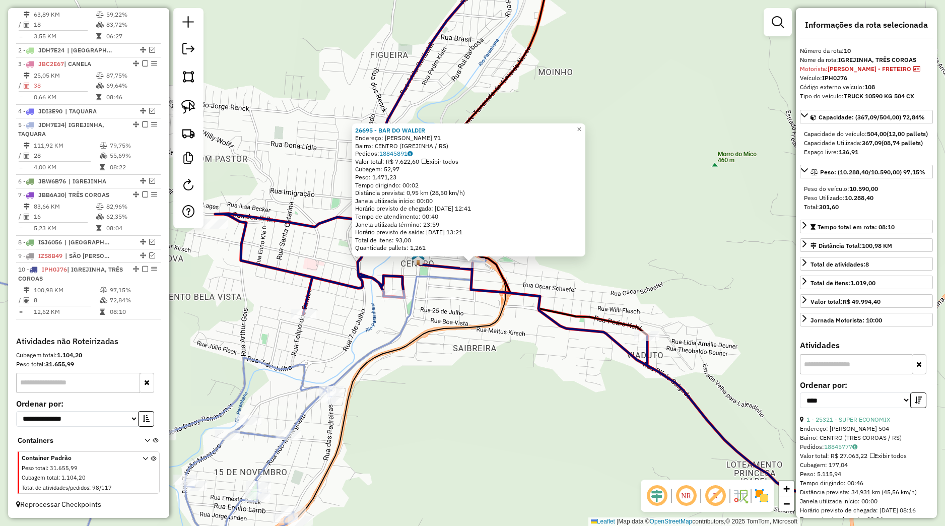
click at [605, 331] on icon at bounding box center [554, 220] width 679 height 544
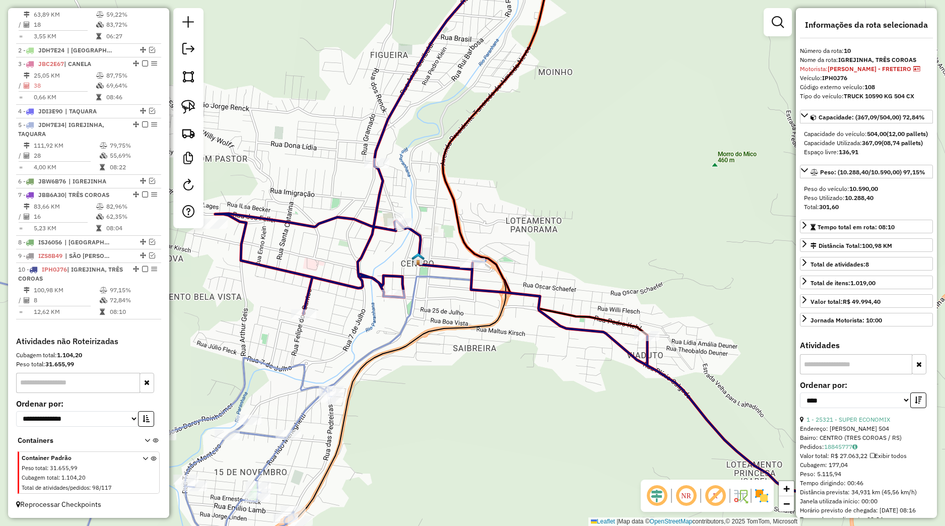
click at [540, 340] on div "Janela de atendimento Grade de atendimento Capacidade Transportadoras Veículos …" at bounding box center [472, 263] width 945 height 526
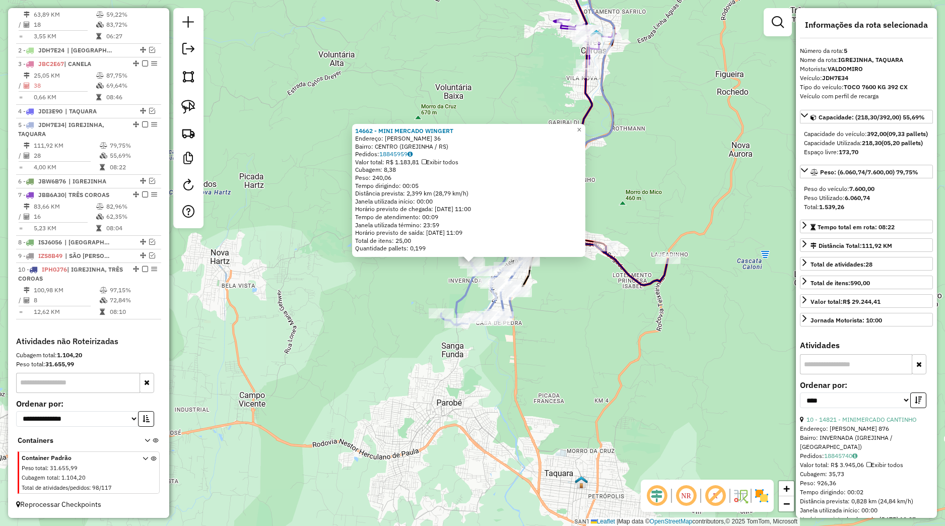
click at [627, 307] on div "14662 - MINI MERCADO WINGERT Endereço: REINOLDO SALIM 36 Bairro: CENTRO (IGREJI…" at bounding box center [472, 263] width 945 height 526
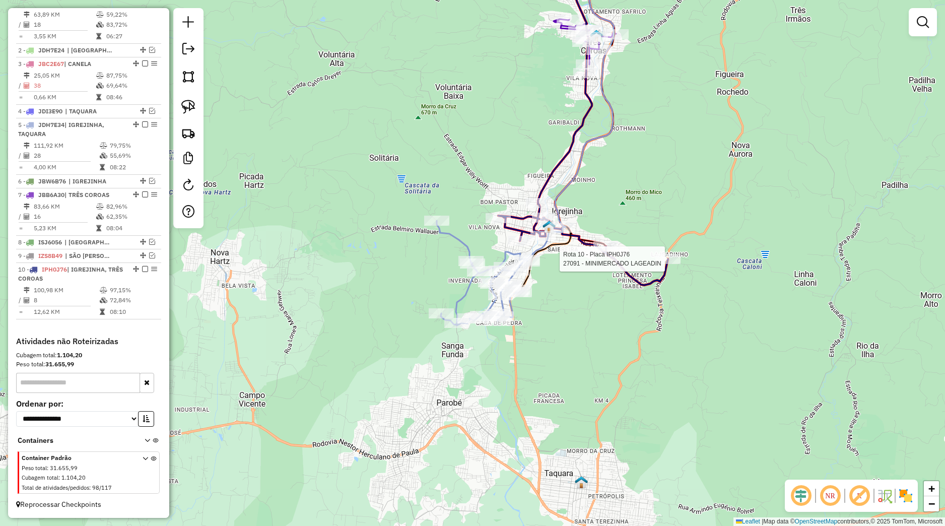
select select "*********"
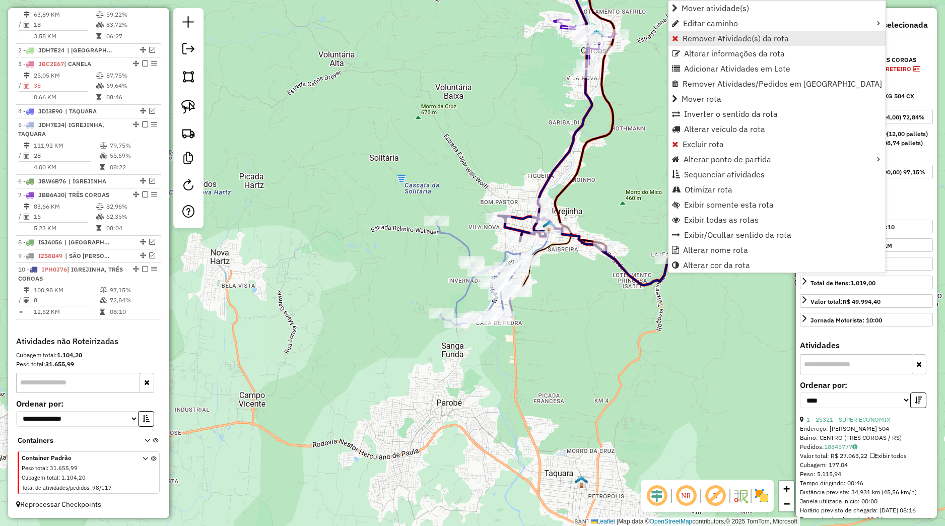
click at [699, 37] on span "Remover Atividade(s) da rota" at bounding box center [735, 38] width 106 height 8
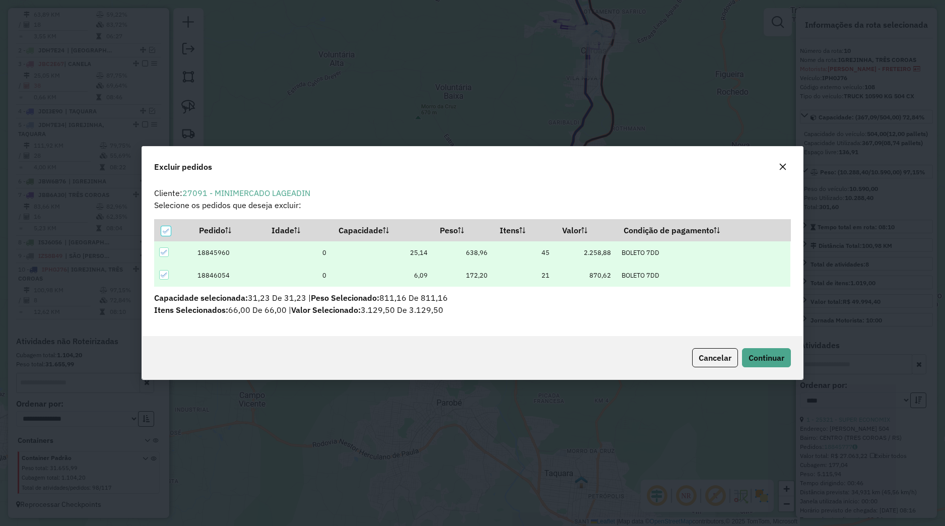
scroll to position [6, 3]
click at [755, 353] on span "Continuar" at bounding box center [766, 358] width 36 height 10
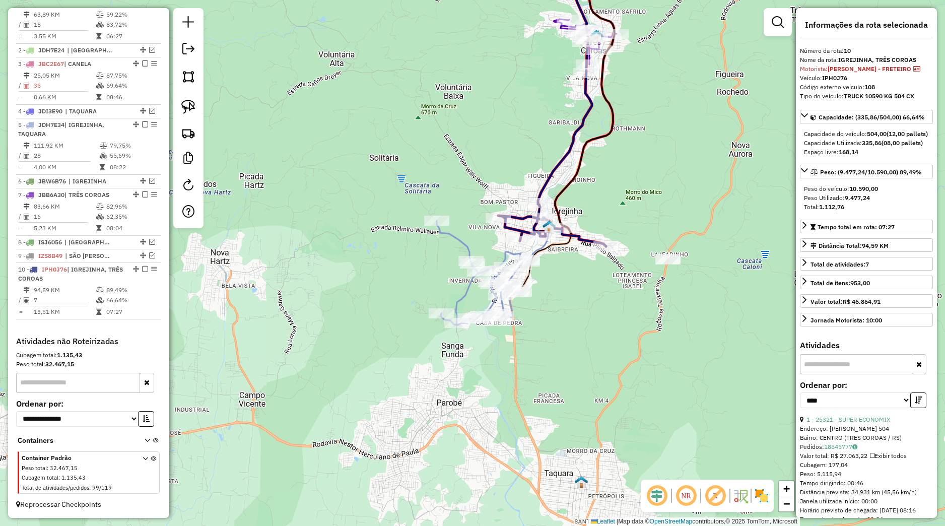
click at [694, 360] on div "Janela de atendimento Grade de atendimento Capacidade Transportadoras Veículos …" at bounding box center [472, 263] width 945 height 526
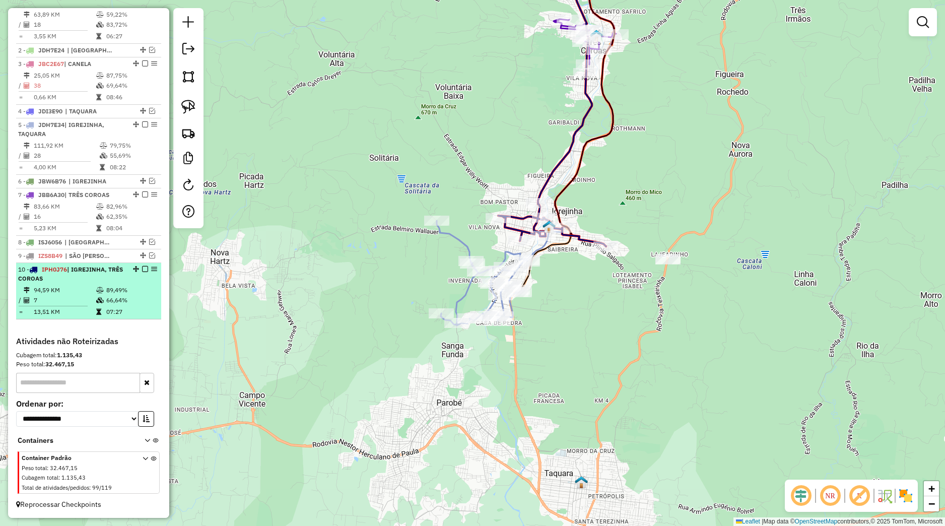
click at [142, 269] on em at bounding box center [145, 269] width 6 height 6
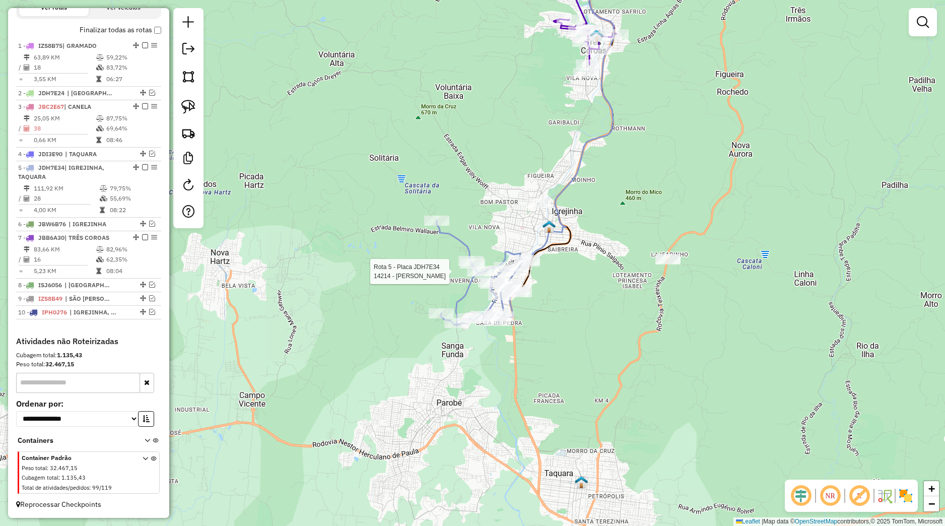
select select "*********"
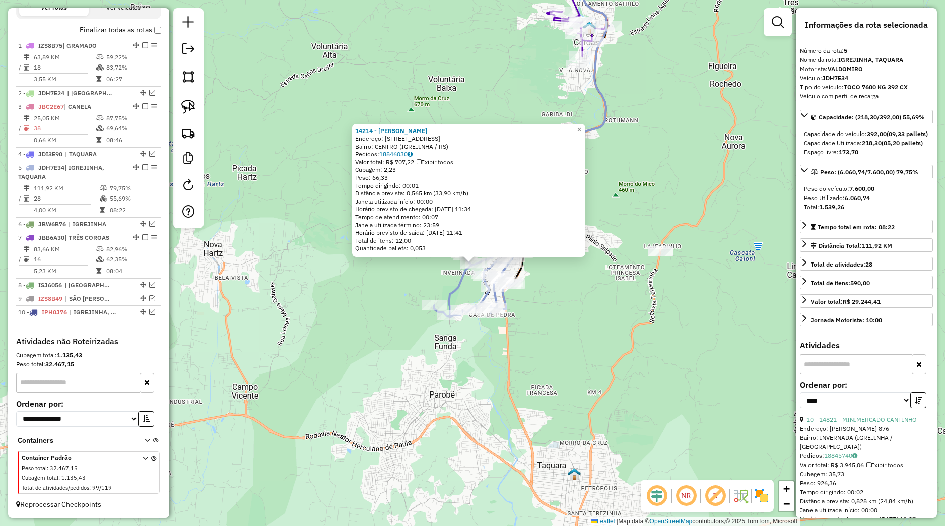
click at [594, 302] on div "14214 - PAULO ROBERTO MIRAND Endereço: AVPRESIDENTE CASTELO BRANCO 1144 Bairro:…" at bounding box center [472, 263] width 945 height 526
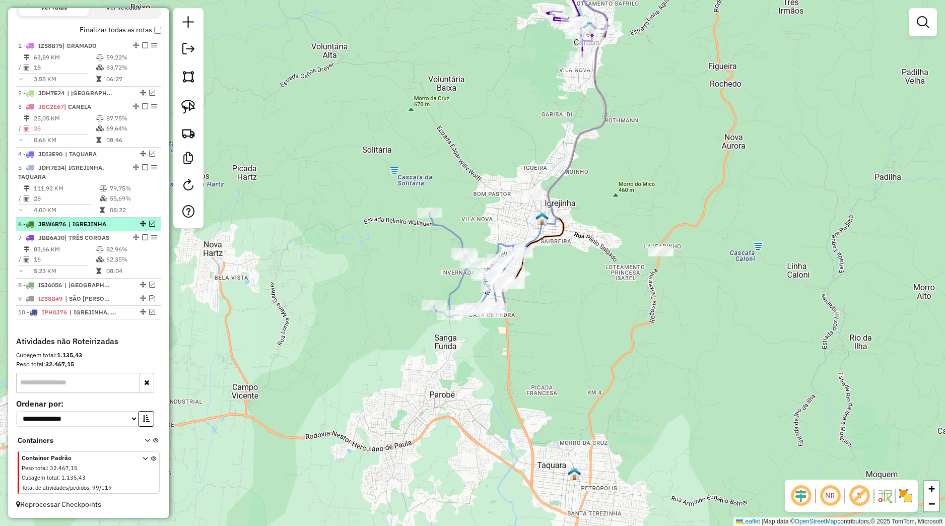
click at [149, 224] on em at bounding box center [152, 224] width 6 height 6
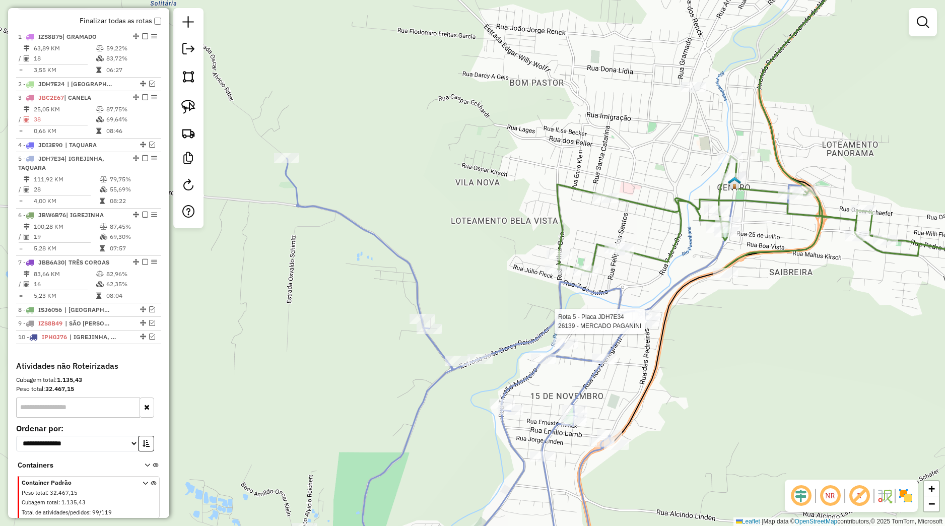
select select "*********"
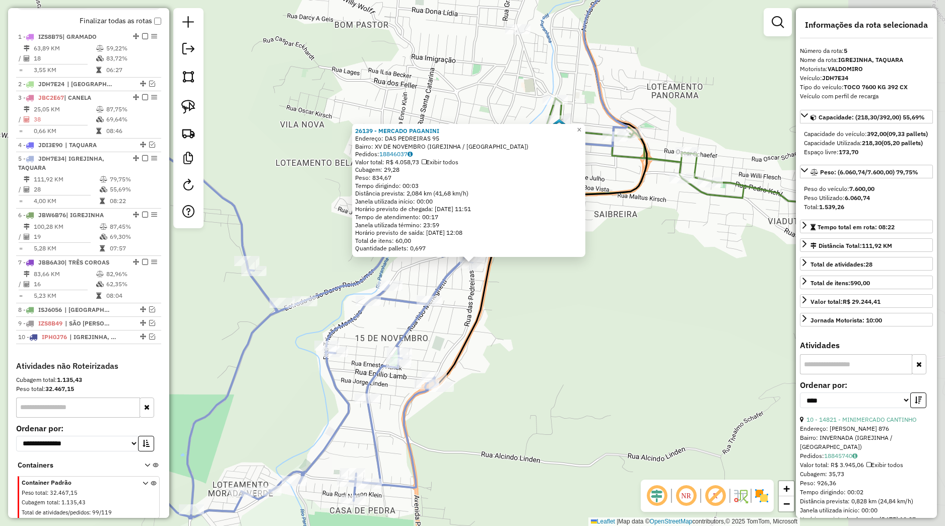
scroll to position [392, 0]
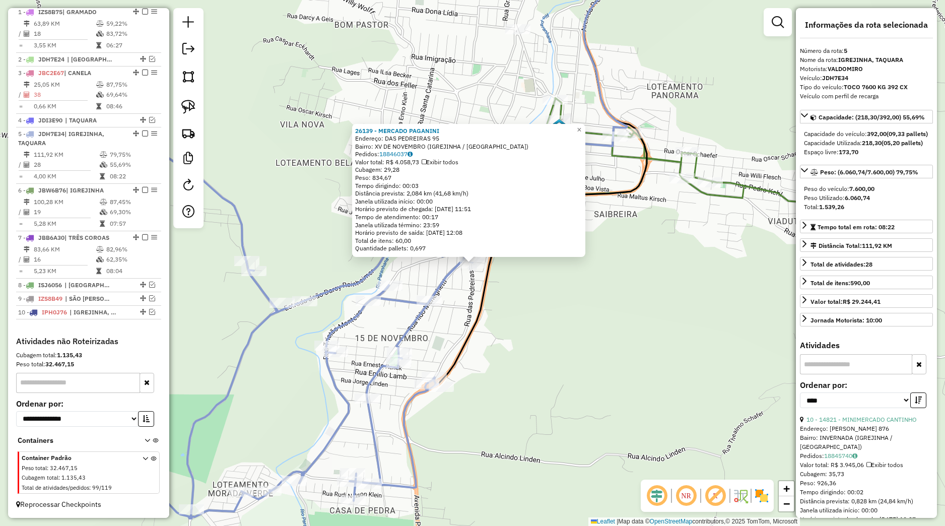
click at [632, 308] on div "26139 - MERCADO PAGANINI Endereço: DAS PEDREIRAS 95 Bairro: XV DE NOVEMBRO (IGR…" at bounding box center [472, 263] width 945 height 526
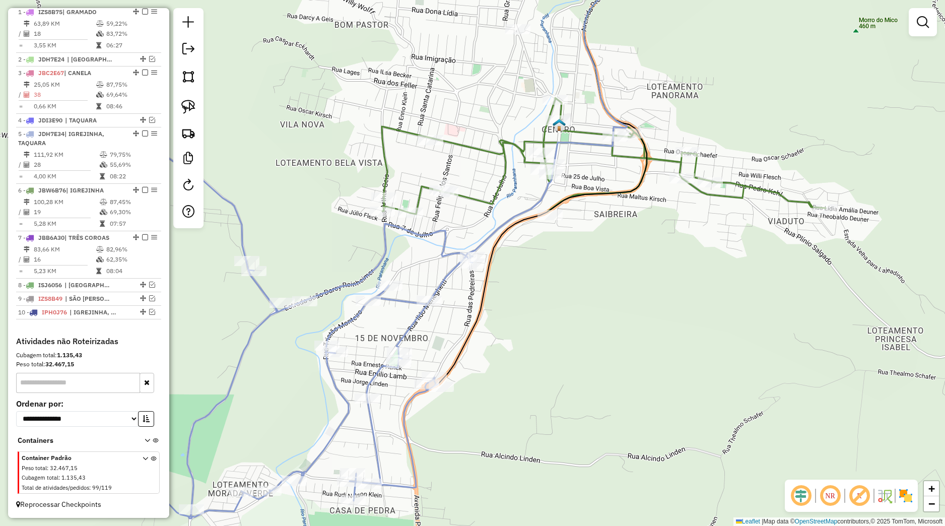
click at [377, 289] on div "Janela de atendimento Grade de atendimento Capacidade Transportadoras Veículos …" at bounding box center [472, 263] width 945 height 526
select select "*********"
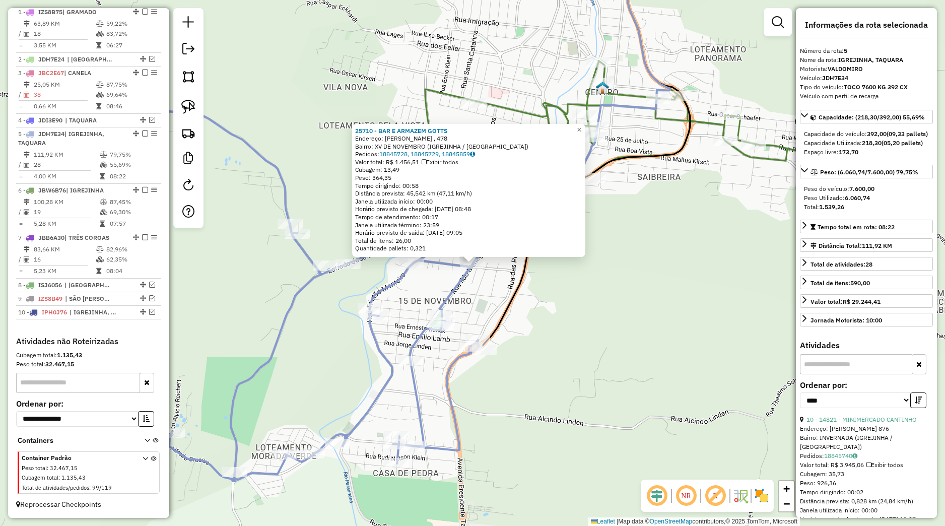
click at [575, 280] on div "25710 - BAR E ARMAZEM GOTTS Endereço: ILDO MENEGUETTI , 478 Bairro: XV DE NOVEM…" at bounding box center [472, 263] width 945 height 526
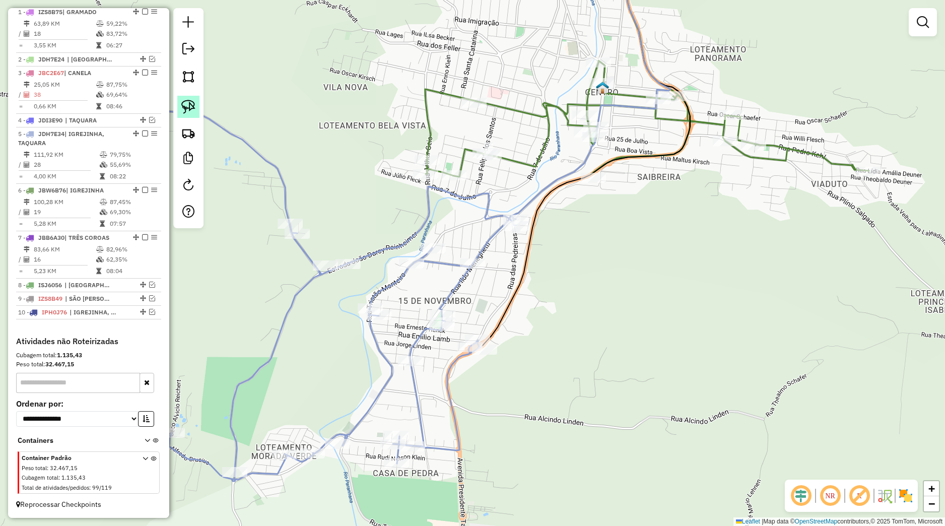
click at [198, 106] on link at bounding box center [188, 107] width 22 height 22
drag, startPoint x: 412, startPoint y: 238, endPoint x: 456, endPoint y: 245, distance: 45.0
click at [456, 245] on div "Janela de atendimento Grade de atendimento Capacidade Transportadoras Veículos …" at bounding box center [472, 263] width 945 height 526
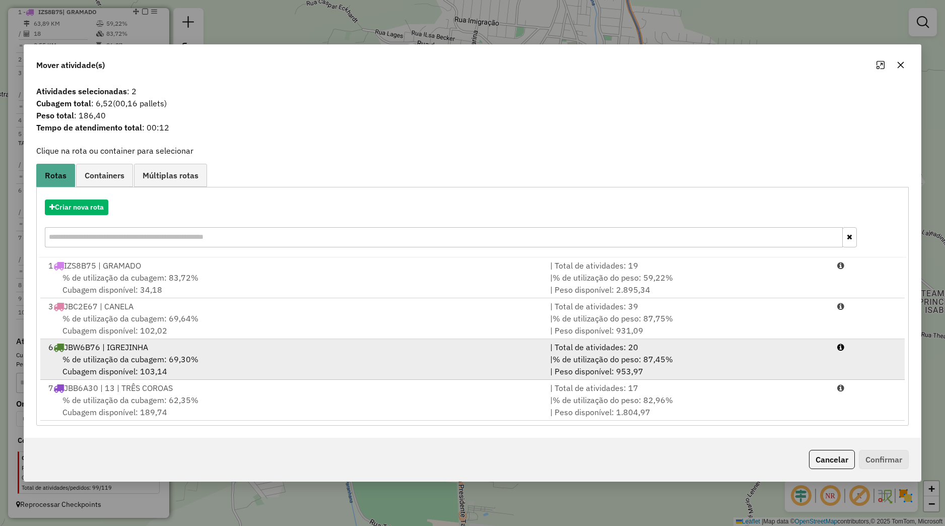
click at [190, 344] on div "6 JBW6B76 | IGREJINHA" at bounding box center [293, 347] width 502 height 12
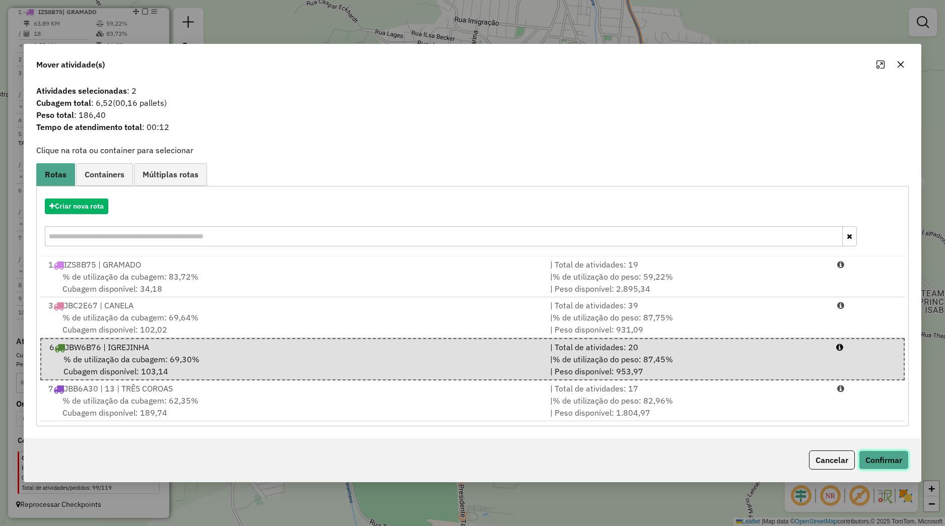
click at [861, 456] on button "Confirmar" at bounding box center [884, 459] width 50 height 19
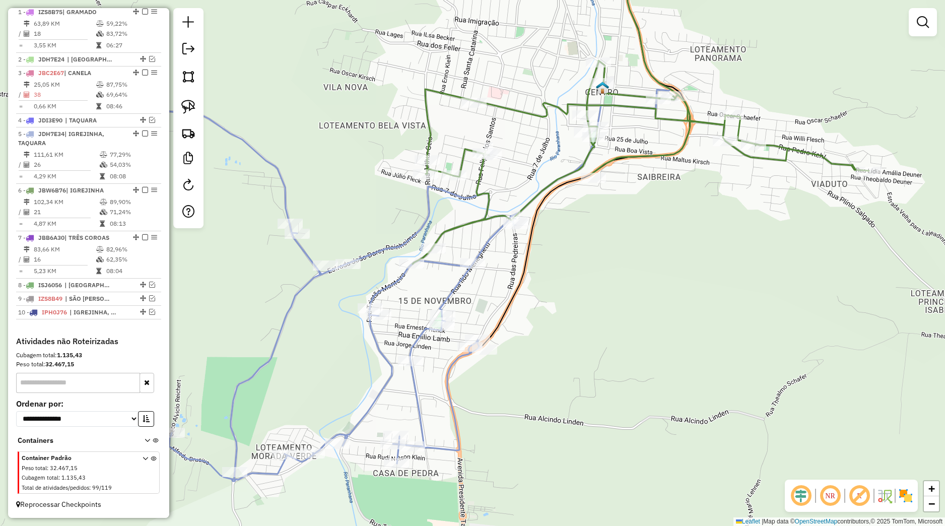
select select "*********"
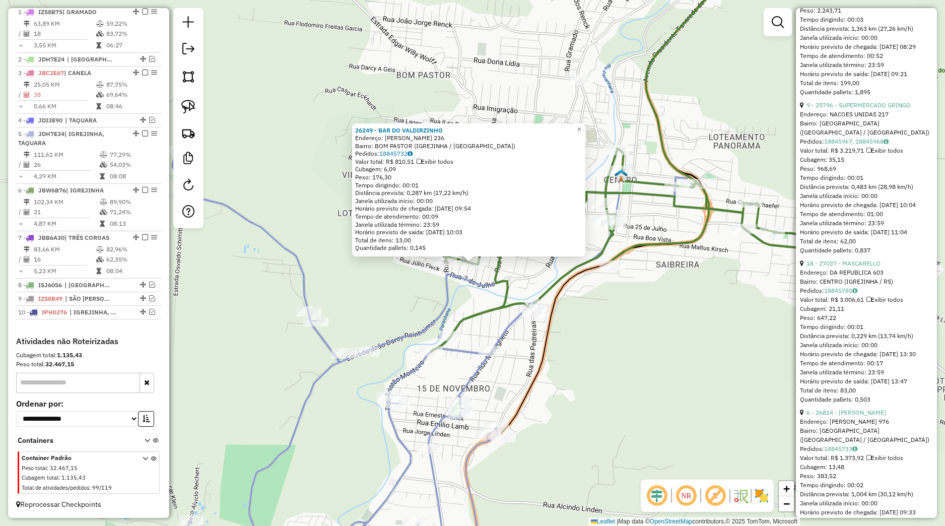
scroll to position [567, 0]
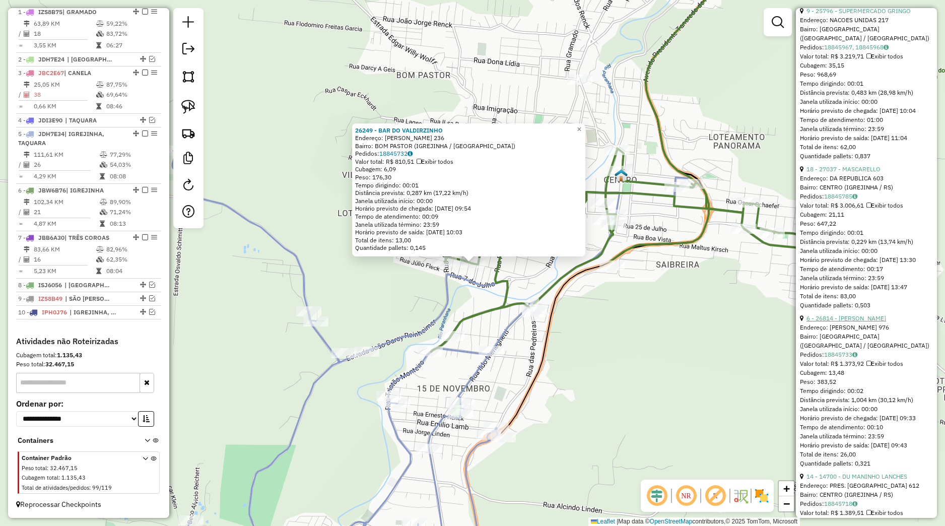
click at [826, 322] on link "6 - 26814 - MARLENE MINIMERCADO" at bounding box center [846, 318] width 80 height 8
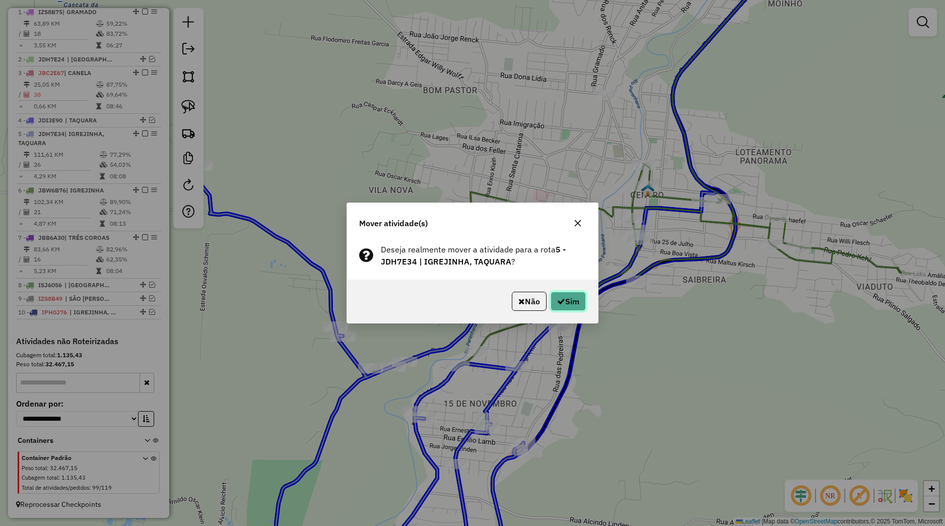
click at [578, 302] on button "Sim" at bounding box center [568, 301] width 35 height 19
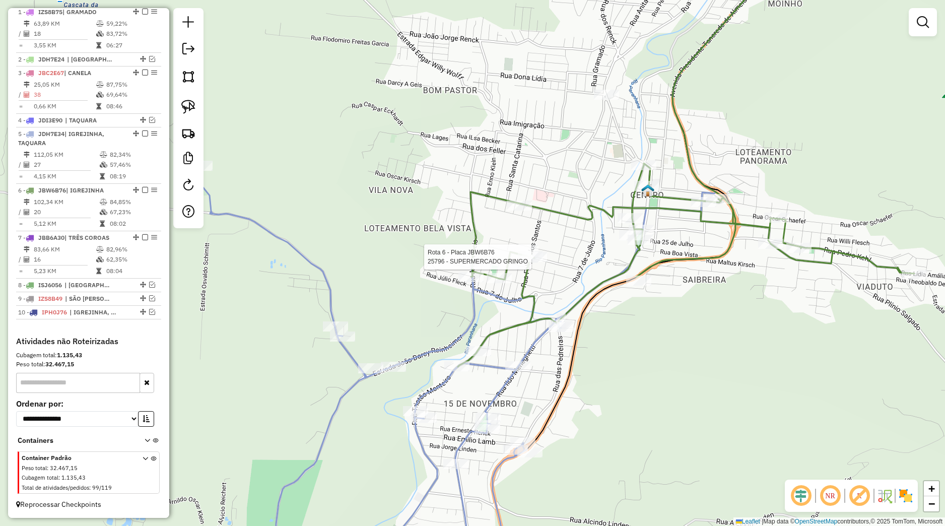
select select "*********"
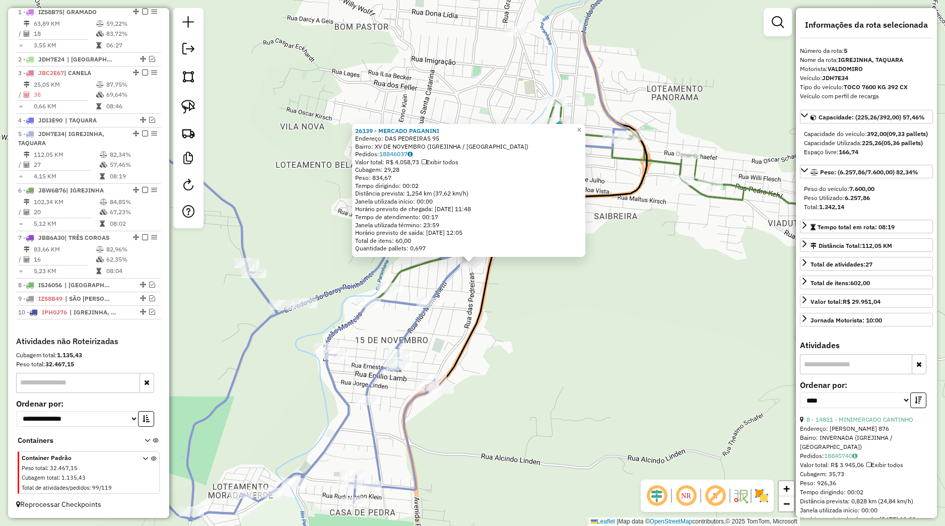
scroll to position [236, 0]
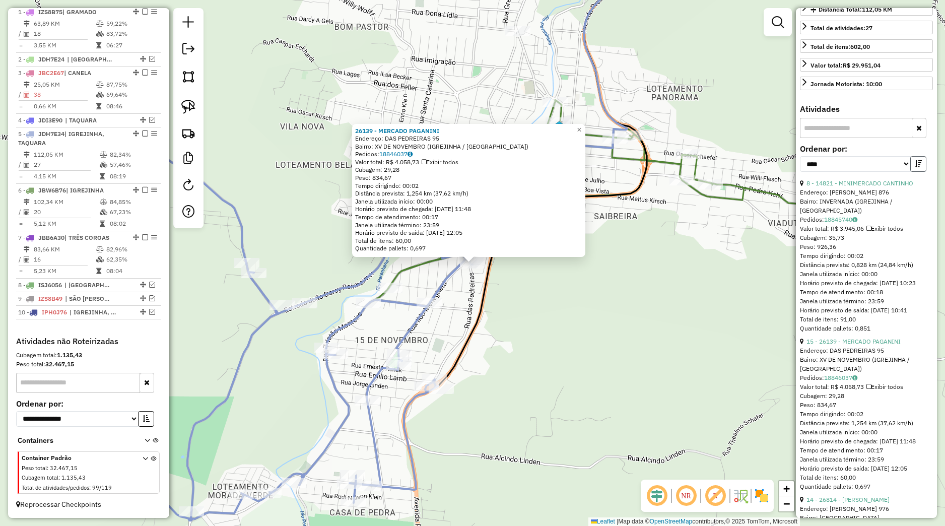
click at [914, 172] on button "button" at bounding box center [918, 164] width 16 height 16
click at [861, 187] on link "20 - 12515 - MARCOS" at bounding box center [836, 183] width 60 height 8
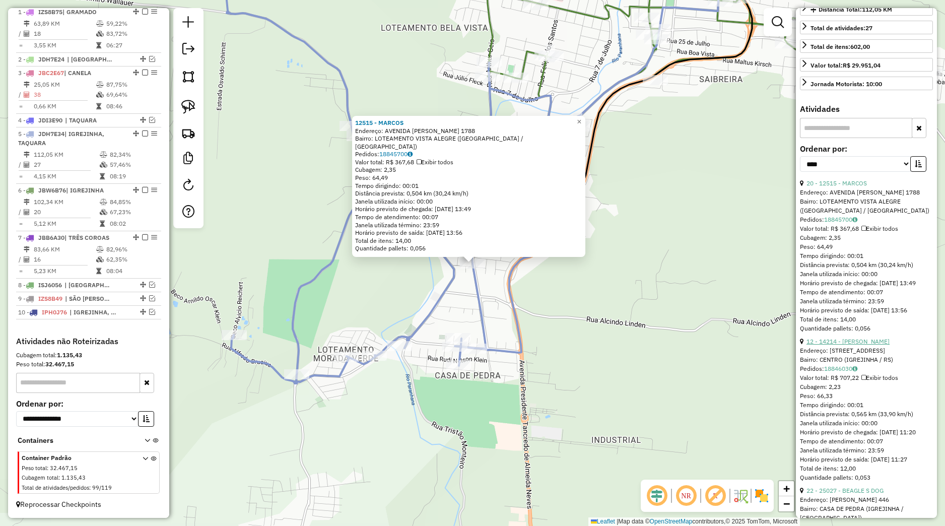
click at [843, 345] on link "12 - 14214 - PAULO ROBERTO MIRAND" at bounding box center [847, 341] width 83 height 8
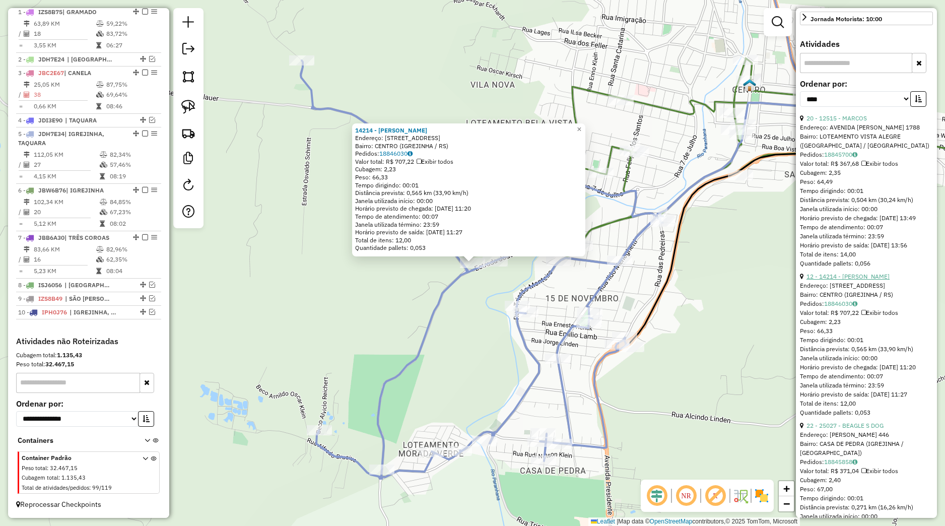
scroll to position [330, 0]
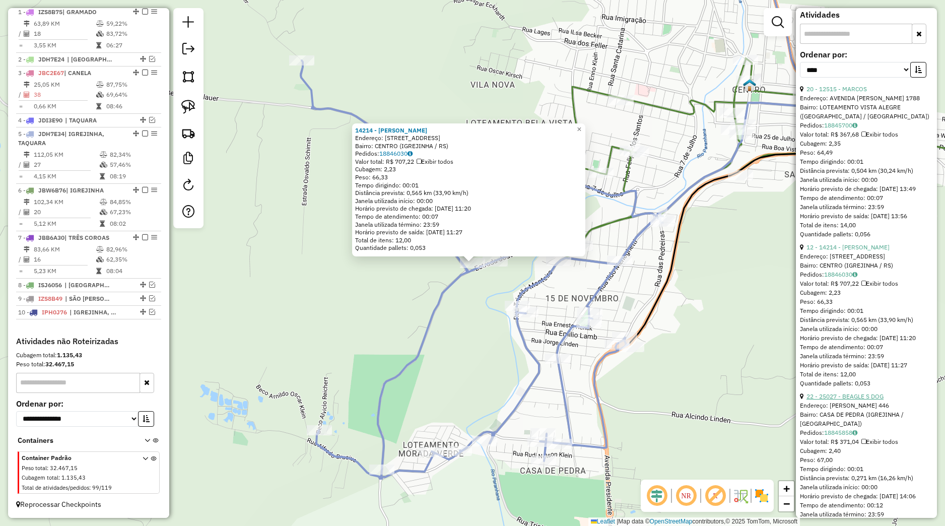
drag, startPoint x: 852, startPoint y: 476, endPoint x: 852, endPoint y: 484, distance: 7.6
click at [852, 482] on li "22 - 25027 - BEAGLE S DOG Endereço: RUDI NELSON KLEIN 446 Bairro: CASA DE PEDRA…" at bounding box center [866, 469] width 133 height 154
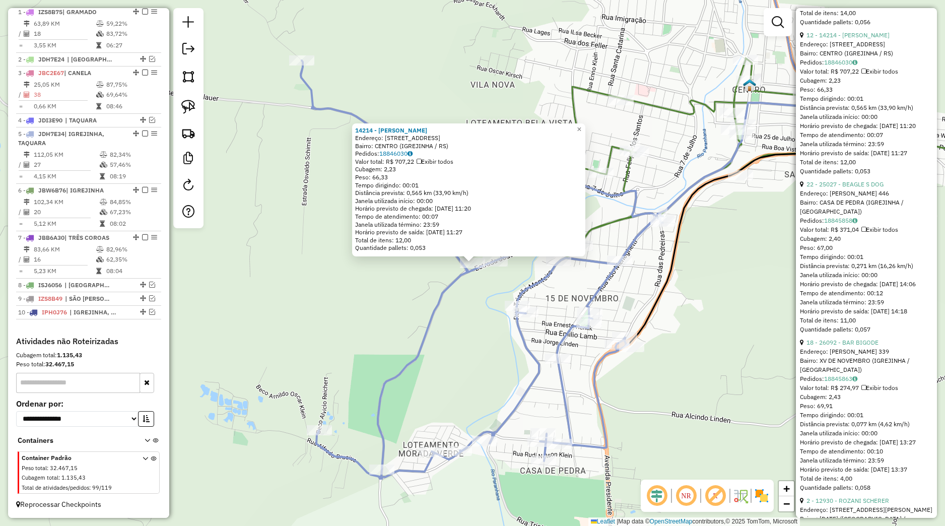
scroll to position [567, 0]
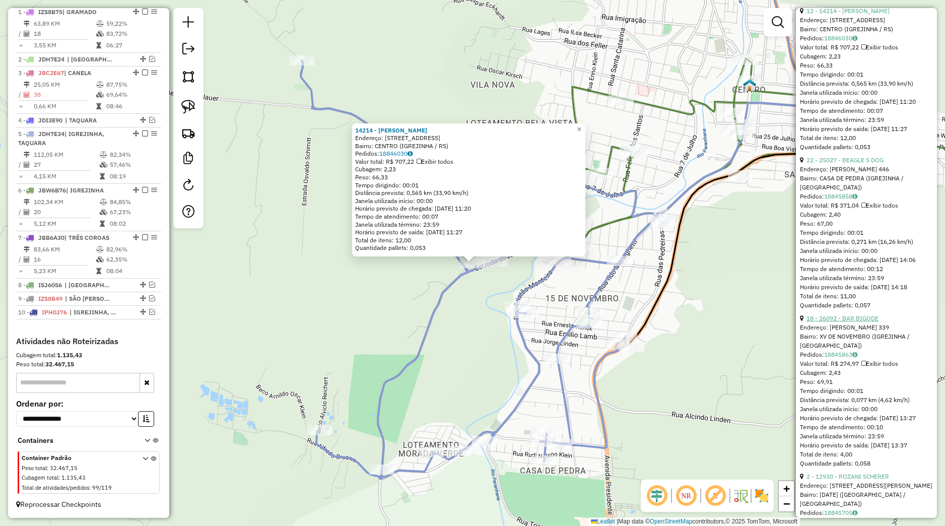
click at [857, 322] on link "18 - 26092 - BAR BIGODE" at bounding box center [842, 318] width 72 height 8
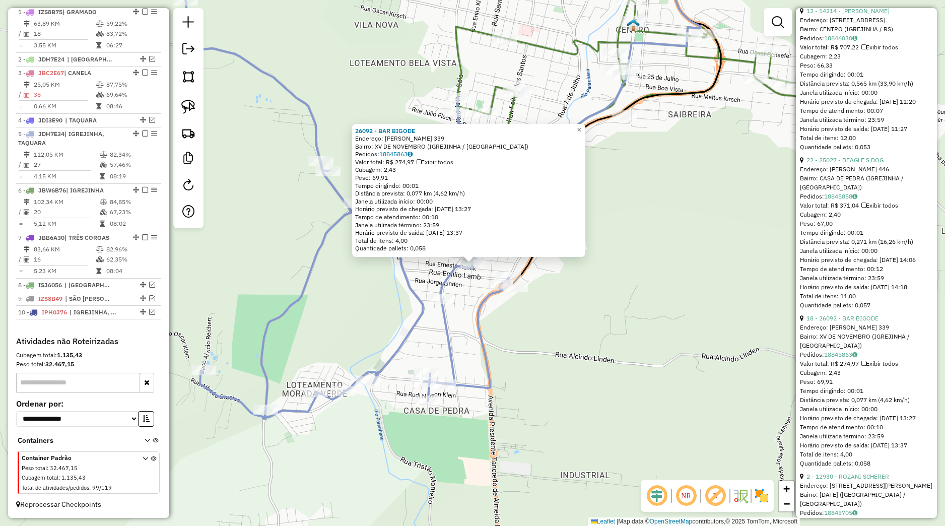
click at [711, 352] on div "26092 - BAR BIGODE Endereço: ALFREDO MATTE 339 Bairro: XV DE NOVEMBRO (IGREJINH…" at bounding box center [472, 263] width 945 height 526
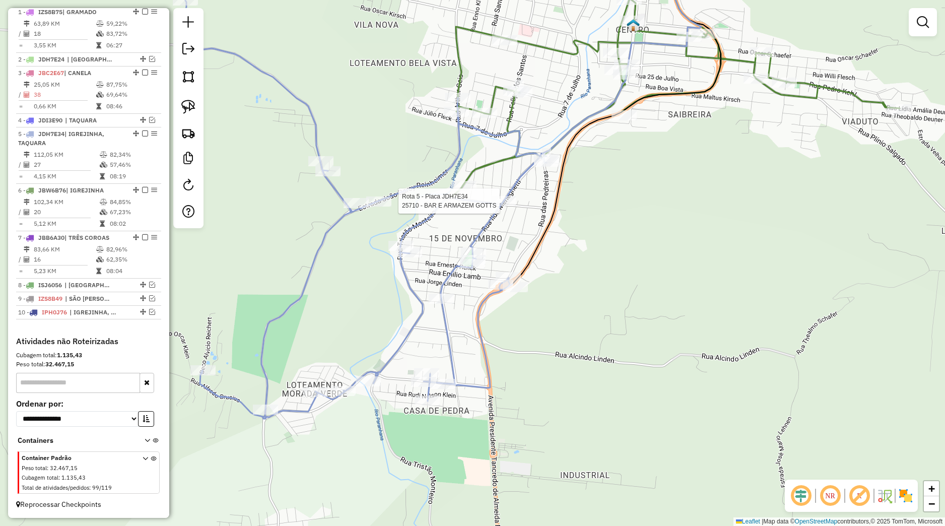
select select "*********"
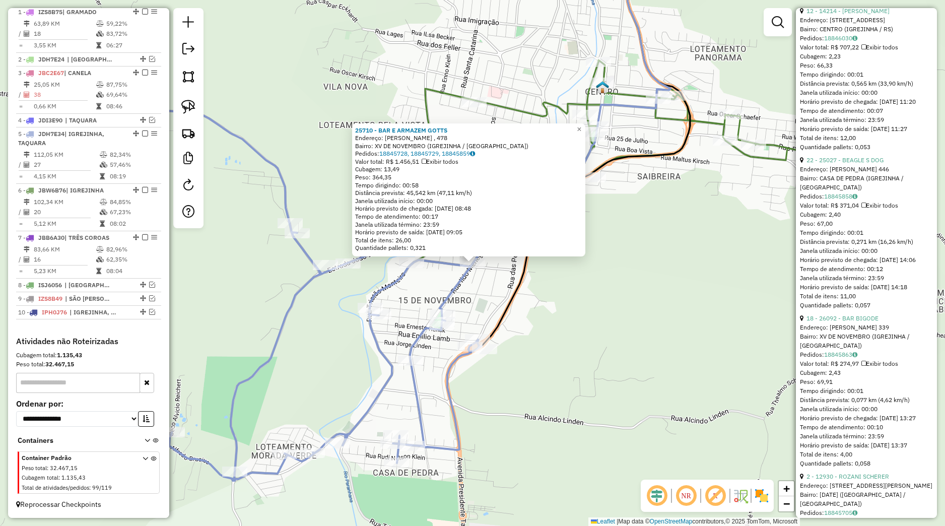
click at [566, 293] on div "25710 - BAR E ARMAZEM GOTTS Endereço: ILDO MENEGUETTI , 478 Bairro: XV DE NOVEM…" at bounding box center [472, 263] width 945 height 526
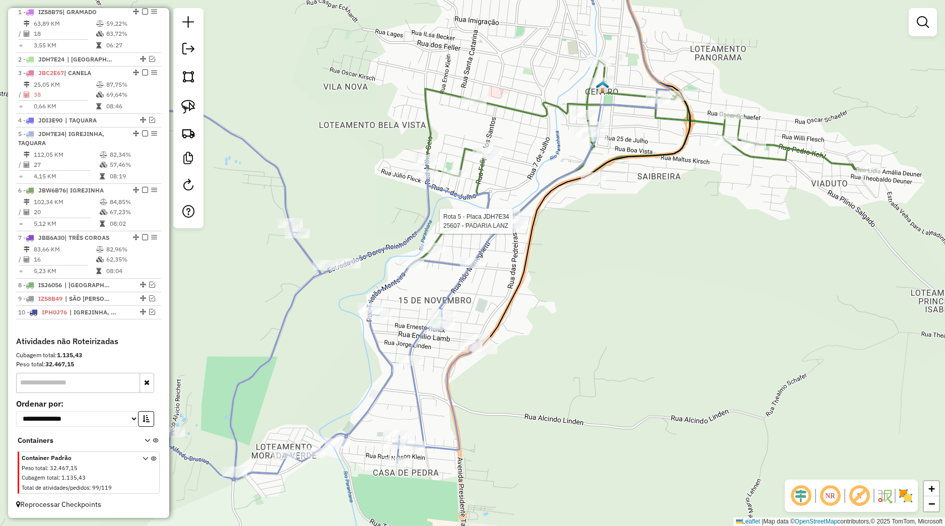
select select "*********"
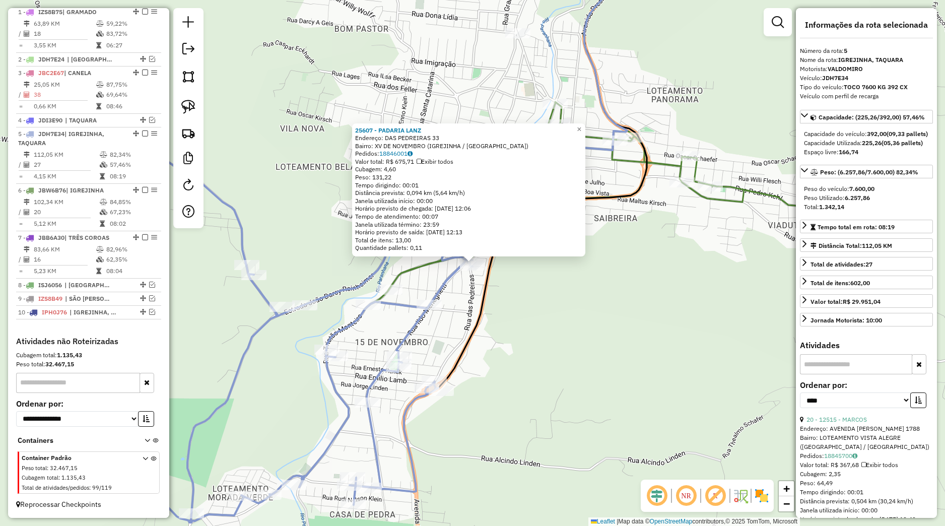
click at [516, 310] on div "25607 - PADARIA LANZ Endereço: DAS PEDREIRAS 33 Bairro: XV DE NOVEMBRO (IGREJIN…" at bounding box center [472, 263] width 945 height 526
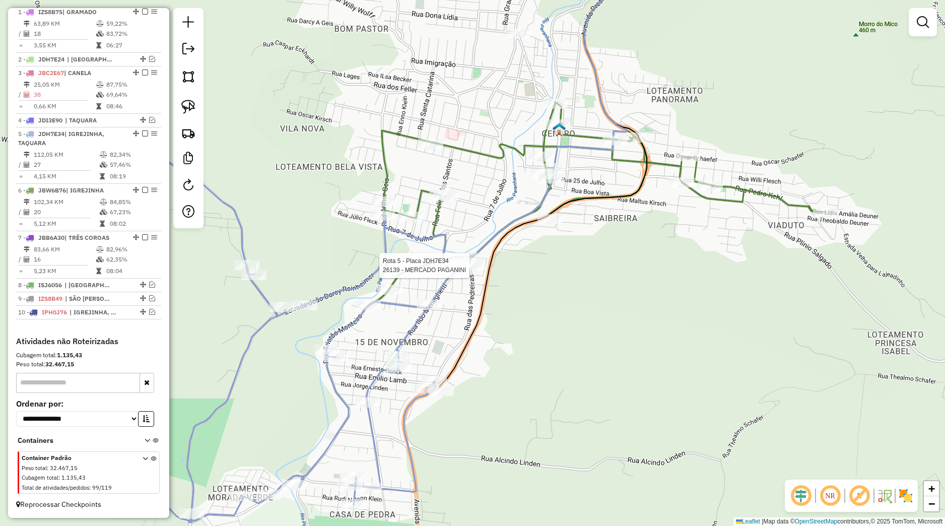
select select "*********"
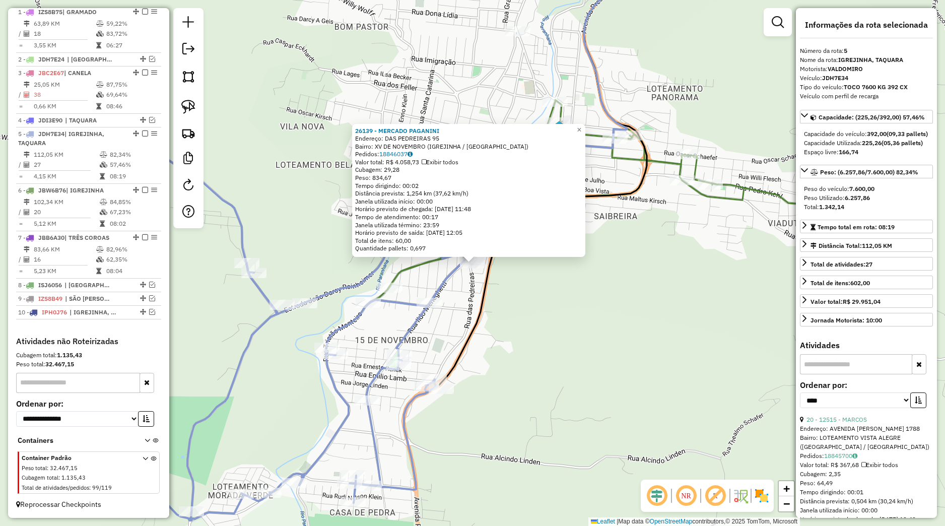
click at [488, 299] on icon at bounding box center [542, 167] width 209 height 438
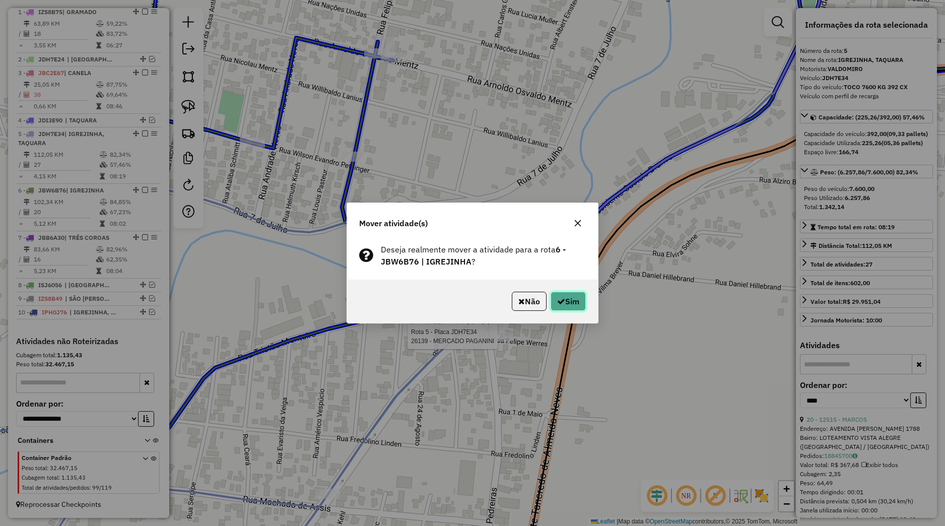
click at [552, 294] on button "Sim" at bounding box center [568, 301] width 35 height 19
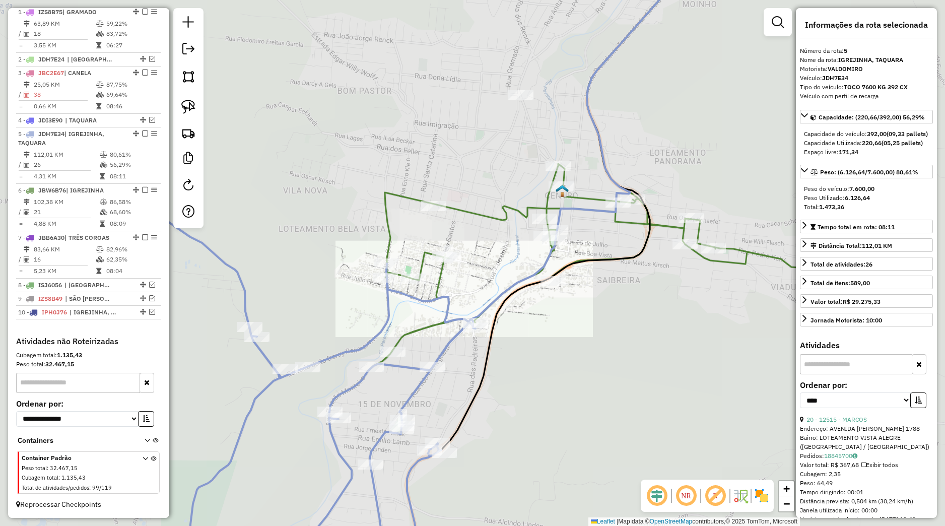
drag, startPoint x: 514, startPoint y: 386, endPoint x: 525, endPoint y: 360, distance: 28.4
click at [529, 357] on div "Janela de atendimento Grade de atendimento Capacidade Transportadoras Veículos …" at bounding box center [472, 263] width 945 height 526
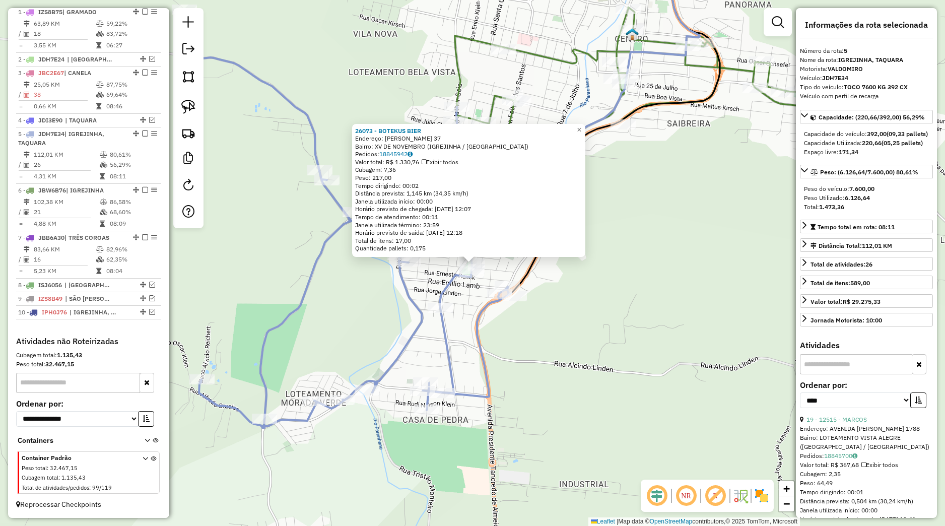
click at [491, 302] on icon at bounding box center [364, 219] width 362 height 418
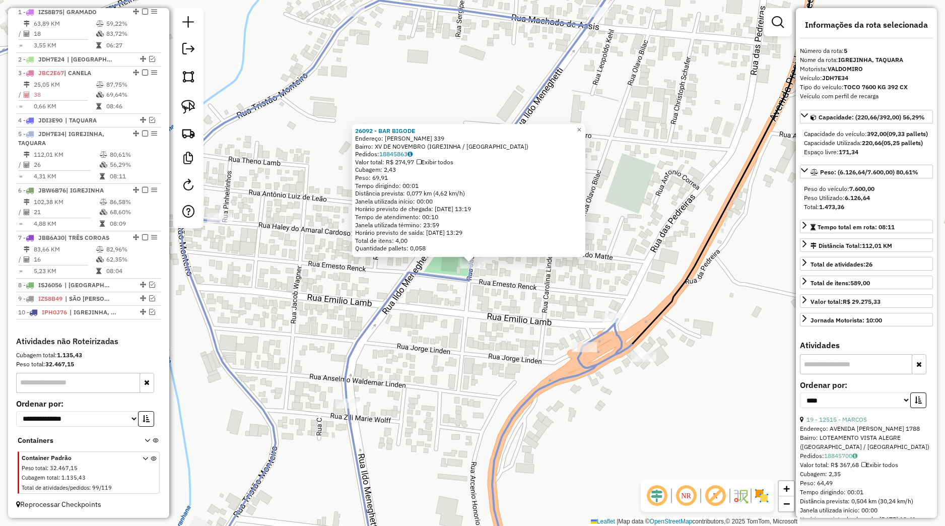
click at [510, 292] on div "26092 - BAR BIGODE Endereço: ALFREDO MATTE 339 Bairro: XV DE NOVEMBRO (IGREJINH…" at bounding box center [472, 263] width 945 height 526
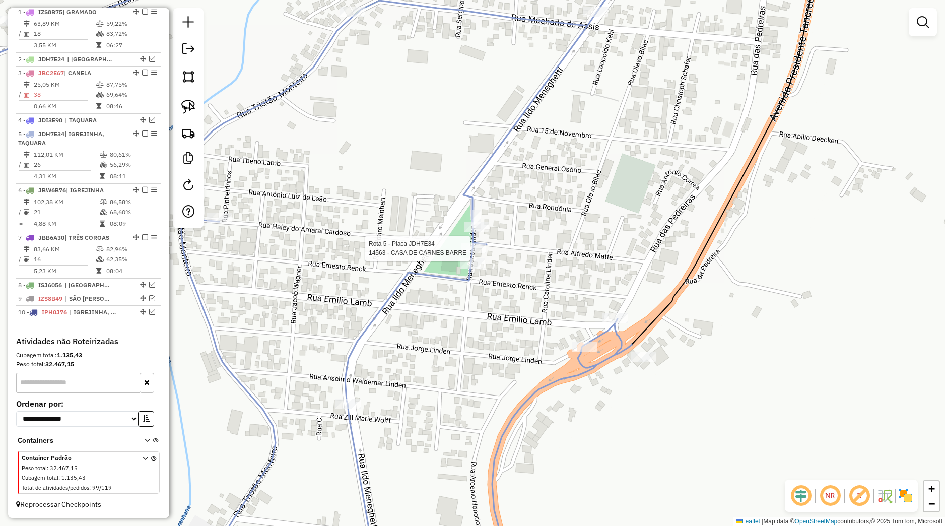
select select "*********"
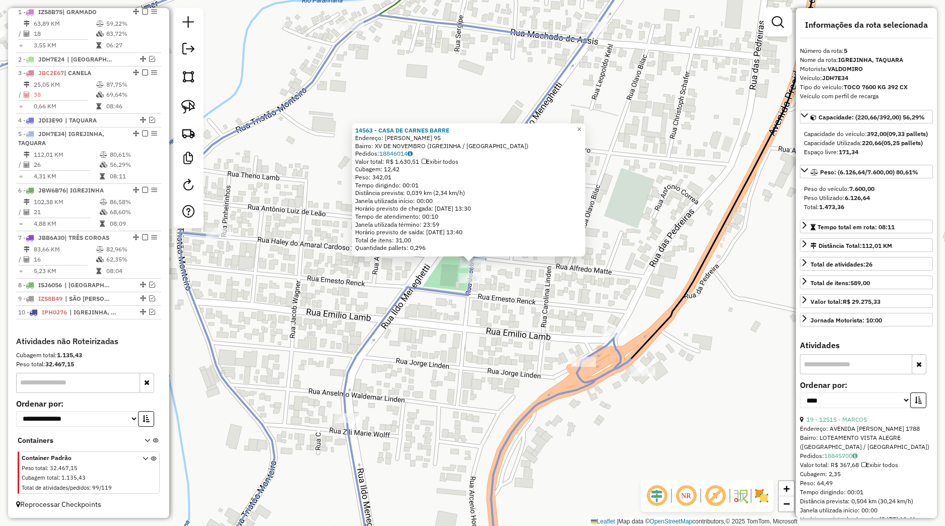
drag, startPoint x: 498, startPoint y: 278, endPoint x: 491, endPoint y: 268, distance: 11.9
click at [499, 278] on div "14563 - CASA DE CARNES BARRE Endereço: JACOB LINDEN 95 Bairro: XV DE NOVEMBRO (…" at bounding box center [472, 263] width 945 height 526
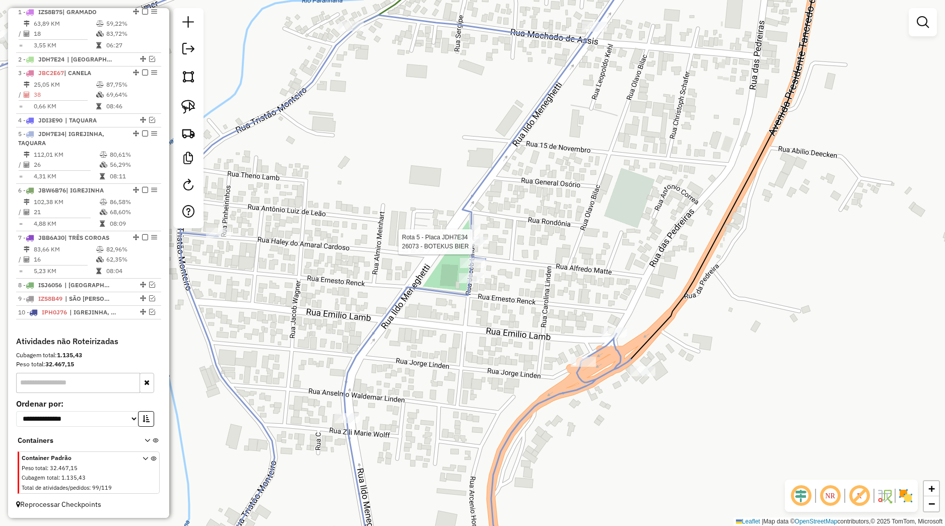
select select "*********"
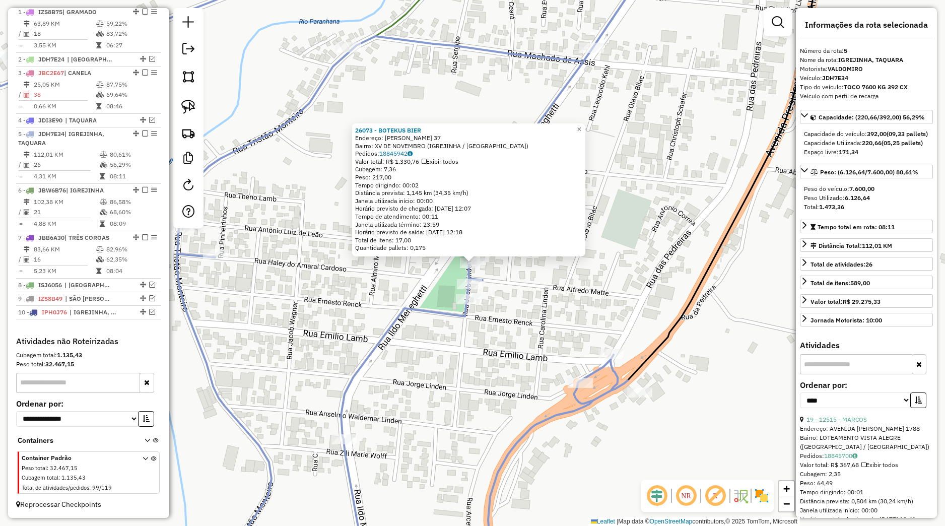
drag, startPoint x: 184, startPoint y: 98, endPoint x: 298, endPoint y: 195, distance: 150.1
click at [184, 98] on link at bounding box center [188, 107] width 22 height 22
drag, startPoint x: 447, startPoint y: 295, endPoint x: 492, endPoint y: 297, distance: 44.4
click at [492, 297] on div "26073 - BOTEKUS BIER Endereço: JACOB LINDEN 37 Bairro: XV DE NOVEMBRO (IGREJINH…" at bounding box center [472, 263] width 945 height 526
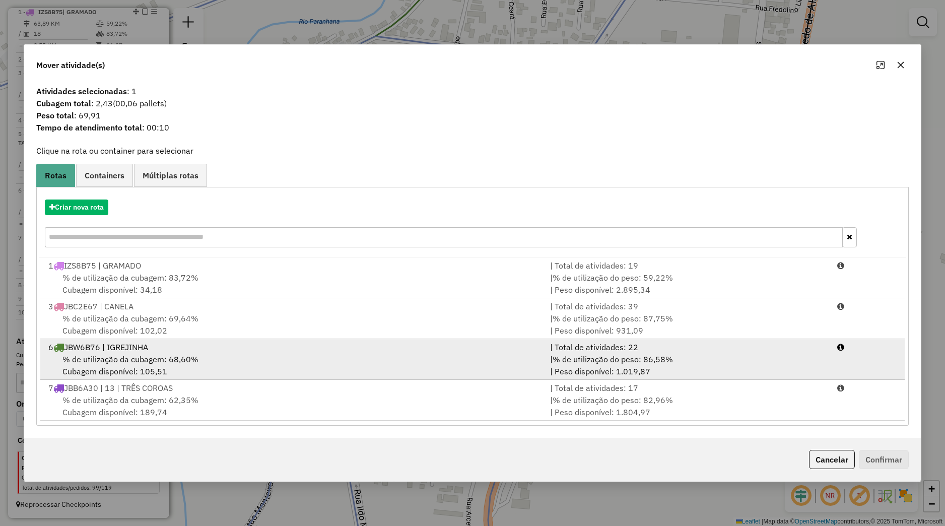
click at [202, 352] on div "6 JBW6B76 | IGREJINHA" at bounding box center [293, 347] width 502 height 12
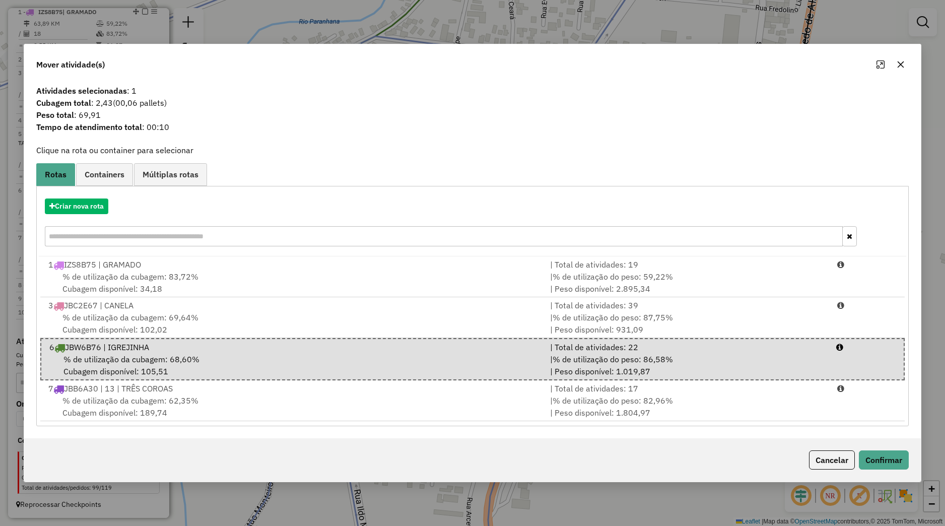
click at [895, 446] on div "Cancelar Confirmar" at bounding box center [472, 459] width 897 height 43
click at [896, 453] on button "Confirmar" at bounding box center [884, 459] width 50 height 19
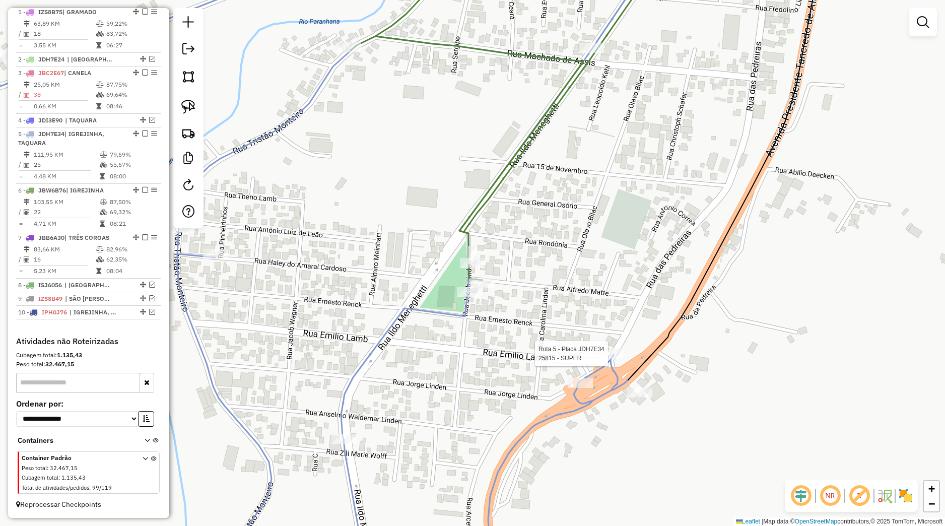
select select "*********"
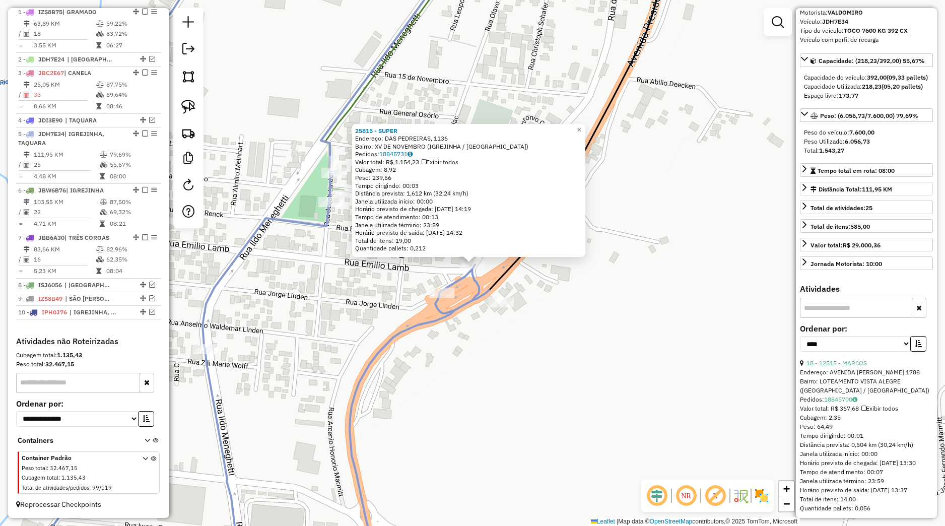
scroll to position [94, 0]
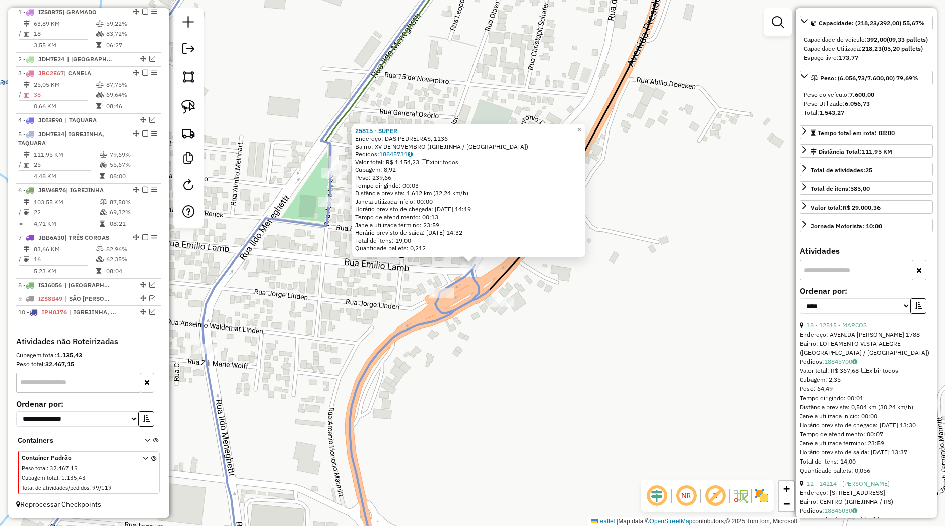
drag, startPoint x: 671, startPoint y: 316, endPoint x: 647, endPoint y: 313, distance: 24.9
click at [671, 317] on div "25815 - SUPER Endereço: DAS PEDREIRAS, 1136 Bairro: XV DE NOVEMBRO (IGREJINHA /…" at bounding box center [472, 263] width 945 height 526
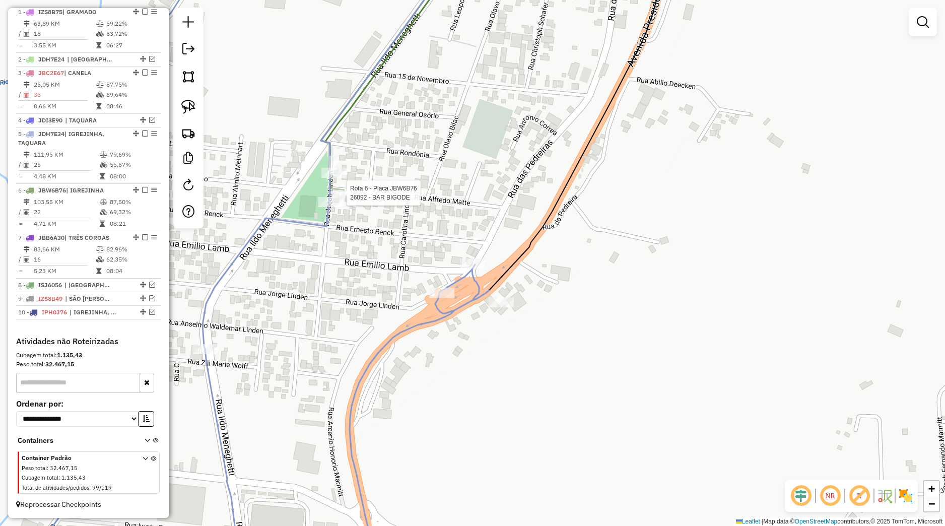
select select "*********"
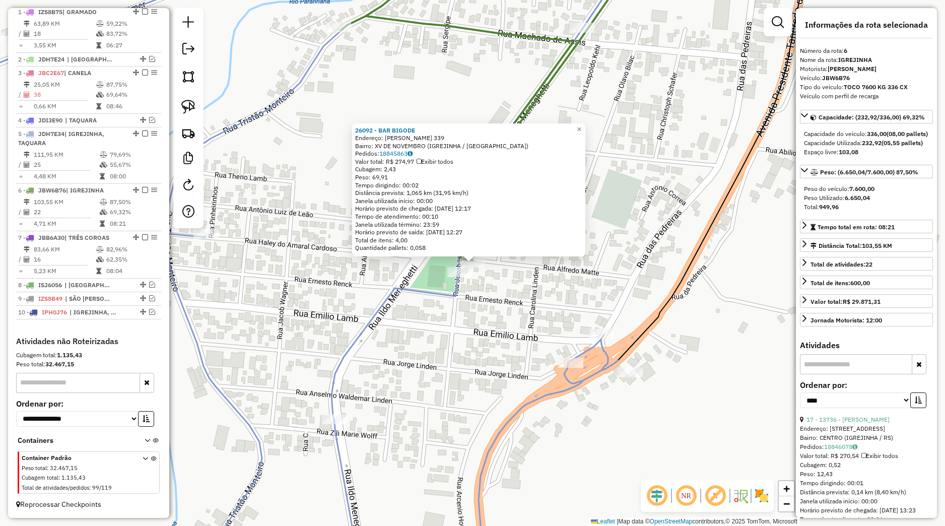
click at [541, 294] on div "26092 - BAR BIGODE Endereço: ALFREDO MATTE 339 Bairro: XV DE NOVEMBRO (IGREJINH…" at bounding box center [472, 263] width 945 height 526
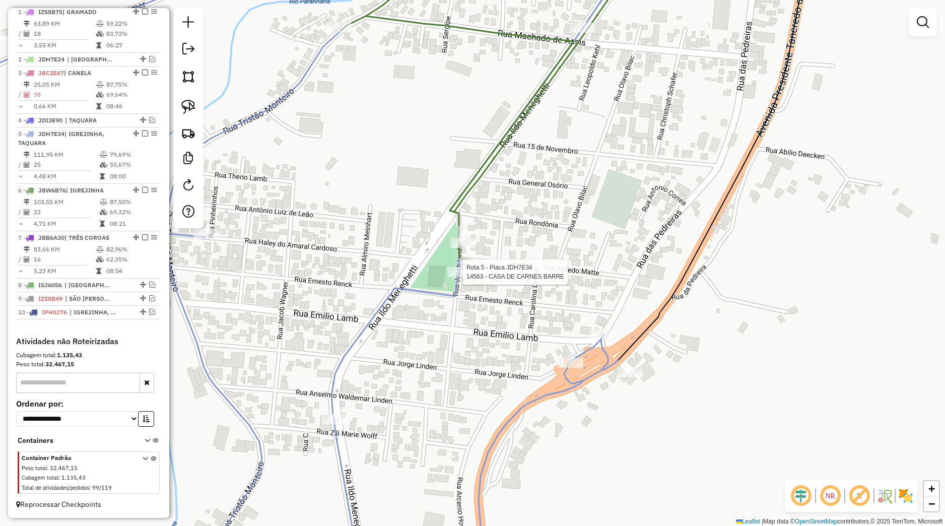
select select "*********"
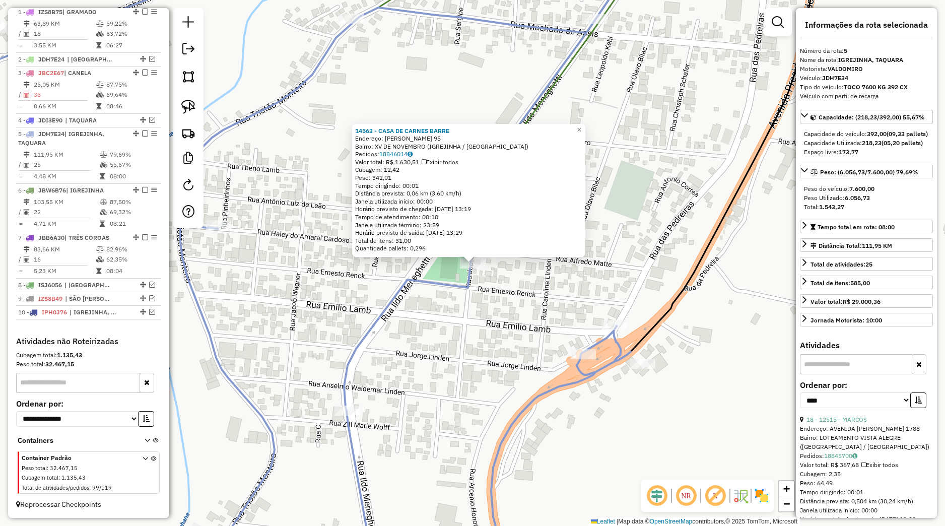
click at [538, 302] on div "14563 - CASA DE CARNES BARRE Endereço: JACOB LINDEN 95 Bairro: XV DE NOVEMBRO (…" at bounding box center [472, 263] width 945 height 526
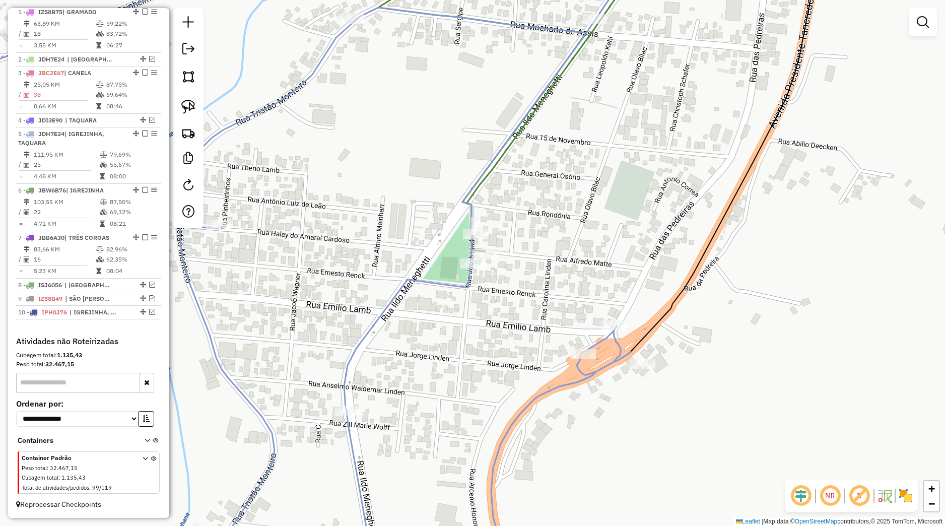
drag, startPoint x: 539, startPoint y: 290, endPoint x: 535, endPoint y: 338, distance: 48.5
click at [535, 338] on div "Janela de atendimento Grade de atendimento Capacidade Transportadoras Veículos …" at bounding box center [472, 263] width 945 height 526
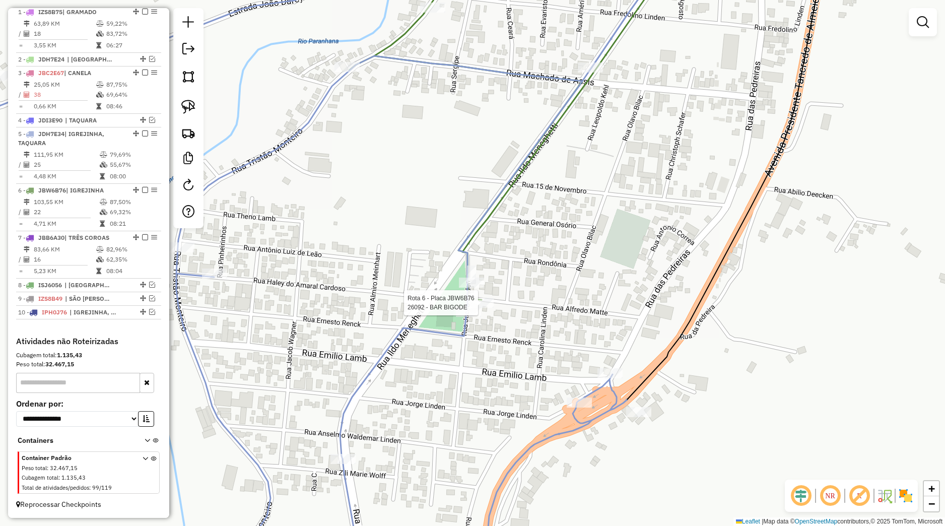
select select "*********"
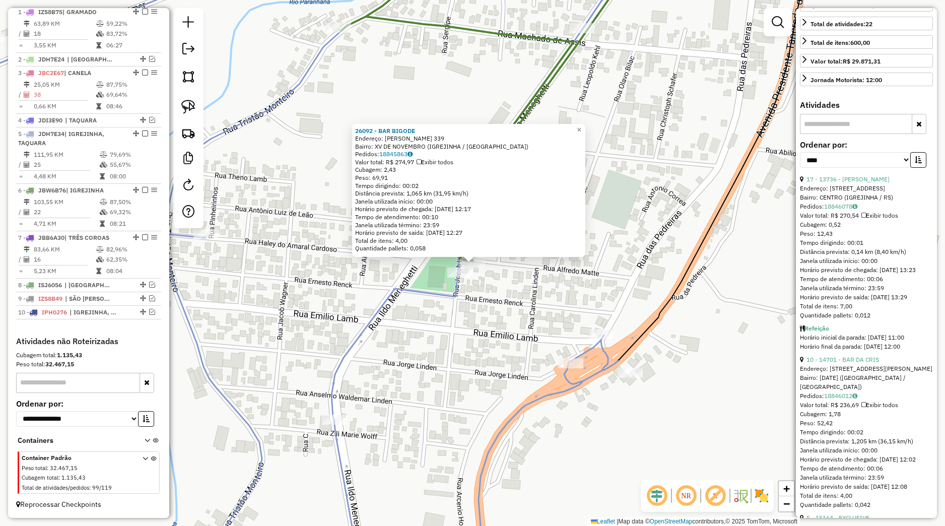
scroll to position [283, 0]
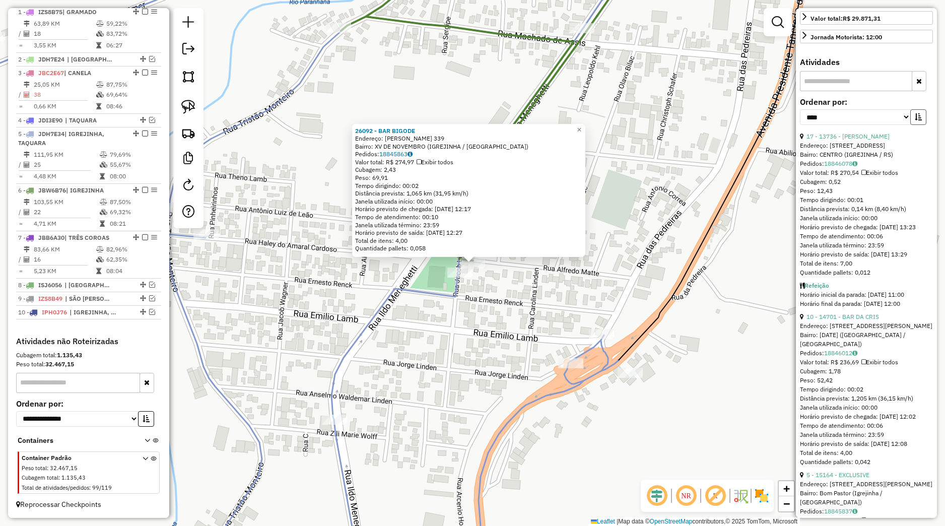
click at [910, 125] on button "button" at bounding box center [918, 117] width 16 height 16
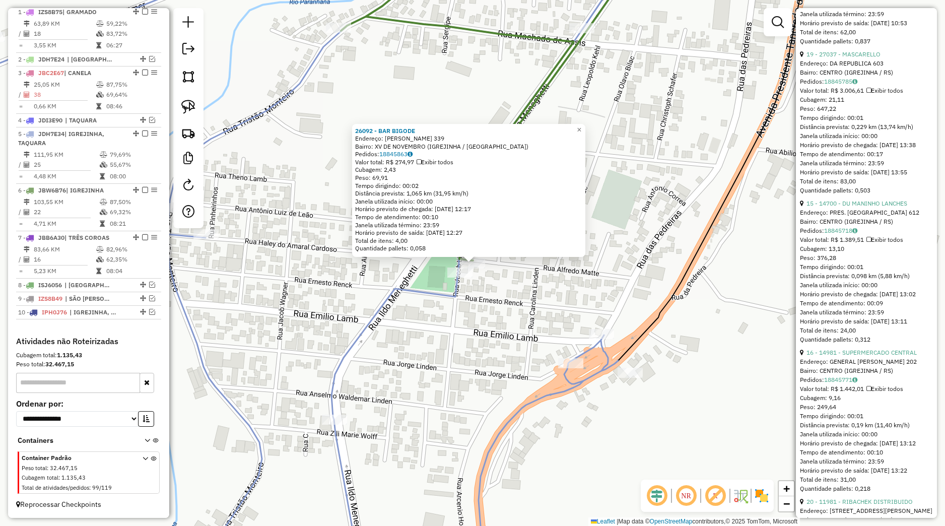
scroll to position [709, 0]
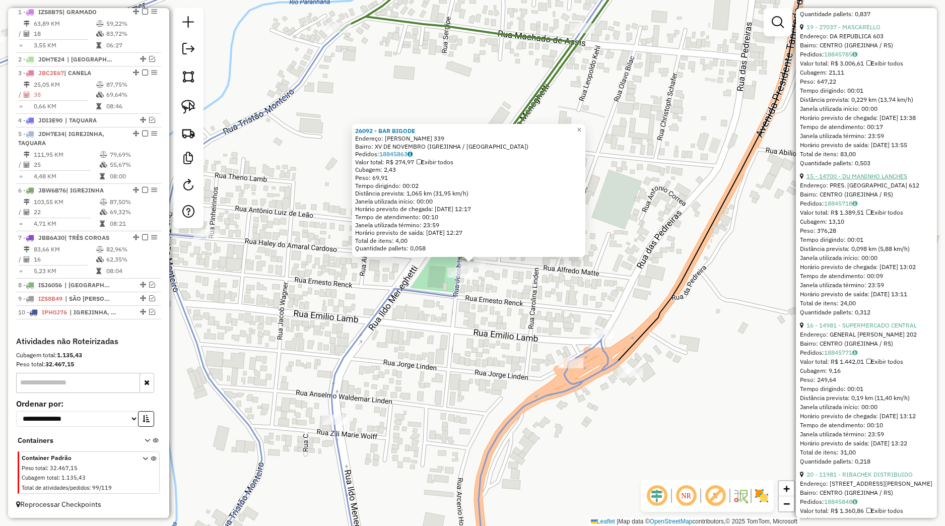
click at [836, 180] on link "15 - 14700 - DU MANINHO LANCHES" at bounding box center [856, 176] width 101 height 8
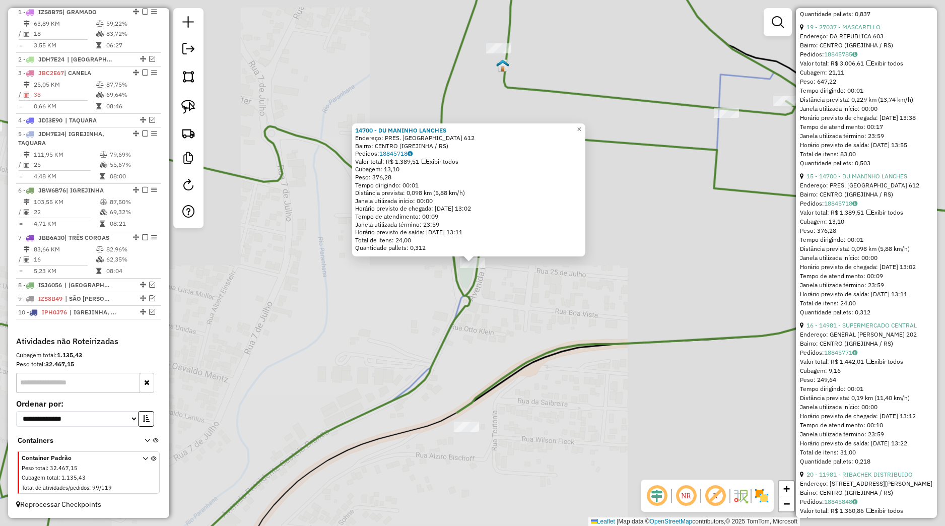
click at [597, 307] on div "14700 - DU MANINHO LANCHES Endereço: PRES. CASTELO BRANCO 612 Bairro: CENTRO (I…" at bounding box center [472, 263] width 945 height 526
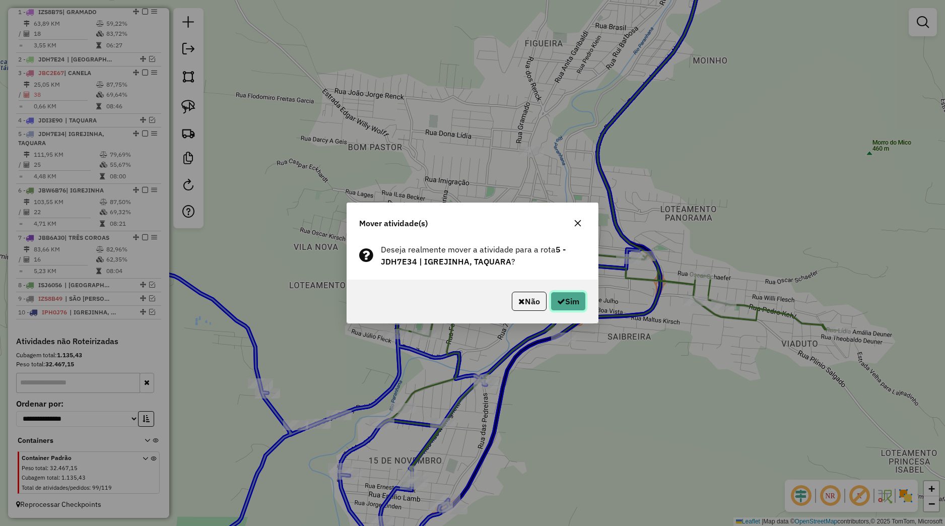
click at [565, 301] on button "Sim" at bounding box center [568, 301] width 35 height 19
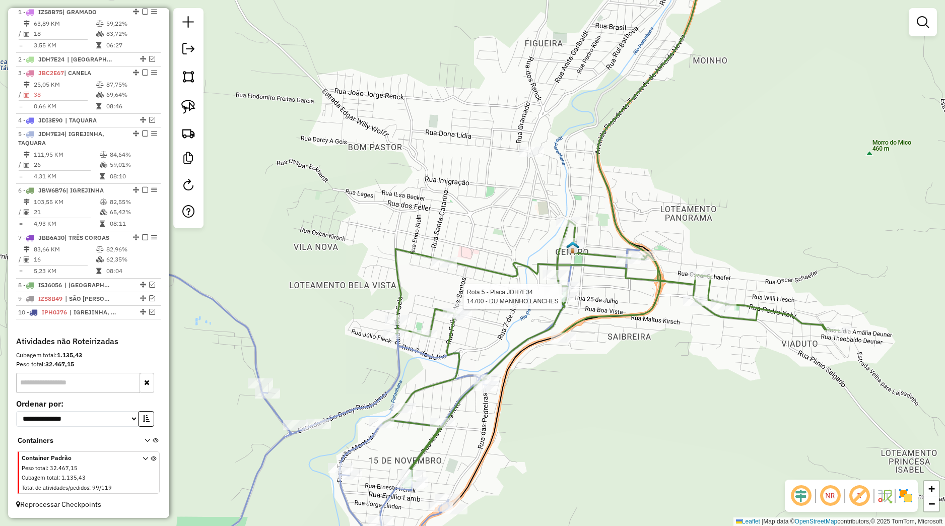
select select "*********"
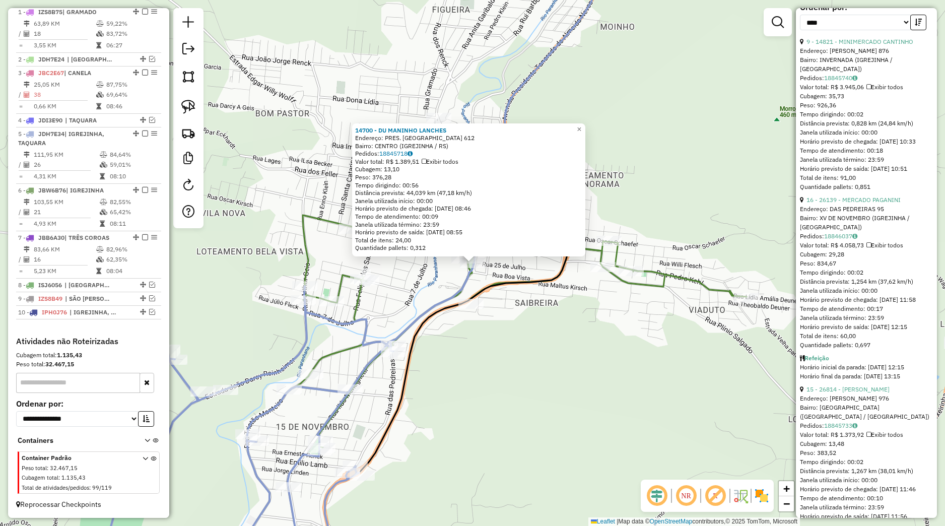
scroll to position [0, 0]
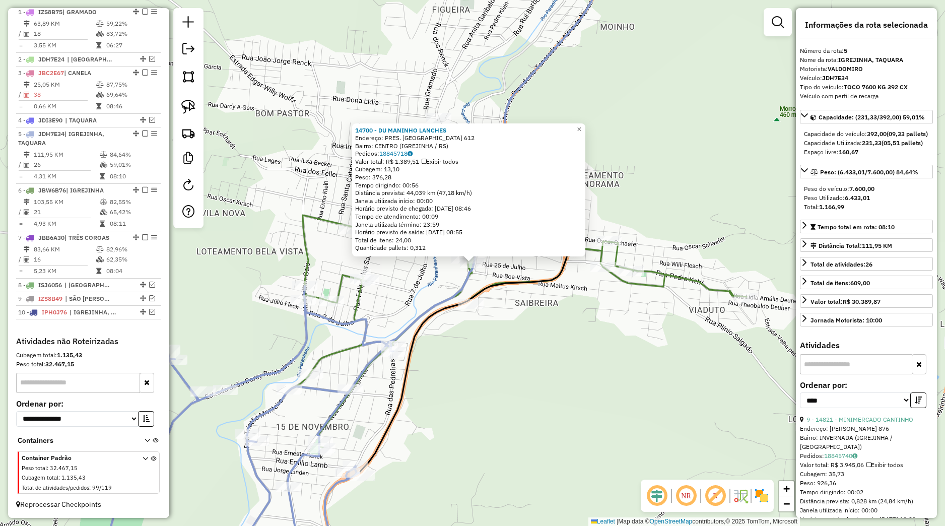
click at [632, 313] on div "14700 - DU MANINHO LANCHES Endereço: PRES. CASTELO BRANCO 612 Bairro: CENTRO (I…" at bounding box center [472, 263] width 945 height 526
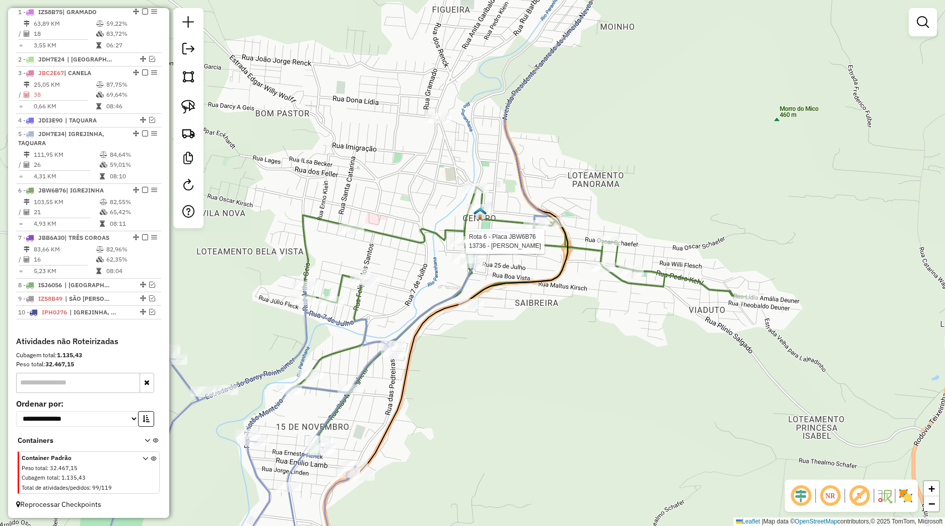
select select "*********"
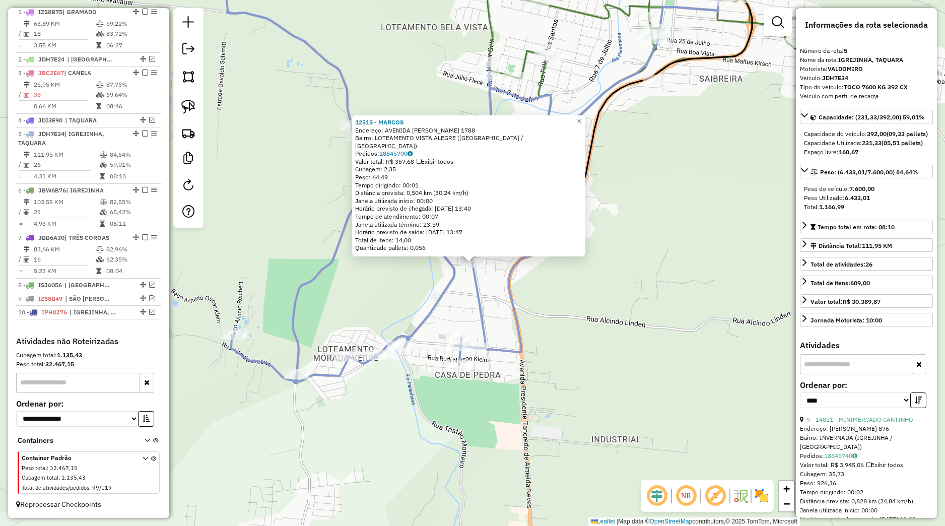
click at [491, 291] on div "12515 - MARCOS Endereço: AVENIDA ILDO MENEGHETTI 1788 Bairro: LOTEAMENTO VISTA …" at bounding box center [472, 263] width 945 height 526
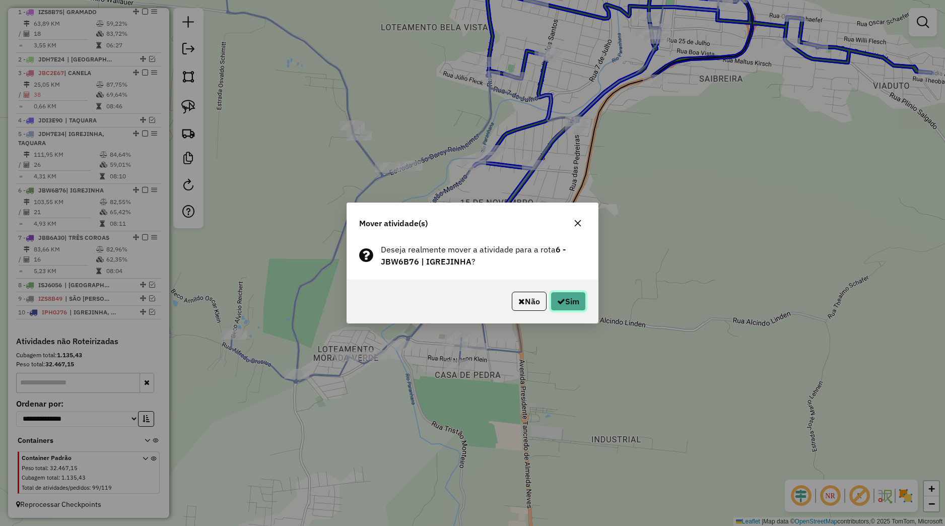
click at [568, 298] on button "Sim" at bounding box center [568, 301] width 35 height 19
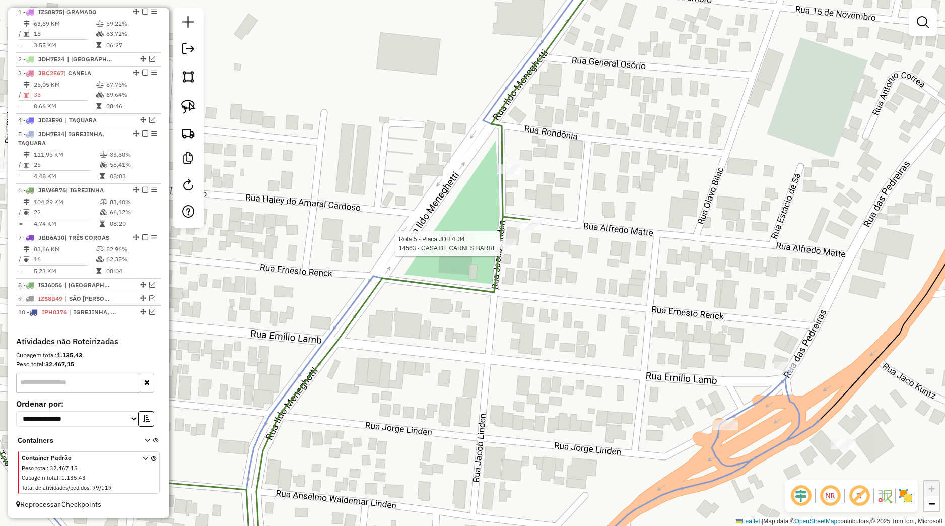
select select "*********"
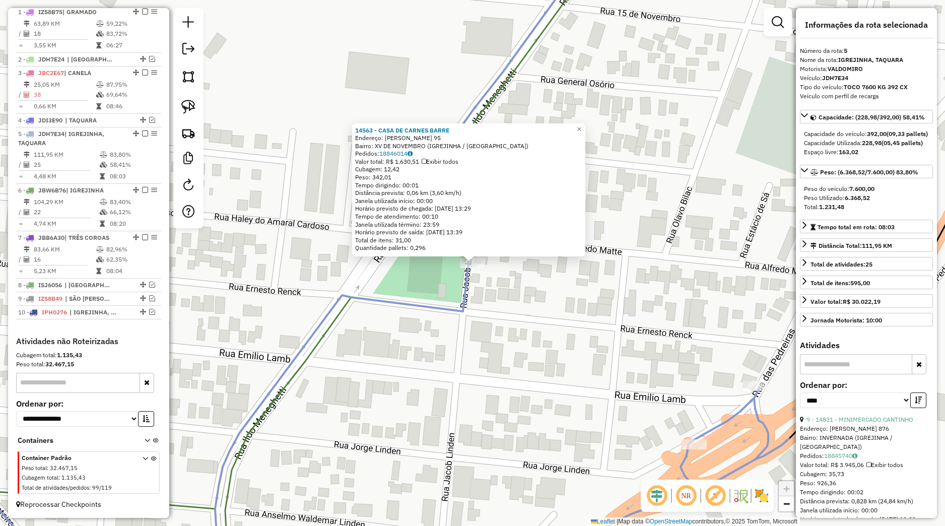
click at [521, 274] on div "14563 - CASA DE CARNES BARRE Endereço: JACOB LINDEN 95 Bairro: XV DE NOVEMBRO (…" at bounding box center [472, 263] width 945 height 526
click at [500, 259] on div "14563 - CASA DE CARNES BARRE Endereço: JACOB LINDEN 95 Bairro: XV DE NOVEMBRO (…" at bounding box center [472, 263] width 945 height 526
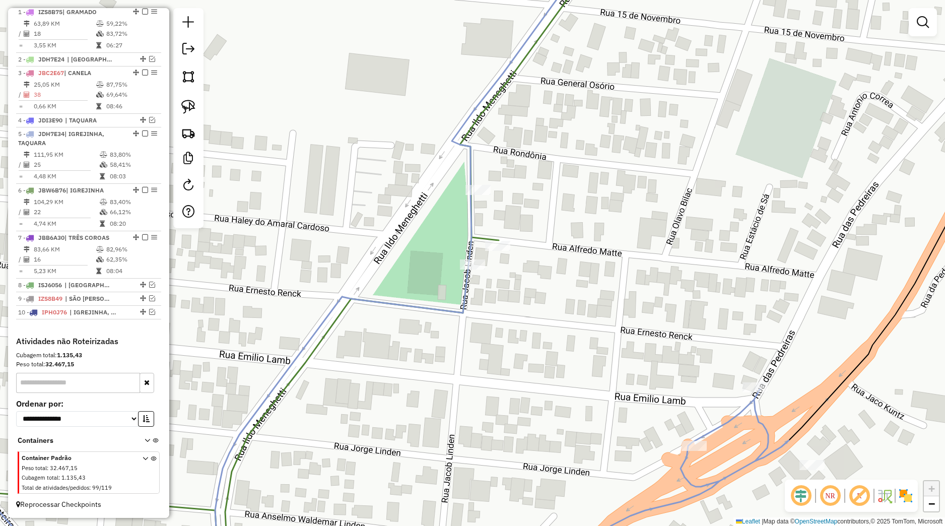
select select "*********"
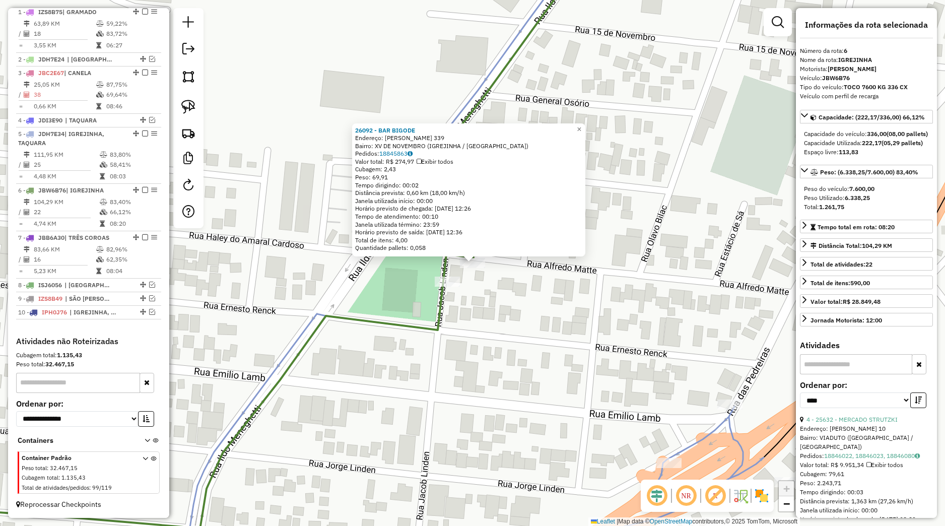
click at [519, 307] on div "26092 - BAR BIGODE Endereço: ALFREDO MATTE 339 Bairro: XV DE NOVEMBRO (IGREJINH…" at bounding box center [472, 263] width 945 height 526
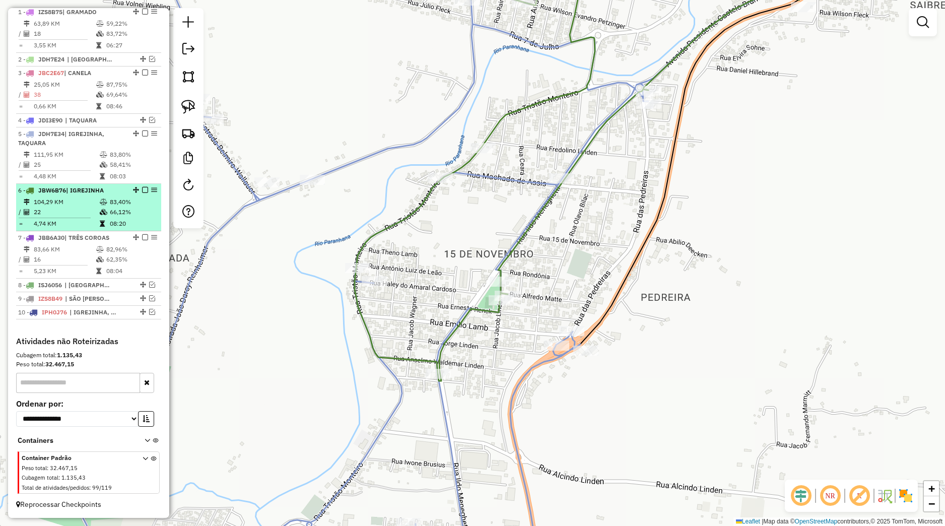
click at [142, 191] on em at bounding box center [145, 190] width 6 height 6
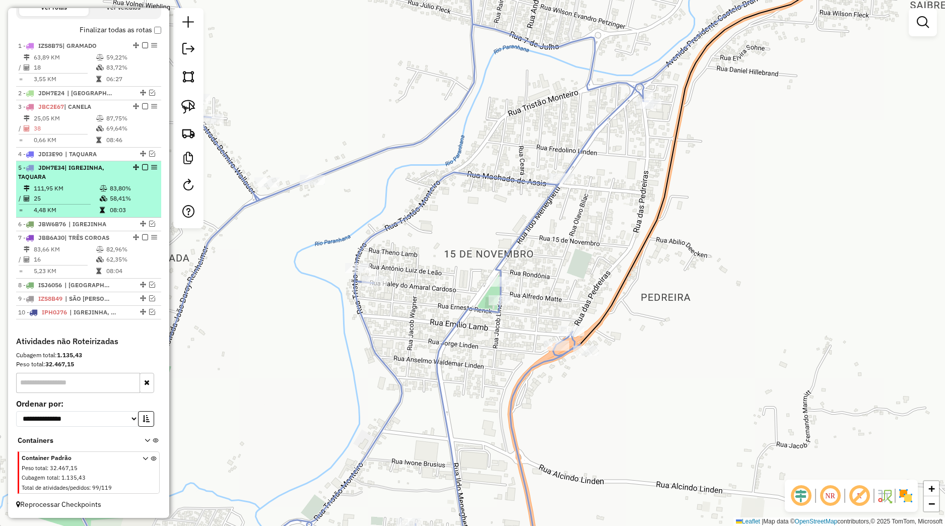
click at [142, 167] on em at bounding box center [145, 167] width 6 height 6
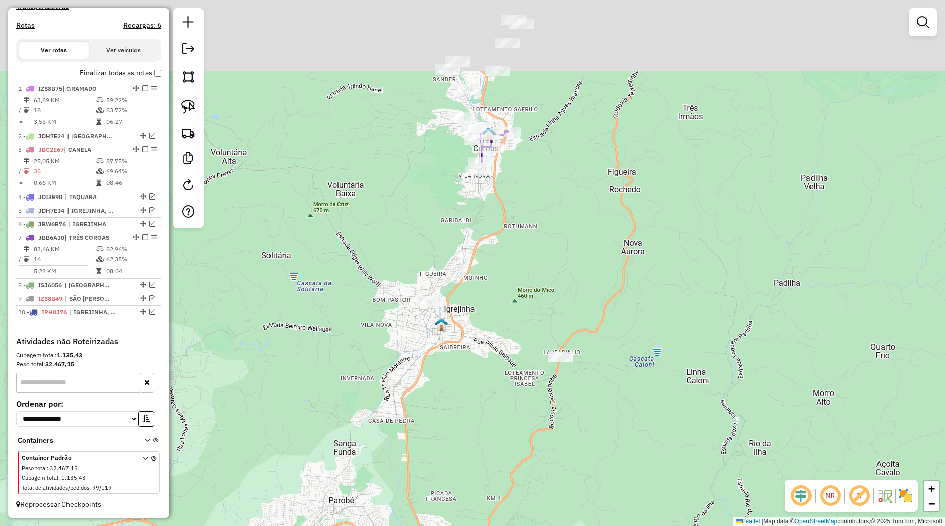
drag, startPoint x: 443, startPoint y: 218, endPoint x: 448, endPoint y: 401, distance: 183.4
click at [444, 425] on div "Janela de atendimento Grade de atendimento Capacidade Transportadoras Veículos …" at bounding box center [472, 263] width 945 height 526
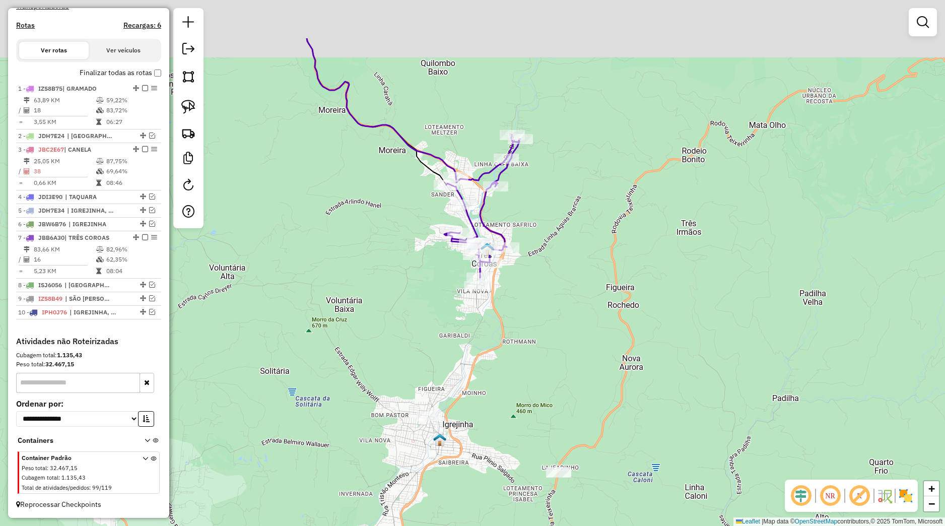
drag, startPoint x: 490, startPoint y: 254, endPoint x: 472, endPoint y: 363, distance: 109.7
click at [482, 414] on div "Janela de atendimento Grade de atendimento Capacidade Transportadoras Veículos …" at bounding box center [472, 263] width 945 height 526
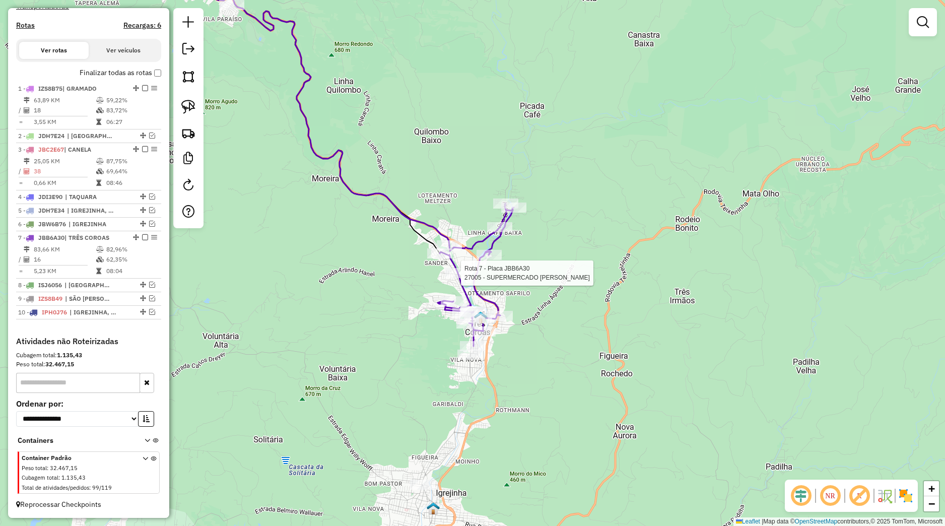
select select "*********"
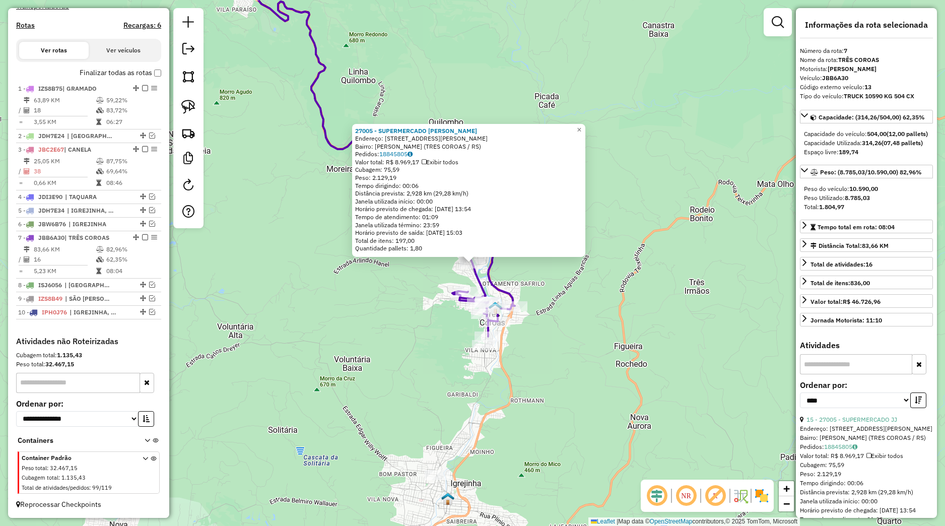
click at [445, 318] on div "27005 - SUPERMERCADO JJ Endereço: R FREDERICO RITTER 40 Bairro: SANDER (TRES CO…" at bounding box center [472, 263] width 945 height 526
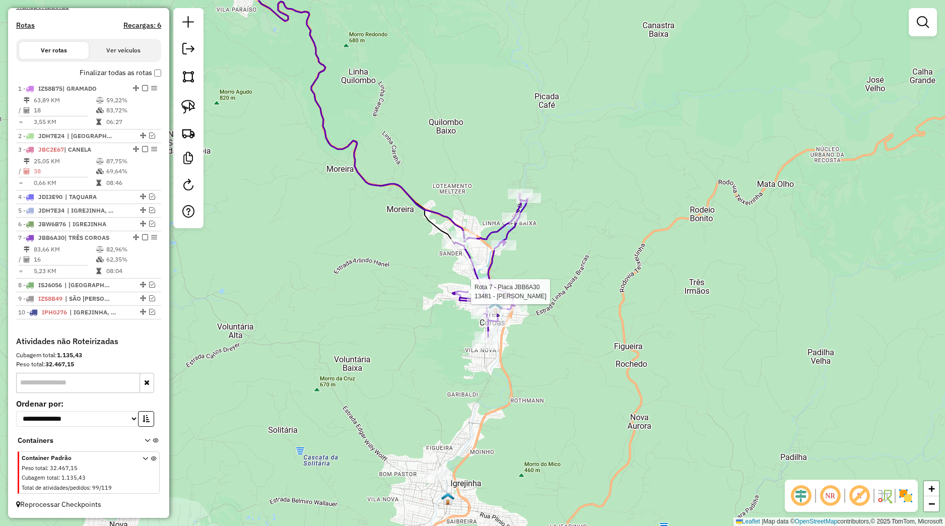
select select "*********"
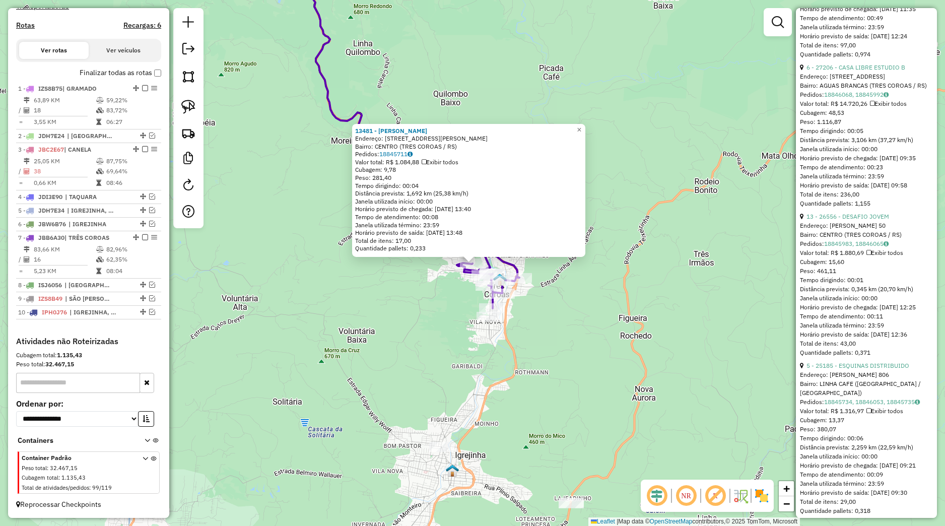
scroll to position [803, 0]
click at [848, 217] on link "13 - 26556 - DESAFIO JOVEM" at bounding box center [847, 213] width 83 height 8
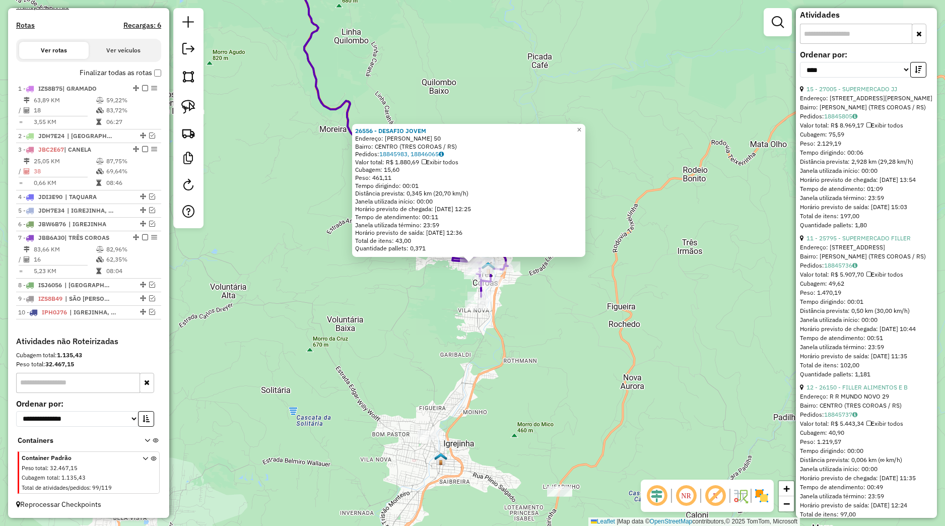
scroll to position [142, 0]
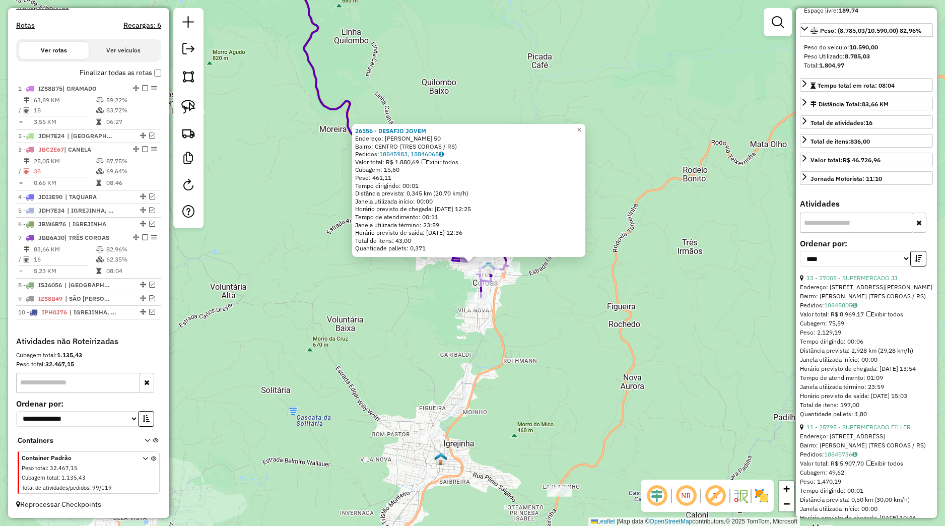
click at [716, 349] on div "26556 - DESAFIO JOVEM Endereço: JORGE AUGUSTO DREHER 50 Bairro: CENTRO (TRES CO…" at bounding box center [472, 263] width 945 height 526
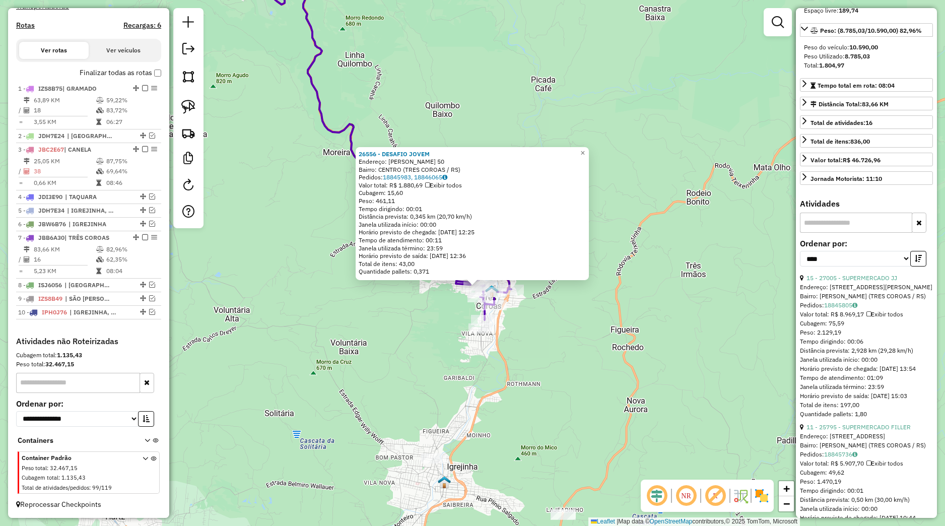
drag, startPoint x: 578, startPoint y: 261, endPoint x: 592, endPoint y: 363, distance: 103.2
click at [593, 364] on div "26556 - DESAFIO JOVEM Endereço: JORGE AUGUSTO DREHER 50 Bairro: CENTRO (TRES CO…" at bounding box center [472, 263] width 945 height 526
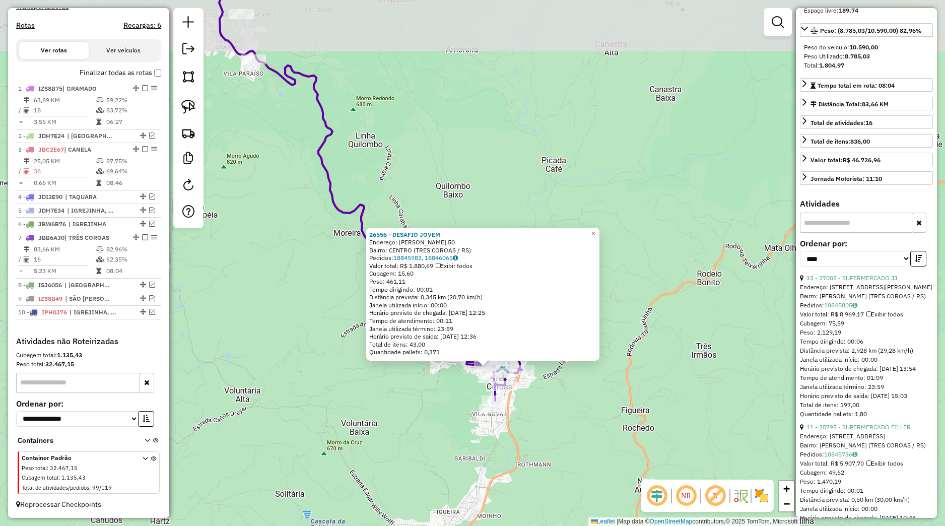
click at [592, 363] on div "26556 - DESAFIO JOVEM Endereço: JORGE AUGUSTO DREHER 50 Bairro: CENTRO (TRES CO…" at bounding box center [472, 263] width 945 height 526
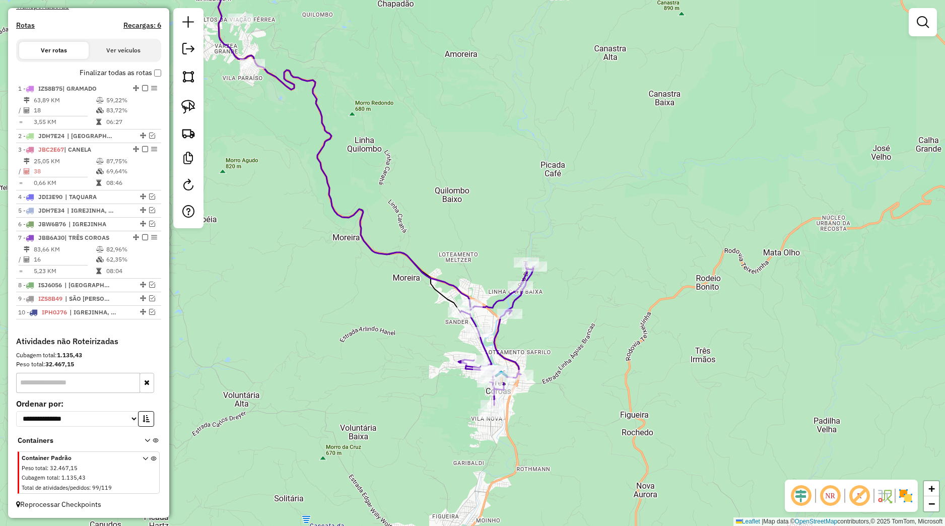
drag, startPoint x: 507, startPoint y: 215, endPoint x: 541, endPoint y: 401, distance: 189.4
click at [582, 466] on div "Janela de atendimento Grade de atendimento Capacidade Transportadoras Veículos …" at bounding box center [472, 263] width 945 height 526
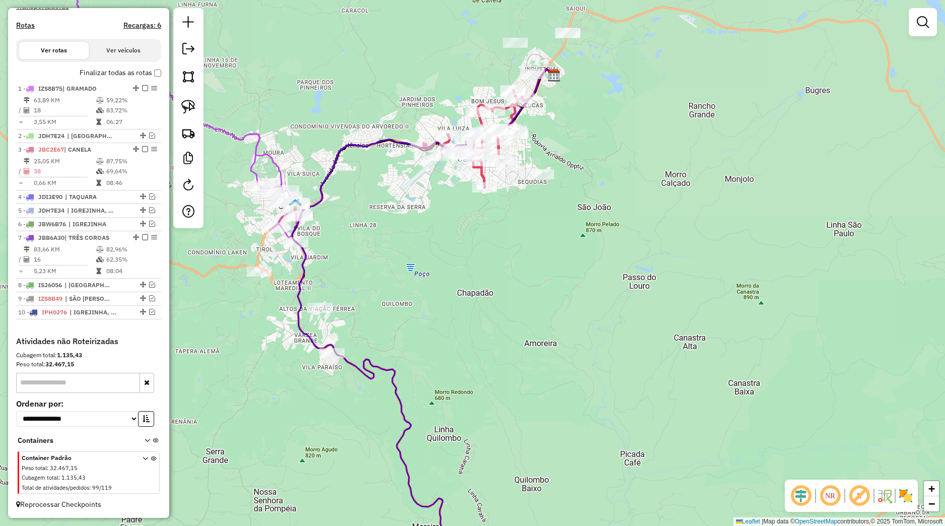
drag, startPoint x: 486, startPoint y: 347, endPoint x: 488, endPoint y: 419, distance: 72.6
click at [488, 419] on div "Janela de atendimento Grade de atendimento Capacidade Transportadoras Veículos …" at bounding box center [472, 263] width 945 height 526
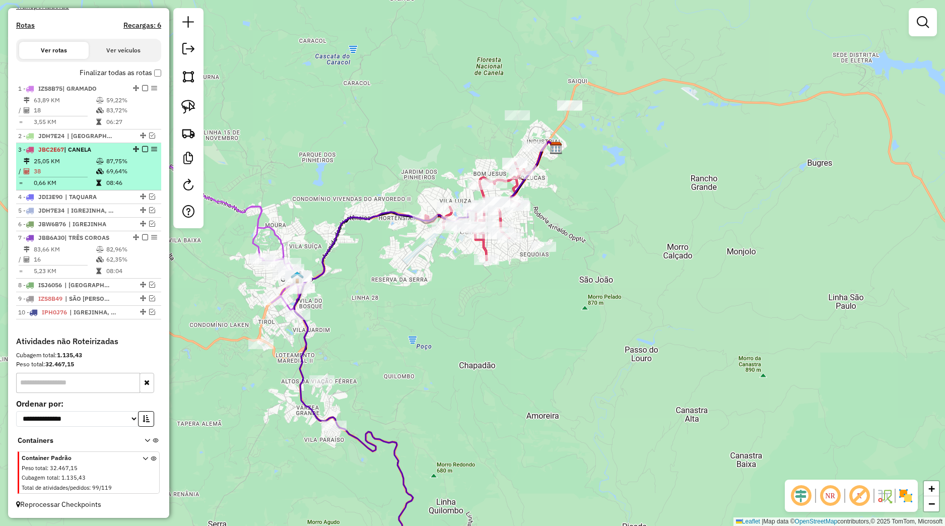
click at [142, 149] on em at bounding box center [145, 149] width 6 height 6
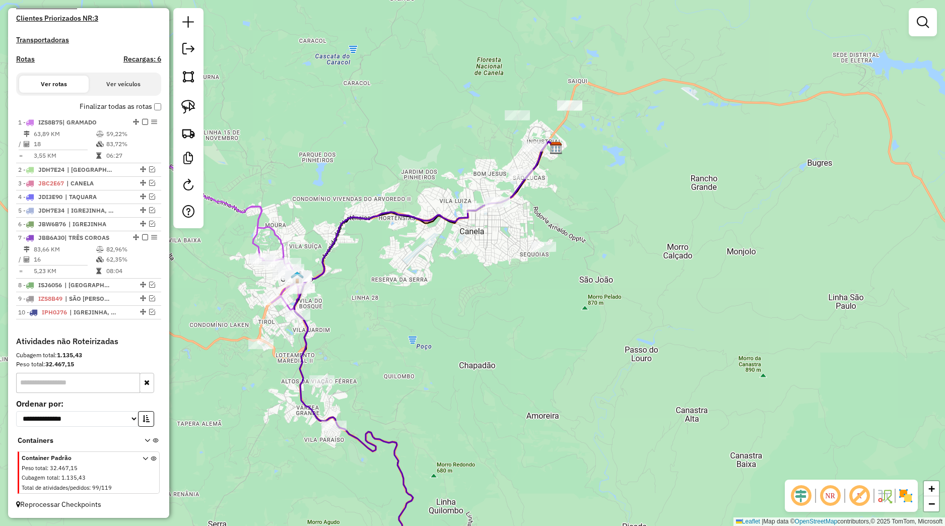
scroll to position [282, 0]
drag, startPoint x: 442, startPoint y: 295, endPoint x: 385, endPoint y: 279, distance: 59.0
click at [425, 312] on div "Janela de atendimento Grade de atendimento Capacidade Transportadoras Veículos …" at bounding box center [472, 263] width 945 height 526
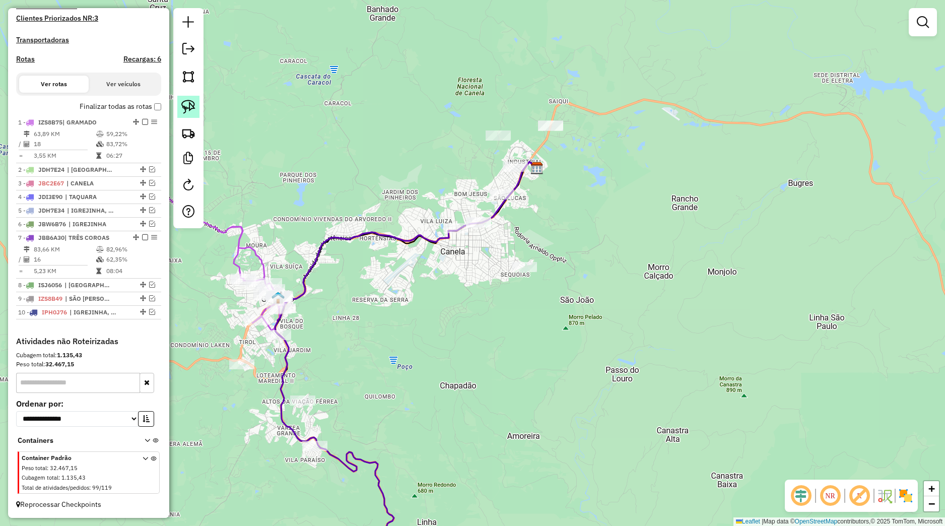
click at [190, 109] on img at bounding box center [188, 107] width 14 height 14
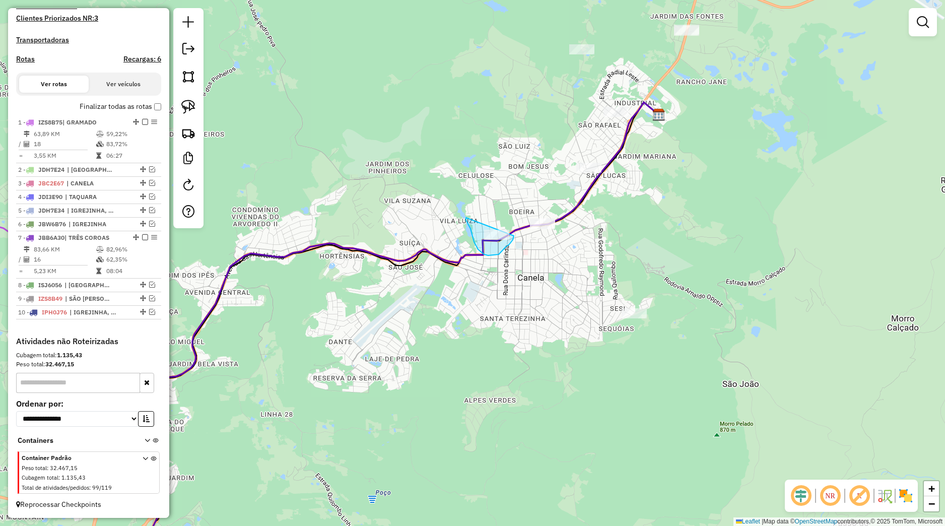
drag, startPoint x: 466, startPoint y: 220, endPoint x: 514, endPoint y: 236, distance: 50.3
click at [514, 236] on div "Janela de atendimento Grade de atendimento Capacidade Transportadoras Veículos …" at bounding box center [472, 263] width 945 height 526
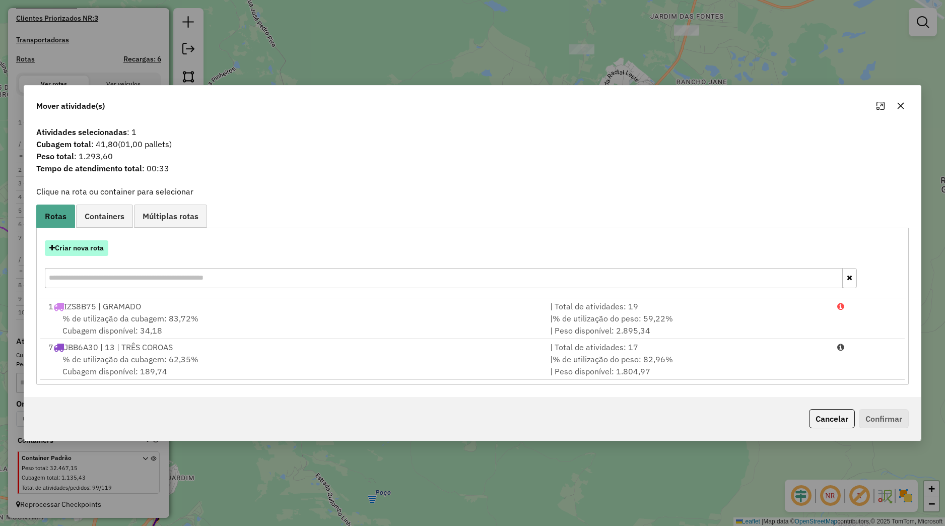
click at [105, 251] on button "Criar nova rota" at bounding box center [76, 248] width 63 height 16
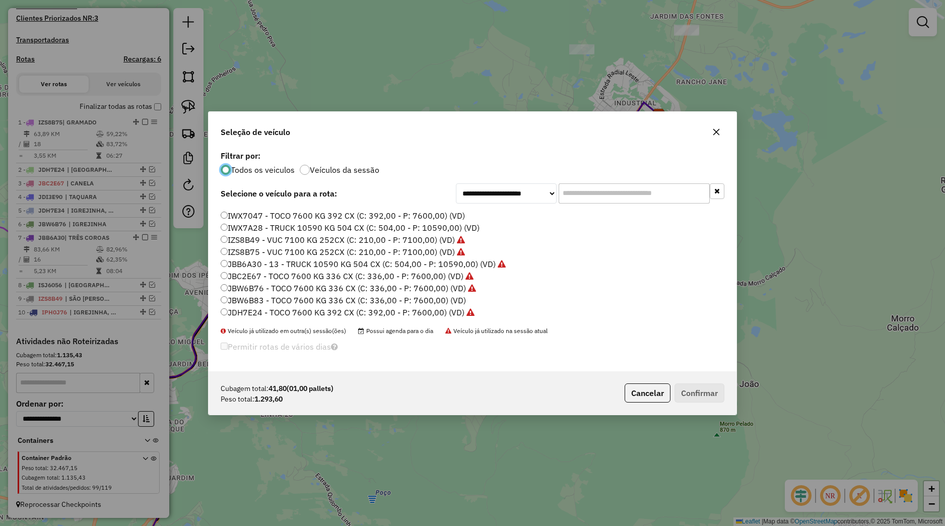
scroll to position [192, 0]
click at [262, 265] on label "JBW6B83 - TOCO 7600 KG 336 CX (C: 336,00 - P: 7600,00) (VD)" at bounding box center [343, 263] width 245 height 12
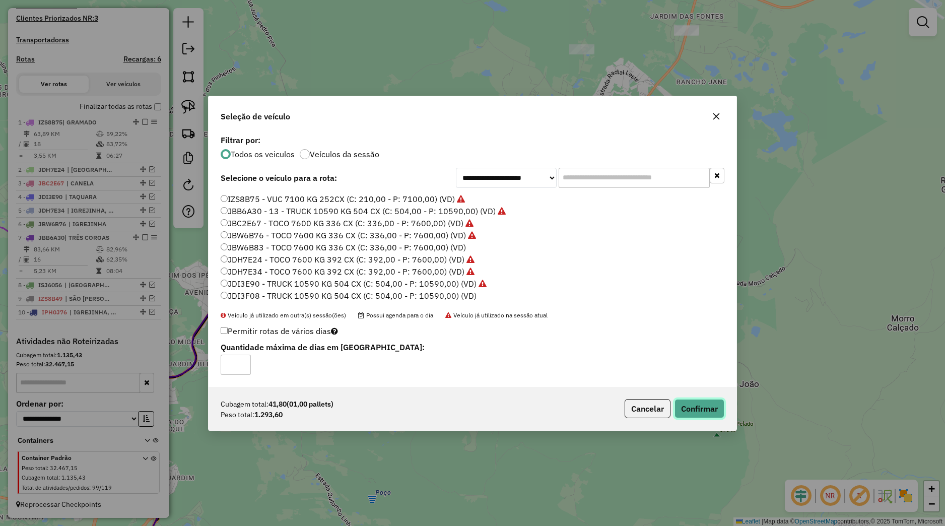
click at [684, 411] on button "Confirmar" at bounding box center [699, 408] width 50 height 19
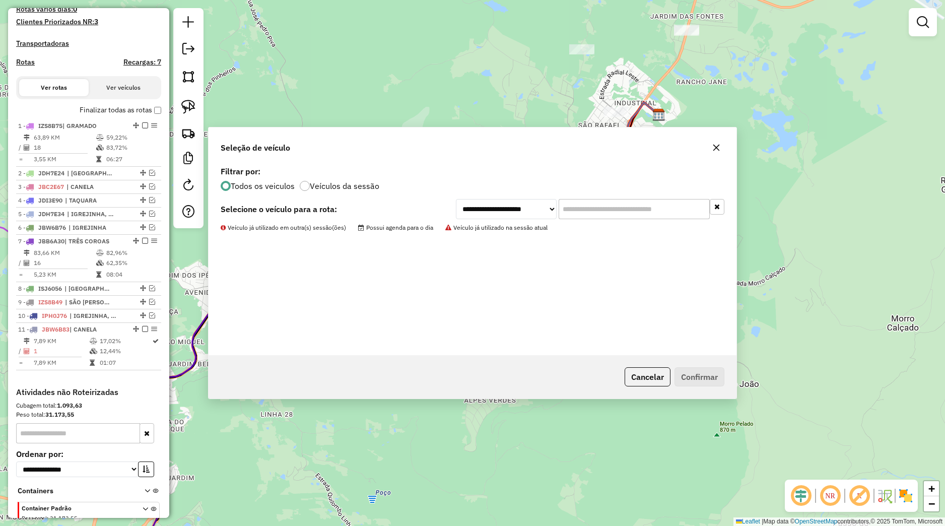
scroll to position [295, 0]
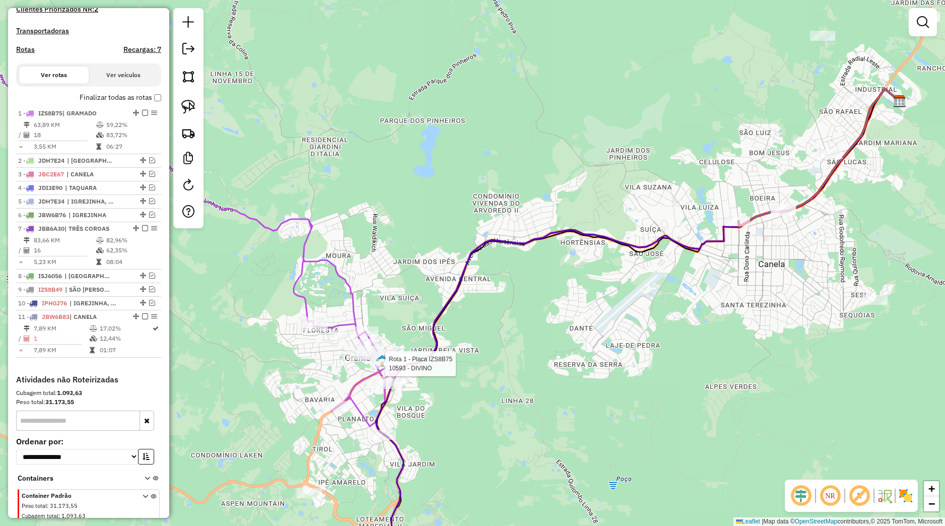
select select "*********"
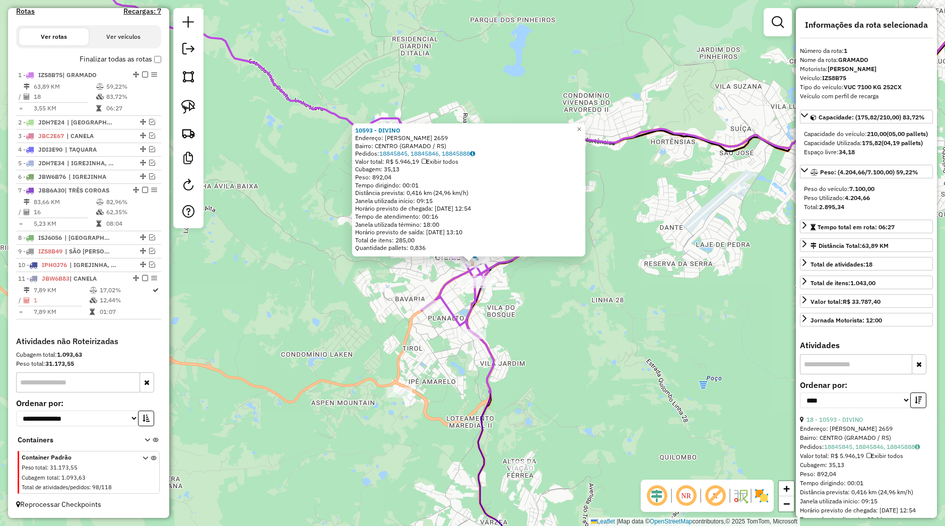
scroll to position [803, 0]
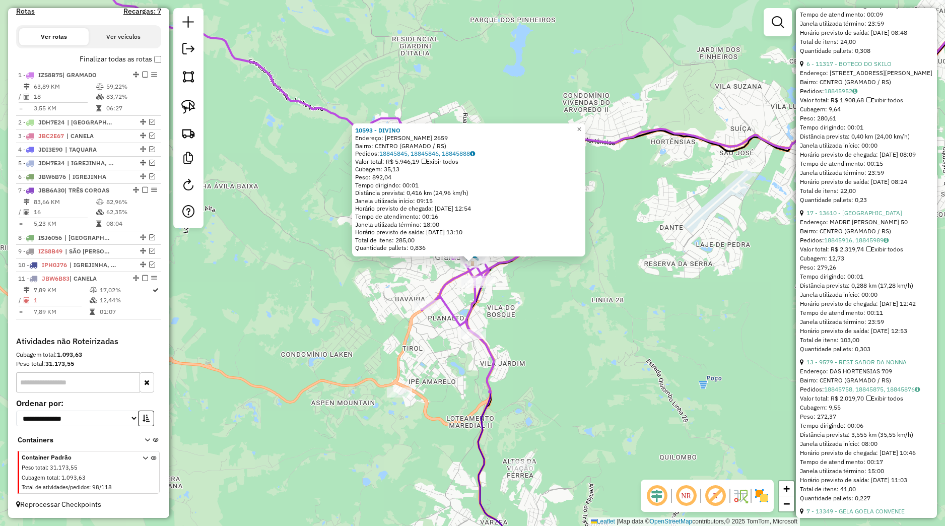
click at [674, 318] on div "10593 - DIVINO Endereço: BORGES DE MEDEIROS 2659 Bairro: CENTRO (GRAMADO / RS) …" at bounding box center [472, 263] width 945 height 526
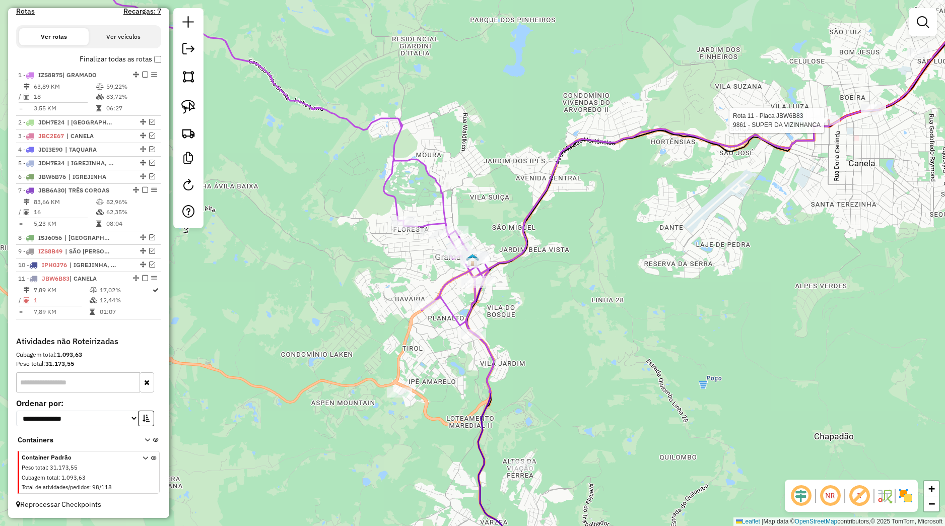
select select "*********"
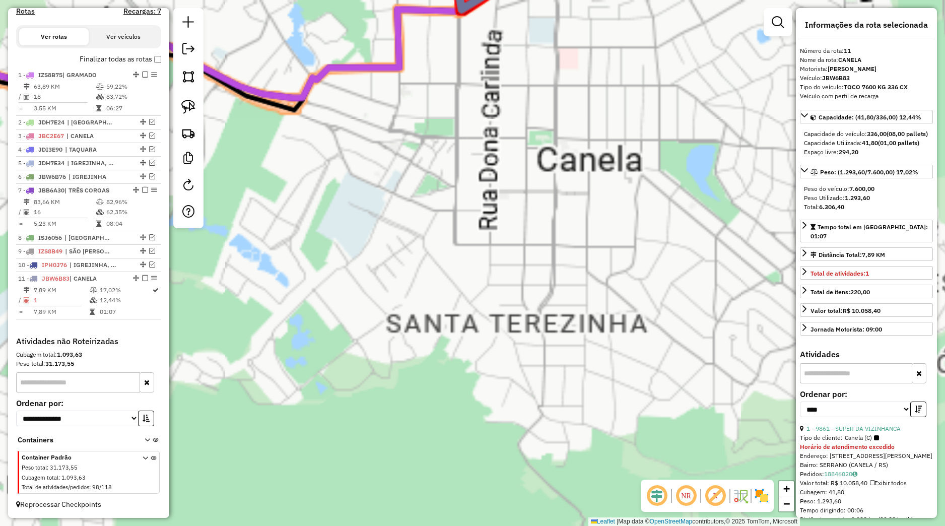
click at [475, 349] on div "Rota 11 - Placa JBW6B83 9861 - SUPER DA VIZINHANCA 9861 - SUPER DA VIZINHANCA T…" at bounding box center [472, 263] width 945 height 526
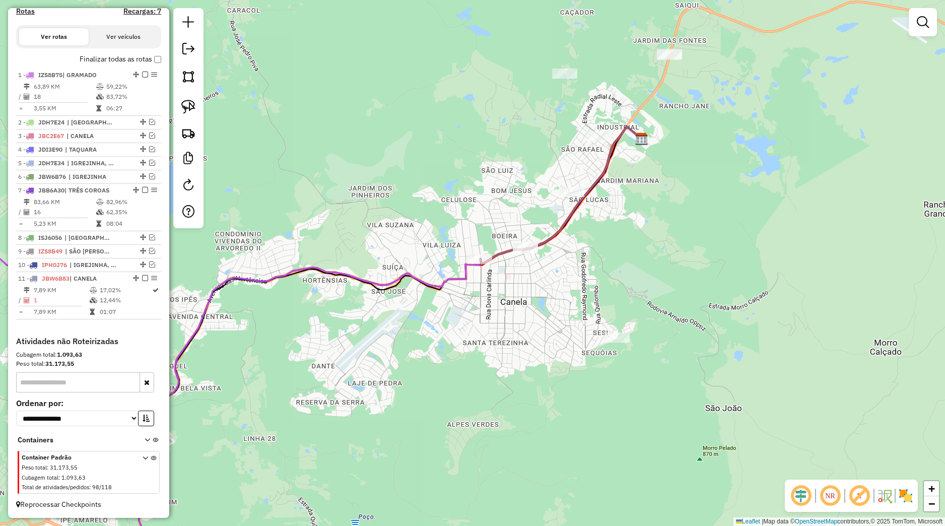
drag, startPoint x: 493, startPoint y: 339, endPoint x: 530, endPoint y: 345, distance: 37.7
click at [529, 347] on div "Janela de atendimento Grade de atendimento Capacidade Transportadoras Veículos …" at bounding box center [472, 263] width 945 height 526
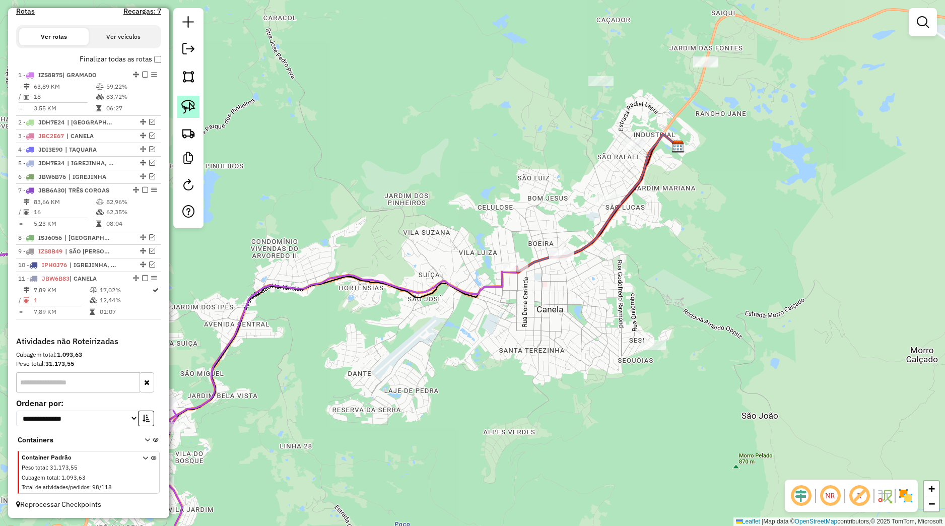
click at [196, 107] on link at bounding box center [188, 107] width 22 height 22
click at [468, 298] on g at bounding box center [281, 386] width 794 height 504
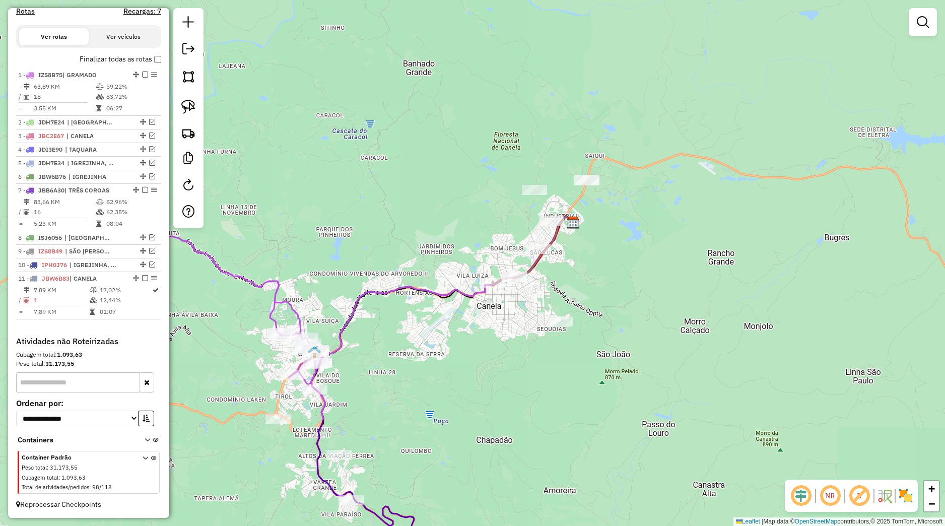
drag, startPoint x: 472, startPoint y: 323, endPoint x: 494, endPoint y: 327, distance: 21.4
click at [494, 327] on div "Janela de atendimento Grade de atendimento Capacidade Transportadoras Veículos …" at bounding box center [472, 263] width 945 height 526
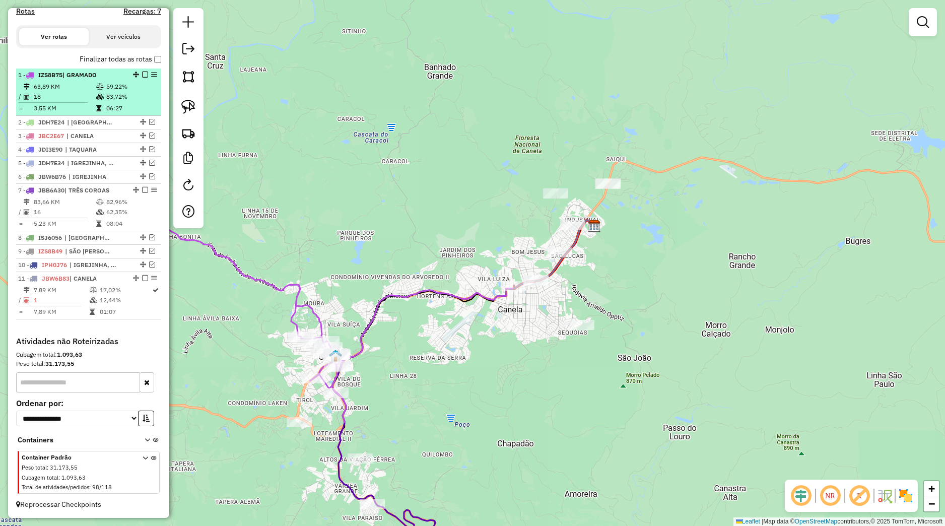
click at [142, 74] on em at bounding box center [145, 75] width 6 height 6
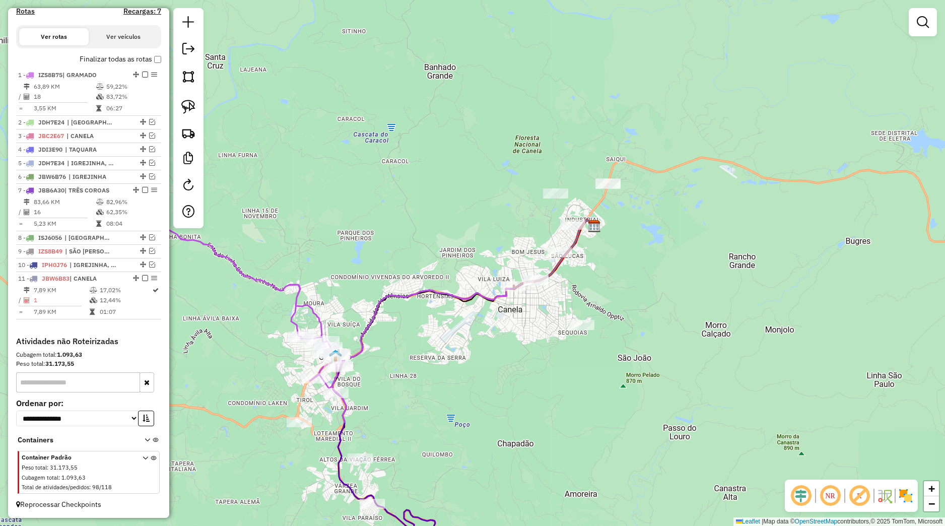
scroll to position [309, 0]
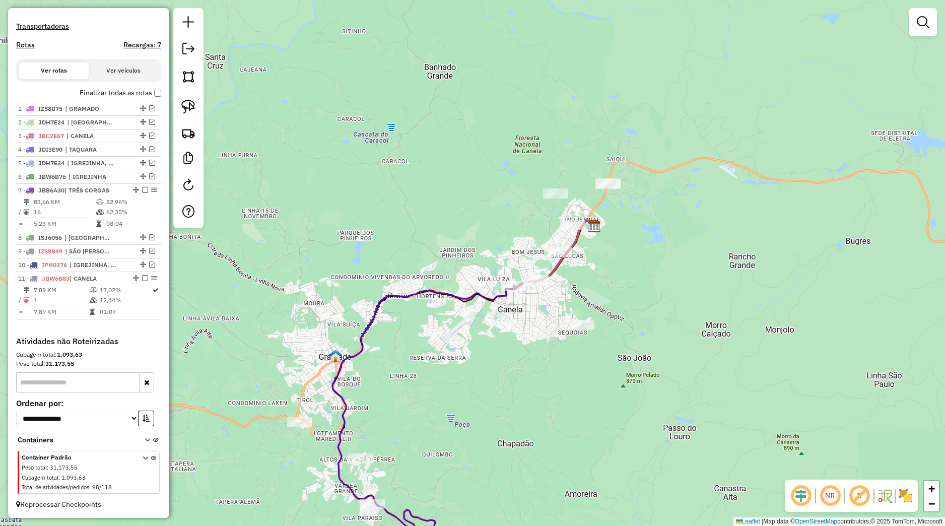
drag, startPoint x: 144, startPoint y: 134, endPoint x: 176, endPoint y: 156, distance: 39.5
click at [149, 134] on em at bounding box center [152, 135] width 6 height 6
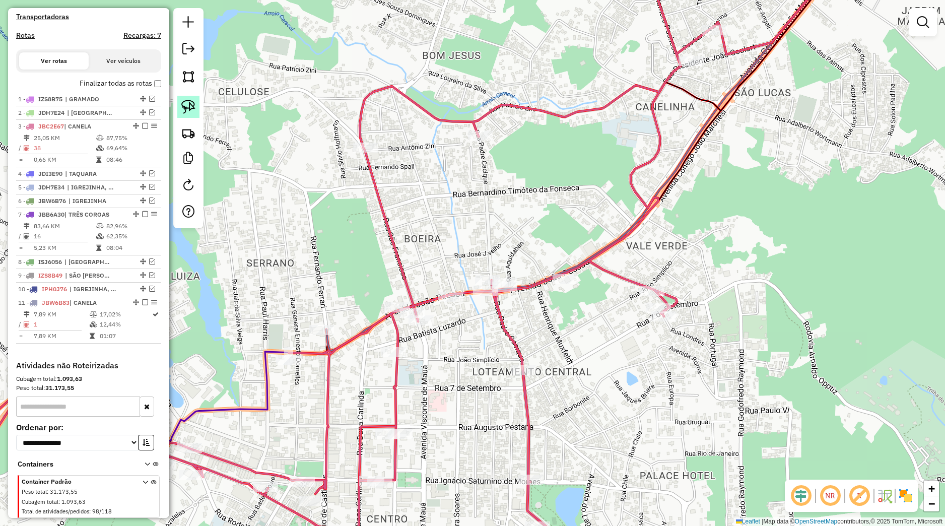
click at [191, 111] on img at bounding box center [188, 107] width 14 height 14
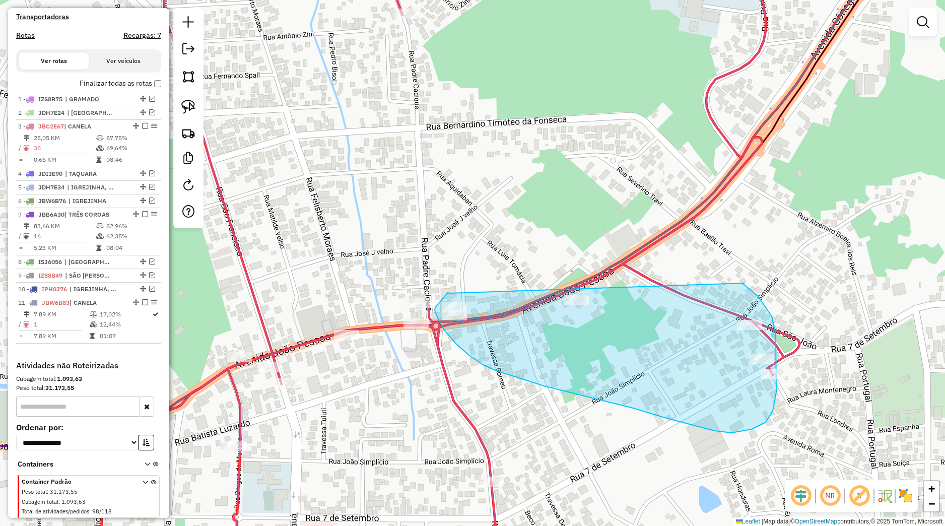
drag, startPoint x: 450, startPoint y: 293, endPoint x: 744, endPoint y: 284, distance: 294.3
click at [744, 284] on div "Janela de atendimento Grade de atendimento Capacidade Transportadoras Veículos …" at bounding box center [472, 263] width 945 height 526
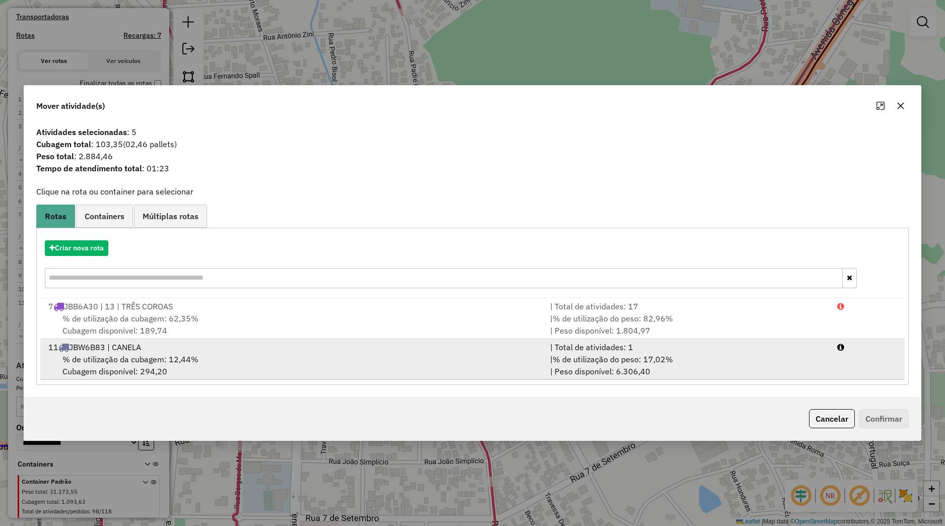
click at [197, 342] on div "11 JBW6B83 | CANELA" at bounding box center [293, 347] width 502 height 12
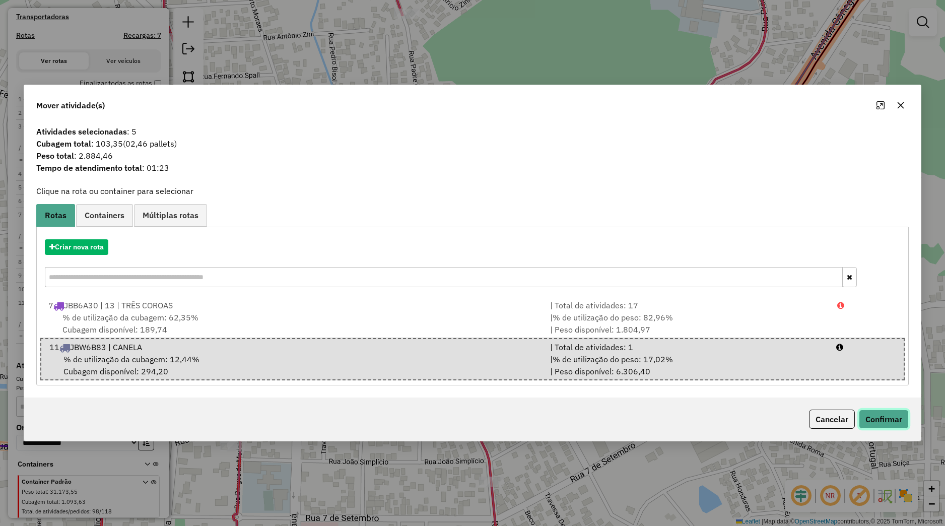
click at [872, 421] on button "Confirmar" at bounding box center [884, 418] width 50 height 19
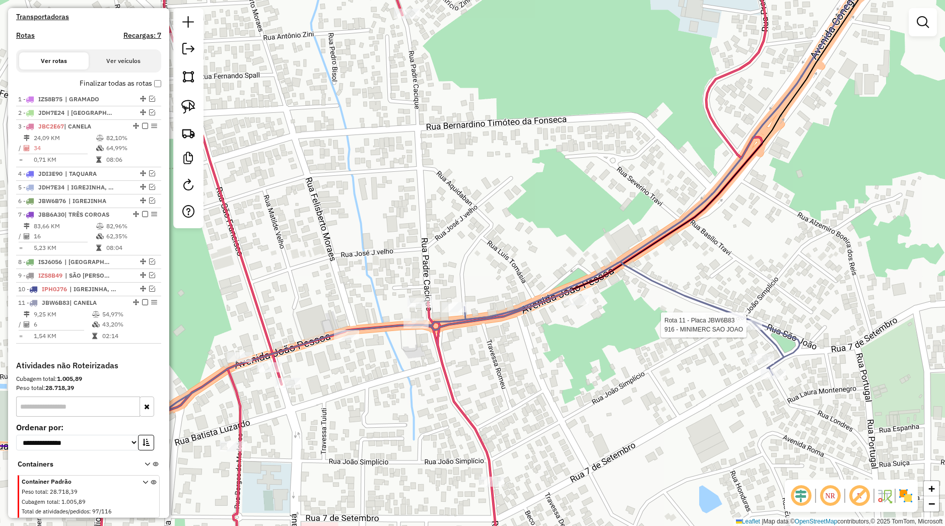
select select "*********"
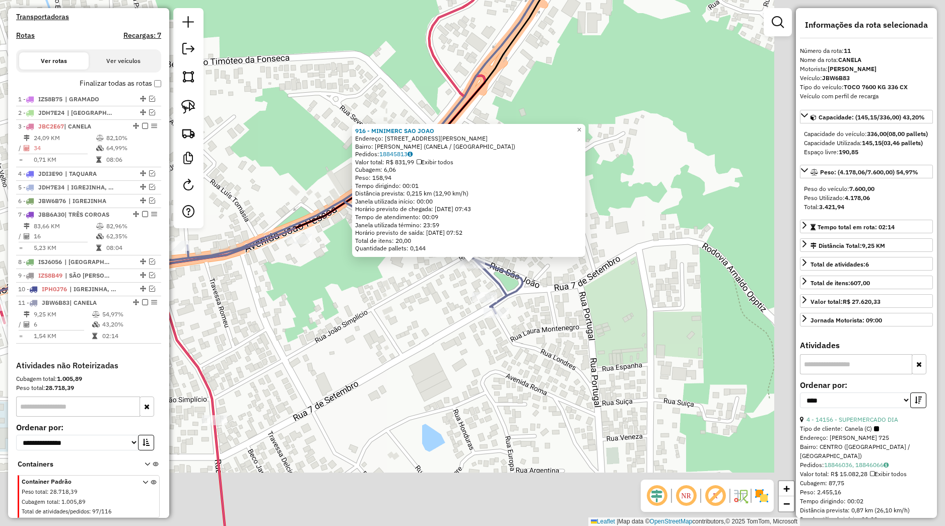
scroll to position [343, 0]
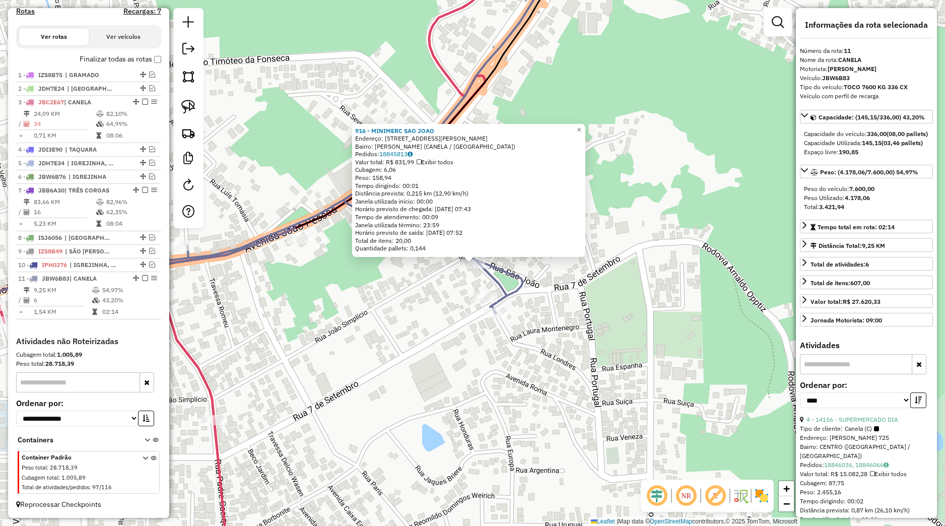
click at [698, 342] on div "916 - MINIMERC SAO JOAO Endereço: RUA SAO JOAO, 302 Bairro: EUGENIO FERREIRA (C…" at bounding box center [472, 263] width 945 height 526
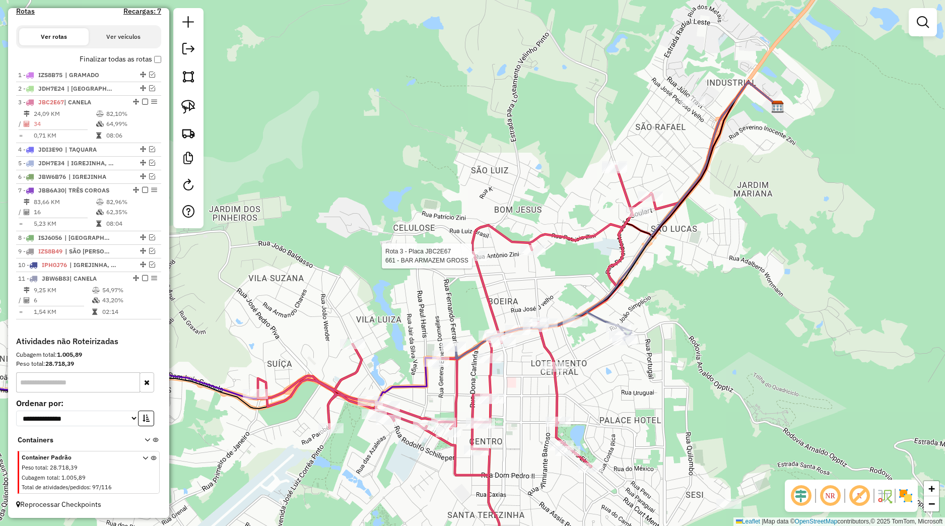
select select "*********"
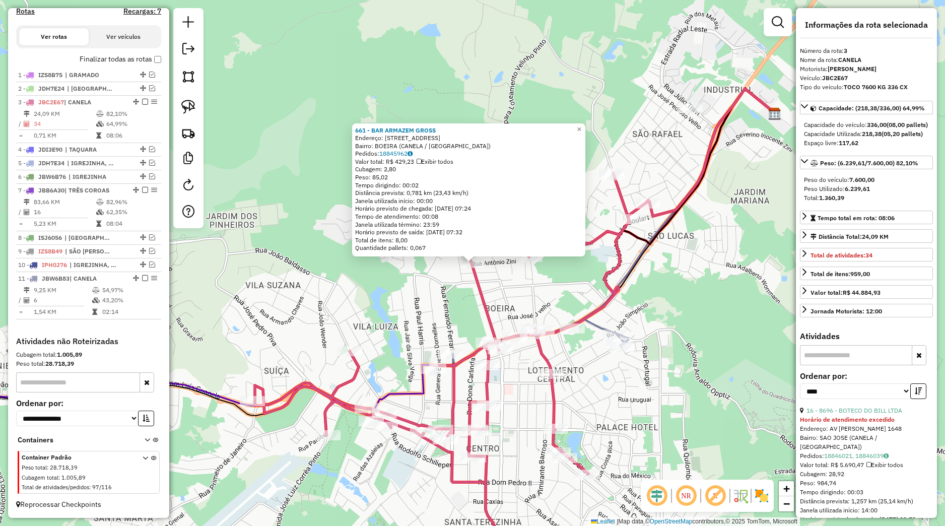
click at [658, 295] on div "661 - BAR ARMAZEM GROSS Endereço: Rua Sao Francisco 554 Bairro: BOEIRA (CANELA …" at bounding box center [472, 263] width 945 height 526
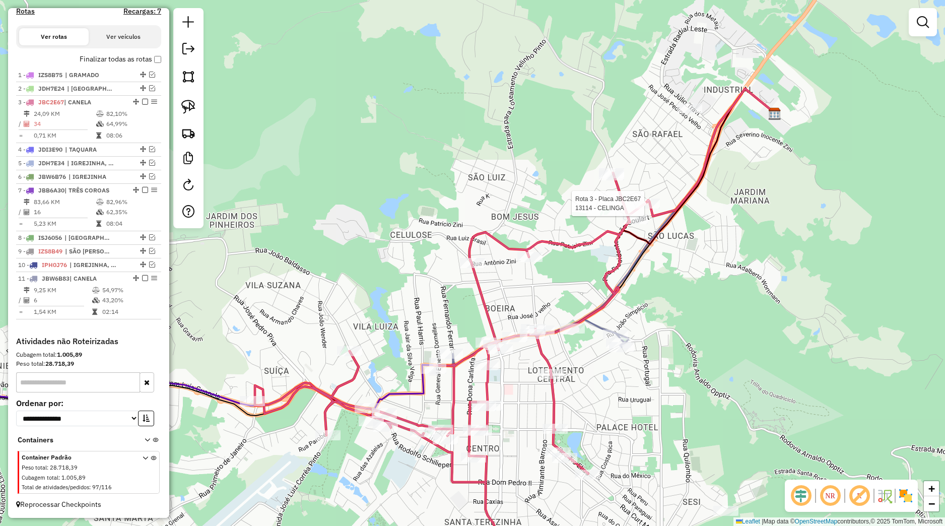
select select "*********"
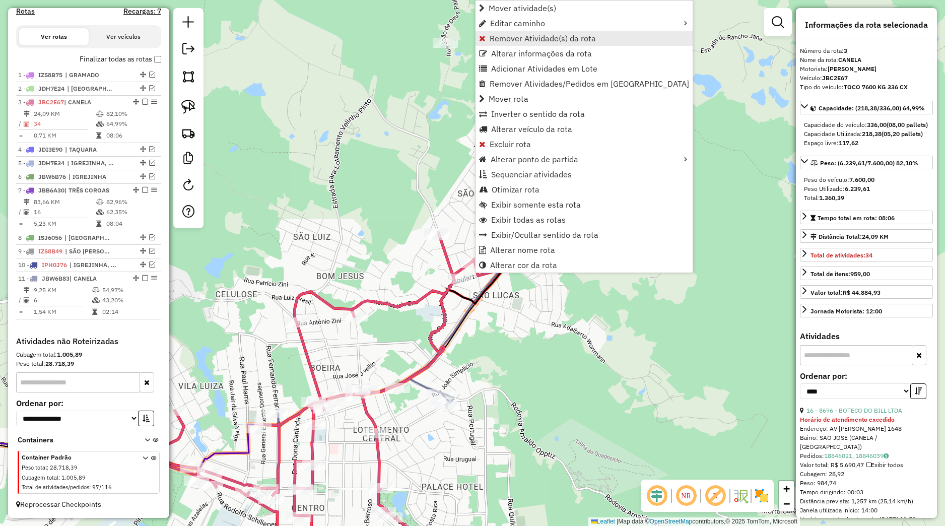
click at [516, 39] on span "Remover Atividade(s) da rota" at bounding box center [543, 38] width 106 height 8
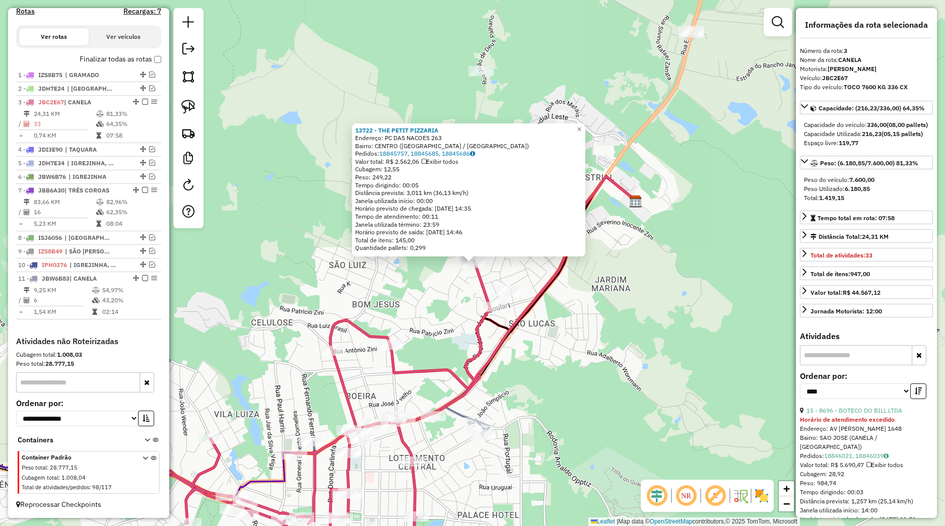
click at [457, 282] on div "13722 - THE PETIT PIZZARIA Endereço: PC DAS NACOES 263 Bairro: CENTRO (CANELA /…" at bounding box center [472, 263] width 945 height 526
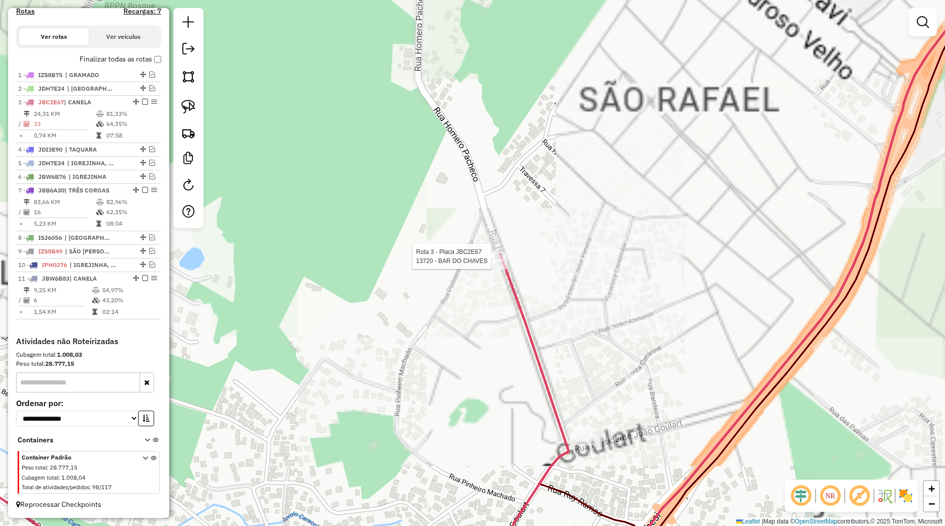
select select "*********"
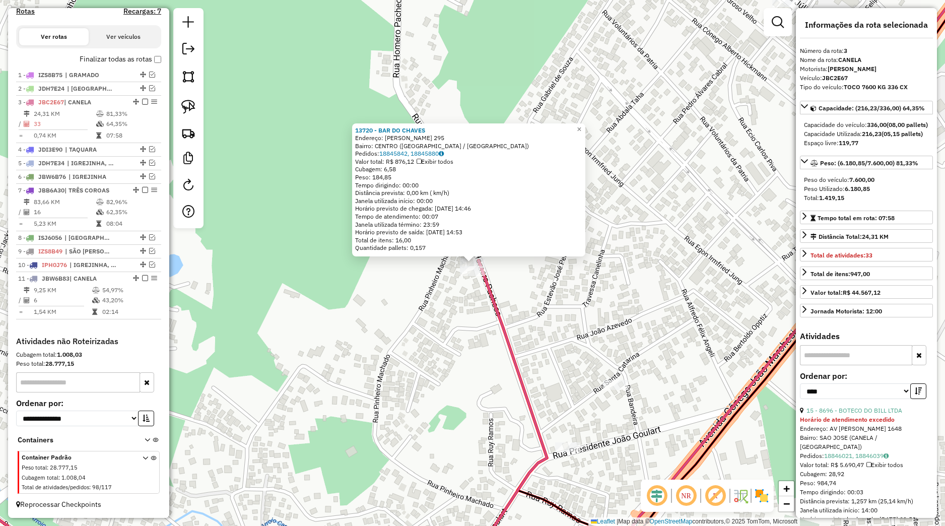
click at [469, 324] on div "13720 - BAR DO CHAVES Endereço: Homero Pacheco 295 Bairro: CENTRO (CANELA / RS)…" at bounding box center [472, 263] width 945 height 526
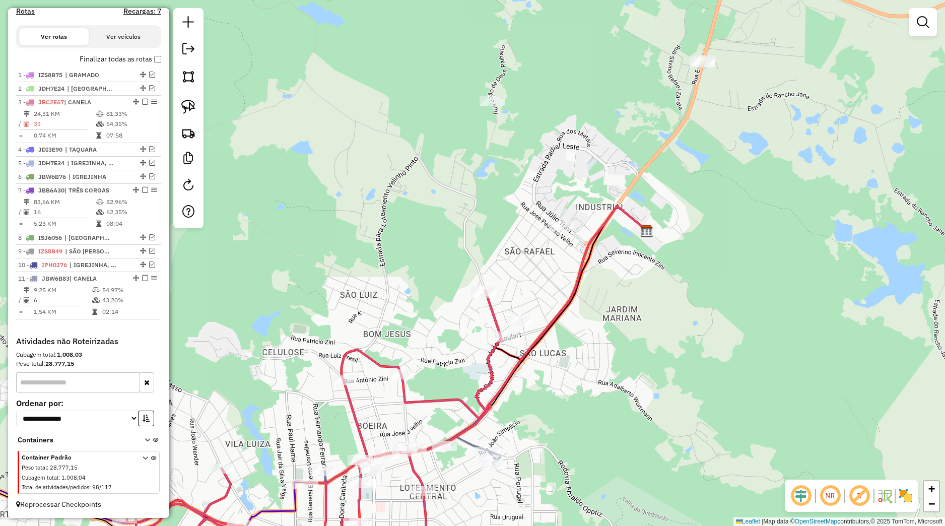
drag, startPoint x: 603, startPoint y: 362, endPoint x: 619, endPoint y: 333, distance: 32.2
click at [623, 333] on div "Janela de atendimento Grade de atendimento Capacidade Transportadoras Veículos …" at bounding box center [472, 263] width 945 height 526
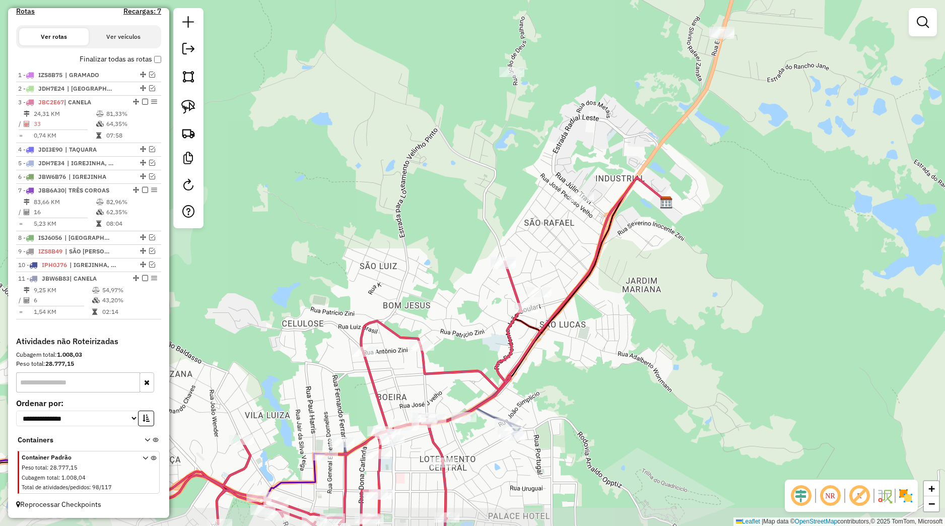
drag, startPoint x: 625, startPoint y: 404, endPoint x: 645, endPoint y: 330, distance: 77.1
click at [655, 330] on div "Janela de atendimento Grade de atendimento Capacidade Transportadoras Veículos …" at bounding box center [472, 263] width 945 height 526
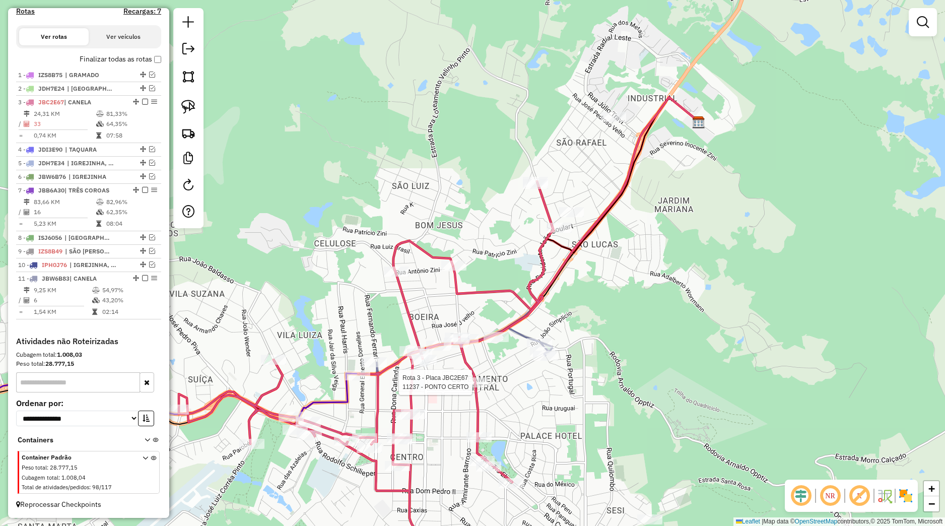
select select "*********"
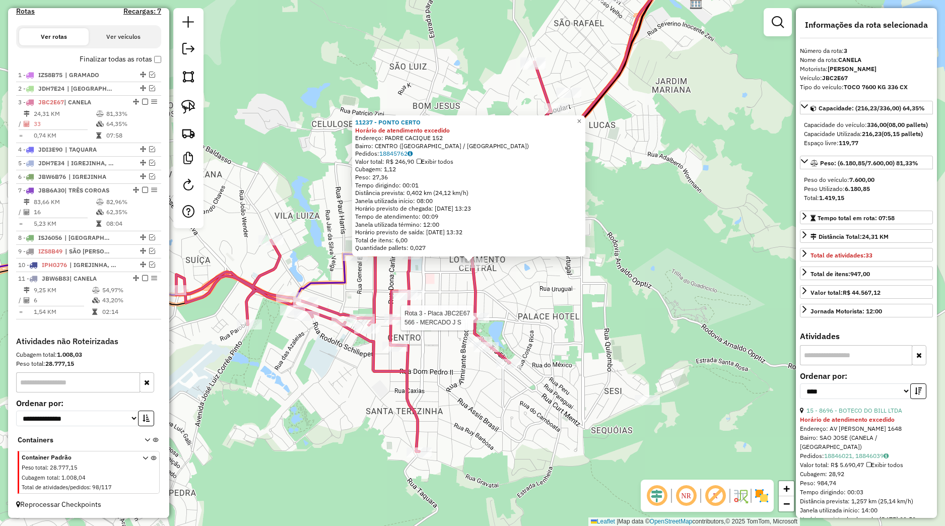
click at [488, 323] on div "Rota 3 - Placa JBC2E67 566 - MERCADO J S 11237 - PONTO CERTO Horário de atendim…" at bounding box center [472, 263] width 945 height 526
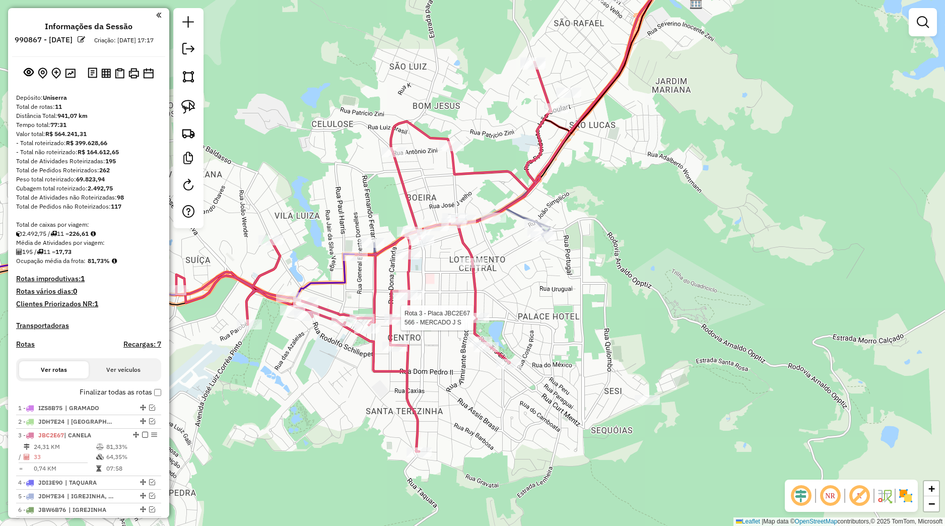
select select "*********"
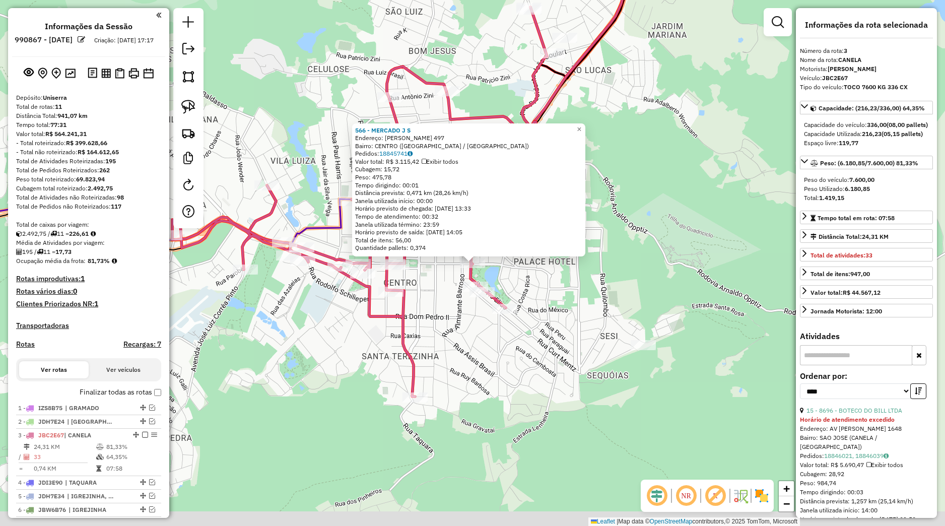
scroll to position [343, 0]
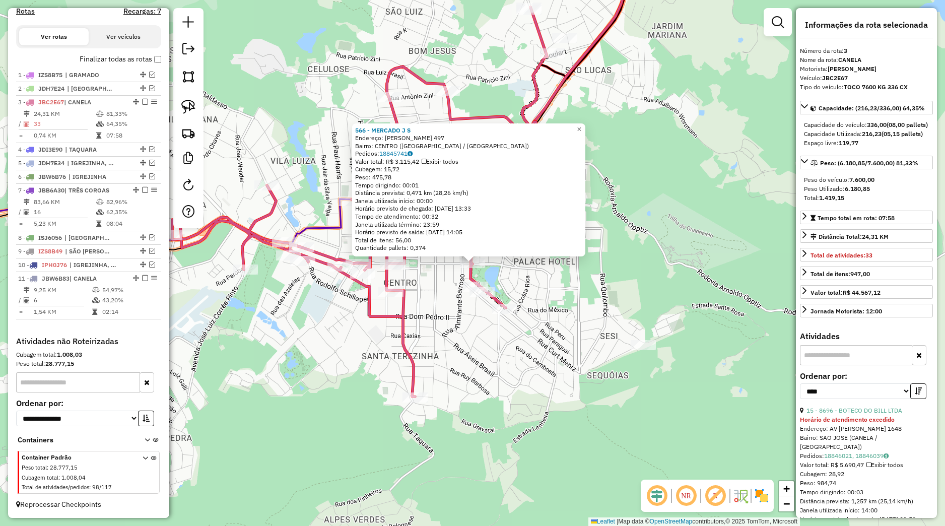
click at [542, 288] on div "566 - MERCADO J S Endereço: INACIO DE MORAES 497 Bairro: CENTRO (CANELA / RS) P…" at bounding box center [472, 263] width 945 height 526
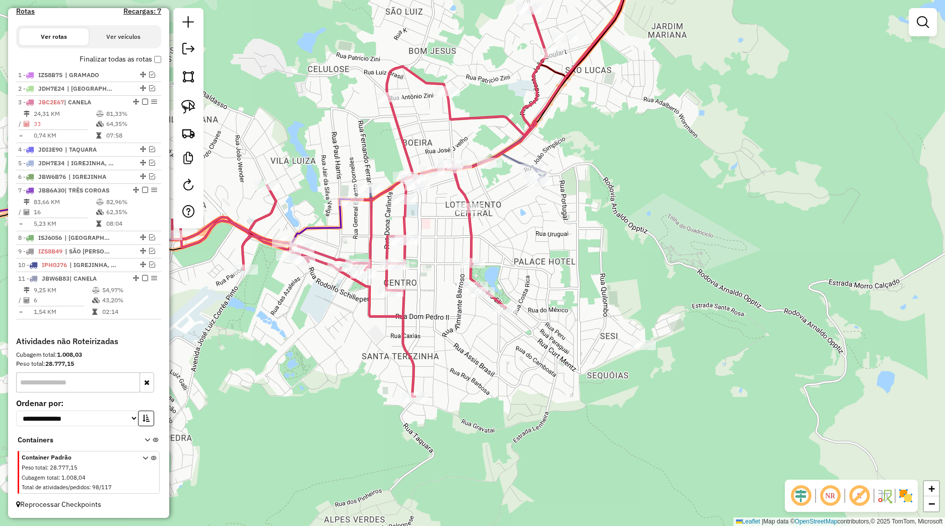
drag, startPoint x: 558, startPoint y: 268, endPoint x: 606, endPoint y: 318, distance: 69.1
click at [606, 318] on div "Janela de atendimento Grade de atendimento Capacidade Transportadoras Veículos …" at bounding box center [472, 263] width 945 height 526
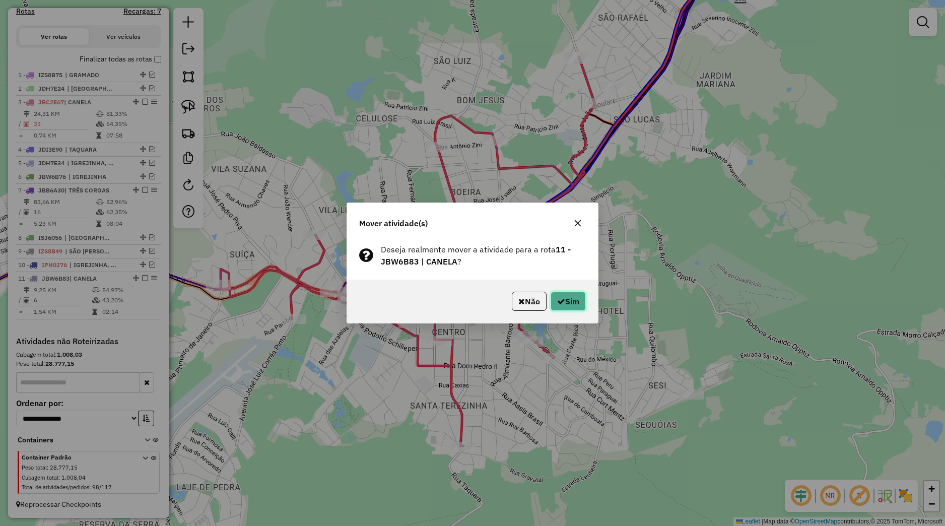
click at [574, 309] on button "Sim" at bounding box center [568, 301] width 35 height 19
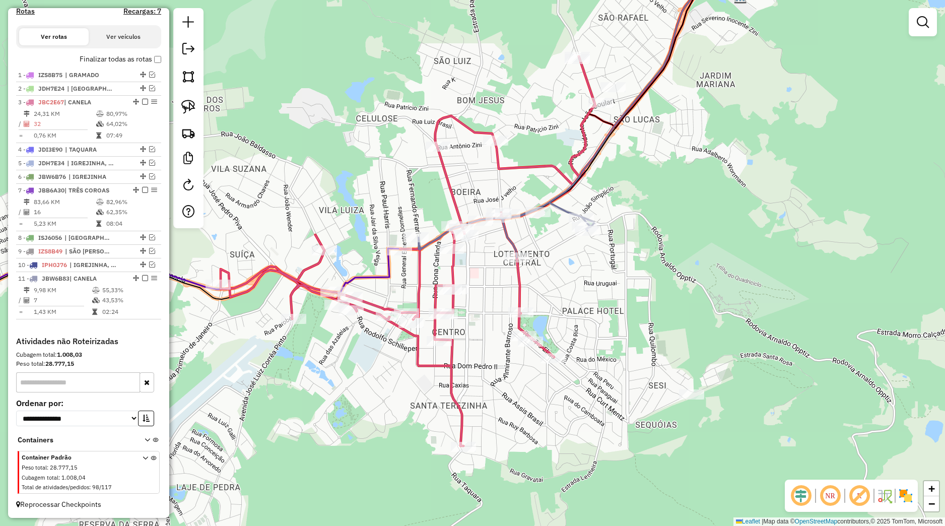
click at [308, 227] on div "Rota 3 - Placa JBC2E67 13348 - TENIS CLUB ARTUR Janela de atendimento Grade de …" at bounding box center [472, 263] width 945 height 526
select select "*********"
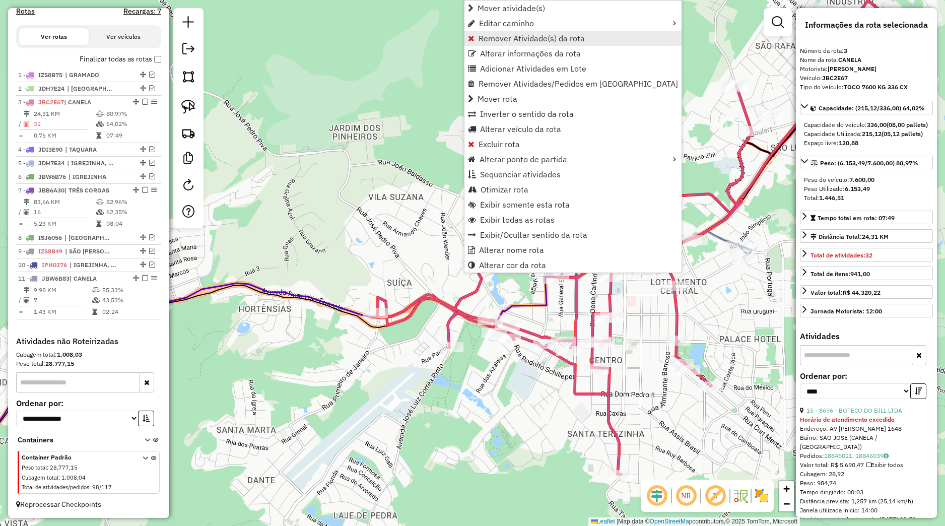
click at [496, 36] on span "Remover Atividade(s) da rota" at bounding box center [532, 38] width 106 height 8
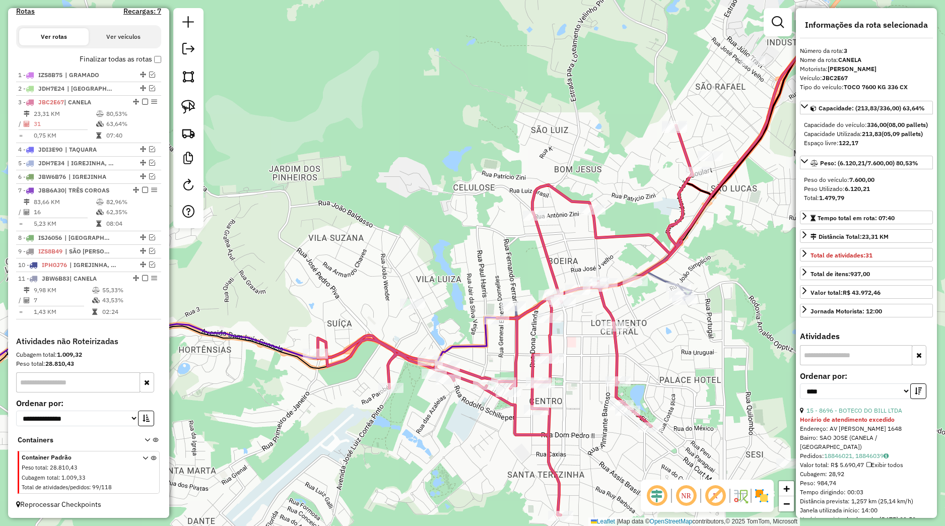
drag, startPoint x: 603, startPoint y: 247, endPoint x: 539, endPoint y: 315, distance: 93.4
click at [530, 318] on div "Janela de atendimento Grade de atendimento Capacidade Transportadoras Veículos …" at bounding box center [472, 263] width 945 height 526
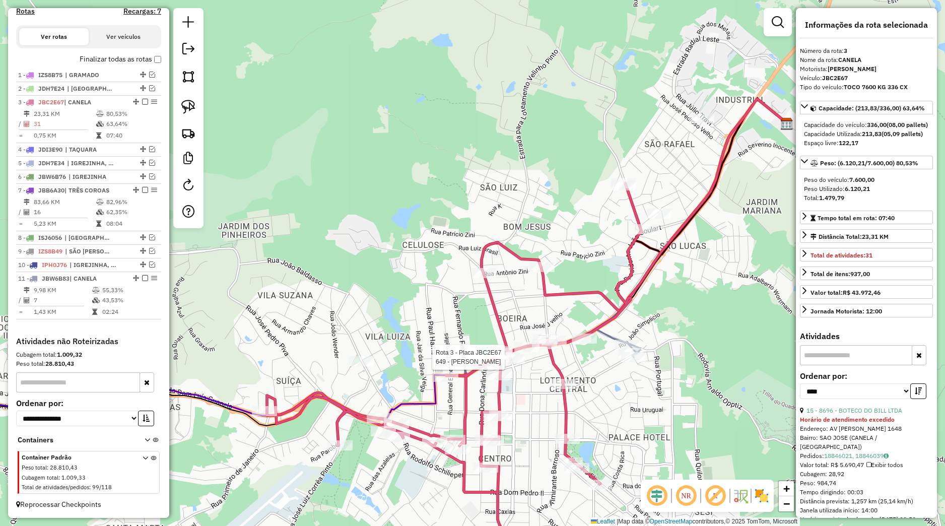
drag, startPoint x: 586, startPoint y: 289, endPoint x: 548, endPoint y: 333, distance: 58.9
click at [542, 311] on icon at bounding box center [664, 205] width 246 height 213
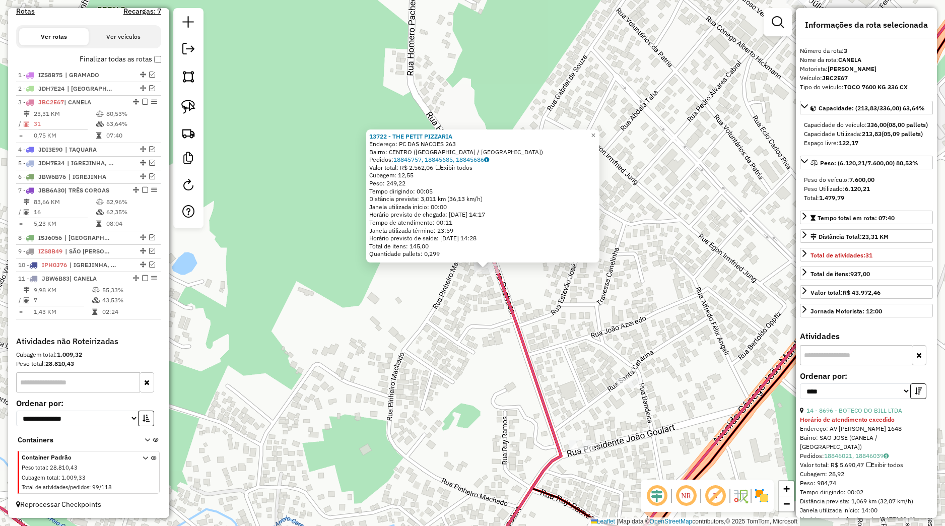
click at [481, 286] on div "Rota 3 - Placa JBC2E67 13722 - THE PETIT PIZZARIA 13722 - THE PETIT PIZZARIA En…" at bounding box center [472, 263] width 945 height 526
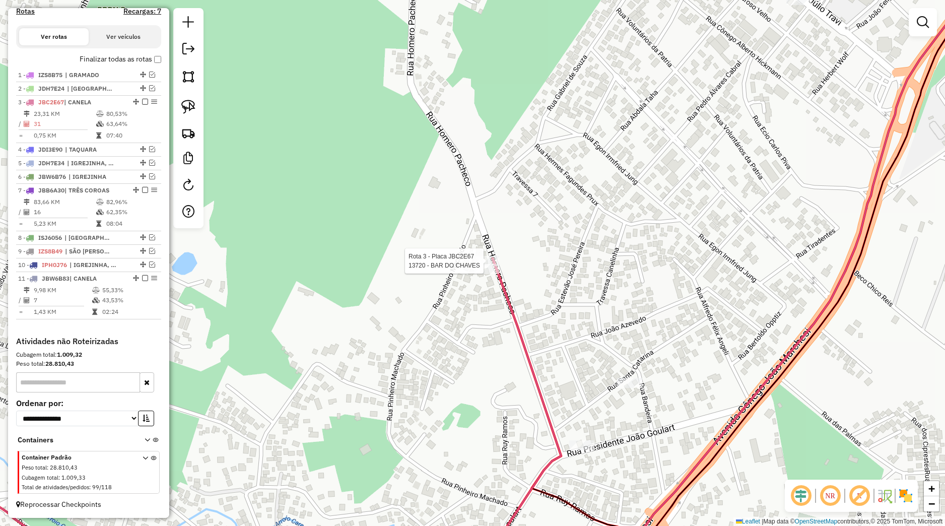
select select "*********"
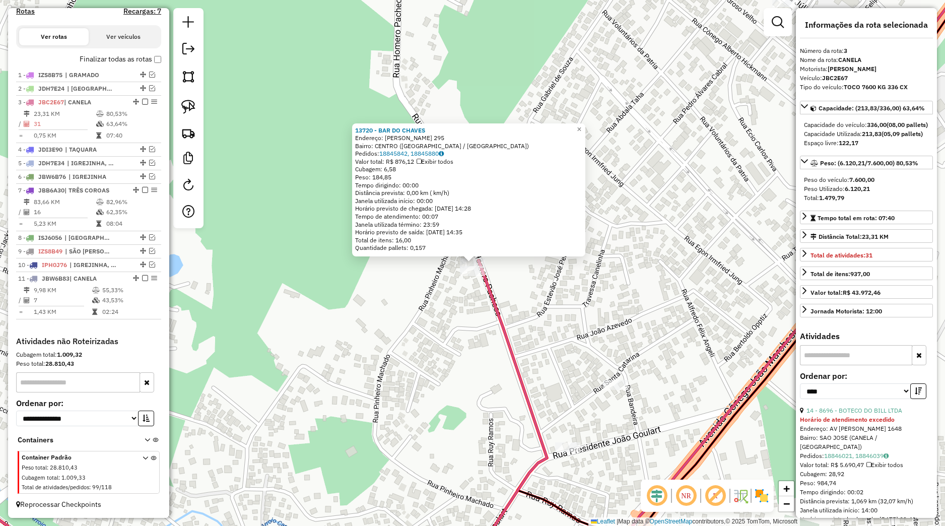
click at [474, 322] on div "13720 - BAR DO CHAVES Endereço: Homero Pacheco 295 Bairro: CENTRO (CANELA / RS)…" at bounding box center [472, 263] width 945 height 526
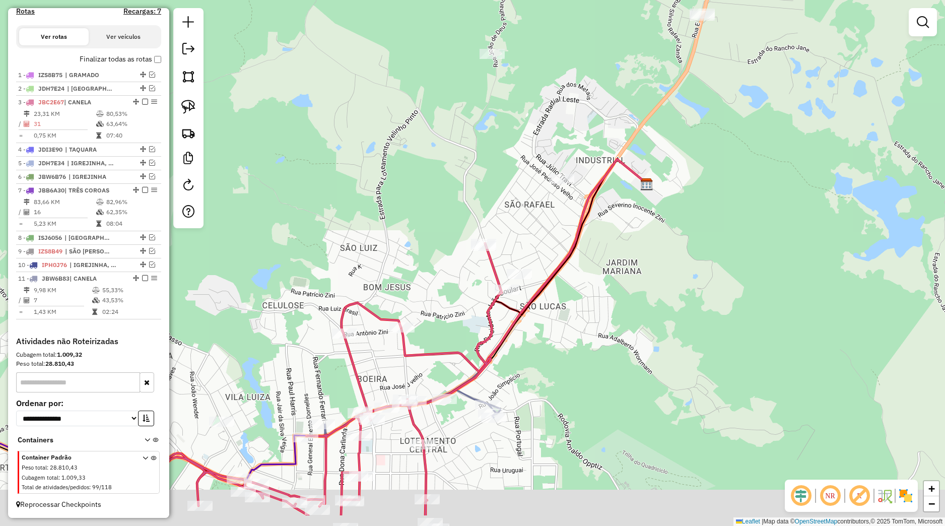
drag, startPoint x: 473, startPoint y: 312, endPoint x: 483, endPoint y: 265, distance: 48.2
click at [483, 265] on div "Janela de atendimento Grade de atendimento Capacidade Transportadoras Veículos …" at bounding box center [472, 263] width 945 height 526
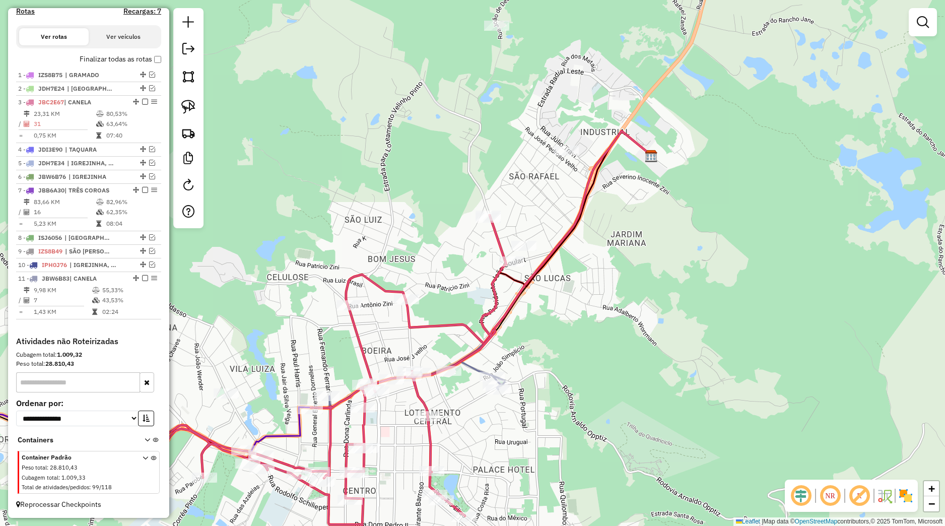
drag, startPoint x: 456, startPoint y: 295, endPoint x: 469, endPoint y: 284, distance: 17.5
click at [495, 242] on div "Janela de atendimento Grade de atendimento Capacidade Transportadoras Veículos …" at bounding box center [472, 263] width 945 height 526
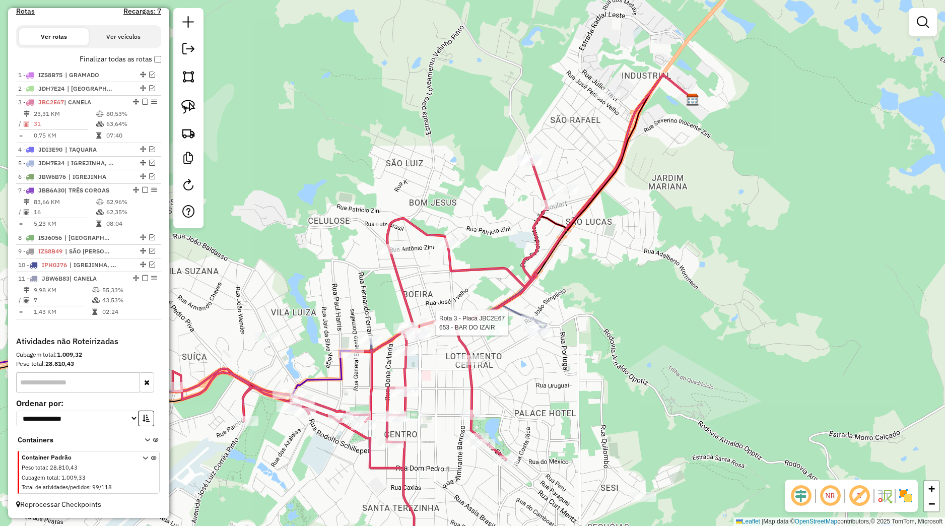
select select "*********"
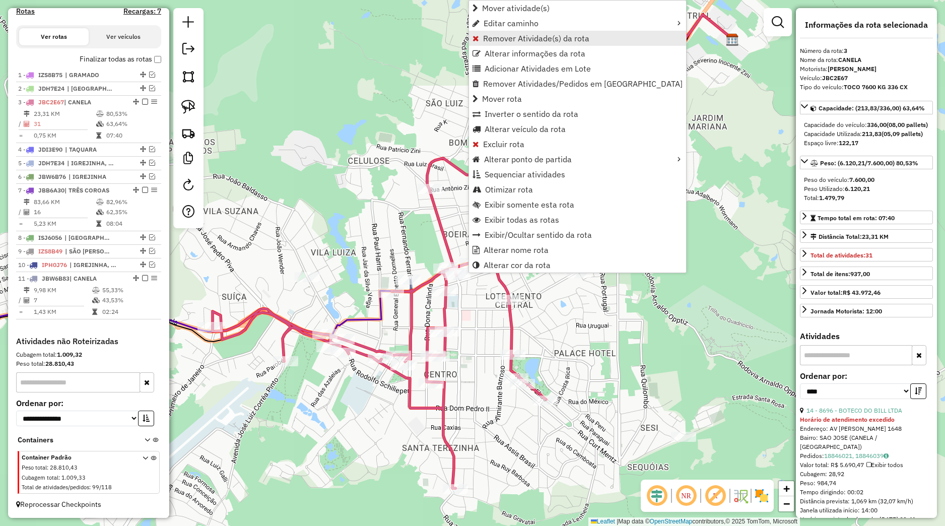
click at [495, 38] on span "Remover Atividade(s) da rota" at bounding box center [536, 38] width 106 height 8
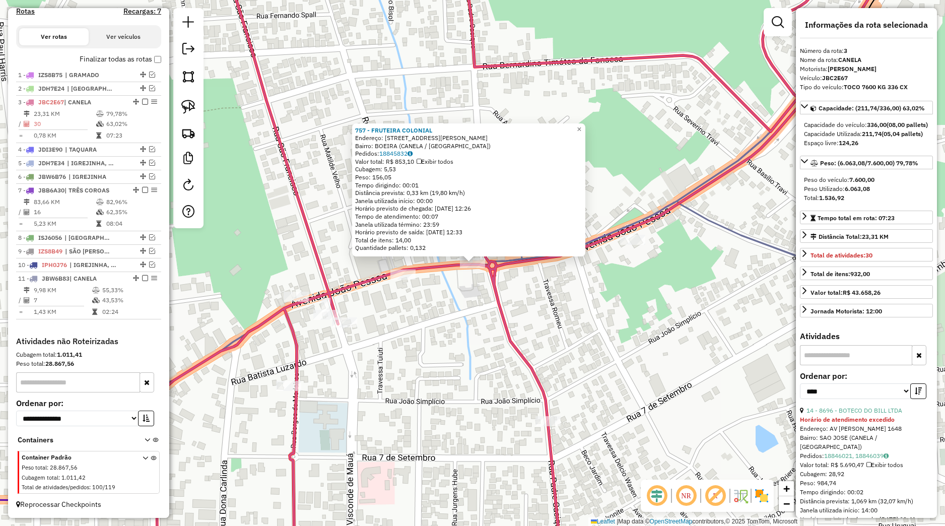
click at [479, 281] on div "757 - FRUTEIRA COLONIAL Endereço: Rua Joao Pessoa 667 Bairro: BOEIRA (CANELA / …" at bounding box center [472, 263] width 945 height 526
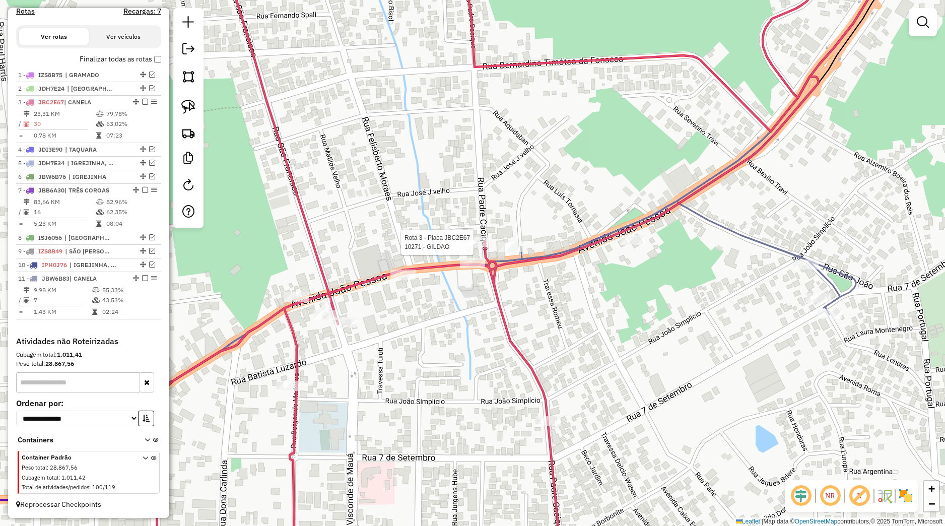
select select "*********"
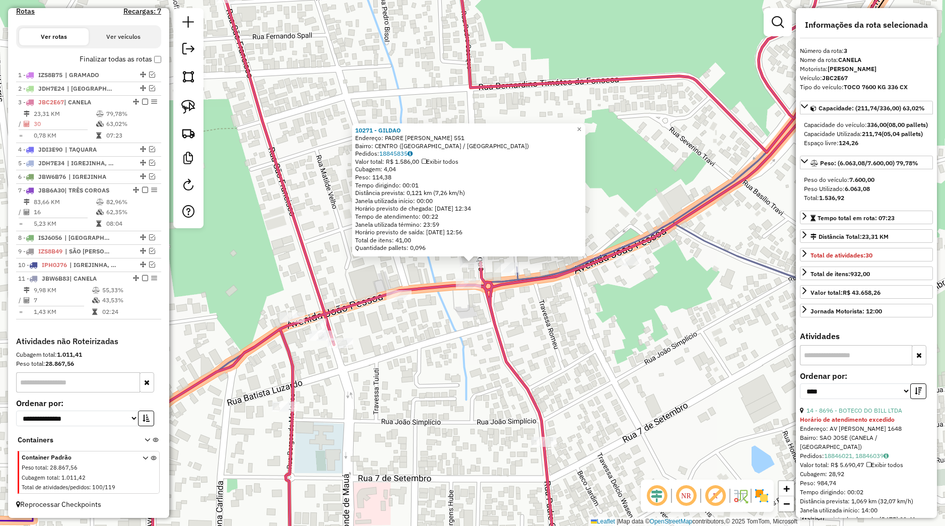
click at [464, 310] on div "Rota 3 - Placa JBC2E67 757 - FRUTEIRA COLONIAL 10271 - GILDAO Endereço: PADRE C…" at bounding box center [472, 263] width 945 height 526
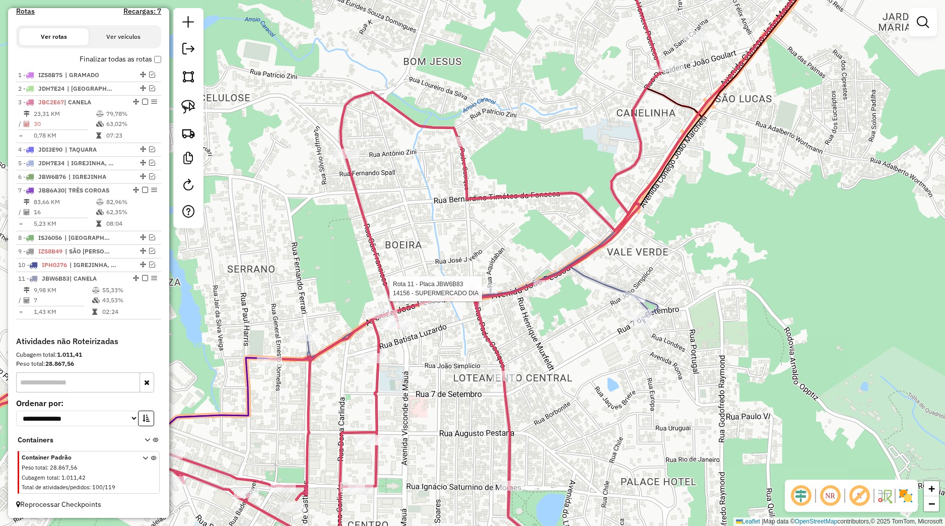
select select "*********"
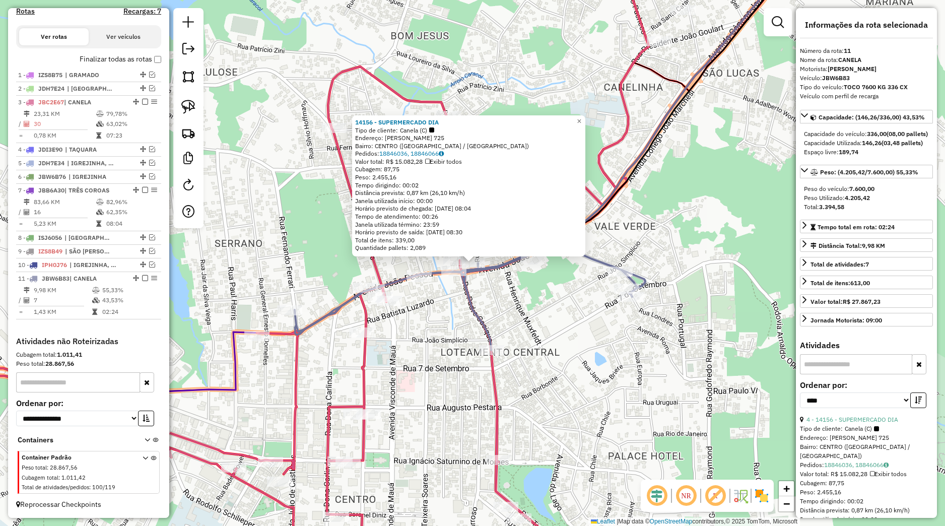
click at [506, 303] on div "14156 - SUPERMERCADO DIA Tipo de cliente: Canela (C) Endereço: JOAO PESSOA 725 …" at bounding box center [472, 263] width 945 height 526
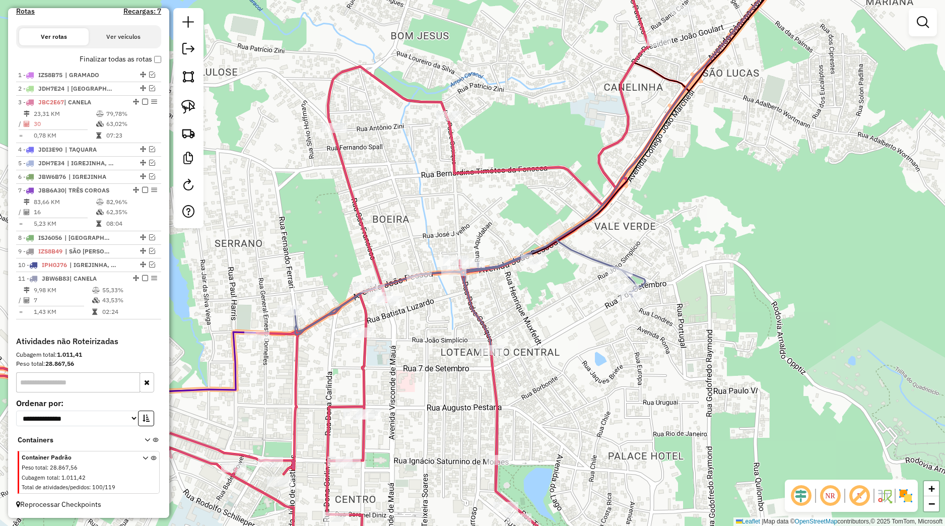
click at [202, 111] on div at bounding box center [188, 118] width 30 height 220
click at [195, 110] on img at bounding box center [188, 107] width 14 height 14
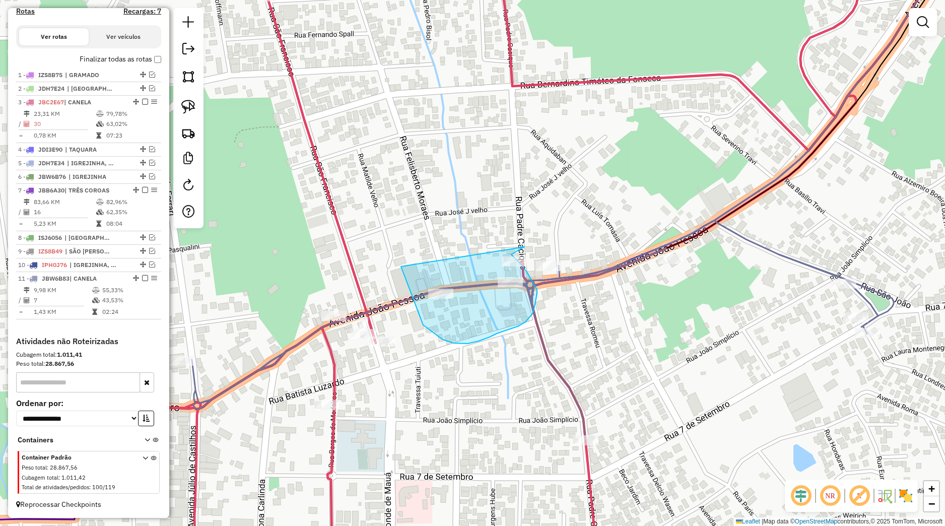
drag, startPoint x: 402, startPoint y: 270, endPoint x: 524, endPoint y: 247, distance: 124.6
click at [524, 247] on div "Janela de atendimento Grade de atendimento Capacidade Transportadoras Veículos …" at bounding box center [472, 263] width 945 height 526
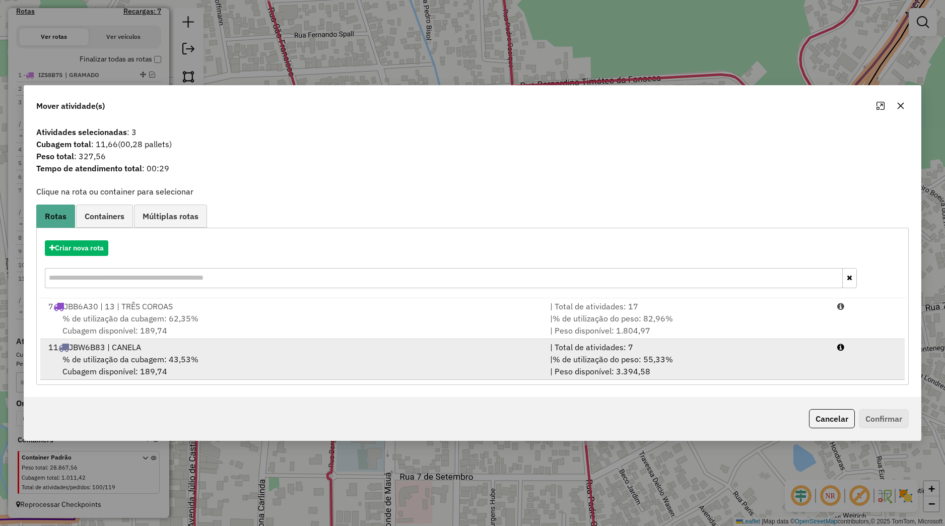
drag, startPoint x: 249, startPoint y: 362, endPoint x: 294, endPoint y: 379, distance: 48.0
click at [249, 362] on div "% de utilização da cubagem: 43,53% Cubagem disponível: 189,74" at bounding box center [293, 365] width 502 height 24
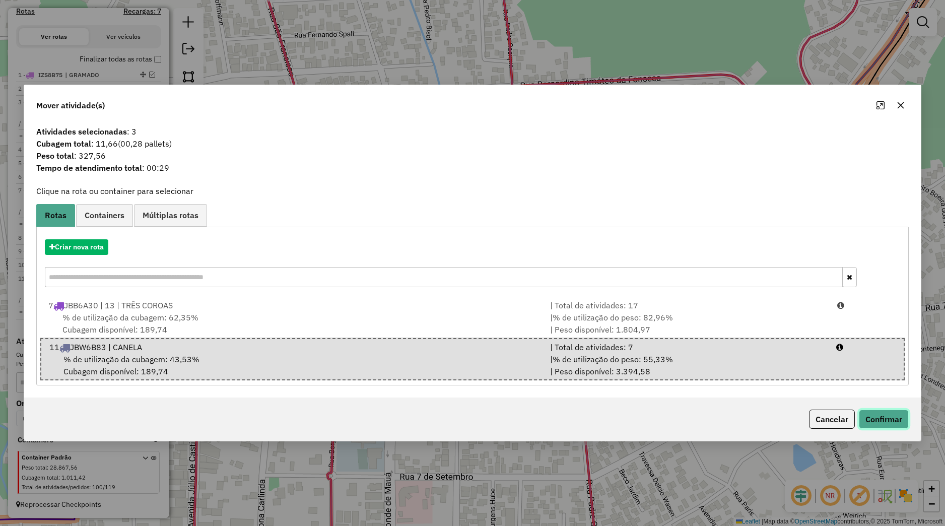
click at [871, 416] on button "Confirmar" at bounding box center [884, 418] width 50 height 19
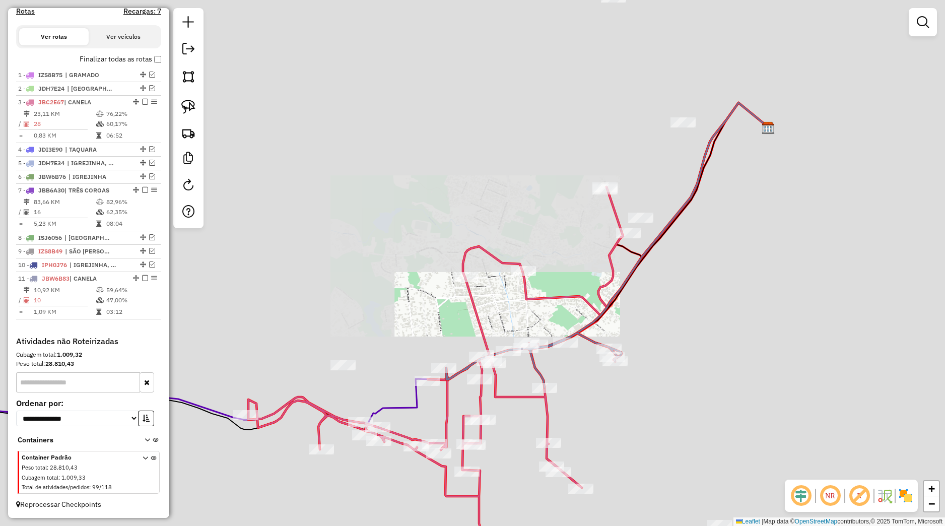
drag, startPoint x: 497, startPoint y: 399, endPoint x: 459, endPoint y: 372, distance: 46.1
click at [535, 381] on icon at bounding box center [435, 381] width 375 height 389
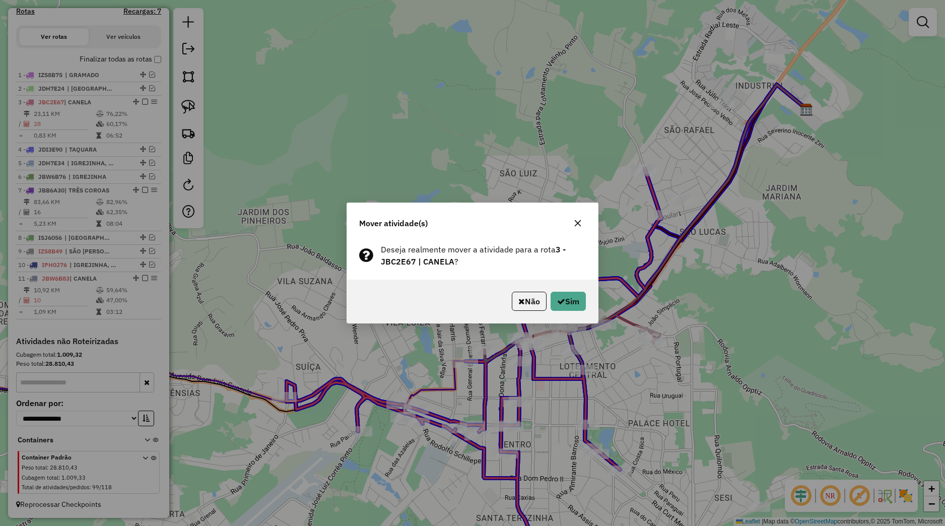
click at [568, 312] on div "Não Sim" at bounding box center [472, 301] width 251 height 43
click at [568, 308] on button "Sim" at bounding box center [568, 301] width 35 height 19
click at [573, 222] on button "button" at bounding box center [578, 223] width 16 height 16
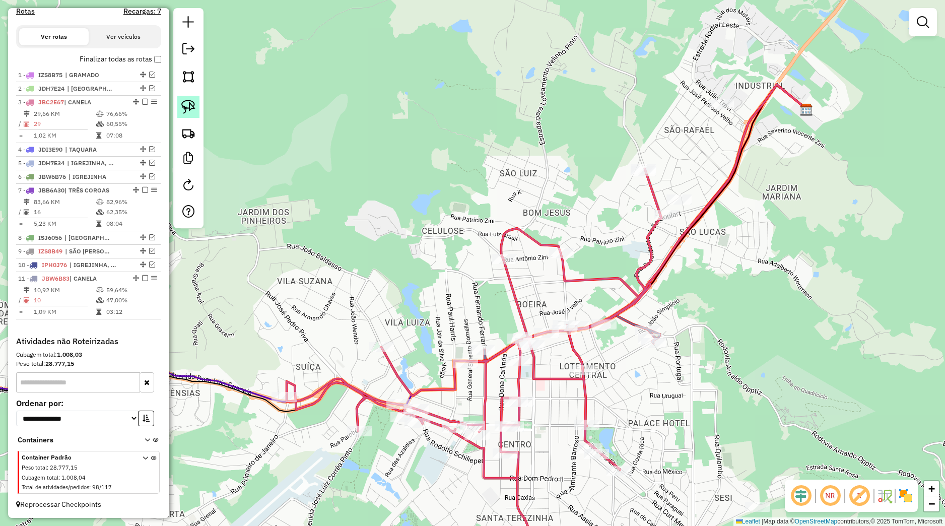
click at [186, 111] on img at bounding box center [188, 107] width 14 height 14
drag, startPoint x: 356, startPoint y: 346, endPoint x: 413, endPoint y: 333, distance: 58.3
click at [413, 333] on div "Janela de atendimento Grade de atendimento Capacidade Transportadoras Veículos …" at bounding box center [472, 263] width 945 height 526
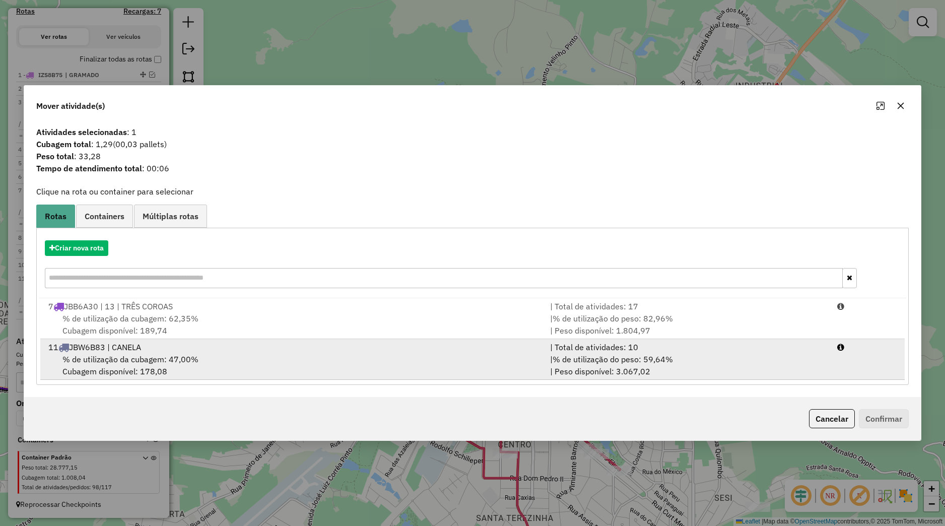
drag, startPoint x: 394, startPoint y: 356, endPoint x: 518, endPoint y: 366, distance: 123.8
click at [396, 357] on div "% de utilização da cubagem: 47,00% Cubagem disponível: 178,08" at bounding box center [293, 365] width 502 height 24
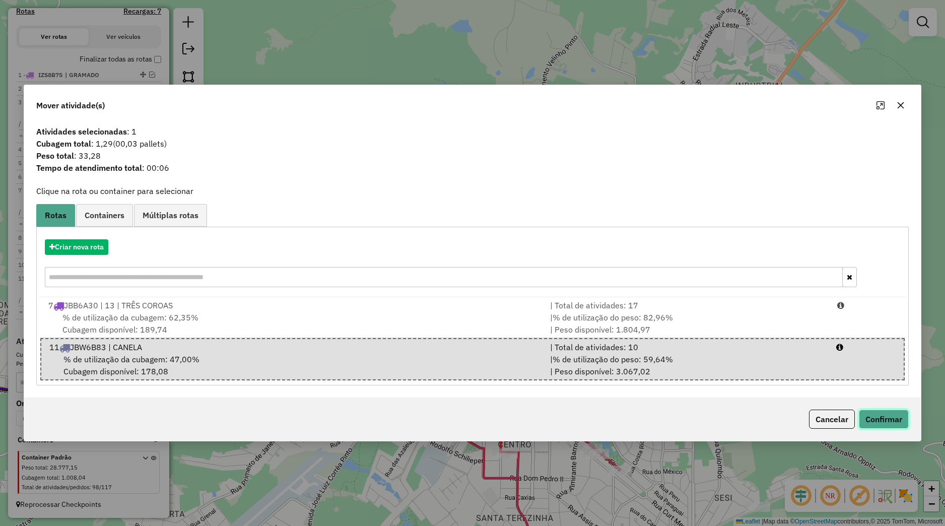
click at [892, 417] on button "Confirmar" at bounding box center [884, 418] width 50 height 19
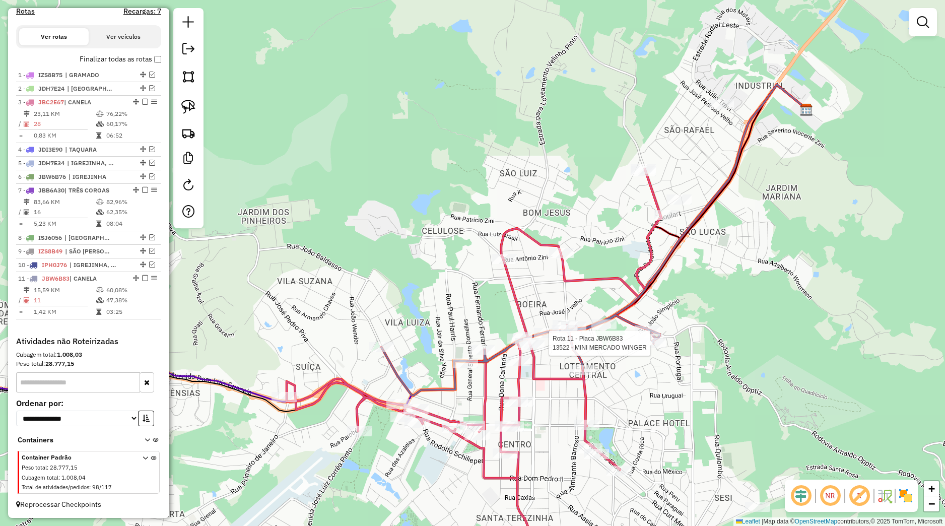
select select "*********"
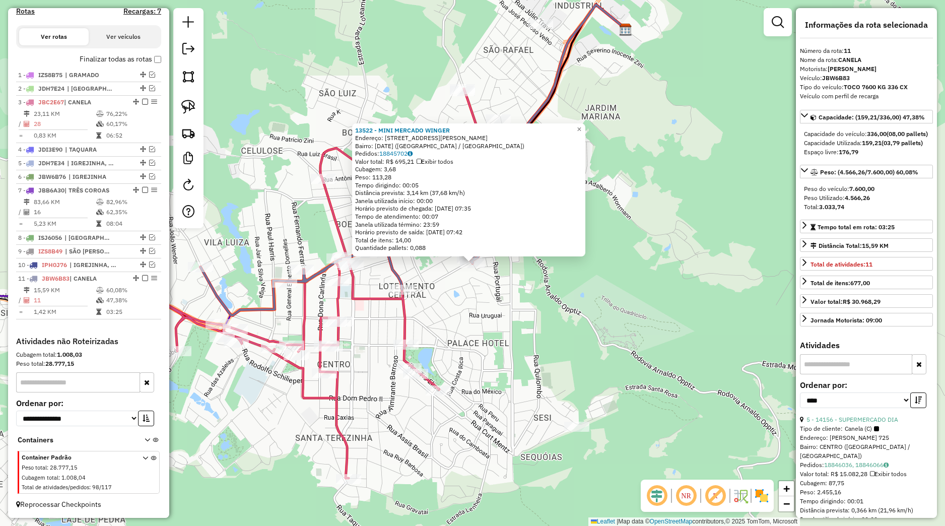
click at [635, 347] on div "13522 - MINI MERCADO WINGER Endereço: Rua Dom Joao VI 44 Bairro: 7 DE SETEMBRO …" at bounding box center [472, 263] width 945 height 526
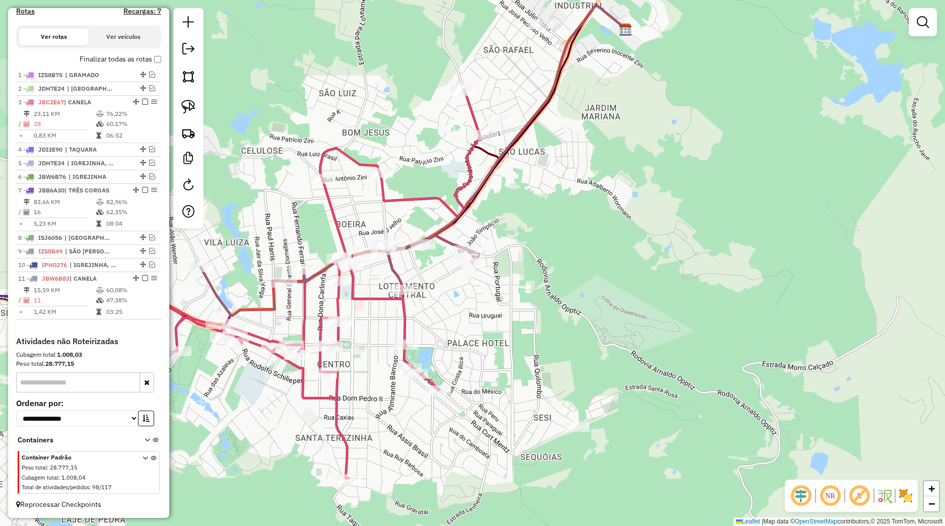
click at [437, 385] on icon at bounding box center [293, 283] width 375 height 389
select select "*********"
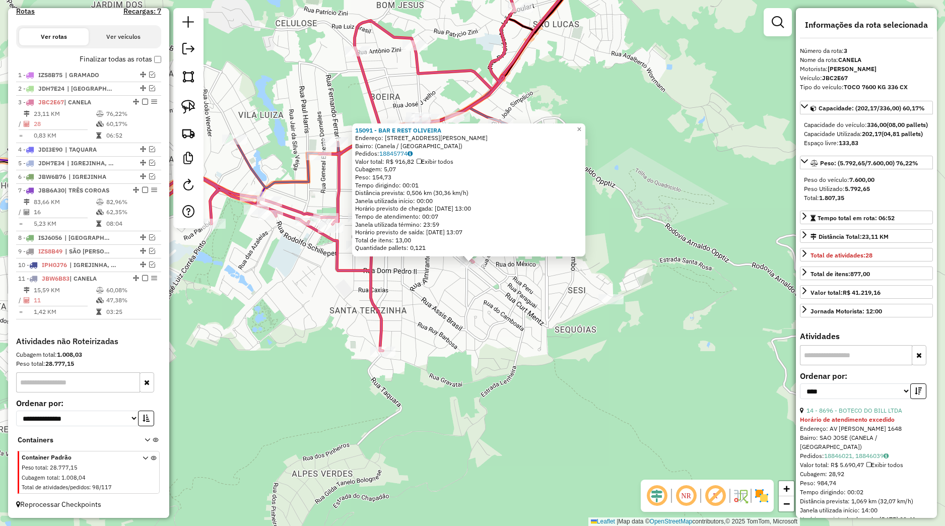
click at [457, 373] on div "15091 - BAR E REST OLIVEIRA Endereço: Rua Tio Elias, 360 Bairro: (Canela / RS) …" at bounding box center [472, 263] width 945 height 526
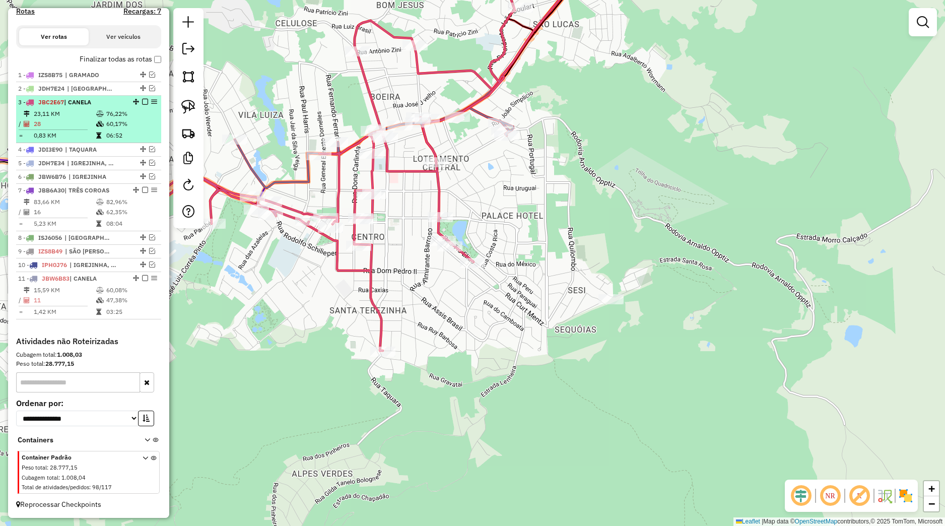
click at [142, 102] on em at bounding box center [145, 102] width 6 height 6
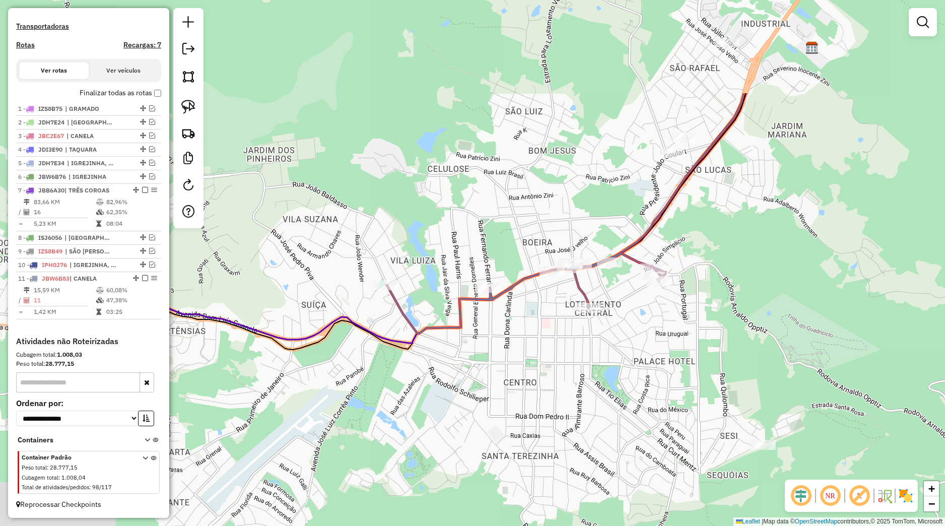
drag, startPoint x: 423, startPoint y: 307, endPoint x: 601, endPoint y: 467, distance: 240.4
click at [597, 467] on div "Janela de atendimento Grade de atendimento Capacidade Transportadoras Veículos …" at bounding box center [472, 263] width 945 height 526
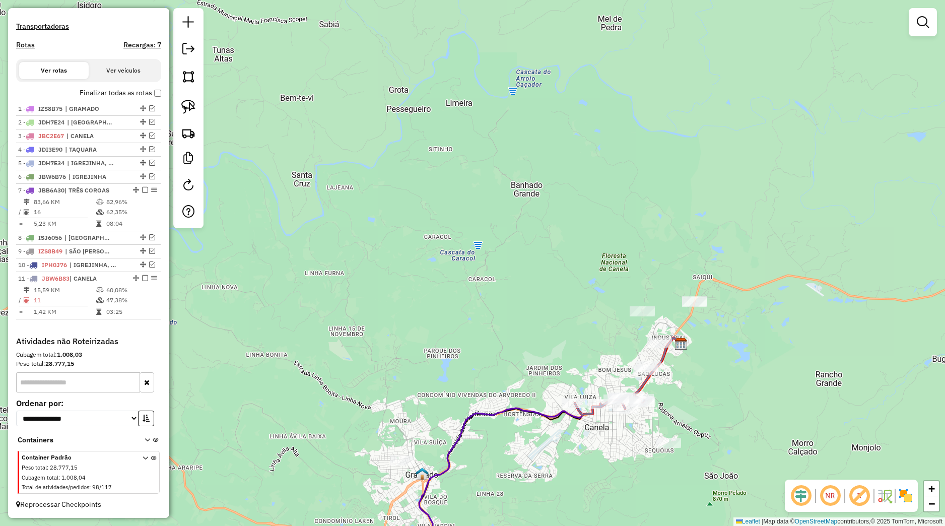
drag, startPoint x: 636, startPoint y: 449, endPoint x: 627, endPoint y: 404, distance: 45.8
click at [661, 392] on div "Janela de atendimento Grade de atendimento Capacidade Transportadoras Veículos …" at bounding box center [472, 263] width 945 height 526
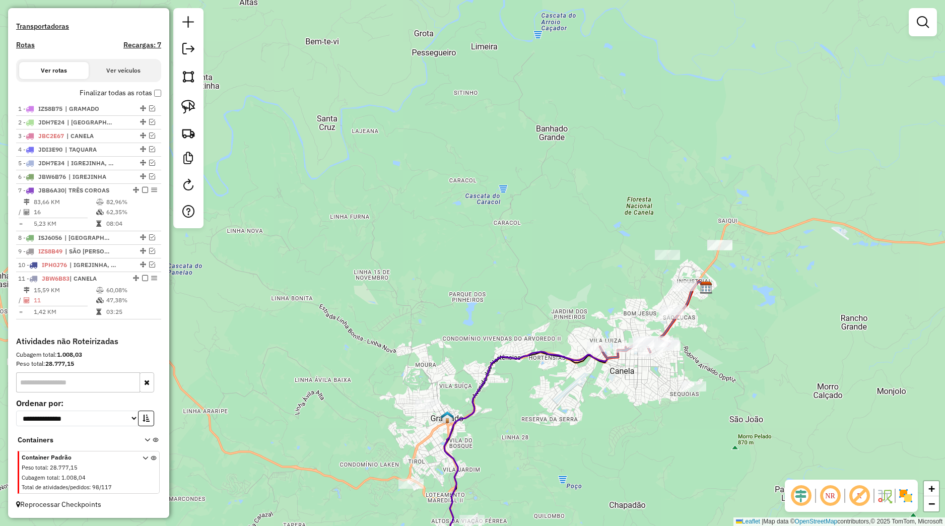
drag, startPoint x: 589, startPoint y: 382, endPoint x: 624, endPoint y: 348, distance: 48.8
click at [633, 343] on div "Rota 11 - Placa JBW6B83 9861 - SUPER DA VIZINHANCA Janela de atendimento Grade …" at bounding box center [472, 263] width 945 height 526
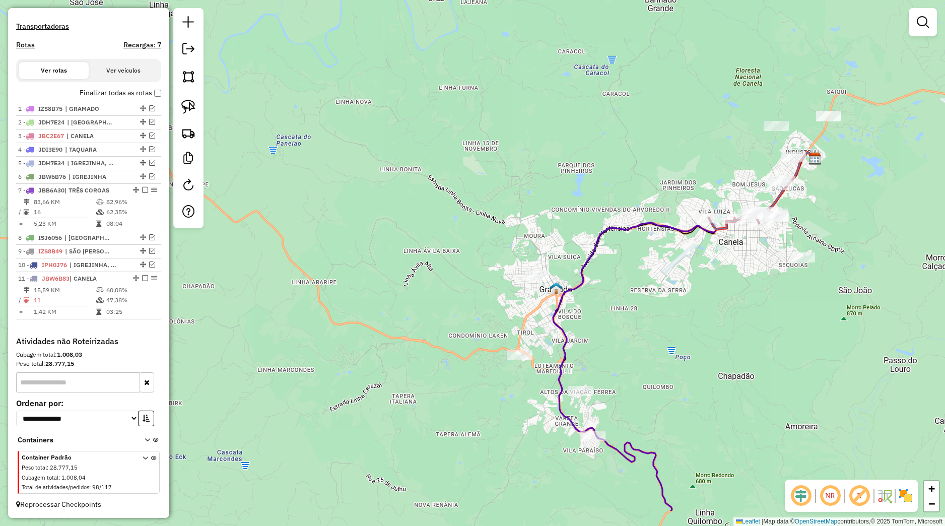
drag, startPoint x: 583, startPoint y: 408, endPoint x: 595, endPoint y: 373, distance: 37.3
click at [604, 356] on div "Janela de atendimento Grade de atendimento Capacidade Transportadoras Veículos …" at bounding box center [472, 263] width 945 height 526
select select "*********"
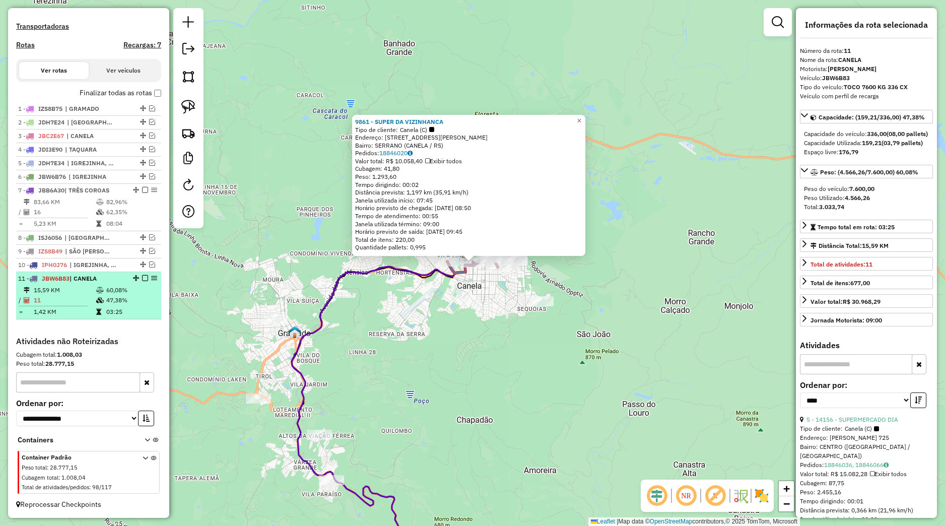
click at [142, 278] on em at bounding box center [145, 278] width 6 height 6
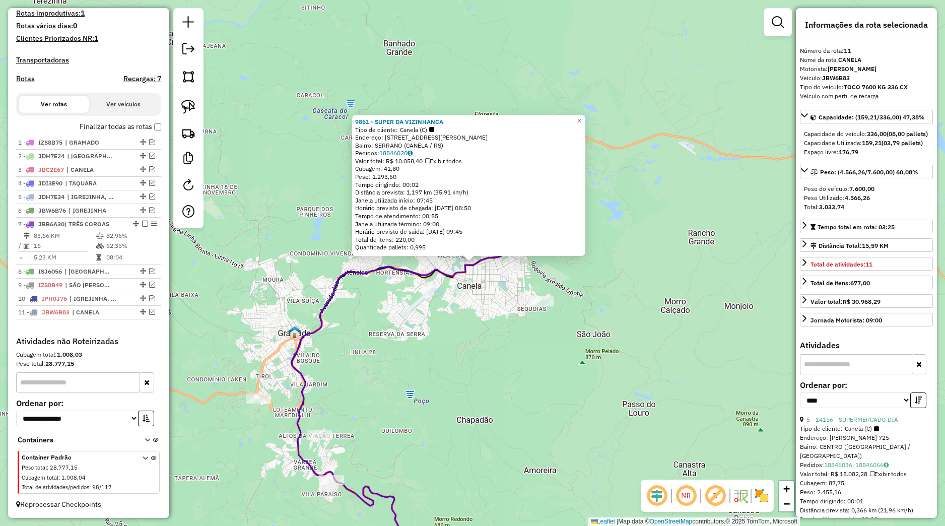
scroll to position [275, 0]
click at [390, 372] on div "9861 - SUPER DA VIZINHANCA Tipo de cliente: Canela (C) Endereço: Rua Fernando F…" at bounding box center [472, 263] width 945 height 526
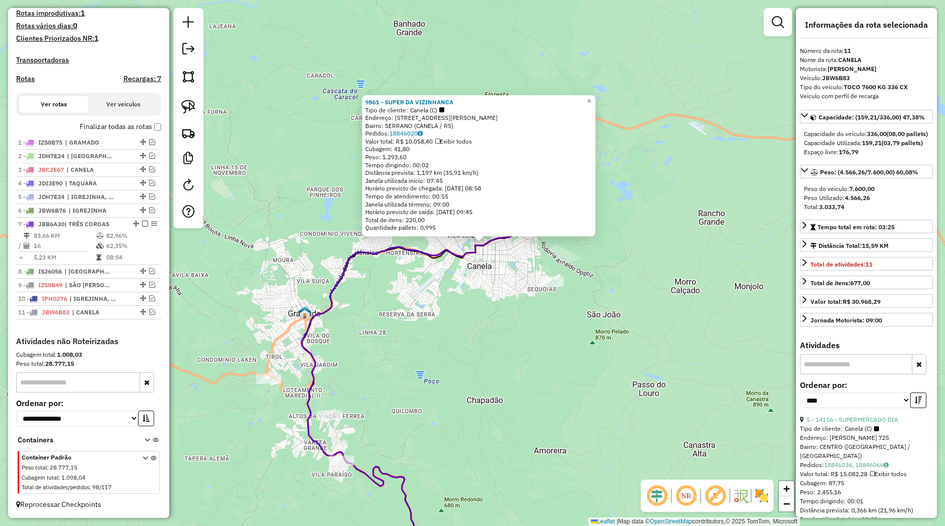
click at [397, 365] on div "9861 - SUPER DA VIZINHANCA Tipo de cliente: Canela (C) Endereço: Rua Fernando F…" at bounding box center [472, 263] width 945 height 526
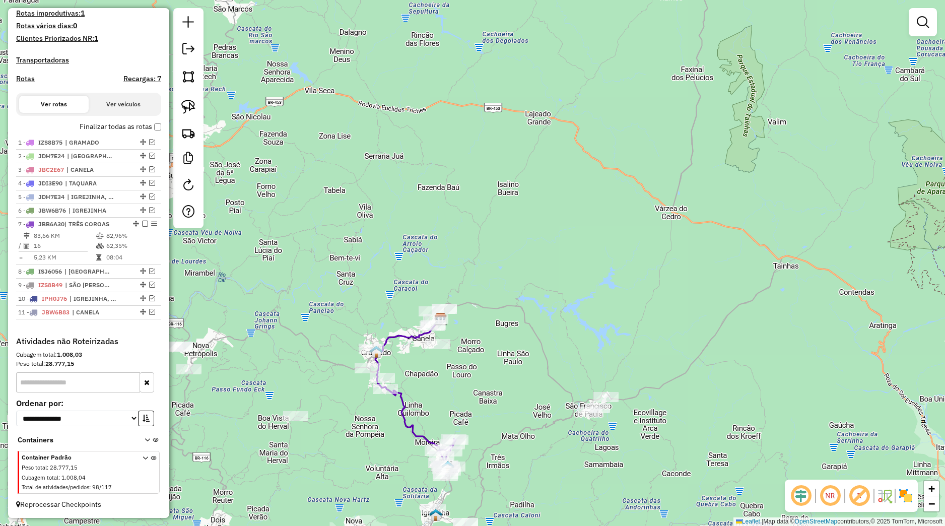
drag, startPoint x: 466, startPoint y: 393, endPoint x: 495, endPoint y: 388, distance: 29.1
click at [495, 388] on div "Janela de atendimento Grade de atendimento Capacidade Transportadoras Veículos …" at bounding box center [472, 263] width 945 height 526
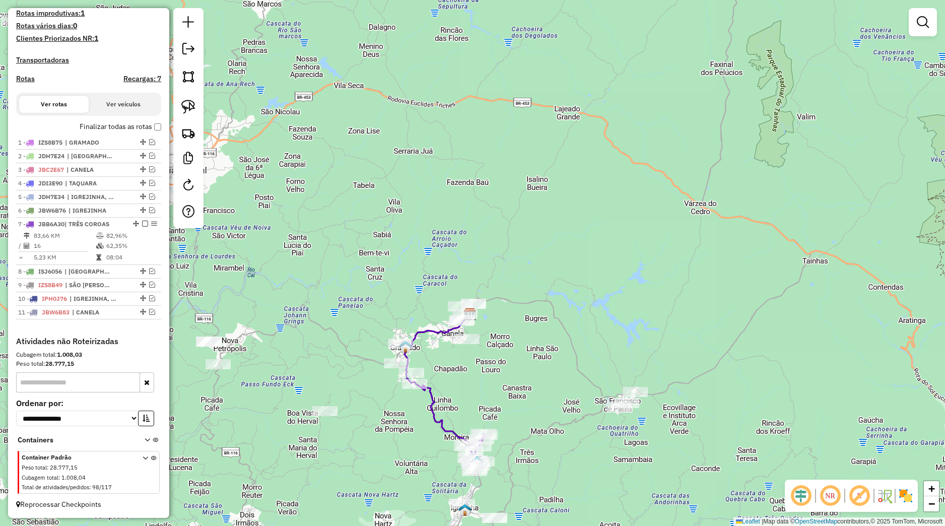
drag, startPoint x: 503, startPoint y: 391, endPoint x: 534, endPoint y: 386, distance: 31.6
click at [534, 386] on div "Janela de atendimento Grade de atendimento Capacidade Transportadoras Veículos …" at bounding box center [472, 263] width 945 height 526
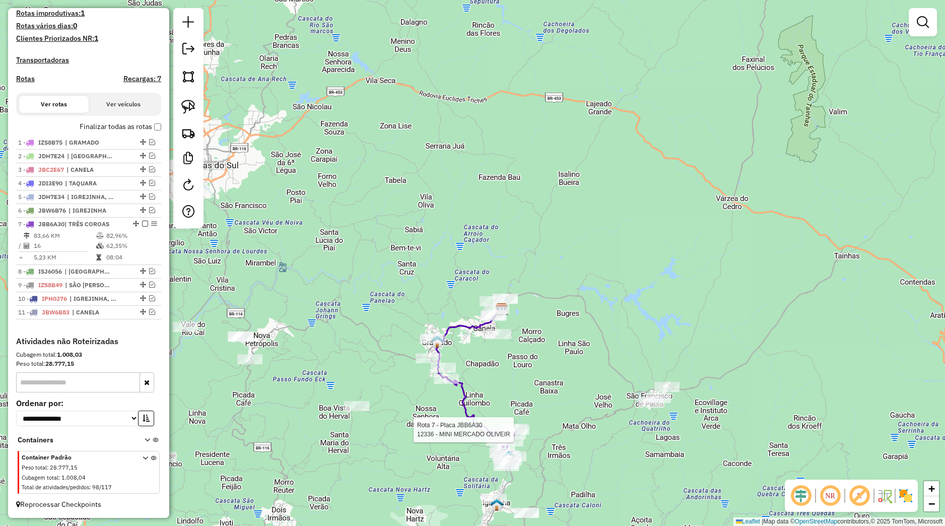
select select "*********"
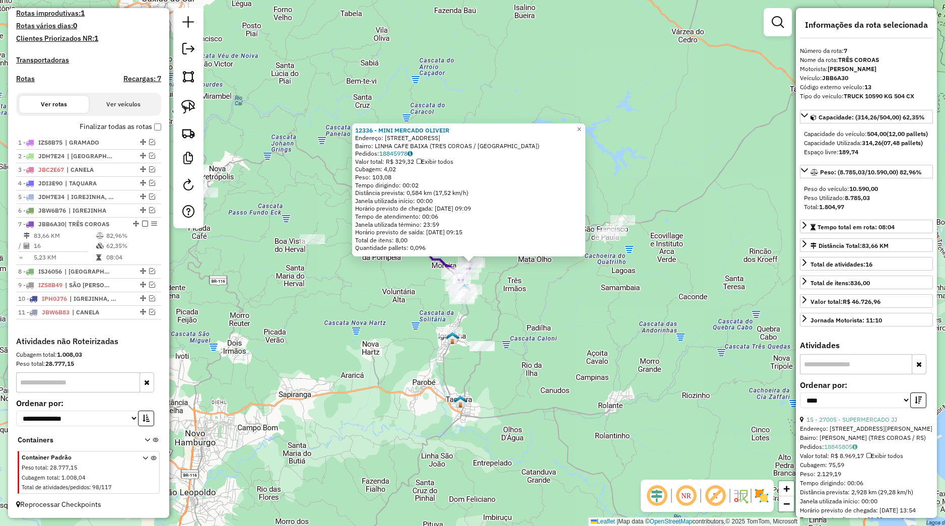
click at [503, 358] on div "12336 - MINI MERCADO OLIVEIR Endereço: RUA KAISER 2184 Bairro: LINHA CAFE BAIXA…" at bounding box center [472, 263] width 945 height 526
click at [329, 244] on div "12336 - MINI MERCADO OLIVEIR Endereço: RUA KAISER 2184 Bairro: LINHA CAFE BAIXA…" at bounding box center [472, 263] width 945 height 526
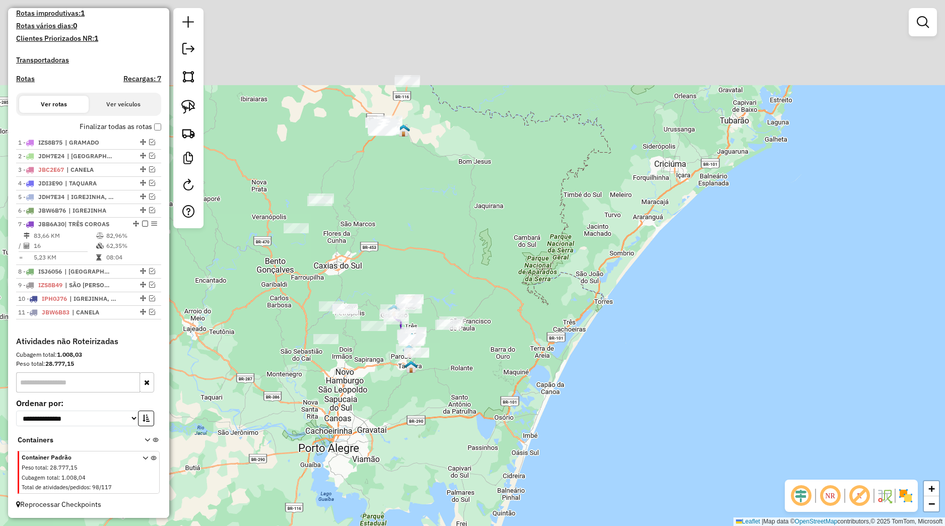
drag, startPoint x: 353, startPoint y: 147, endPoint x: 445, endPoint y: 362, distance: 233.8
click at [448, 381] on div "Janela de atendimento Grade de atendimento Capacidade Transportadoras Veículos …" at bounding box center [472, 263] width 945 height 526
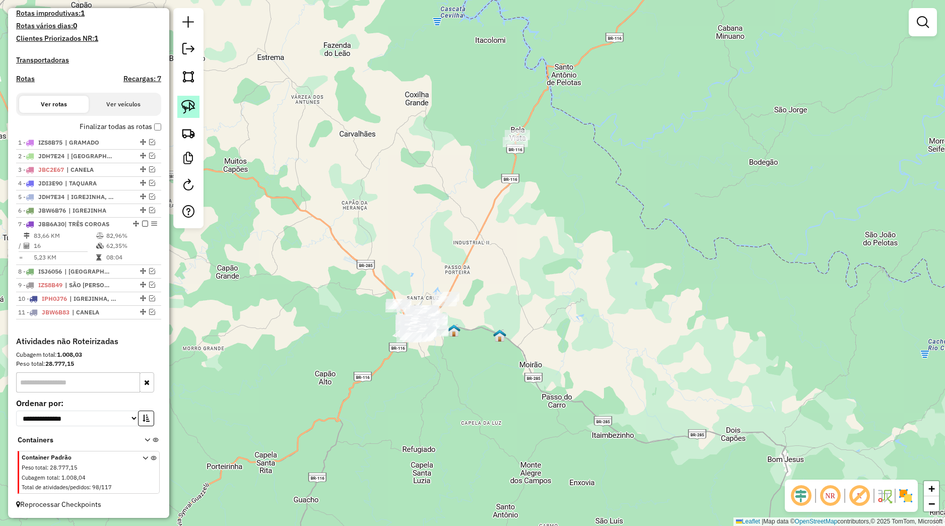
click at [189, 108] on img at bounding box center [188, 107] width 14 height 14
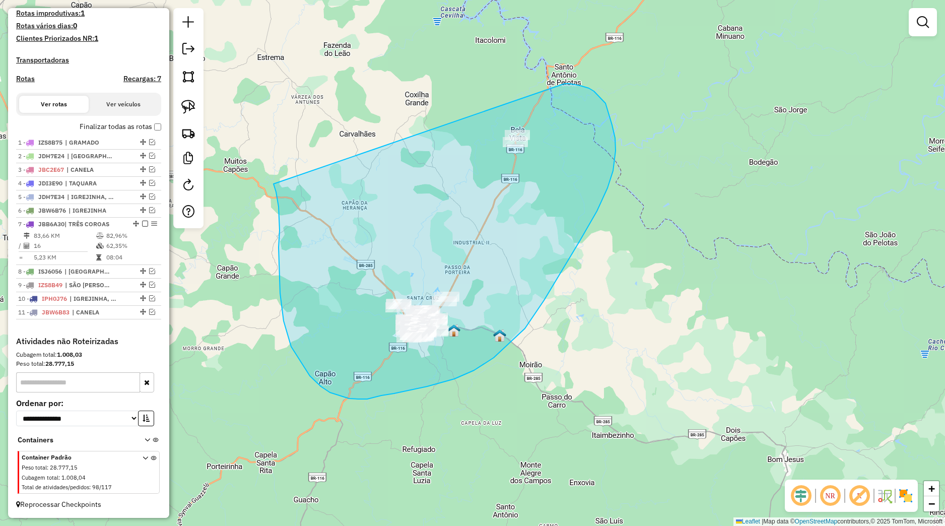
drag, startPoint x: 274, startPoint y: 184, endPoint x: 565, endPoint y: 85, distance: 307.4
click at [565, 85] on div "Rota 7 - Placa JBB6A30 12336 - MINI MERCADO OLIVEIR Janela de atendimento Grade…" at bounding box center [472, 263] width 945 height 526
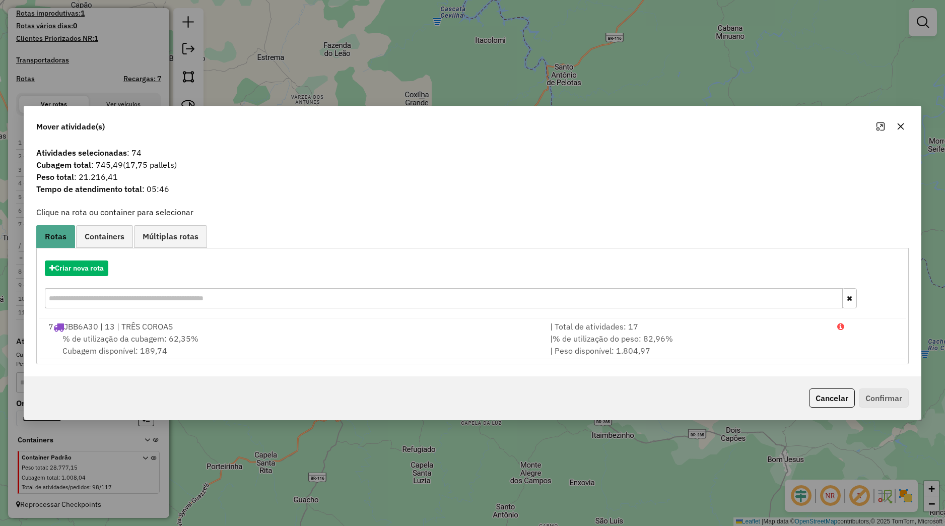
click at [898, 130] on icon "button" at bounding box center [901, 126] width 8 height 8
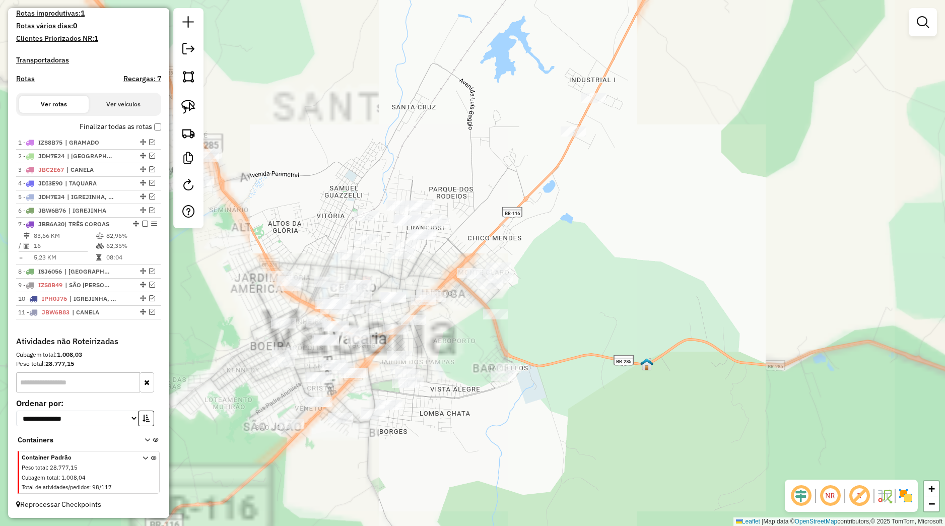
drag, startPoint x: 431, startPoint y: 433, endPoint x: 481, endPoint y: 397, distance: 61.5
click at [481, 397] on div "Janela de atendimento Grade de atendimento Capacidade Transportadoras Veículos …" at bounding box center [472, 263] width 945 height 526
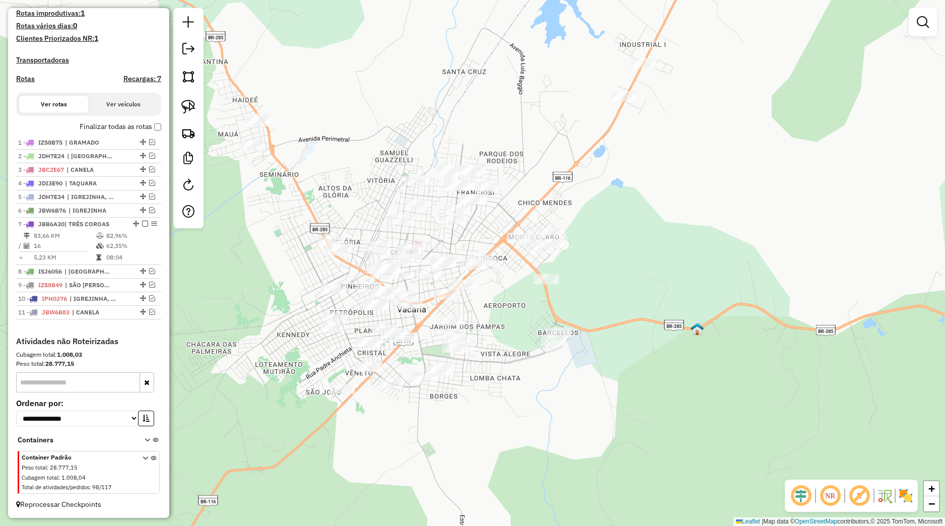
drag, startPoint x: 187, startPoint y: 107, endPoint x: 204, endPoint y: 136, distance: 34.1
click at [187, 107] on img at bounding box center [188, 107] width 14 height 14
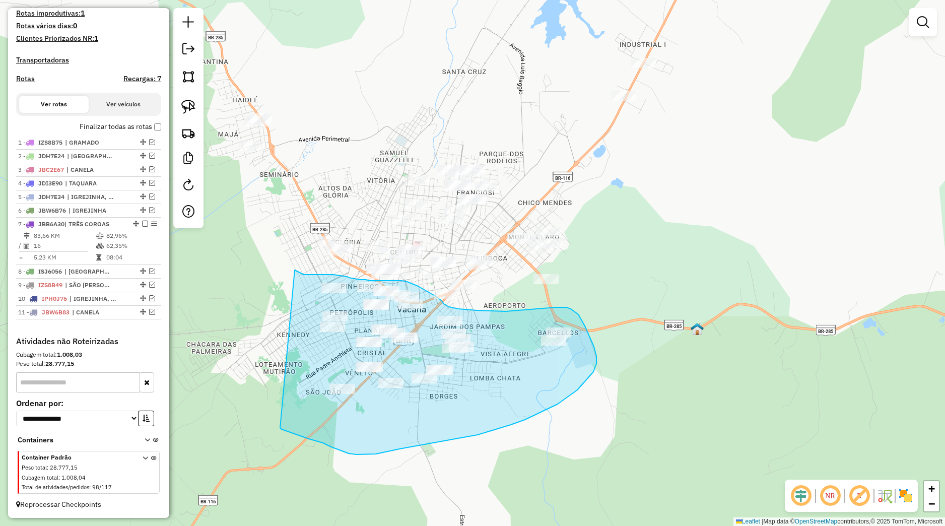
drag, startPoint x: 295, startPoint y: 270, endPoint x: 278, endPoint y: 425, distance: 155.6
click at [278, 425] on div "Janela de atendimento Grade de atendimento Capacidade Transportadoras Veículos …" at bounding box center [472, 263] width 945 height 526
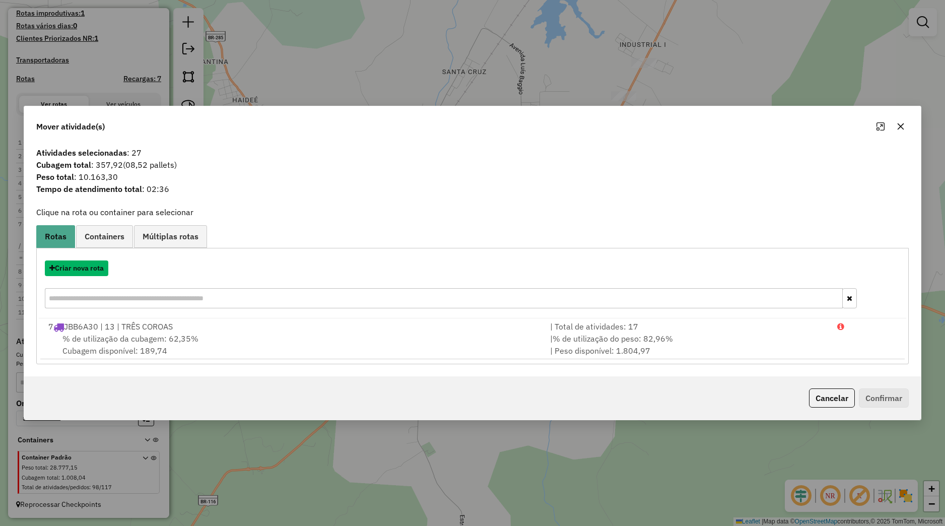
click at [101, 271] on button "Criar nova rota" at bounding box center [76, 268] width 63 height 16
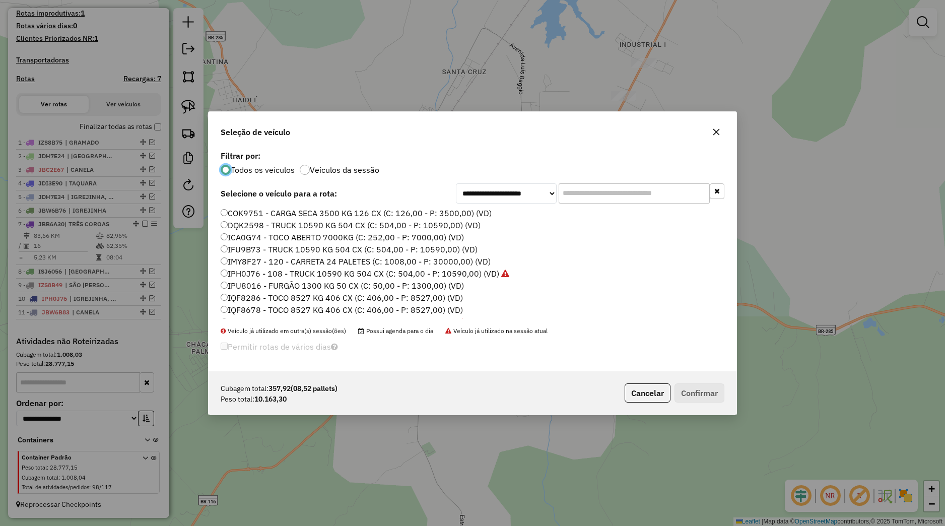
scroll to position [128, 0]
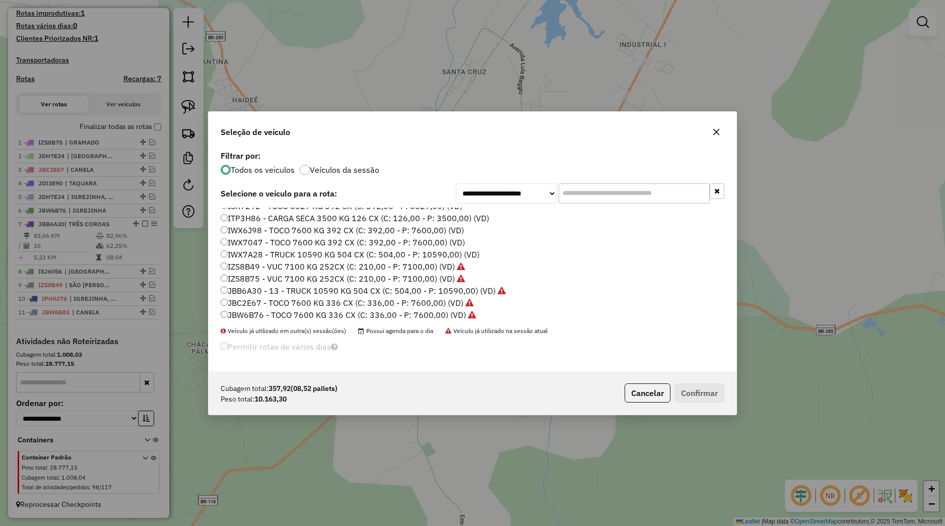
click at [262, 241] on label "IWX7047 - TOCO 7600 KG 392 CX (C: 392,00 - P: 7600,00) (VD)" at bounding box center [343, 242] width 244 height 12
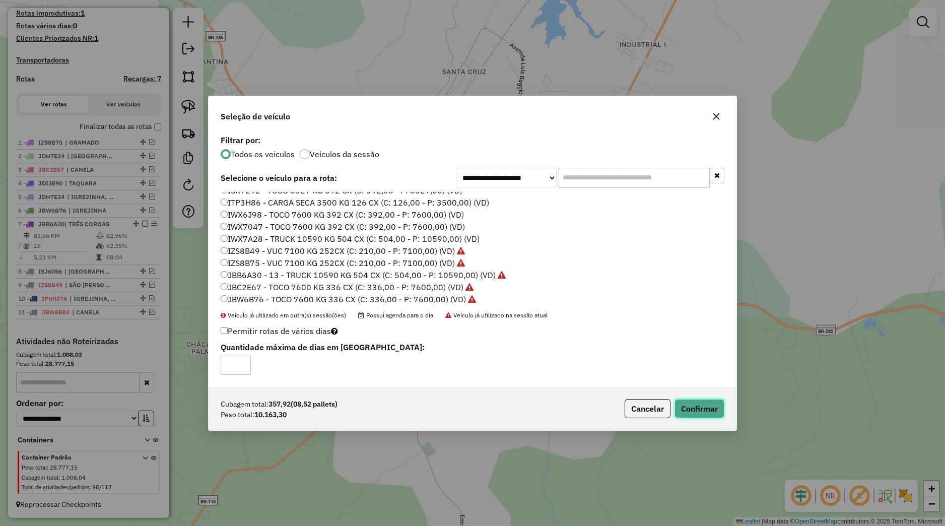
click at [709, 408] on button "Confirmar" at bounding box center [699, 408] width 50 height 19
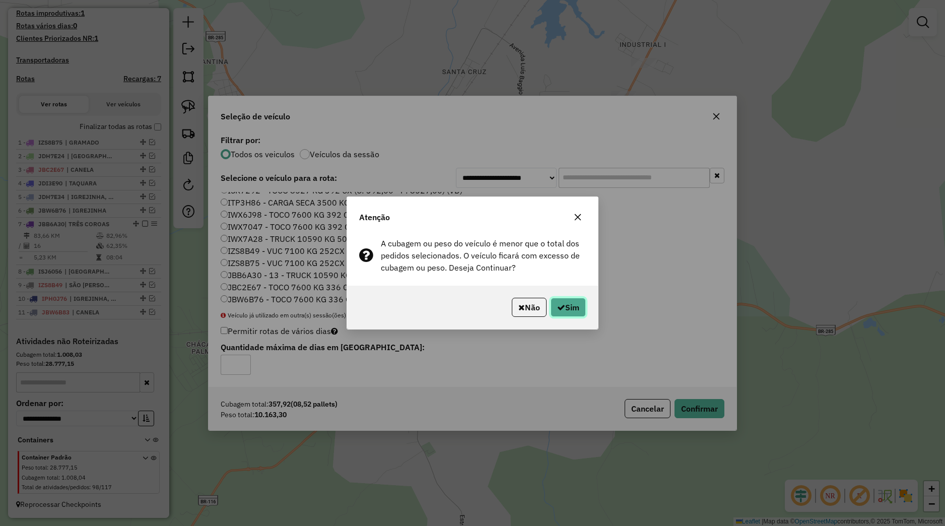
click at [574, 303] on button "Sim" at bounding box center [568, 307] width 35 height 19
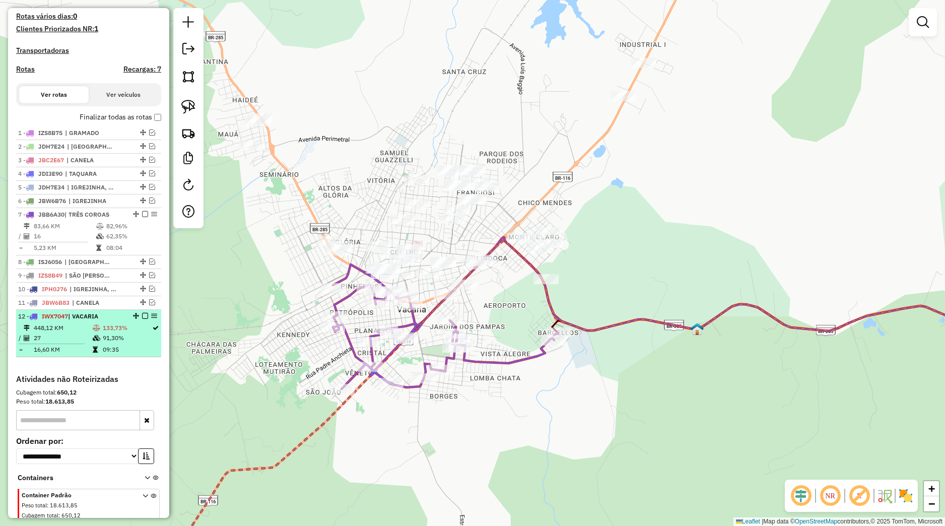
click at [142, 319] on em at bounding box center [145, 316] width 6 height 6
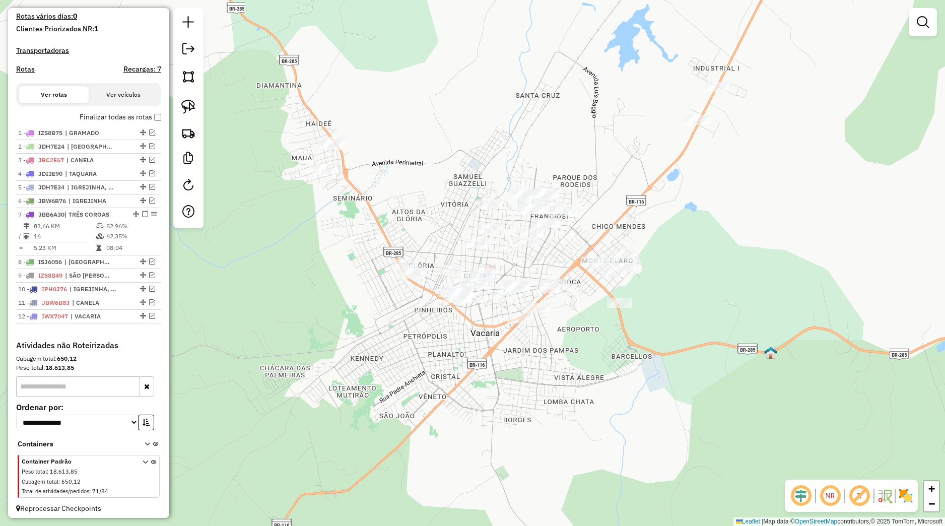
drag, startPoint x: 299, startPoint y: 313, endPoint x: 373, endPoint y: 331, distance: 76.1
click at [379, 337] on div "Janela de atendimento Grade de atendimento Capacidade Transportadoras Veículos …" at bounding box center [472, 263] width 945 height 526
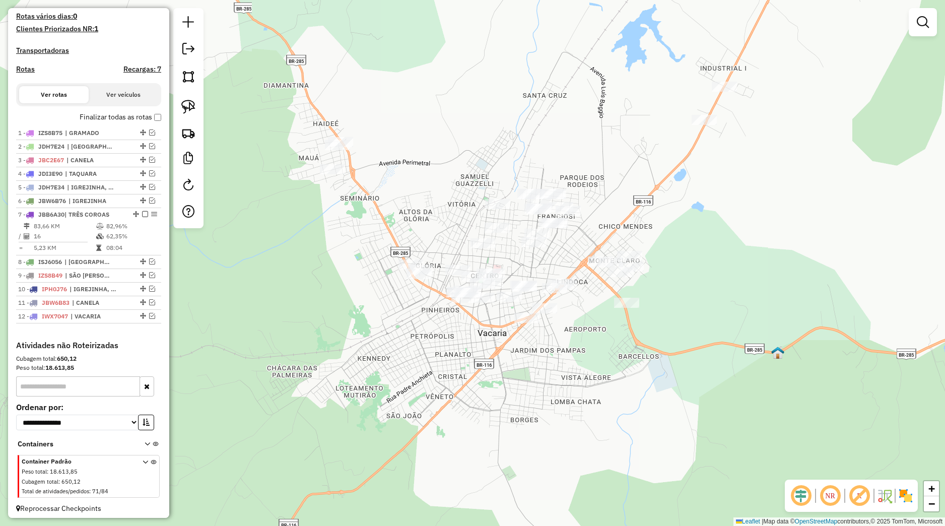
drag, startPoint x: 189, startPoint y: 112, endPoint x: 270, endPoint y: 102, distance: 81.2
click at [189, 111] on img at bounding box center [188, 107] width 14 height 14
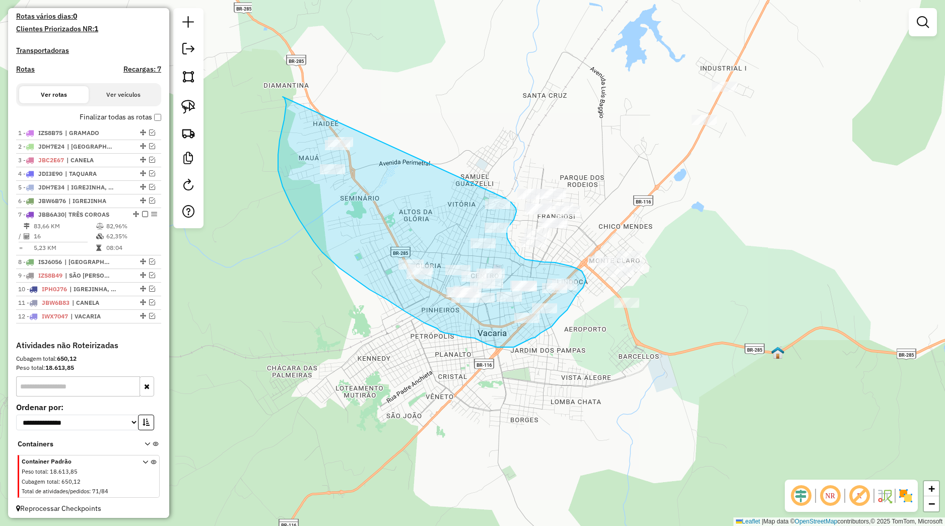
drag, startPoint x: 286, startPoint y: 105, endPoint x: 497, endPoint y: 193, distance: 228.7
click at [497, 193] on div "Janela de atendimento Grade de atendimento Capacidade Transportadoras Veículos …" at bounding box center [472, 263] width 945 height 526
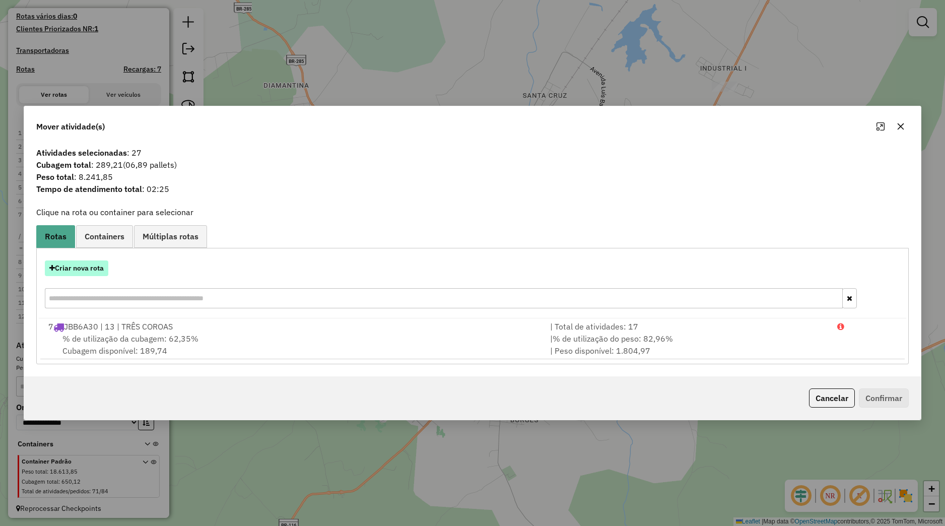
click at [91, 272] on button "Criar nova rota" at bounding box center [76, 268] width 63 height 16
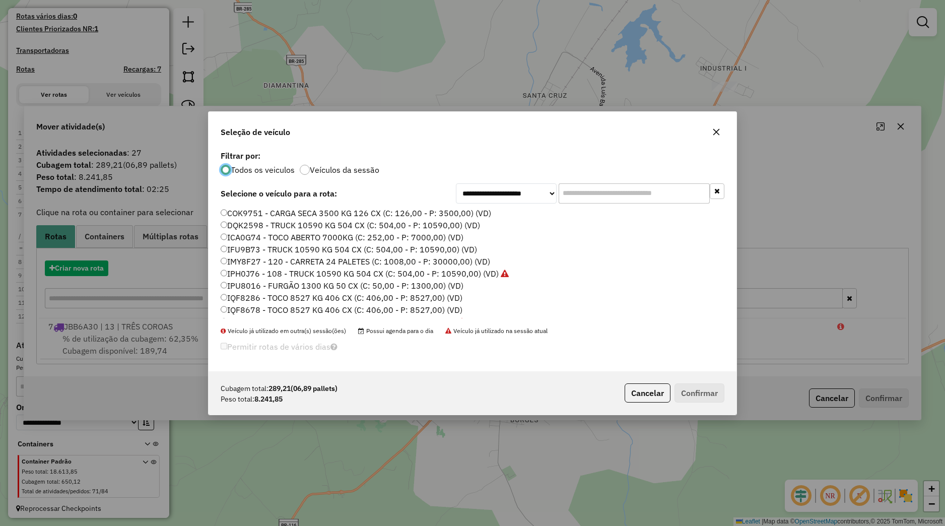
scroll to position [6, 3]
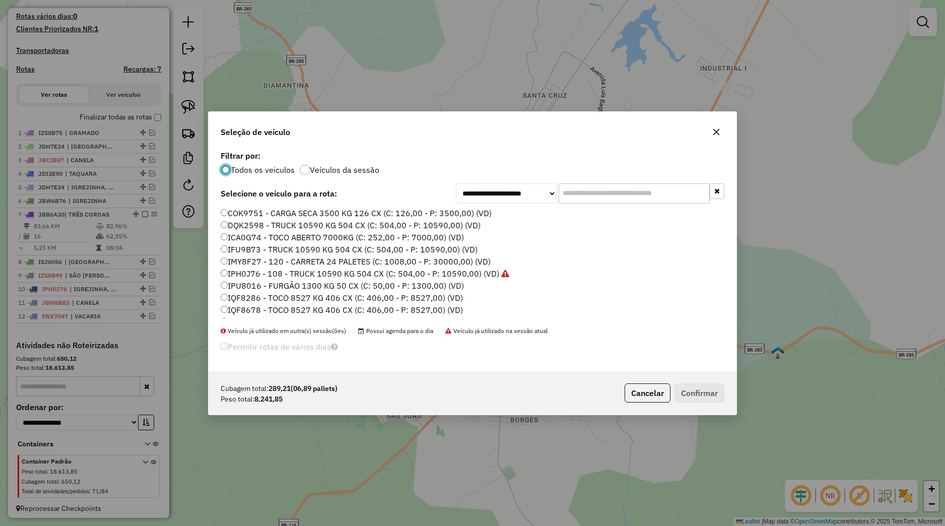
click at [256, 300] on label "IQF8286 - TOCO 8527 KG 406 CX (C: 406,00 - P: 8527,00) (VD)" at bounding box center [342, 298] width 242 height 12
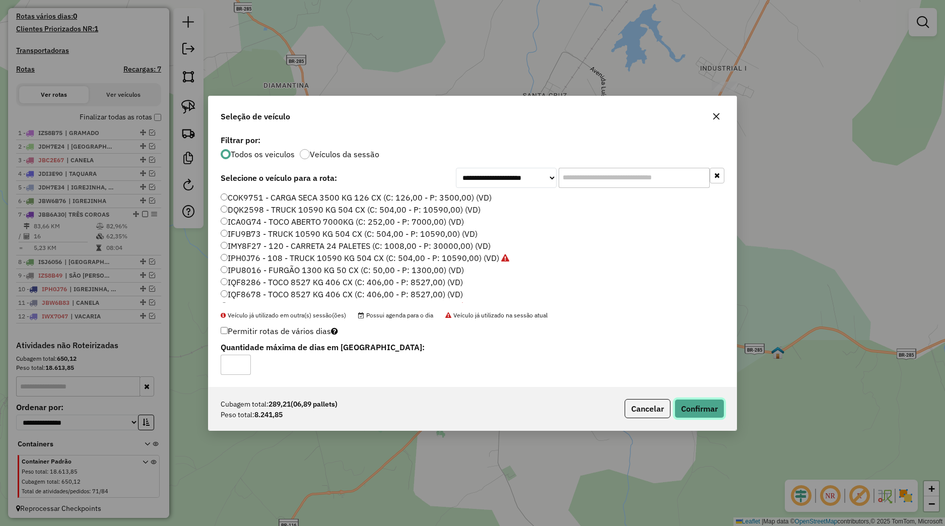
drag, startPoint x: 703, startPoint y: 406, endPoint x: 654, endPoint y: 386, distance: 52.8
click at [703, 406] on button "Confirmar" at bounding box center [699, 408] width 50 height 19
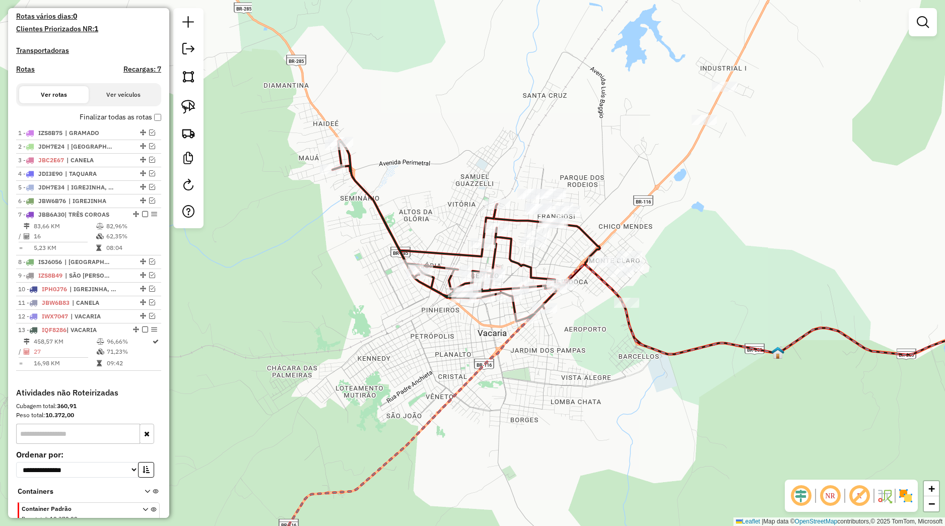
click at [142, 332] on em at bounding box center [145, 329] width 6 height 6
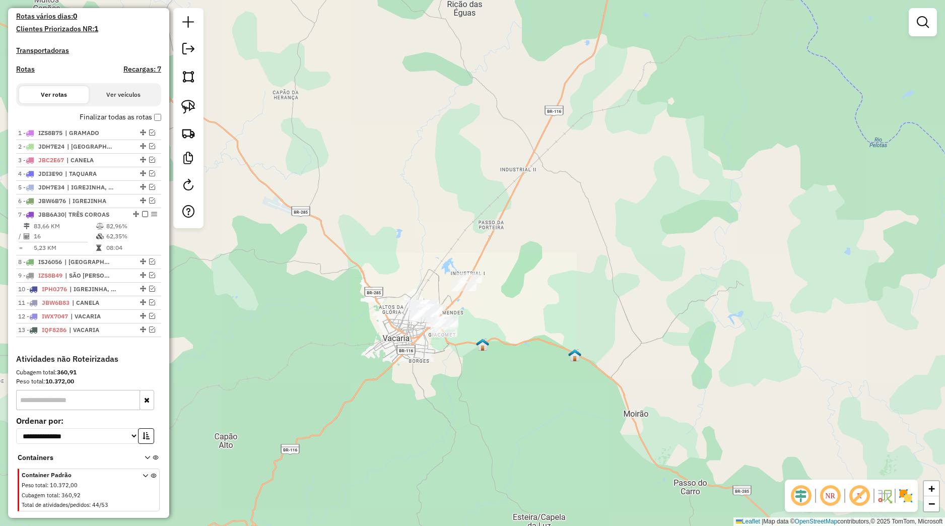
drag, startPoint x: 194, startPoint y: 114, endPoint x: 252, endPoint y: 144, distance: 65.1
click at [194, 114] on link at bounding box center [188, 107] width 22 height 22
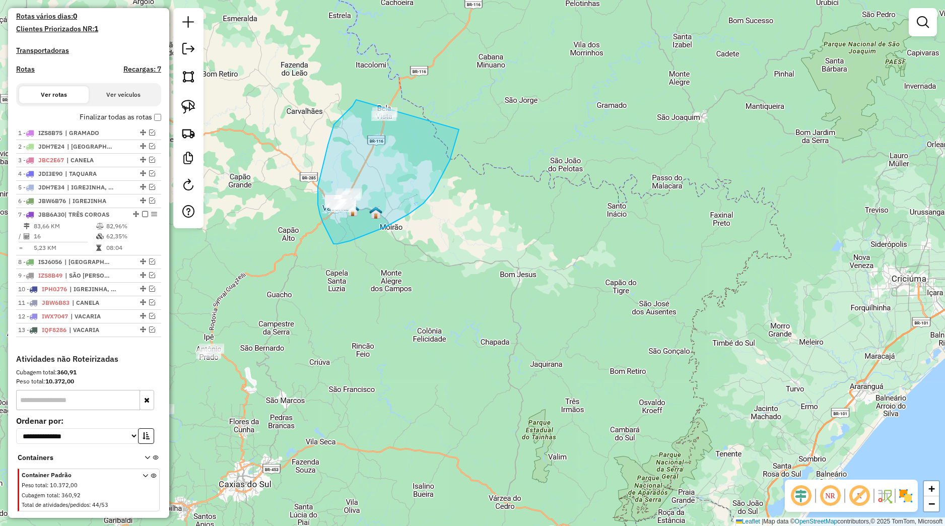
drag, startPoint x: 334, startPoint y: 124, endPoint x: 450, endPoint y: 91, distance: 120.7
click at [450, 91] on div "Janela de atendimento Grade de atendimento Capacidade Transportadoras Veículos …" at bounding box center [472, 263] width 945 height 526
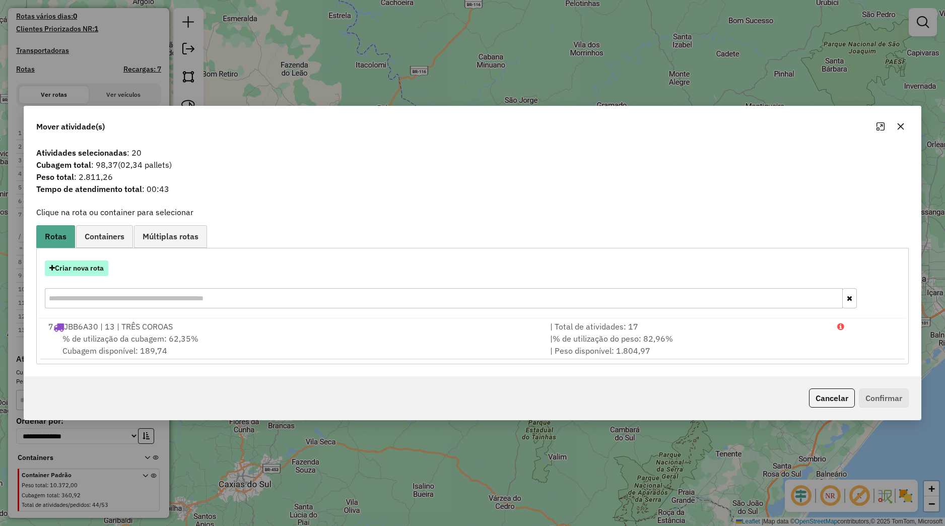
click at [96, 268] on button "Criar nova rota" at bounding box center [76, 268] width 63 height 16
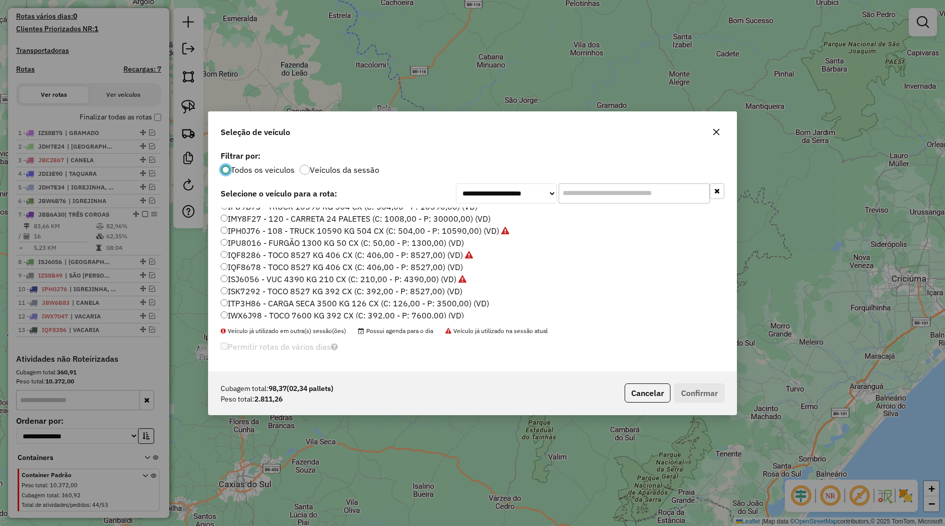
scroll to position [64, 0]
click at [268, 291] on label "IWX6J98 - TOCO 7600 KG 392 CX (C: 392,00 - P: 7600,00) (VD)" at bounding box center [342, 294] width 243 height 12
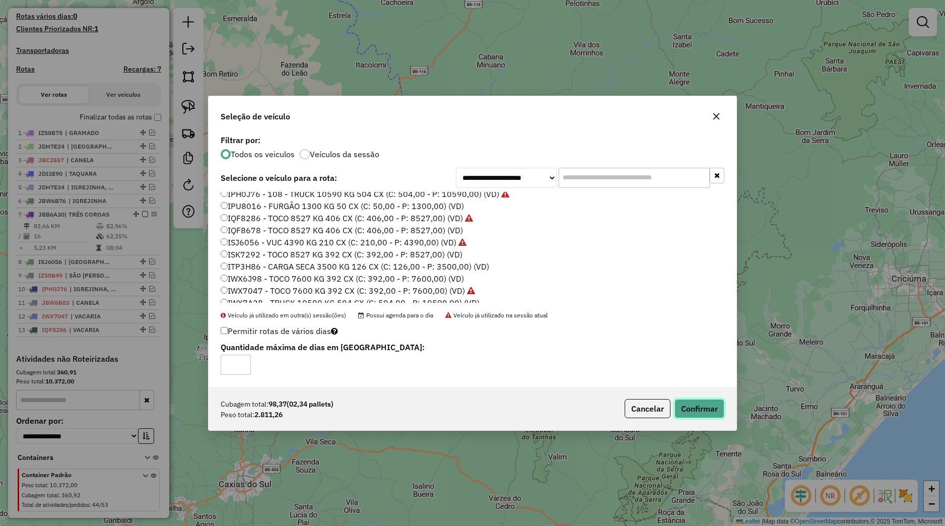
click at [679, 409] on button "Confirmar" at bounding box center [699, 408] width 50 height 19
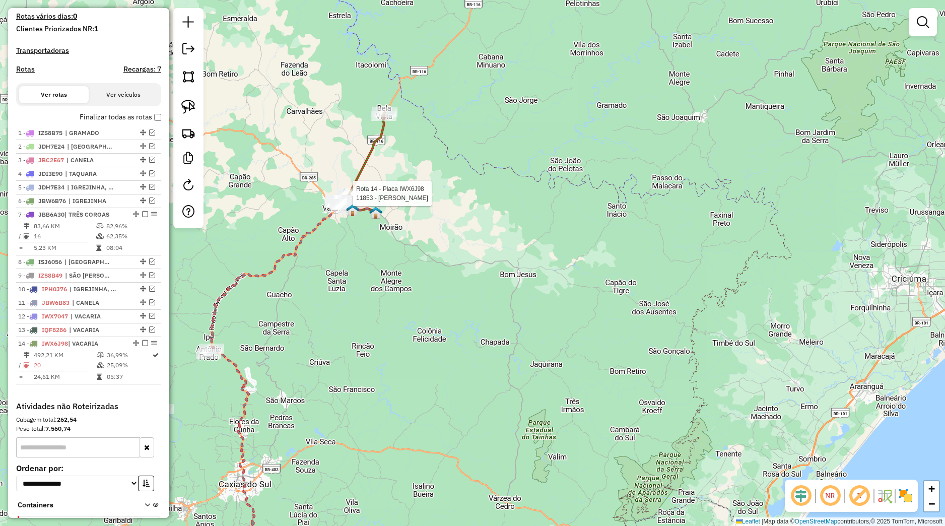
select select "*********"
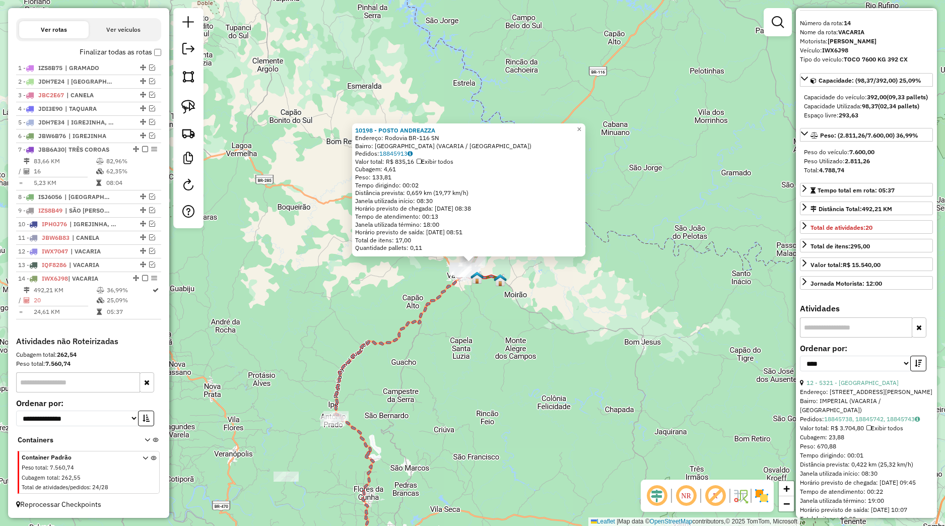
scroll to position [47, 0]
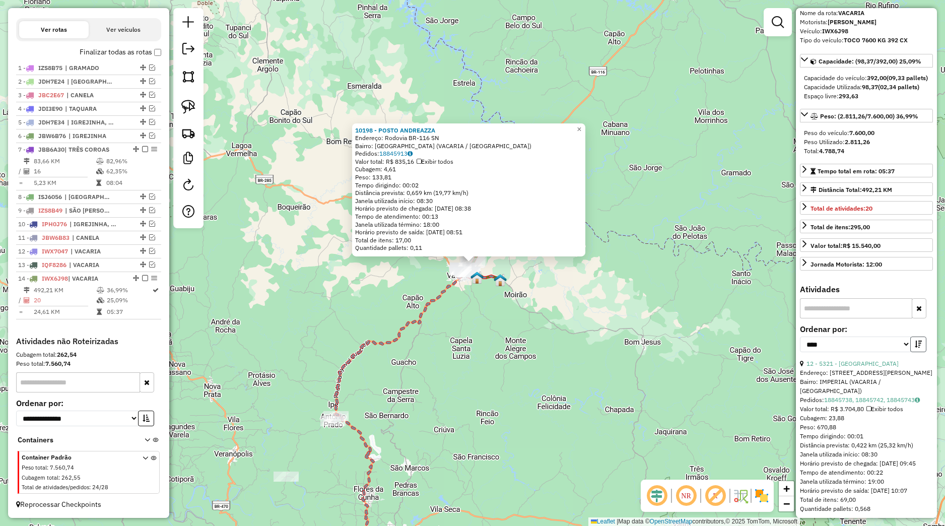
click at [915, 348] on icon "button" at bounding box center [918, 343] width 7 height 7
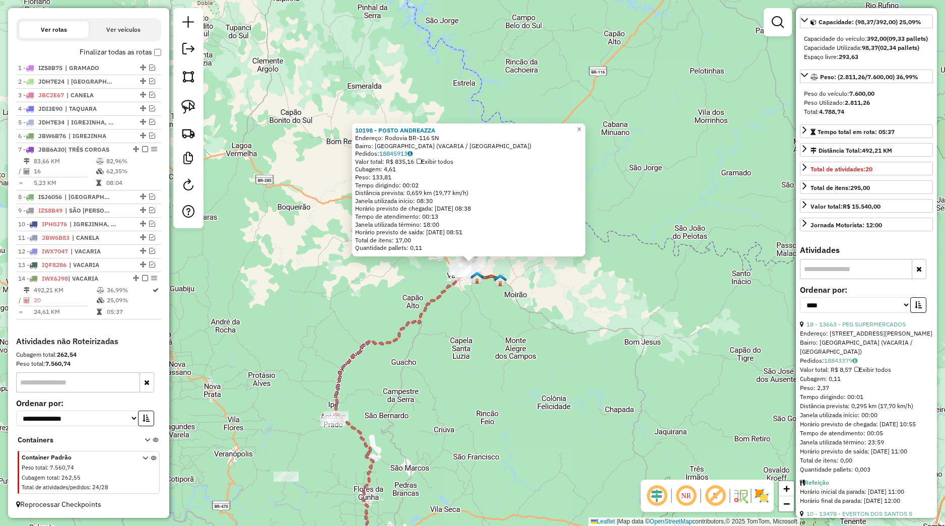
scroll to position [142, 0]
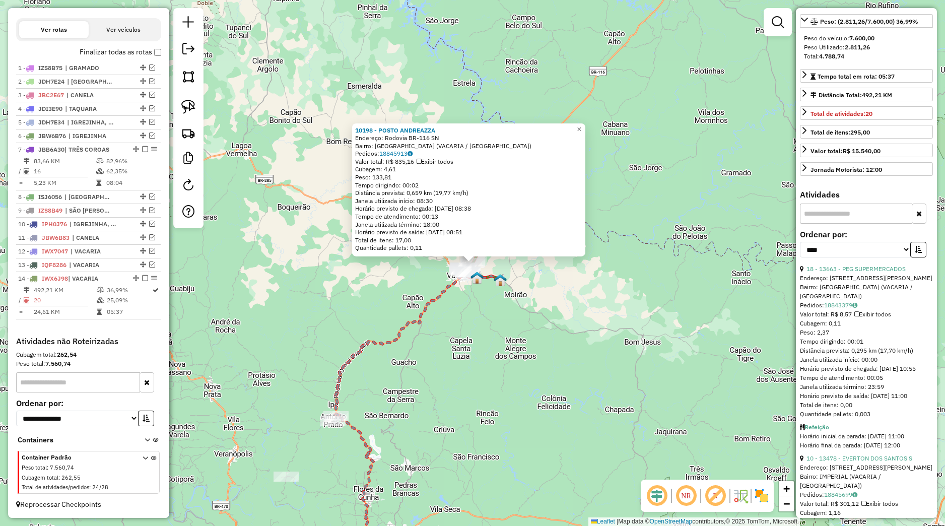
click at [844, 319] on div "Valor total: R$ 8,57 Exibir todos" at bounding box center [866, 314] width 133 height 9
click at [843, 319] on div "Valor total: R$ 8,57 Exibir todos" at bounding box center [866, 314] width 133 height 9
click at [843, 309] on link "18843379" at bounding box center [840, 305] width 33 height 8
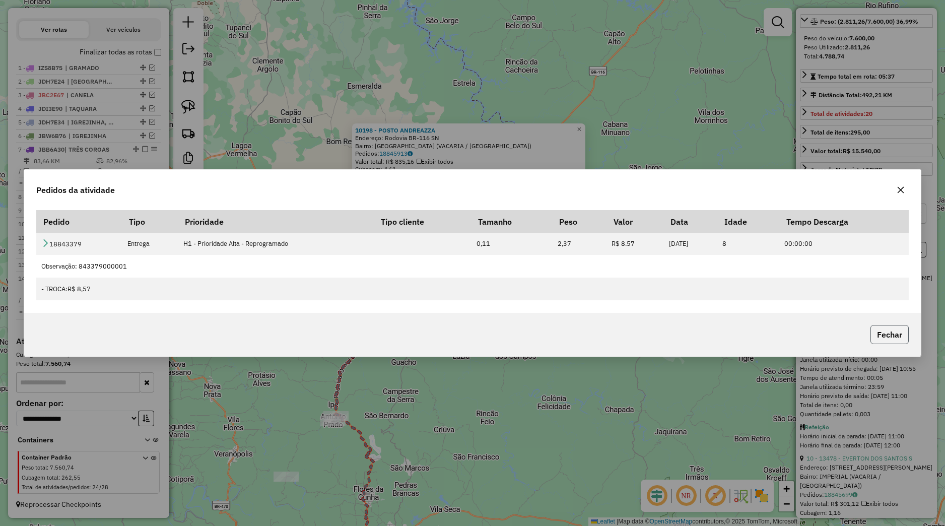
click at [887, 336] on button "Fechar" at bounding box center [889, 334] width 38 height 19
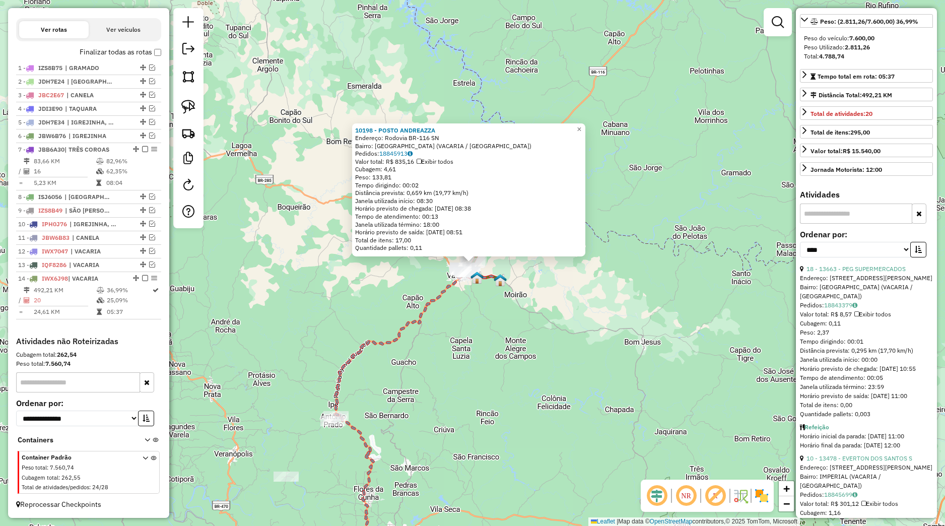
click at [862, 283] on div "Endereço: [STREET_ADDRESS][PERSON_NAME]" at bounding box center [866, 278] width 133 height 9
drag, startPoint x: 862, startPoint y: 308, endPoint x: 852, endPoint y: 308, distance: 10.6
click at [862, 272] on link "18 - 13663 - PEG SUPERMERCADOS" at bounding box center [855, 269] width 99 height 8
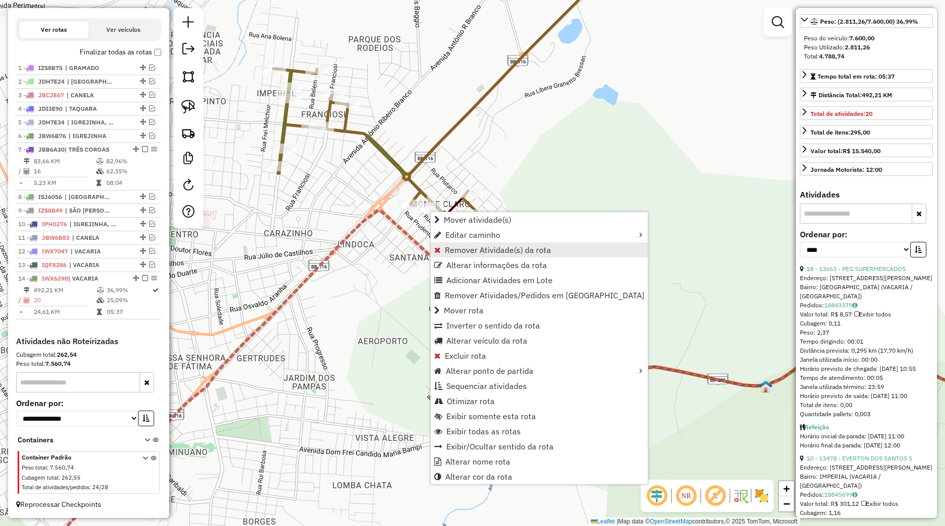
click at [453, 250] on span "Remover Atividade(s) da rota" at bounding box center [498, 250] width 106 height 8
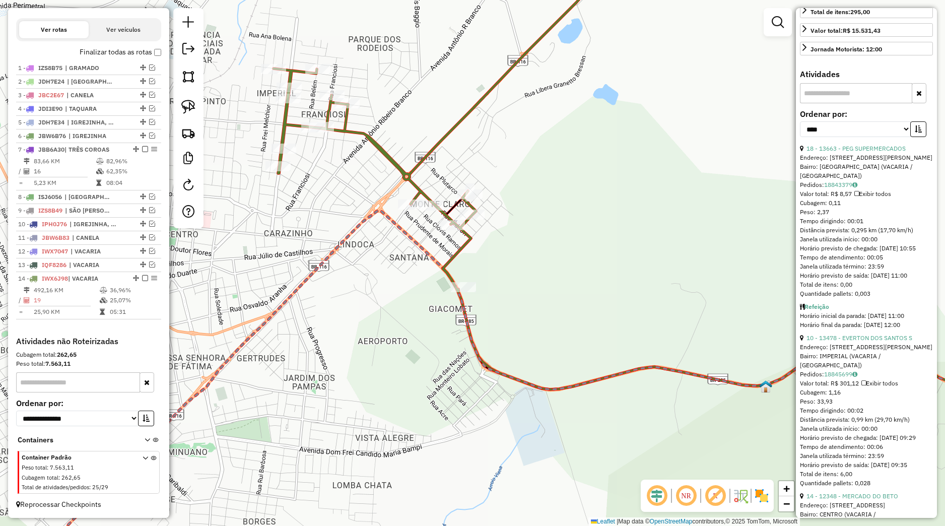
scroll to position [283, 0]
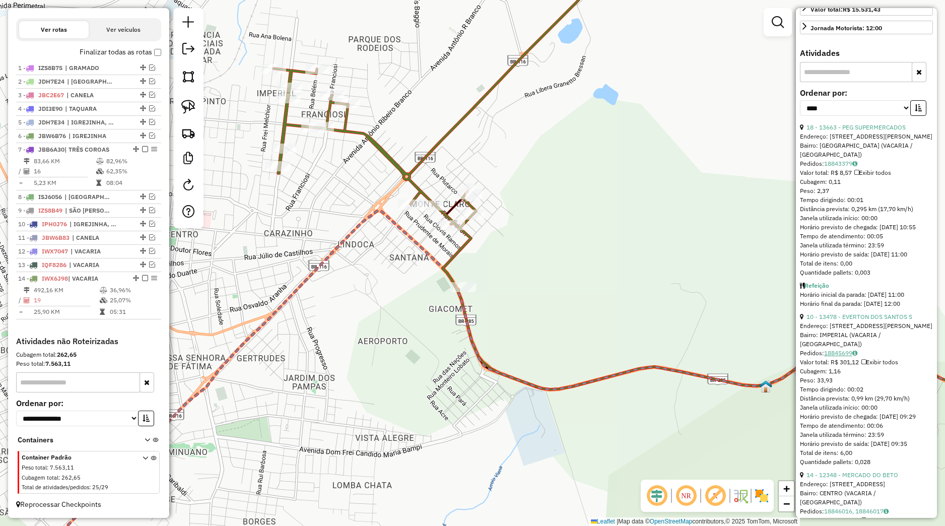
click at [840, 357] on link "18845699" at bounding box center [840, 353] width 33 height 8
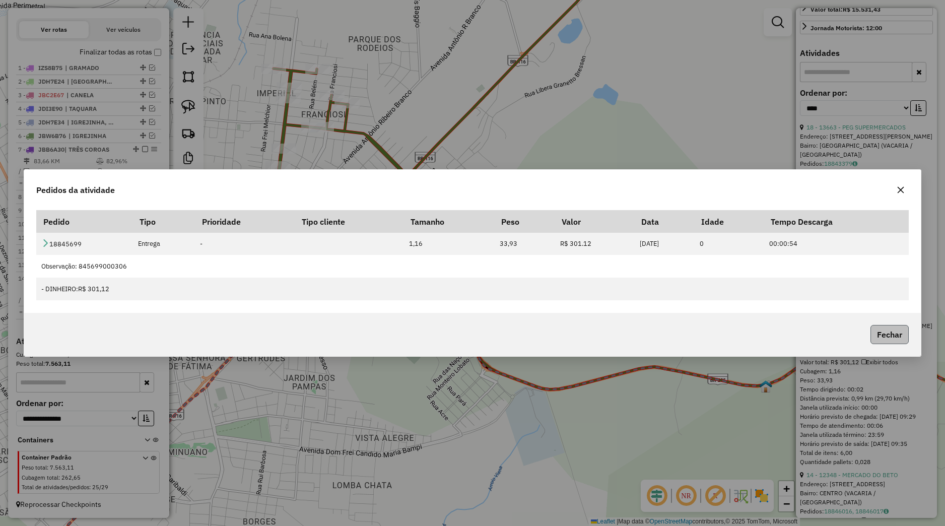
click at [885, 336] on button "Fechar" at bounding box center [889, 334] width 38 height 19
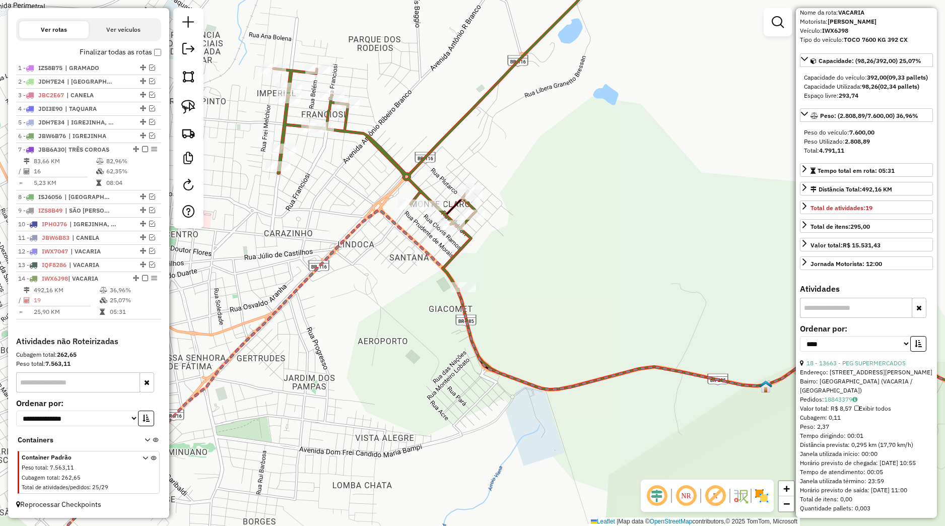
scroll to position [47, 0]
click at [691, 310] on div "Janela de atendimento Grade de atendimento Capacidade Transportadoras Veículos …" at bounding box center [472, 263] width 945 height 526
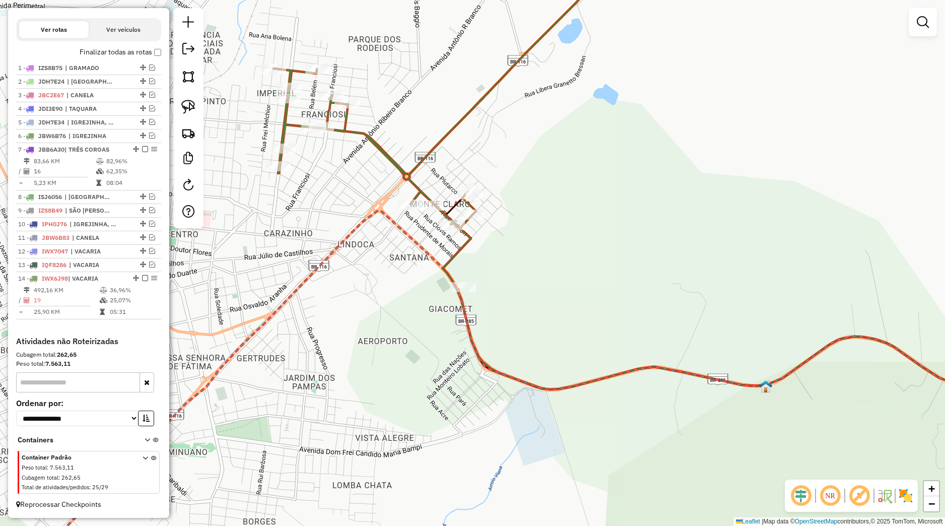
click at [369, 315] on div "Janela de atendimento Grade de atendimento Capacidade Transportadoras Veículos …" at bounding box center [472, 263] width 945 height 526
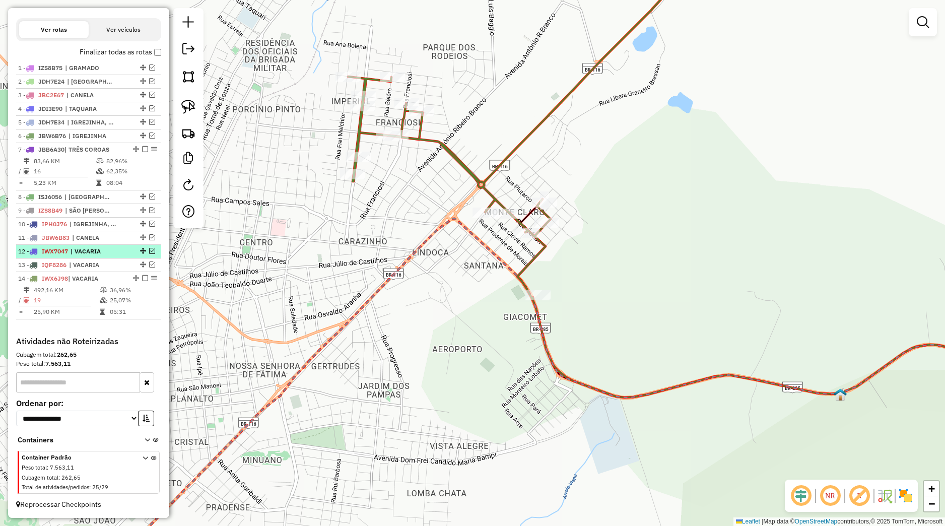
click at [149, 252] on em at bounding box center [152, 251] width 6 height 6
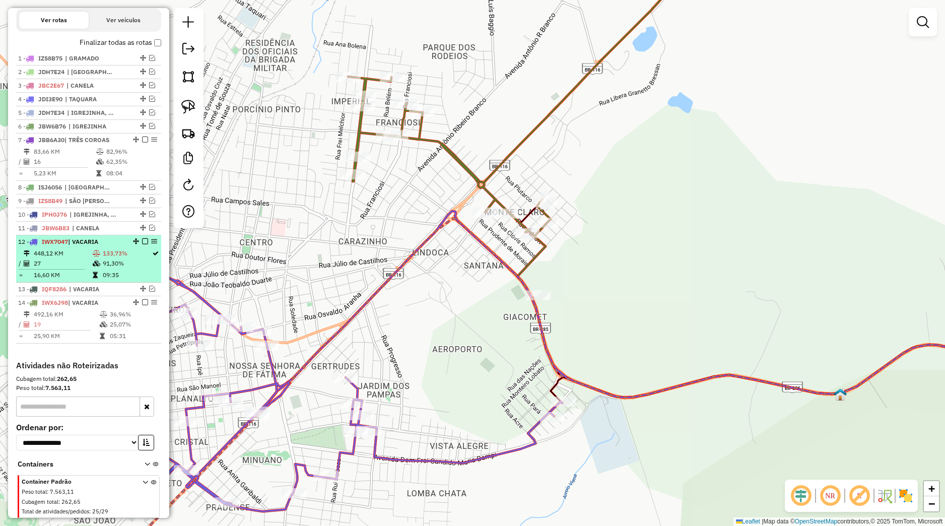
click at [102, 268] on td "91,30%" at bounding box center [126, 263] width 49 height 10
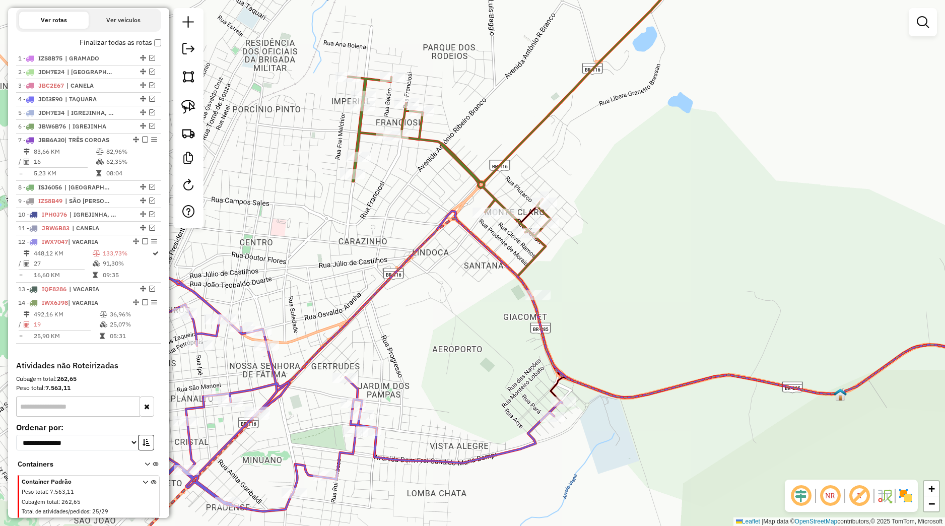
select select "*********"
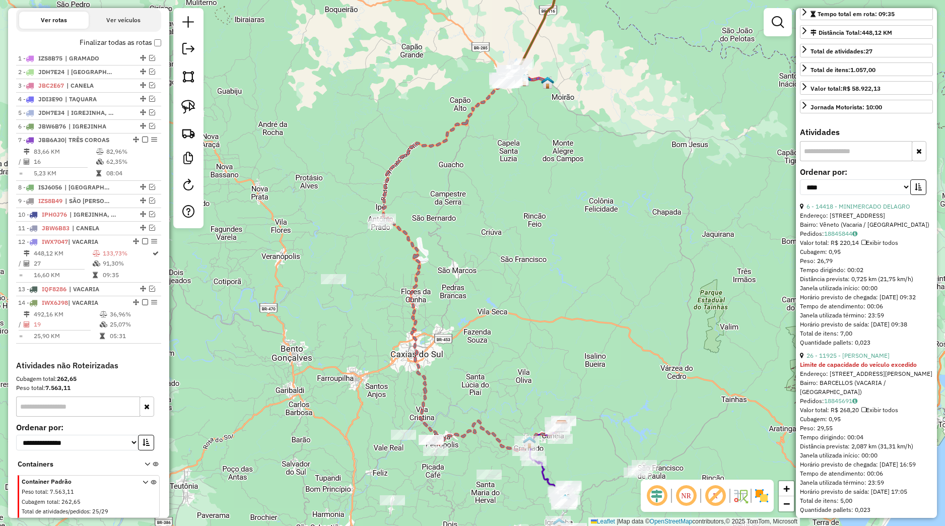
scroll to position [189, 0]
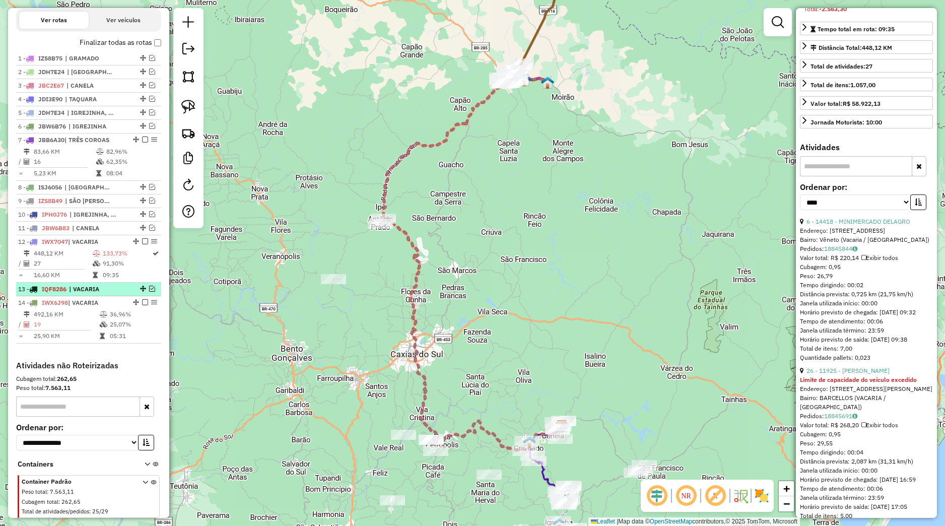
click at [149, 292] on em at bounding box center [152, 289] width 6 height 6
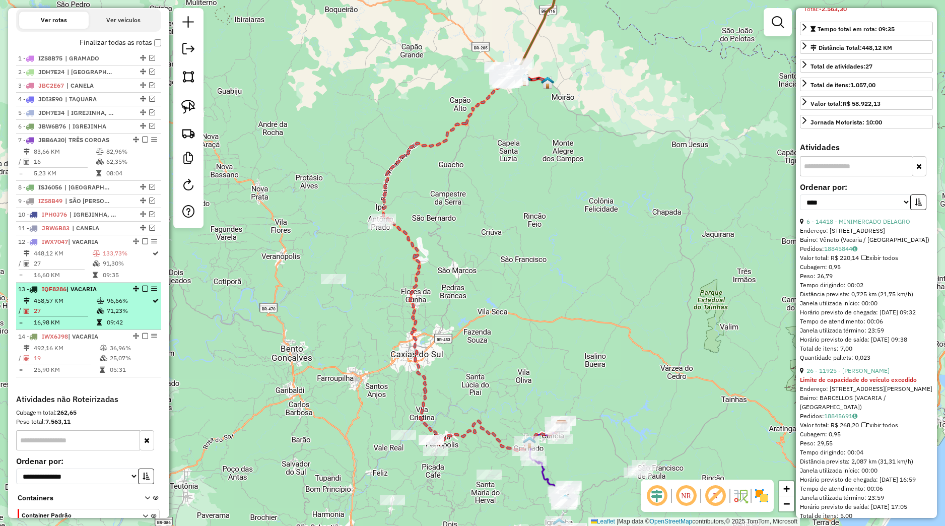
click at [129, 305] on li "13 - IQF8286 | VACARIA 458,57 KM 96,66% / 27 71,23% = 16,98 KM 09:42" at bounding box center [88, 306] width 145 height 47
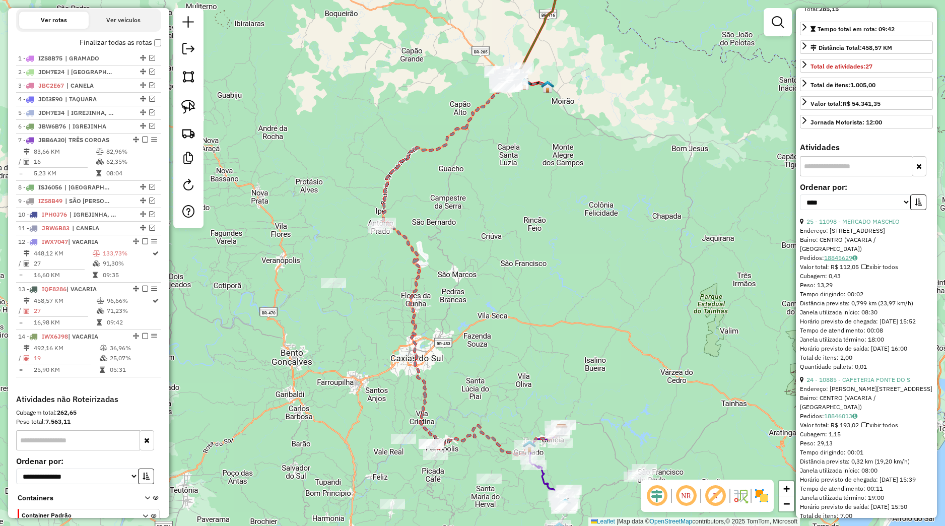
click at [840, 282] on div "25 - 11098 - MERCADO MASCHIO Endereço: Rua Tiradentes 168 Bairro: CENTRO (VACAR…" at bounding box center [866, 294] width 133 height 154
click at [843, 261] on link "18845629" at bounding box center [840, 258] width 33 height 8
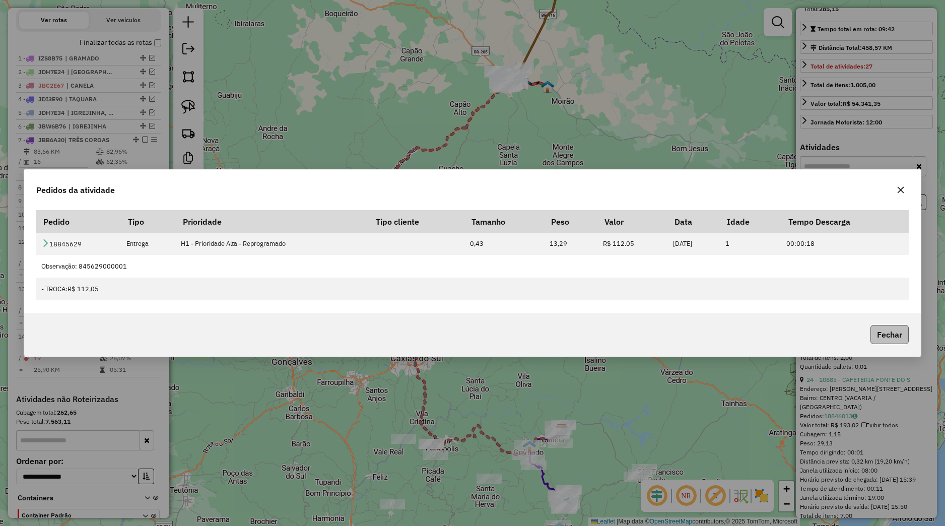
click at [894, 332] on button "Fechar" at bounding box center [889, 334] width 38 height 19
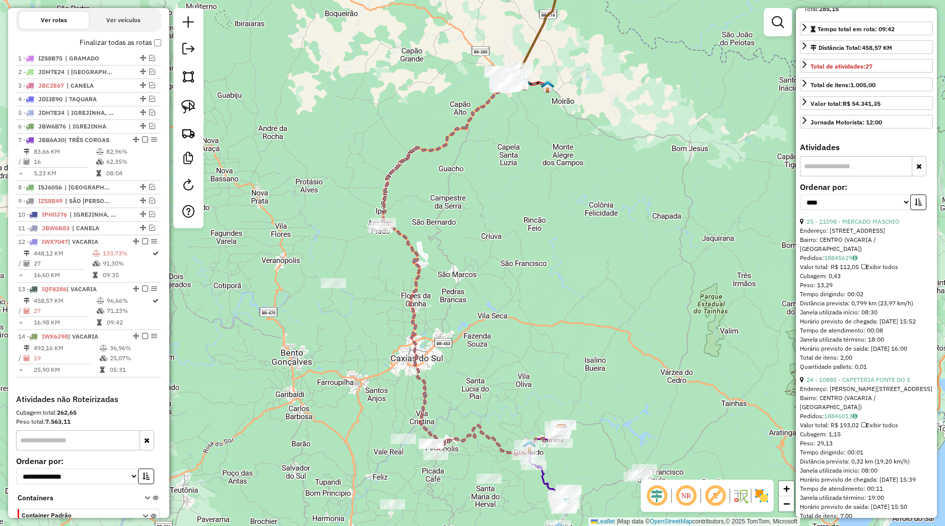
click at [866, 235] on div "Endereço: [STREET_ADDRESS]" at bounding box center [866, 230] width 133 height 9
click at [866, 225] on link "25 - 11098 - MERCADO MASCHIO" at bounding box center [852, 222] width 93 height 8
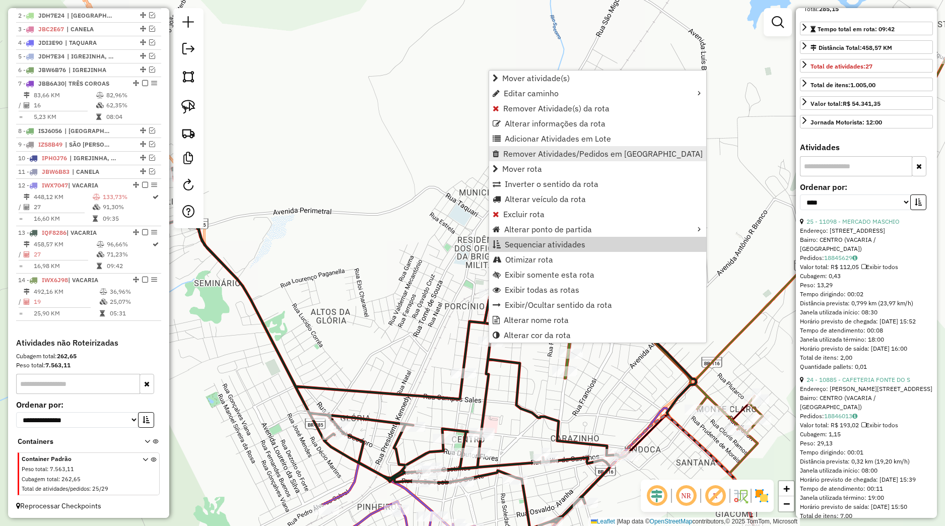
scroll to position [417, 0]
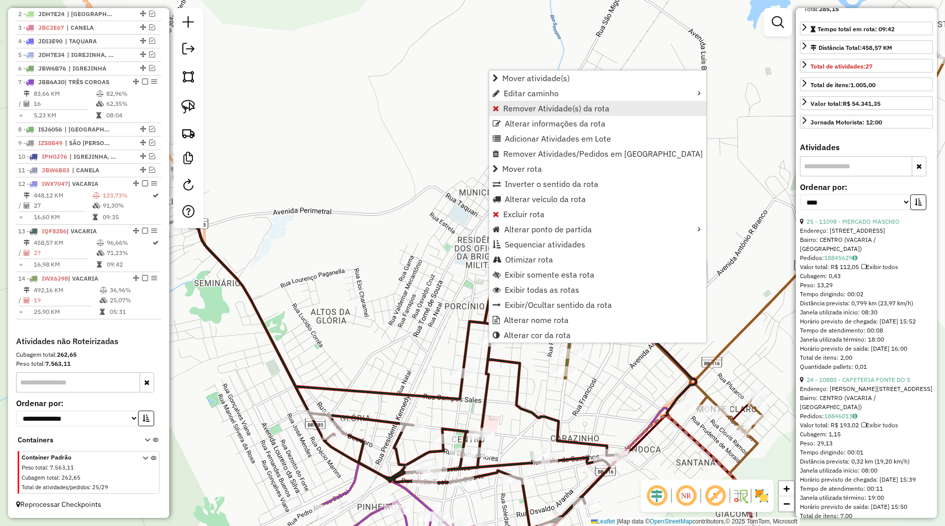
click at [526, 114] on link "Remover Atividade(s) da rota" at bounding box center [597, 108] width 217 height 15
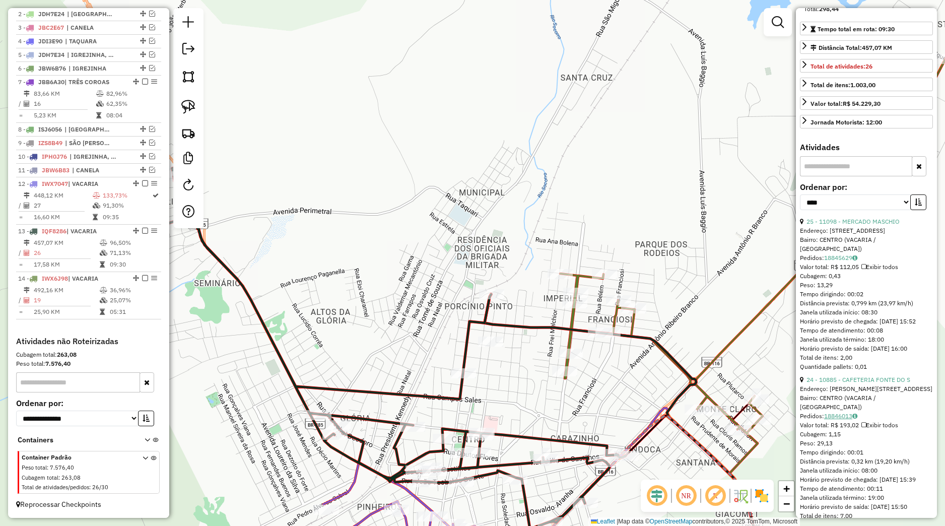
click at [844, 420] on link "18846013" at bounding box center [840, 416] width 33 height 8
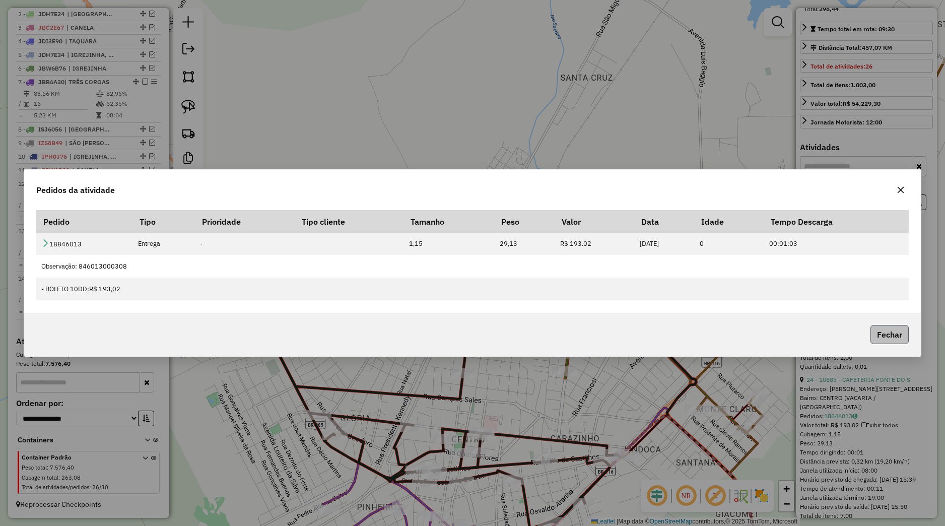
click at [886, 333] on button "Fechar" at bounding box center [889, 334] width 38 height 19
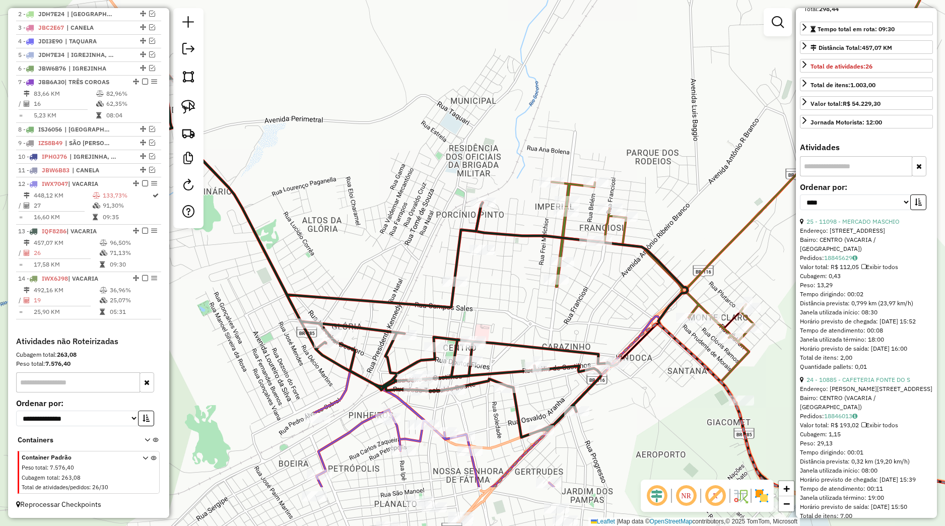
drag, startPoint x: 555, startPoint y: 435, endPoint x: 526, endPoint y: 346, distance: 93.7
click at [543, 314] on icon at bounding box center [385, 257] width 464 height 362
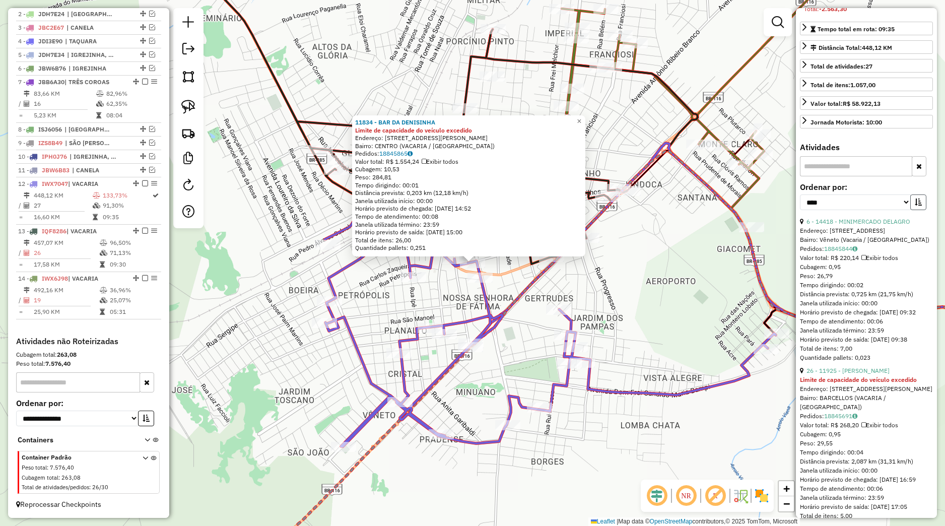
click at [915, 206] on icon "button" at bounding box center [918, 201] width 7 height 7
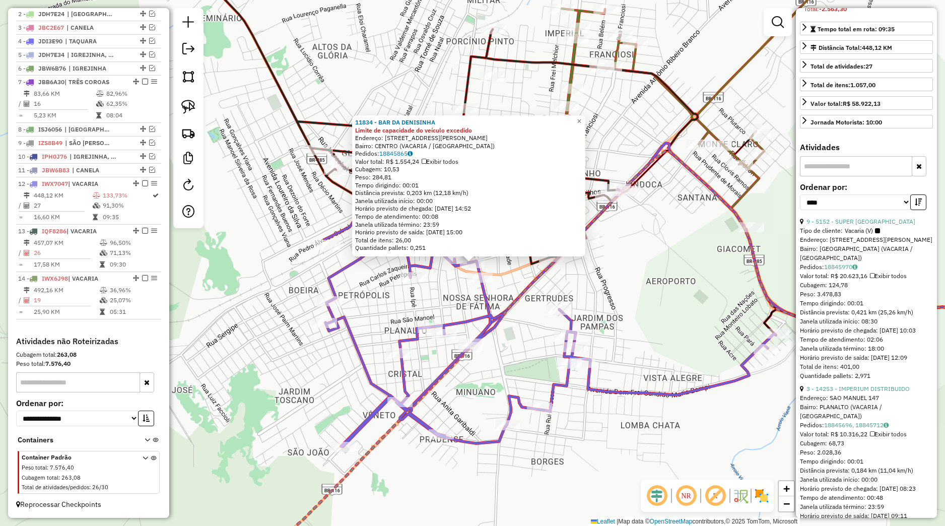
drag, startPoint x: 690, startPoint y: 299, endPoint x: 662, endPoint y: 307, distance: 28.4
click at [690, 300] on div "11834 - BAR DA DENISINHA Limite de capacidade do veículo excedido Endereço: RUA…" at bounding box center [472, 263] width 945 height 526
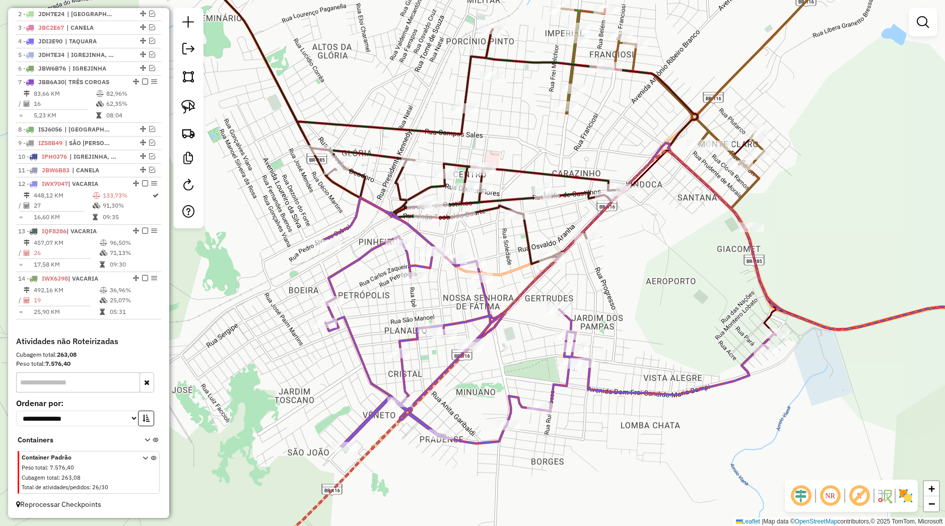
click at [563, 316] on icon at bounding box center [550, 321] width 451 height 249
select select "*********"
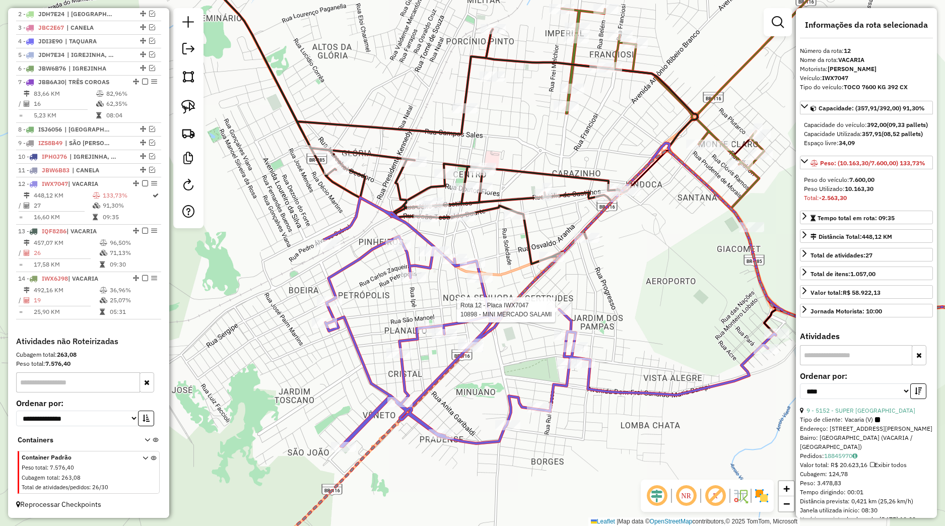
scroll to position [189, 0]
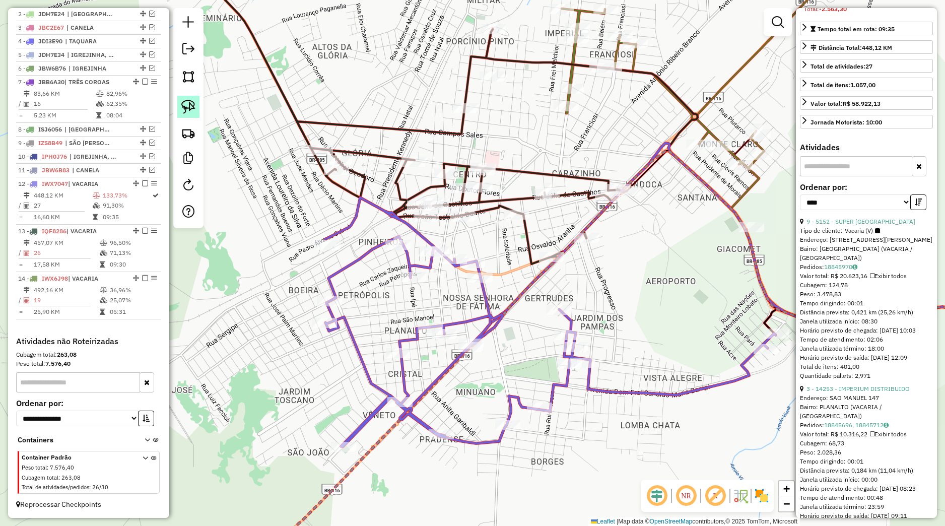
click at [183, 110] on img at bounding box center [188, 107] width 14 height 14
drag, startPoint x: 448, startPoint y: 237, endPoint x: 513, endPoint y: 280, distance: 77.1
click at [513, 280] on div "Janela de atendimento Grade de atendimento Capacidade Transportadoras Veículos …" at bounding box center [472, 263] width 945 height 526
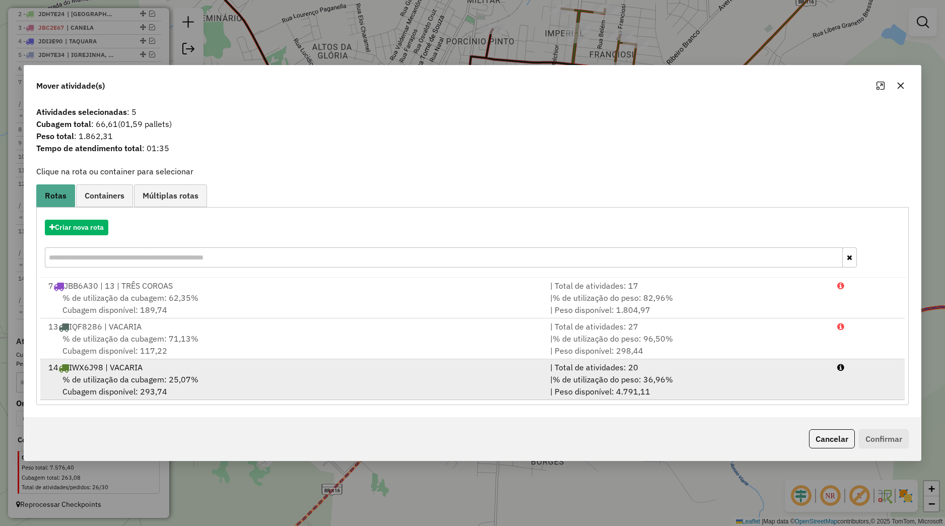
click at [213, 365] on div "14 IWX6J98 | VACARIA" at bounding box center [293, 367] width 502 height 12
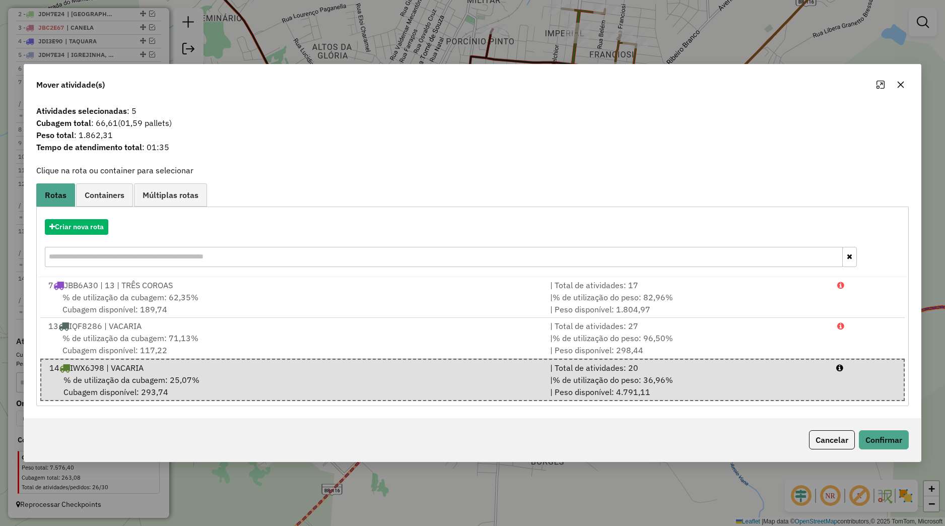
click at [897, 449] on div "Cancelar Confirmar" at bounding box center [472, 439] width 897 height 43
click at [889, 440] on button "Confirmar" at bounding box center [884, 439] width 50 height 19
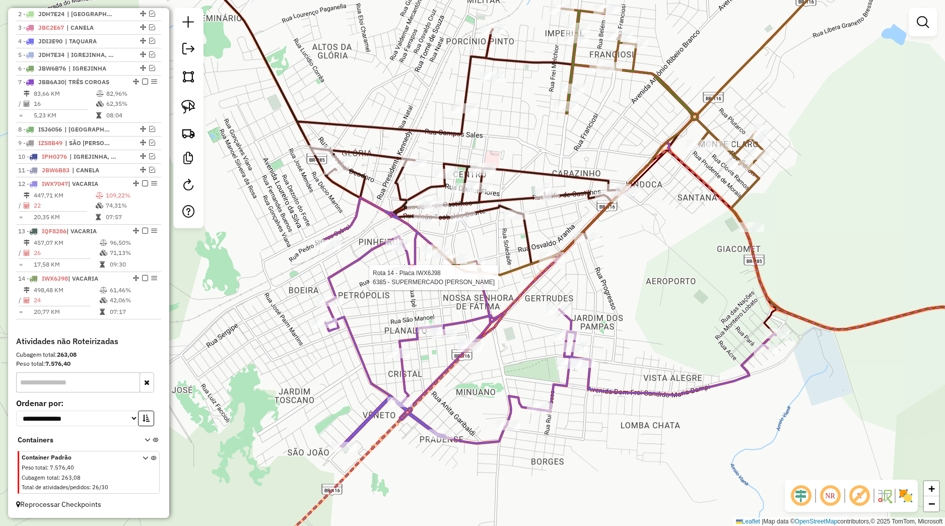
select select "*********"
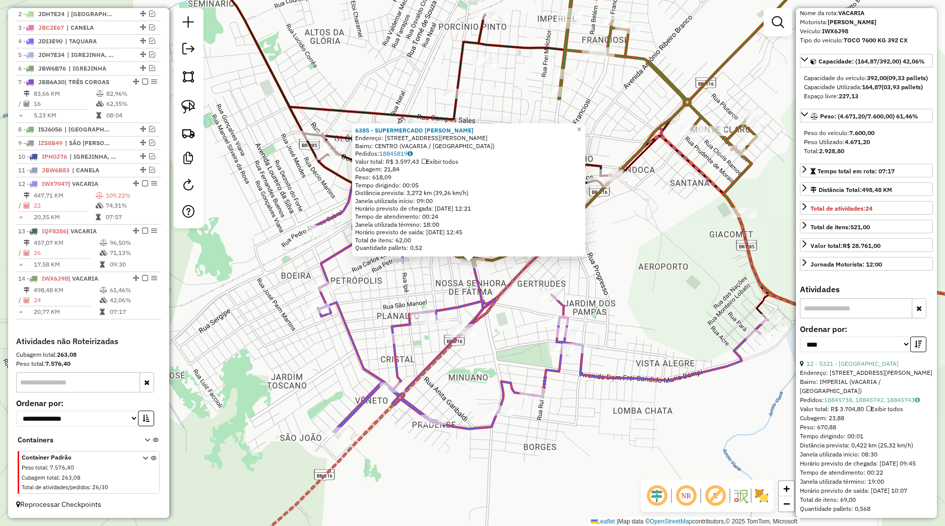
scroll to position [0, 0]
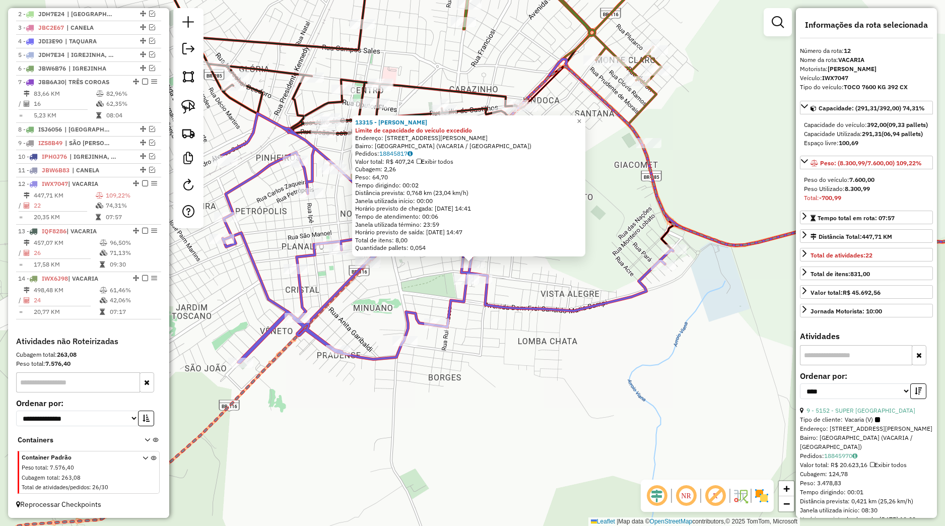
click at [579, 382] on div "13315 - JOaO AUGUSTO CARNIE Limite de capacidade do veículo excedido Endereço: …" at bounding box center [472, 263] width 945 height 526
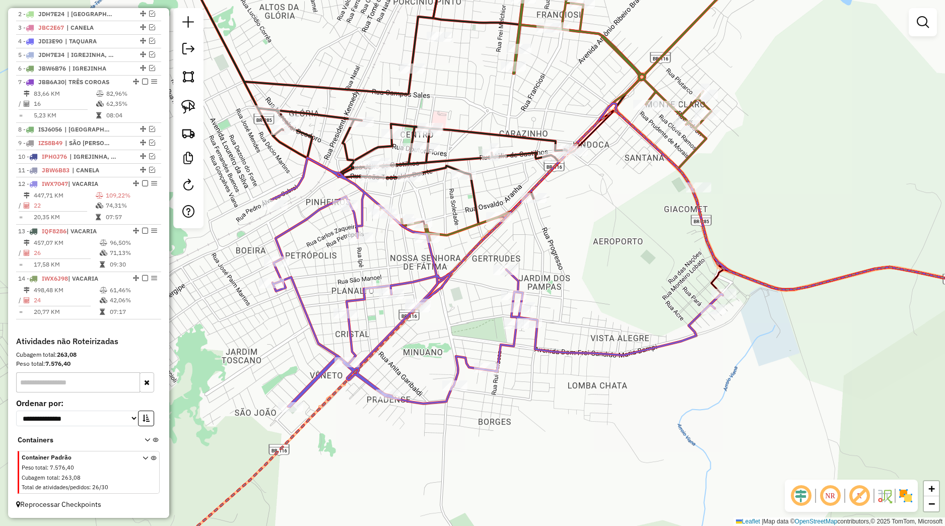
drag, startPoint x: 622, startPoint y: 426, endPoint x: 585, endPoint y: 388, distance: 52.7
click at [659, 440] on div "Janela de atendimento Grade de atendimento Capacidade Transportadoras Veículos …" at bounding box center [472, 263] width 945 height 526
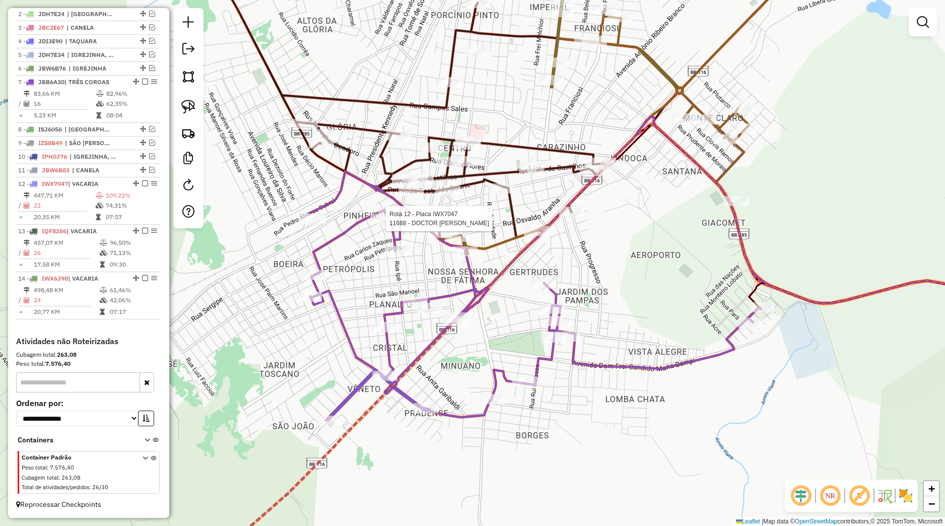
select select "*********"
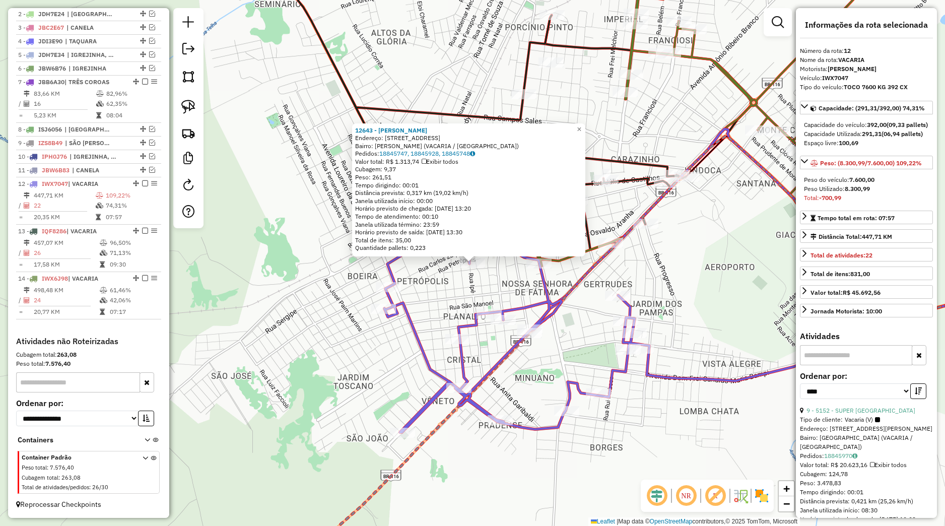
click at [500, 307] on icon at bounding box center [609, 307] width 451 height 249
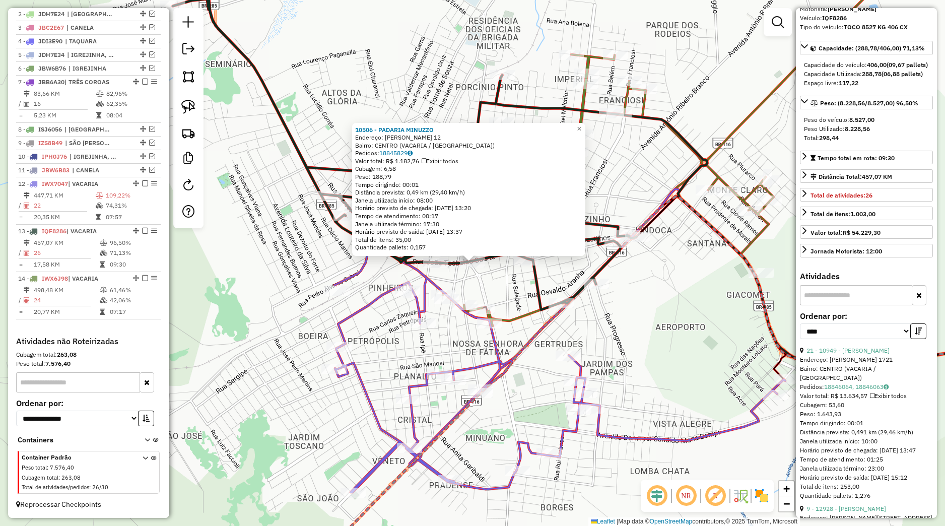
scroll to position [94, 0]
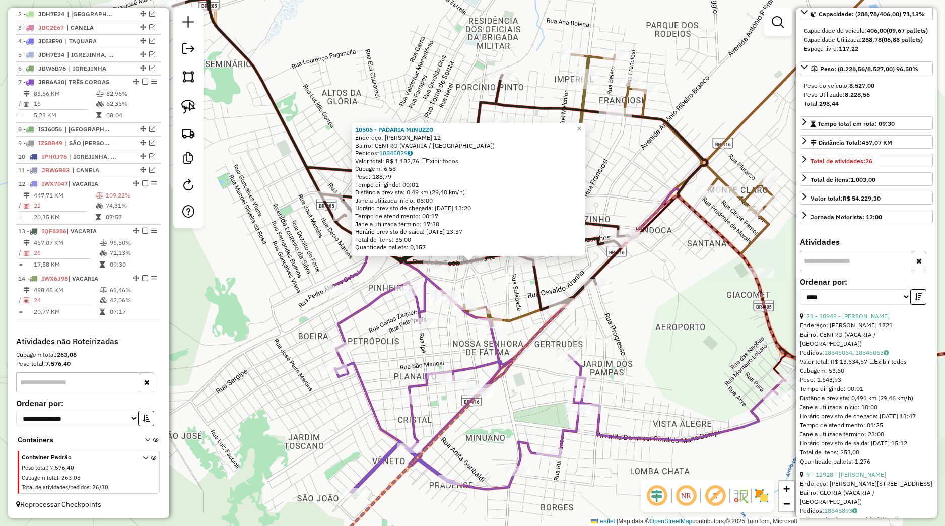
click at [853, 320] on link "21 - 10949 - ZELI BUENO CANDIDO" at bounding box center [847, 316] width 83 height 8
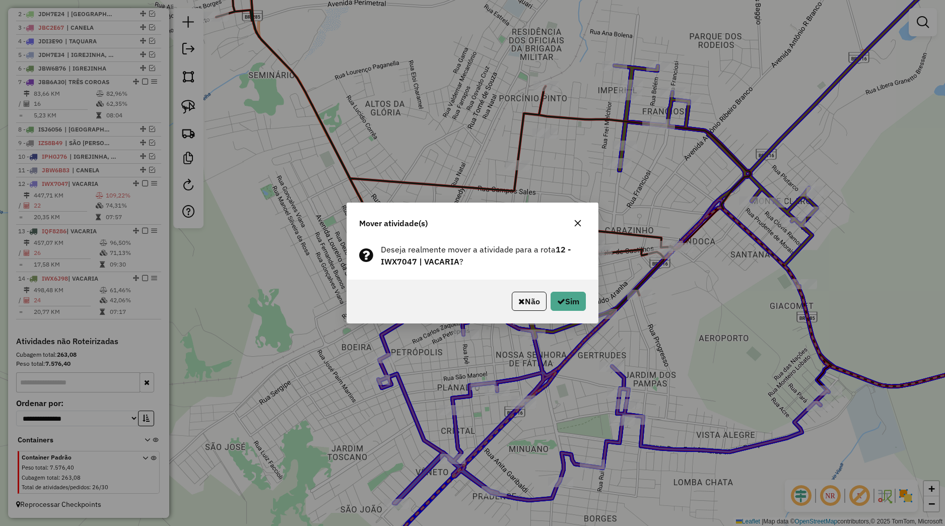
click at [574, 220] on button "button" at bounding box center [578, 223] width 16 height 16
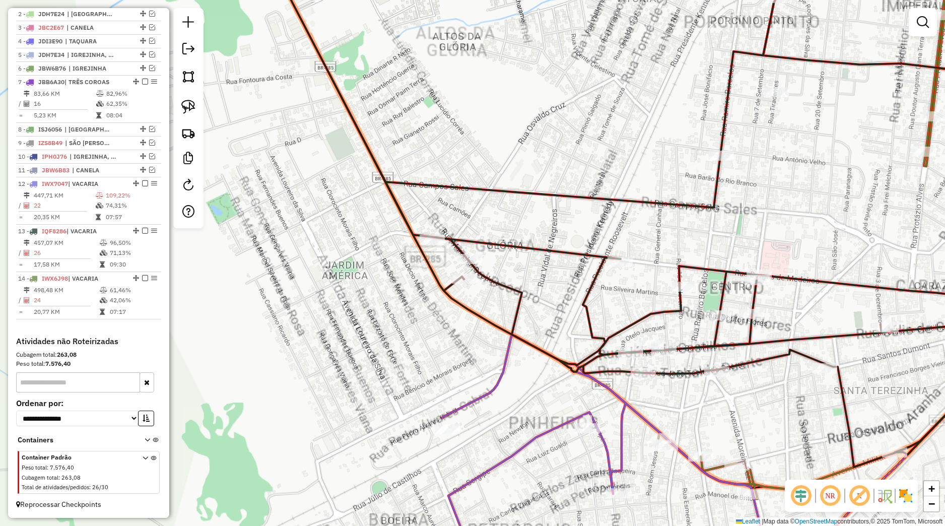
drag, startPoint x: 192, startPoint y: 113, endPoint x: 390, endPoint y: 225, distance: 227.3
click at [193, 113] on img at bounding box center [188, 107] width 14 height 14
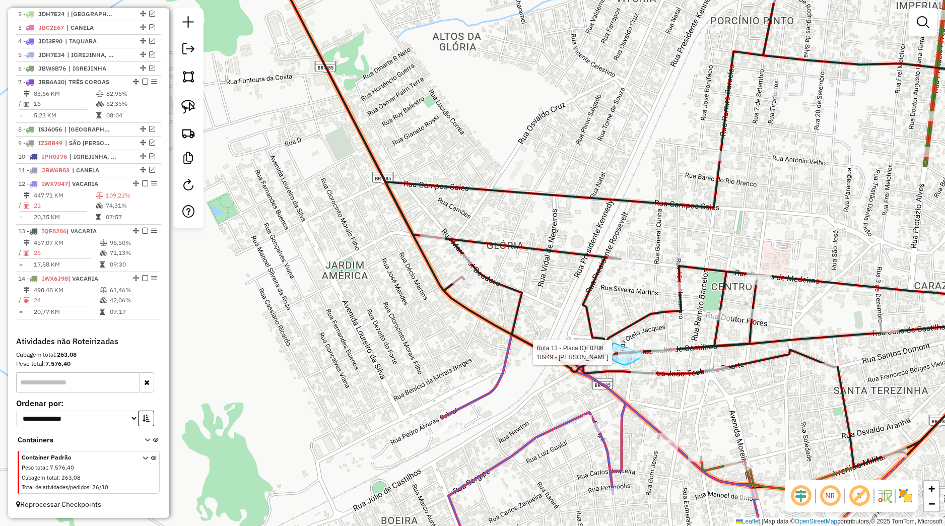
click at [643, 354] on div "Rota 13 - Placa IQF8286 10949 - ZELI BUENO CANDIDO Janela de atendimento Grade …" at bounding box center [472, 263] width 945 height 526
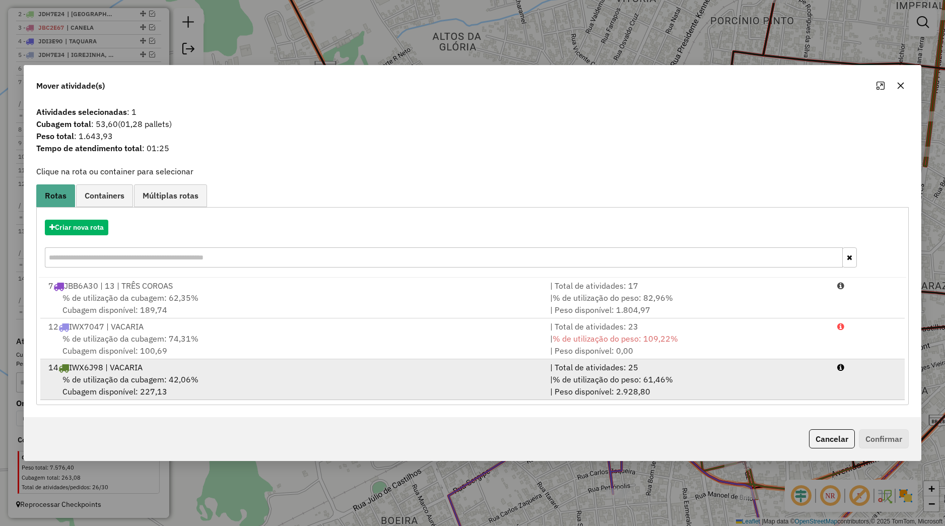
click at [321, 369] on div "14 IWX6J98 | VACARIA" at bounding box center [293, 367] width 502 height 12
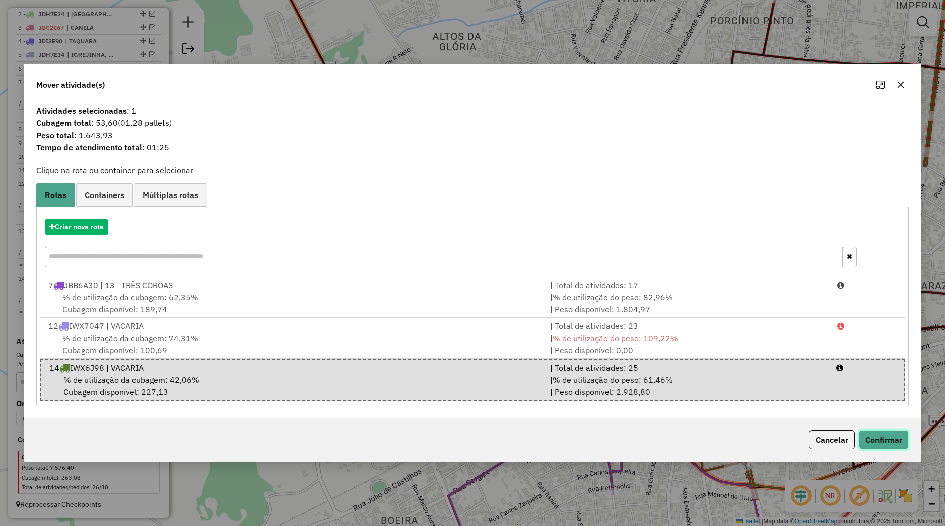
click at [887, 434] on button "Confirmar" at bounding box center [884, 439] width 50 height 19
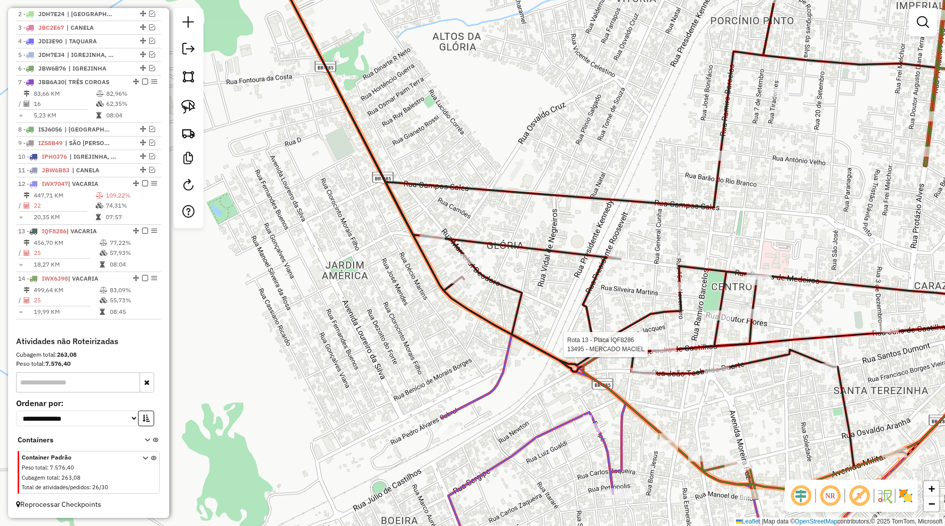
select select "*********"
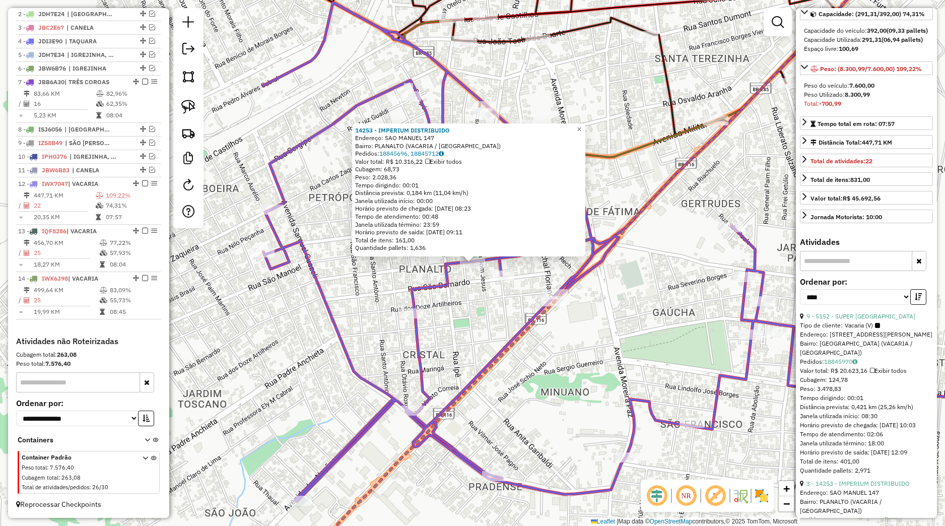
click at [670, 247] on div "14253 - IMPERIUM DISTRIBUIDO Endereço: SAO MANUEL 147 Bairro: PLANALTO (VACARIA…" at bounding box center [472, 263] width 945 height 526
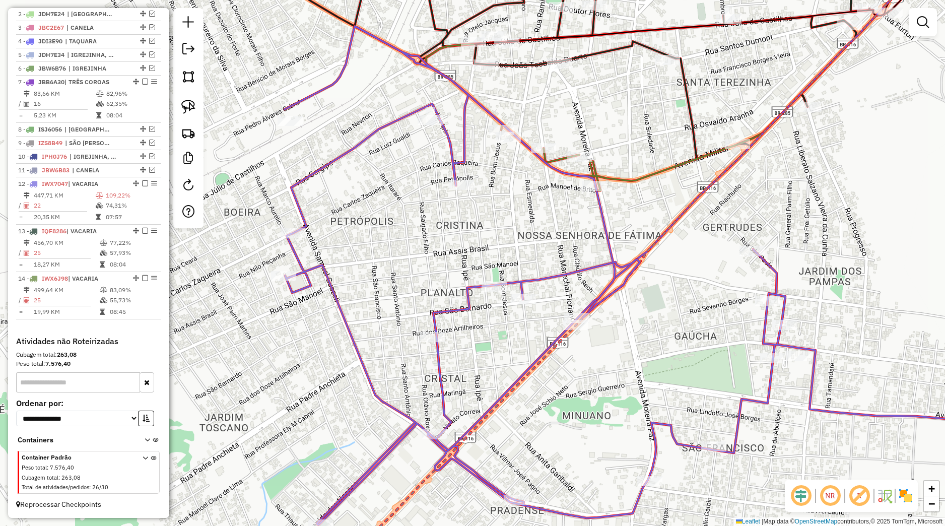
drag, startPoint x: 686, startPoint y: 266, endPoint x: 722, endPoint y: 280, distance: 38.4
click at [722, 280] on div "Janela de atendimento Grade de atendimento Capacidade Transportadoras Veículos …" at bounding box center [472, 263] width 945 height 526
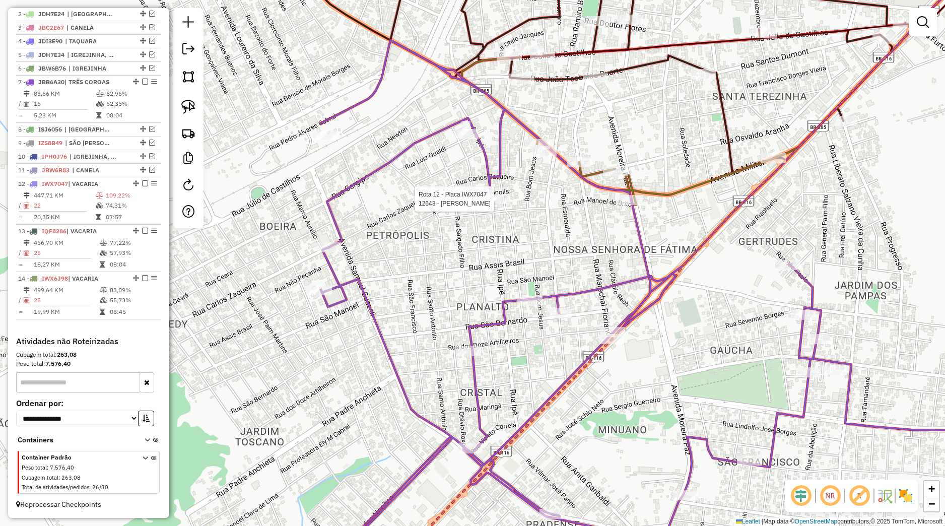
select select "*********"
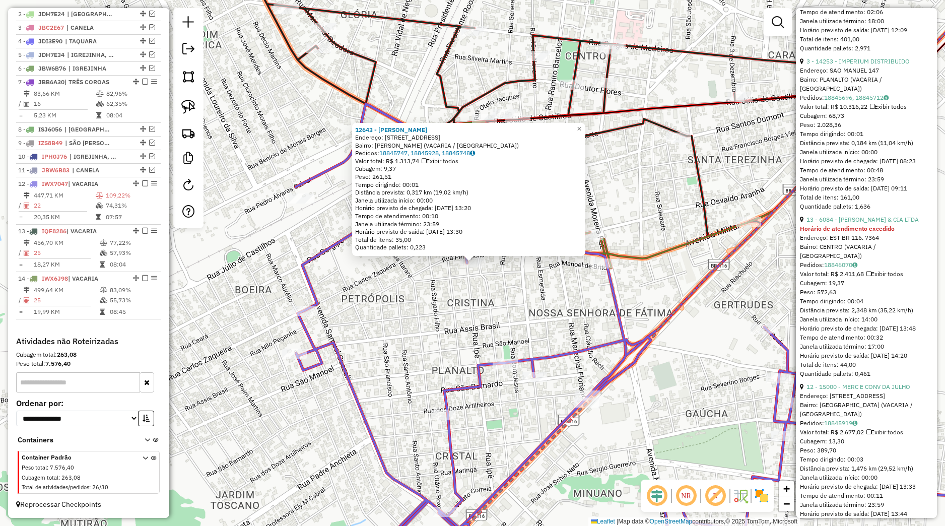
scroll to position [519, 0]
click at [850, 221] on div "13 - 6084 - ADELINO ANDRIGUETTI & CIA LTDA" at bounding box center [866, 216] width 133 height 9
click at [851, 220] on link "13 - 6084 - ADELINO ANDRIGUETTI & CIA LTDA" at bounding box center [862, 217] width 112 height 8
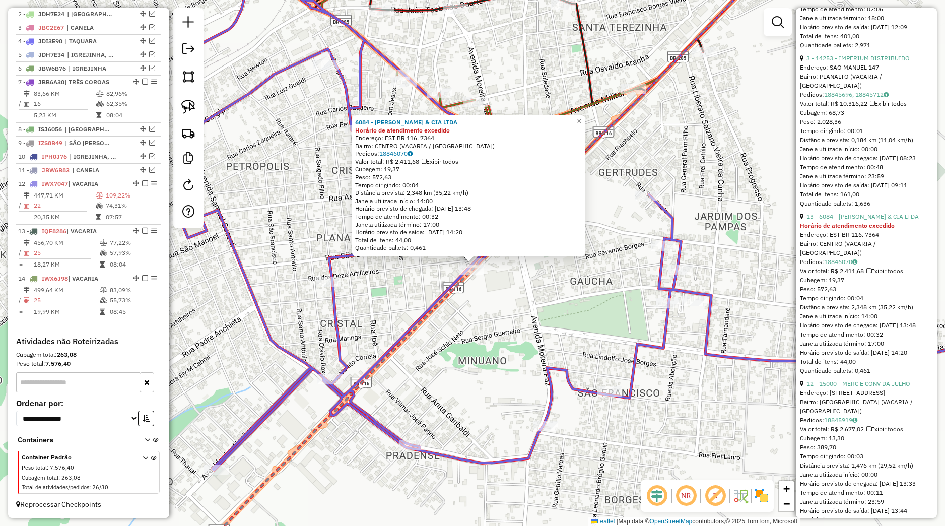
drag, startPoint x: 593, startPoint y: 296, endPoint x: 588, endPoint y: 298, distance: 5.4
click at [593, 296] on div "Rota 12 - Placa IWX7047 15099 - BAR DO TIO JICA Rota 12 - Placa IWX7047 14490 -…" at bounding box center [472, 263] width 945 height 526
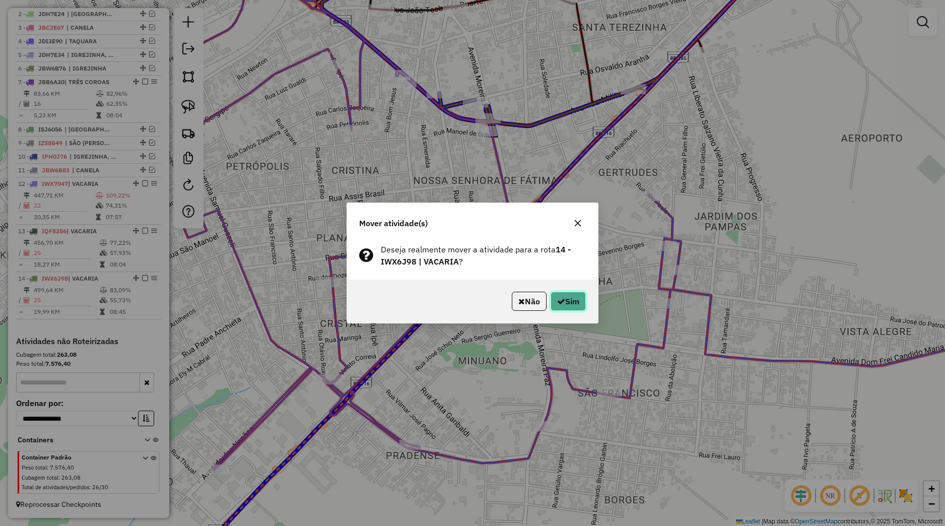
click at [564, 306] on button "Sim" at bounding box center [568, 301] width 35 height 19
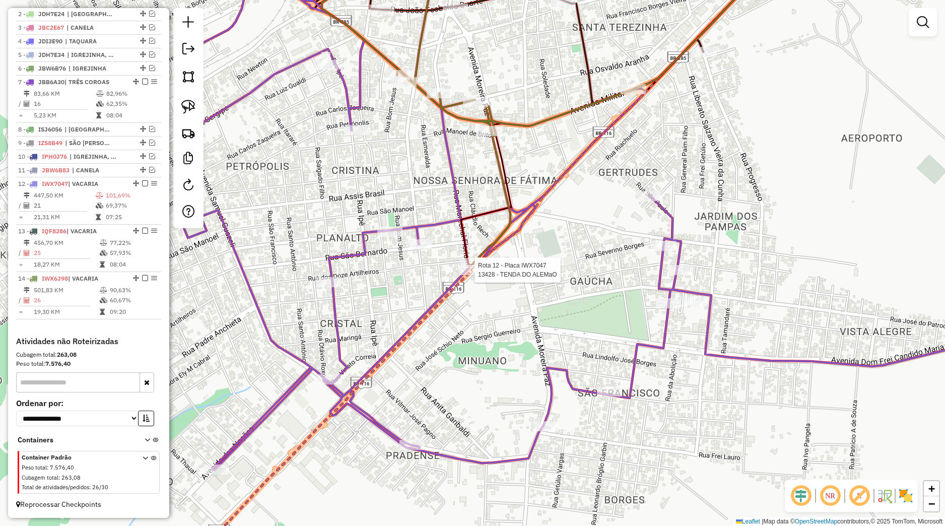
select select "*********"
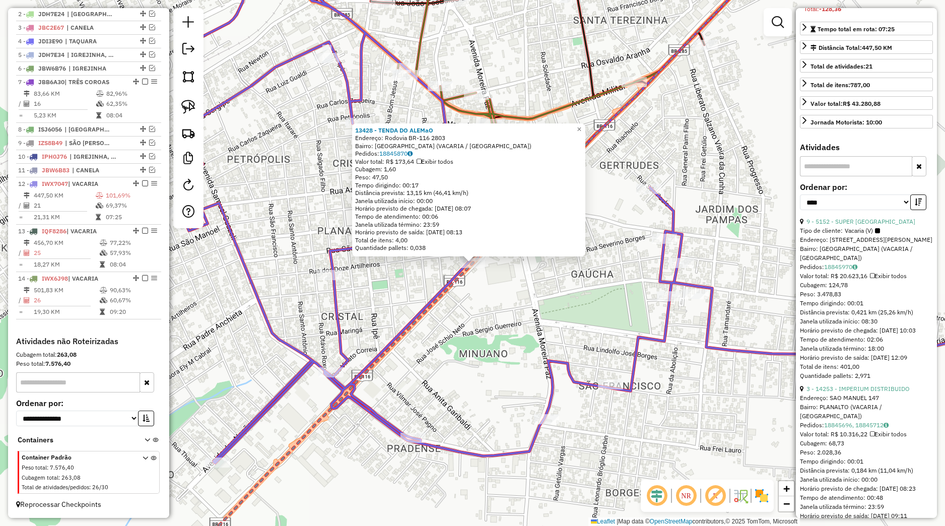
scroll to position [0, 0]
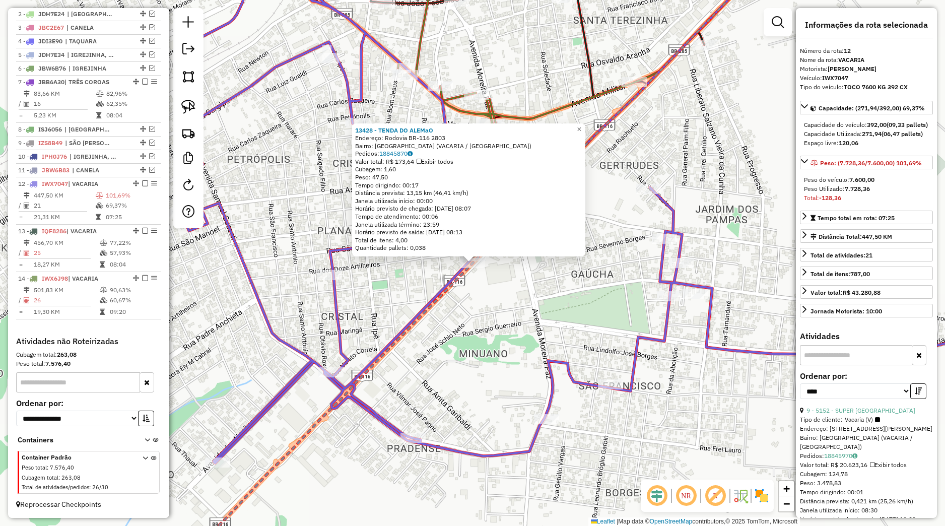
click at [543, 286] on div "13428 - TENDA DO ALEMaO Endereço: Rodovia BR-116 2803 Bairro: PASSO DA PORTEIRA…" at bounding box center [472, 263] width 945 height 526
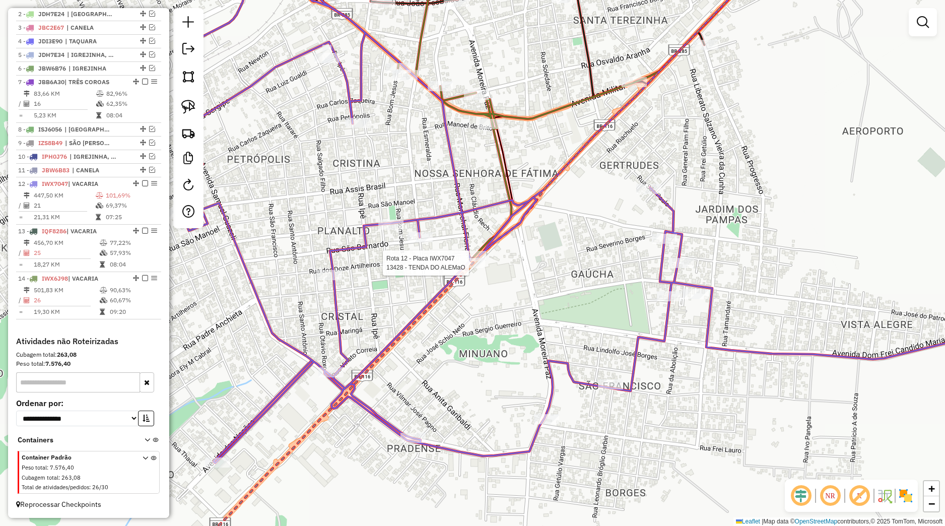
select select "*********"
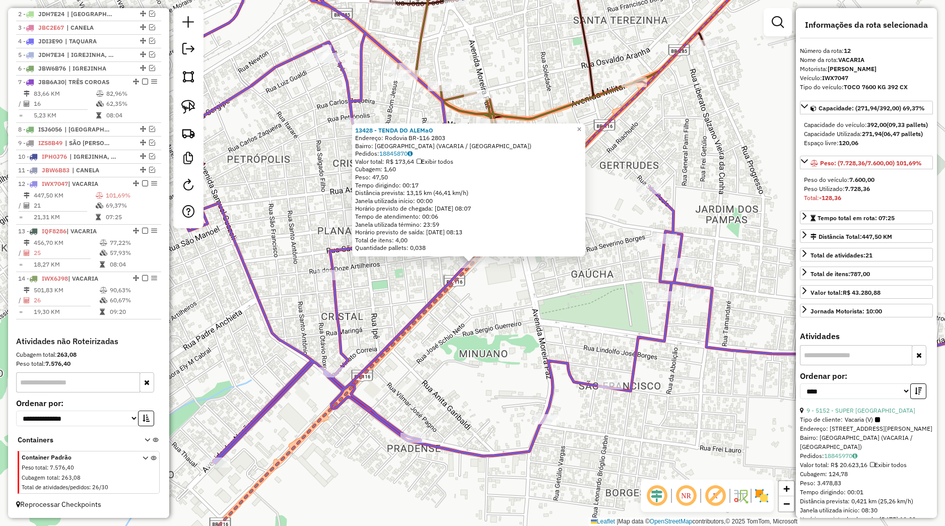
click at [527, 278] on div "Rota 12 - Placa IWX7047 13428 - TENDA DO ALEMaO 13428 - TENDA DO ALEMaO Endereç…" at bounding box center [472, 263] width 945 height 526
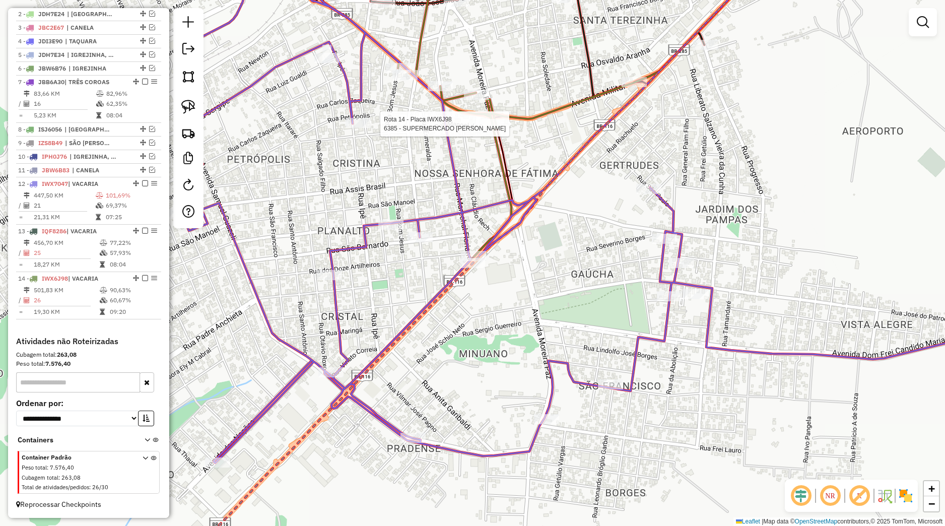
click at [487, 116] on icon at bounding box center [676, 102] width 706 height 309
select select "*********"
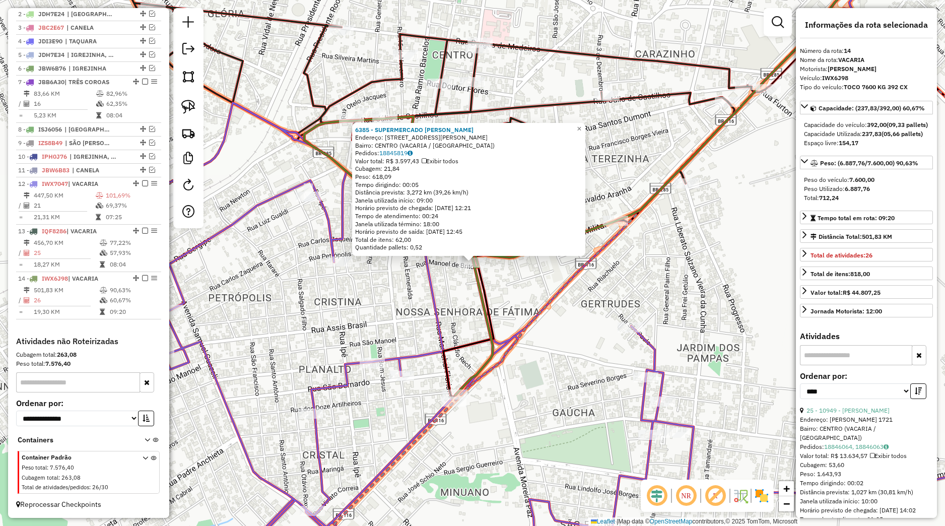
click at [437, 284] on icon at bounding box center [601, 341] width 876 height 476
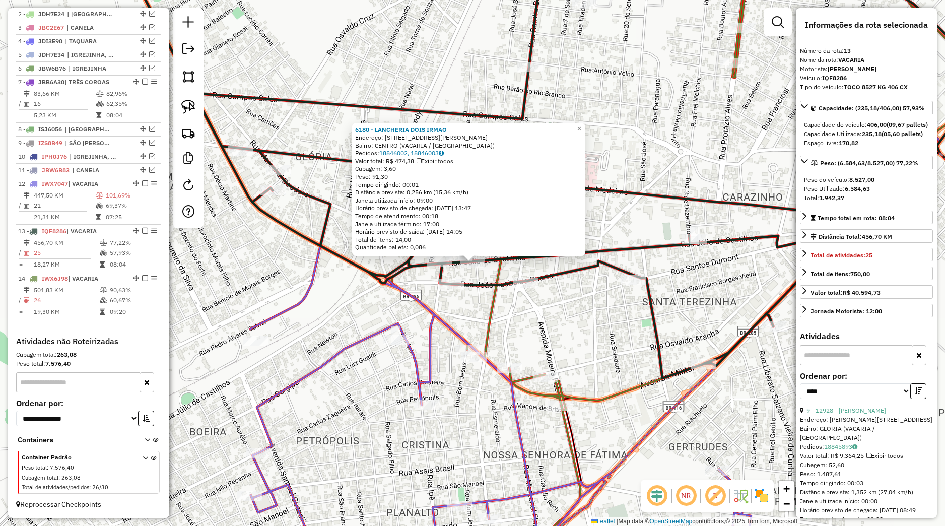
click at [488, 398] on div "Rota 14 - Placa IWX6J98 14335 - ADEGA MARECHAL LTDA 6180 - LANCHERIA DOIS IRMAO…" at bounding box center [472, 263] width 945 height 526
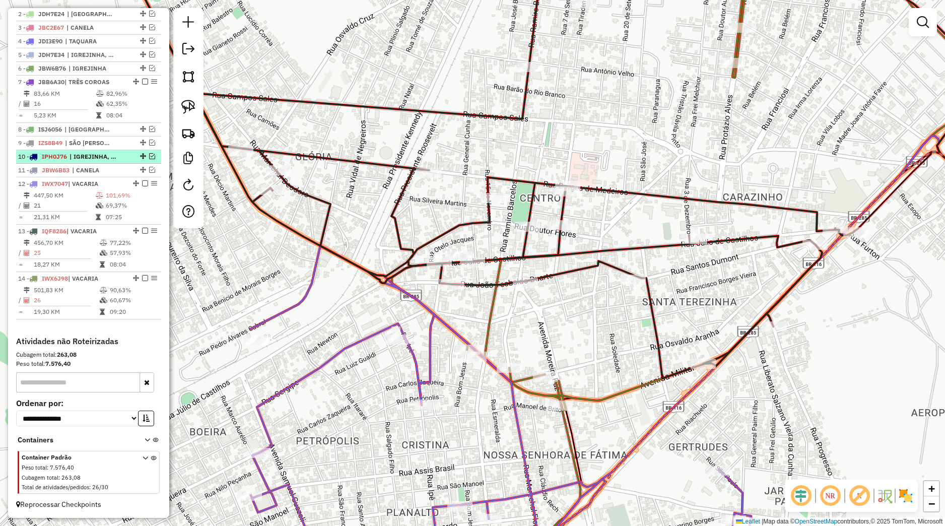
scroll to position [370, 0]
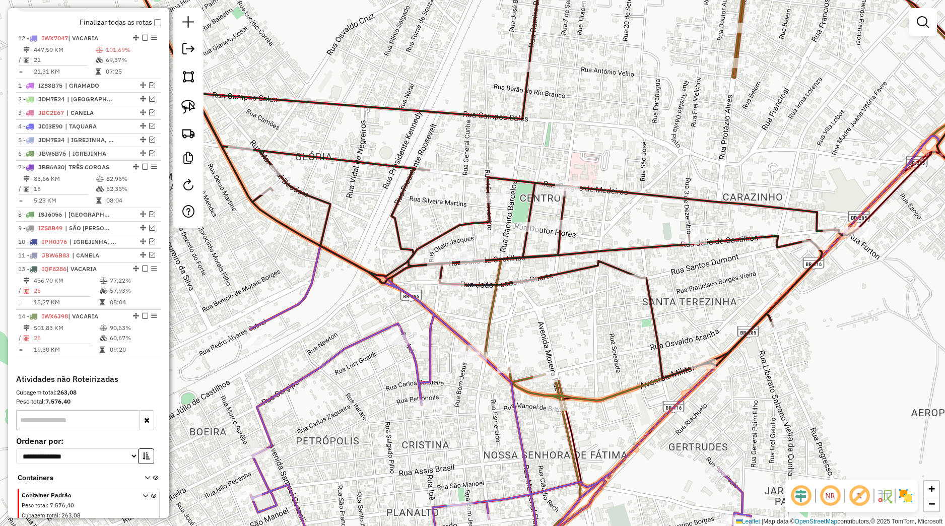
drag, startPoint x: 127, startPoint y: 231, endPoint x: 113, endPoint y: 43, distance: 188.4
click at [113, 43] on div "12 - IWX7047 | VACARIA" at bounding box center [88, 38] width 141 height 9
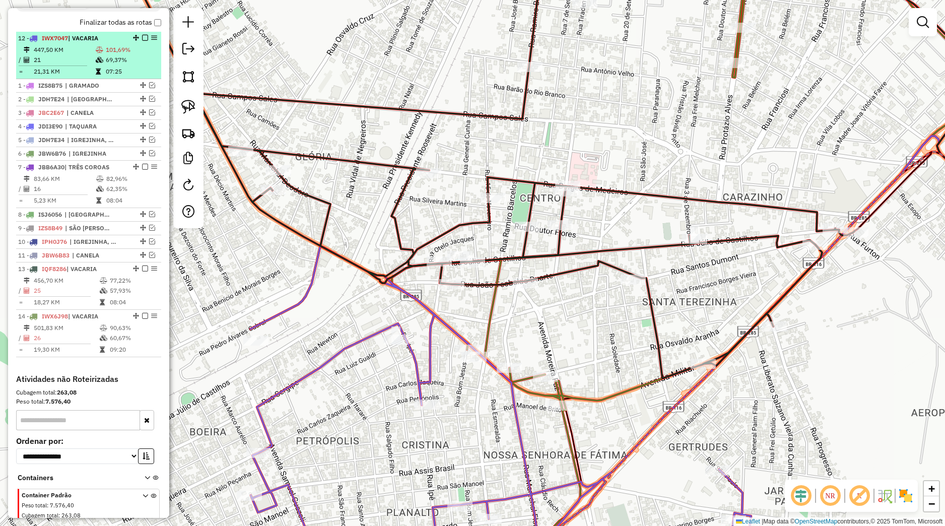
select select "*********"
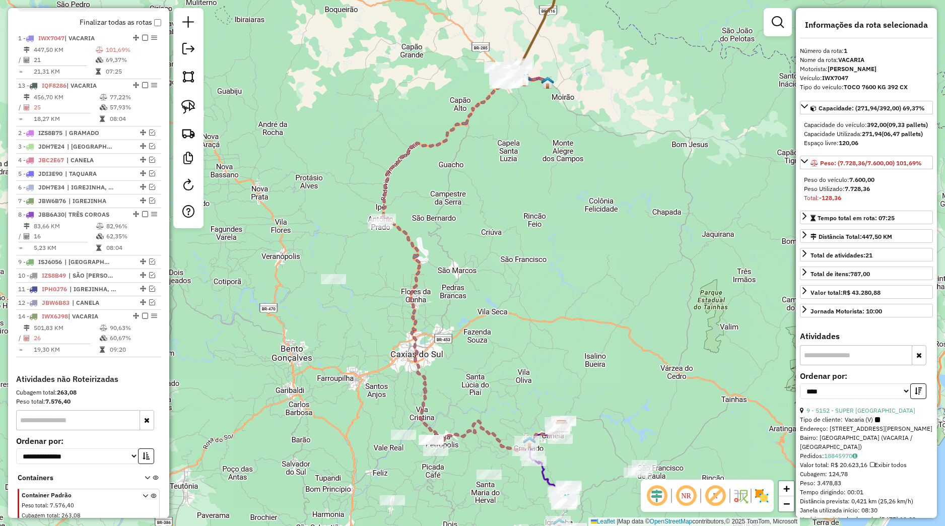
drag, startPoint x: 126, startPoint y: 279, endPoint x: 89, endPoint y: 91, distance: 191.5
click at [89, 90] on div "13 - IQF8286 | VACARIA" at bounding box center [88, 85] width 141 height 9
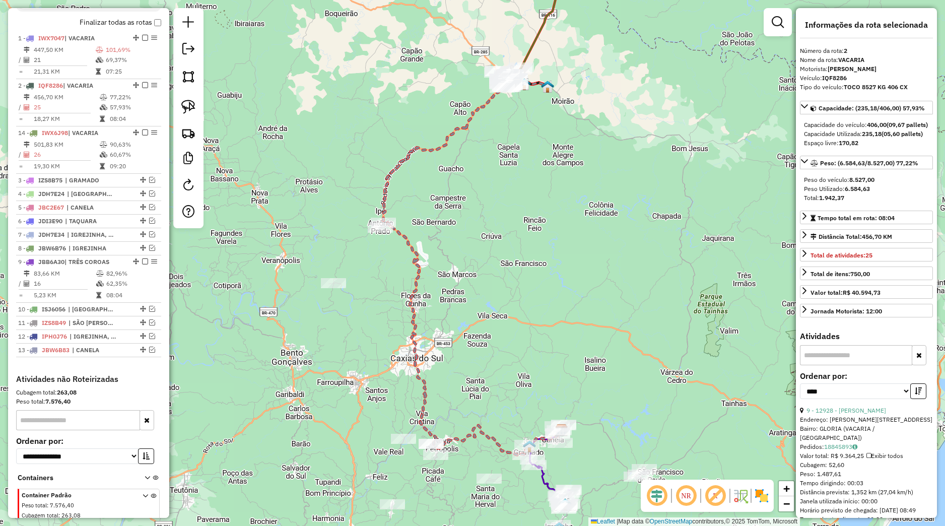
drag, startPoint x: 127, startPoint y: 324, endPoint x: 86, endPoint y: 135, distance: 193.3
click at [86, 135] on li "14 - IWX6J98 | VACARIA 501,83 KM 90,63% / 26 60,67% = 19,30 KM 09:20" at bounding box center [88, 149] width 145 height 47
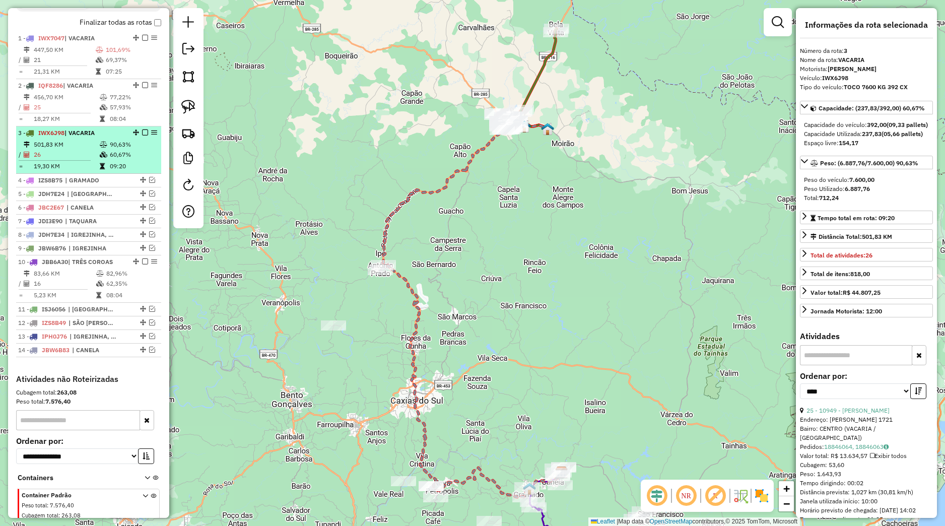
click at [142, 135] on em at bounding box center [145, 132] width 6 height 6
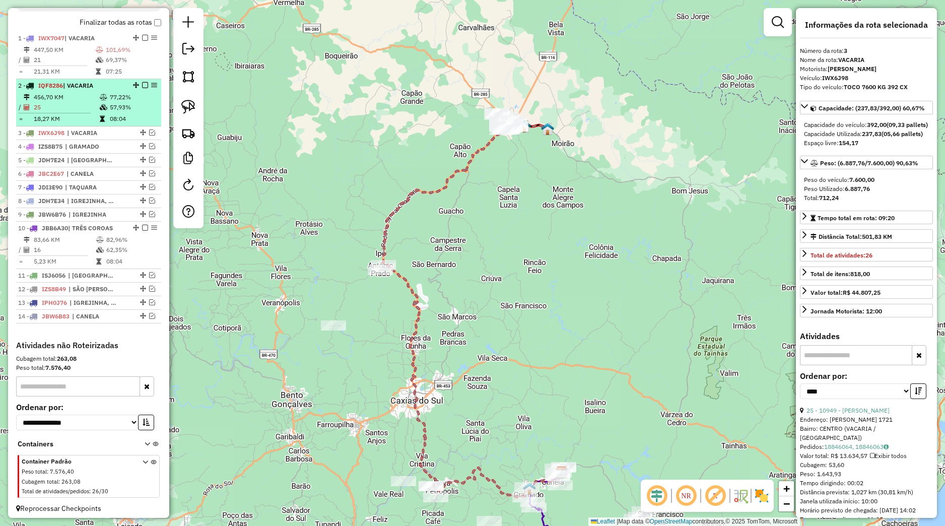
click at [142, 88] on em at bounding box center [145, 85] width 6 height 6
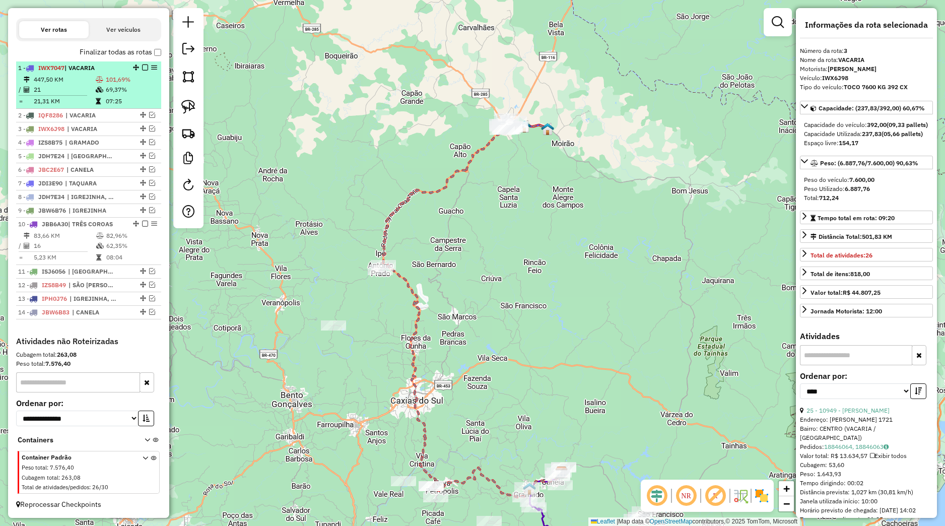
click at [142, 67] on em at bounding box center [145, 67] width 6 height 6
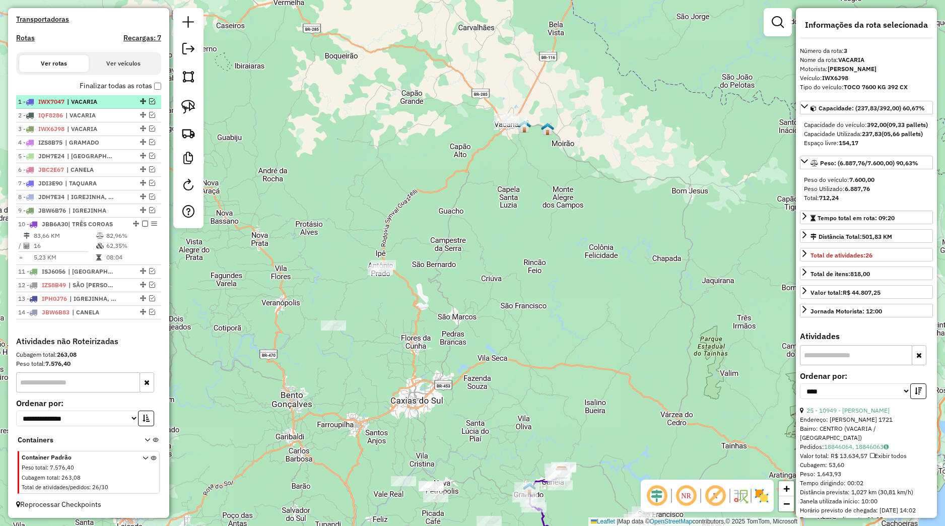
scroll to position [316, 0]
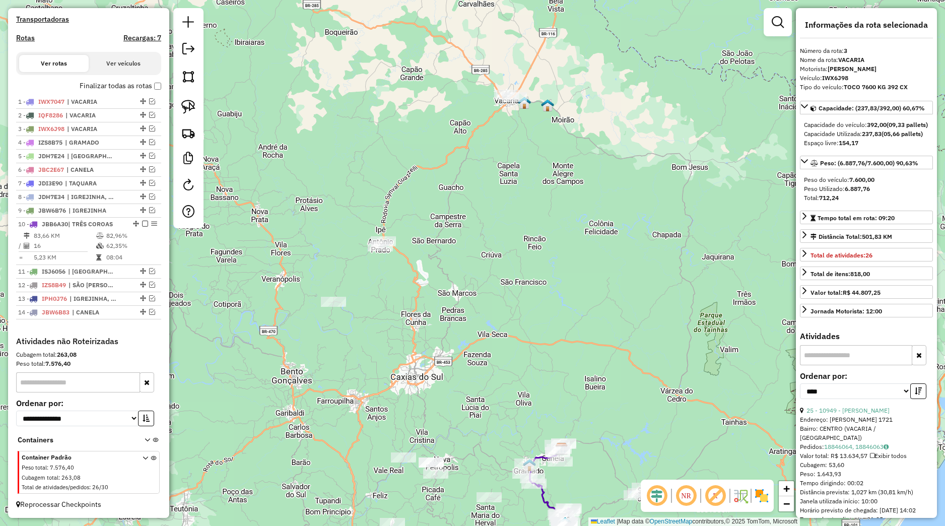
drag, startPoint x: 538, startPoint y: 296, endPoint x: 501, endPoint y: 166, distance: 135.7
click at [501, 166] on div "Janela de atendimento Grade de atendimento Capacidade Transportadoras Veículos …" at bounding box center [472, 263] width 945 height 526
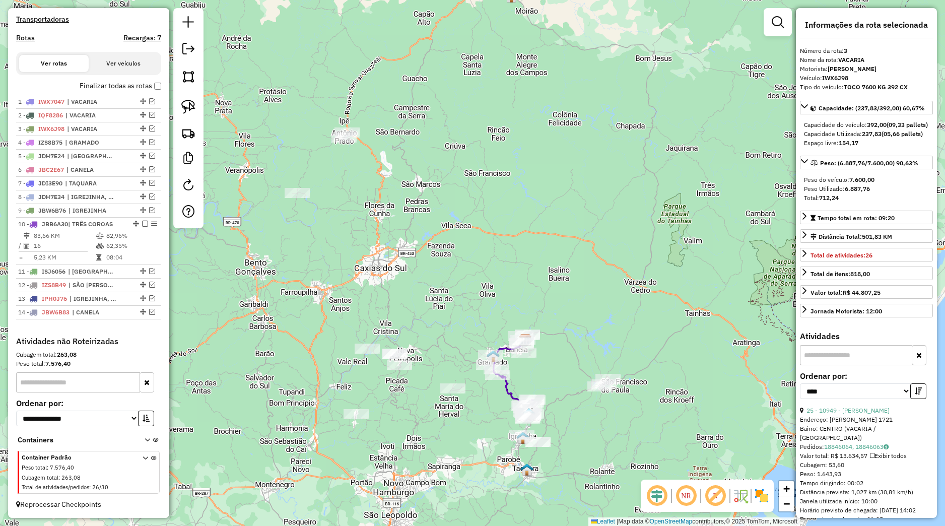
click at [504, 200] on div "Janela de atendimento Grade de atendimento Capacidade Transportadoras Veículos …" at bounding box center [472, 263] width 945 height 526
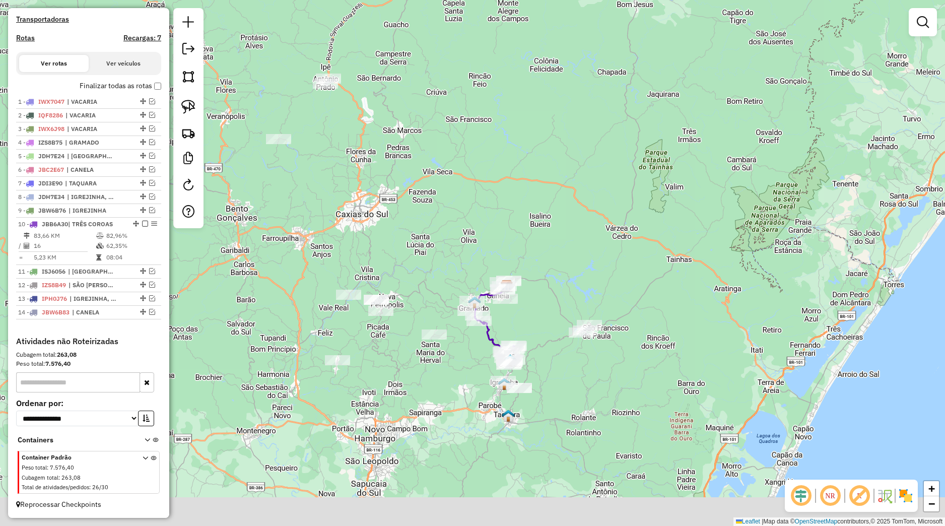
drag, startPoint x: 499, startPoint y: 241, endPoint x: 479, endPoint y: 203, distance: 43.0
click at [479, 178] on div "Janela de atendimento Grade de atendimento Capacidade Transportadoras Veículos …" at bounding box center [472, 263] width 945 height 526
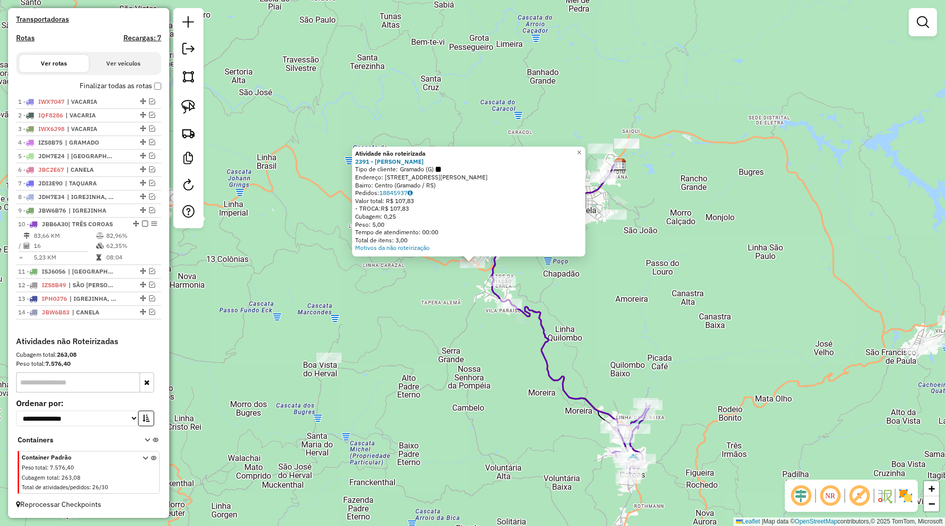
click at [483, 357] on div "Atividade não roteirizada 2391 - VALDETI DA SILVA PIRES Tipo de cliente: Gramad…" at bounding box center [472, 263] width 945 height 526
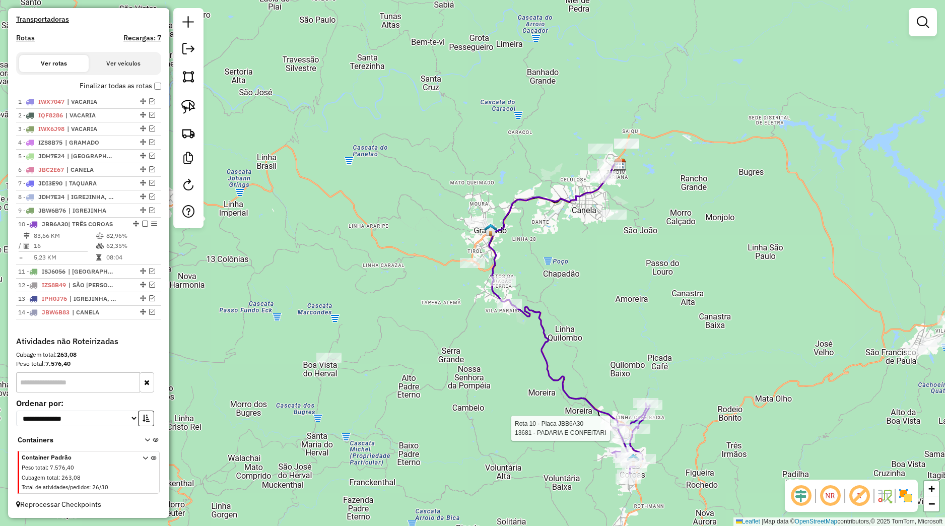
select select "*********"
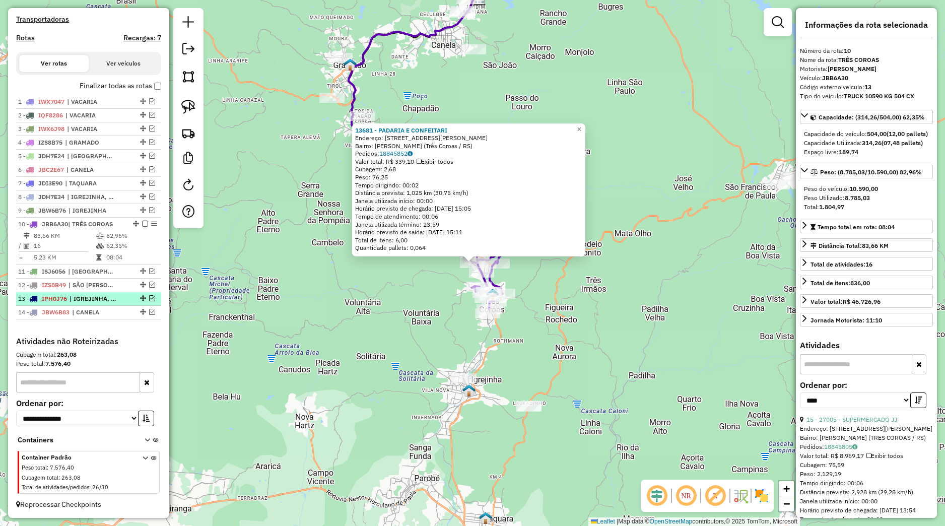
click at [149, 299] on em at bounding box center [152, 298] width 6 height 6
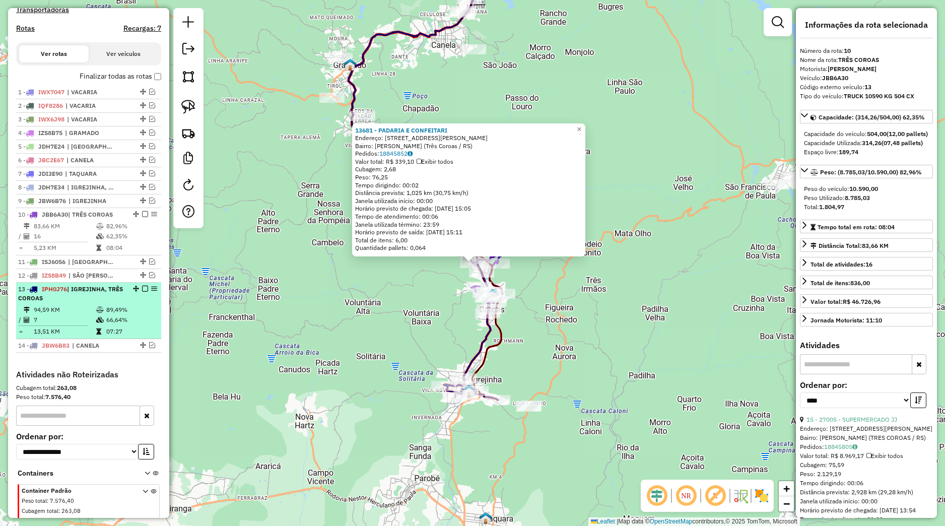
click at [107, 312] on li "13 - IPH0J76 | IGREJINHA, TRÊS COROAS 94,59 KM 89,49% / 7 66,64% = 13,51 KM 07:…" at bounding box center [88, 311] width 145 height 56
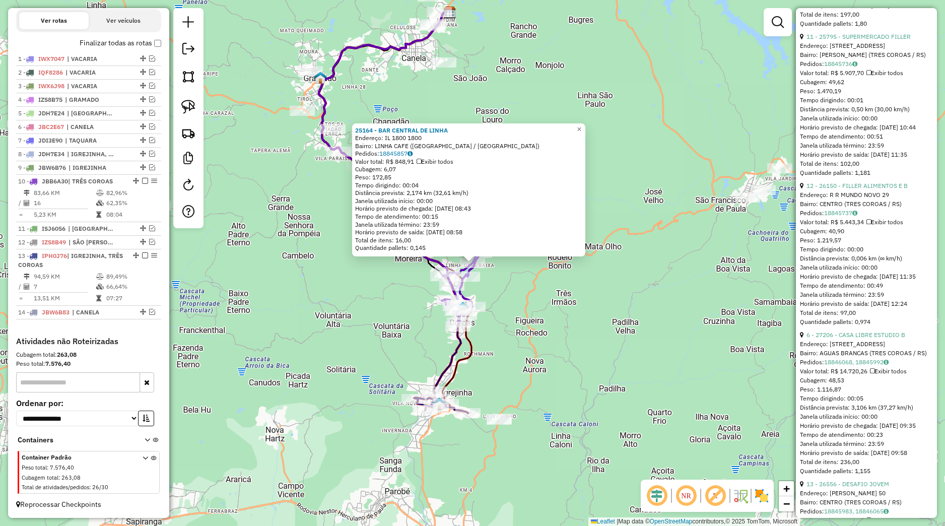
scroll to position [567, 0]
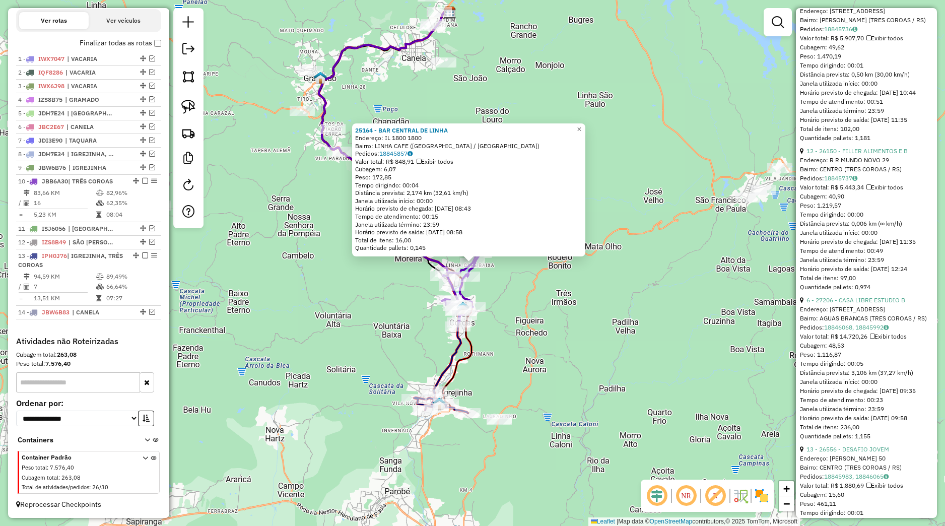
click at [857, 156] on div "12 - 26150 - FILLER ALIMENTOS E B" at bounding box center [866, 151] width 133 height 9
click at [858, 155] on link "12 - 26150 - FILLER ALIMENTOS E B" at bounding box center [856, 151] width 101 height 8
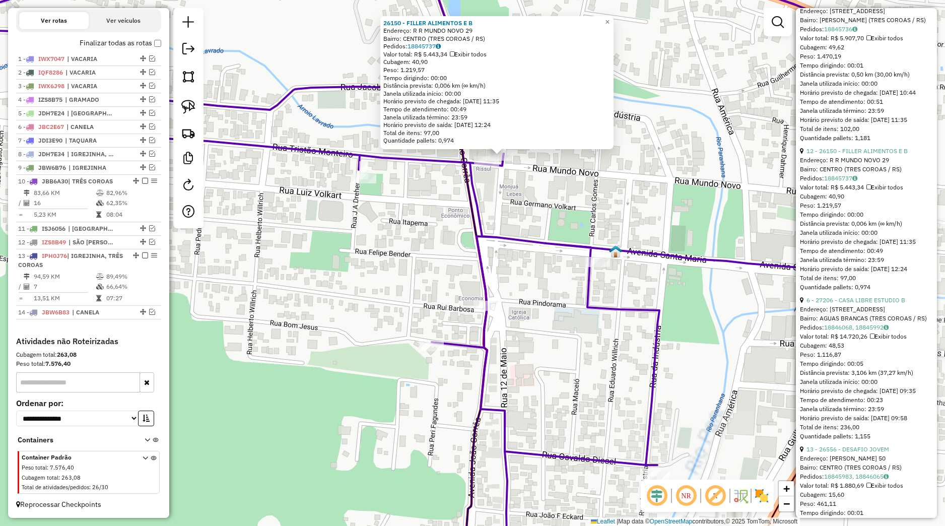
drag, startPoint x: 534, startPoint y: 203, endPoint x: 514, endPoint y: 193, distance: 22.8
click at [531, 201] on div "Rota 10 - Placa JBB6A30 26150 - FILLER ALIMENTOS E B 26150 - FILLER ALIMENTOS E…" at bounding box center [472, 263] width 945 height 526
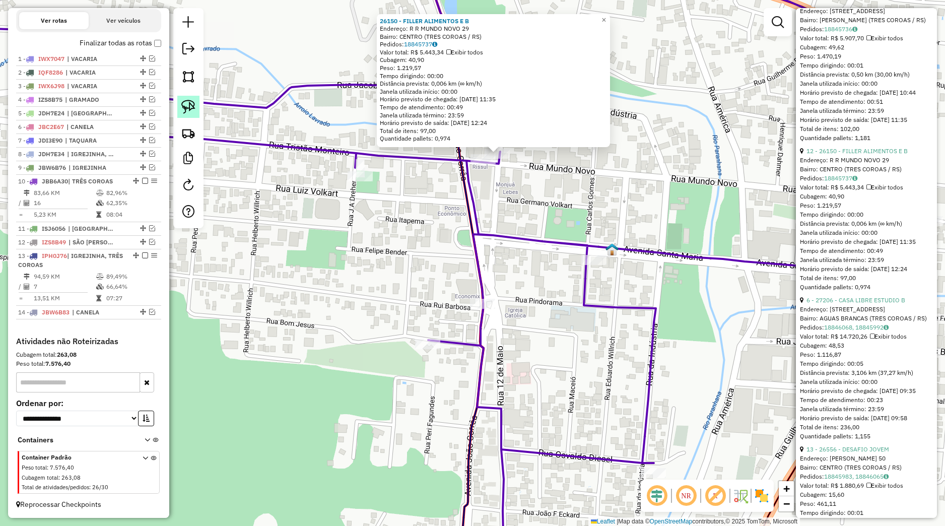
click at [188, 106] on img at bounding box center [188, 107] width 14 height 14
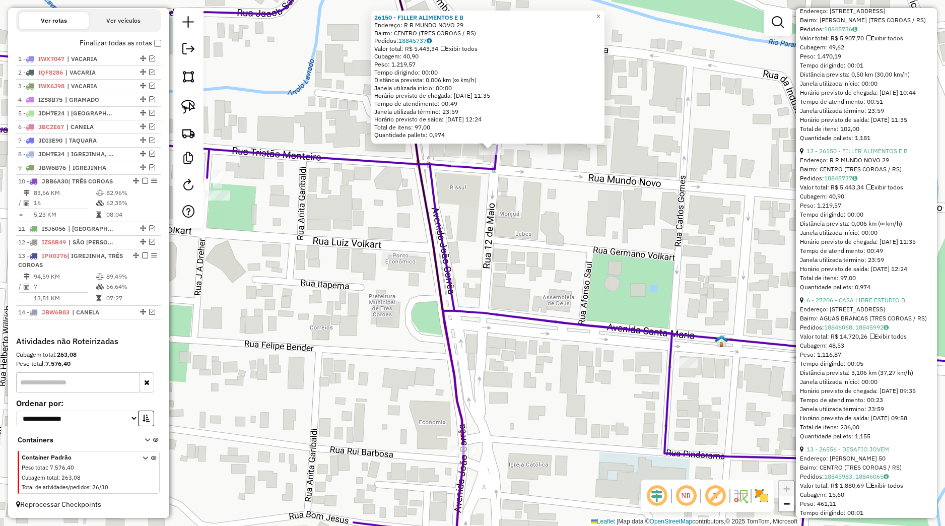
drag, startPoint x: 469, startPoint y: 140, endPoint x: 515, endPoint y: 154, distance: 47.6
click at [515, 154] on div "26150 - FILLER ALIMENTOS E B Endereço: R R MUNDO NOVO 29 Bairro: CENTRO (TRES C…" at bounding box center [472, 263] width 945 height 526
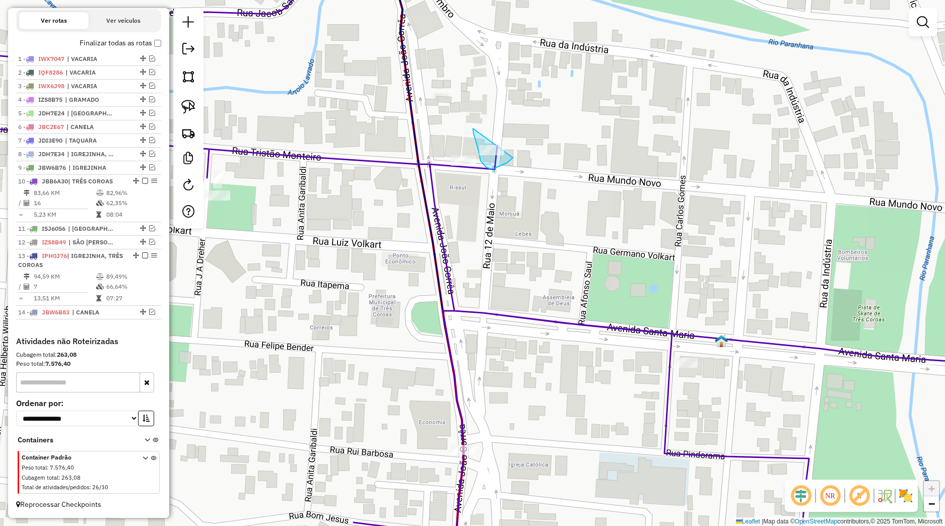
drag, startPoint x: 473, startPoint y: 128, endPoint x: 513, endPoint y: 158, distance: 49.4
click at [513, 158] on div "Janela de atendimento Grade de atendimento Capacidade Transportadoras Veículos …" at bounding box center [472, 263] width 945 height 526
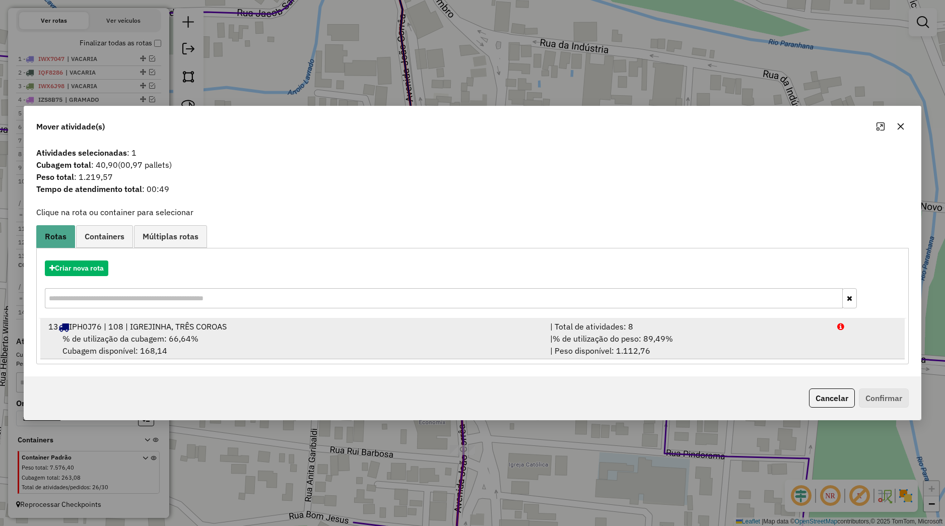
click at [304, 336] on div "% de utilização da cubagem: 66,64% Cubagem disponível: 168,14" at bounding box center [293, 344] width 502 height 24
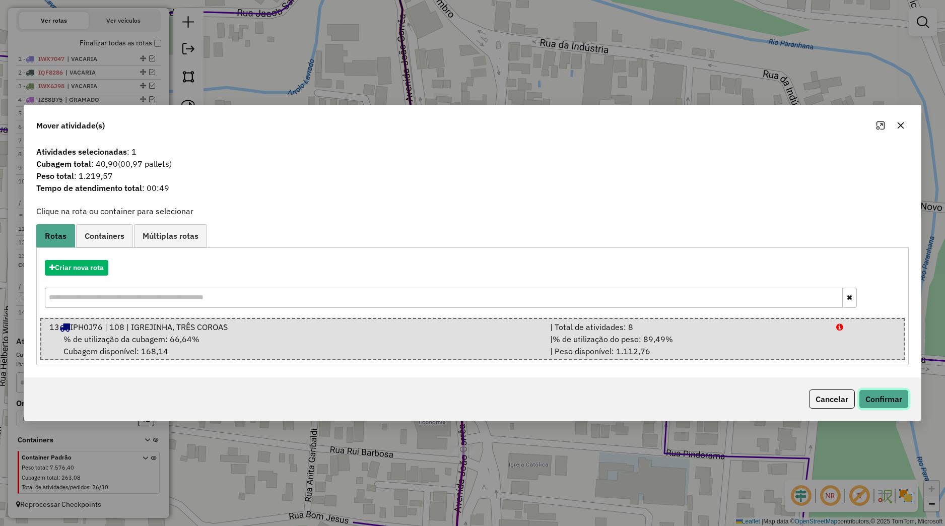
click at [868, 396] on button "Confirmar" at bounding box center [884, 398] width 50 height 19
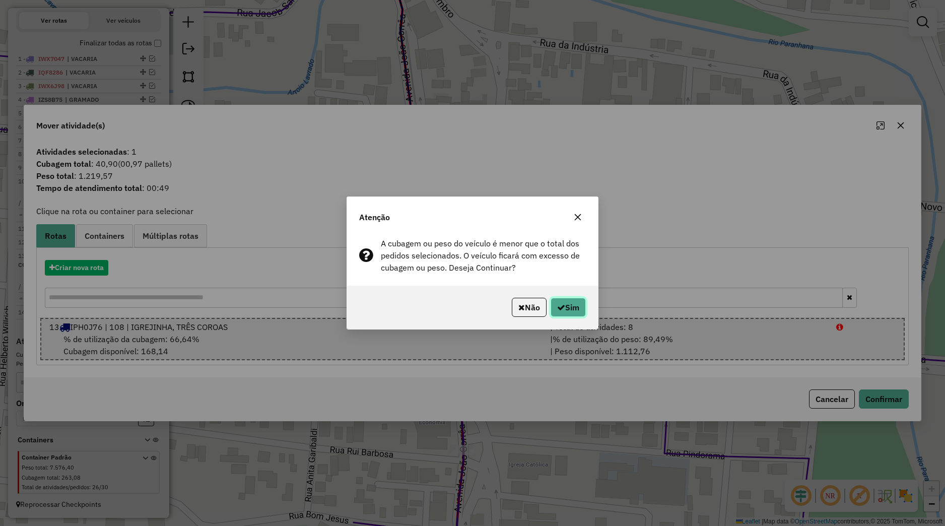
click at [568, 307] on button "Sim" at bounding box center [568, 307] width 35 height 19
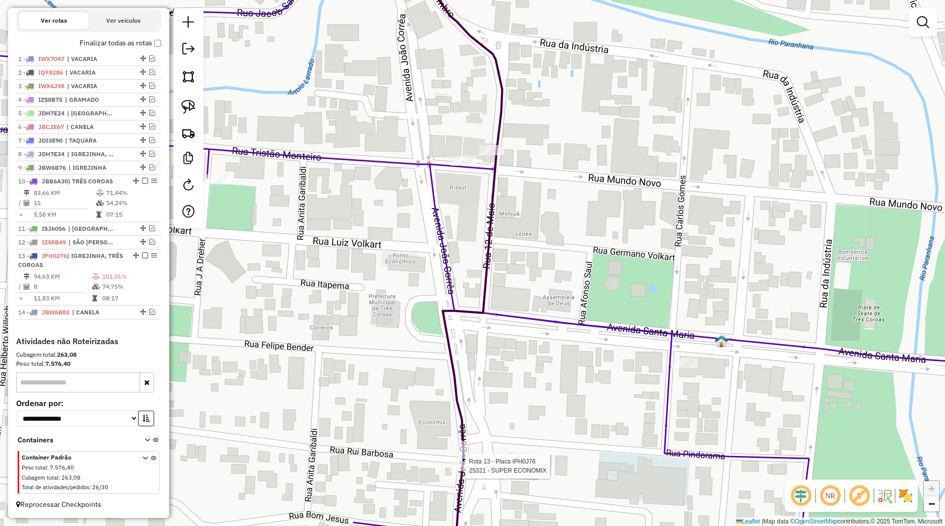
select select "*********"
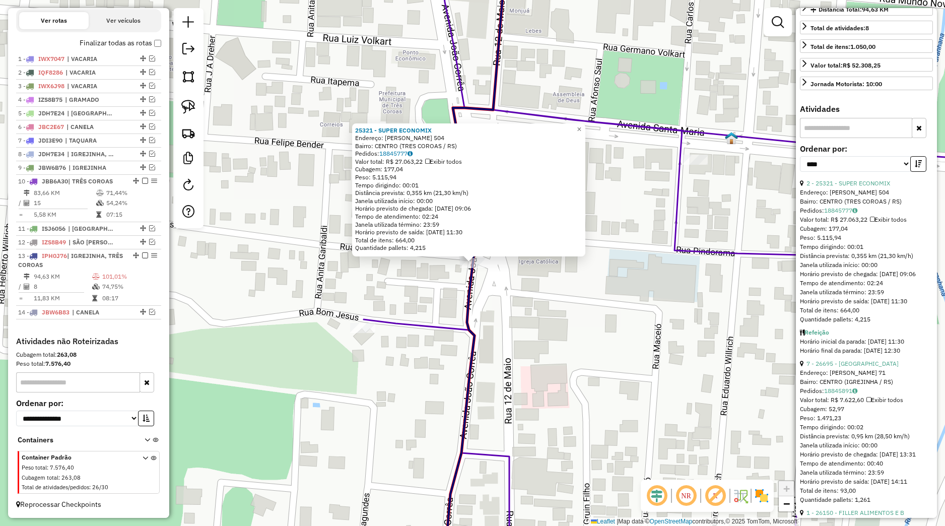
scroll to position [0, 0]
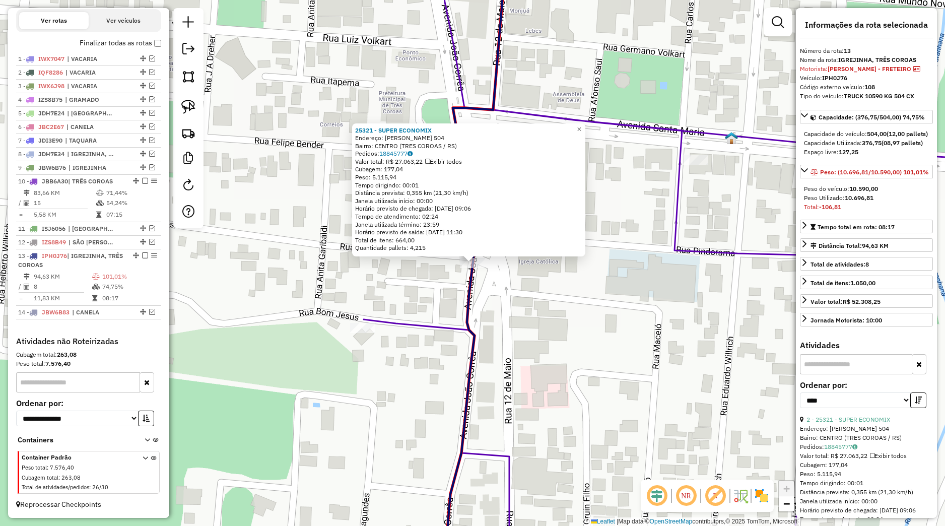
click at [639, 324] on div "25321 - SUPER ECONOMIX Endereço: JOAO CORREA 504 Bairro: CENTRO (TRES COROAS / …" at bounding box center [472, 263] width 945 height 526
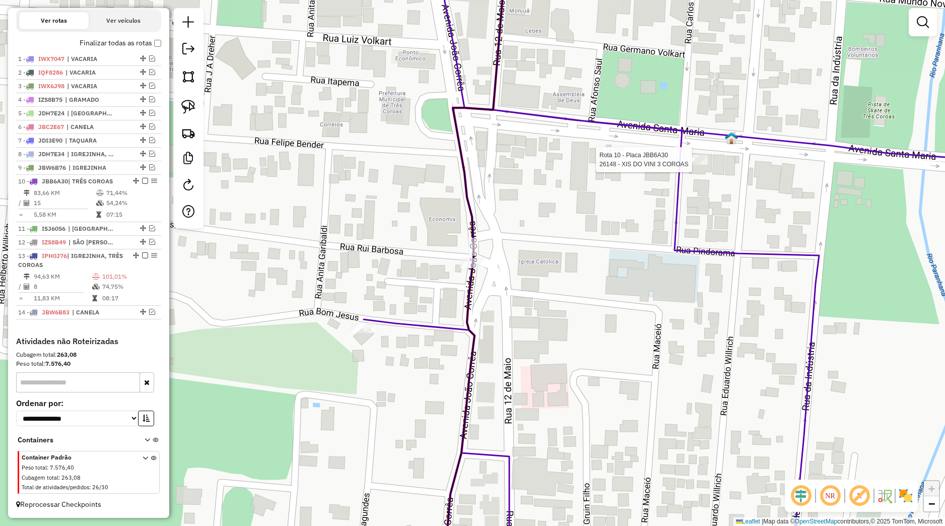
select select "*********"
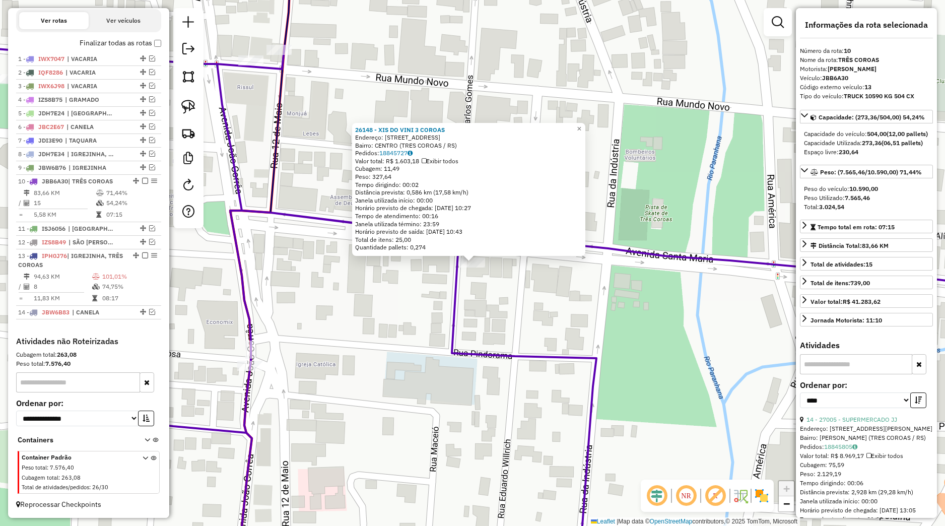
click at [545, 353] on icon at bounding box center [472, 309] width 1134 height 538
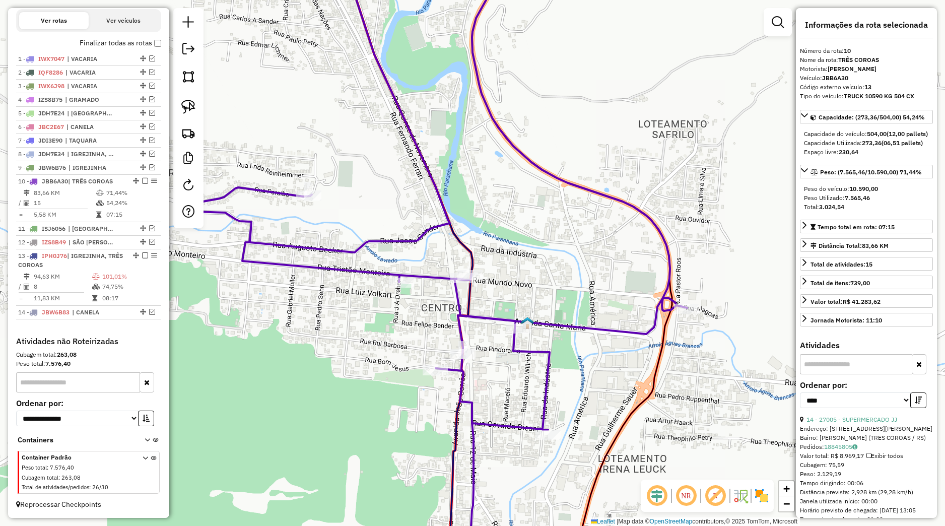
drag, startPoint x: 515, startPoint y: 374, endPoint x: 541, endPoint y: 278, distance: 100.1
click at [541, 278] on div "Janela de atendimento Grade de atendimento Capacidade Transportadoras Veículos …" at bounding box center [472, 263] width 945 height 526
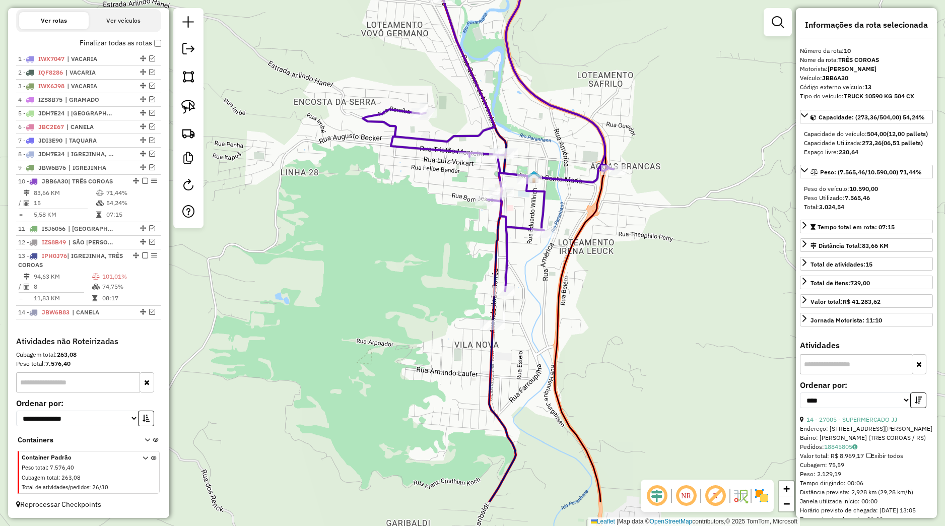
drag, startPoint x: 506, startPoint y: 345, endPoint x: 511, endPoint y: 241, distance: 104.4
click at [511, 241] on icon at bounding box center [502, 327] width 27 height 349
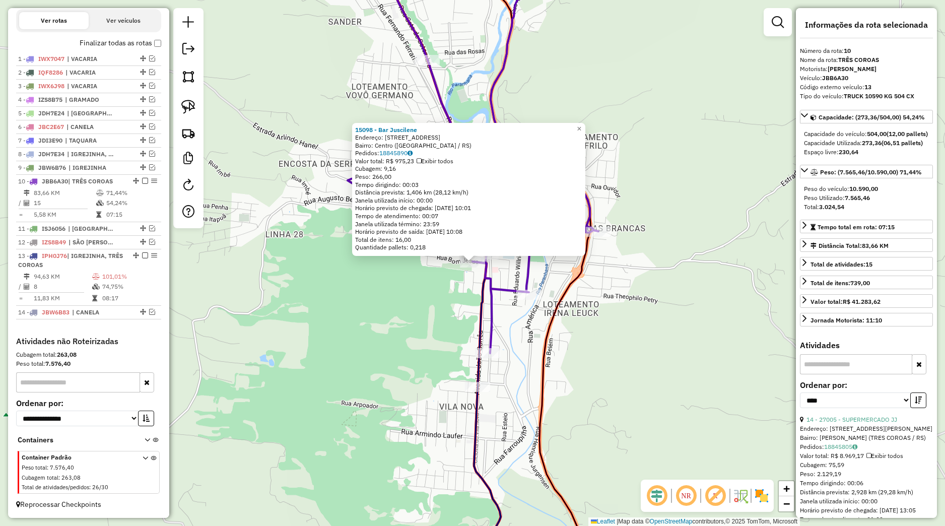
click at [442, 307] on div "15098 - Bar Juscilene Endereço: Rua Bom Jesus, 143 Bairro: Centro (Três Coroas …" at bounding box center [472, 263] width 945 height 526
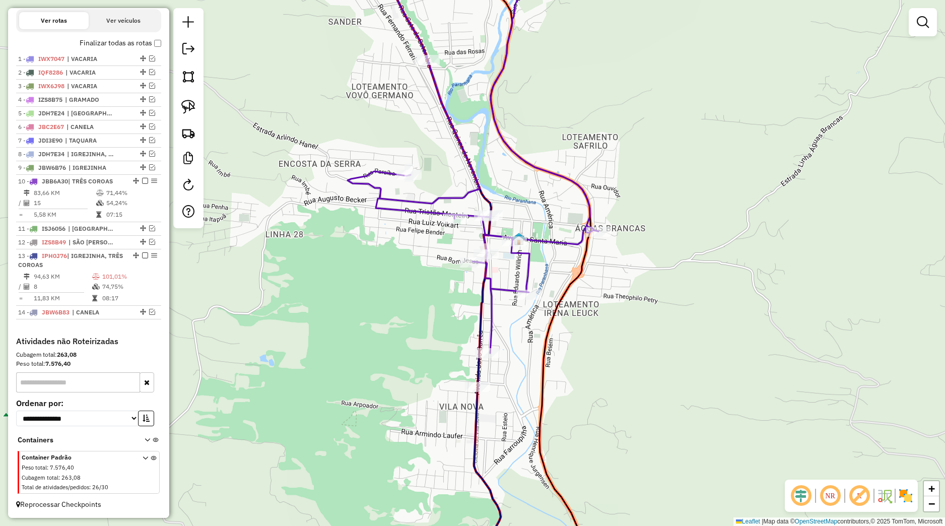
drag, startPoint x: 464, startPoint y: 351, endPoint x: 530, endPoint y: 124, distance: 236.2
click at [527, 129] on div "Janela de atendimento Grade de atendimento Capacidade Transportadoras Veículos …" at bounding box center [472, 263] width 945 height 526
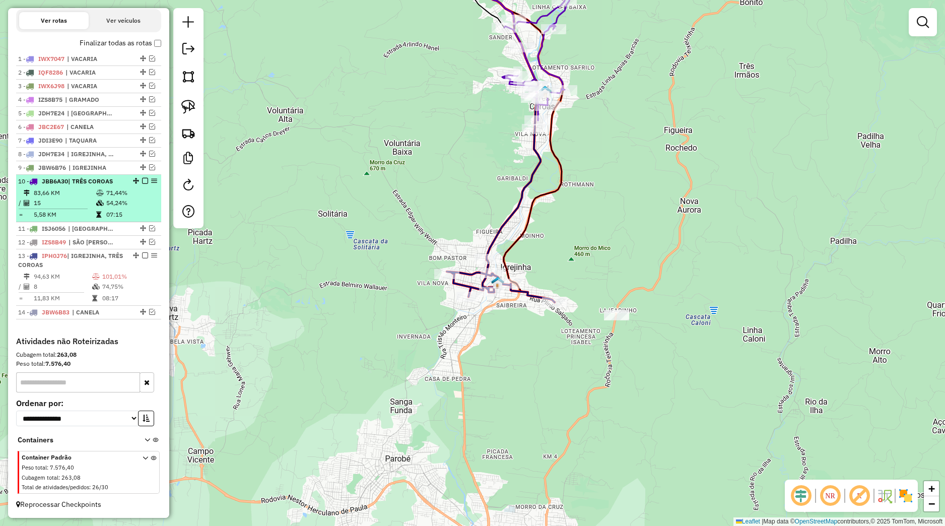
click at [142, 182] on em at bounding box center [145, 181] width 6 height 6
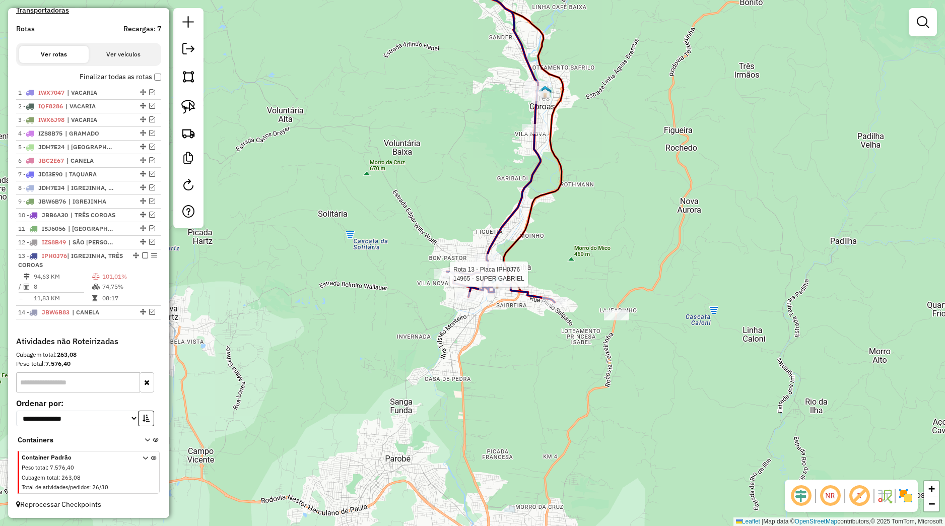
select select "*********"
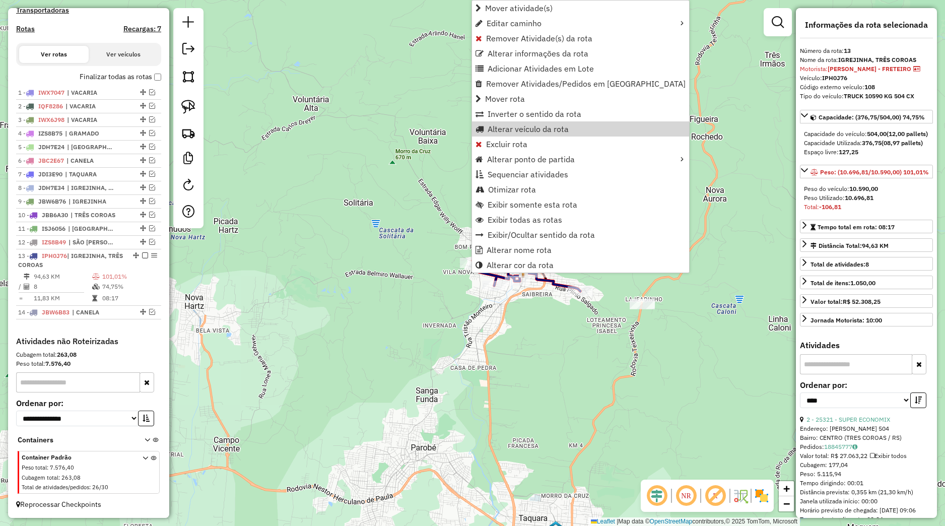
click at [422, 261] on div "Janela de atendimento Grade de atendimento Capacidade Transportadoras Veículos …" at bounding box center [472, 263] width 945 height 526
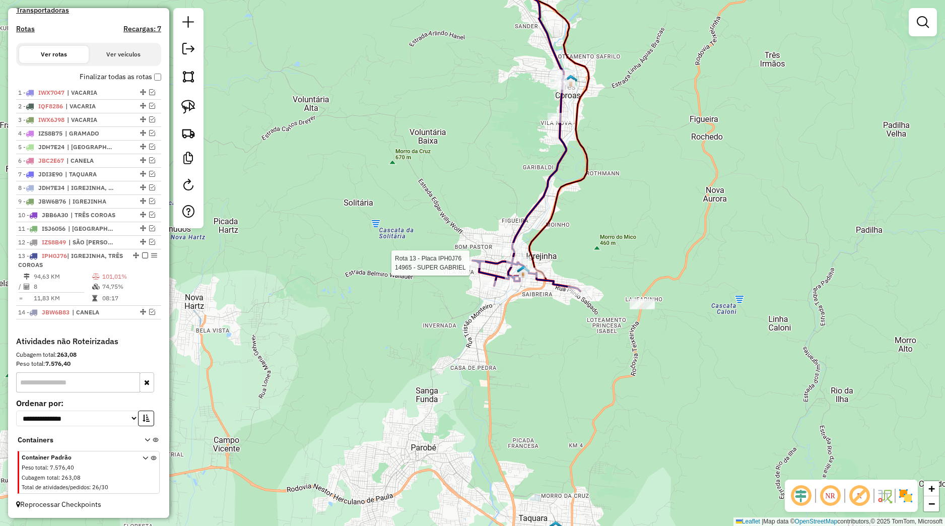
select select "*********"
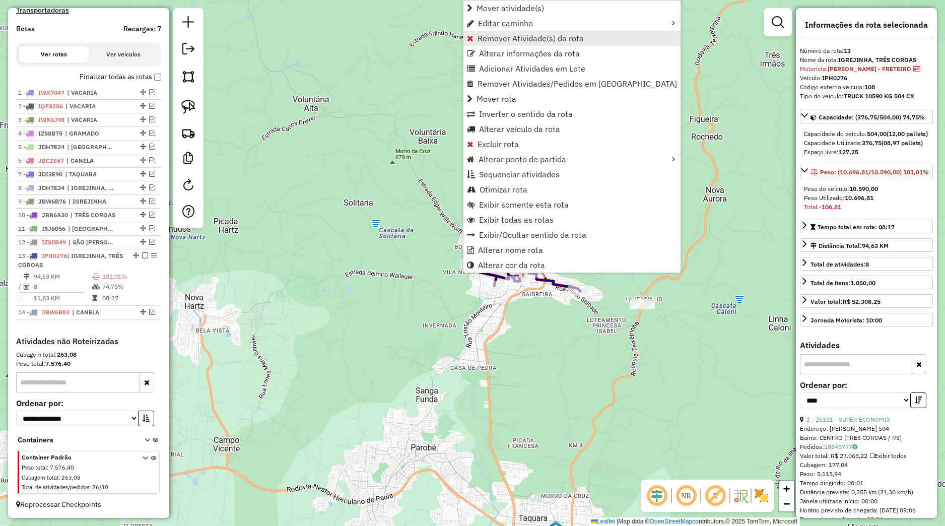
click at [511, 41] on span "Remover Atividade(s) da rota" at bounding box center [530, 38] width 106 height 8
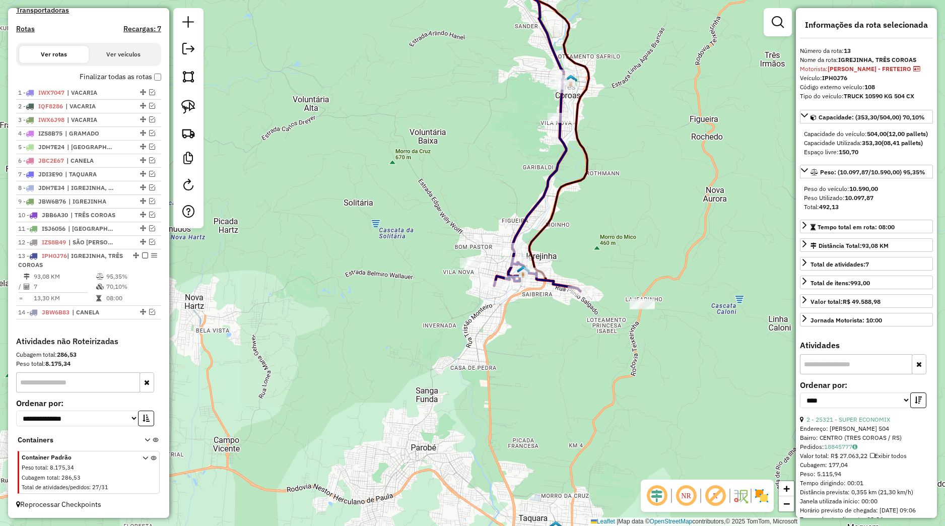
click at [559, 347] on div "Janela de atendimento Grade de atendimento Capacidade Transportadoras Veículos …" at bounding box center [472, 263] width 945 height 526
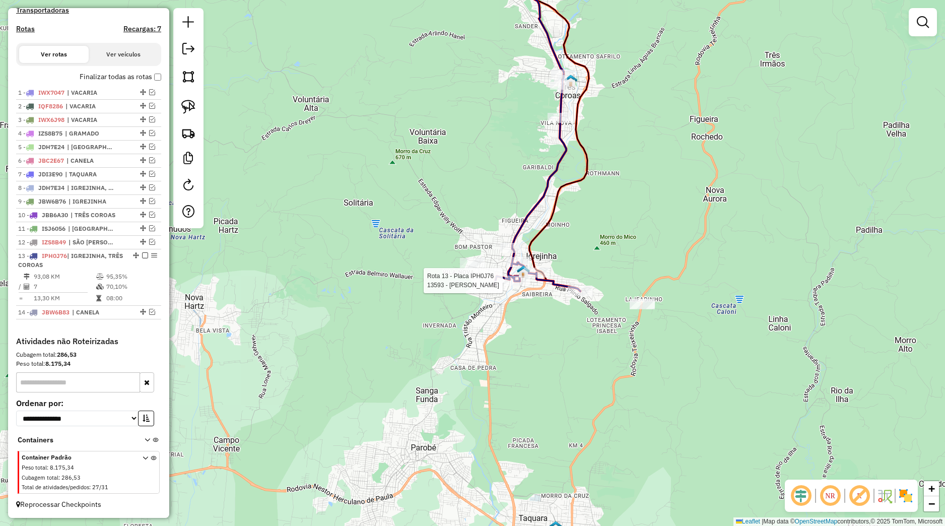
select select "*********"
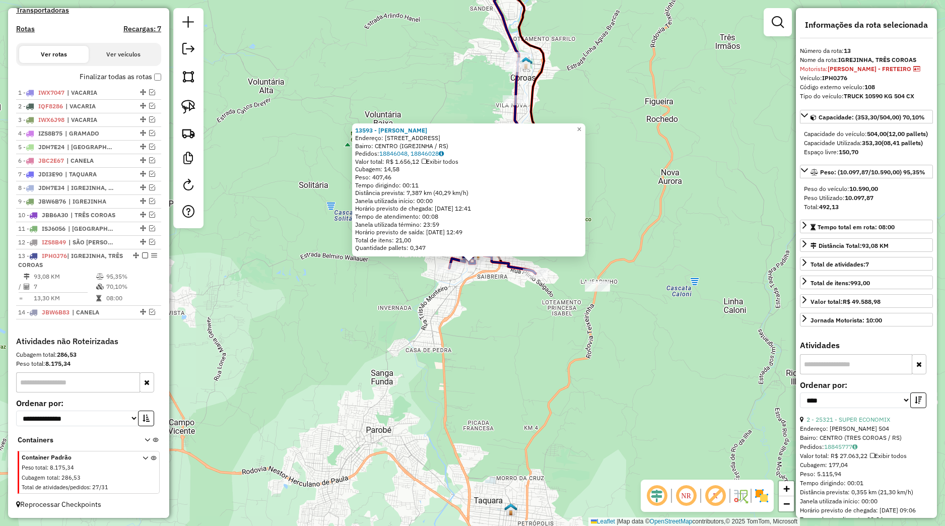
click at [527, 340] on div "13593 - ANDRE LUIS NANTAL Endereço: Rua Tiradentes 12 Bairro: CENTRO (IGREJINHA…" at bounding box center [472, 263] width 945 height 526
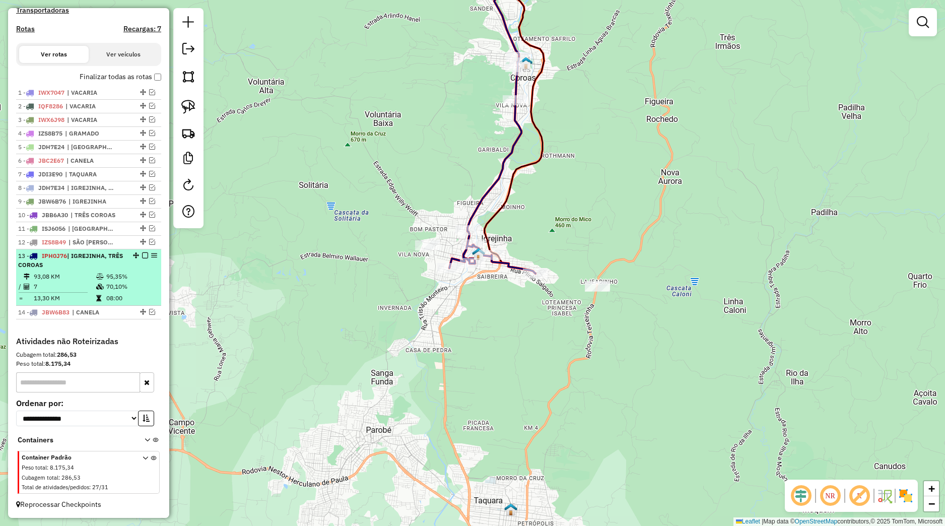
click at [142, 254] on em at bounding box center [145, 255] width 6 height 6
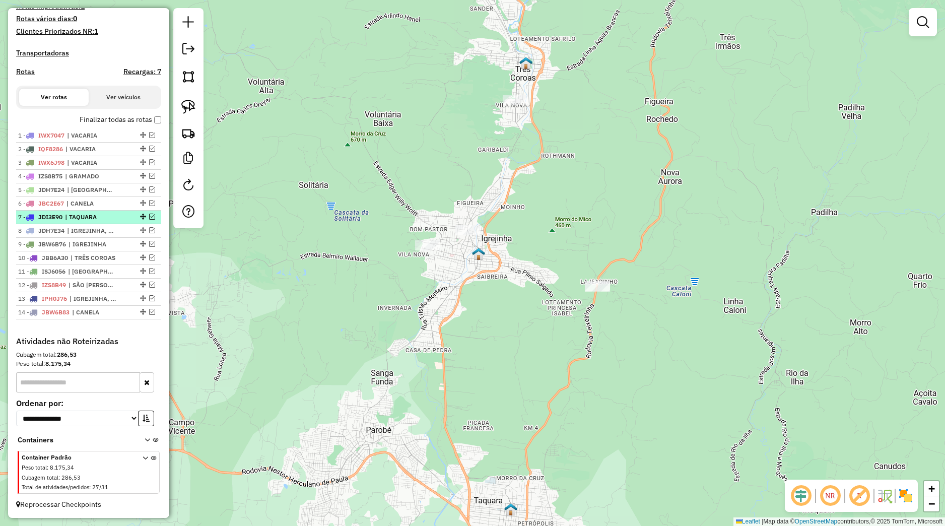
click at [111, 217] on span "| TAQUARA" at bounding box center [88, 217] width 46 height 9
select select "*********"
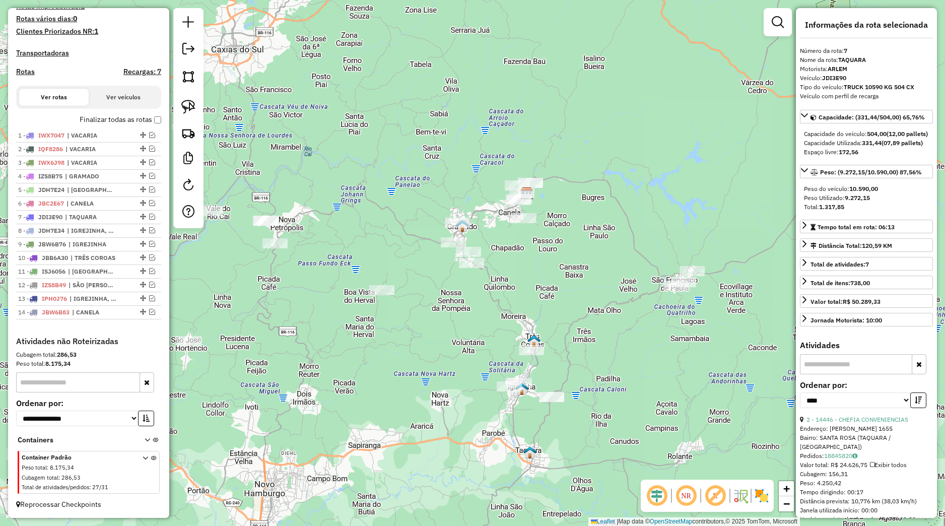
drag, startPoint x: 458, startPoint y: 263, endPoint x: 493, endPoint y: 333, distance: 78.4
click at [492, 333] on div "Janela de atendimento Grade de atendimento Capacidade Transportadoras Veículos …" at bounding box center [472, 263] width 945 height 526
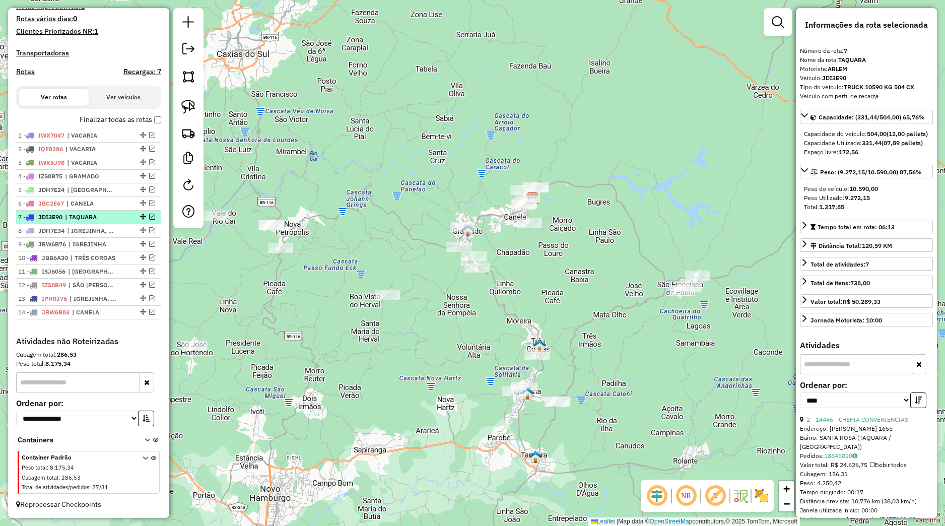
click at [100, 219] on span "| TAQUARA" at bounding box center [88, 217] width 46 height 9
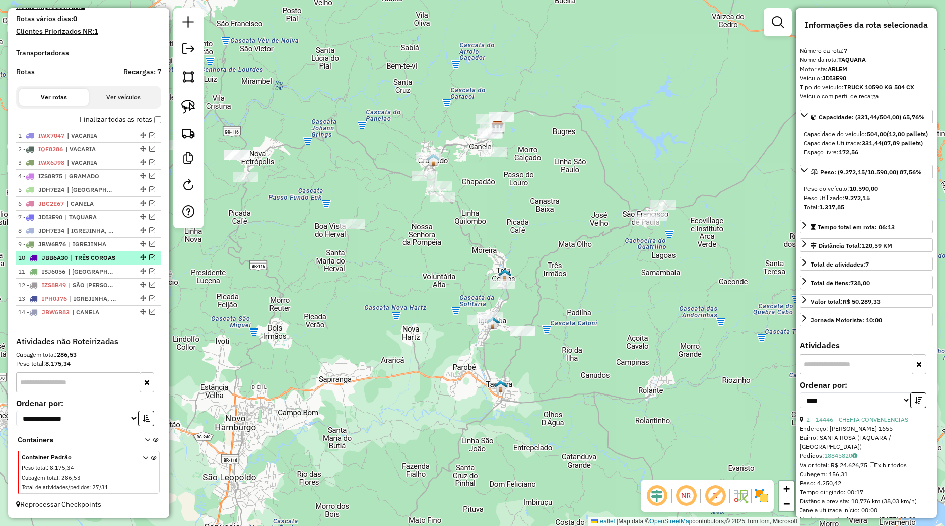
click at [105, 252] on li "10 - JBB6A30 | TRÊS COROAS" at bounding box center [88, 258] width 145 height 14
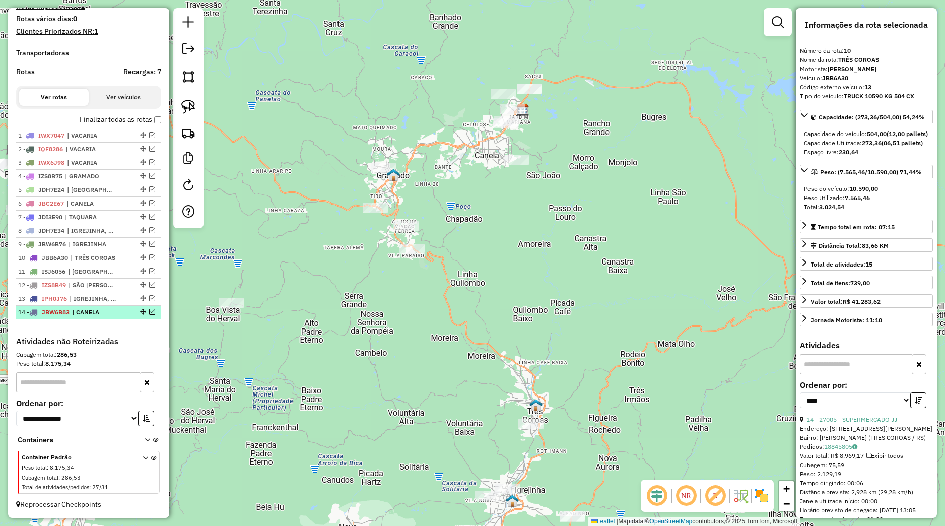
drag, startPoint x: 100, startPoint y: 313, endPoint x: 109, endPoint y: 314, distance: 9.1
click at [100, 314] on span "| CANELA" at bounding box center [95, 312] width 46 height 9
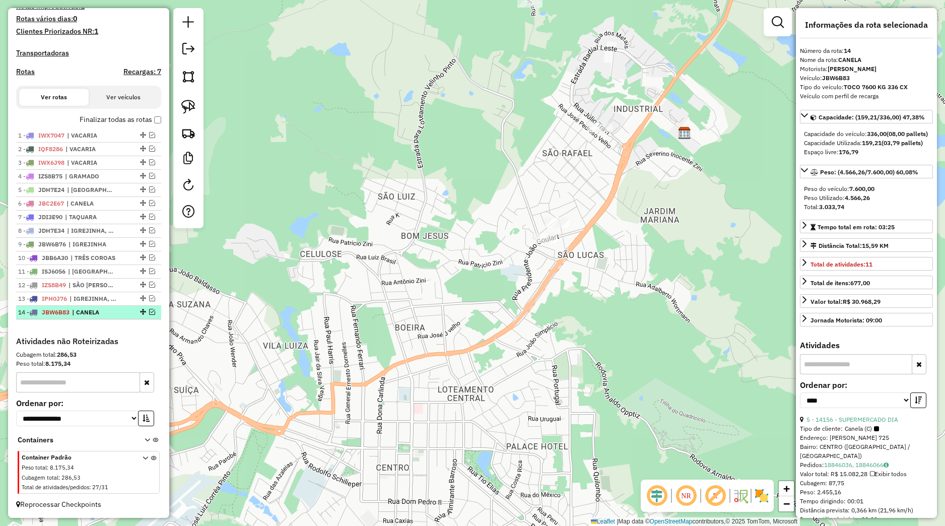
click at [149, 309] on em at bounding box center [152, 312] width 6 height 6
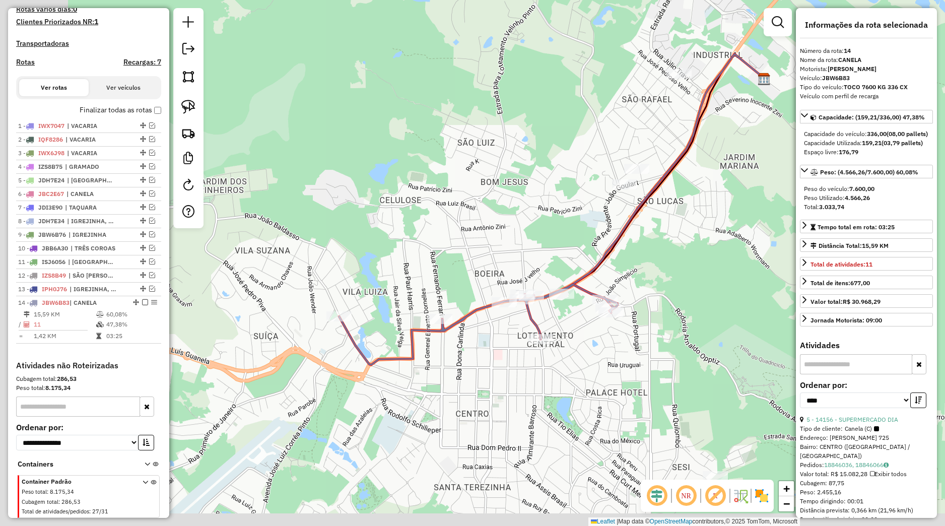
drag, startPoint x: 276, startPoint y: 353, endPoint x: 361, endPoint y: 291, distance: 105.0
click at [361, 292] on div "Janela de atendimento Grade de atendimento Capacidade Transportadoras Veículos …" at bounding box center [472, 263] width 945 height 526
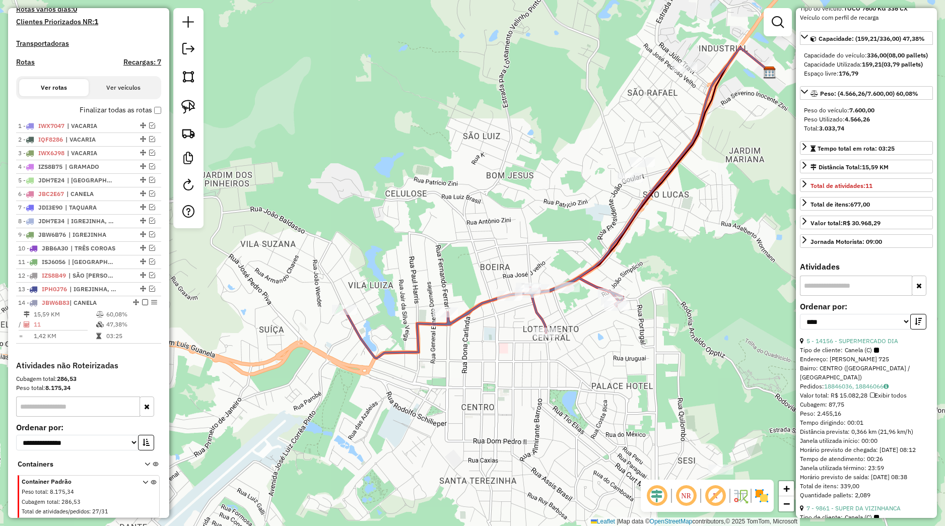
scroll to position [94, 0]
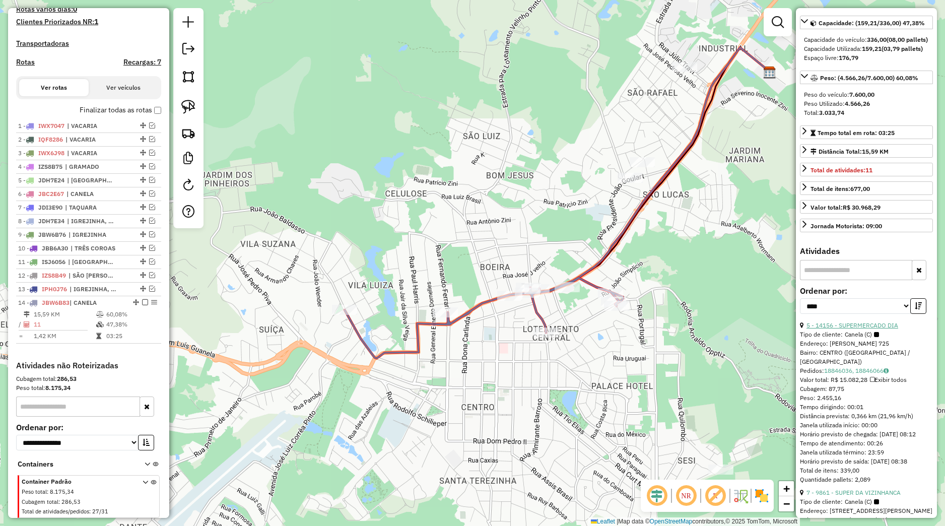
click at [879, 329] on link "5 - 14156 - SUPERMERCADO DIA" at bounding box center [852, 325] width 92 height 8
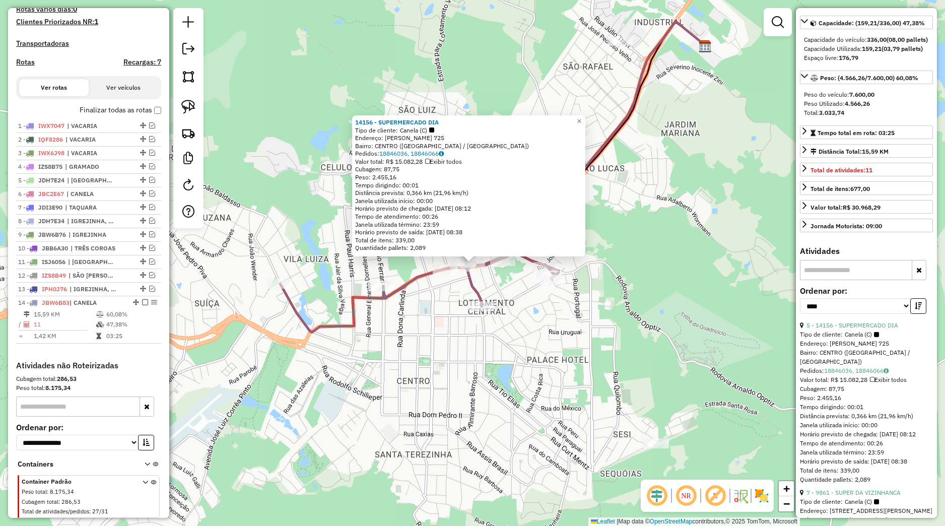
click at [532, 323] on div "14156 - SUPERMERCADO DIA Tipo de cliente: Canela (C) Endereço: JOAO PESSOA 725 …" at bounding box center [472, 263] width 945 height 526
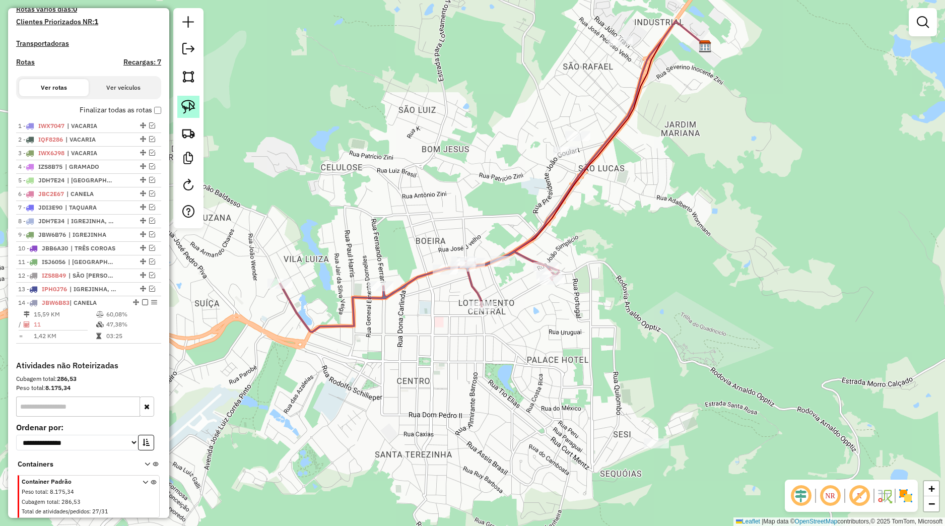
click at [196, 106] on link at bounding box center [188, 107] width 22 height 22
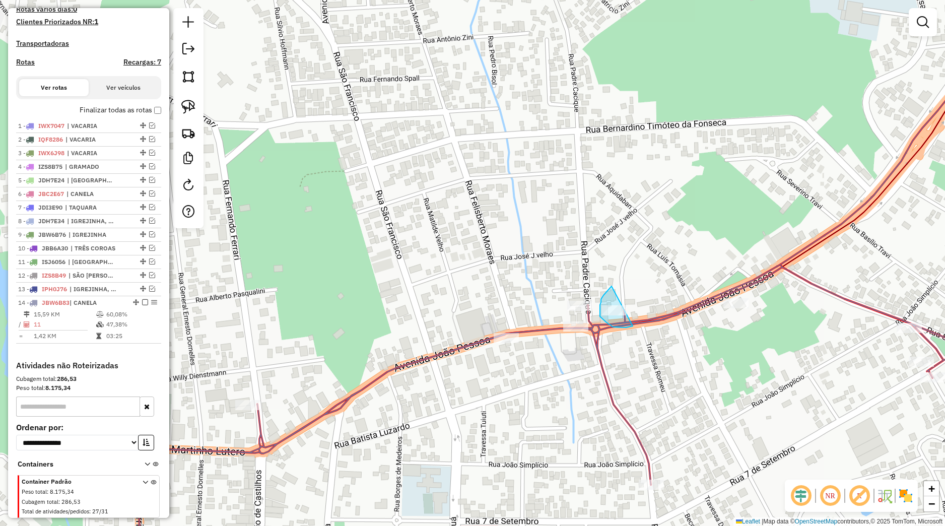
drag, startPoint x: 611, startPoint y: 286, endPoint x: 635, endPoint y: 325, distance: 45.4
click at [635, 325] on div "Janela de atendimento Grade de atendimento Capacidade Transportadoras Veículos …" at bounding box center [472, 263] width 945 height 526
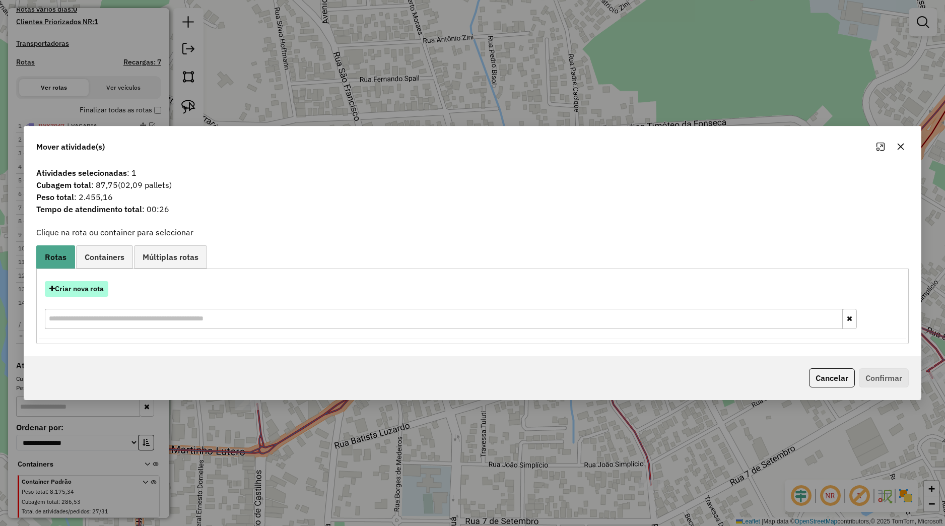
click at [105, 286] on button "Criar nova rota" at bounding box center [76, 289] width 63 height 16
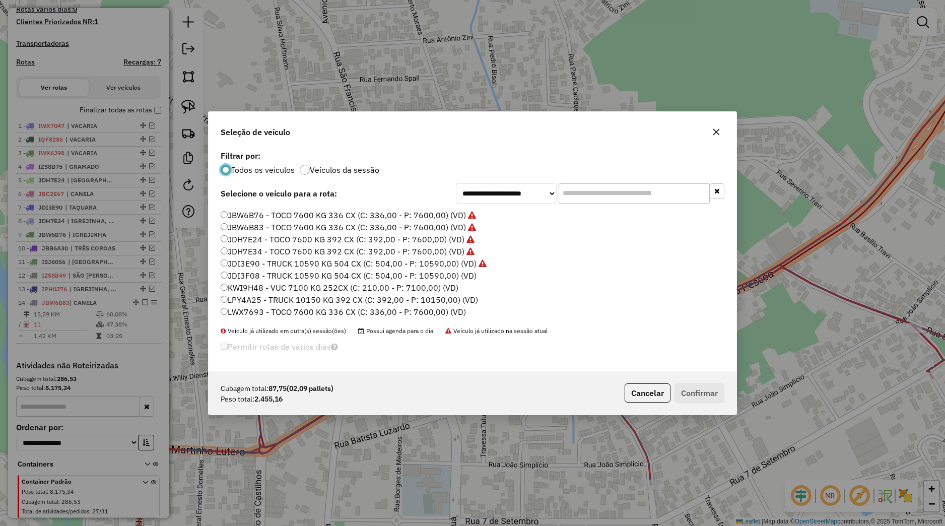
scroll to position [163, 0]
click at [274, 293] on label "JBW6B83 - TOCO 7600 KG 336 CX (C: 336,00 - P: 7600,00) (VD)" at bounding box center [348, 292] width 255 height 12
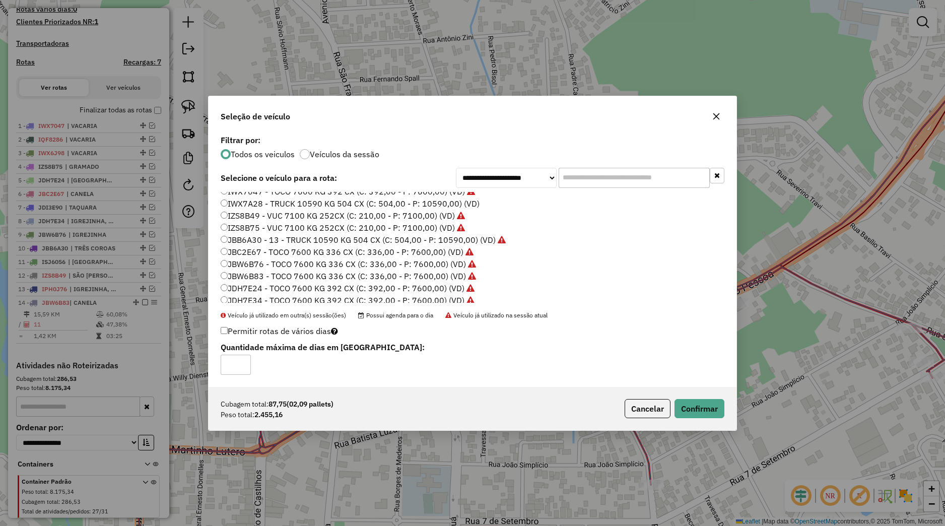
click at [694, 399] on div "Cubagem total: 87,75 (02,09 pallets) Peso total: 2.455,16 Cancelar Confirmar" at bounding box center [473, 408] width 528 height 43
click at [696, 406] on button "Confirmar" at bounding box center [699, 408] width 50 height 19
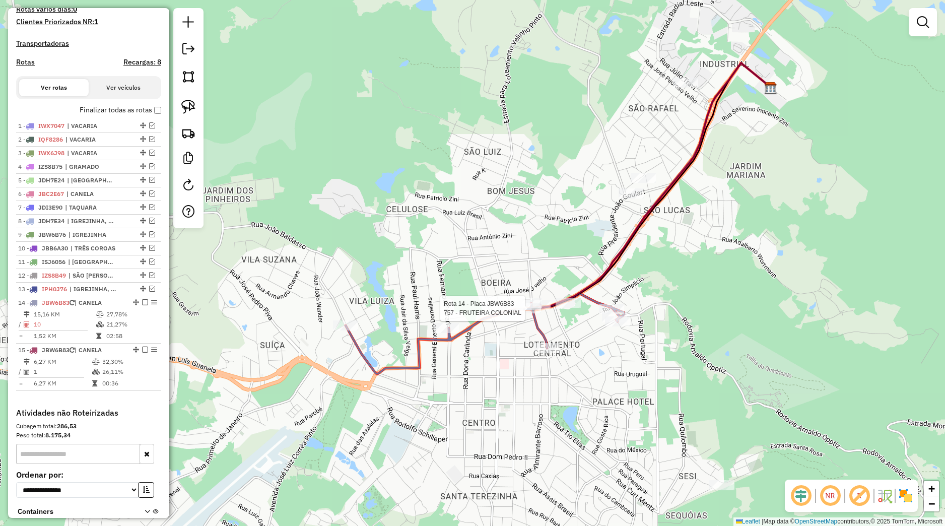
select select "*********"
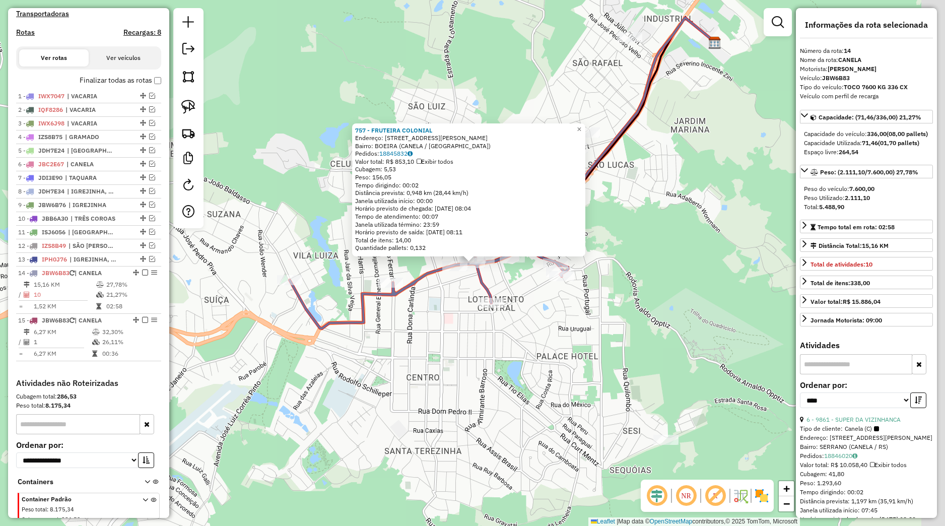
scroll to position [363, 0]
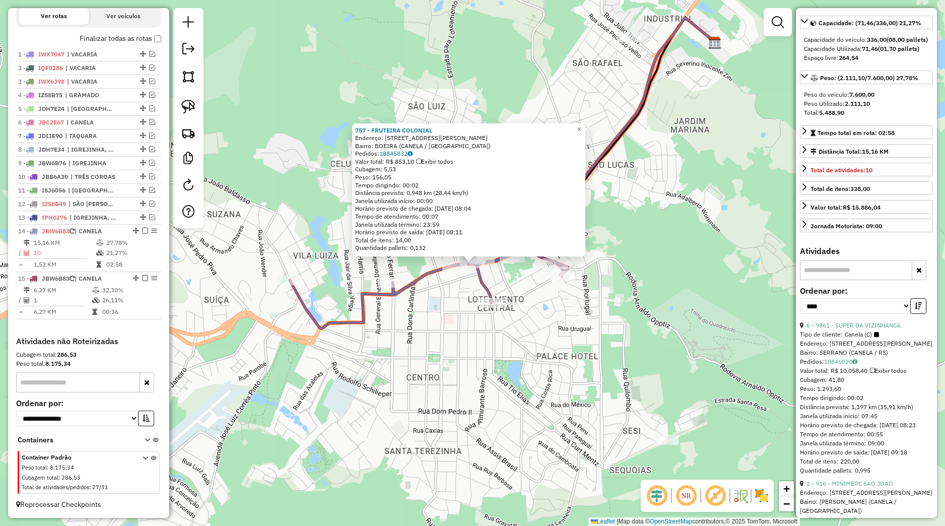
click at [619, 314] on div "757 - FRUTEIRA COLONIAL Endereço: Rua Joao Pessoa 667 Bairro: BOEIRA (CANELA / …" at bounding box center [472, 263] width 945 height 526
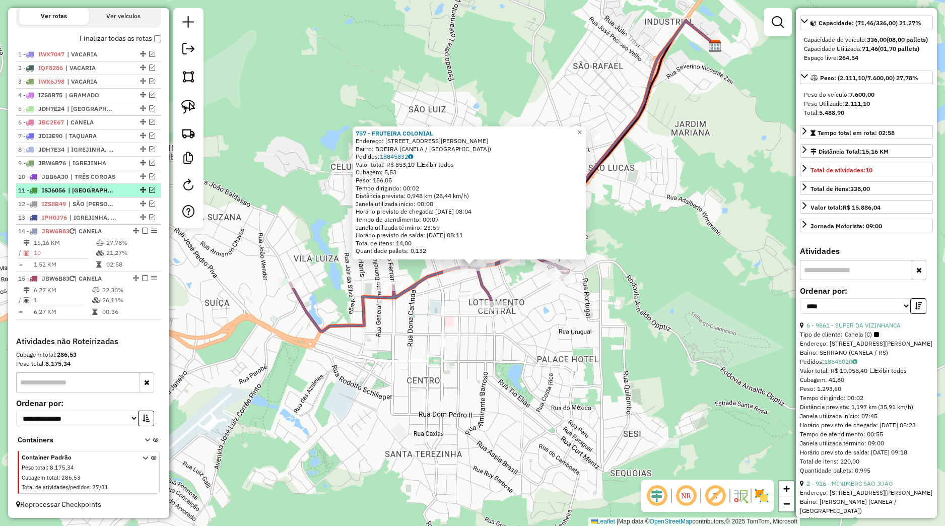
click at [142, 230] on em at bounding box center [145, 231] width 6 height 6
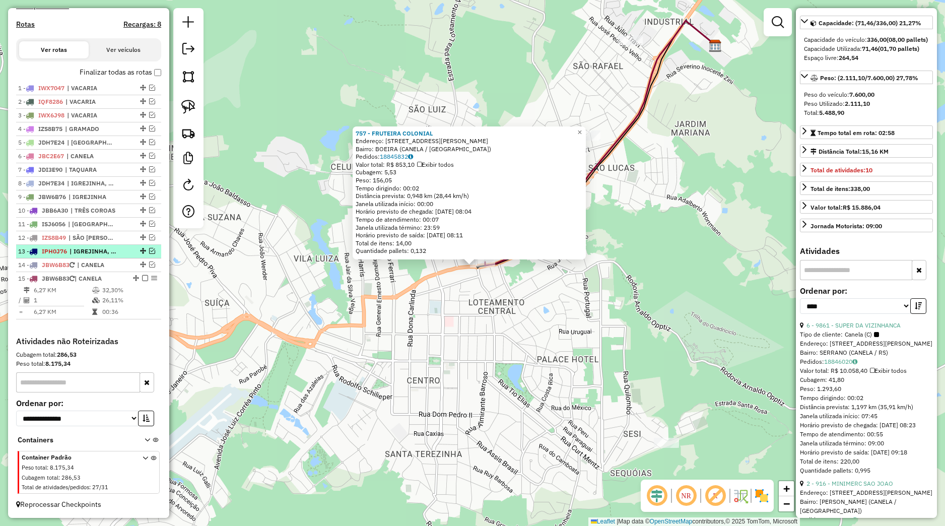
scroll to position [329, 0]
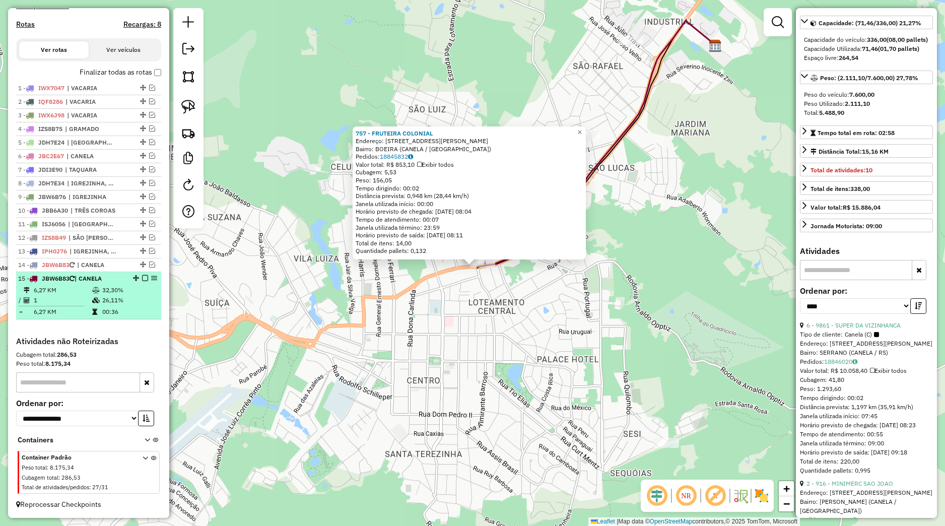
click at [142, 276] on em at bounding box center [145, 278] width 6 height 6
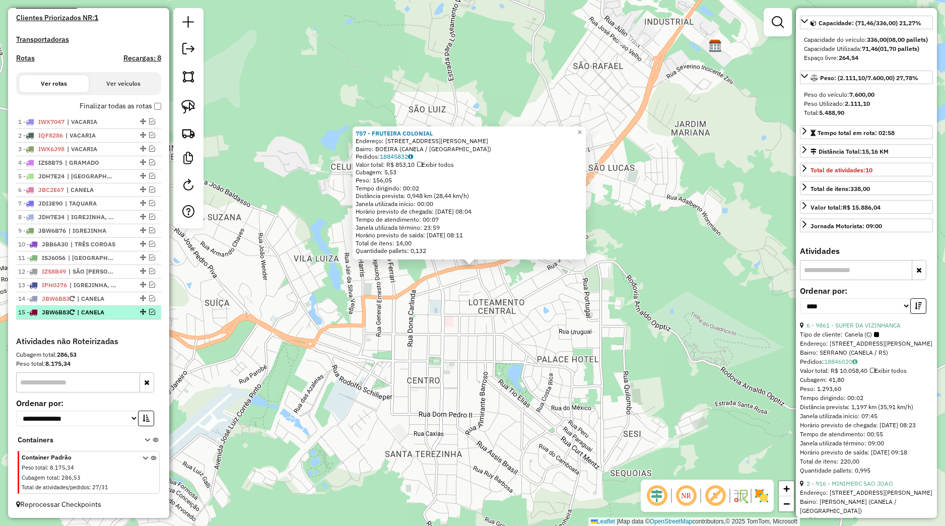
scroll to position [296, 0]
click at [377, 309] on div "757 - FRUTEIRA COLONIAL Endereço: Rua Joao Pessoa 667 Bairro: BOEIRA (CANELA / …" at bounding box center [472, 263] width 945 height 526
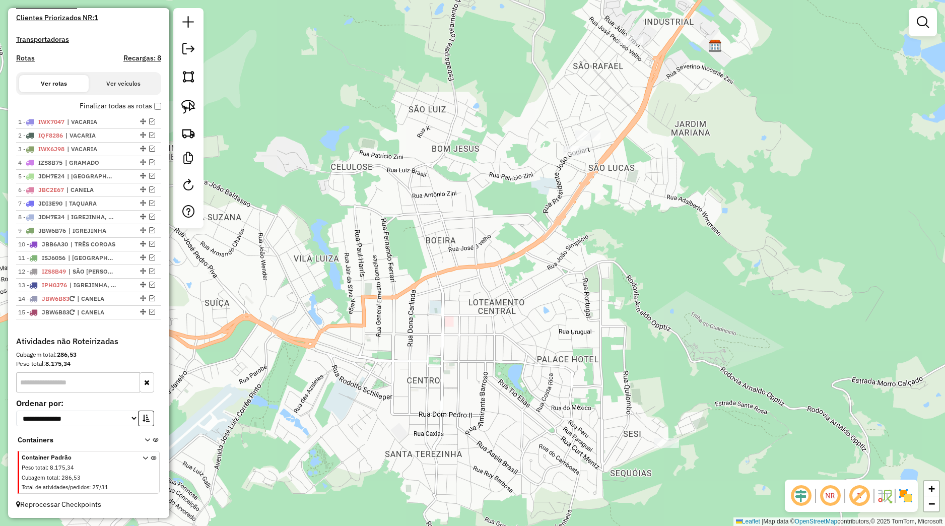
click at [396, 314] on div "Janela de atendimento Grade de atendimento Capacidade Transportadoras Veículos …" at bounding box center [472, 263] width 945 height 526
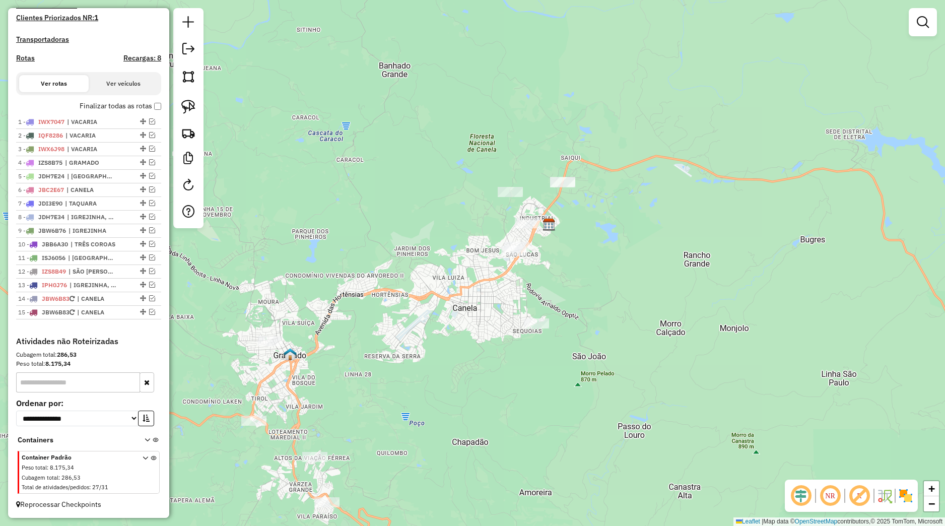
drag, startPoint x: 502, startPoint y: 303, endPoint x: 571, endPoint y: 262, distance: 80.2
click at [571, 262] on div "Janela de atendimento Grade de atendimento Capacidade Transportadoras Veículos …" at bounding box center [472, 263] width 945 height 526
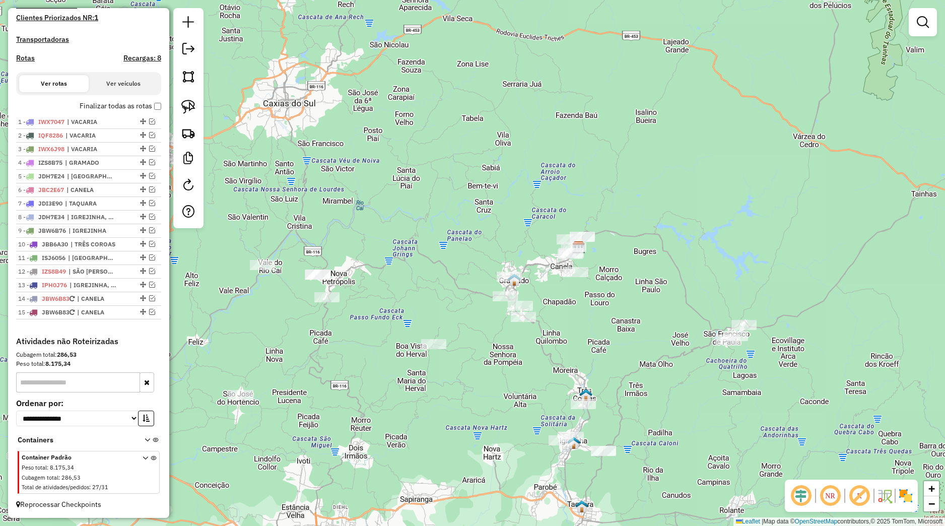
drag, startPoint x: 697, startPoint y: 367, endPoint x: 643, endPoint y: 340, distance: 60.1
click at [637, 341] on div "Janela de atendimento Grade de atendimento Capacidade Transportadoras Veículos …" at bounding box center [472, 263] width 945 height 526
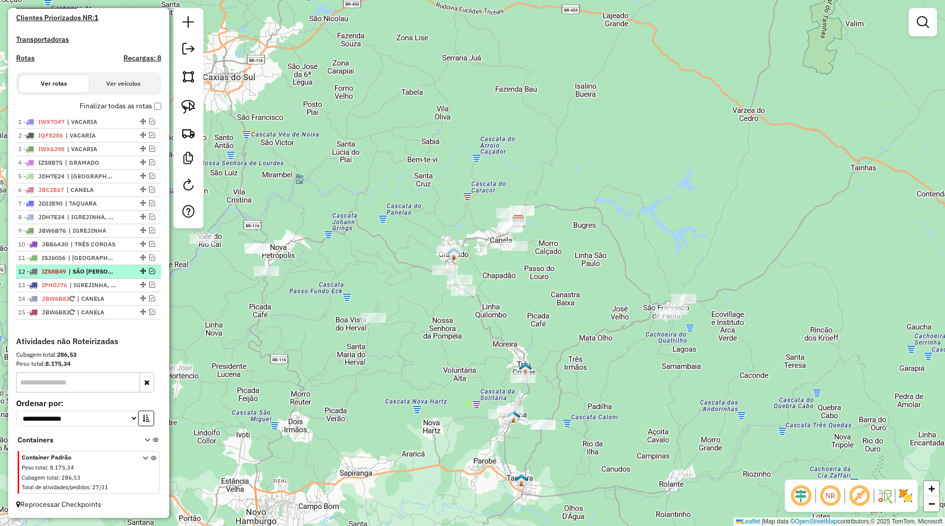
click at [92, 273] on span "| SÃO [PERSON_NAME]" at bounding box center [92, 271] width 46 height 9
select select "*********"
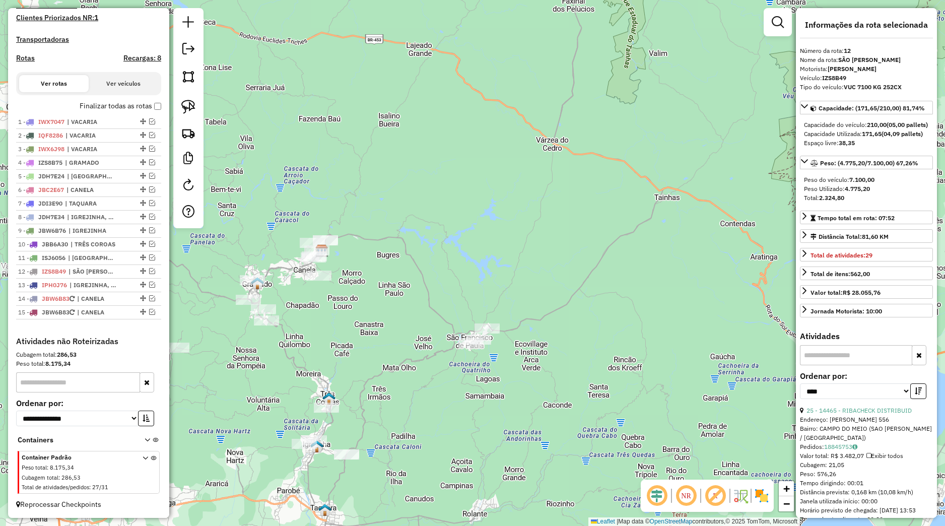
drag, startPoint x: 384, startPoint y: 299, endPoint x: 402, endPoint y: 303, distance: 18.0
click at [401, 305] on div "Janela de atendimento Grade de atendimento Capacidade Transportadoras Veículos …" at bounding box center [472, 263] width 945 height 526
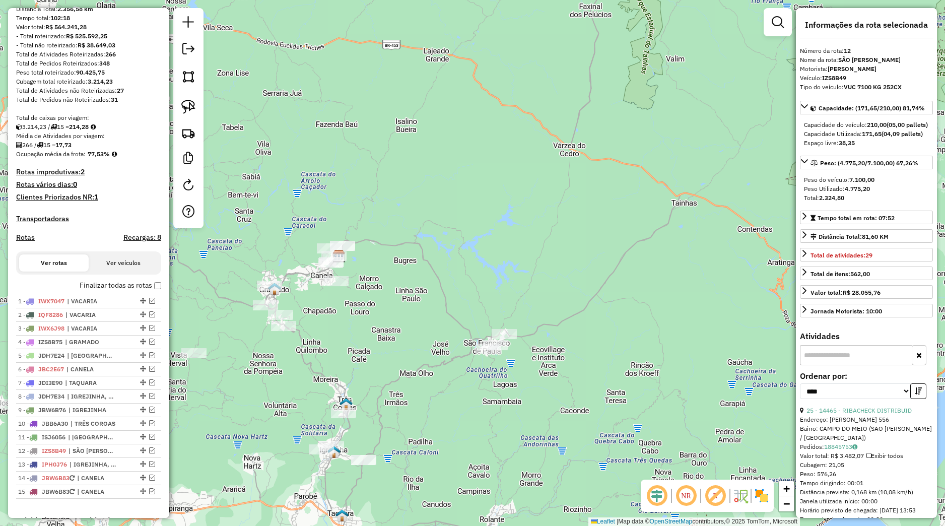
scroll to position [0, 0]
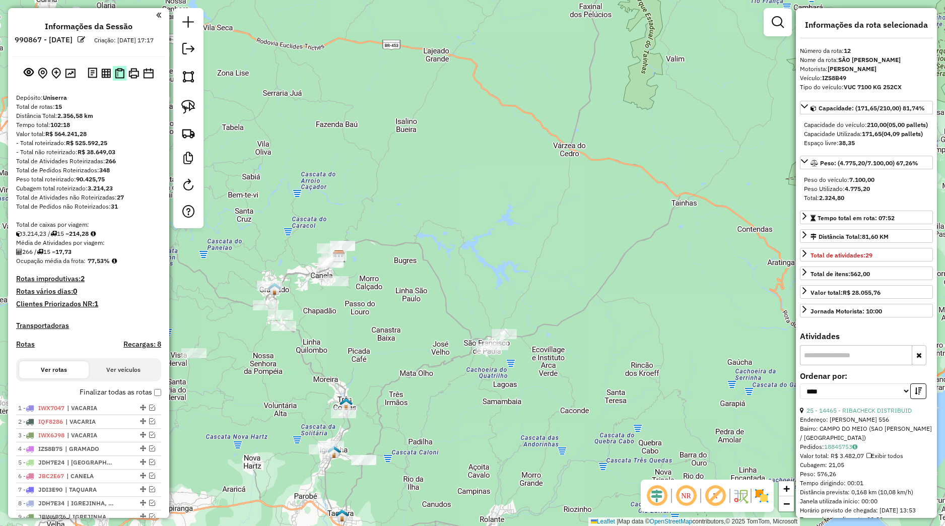
click at [115, 79] on img at bounding box center [120, 73] width 10 height 11
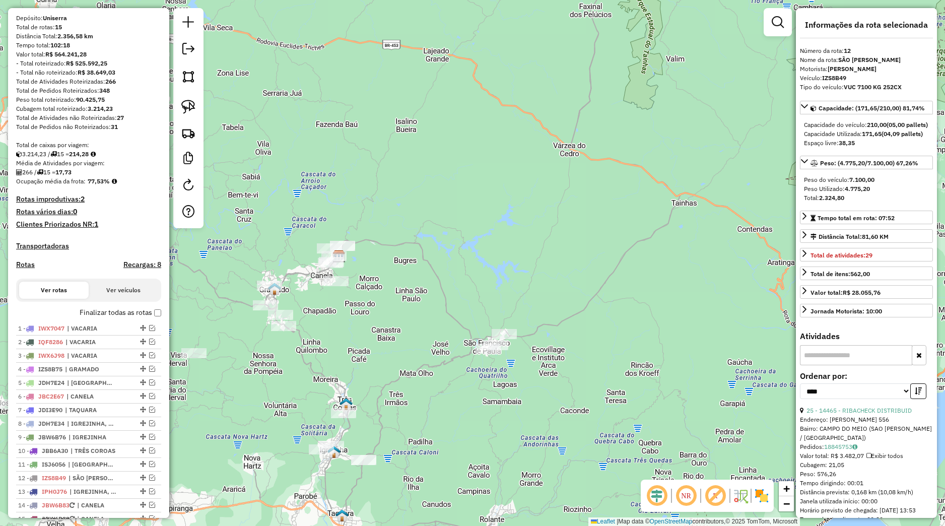
scroll to position [142, 0]
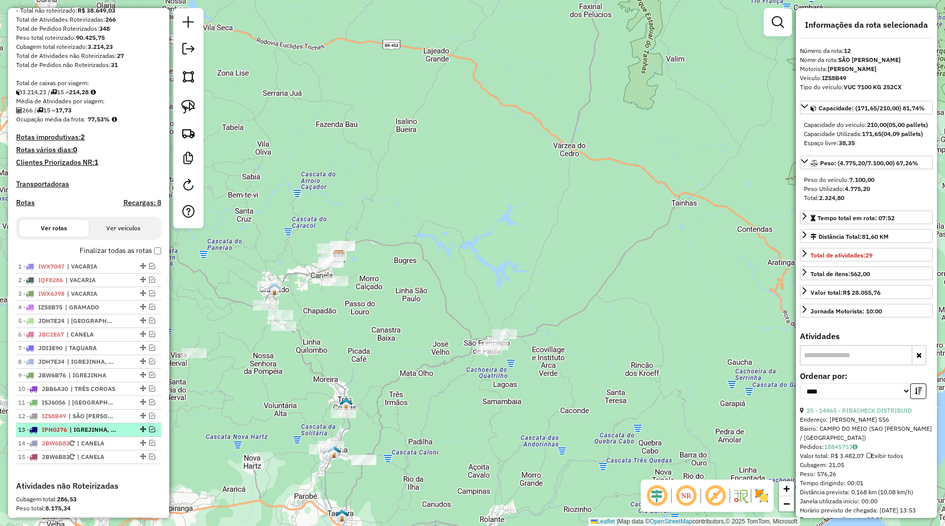
click at [144, 434] on div "13 - IPH0J76 | IGREJINHA, TRÊS COROAS" at bounding box center [88, 429] width 141 height 9
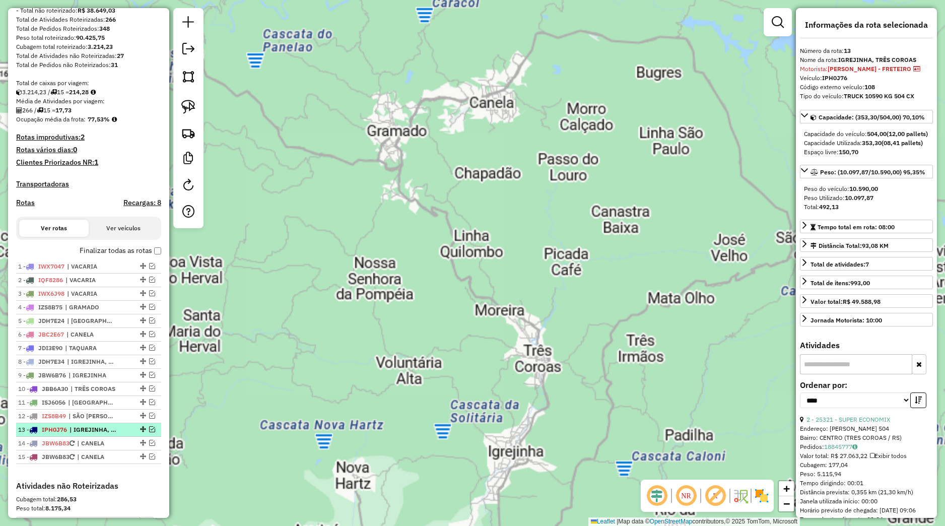
click at [149, 432] on em at bounding box center [152, 429] width 6 height 6
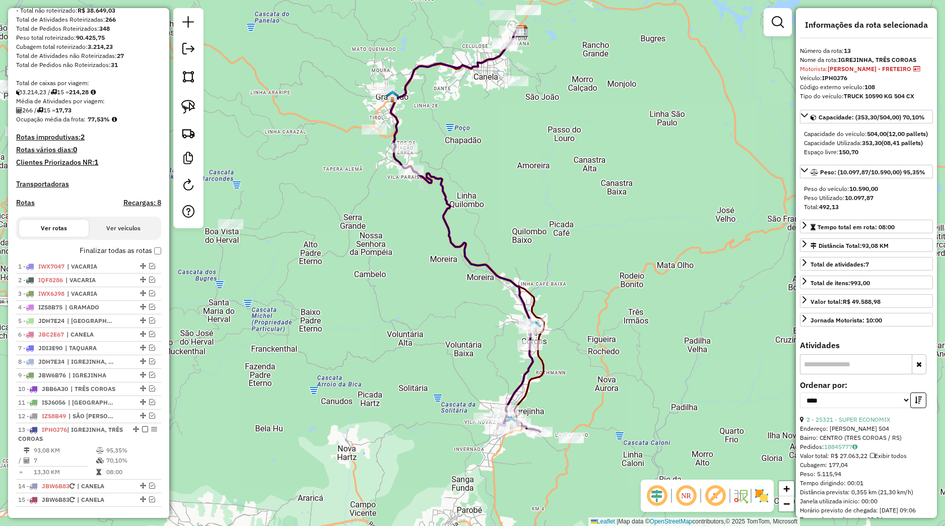
drag, startPoint x: 351, startPoint y: 439, endPoint x: 342, endPoint y: 276, distance: 163.0
click at [342, 276] on div "Janela de atendimento Grade de atendimento Capacidade Transportadoras Veículos …" at bounding box center [472, 263] width 945 height 526
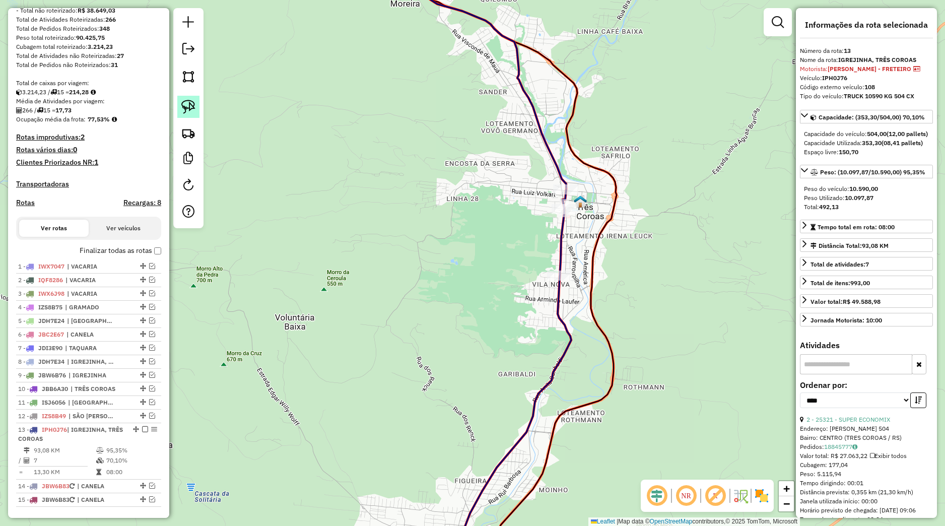
click at [184, 109] on img at bounding box center [188, 107] width 14 height 14
drag, startPoint x: 530, startPoint y: 191, endPoint x: 590, endPoint y: 186, distance: 59.6
click at [590, 186] on div "Janela de atendimento Grade de atendimento Capacidade Transportadoras Veículos …" at bounding box center [472, 263] width 945 height 526
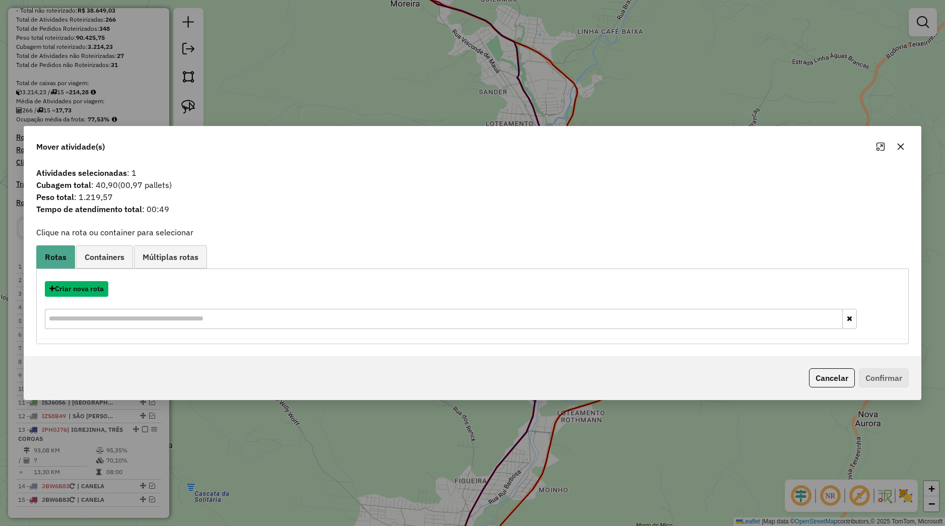
click at [101, 288] on button "Criar nova rota" at bounding box center [76, 289] width 63 height 16
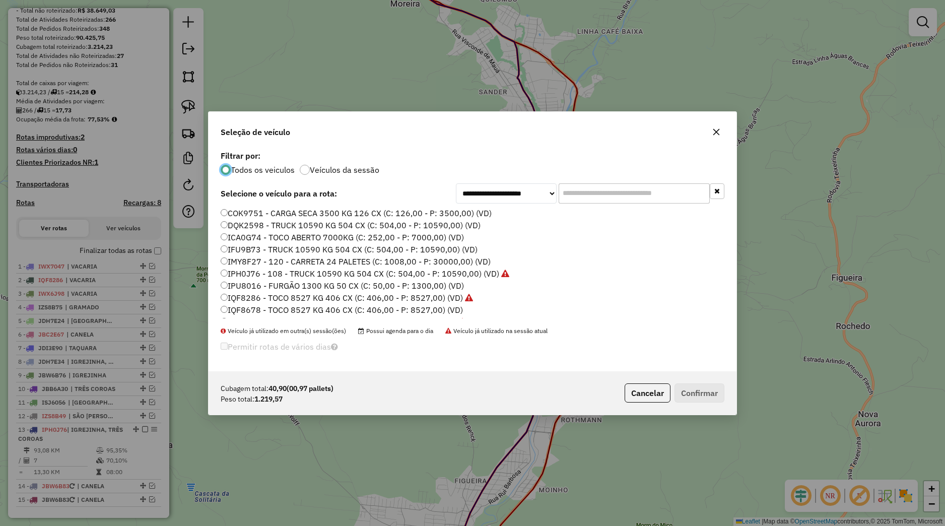
scroll to position [6, 3]
click at [241, 275] on label "IPH0J76 - 108 - TRUCK 10590 KG 504 CX (C: 504,00 - P: 10590,00) (VD)" at bounding box center [365, 273] width 289 height 12
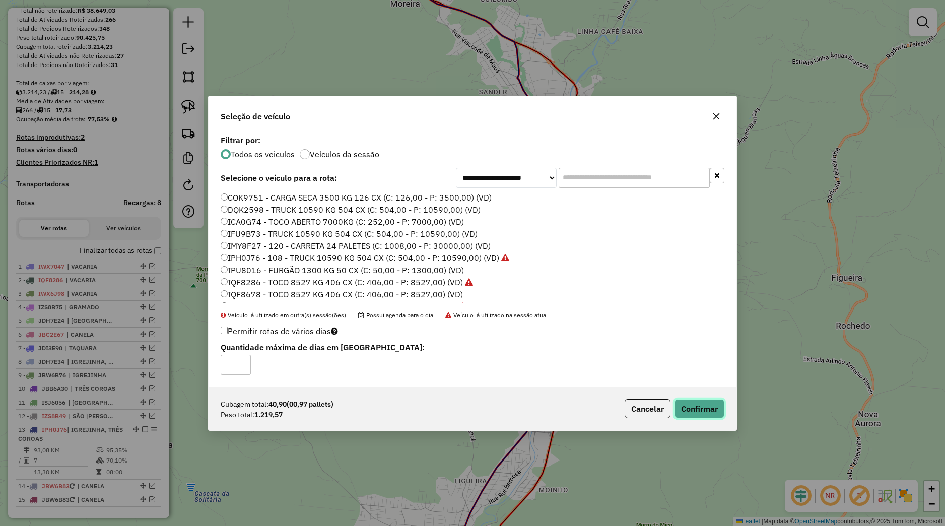
click at [720, 406] on button "Confirmar" at bounding box center [699, 408] width 50 height 19
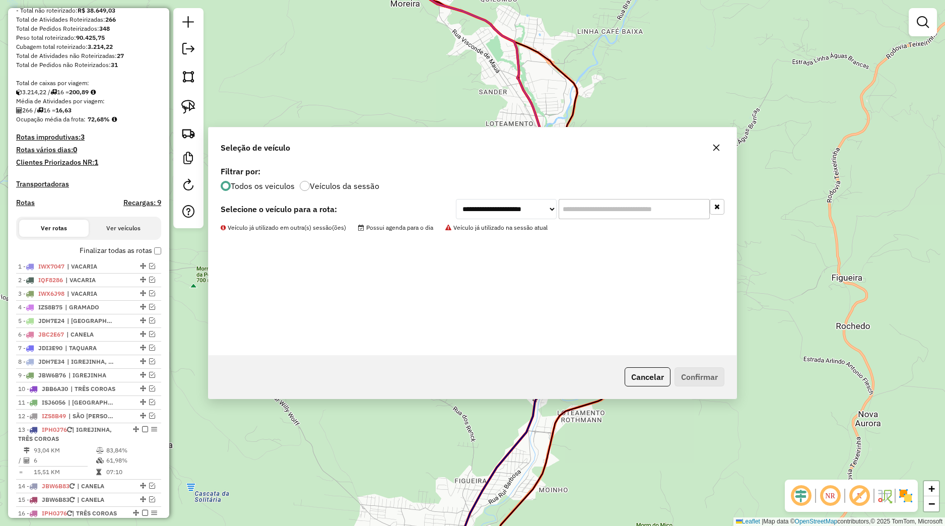
click at [188, 107] on img at bounding box center [188, 107] width 14 height 14
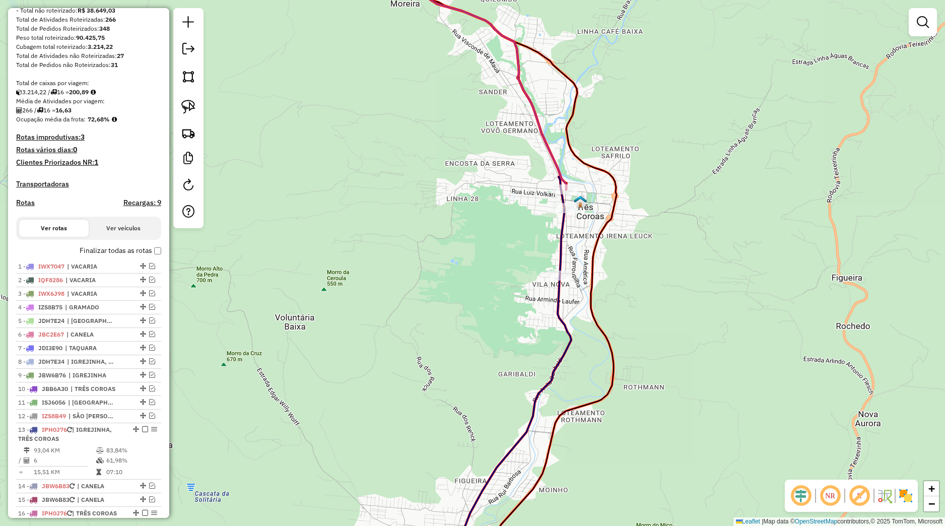
click at [481, 351] on div "Janela de atendimento Grade de atendimento Capacidade Transportadoras Veículos …" at bounding box center [472, 263] width 945 height 526
drag, startPoint x: 477, startPoint y: 382, endPoint x: 490, endPoint y: 333, distance: 50.0
click at [487, 341] on div "Janela de atendimento Grade de atendimento Capacidade Transportadoras Veículos …" at bounding box center [472, 263] width 945 height 526
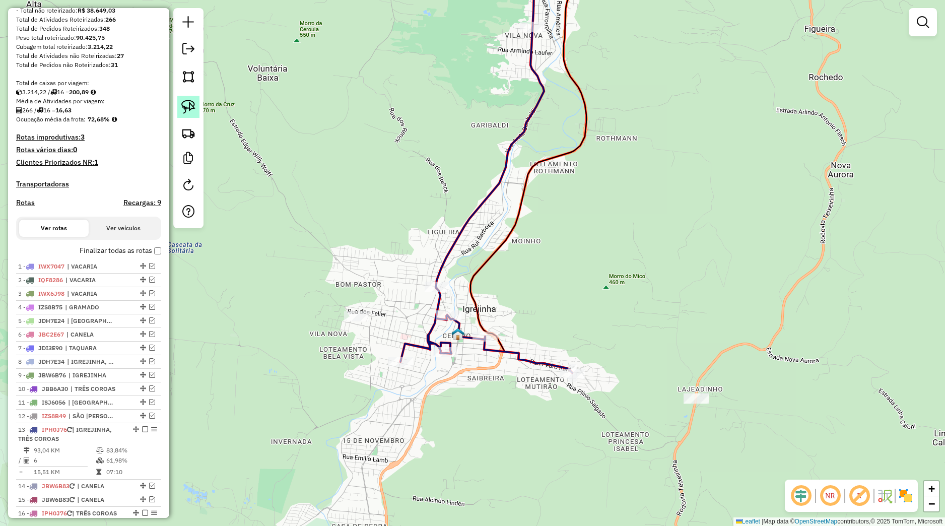
drag, startPoint x: 191, startPoint y: 105, endPoint x: 193, endPoint y: 111, distance: 6.5
click at [191, 105] on img at bounding box center [188, 107] width 14 height 14
drag, startPoint x: 549, startPoint y: 375, endPoint x: 598, endPoint y: 376, distance: 49.4
click at [598, 376] on div "Janela de atendimento Grade de atendimento Capacidade Transportadoras Veículos …" at bounding box center [472, 263] width 945 height 526
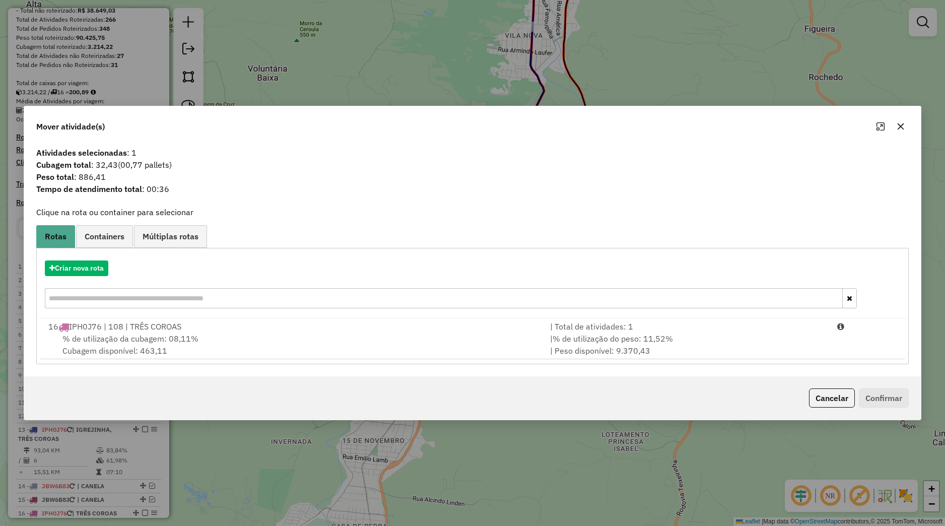
click at [111, 269] on div "Criar nova rota" at bounding box center [472, 268] width 867 height 16
click at [105, 270] on button "Criar nova rota" at bounding box center [76, 268] width 63 height 16
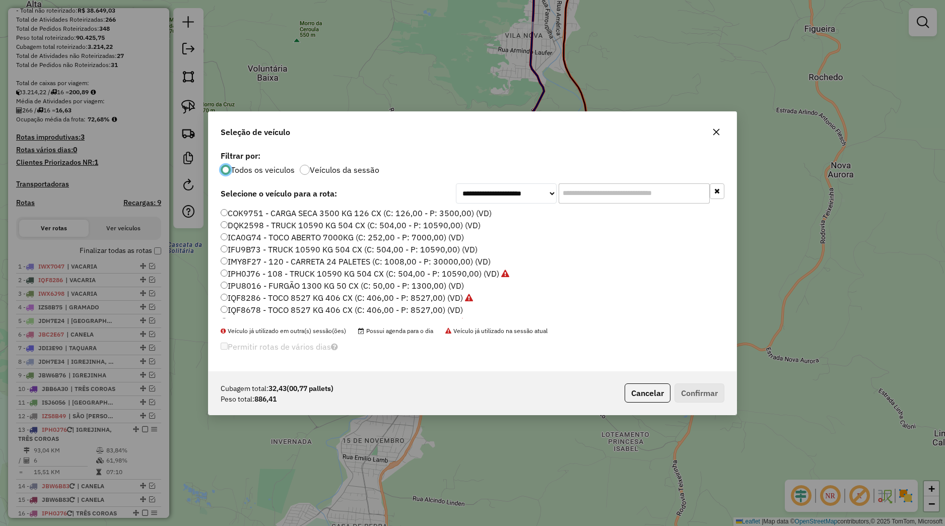
click at [248, 277] on label "IPH0J76 - 108 - TRUCK 10590 KG 504 CX (C: 504,00 - P: 10590,00) (VD)" at bounding box center [365, 273] width 289 height 12
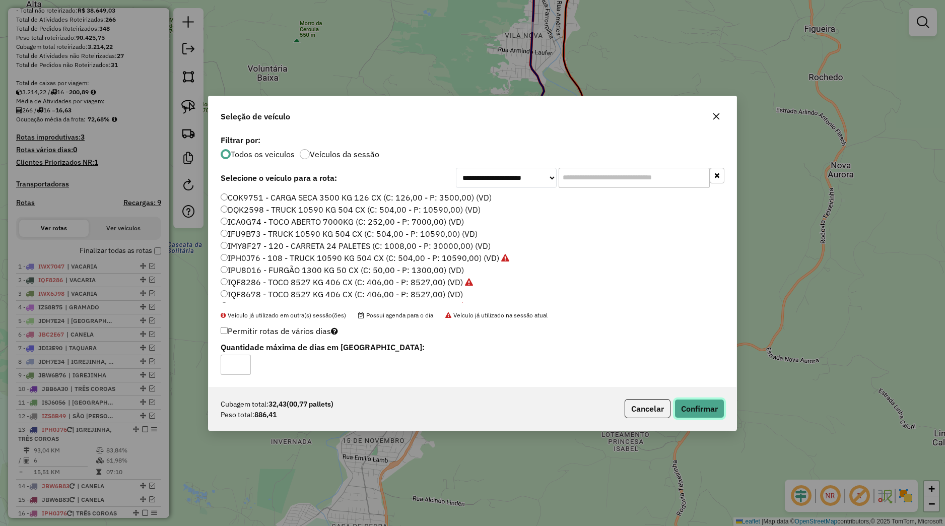
click at [685, 416] on button "Confirmar" at bounding box center [699, 408] width 50 height 19
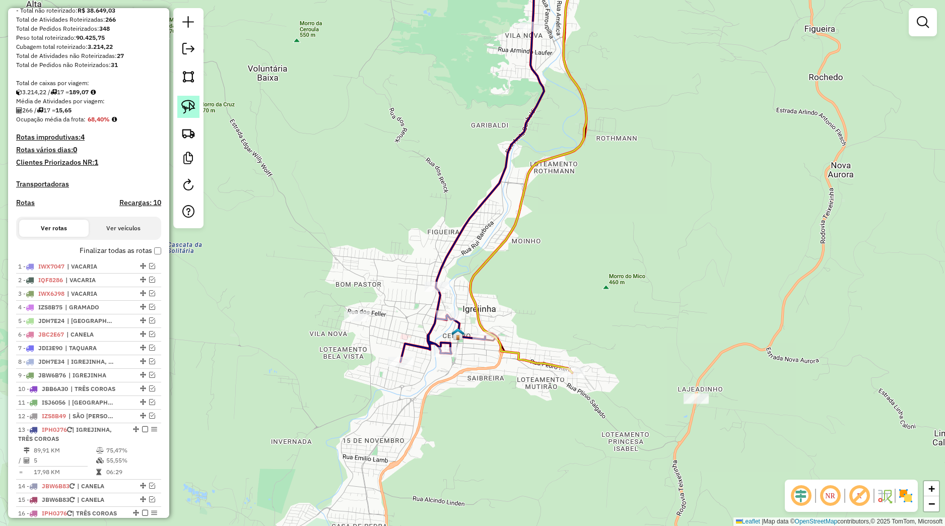
click at [189, 111] on img at bounding box center [188, 107] width 14 height 14
drag, startPoint x: 412, startPoint y: 386, endPoint x: 368, endPoint y: 361, distance: 50.8
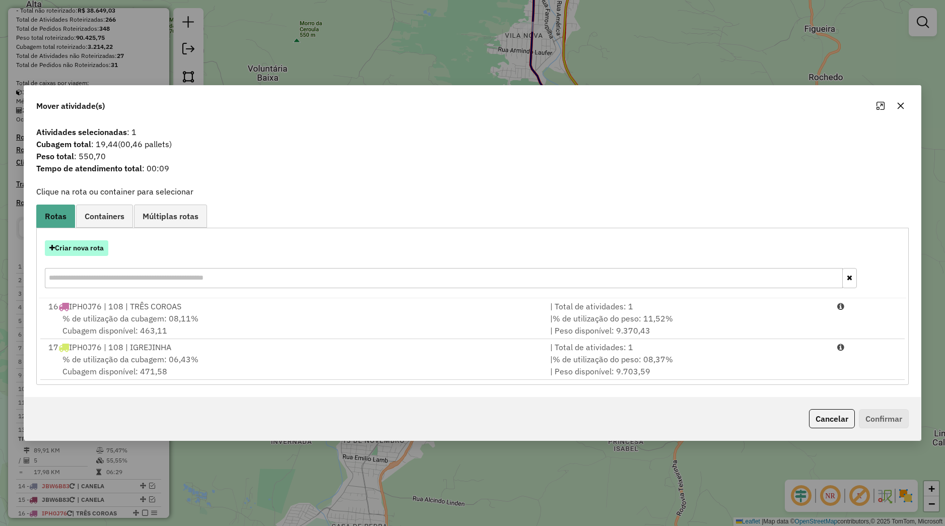
click at [93, 245] on button "Criar nova rota" at bounding box center [76, 248] width 63 height 16
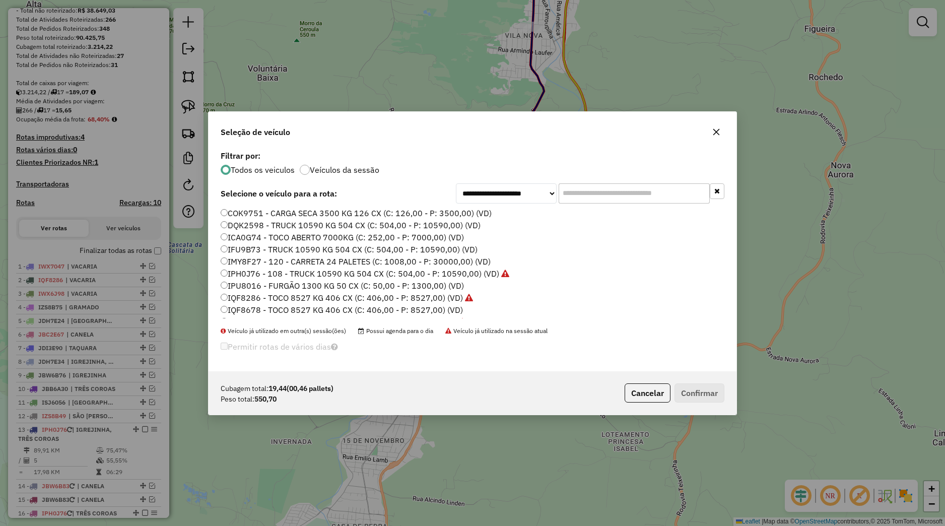
click at [254, 270] on label "IPH0J76 - 108 - TRUCK 10590 KG 504 CX (C: 504,00 - P: 10590,00) (VD)" at bounding box center [365, 273] width 289 height 12
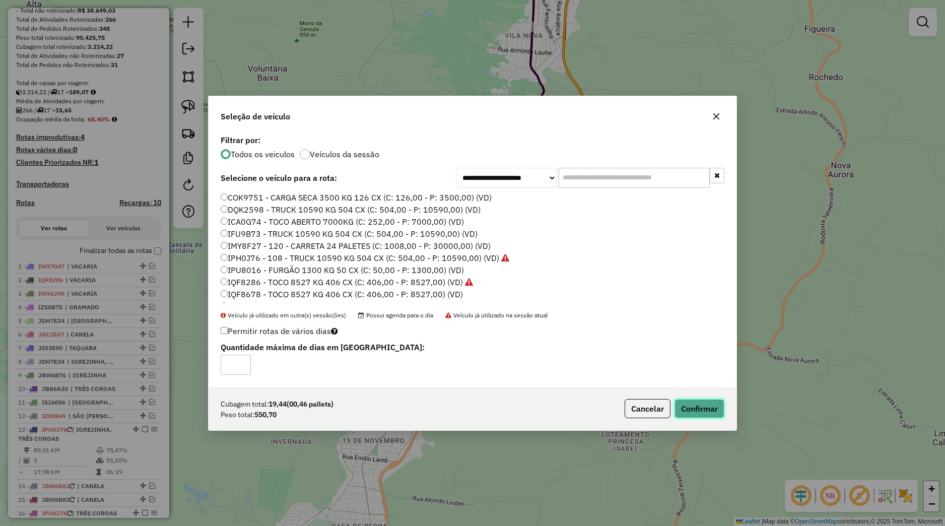
click at [709, 413] on button "Confirmar" at bounding box center [699, 408] width 50 height 19
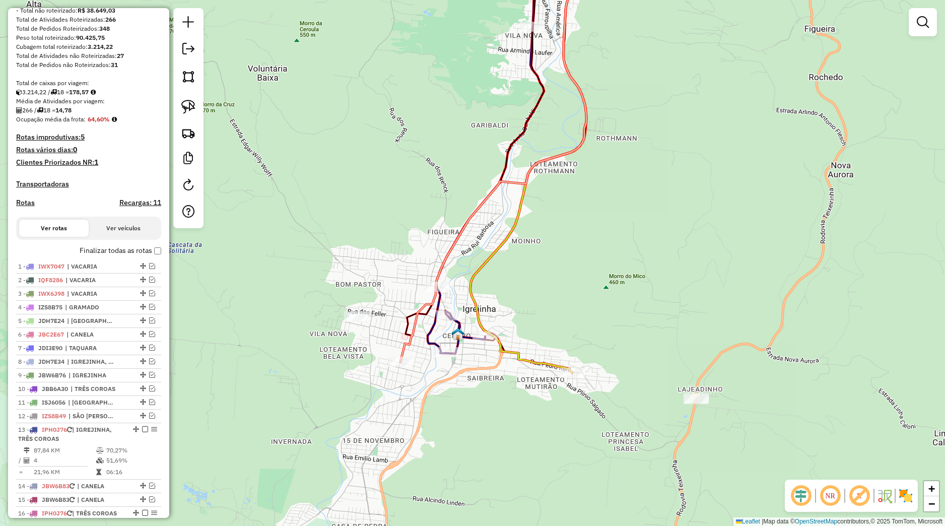
click at [192, 111] on img at bounding box center [188, 107] width 14 height 14
drag, startPoint x: 425, startPoint y: 327, endPoint x: 458, endPoint y: 302, distance: 41.0
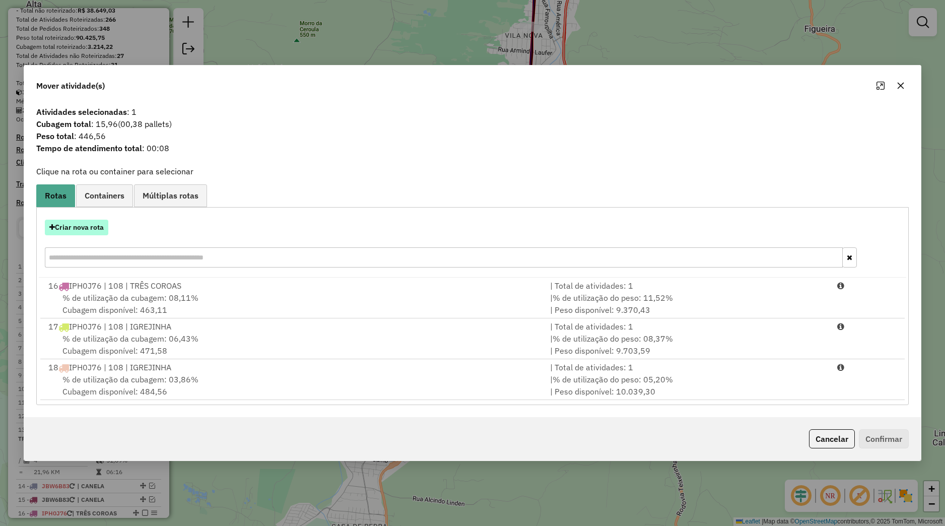
click at [96, 229] on button "Criar nova rota" at bounding box center [76, 228] width 63 height 16
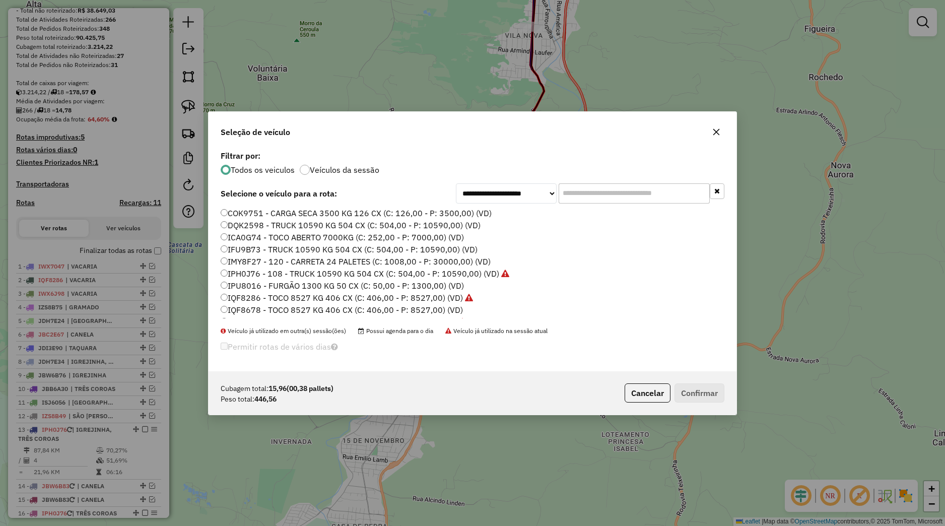
click at [237, 274] on label "IPH0J76 - 108 - TRUCK 10590 KG 504 CX (C: 504,00 - P: 10590,00) (VD)" at bounding box center [365, 273] width 289 height 12
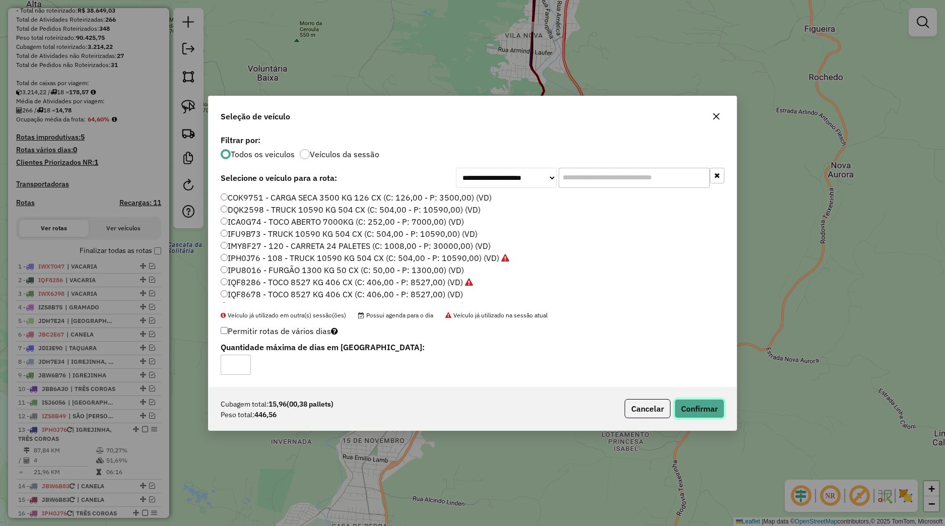
click at [713, 415] on button "Confirmar" at bounding box center [699, 408] width 50 height 19
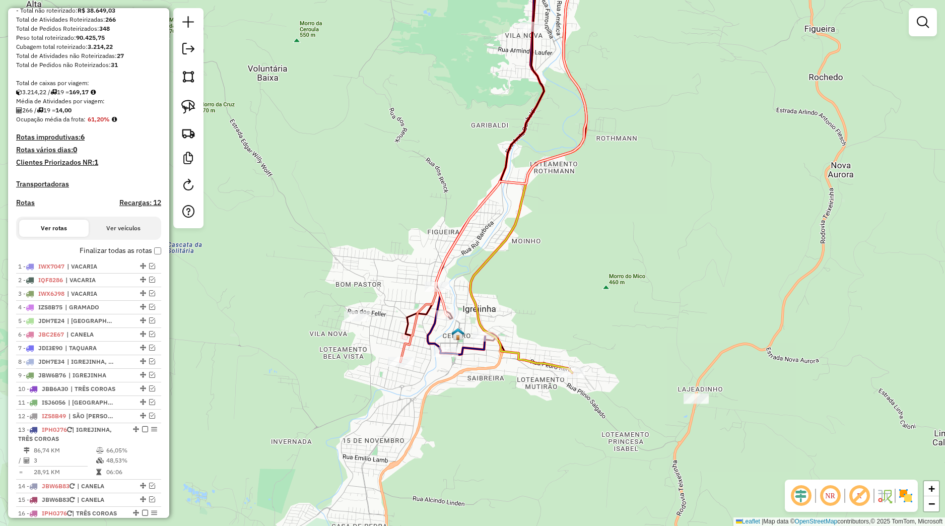
click at [189, 109] on img at bounding box center [188, 107] width 14 height 14
drag, startPoint x: 426, startPoint y: 347, endPoint x: 464, endPoint y: 343, distance: 38.5
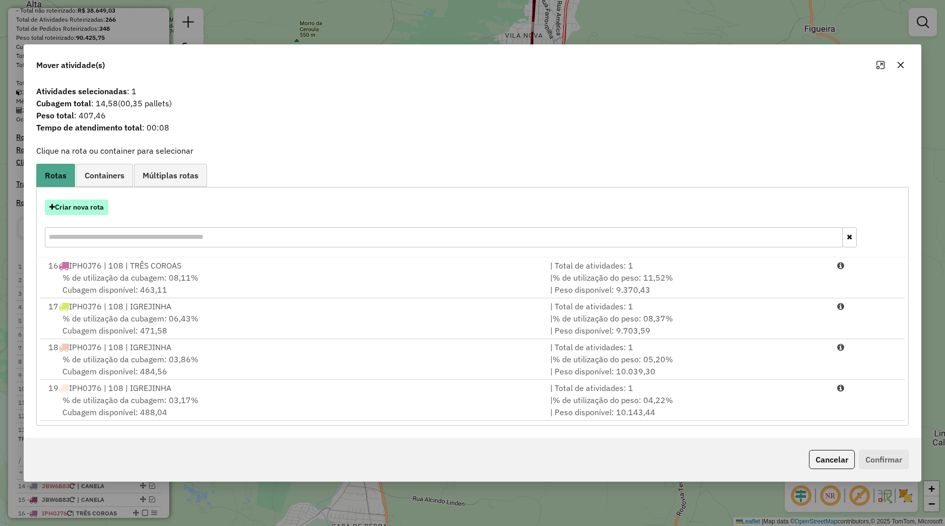
click at [100, 212] on button "Criar nova rota" at bounding box center [76, 207] width 63 height 16
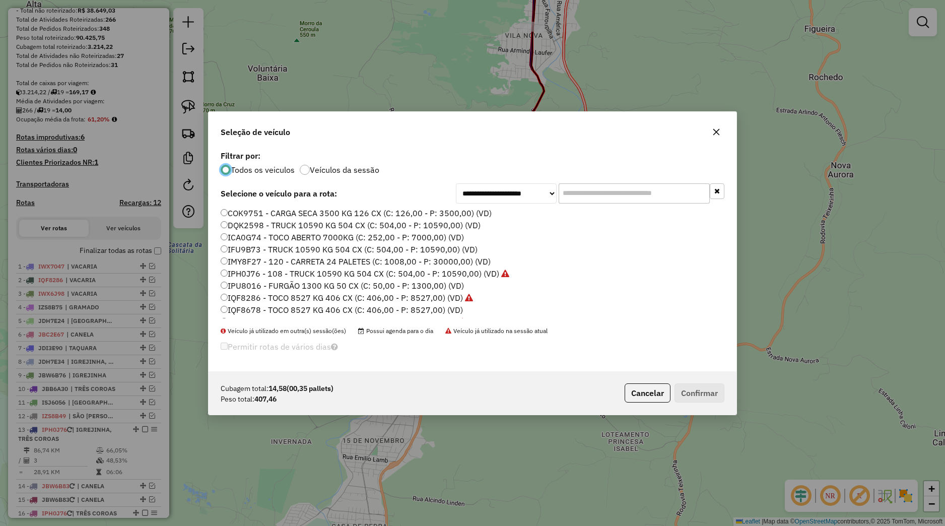
click at [243, 275] on label "IPH0J76 - 108 - TRUCK 10590 KG 504 CX (C: 504,00 - P: 10590,00) (VD)" at bounding box center [365, 273] width 289 height 12
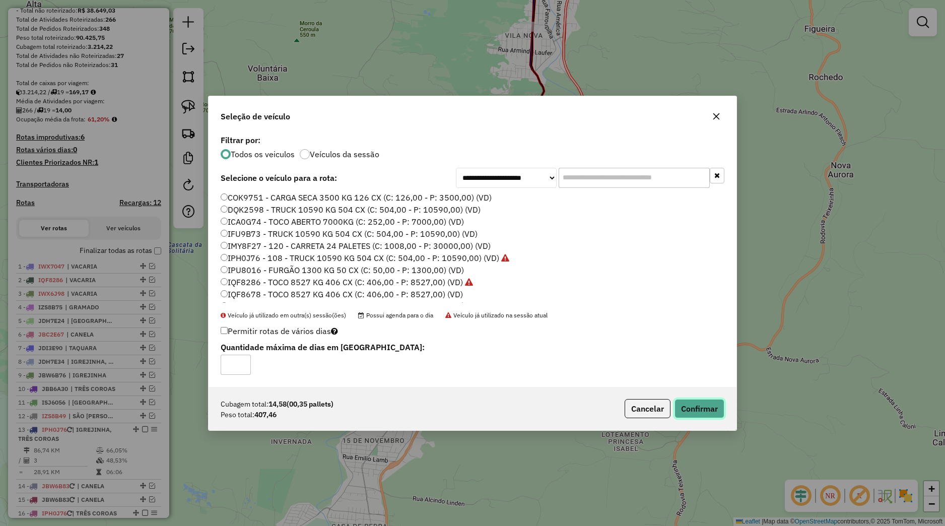
click at [686, 405] on button "Confirmar" at bounding box center [699, 408] width 50 height 19
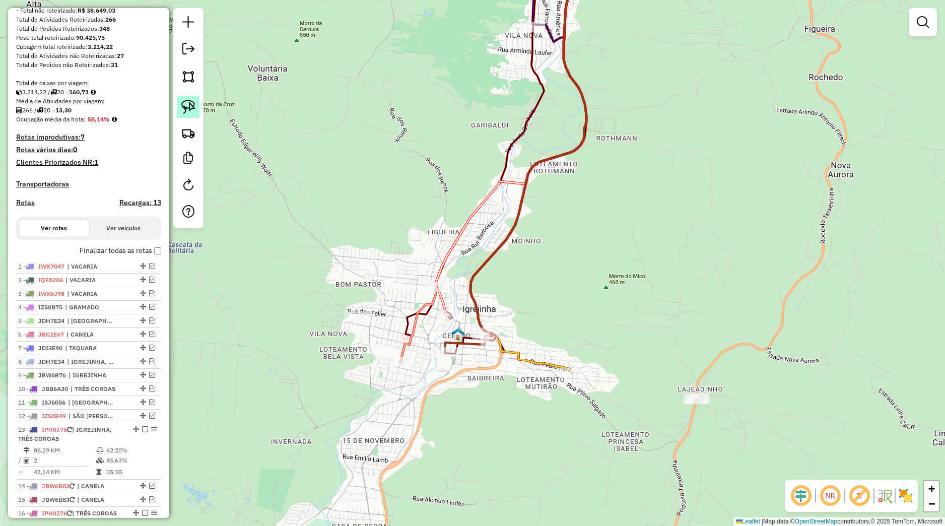
click at [184, 111] on img at bounding box center [188, 107] width 14 height 14
drag, startPoint x: 478, startPoint y: 323, endPoint x: 507, endPoint y: 350, distance: 39.6
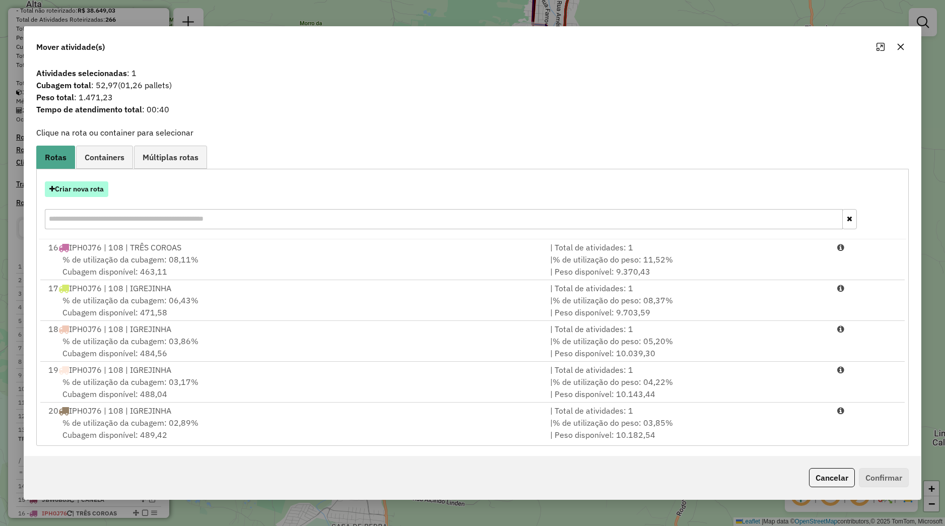
click at [103, 196] on button "Criar nova rota" at bounding box center [76, 189] width 63 height 16
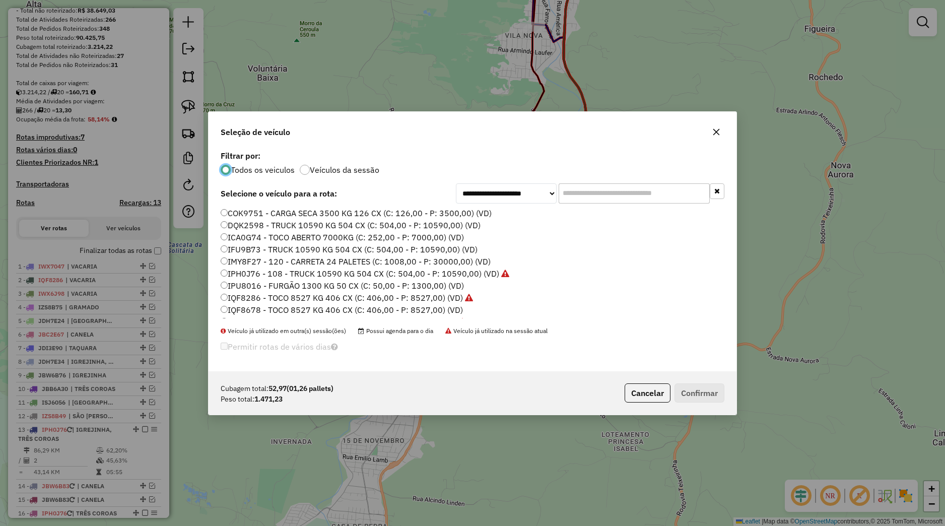
click at [258, 278] on label "IPH0J76 - 108 - TRUCK 10590 KG 504 CX (C: 504,00 - P: 10590,00) (VD)" at bounding box center [365, 273] width 289 height 12
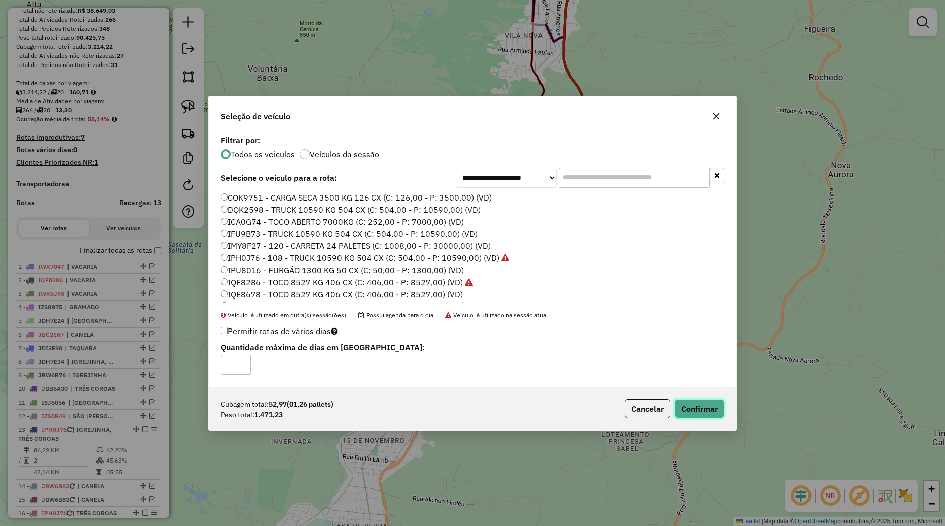
click at [685, 415] on button "Confirmar" at bounding box center [699, 408] width 50 height 19
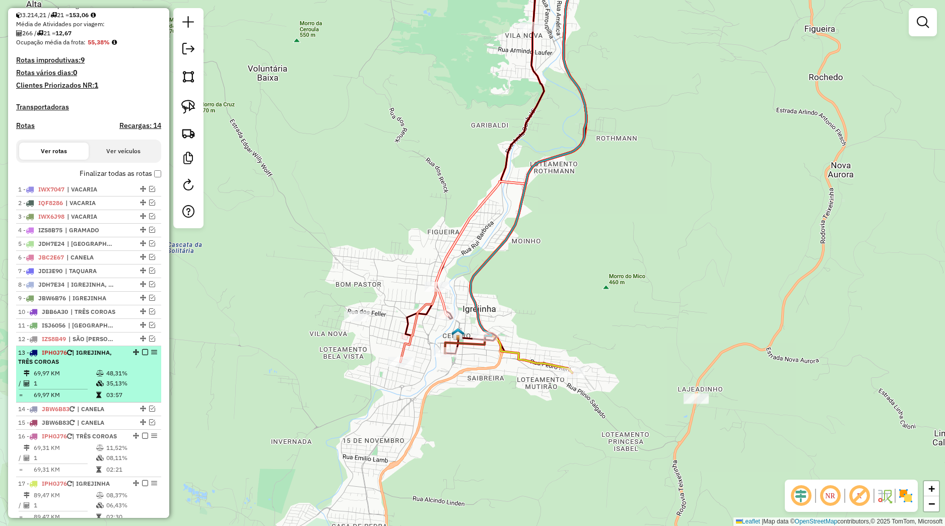
scroll to position [236, 0]
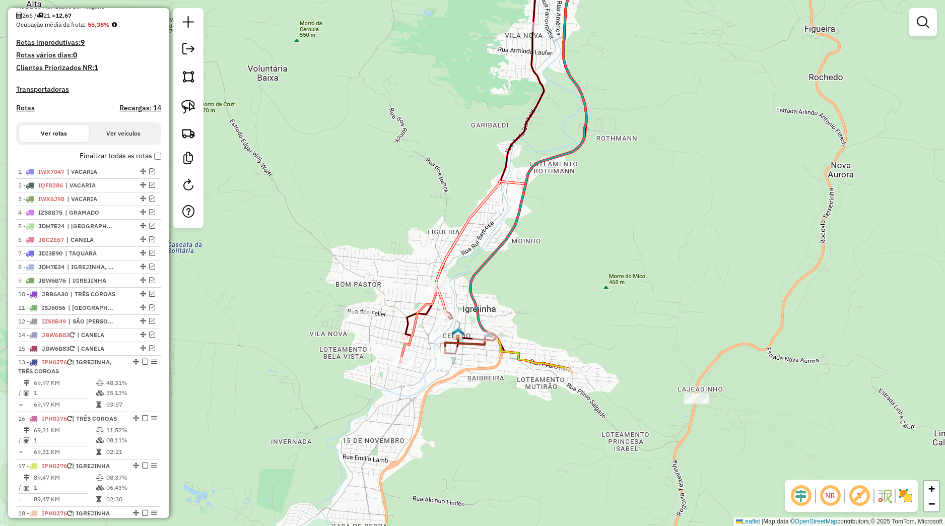
drag, startPoint x: 126, startPoint y: 346, endPoint x: 118, endPoint y: 416, distance: 70.4
click at [118, 412] on li "13 - IPH0J76 | IGREJINHA, TRÊS COROAS 69,97 KM 48,31% / 1 35,13% = 69,97 KM 03:…" at bounding box center [88, 384] width 145 height 56
select select "*********"
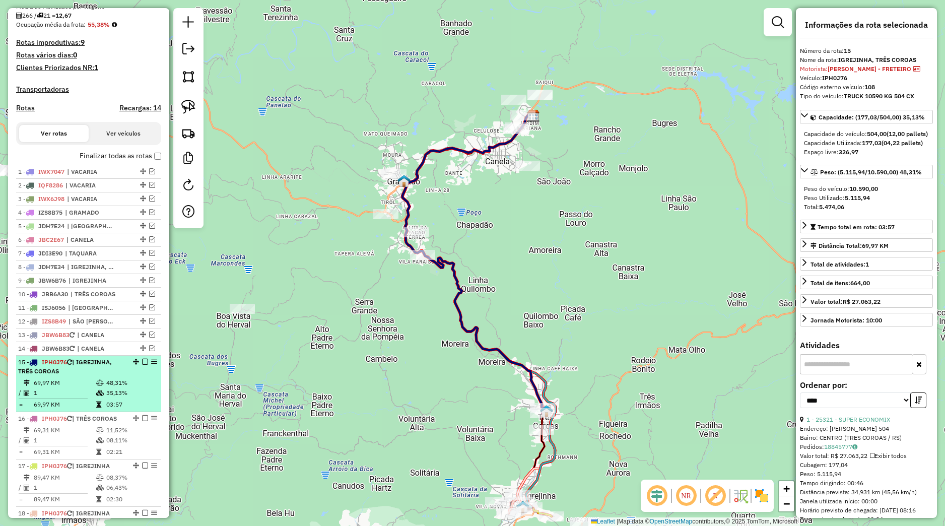
click at [142, 365] on em at bounding box center [145, 362] width 6 height 6
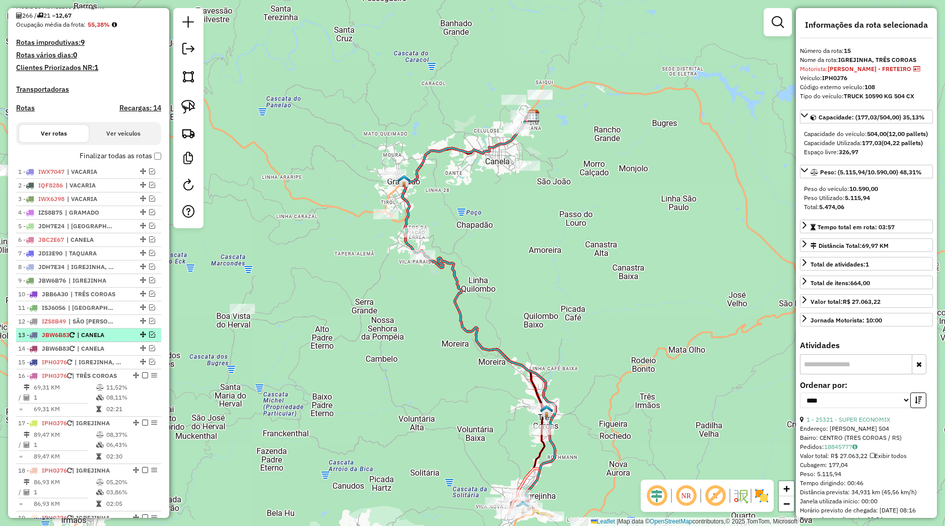
click at [102, 339] on li "13 - JBW6B83 | CANELA" at bounding box center [88, 335] width 145 height 14
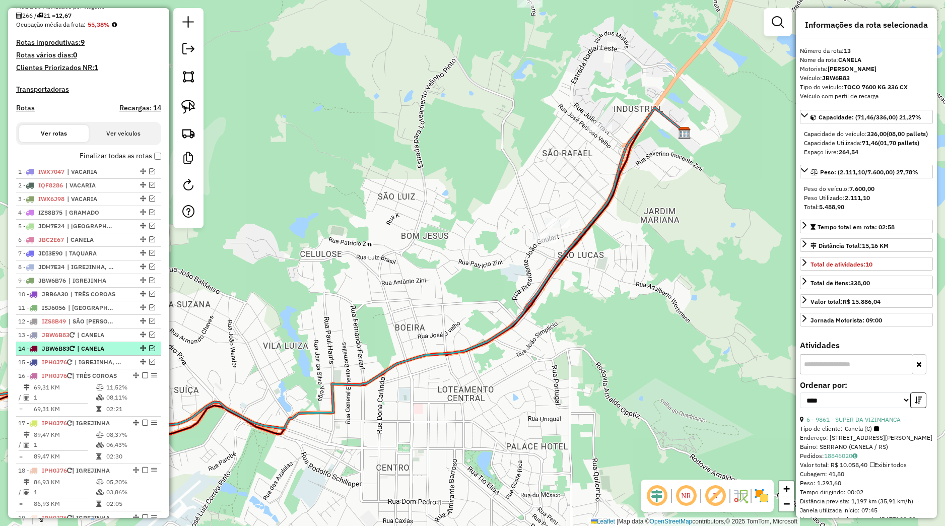
click at [116, 353] on span "| CANELA" at bounding box center [100, 348] width 46 height 9
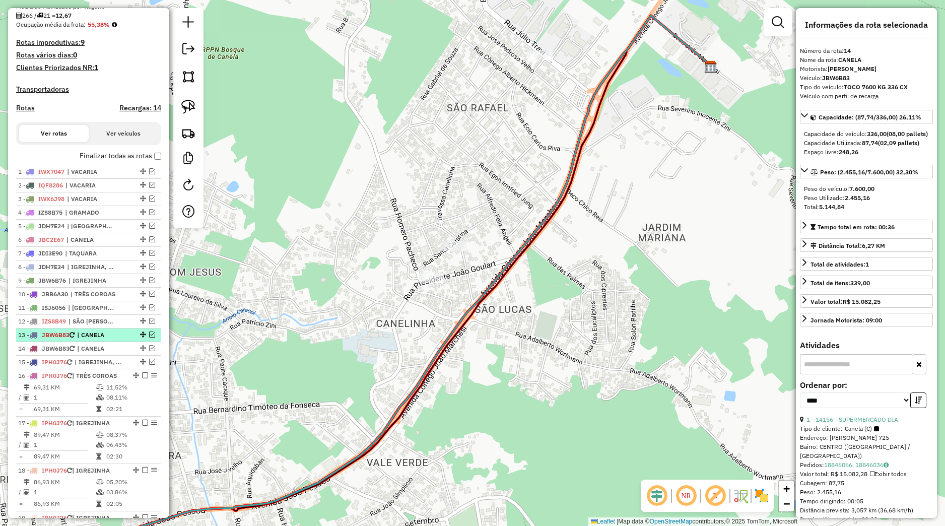
click at [103, 339] on span "| CANELA" at bounding box center [100, 334] width 46 height 9
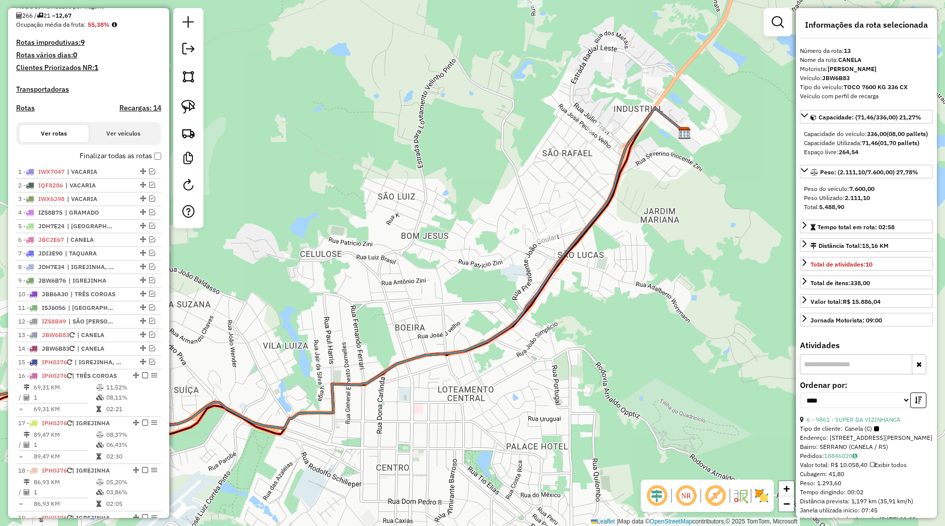
drag, startPoint x: 565, startPoint y: 410, endPoint x: 593, endPoint y: 395, distance: 31.6
click at [593, 395] on div "Janela de atendimento Grade de atendimento Capacidade Transportadoras Veículos …" at bounding box center [472, 263] width 945 height 526
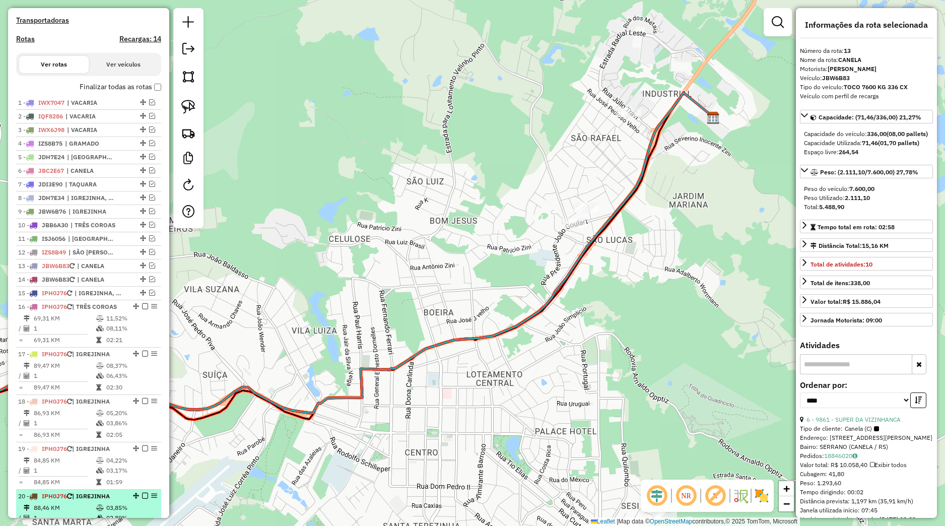
scroll to position [378, 0]
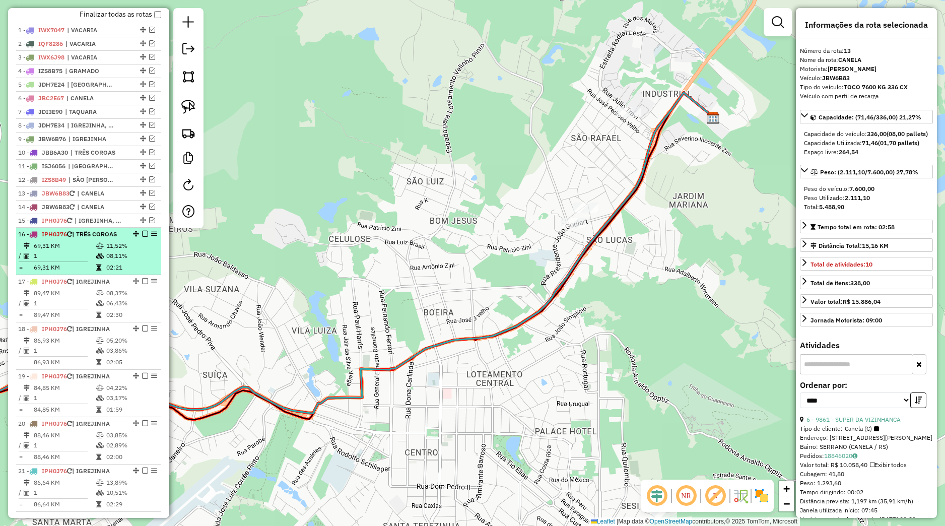
click at [142, 237] on em at bounding box center [145, 234] width 6 height 6
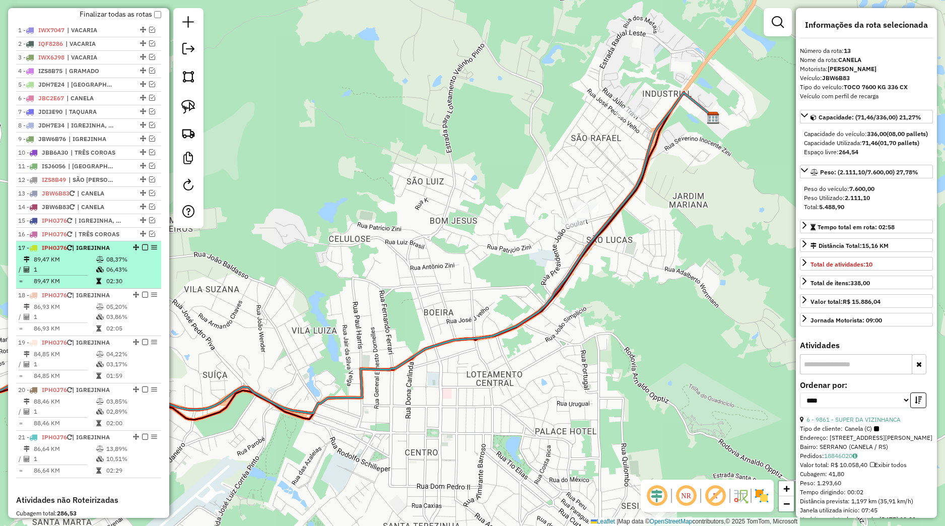
click at [142, 250] on em at bounding box center [145, 247] width 6 height 6
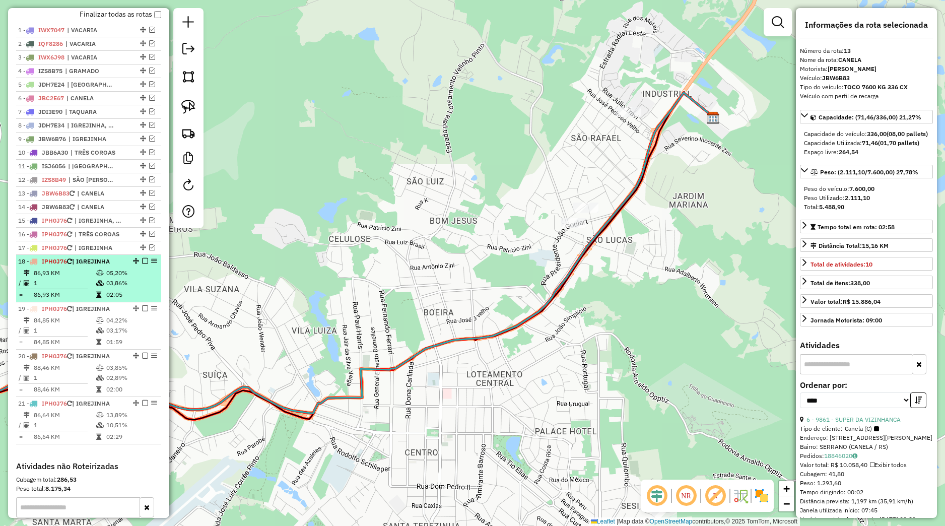
click at [142, 264] on em at bounding box center [145, 261] width 6 height 6
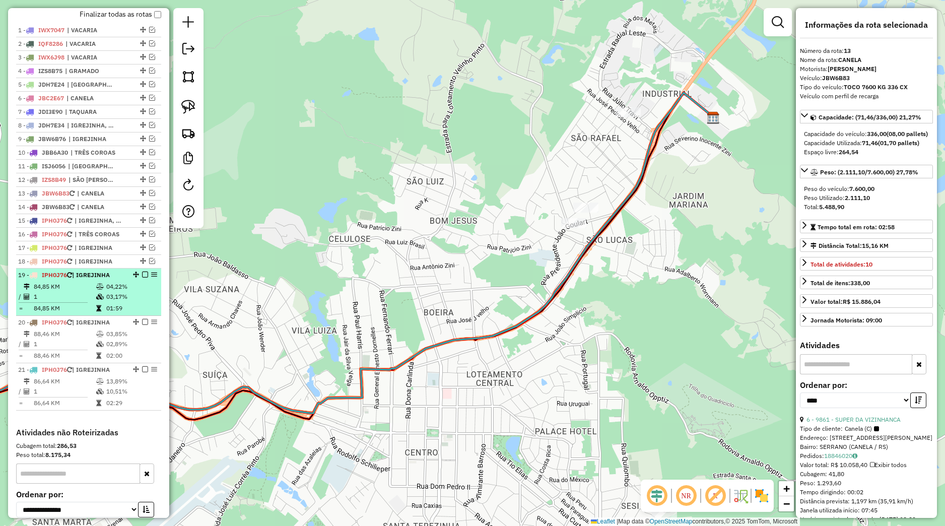
click at [142, 278] on em at bounding box center [145, 274] width 6 height 6
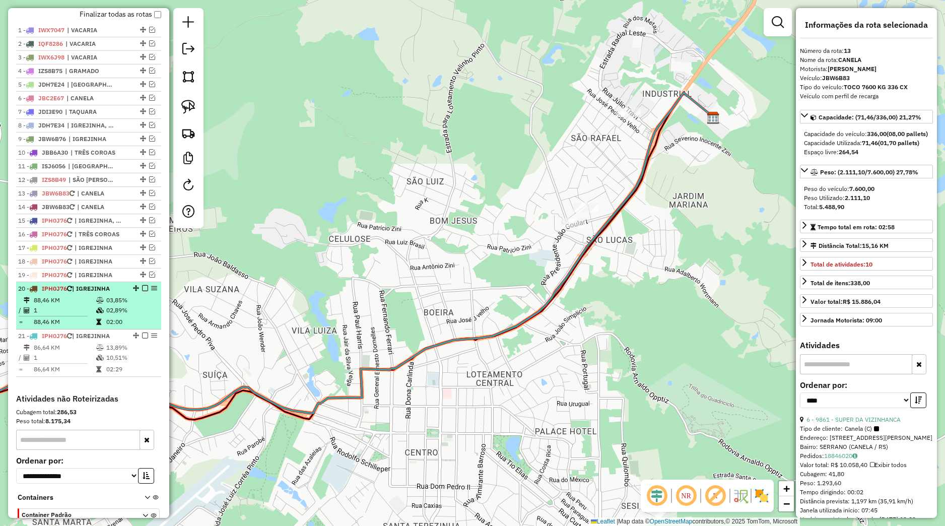
click at [142, 291] on em at bounding box center [145, 288] width 6 height 6
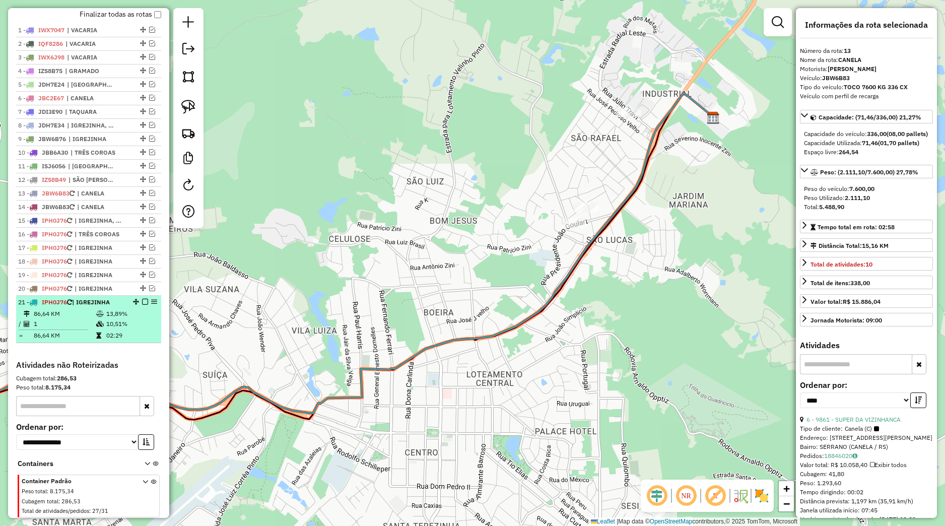
click at [142, 305] on em at bounding box center [145, 302] width 6 height 6
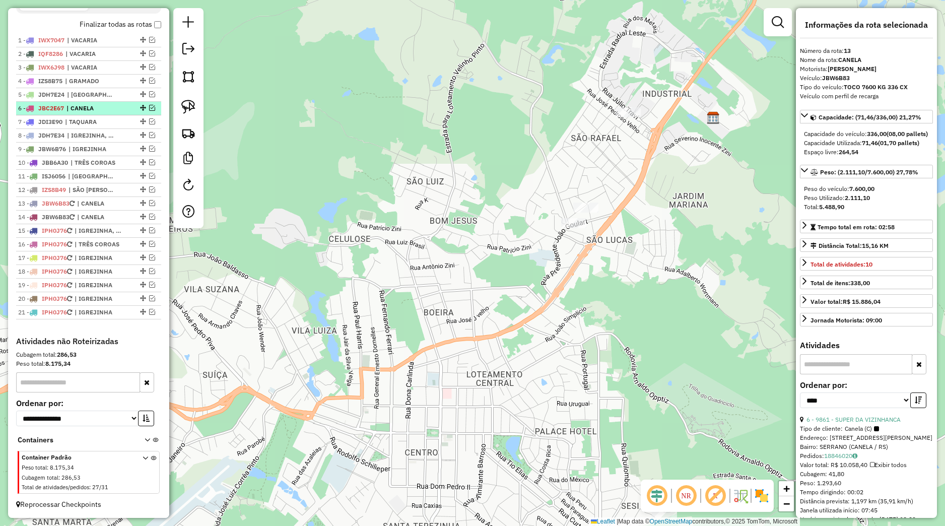
drag, startPoint x: 141, startPoint y: 107, endPoint x: 135, endPoint y: 111, distance: 7.3
click at [149, 107] on em at bounding box center [152, 108] width 6 height 6
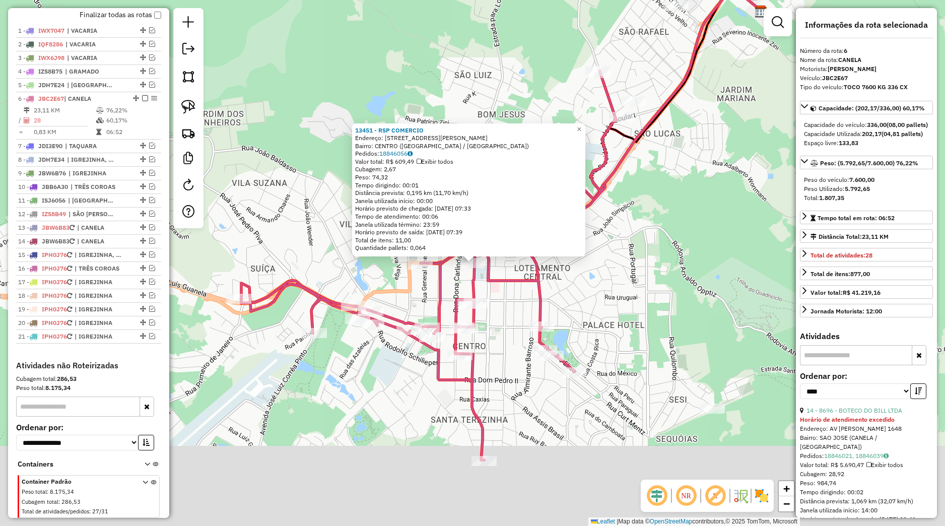
scroll to position [411, 0]
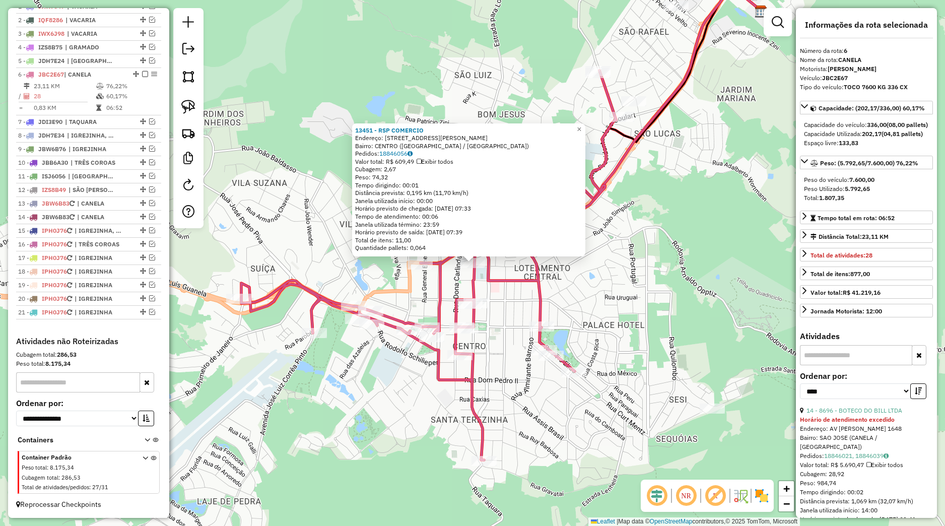
click at [487, 288] on div "13451 - RSP COMERCIO Endereço: Rua Borges de Medeiros 148 Bairro: CENTRO (CANEL…" at bounding box center [472, 263] width 945 height 526
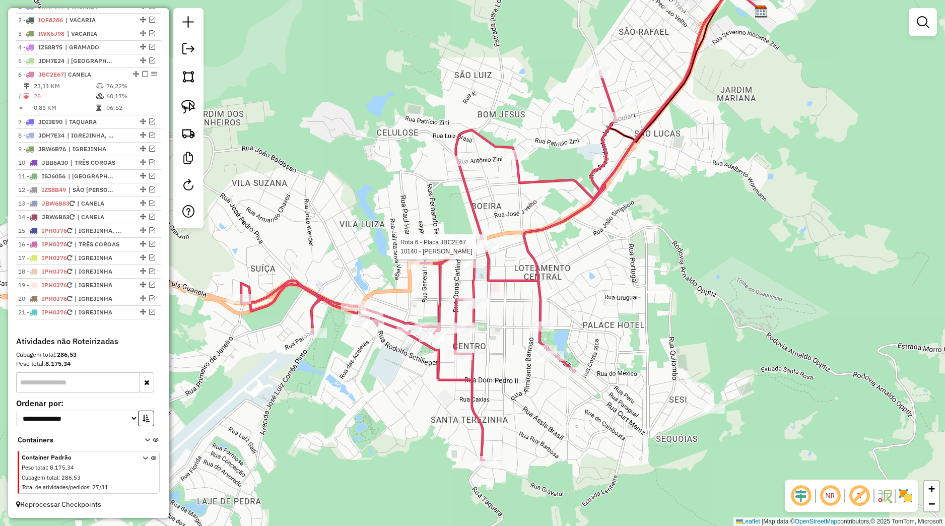
select select "*********"
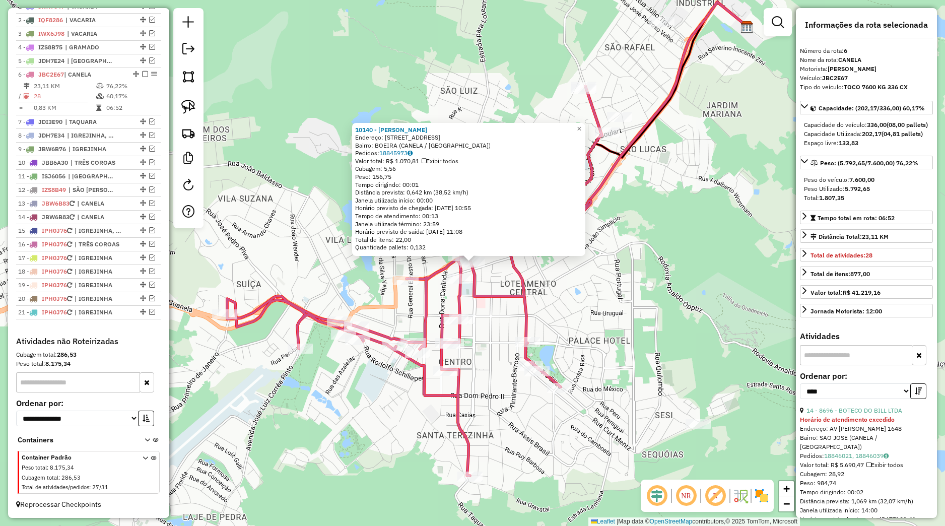
click at [486, 279] on div "10140 - JUNINHO LANCHES Endereço: Rua Sao Francisco 20 Bairro: BOEIRA (CANELA /…" at bounding box center [472, 263] width 945 height 526
click at [439, 263] on div "10140 - JUNINHO LANCHES Endereço: Rua Sao Francisco 20 Bairro: BOEIRA (CANELA /…" at bounding box center [472, 263] width 945 height 526
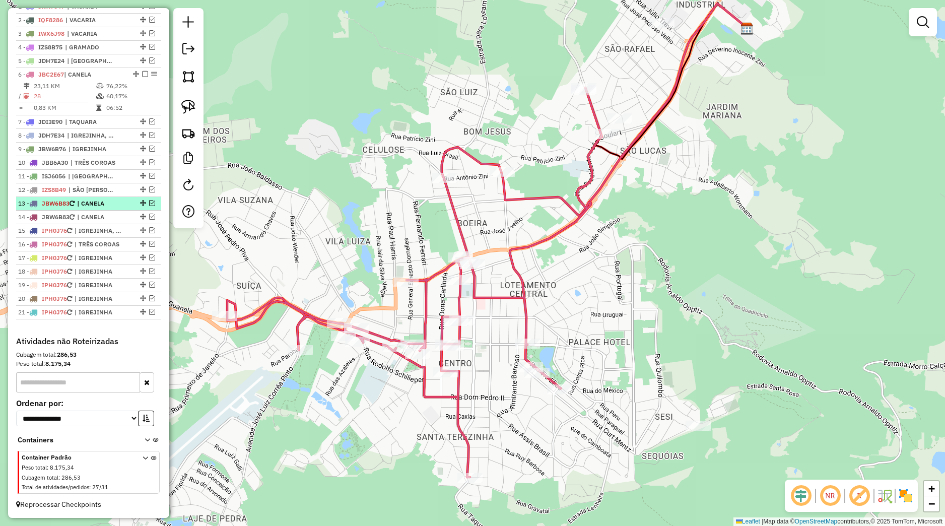
click at [149, 203] on em at bounding box center [152, 203] width 6 height 6
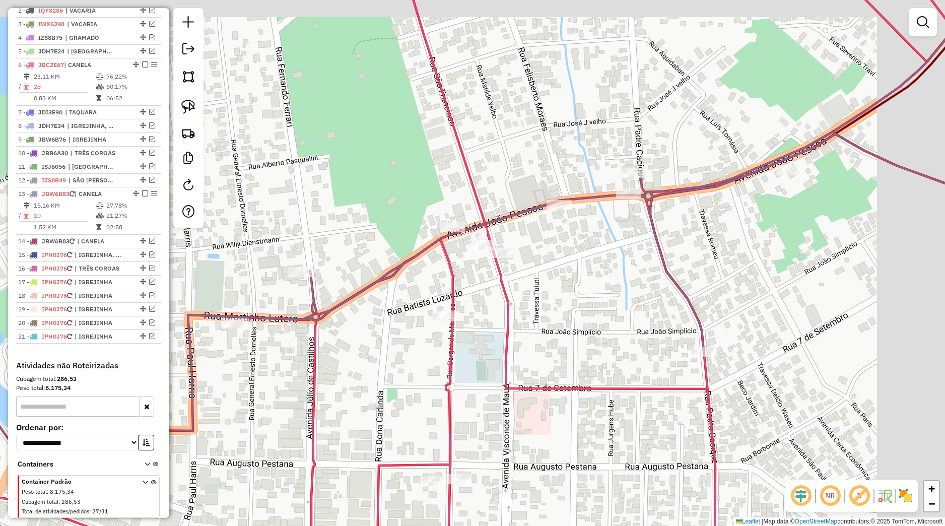
drag, startPoint x: 541, startPoint y: 251, endPoint x: 450, endPoint y: 274, distance: 93.9
click at [450, 273] on div "Janela de atendimento Grade de atendimento Capacidade Transportadoras Veículos …" at bounding box center [472, 263] width 945 height 526
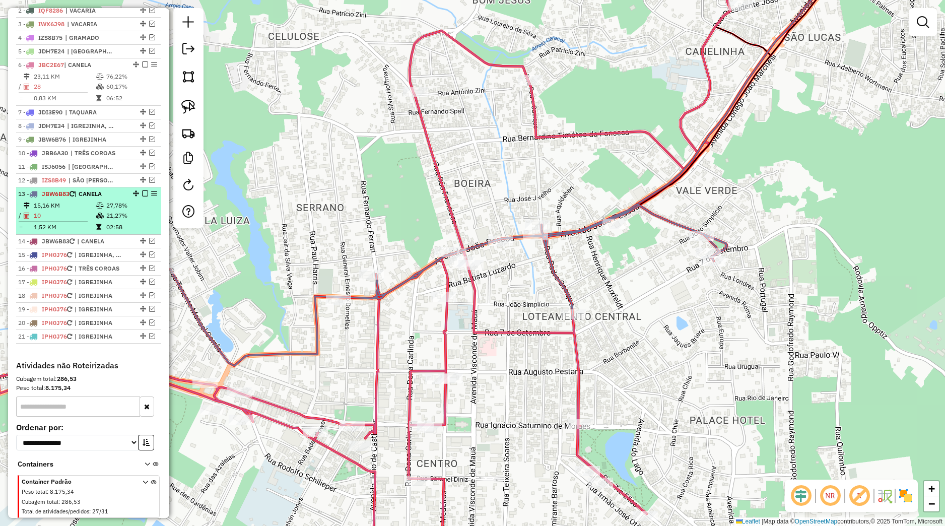
click at [142, 196] on em at bounding box center [145, 193] width 6 height 6
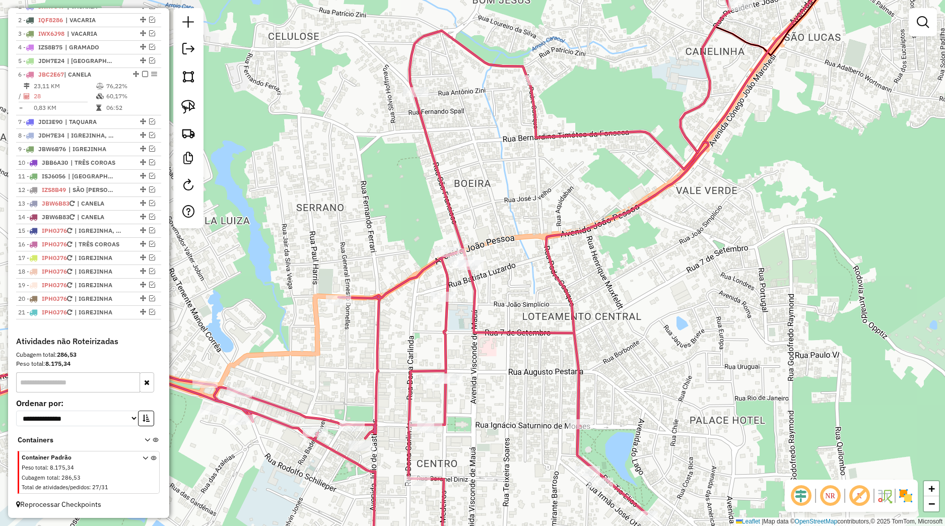
click at [334, 227] on div "Janela de atendimento Grade de atendimento Capacidade Transportadoras Veículos …" at bounding box center [472, 263] width 945 height 526
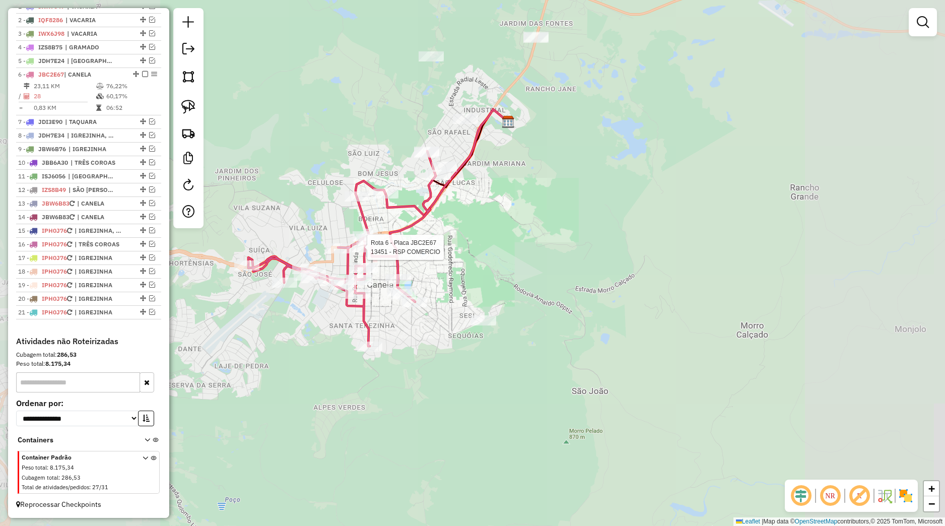
select select "*********"
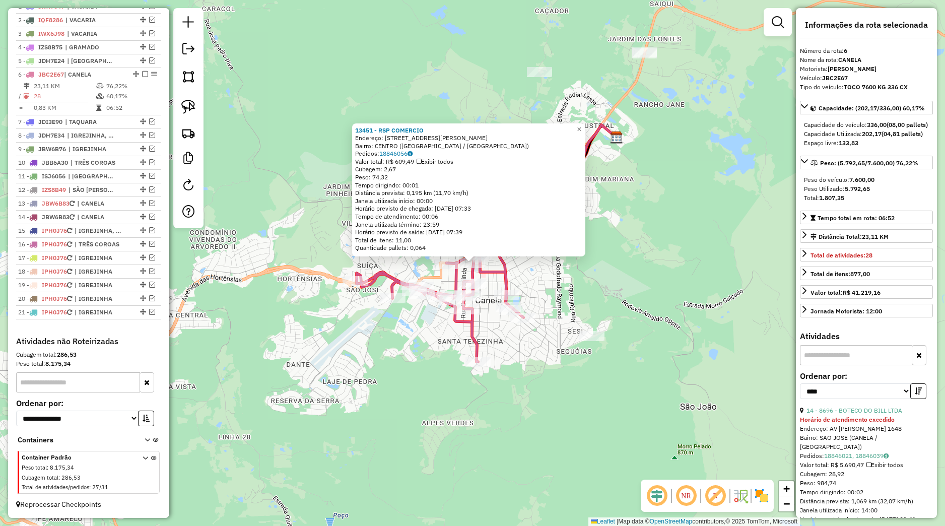
click at [490, 298] on div "13451 - RSP COMERCIO Endereço: Rua Borges de Medeiros 148 Bairro: CENTRO (CANEL…" at bounding box center [472, 263] width 945 height 526
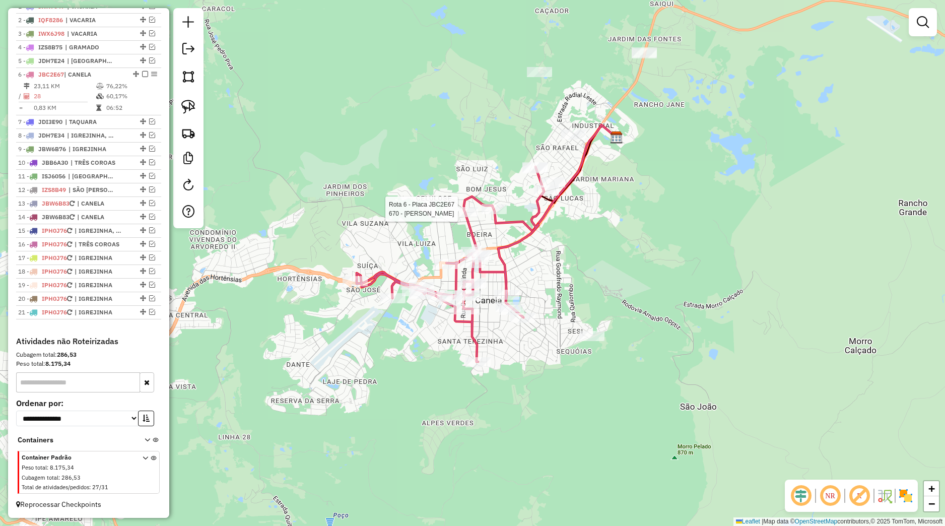
select select "*********"
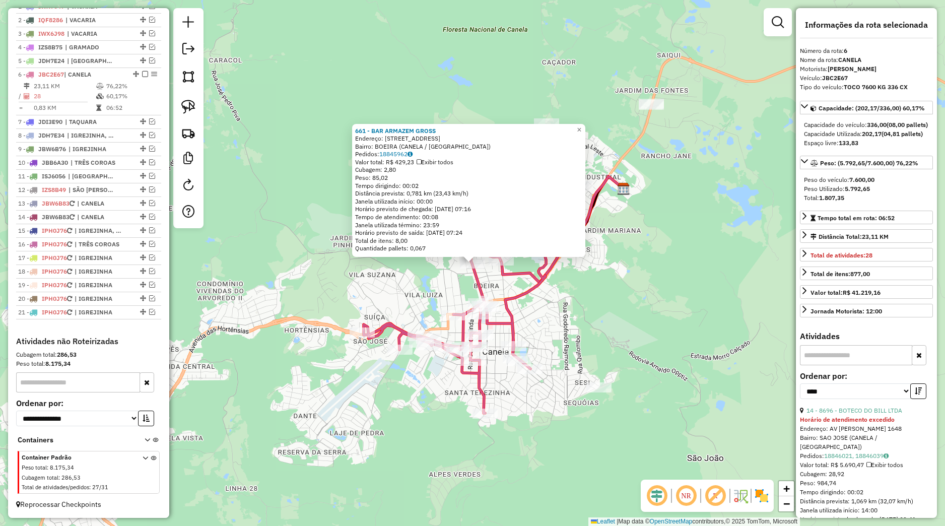
click at [448, 264] on div "661 - BAR ARMAZEM GROSS Endereço: Rua Sao Francisco 554 Bairro: BOEIRA (CANELA …" at bounding box center [472, 263] width 945 height 526
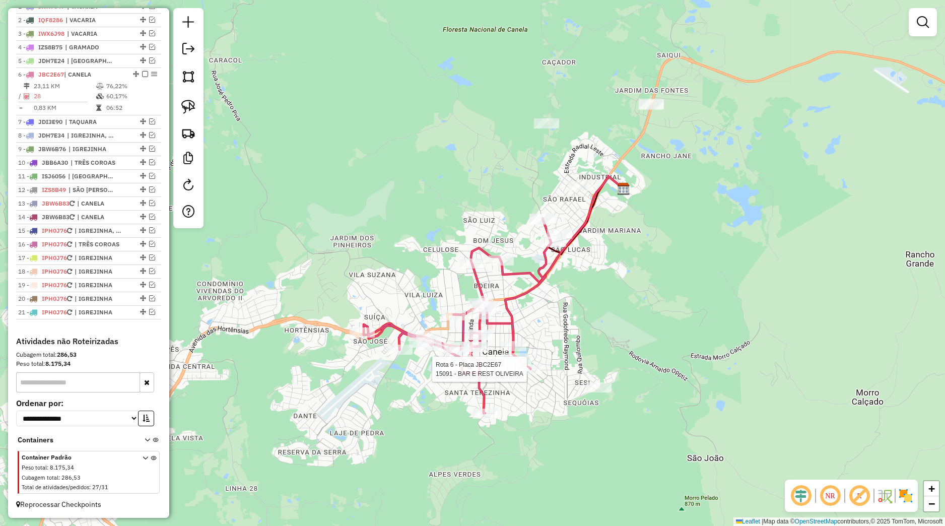
select select "*********"
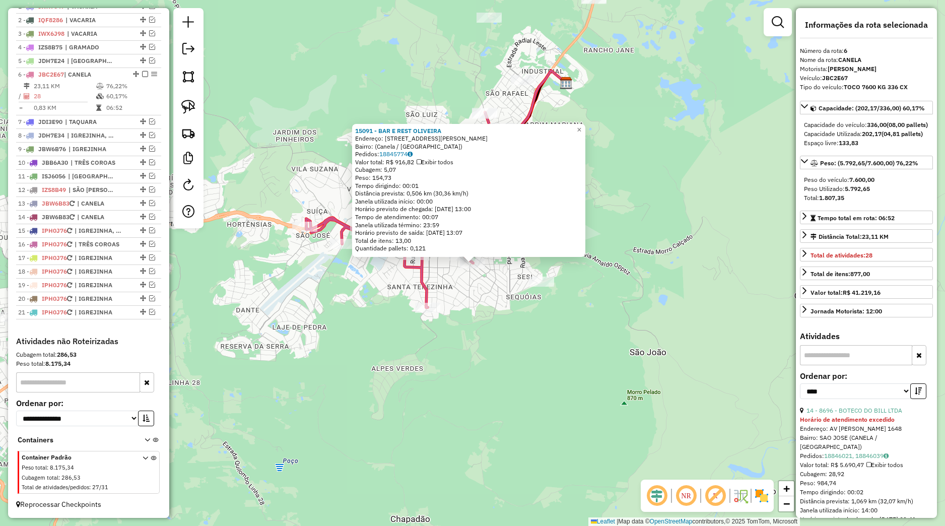
click at [496, 327] on div "15091 - BAR E REST OLIVEIRA Endereço: Rua Tio Elias, 360 Bairro: (Canela / RS) …" at bounding box center [472, 263] width 945 height 526
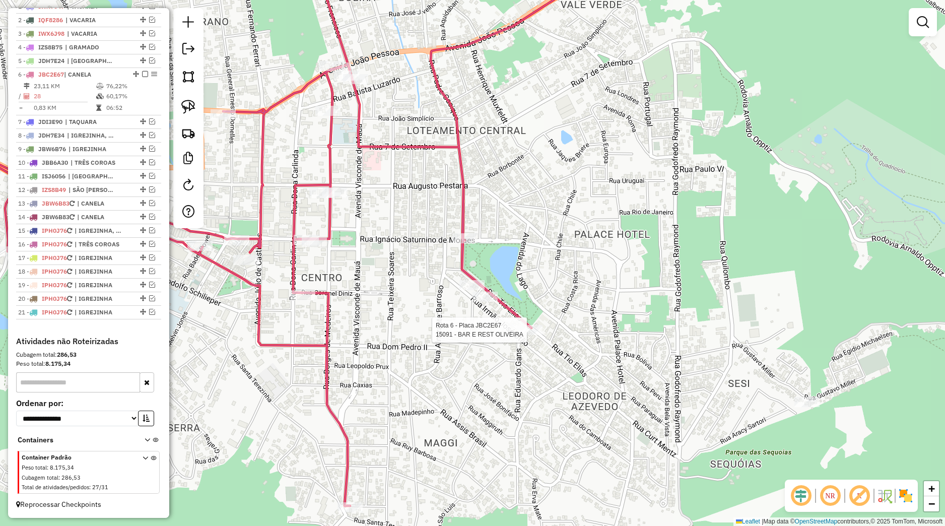
select select "*********"
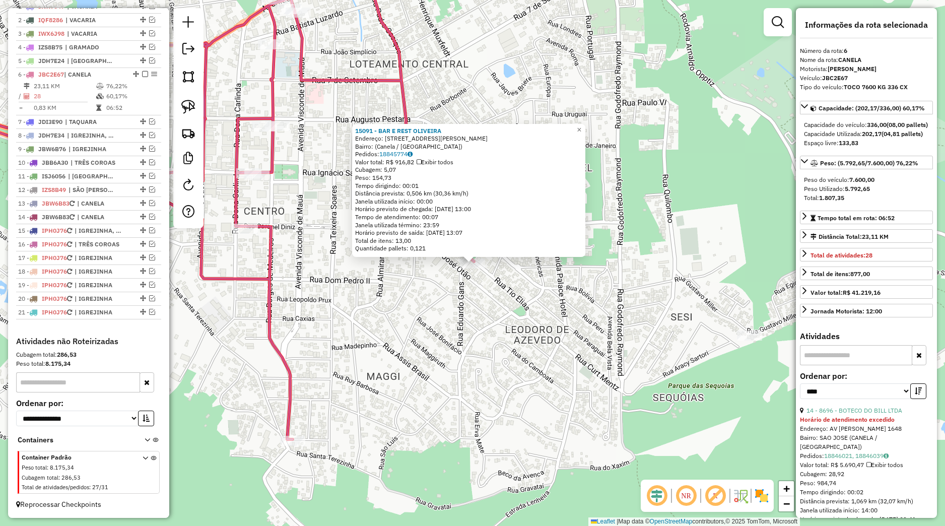
drag, startPoint x: 498, startPoint y: 332, endPoint x: 481, endPoint y: 326, distance: 17.5
click at [498, 332] on div "15091 - BAR E REST OLIVEIRA Endereço: Rua Tio Elias, 360 Bairro: (Canela / RS) …" at bounding box center [472, 263] width 945 height 526
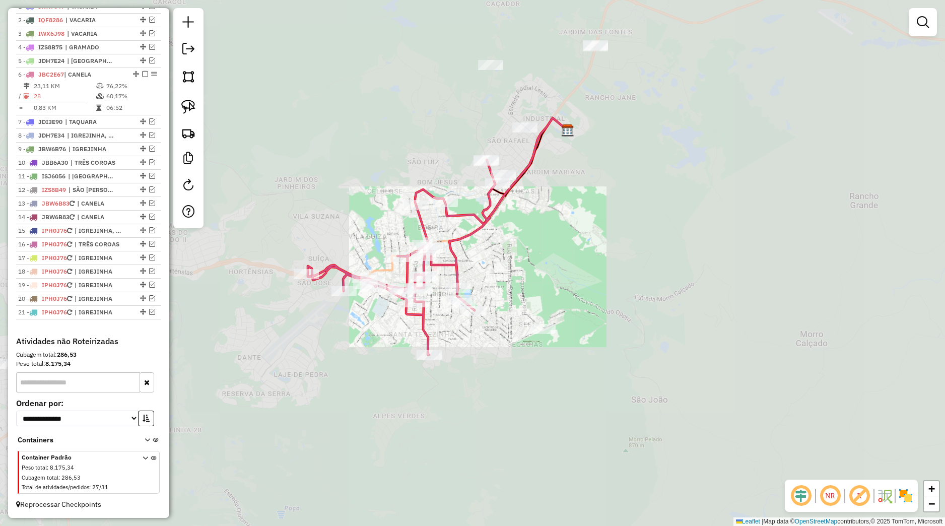
drag, startPoint x: 495, startPoint y: 267, endPoint x: 523, endPoint y: 311, distance: 52.8
click at [523, 311] on div "Janela de atendimento Grade de atendimento Capacidade Transportadoras Veículos …" at bounding box center [472, 263] width 945 height 526
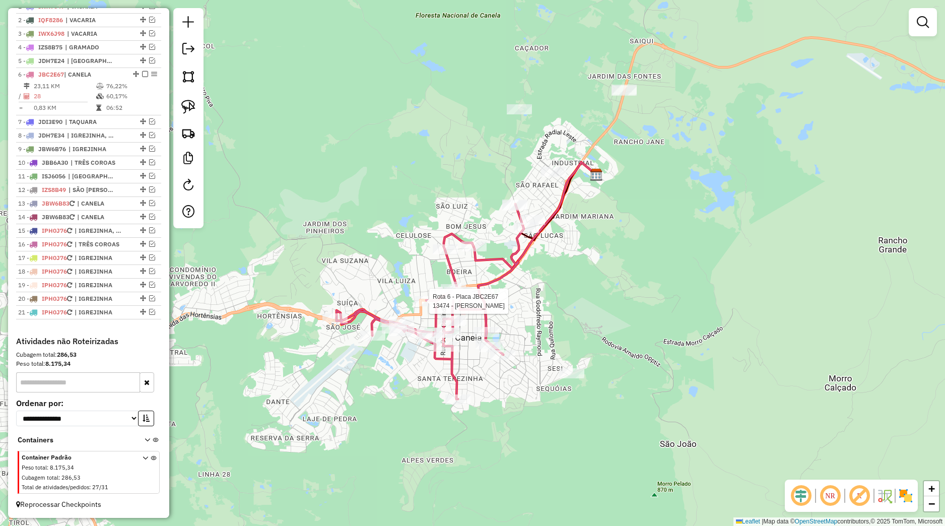
select select "*********"
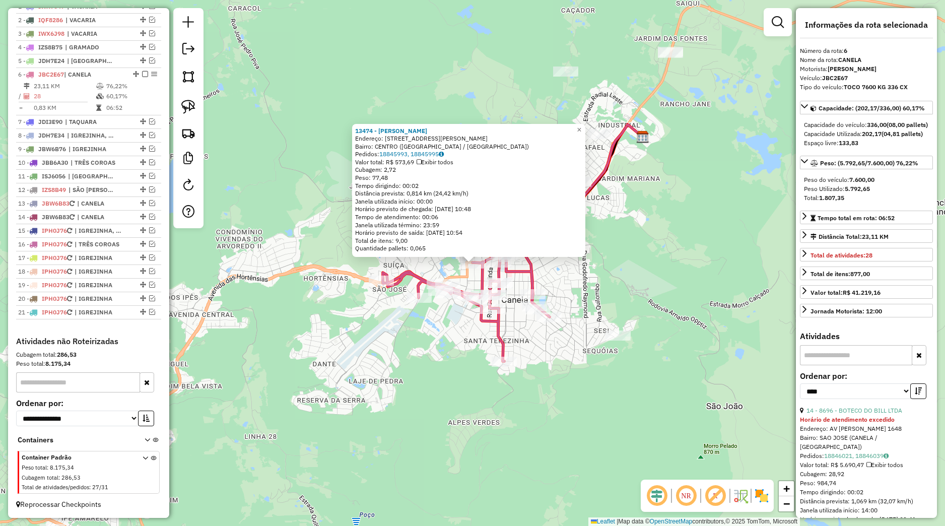
click at [453, 268] on div "13474 - CARLOS PORT SOARES Endereço: Rua Martinho Lutero 147 Bairro: CENTRO (CA…" at bounding box center [472, 263] width 945 height 526
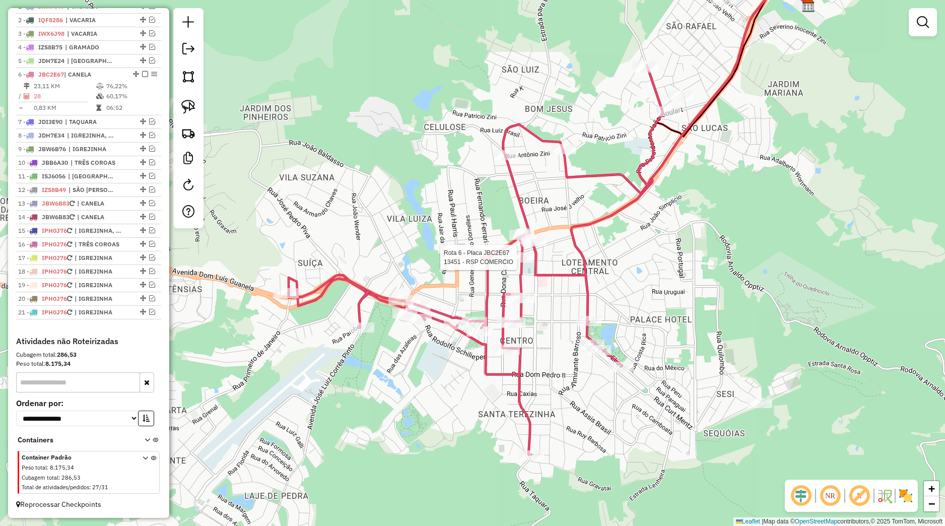
select select "*********"
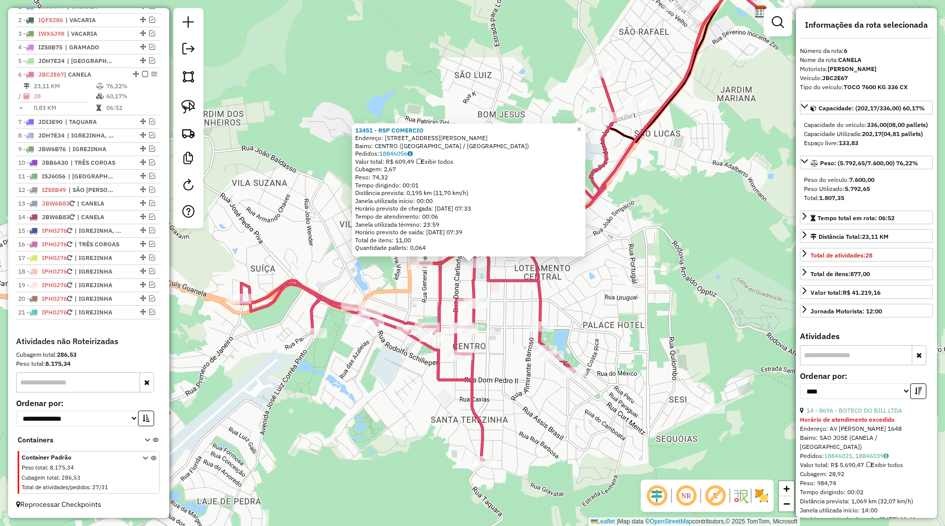
drag, startPoint x: 580, startPoint y: 268, endPoint x: 566, endPoint y: 269, distance: 14.6
click at [581, 269] on div "13451 - RSP COMERCIO Endereço: Rua Borges de Medeiros 148 Bairro: CENTRO (CANEL…" at bounding box center [472, 263] width 945 height 526
click at [583, 280] on div "13451 - RSP COMERCIO Endereço: Rua Borges de Medeiros 148 Bairro: CENTRO (CANEL…" at bounding box center [472, 263] width 945 height 526
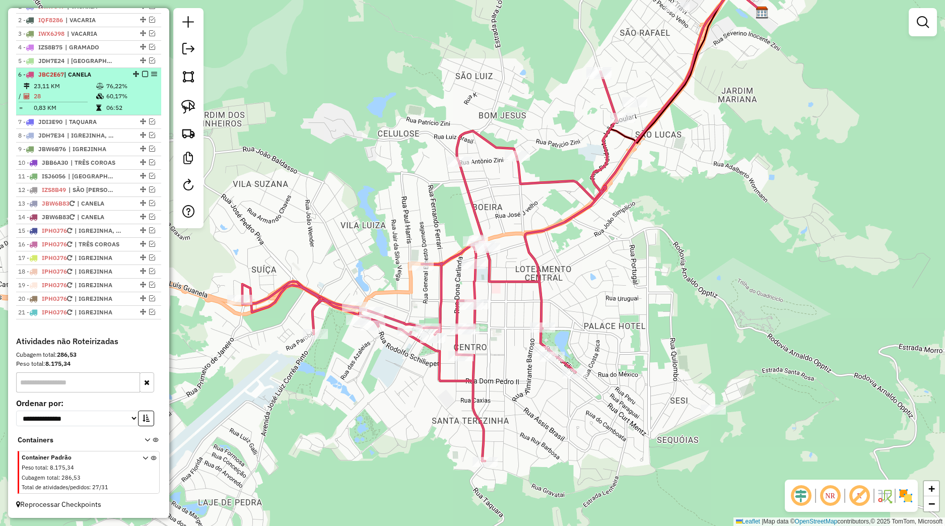
click at [142, 74] on em at bounding box center [145, 74] width 6 height 6
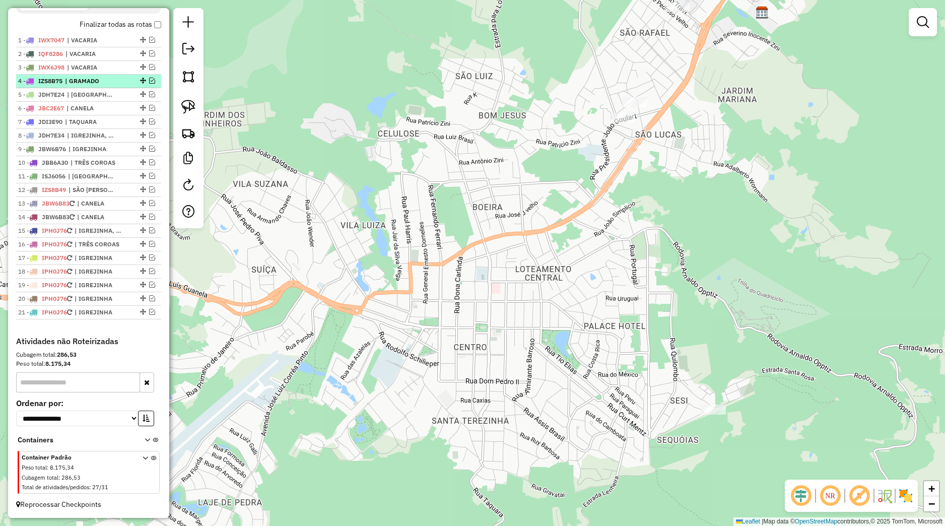
scroll to position [377, 0]
click at [346, 360] on div "Janela de atendimento Grade de atendimento Capacidade Transportadoras Veículos …" at bounding box center [472, 263] width 945 height 526
click at [101, 85] on span "| GRAMADO" at bounding box center [88, 81] width 46 height 9
select select "*********"
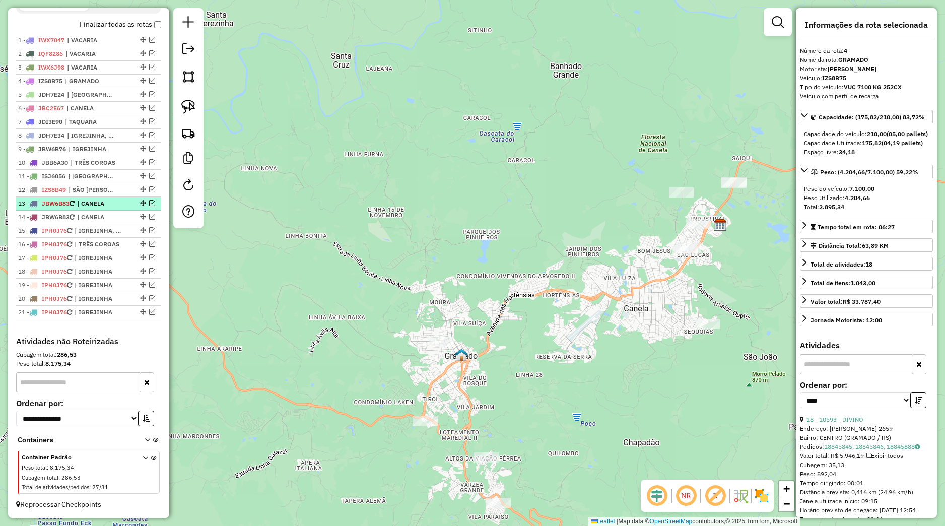
click at [87, 202] on span "| CANELA" at bounding box center [100, 203] width 46 height 9
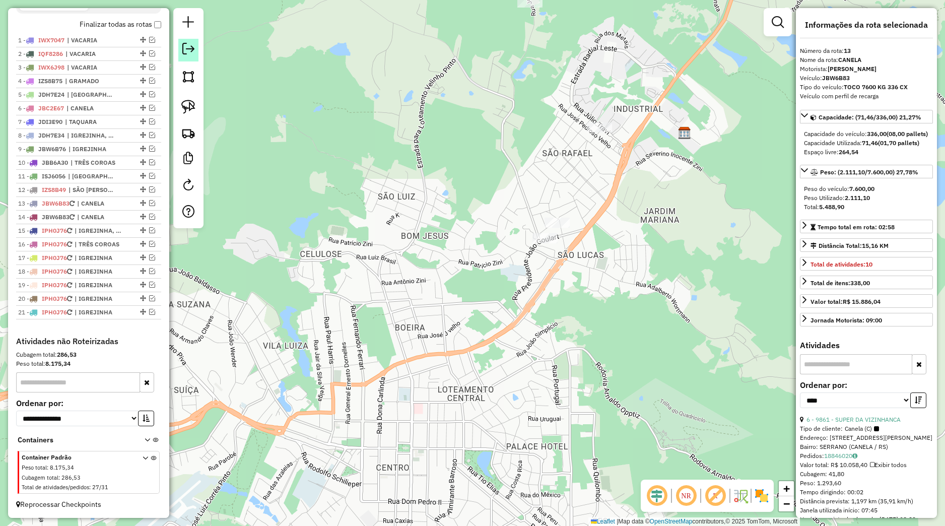
click at [191, 51] on em at bounding box center [188, 49] width 12 height 12
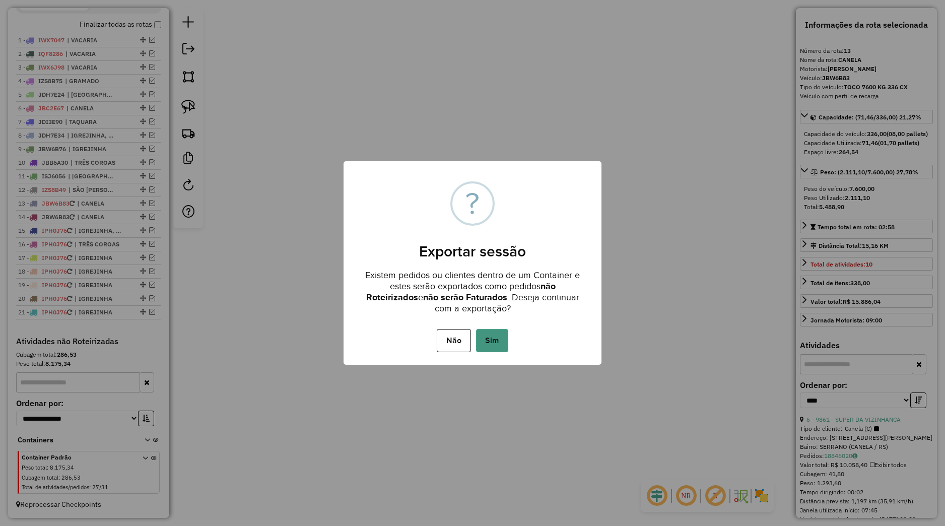
click at [497, 351] on button "Sim" at bounding box center [492, 340] width 32 height 23
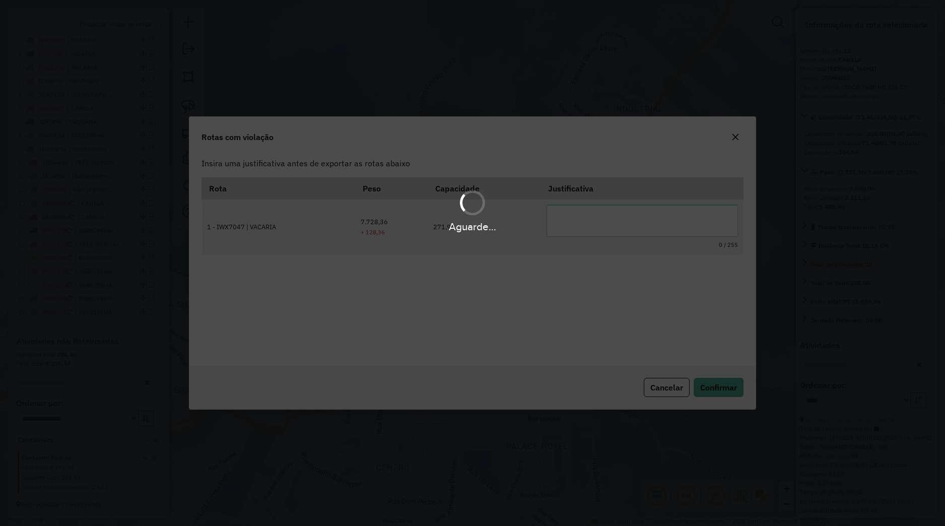
scroll to position [59, 0]
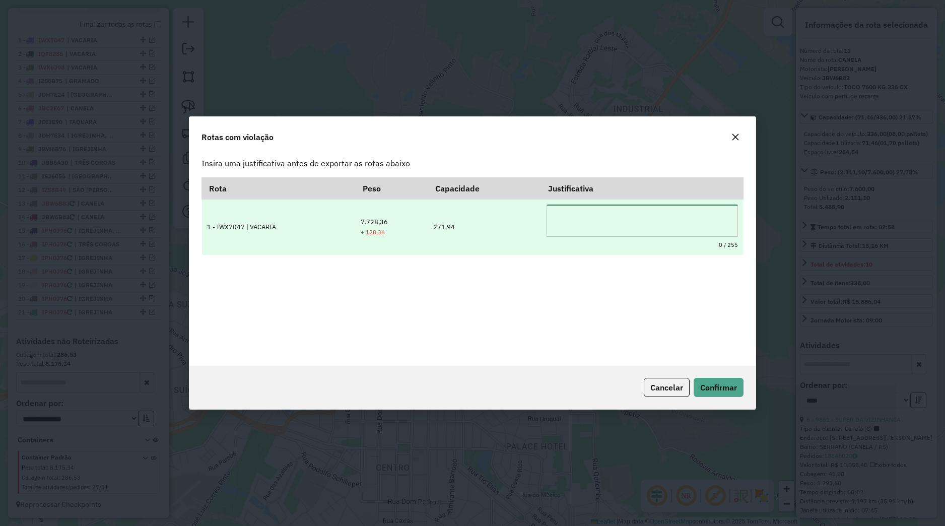
click at [609, 232] on textarea at bounding box center [642, 220] width 191 height 32
type textarea "*"
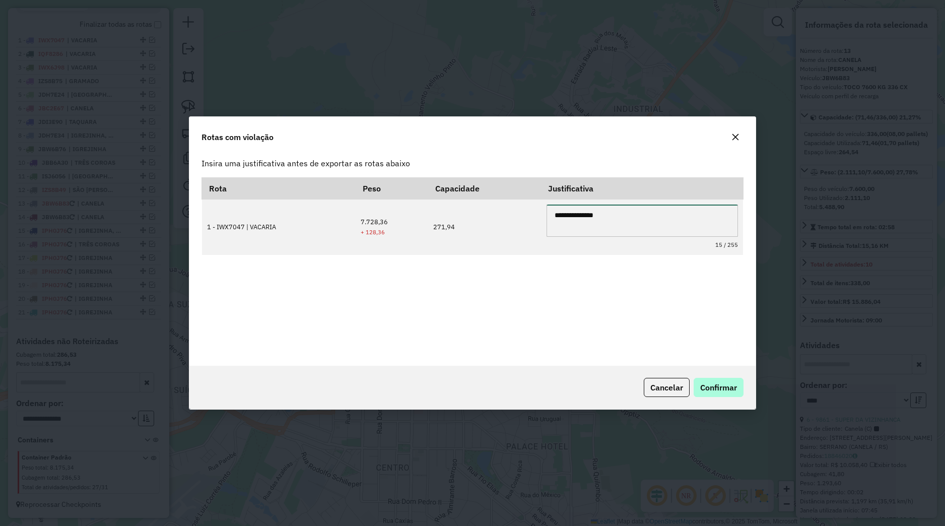
type textarea "**********"
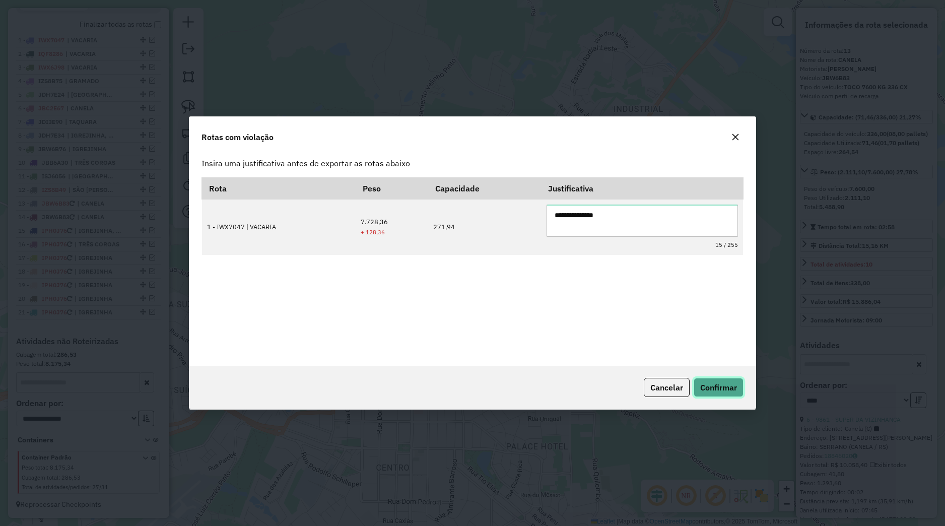
click at [717, 390] on span "Confirmar" at bounding box center [718, 387] width 37 height 10
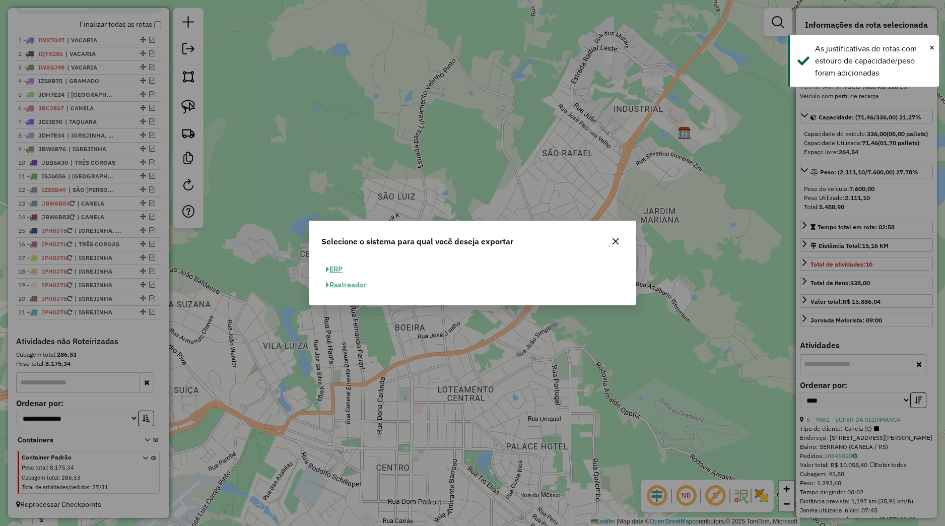
click at [346, 269] on button "ERP" at bounding box center [334, 269] width 26 height 16
select select "**"
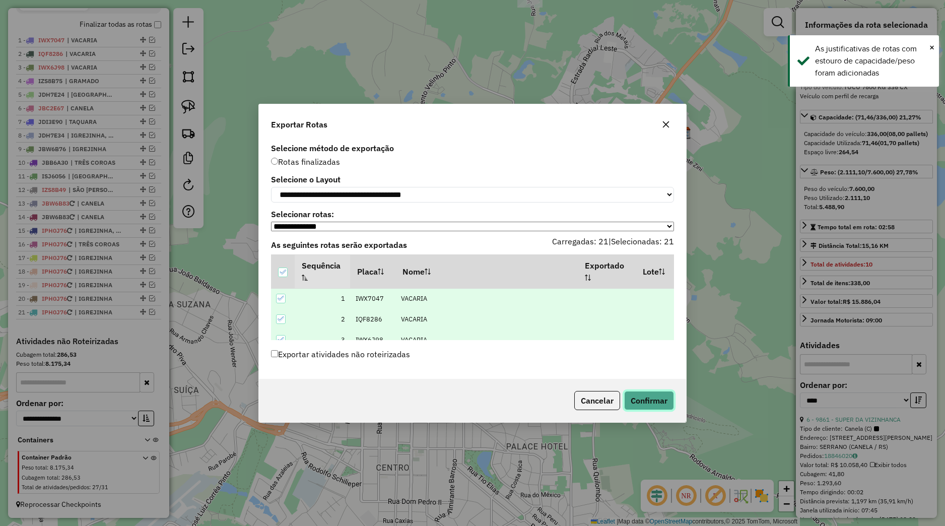
click at [654, 403] on button "Confirmar" at bounding box center [649, 400] width 50 height 19
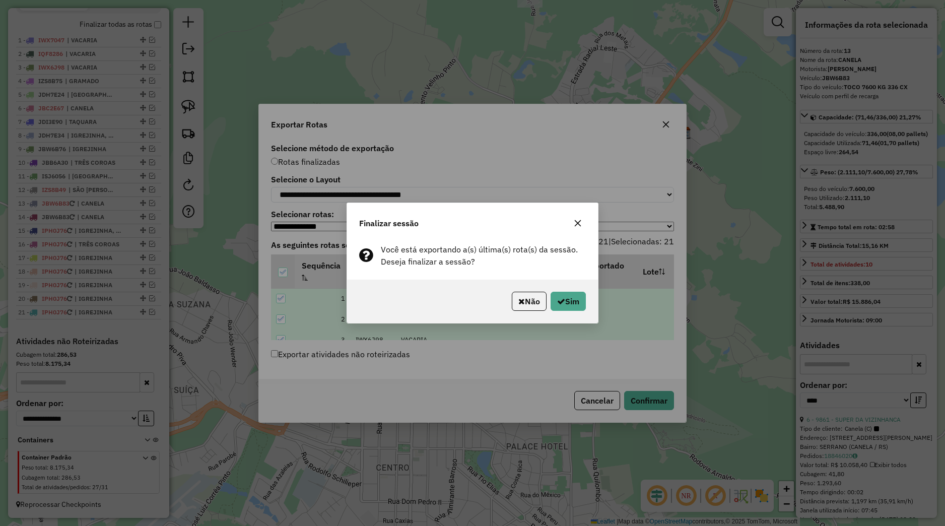
click at [577, 223] on icon "button" at bounding box center [578, 223] width 8 height 8
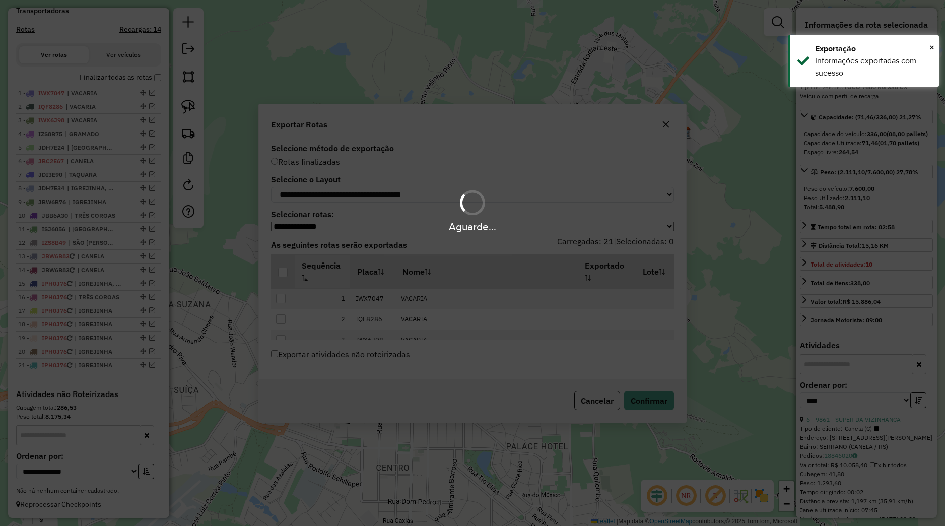
scroll to position [325, 0]
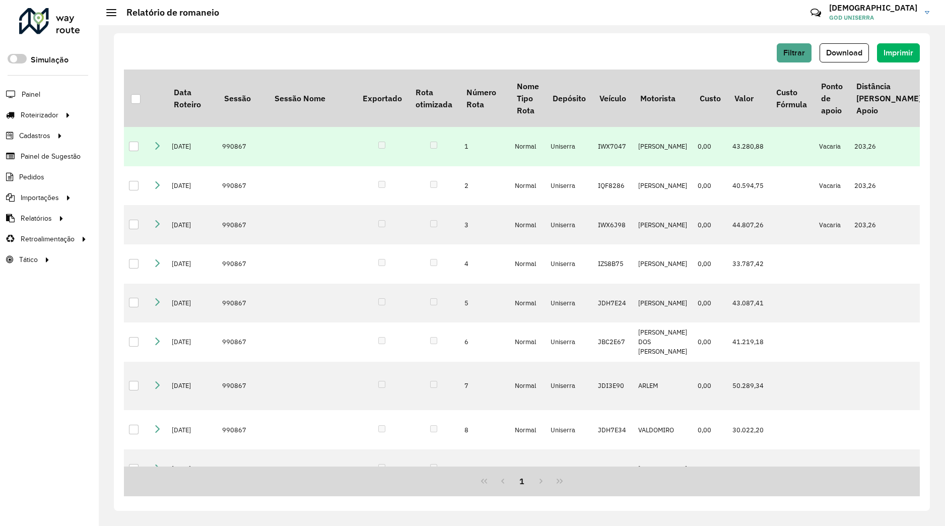
click at [158, 150] on link at bounding box center [157, 147] width 8 height 9
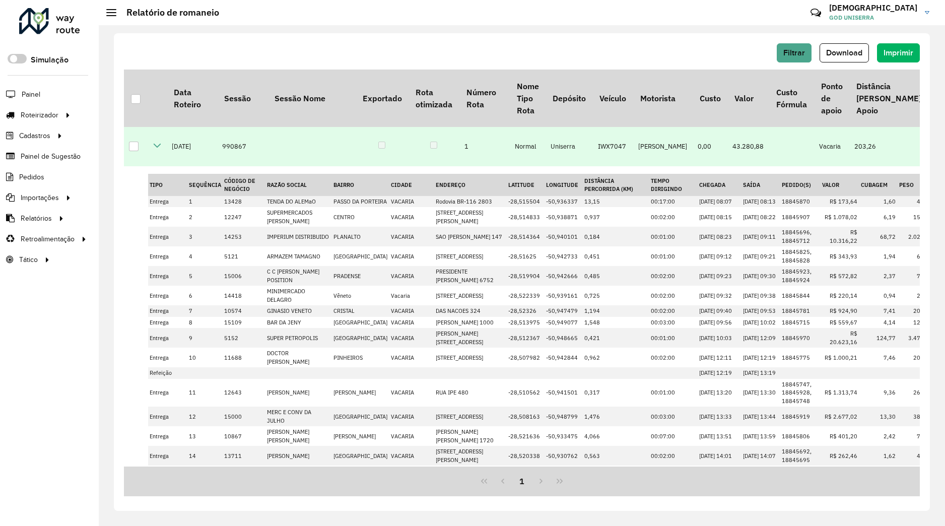
click at [156, 145] on icon at bounding box center [157, 146] width 8 height 8
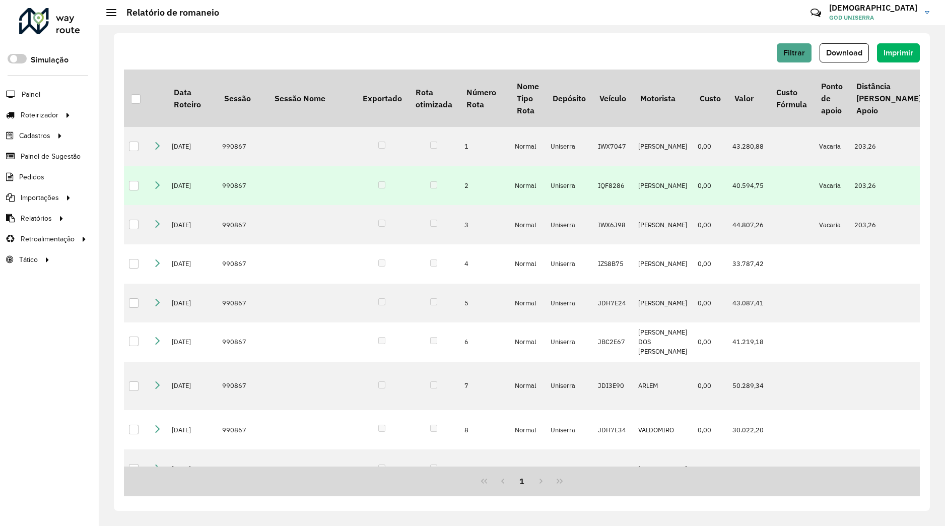
drag, startPoint x: 159, startPoint y: 186, endPoint x: 174, endPoint y: 192, distance: 15.8
click at [159, 186] on icon at bounding box center [157, 185] width 8 height 8
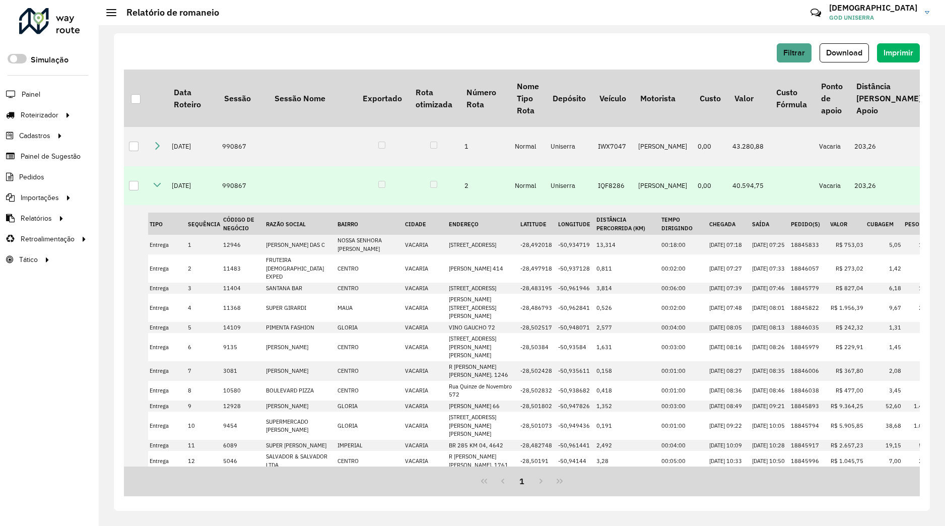
click at [157, 186] on icon at bounding box center [157, 185] width 8 height 8
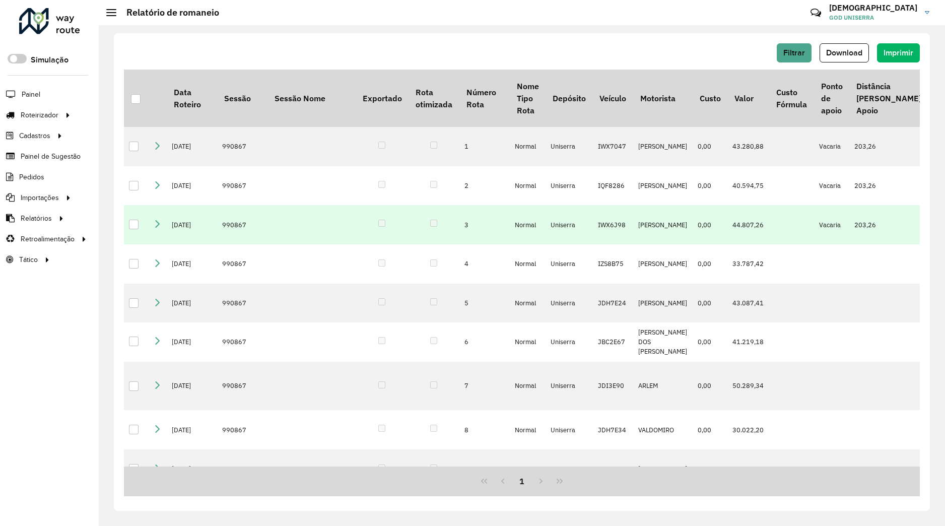
click at [161, 227] on td at bounding box center [157, 224] width 19 height 39
click at [157, 224] on icon at bounding box center [157, 224] width 8 height 8
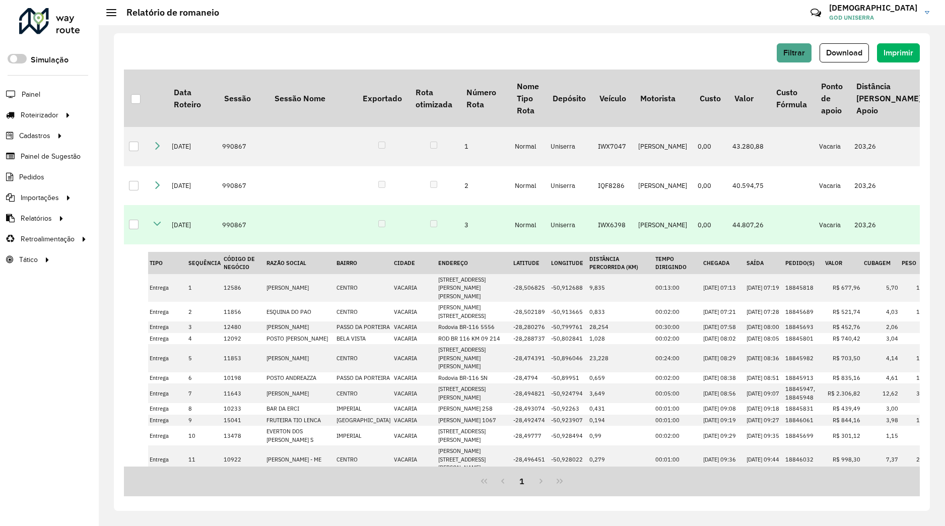
click at [161, 222] on icon at bounding box center [157, 224] width 8 height 8
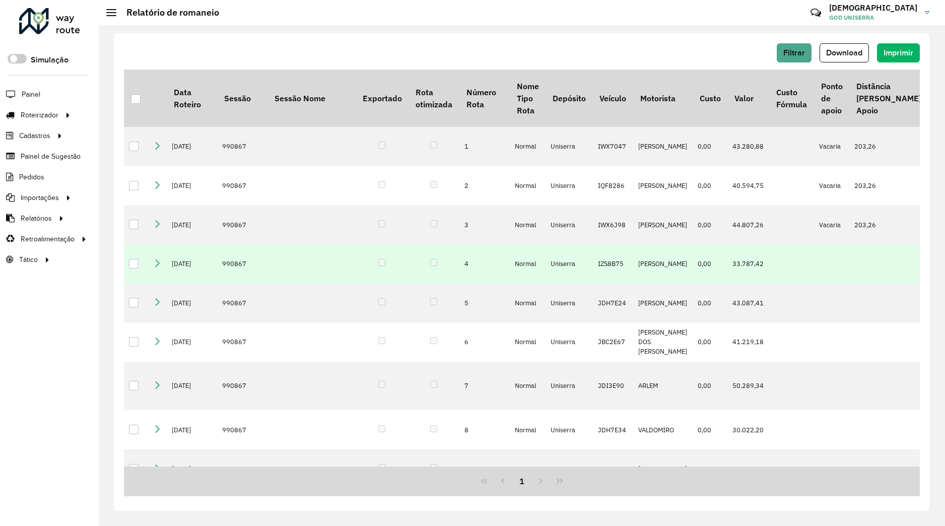
click at [154, 265] on icon at bounding box center [157, 263] width 8 height 8
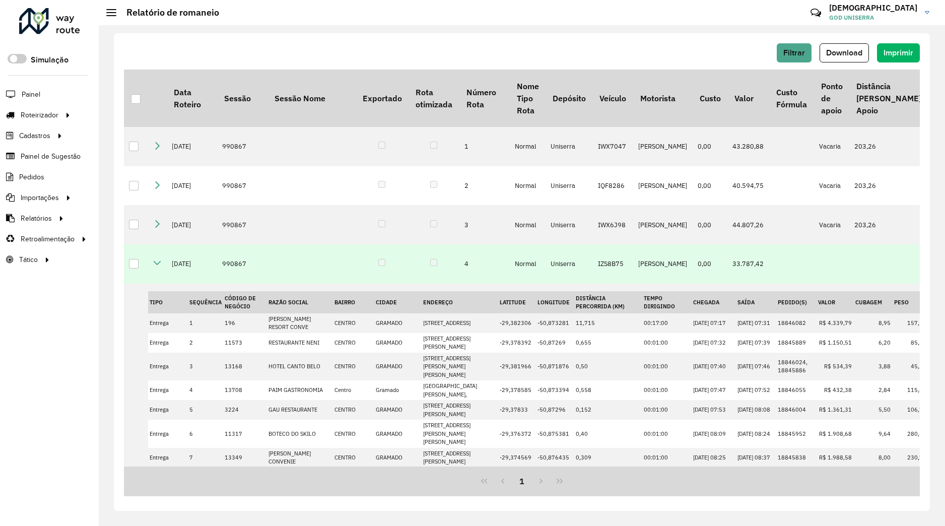
click at [158, 264] on icon at bounding box center [157, 263] width 8 height 8
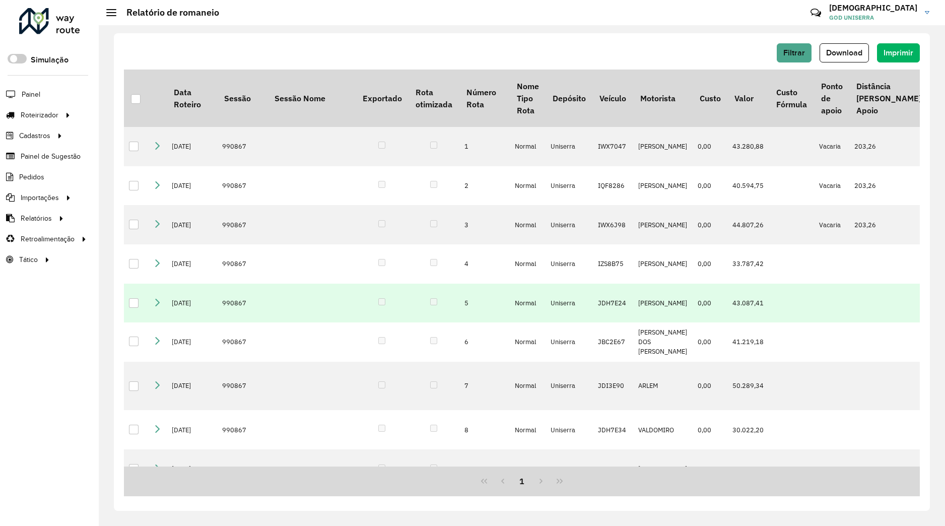
click at [162, 302] on td at bounding box center [157, 303] width 19 height 39
click at [163, 302] on td at bounding box center [157, 303] width 19 height 39
click at [158, 300] on icon at bounding box center [157, 302] width 8 height 8
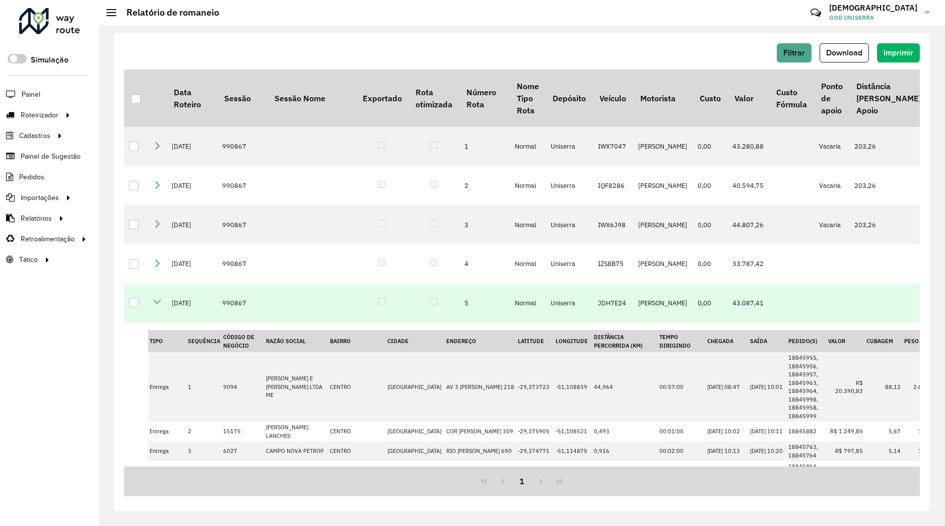
click at [160, 303] on icon at bounding box center [157, 302] width 8 height 8
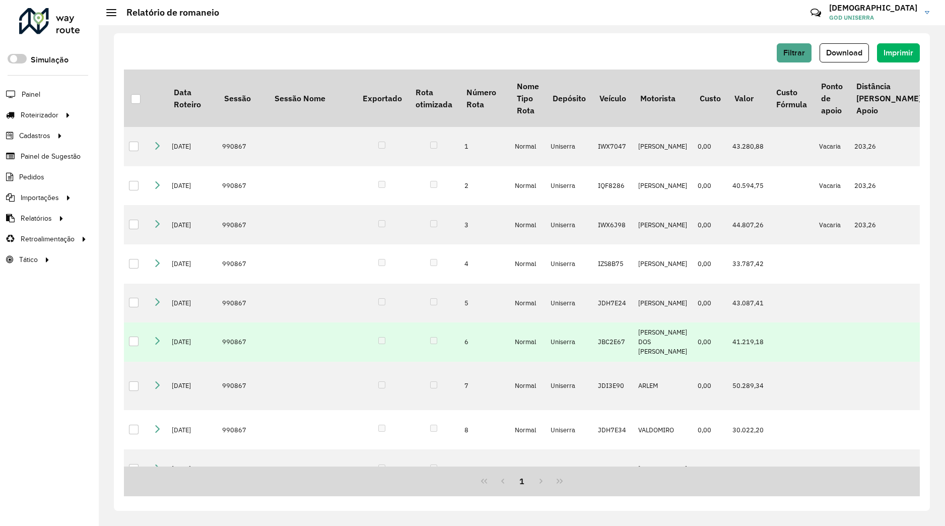
click at [158, 344] on icon at bounding box center [157, 341] width 8 height 8
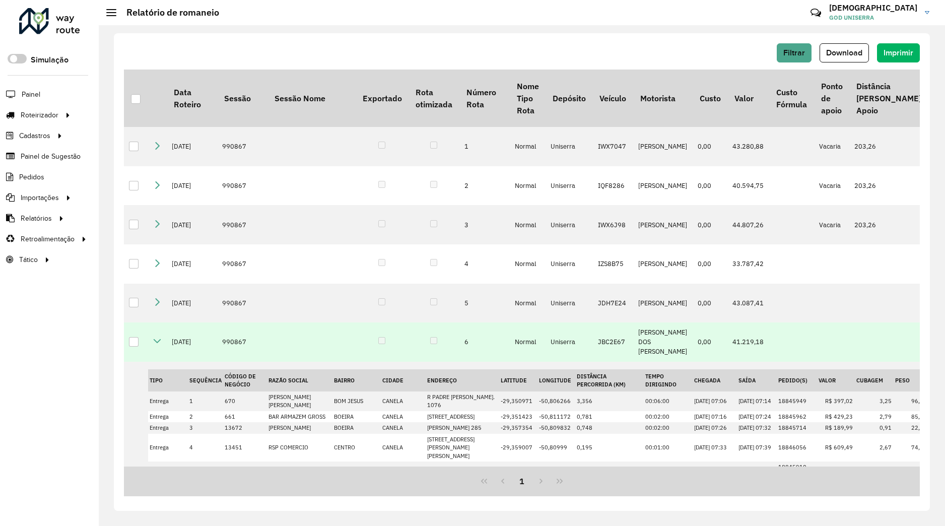
click at [158, 339] on icon at bounding box center [157, 341] width 8 height 8
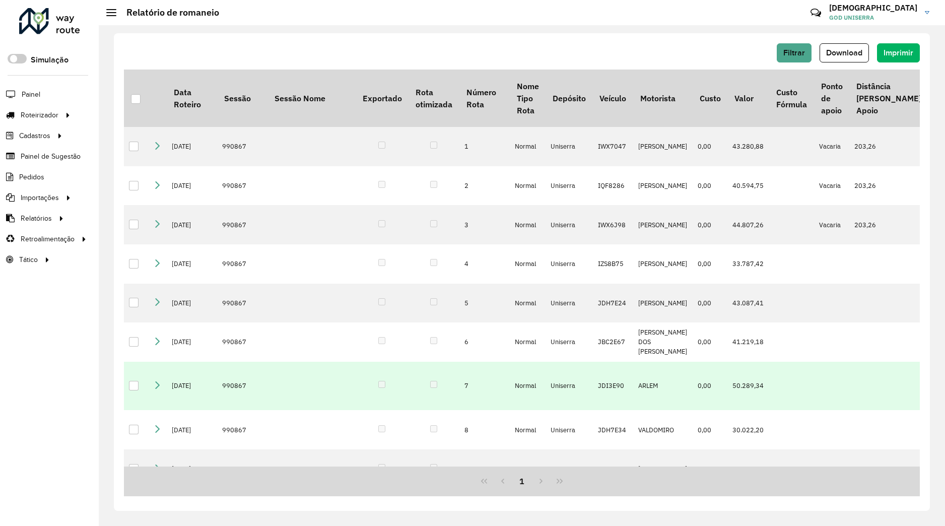
click at [158, 381] on icon at bounding box center [157, 385] width 8 height 8
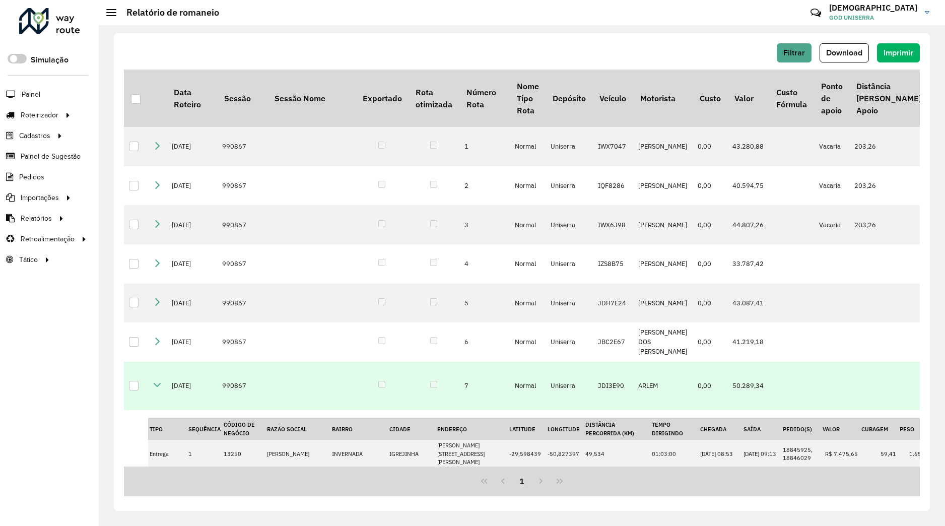
click at [158, 381] on icon at bounding box center [157, 385] width 8 height 8
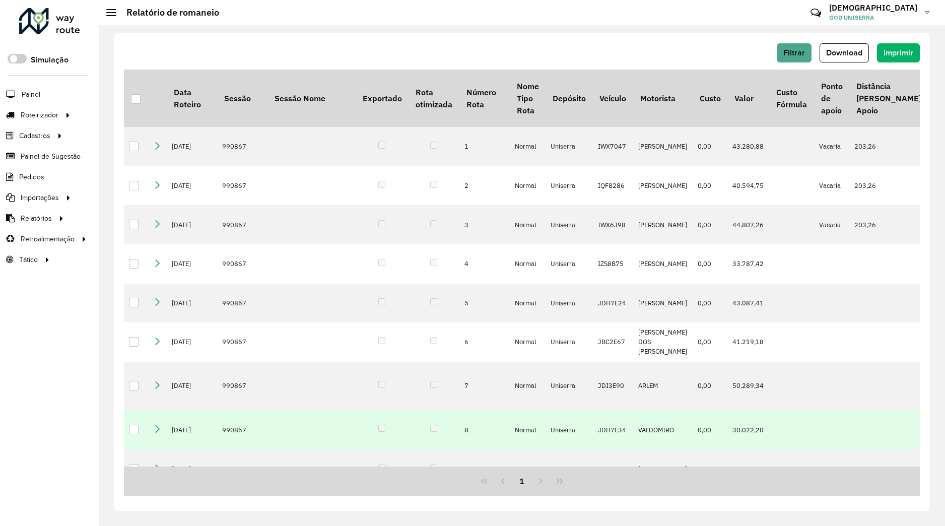
click at [157, 425] on td at bounding box center [157, 429] width 19 height 39
click at [158, 425] on icon at bounding box center [157, 429] width 8 height 8
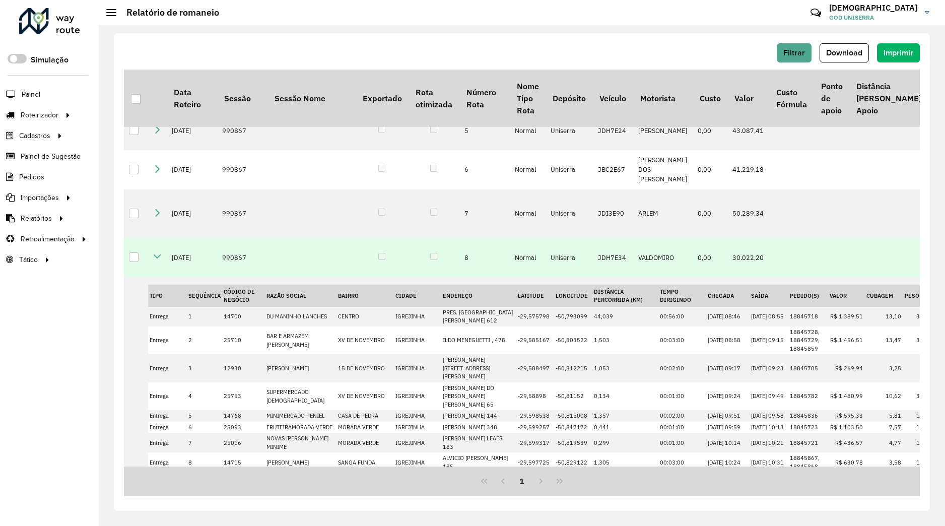
scroll to position [46, 0]
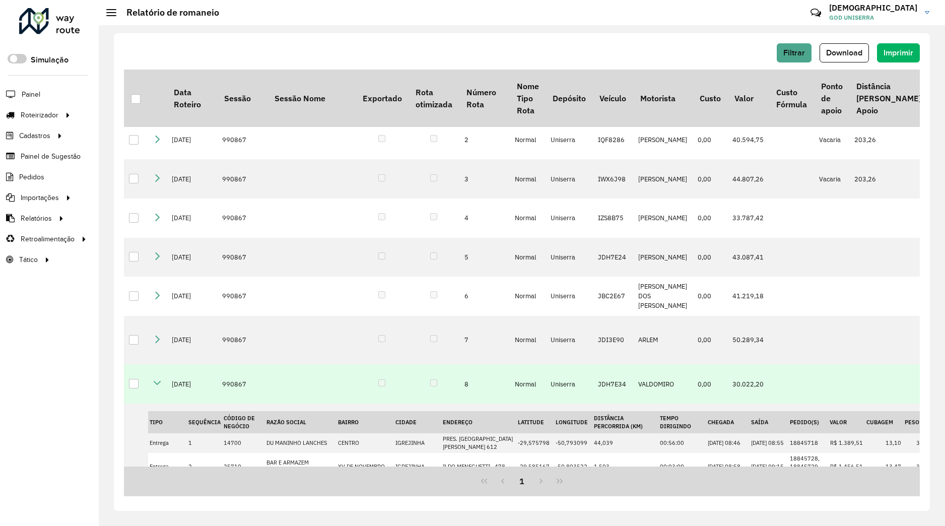
click at [157, 379] on icon at bounding box center [157, 383] width 8 height 8
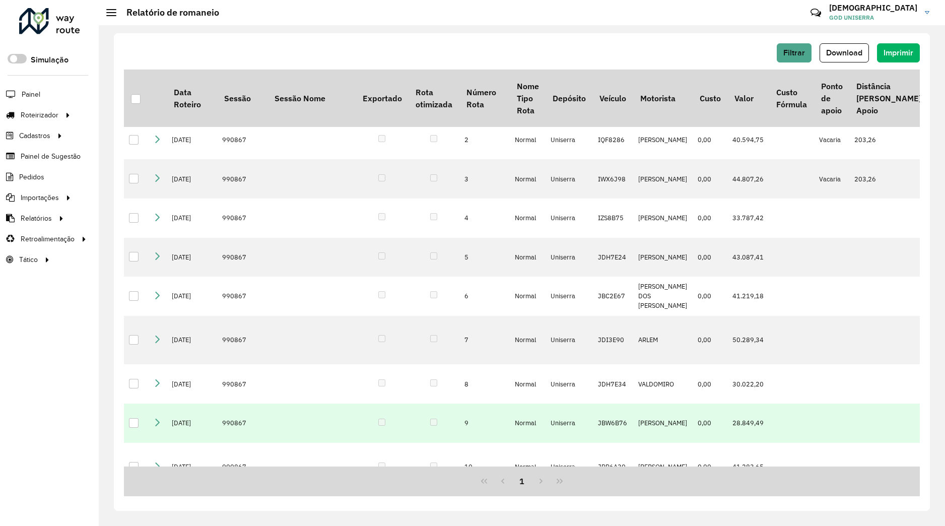
click at [158, 421] on icon at bounding box center [157, 422] width 8 height 8
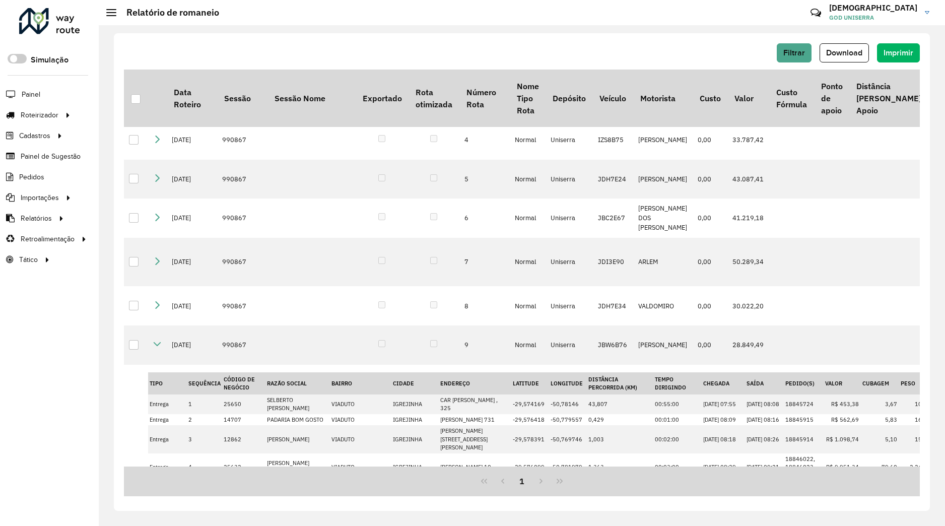
scroll to position [123, 0]
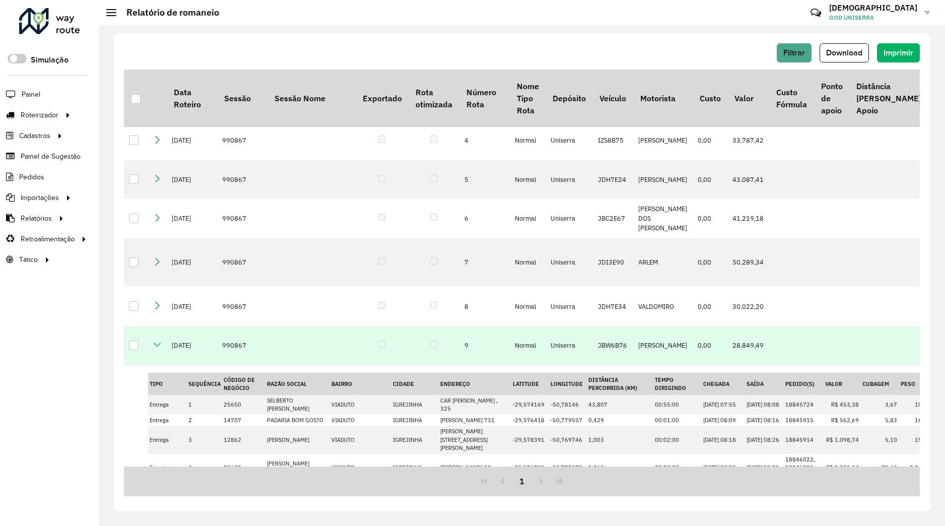
click at [160, 340] on icon at bounding box center [157, 344] width 8 height 8
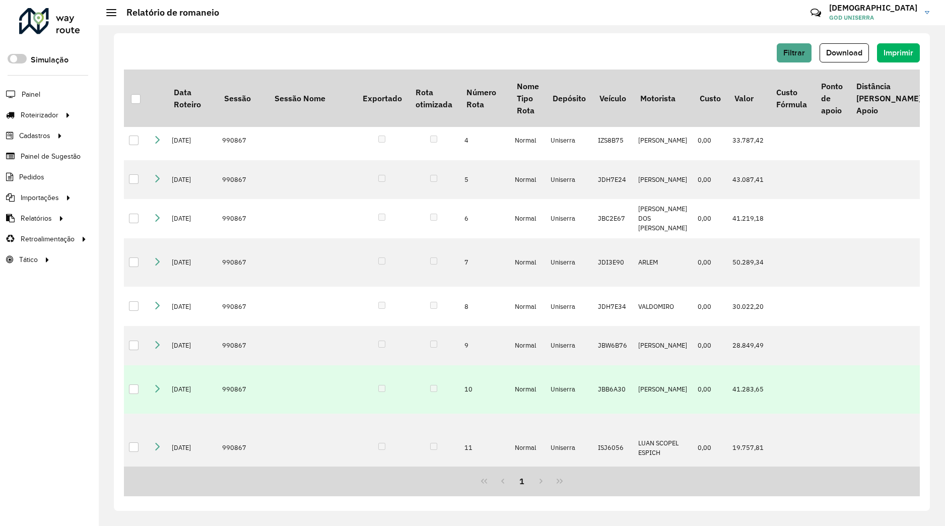
click at [158, 384] on icon at bounding box center [157, 388] width 8 height 8
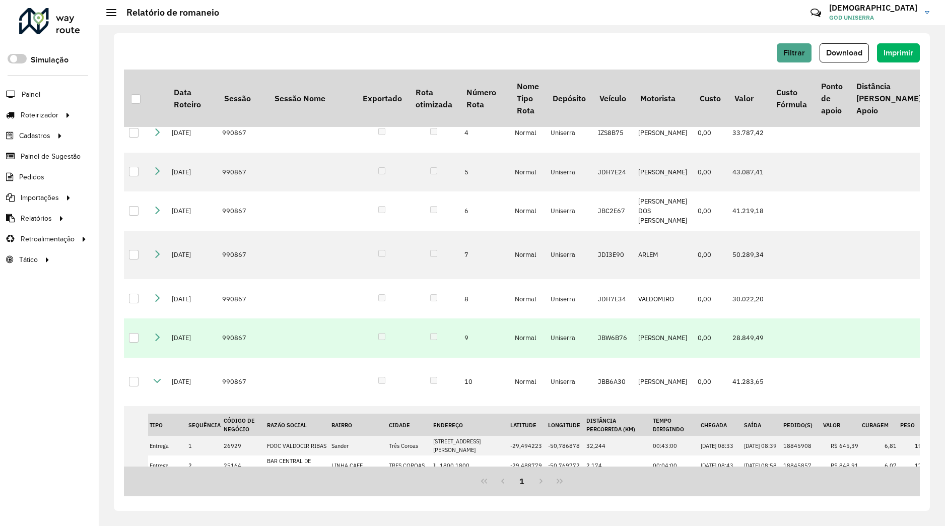
scroll to position [105, 0]
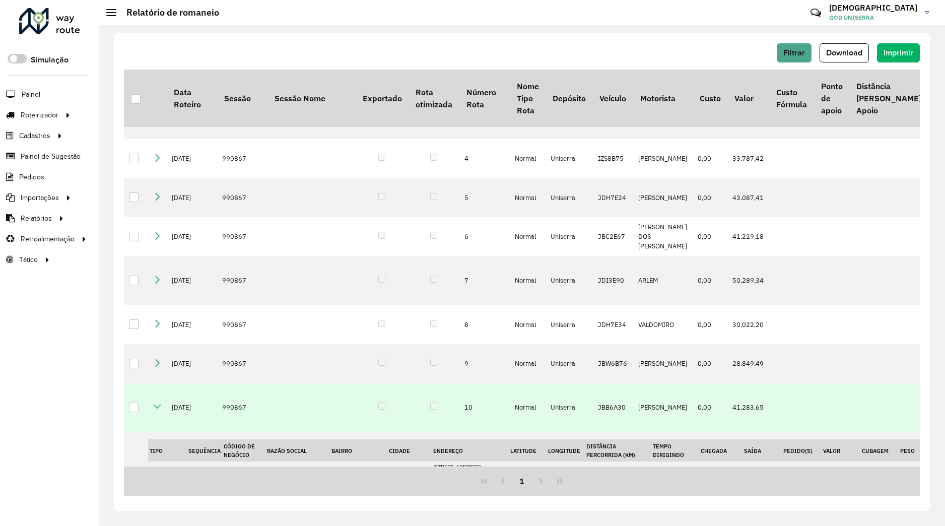
click at [160, 403] on icon at bounding box center [157, 406] width 8 height 8
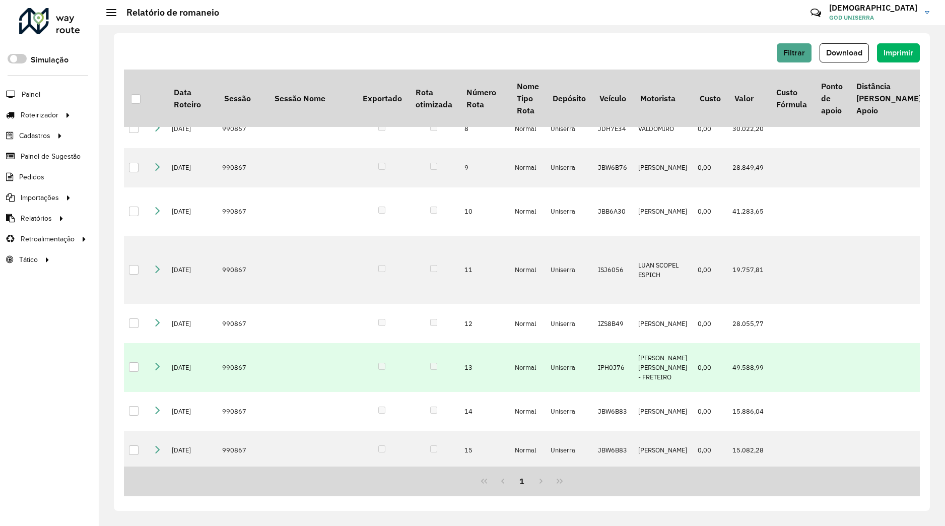
scroll to position [314, 0]
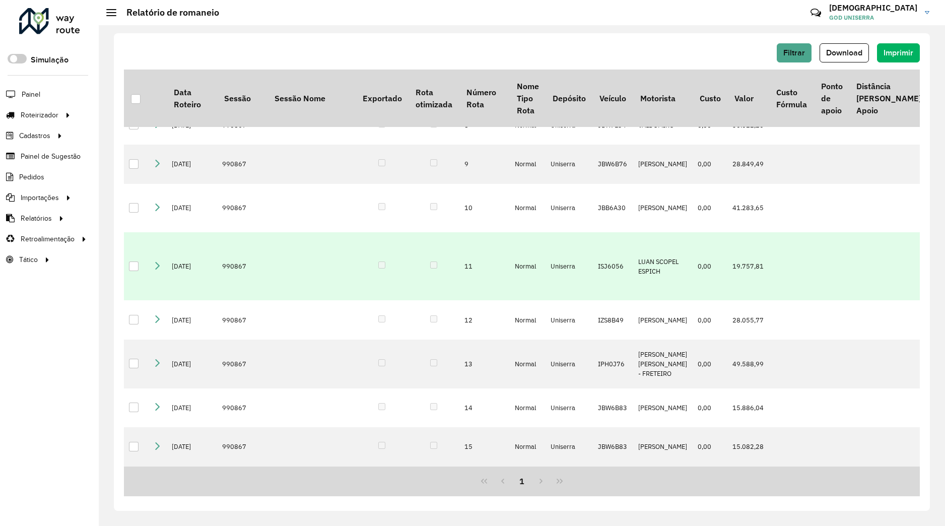
click at [154, 261] on icon at bounding box center [157, 265] width 8 height 8
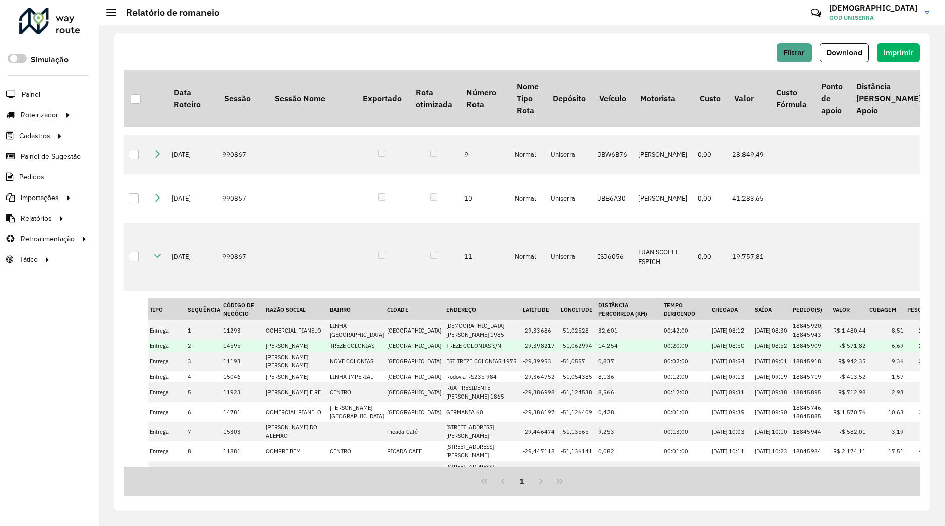
scroll to position [285, 0]
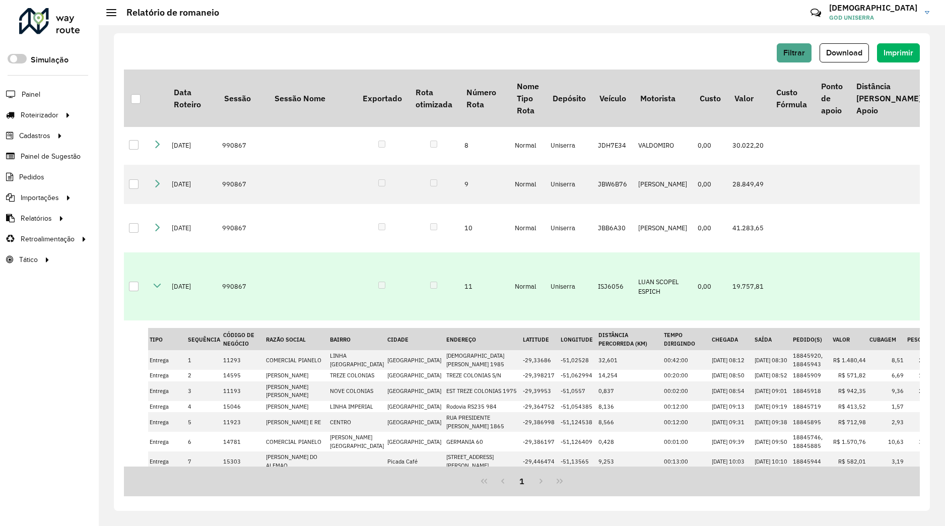
click at [158, 288] on icon at bounding box center [157, 286] width 8 height 8
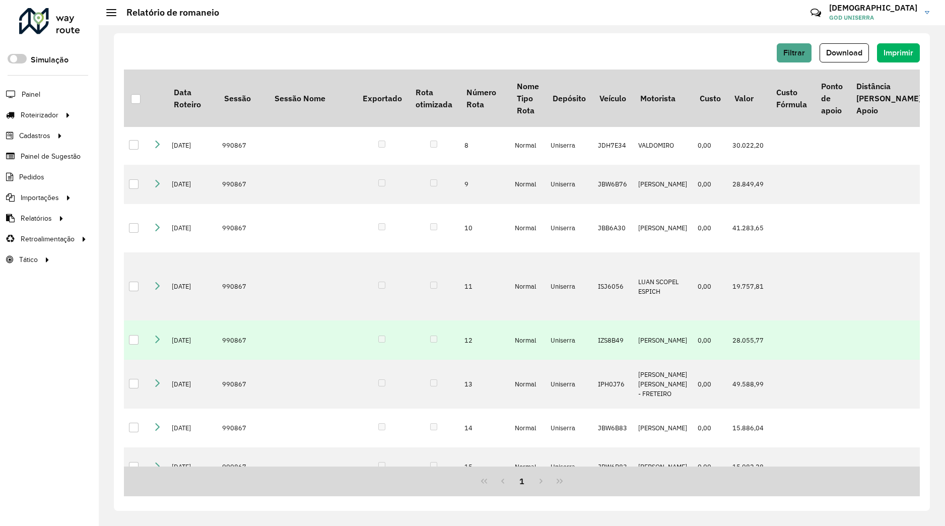
click at [160, 343] on icon at bounding box center [157, 339] width 8 height 8
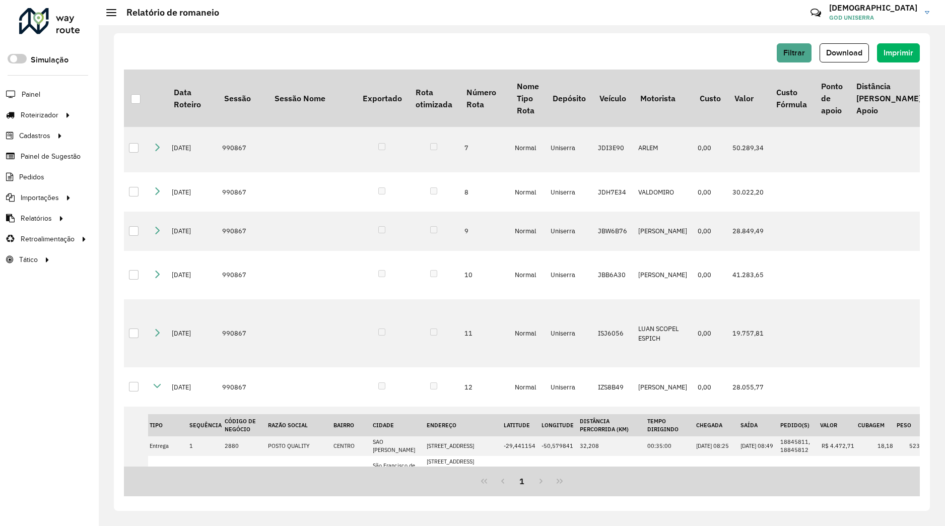
scroll to position [316, 0]
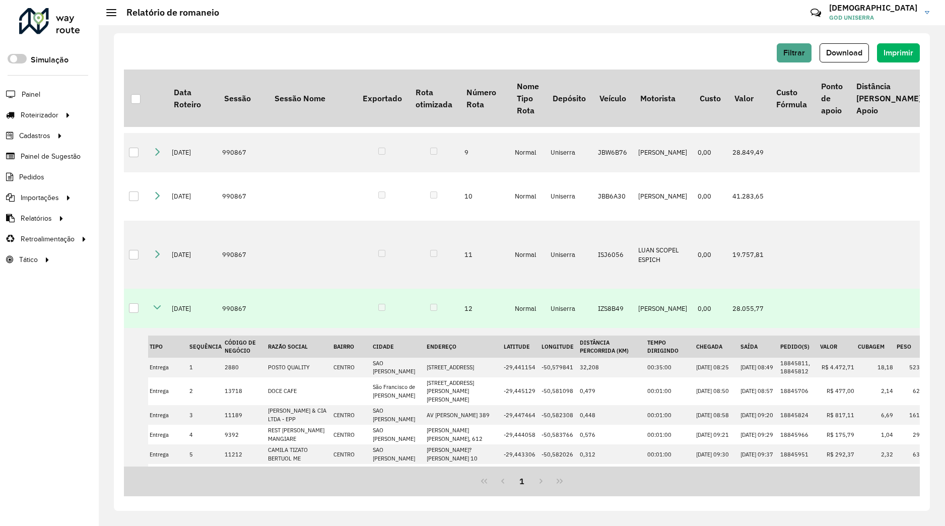
click at [159, 311] on icon at bounding box center [157, 307] width 8 height 8
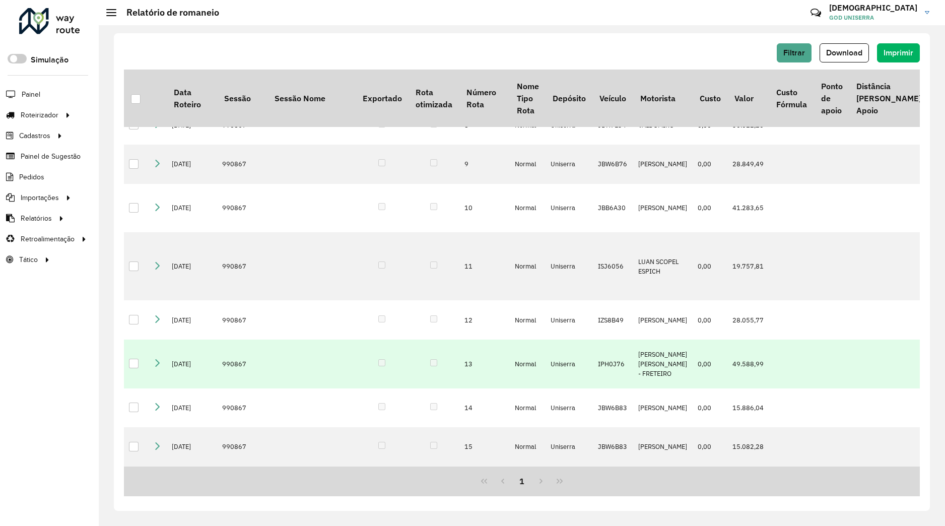
click at [159, 360] on icon at bounding box center [157, 363] width 8 height 8
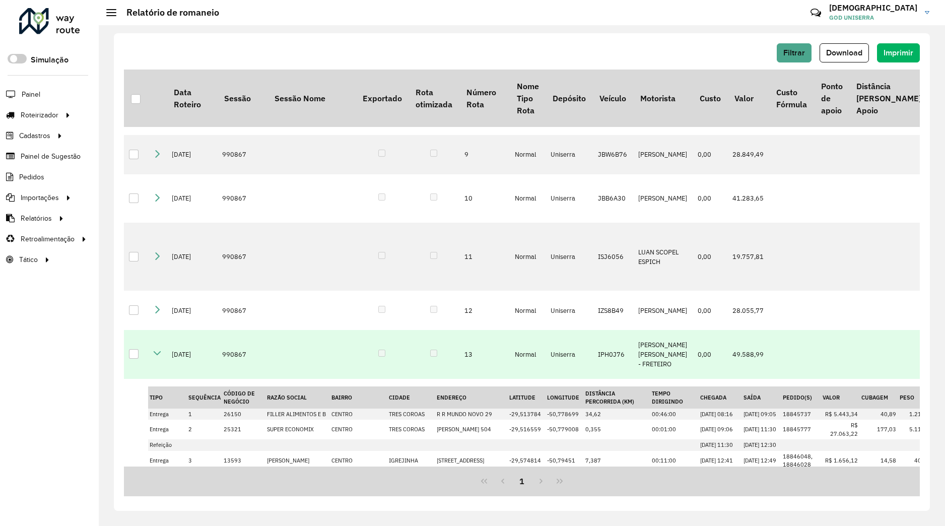
scroll to position [378, 0]
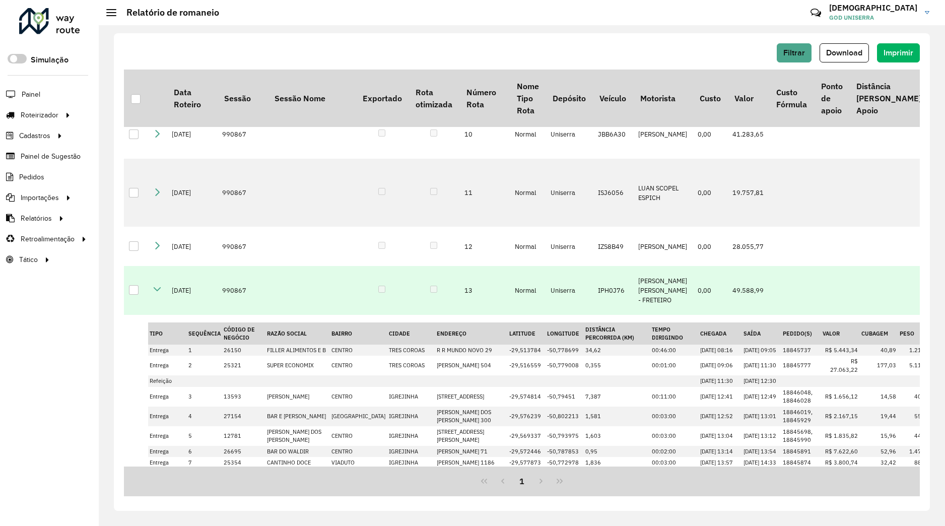
click at [160, 293] on icon at bounding box center [157, 289] width 8 height 8
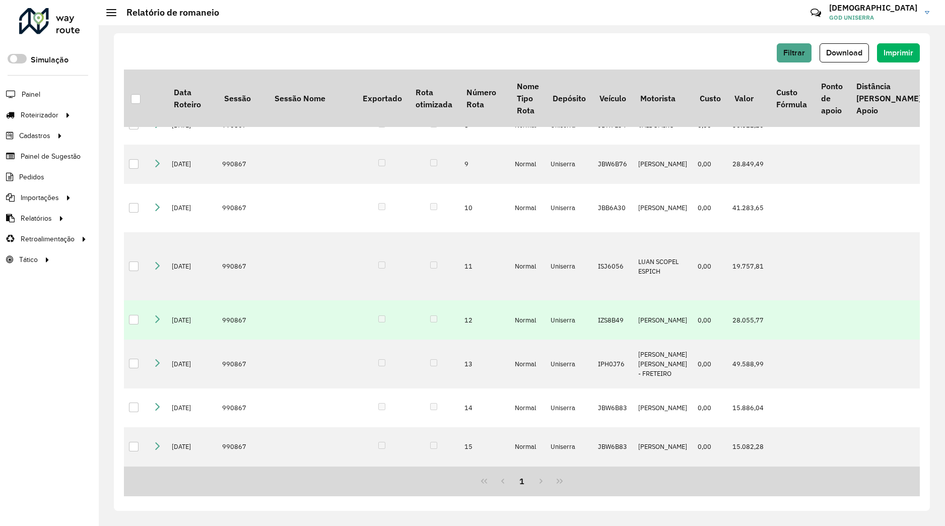
scroll to position [314, 0]
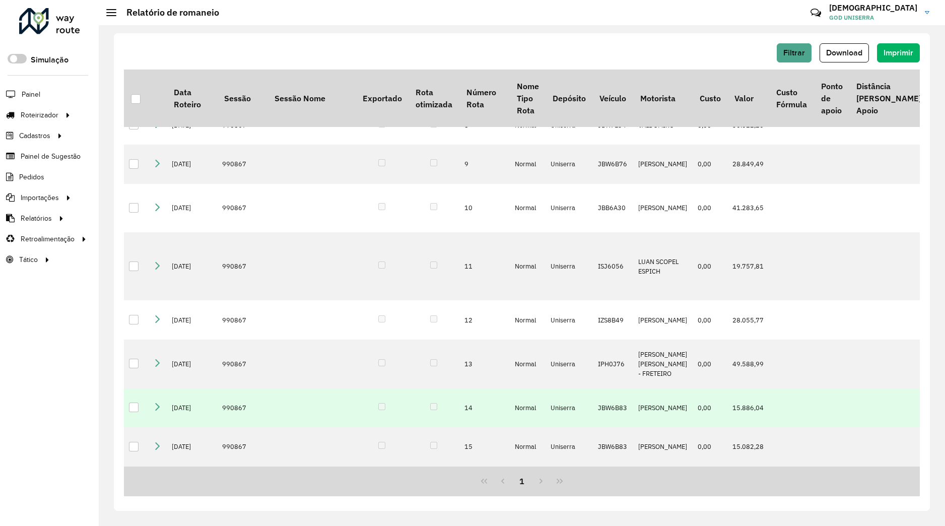
click at [159, 402] on icon at bounding box center [157, 406] width 8 height 8
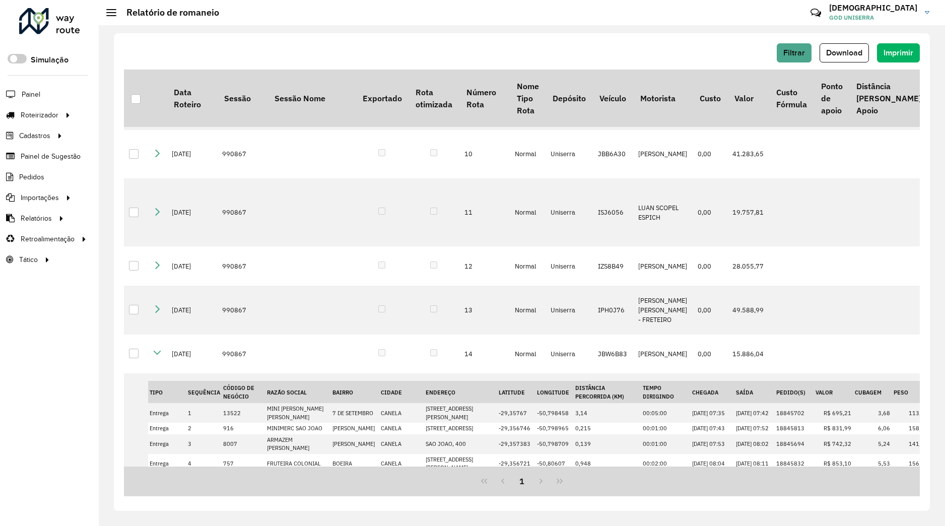
scroll to position [356, 0]
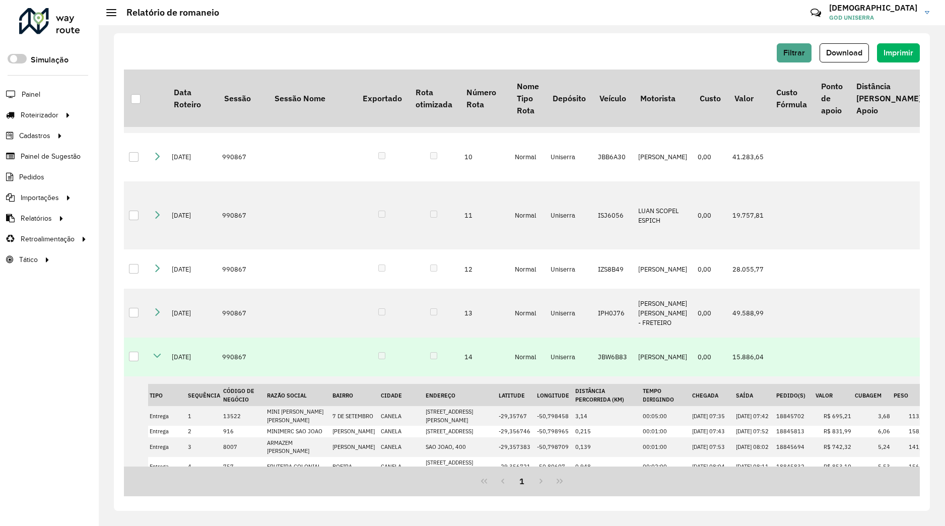
click at [158, 355] on icon at bounding box center [157, 356] width 8 height 8
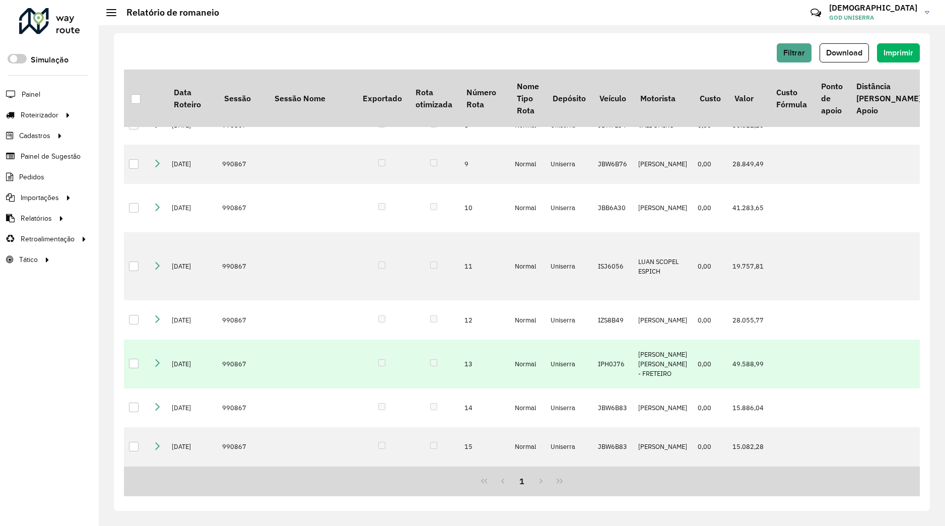
scroll to position [314, 0]
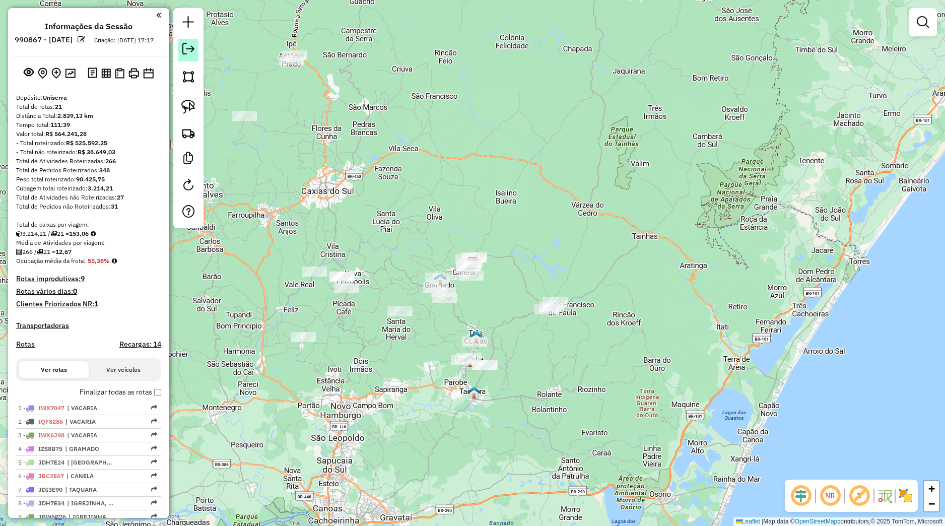
click at [194, 54] on em at bounding box center [188, 49] width 12 height 12
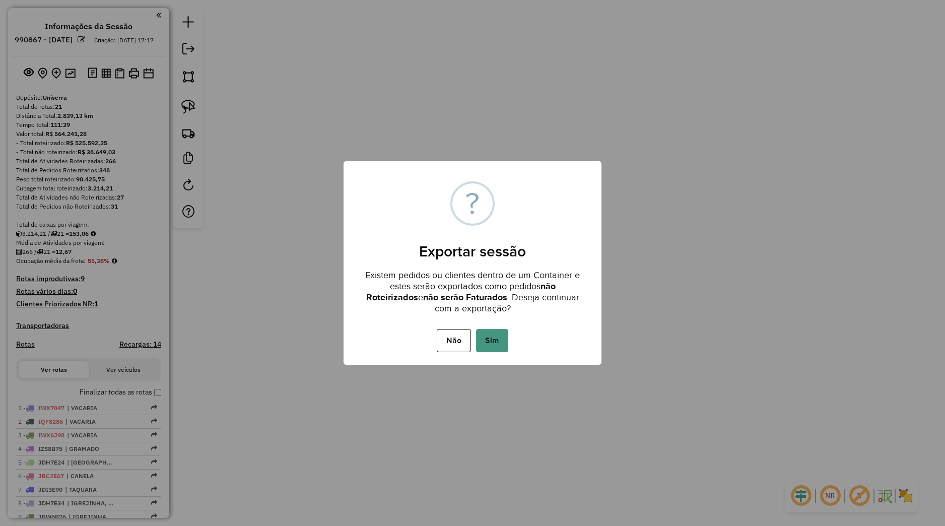
click at [494, 339] on button "Sim" at bounding box center [492, 340] width 32 height 23
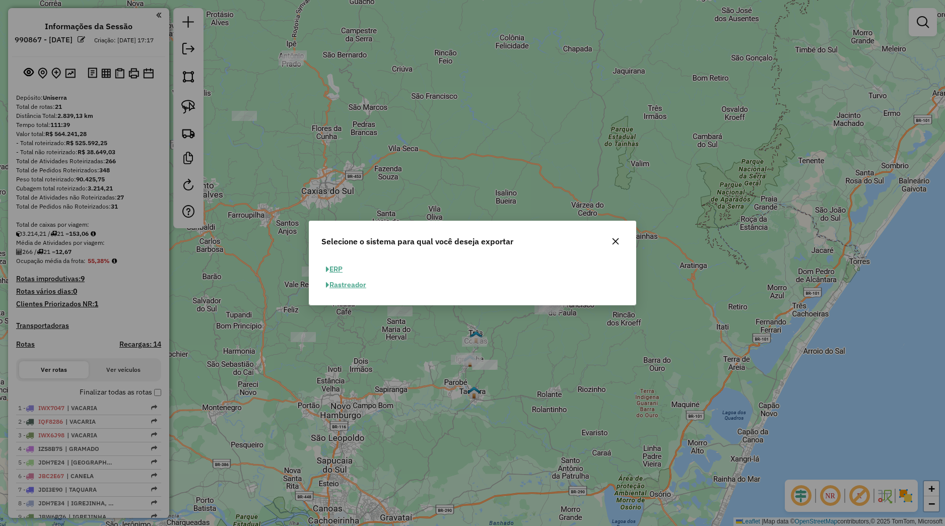
click at [343, 270] on button "ERP" at bounding box center [334, 269] width 26 height 16
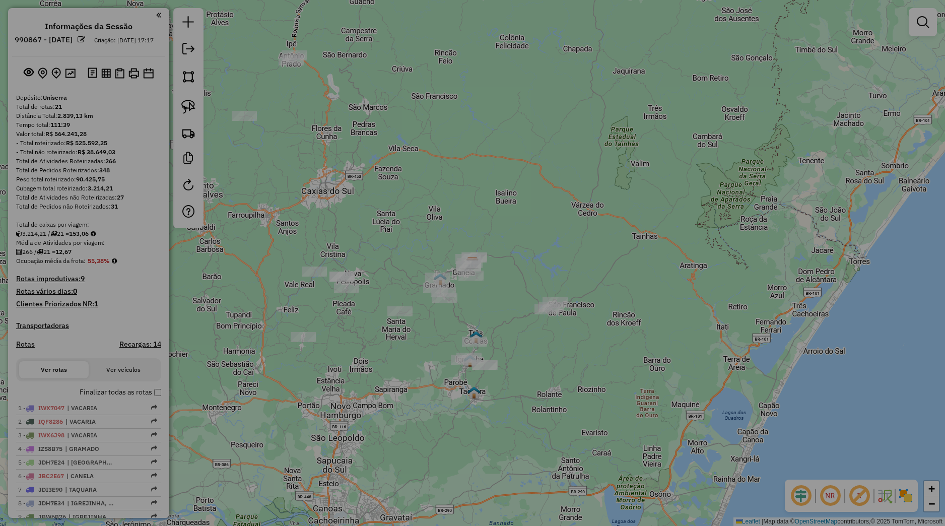
select select "**"
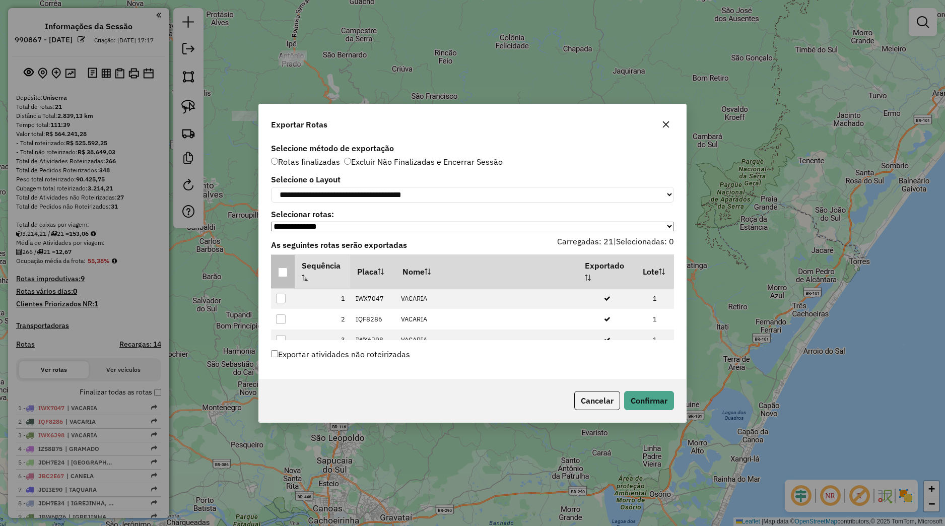
click at [284, 277] on div at bounding box center [283, 272] width 10 height 10
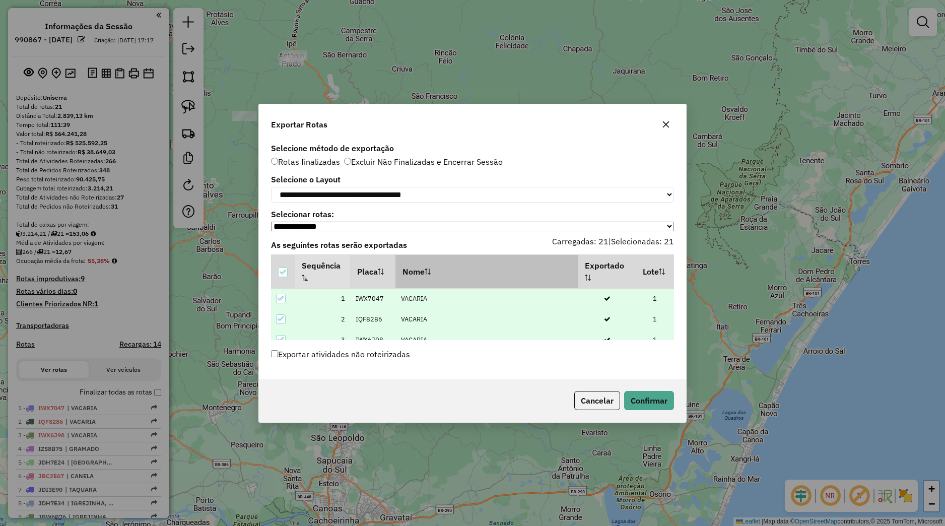
scroll to position [320, 0]
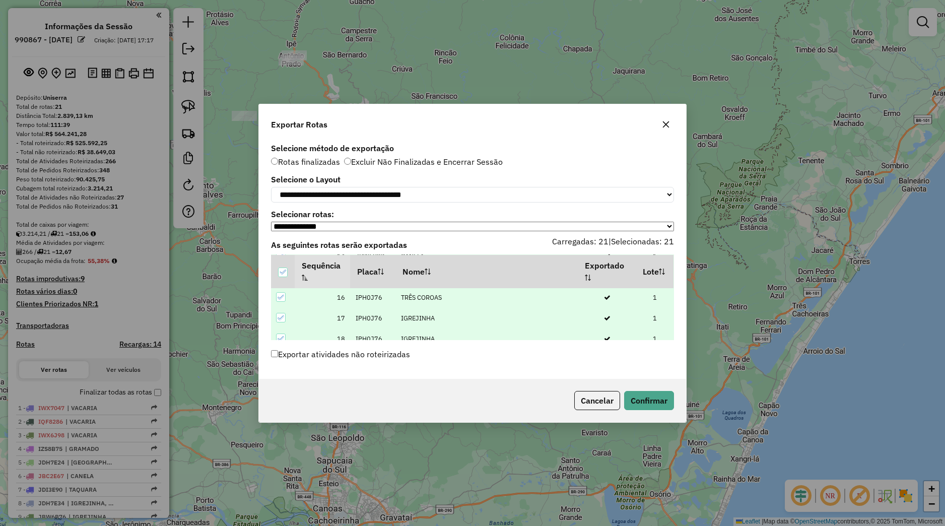
click at [271, 222] on select "**********" at bounding box center [472, 227] width 403 height 10
drag, startPoint x: 493, startPoint y: 228, endPoint x: 482, endPoint y: 399, distance: 171.1
click at [482, 399] on div "Cancelar Confirmar" at bounding box center [472, 400] width 427 height 43
click at [643, 397] on button "Confirmar" at bounding box center [649, 400] width 50 height 19
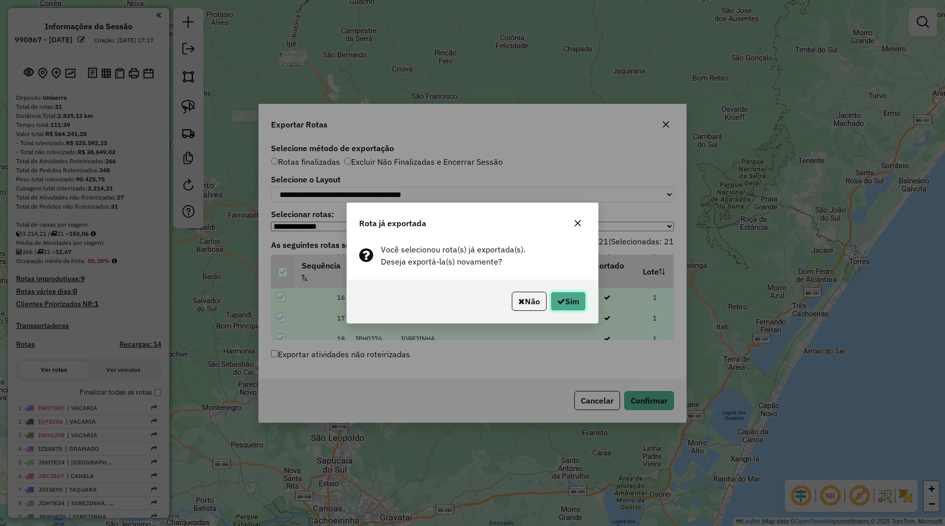
click at [571, 304] on button "Sim" at bounding box center [568, 301] width 35 height 19
click at [572, 304] on button "Sim" at bounding box center [568, 301] width 35 height 19
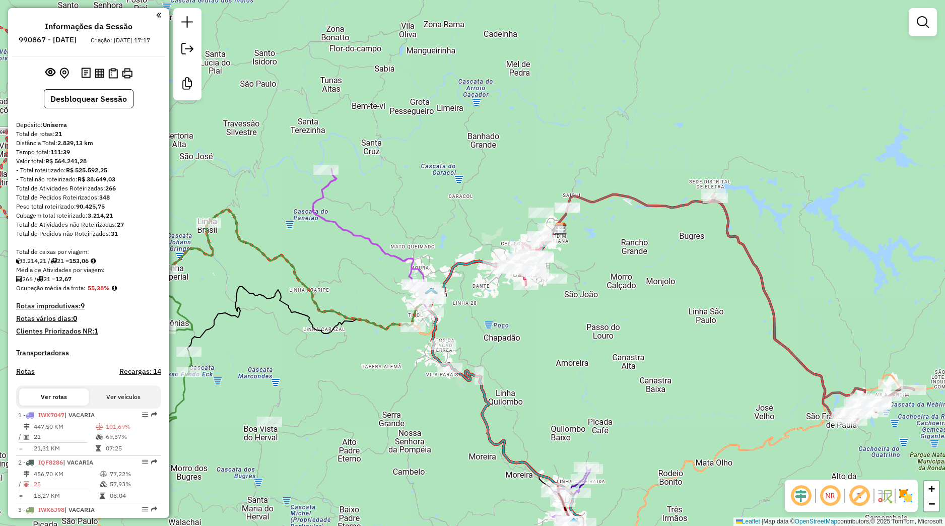
drag, startPoint x: 577, startPoint y: 390, endPoint x: 592, endPoint y: 405, distance: 21.4
click at [578, 366] on div "Janela de atendimento Grade de atendimento Capacidade Transportadoras Veículos …" at bounding box center [472, 263] width 945 height 526
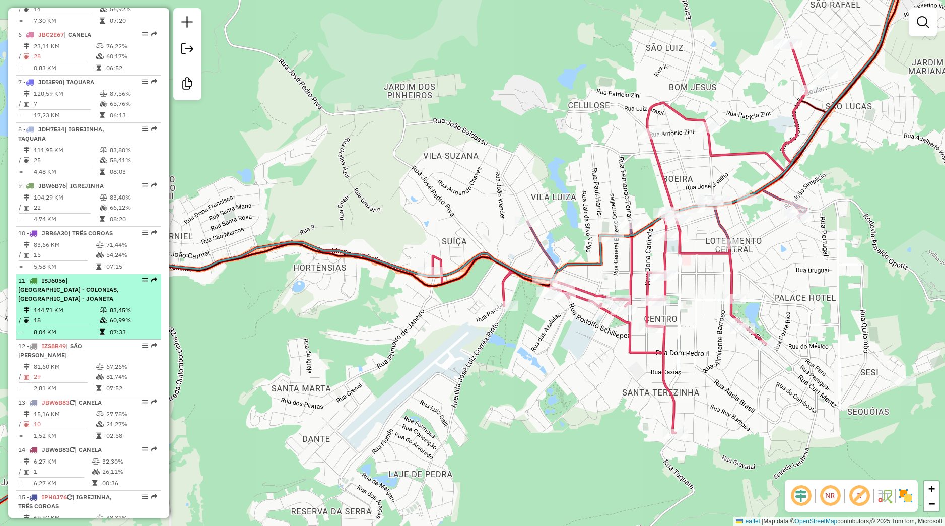
scroll to position [661, 0]
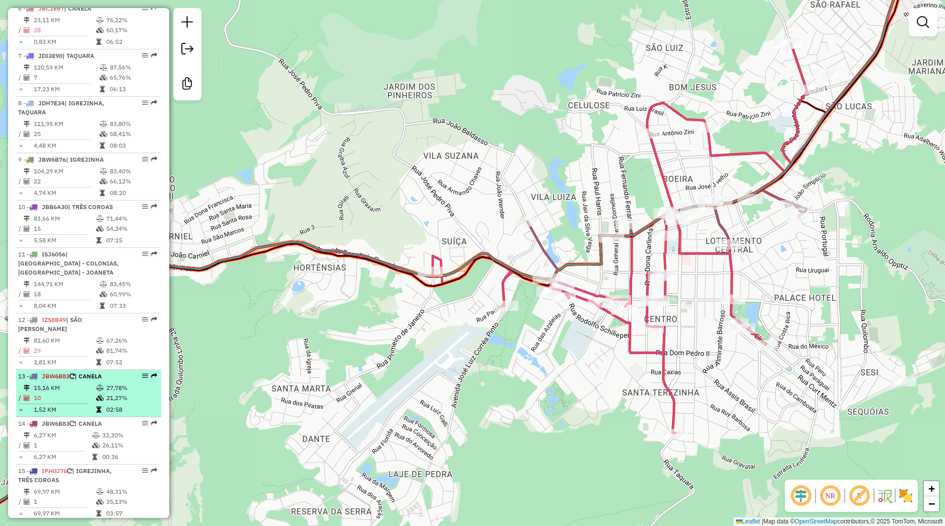
click at [106, 393] on td "27,78%" at bounding box center [131, 388] width 51 height 10
select select "**********"
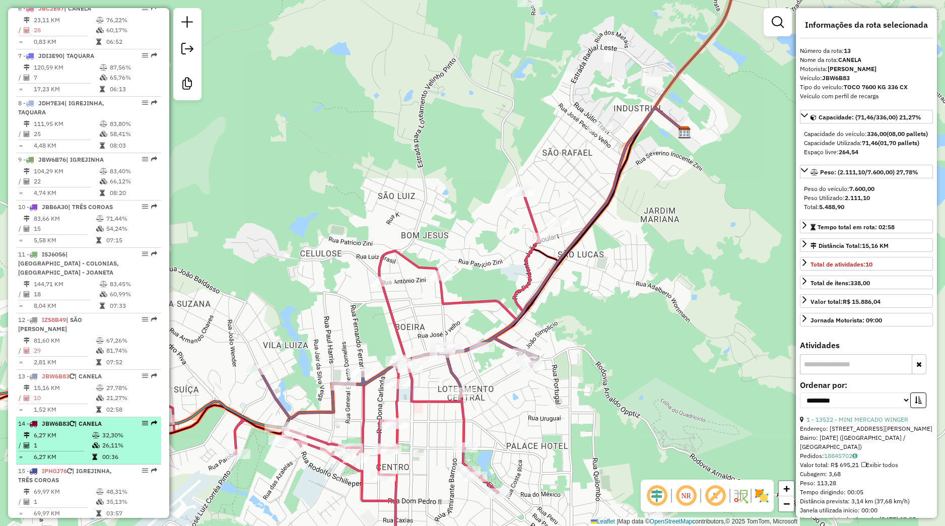
click at [83, 427] on span "| CANELA" at bounding box center [88, 424] width 27 height 8
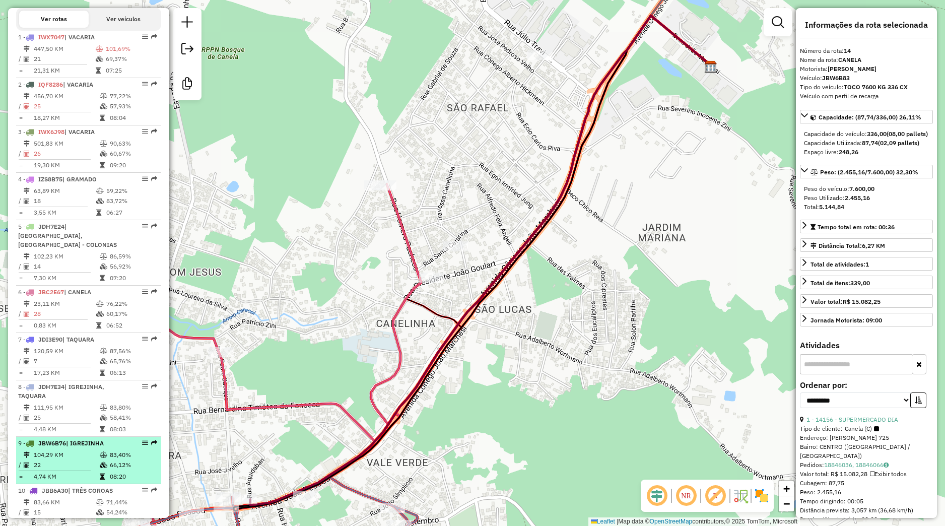
scroll to position [142, 0]
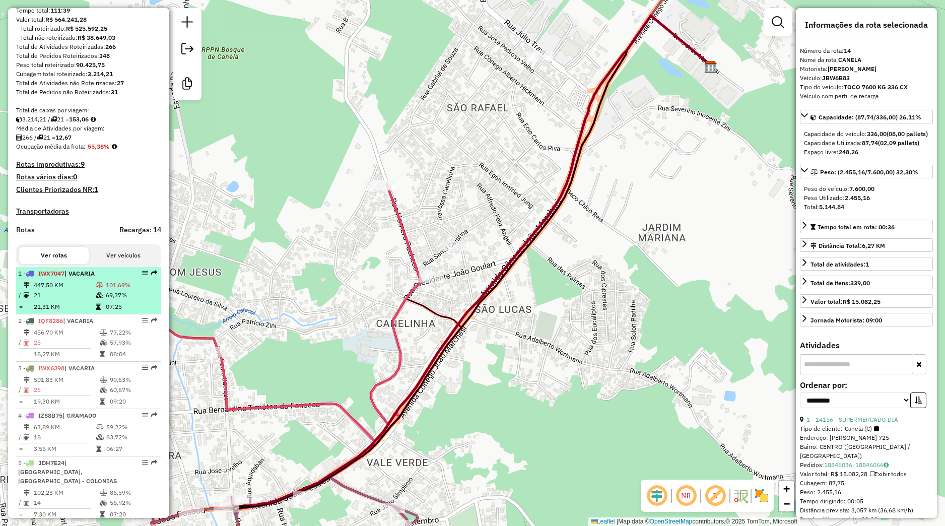
click at [81, 300] on td "21" at bounding box center [64, 295] width 62 height 10
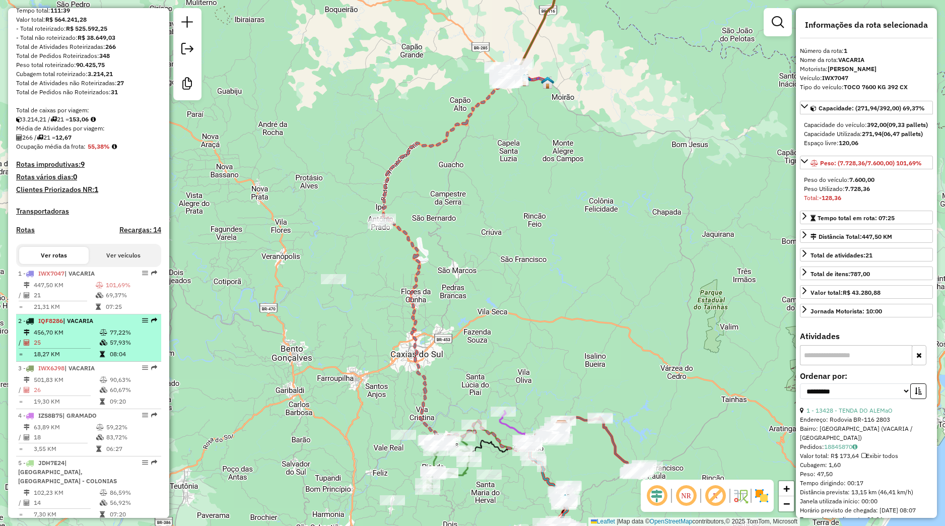
click at [100, 335] on icon at bounding box center [104, 332] width 8 height 6
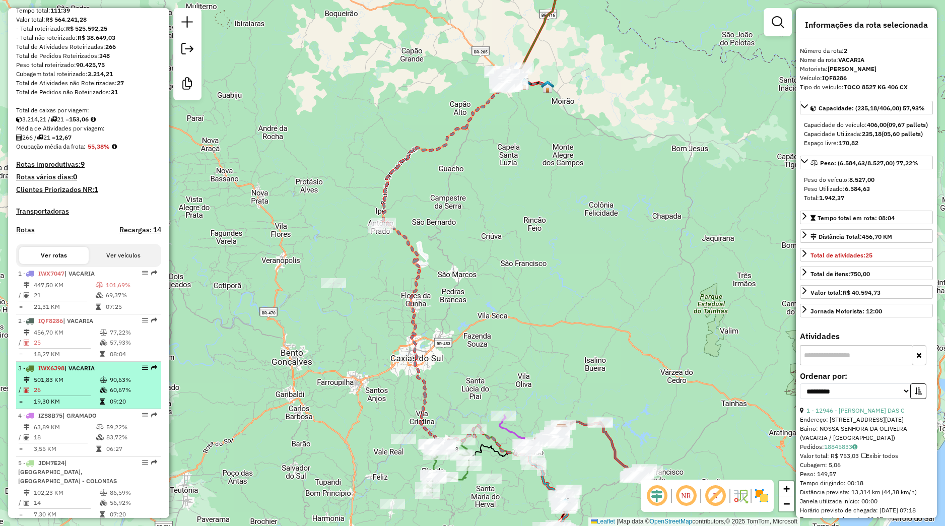
click at [111, 372] on li "3 - IWX6J98 | VACARIA 501,83 KM 90,63% / 26 60,67% = 19,30 KM 09:20" at bounding box center [88, 385] width 145 height 47
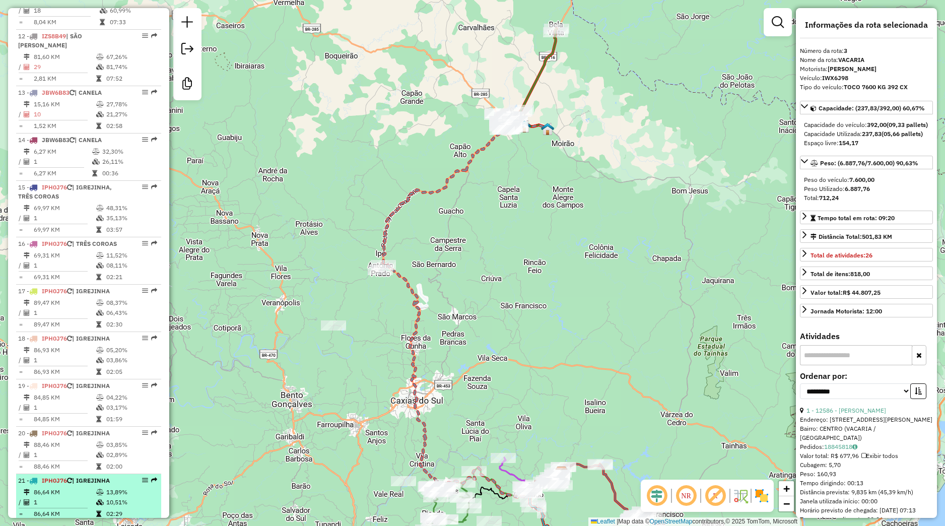
scroll to position [1143, 0]
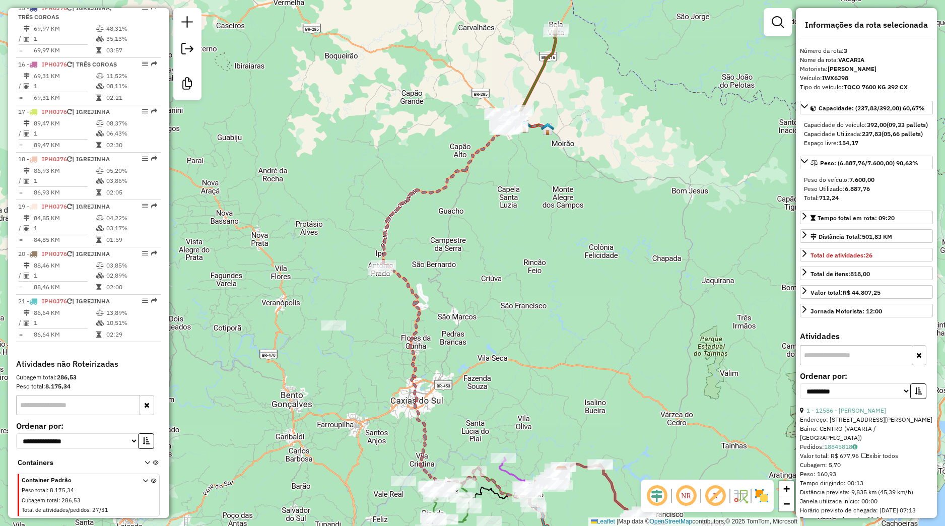
click at [376, 365] on div "Janela de atendimento Grade de atendimento Capacidade Transportadoras Veículos …" at bounding box center [472, 263] width 945 height 526
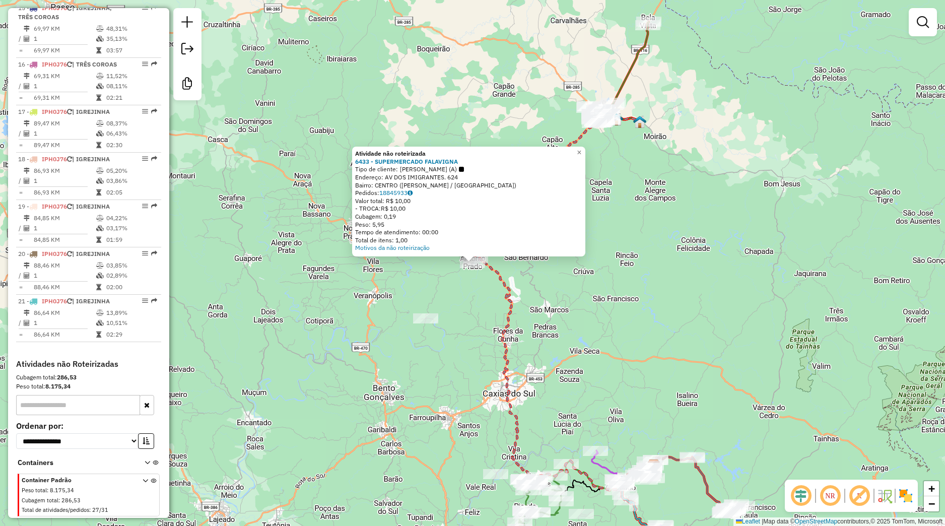
click at [469, 339] on div "Atividade não roteirizada 6433 - SUPERMERCADO FALAVIGNA Tipo de cliente: [PERSO…" at bounding box center [472, 263] width 945 height 526
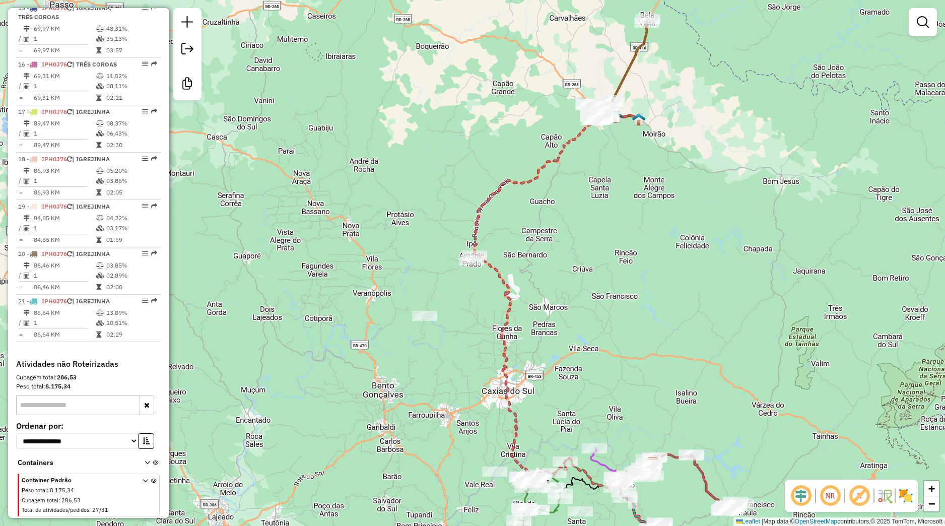
drag, startPoint x: 627, startPoint y: 414, endPoint x: 566, endPoint y: 323, distance: 109.2
click at [564, 298] on div "Janela de atendimento Grade de atendimento Capacidade Transportadoras Veículos …" at bounding box center [472, 263] width 945 height 526
